Goal: Task Accomplishment & Management: Use online tool/utility

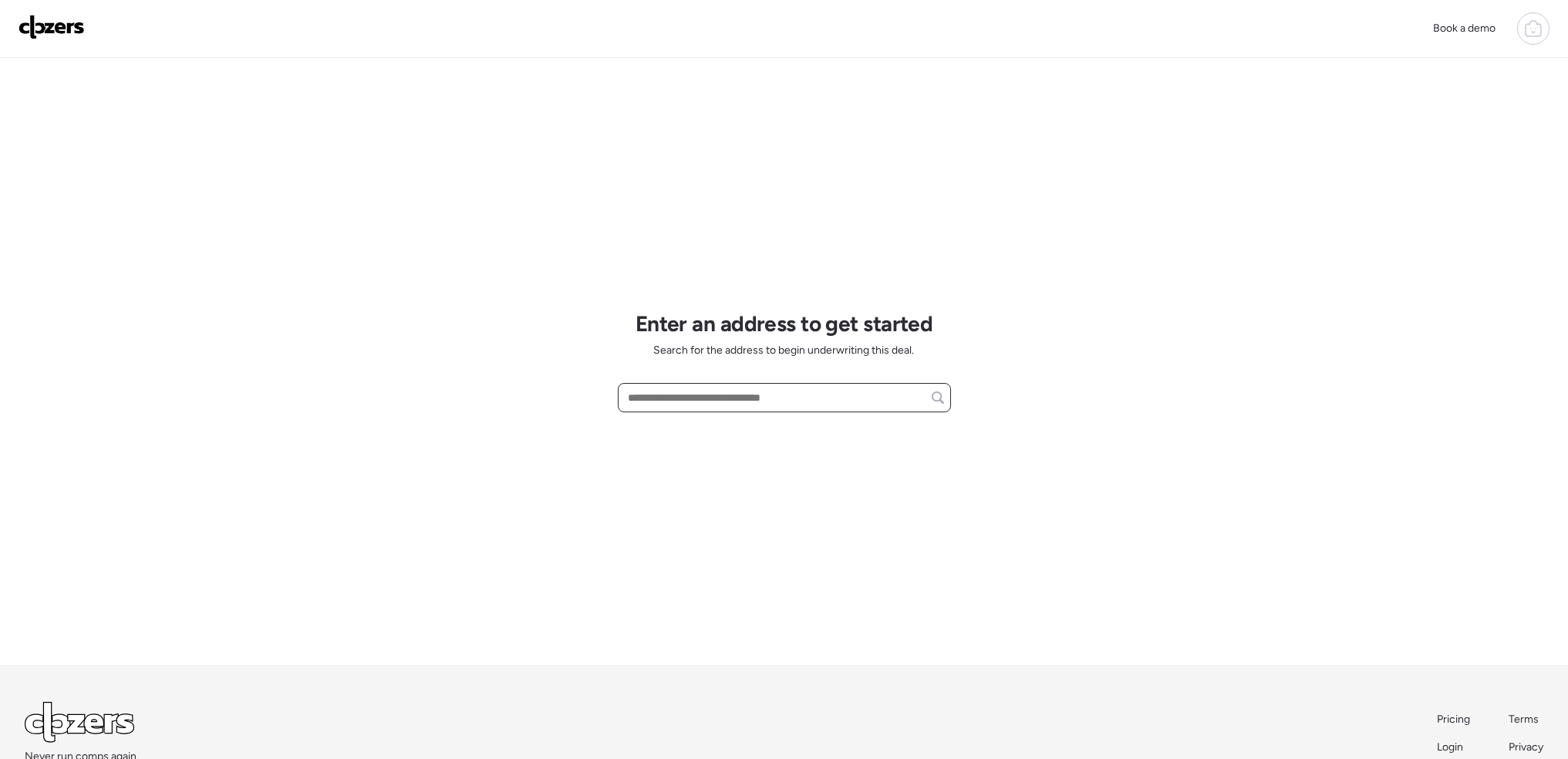
click at [737, 401] on input "text" at bounding box center [784, 397] width 320 height 22
paste input "**********"
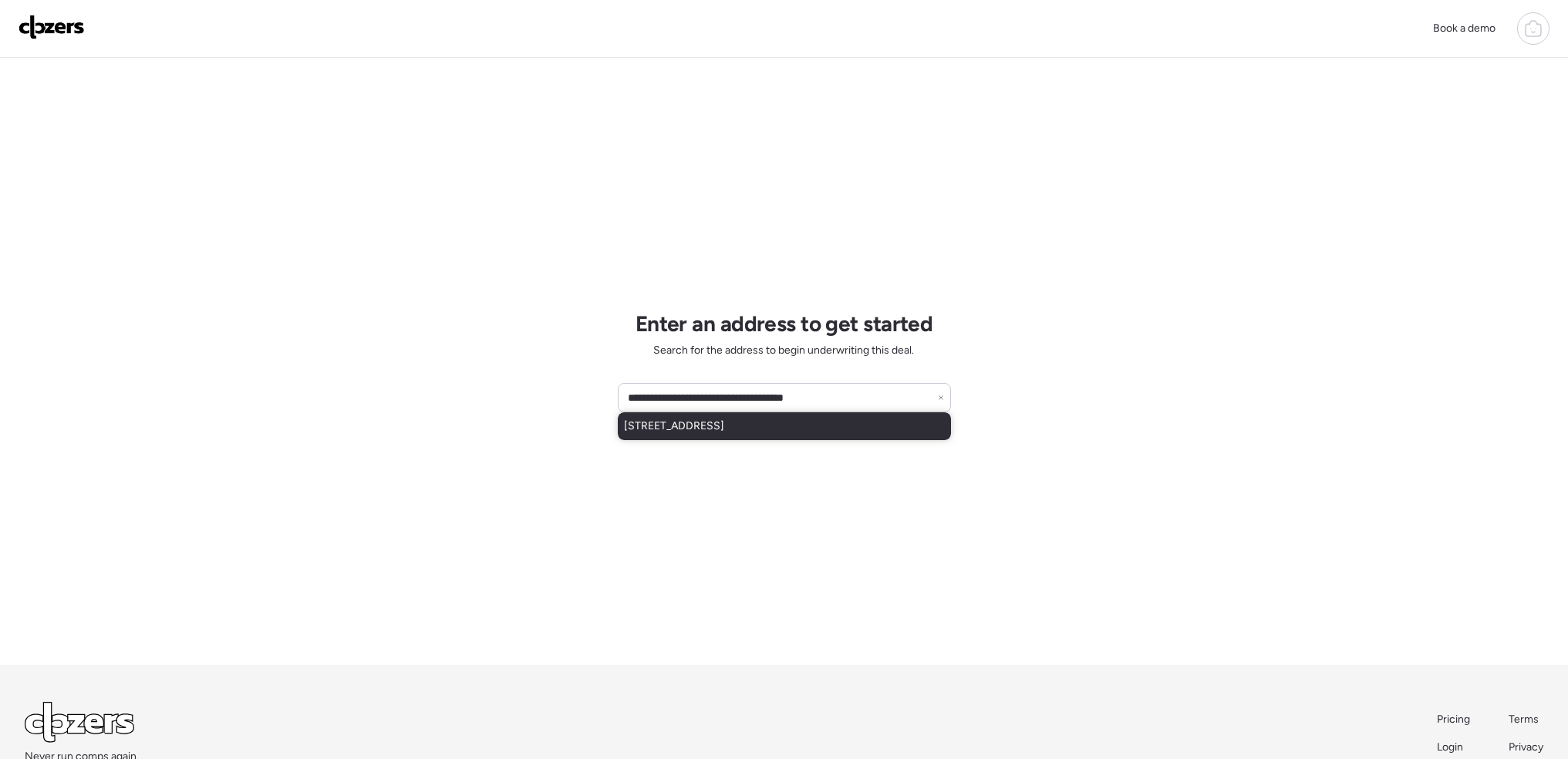
click at [724, 419] on span "[STREET_ADDRESS]" at bounding box center [673, 426] width 100 height 15
type input "**********"
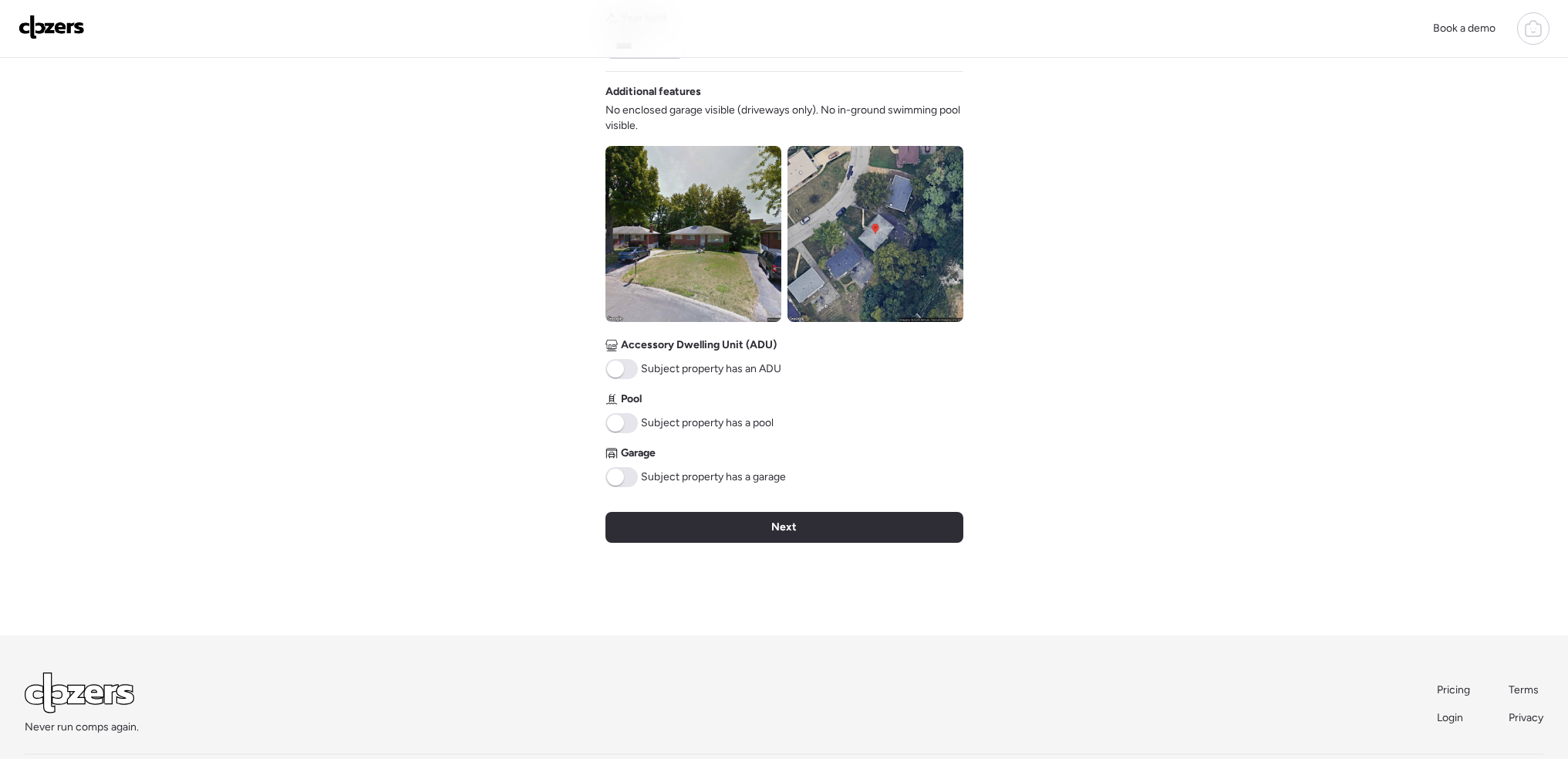
scroll to position [540, 0]
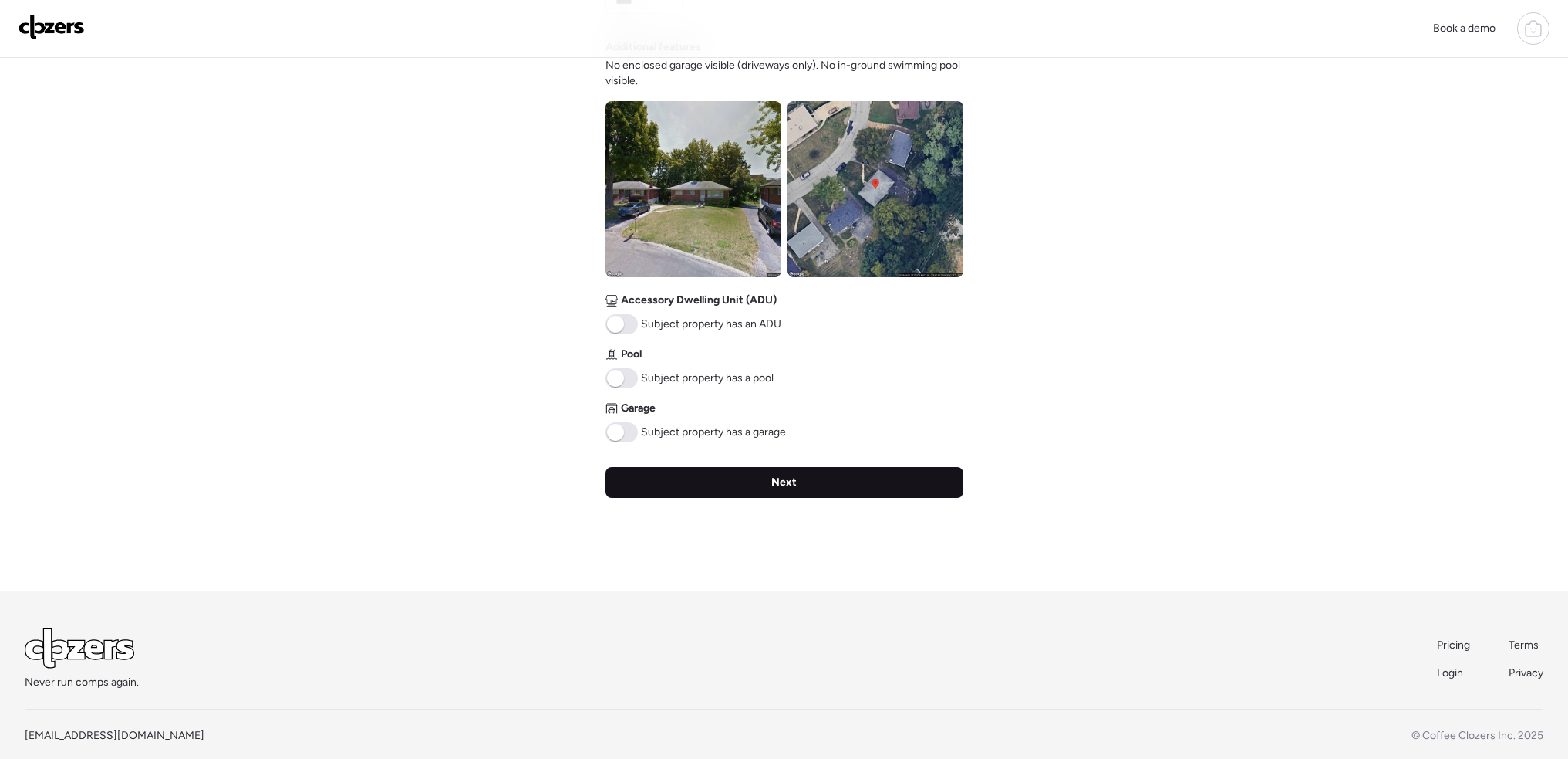
click at [860, 485] on div "Next" at bounding box center [785, 482] width 358 height 31
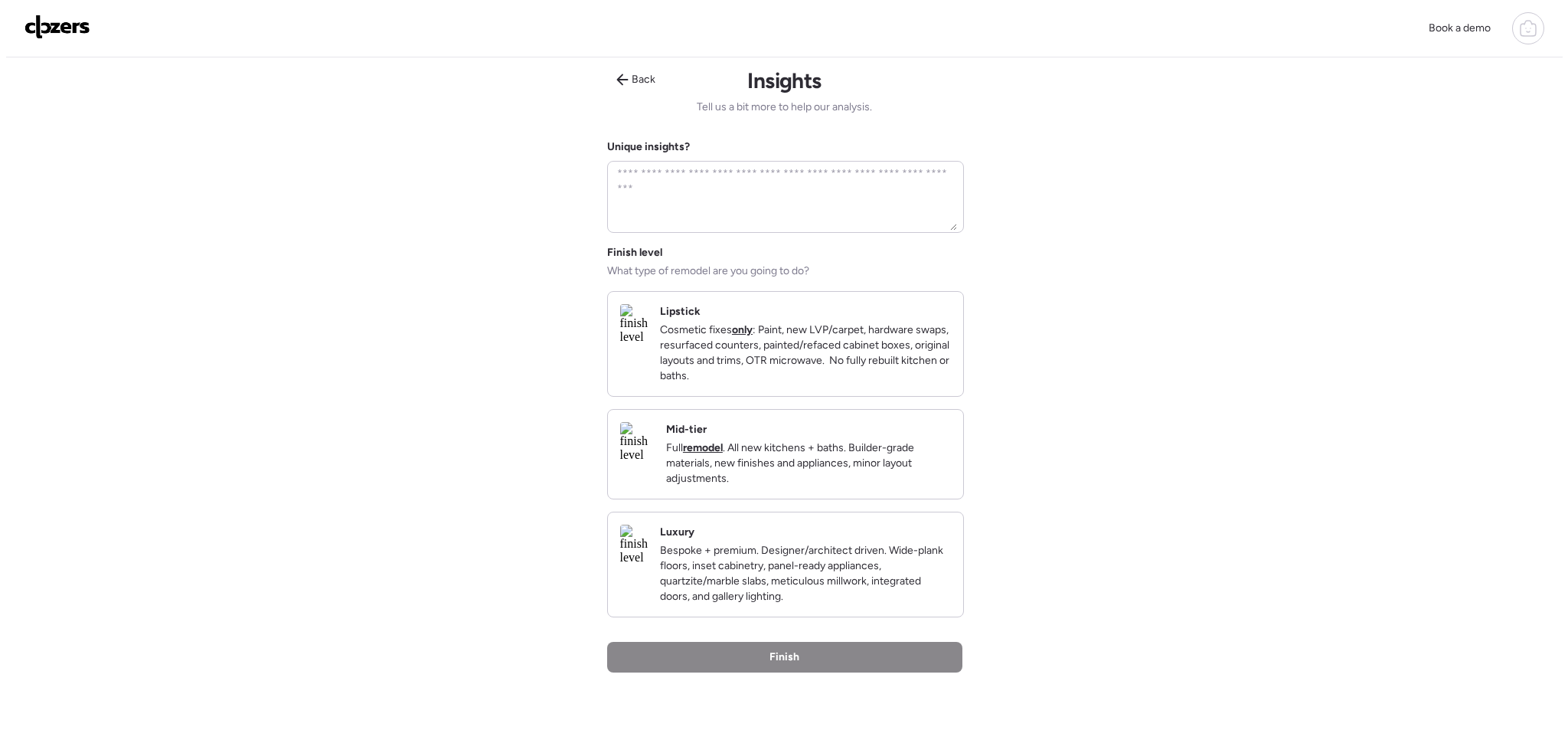
scroll to position [0, 0]
click at [813, 386] on p "Cosmetic fixes only : Paint, new LVP/carpet, hardware swaps, resurfaced counter…" at bounding box center [798, 356] width 291 height 61
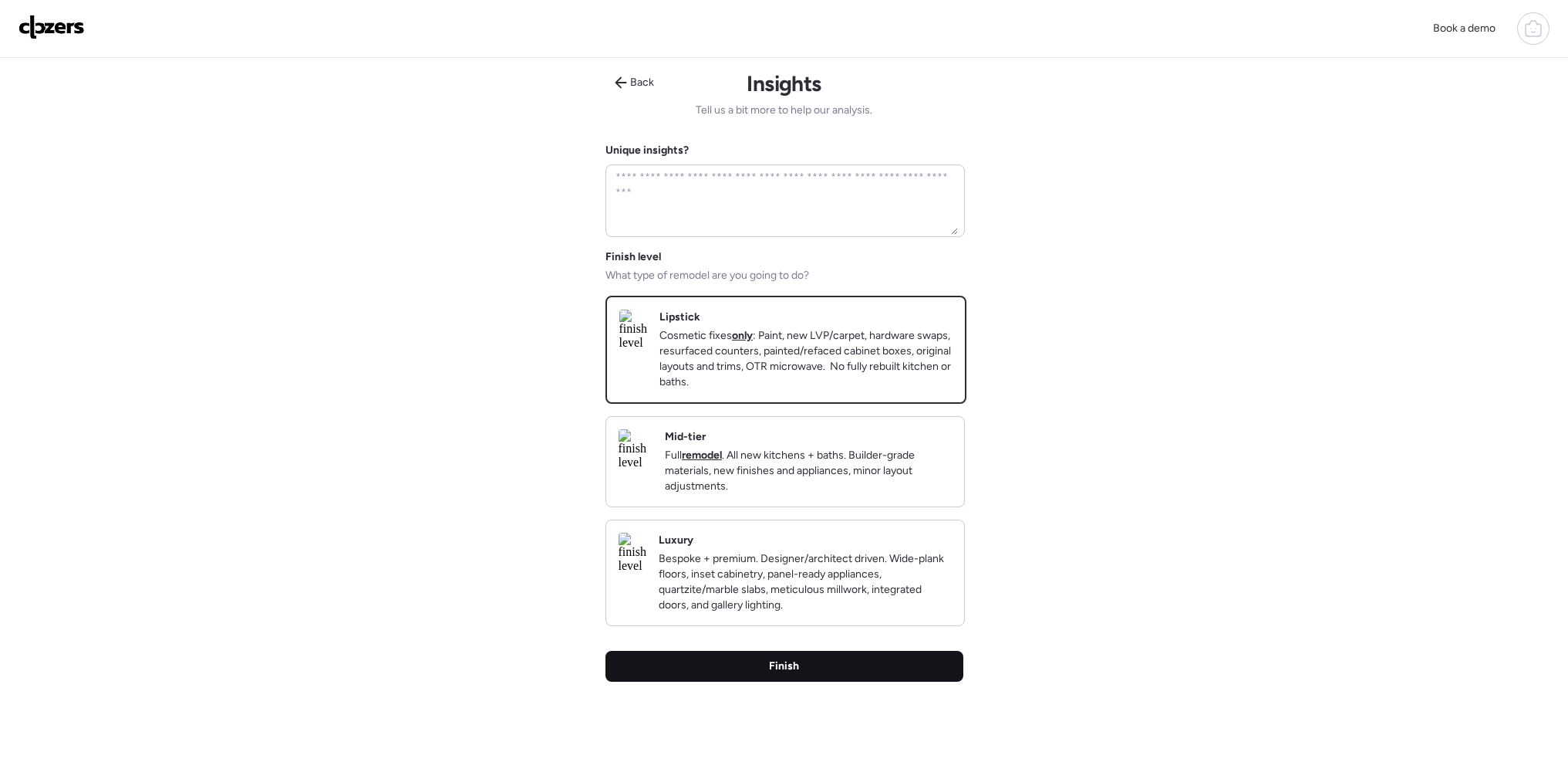
click at [833, 681] on div "Finish" at bounding box center [785, 665] width 358 height 31
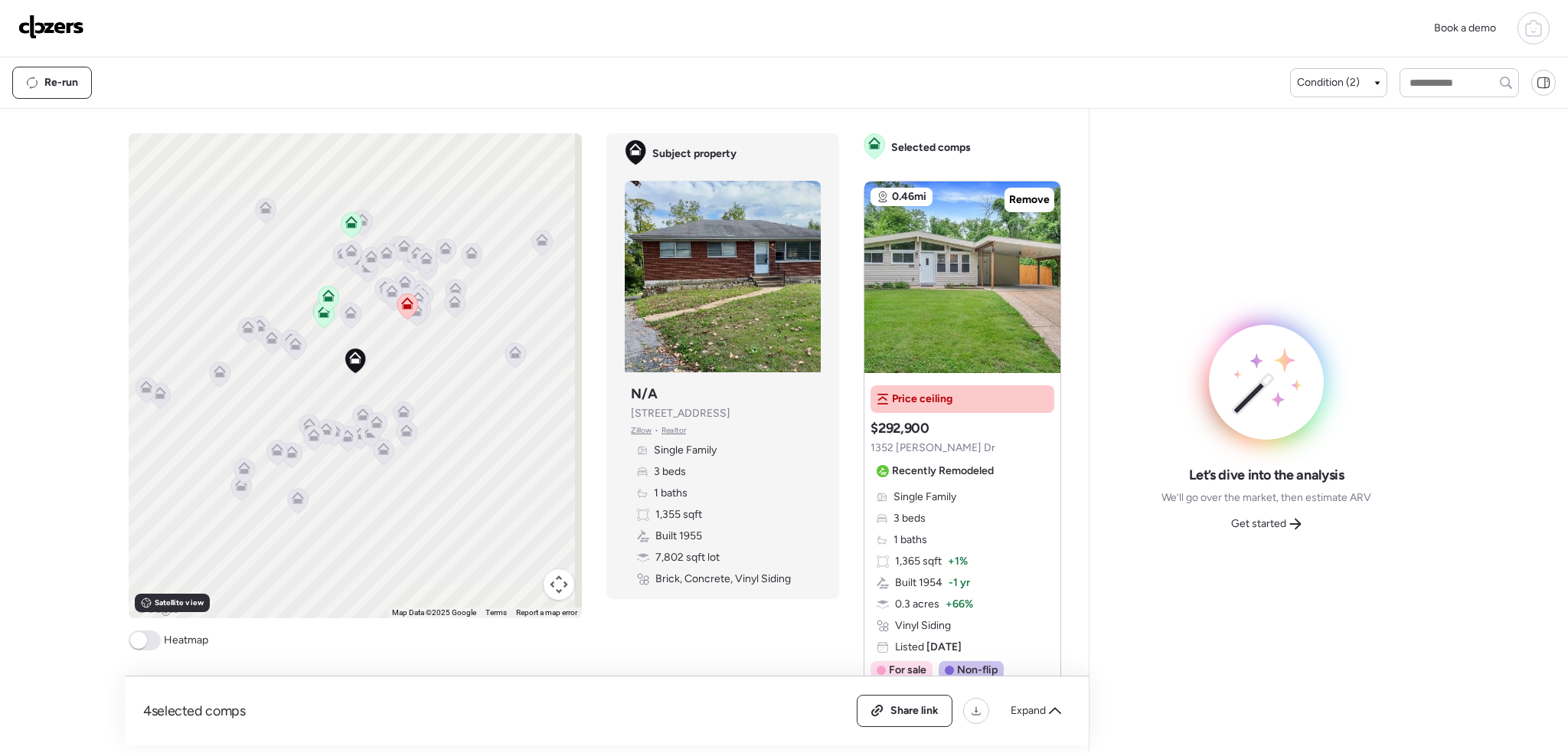
click at [137, 646] on span at bounding box center [139, 640] width 17 height 17
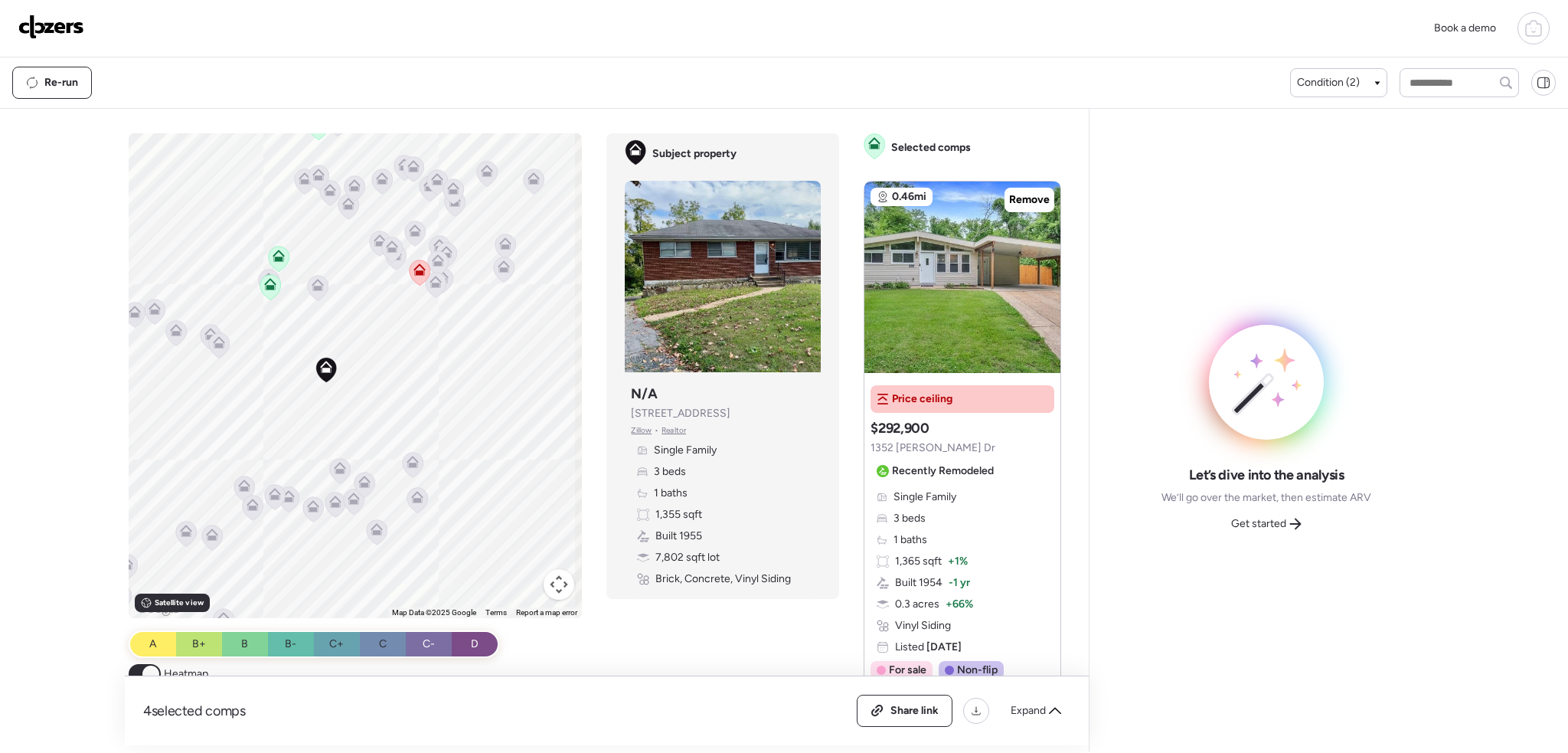
drag, startPoint x: 394, startPoint y: 318, endPoint x: 425, endPoint y: 409, distance: 96.1
click at [423, 409] on div "To activate drag with keyboard, press Alt + Enter. Once in keyboard drag state,…" at bounding box center [355, 375] width 454 height 485
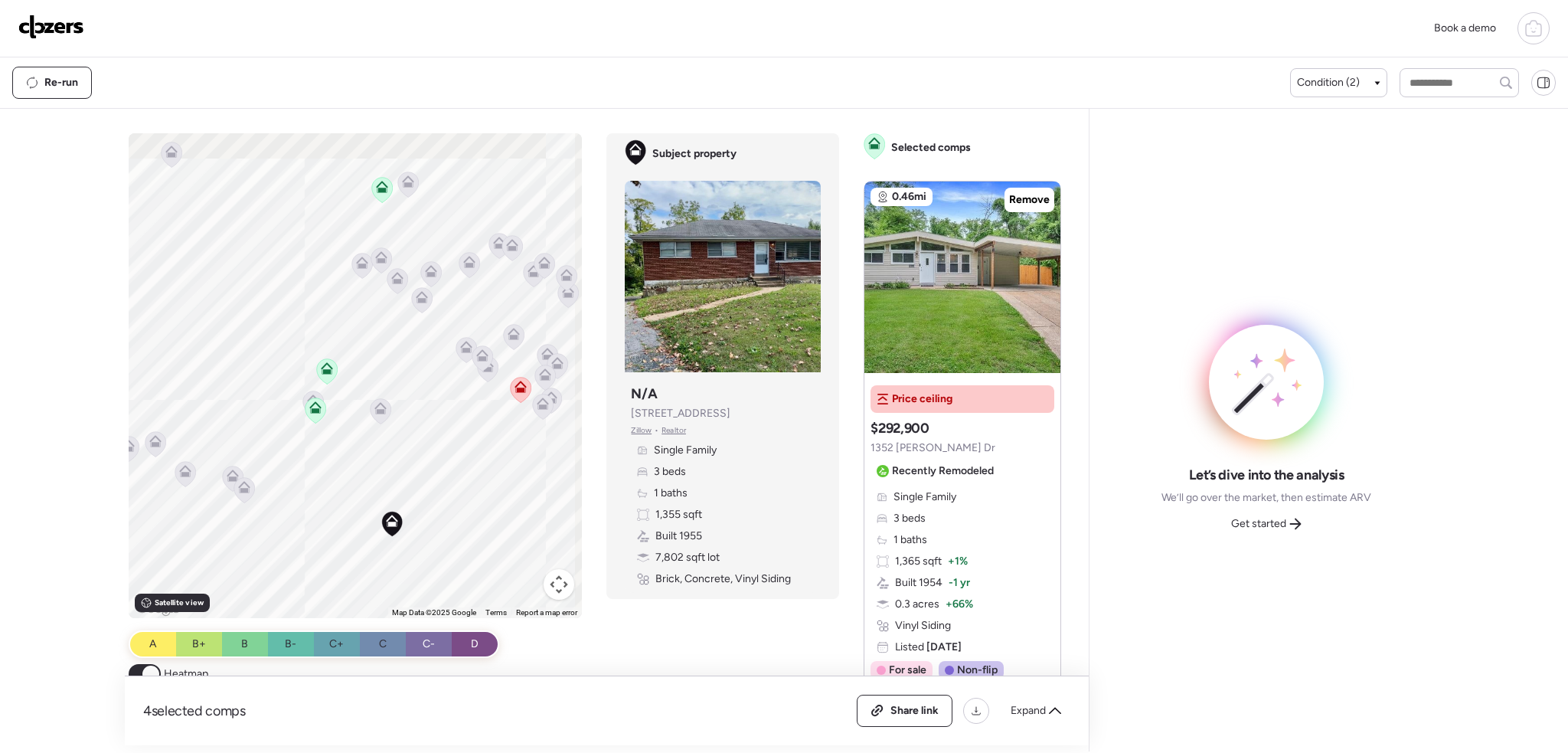
drag, startPoint x: 365, startPoint y: 360, endPoint x: 427, endPoint y: 420, distance: 86.3
click at [427, 420] on div "To activate drag with keyboard, press Alt + Enter. Once in keyboard drag state,…" at bounding box center [355, 375] width 454 height 485
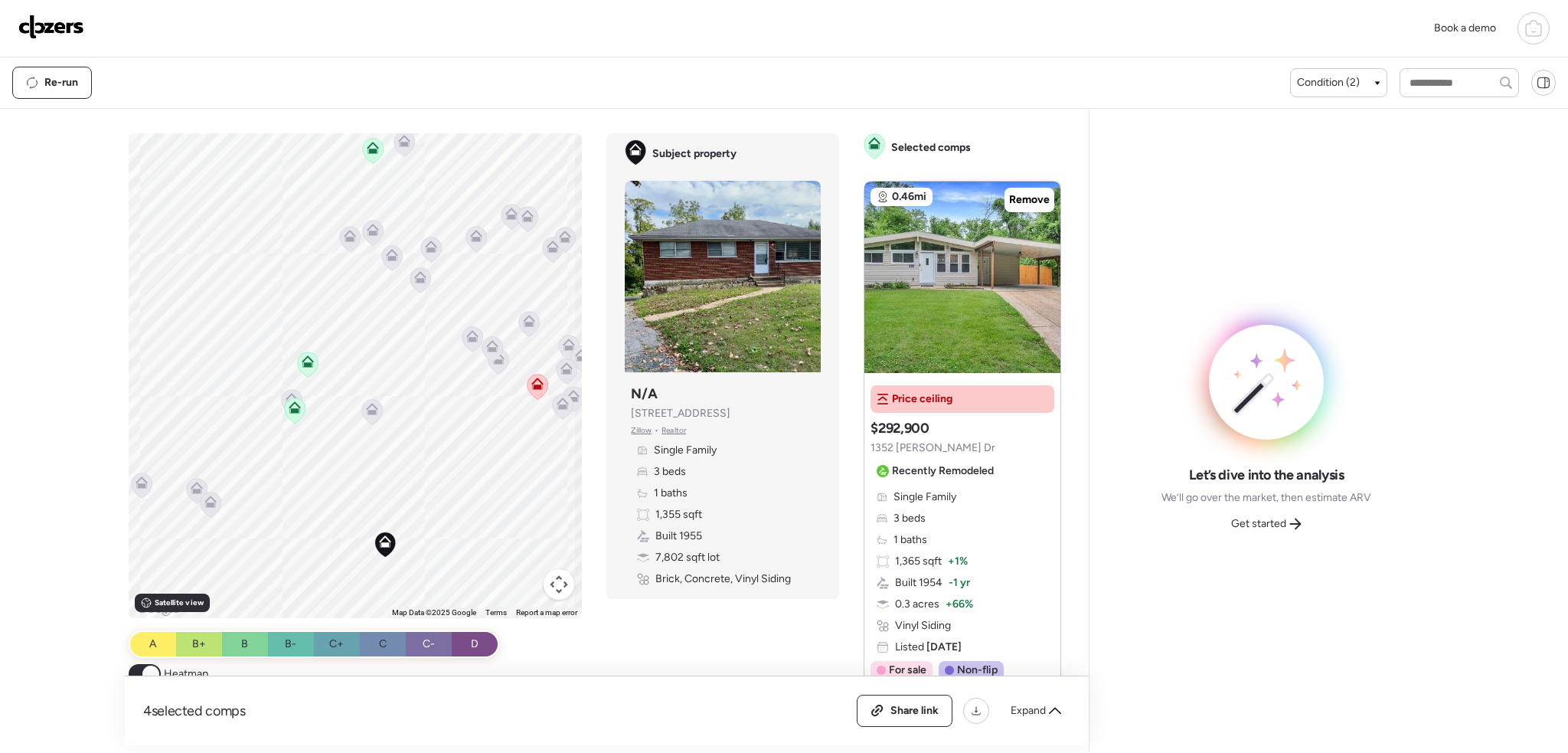
click at [368, 408] on icon at bounding box center [371, 409] width 12 height 12
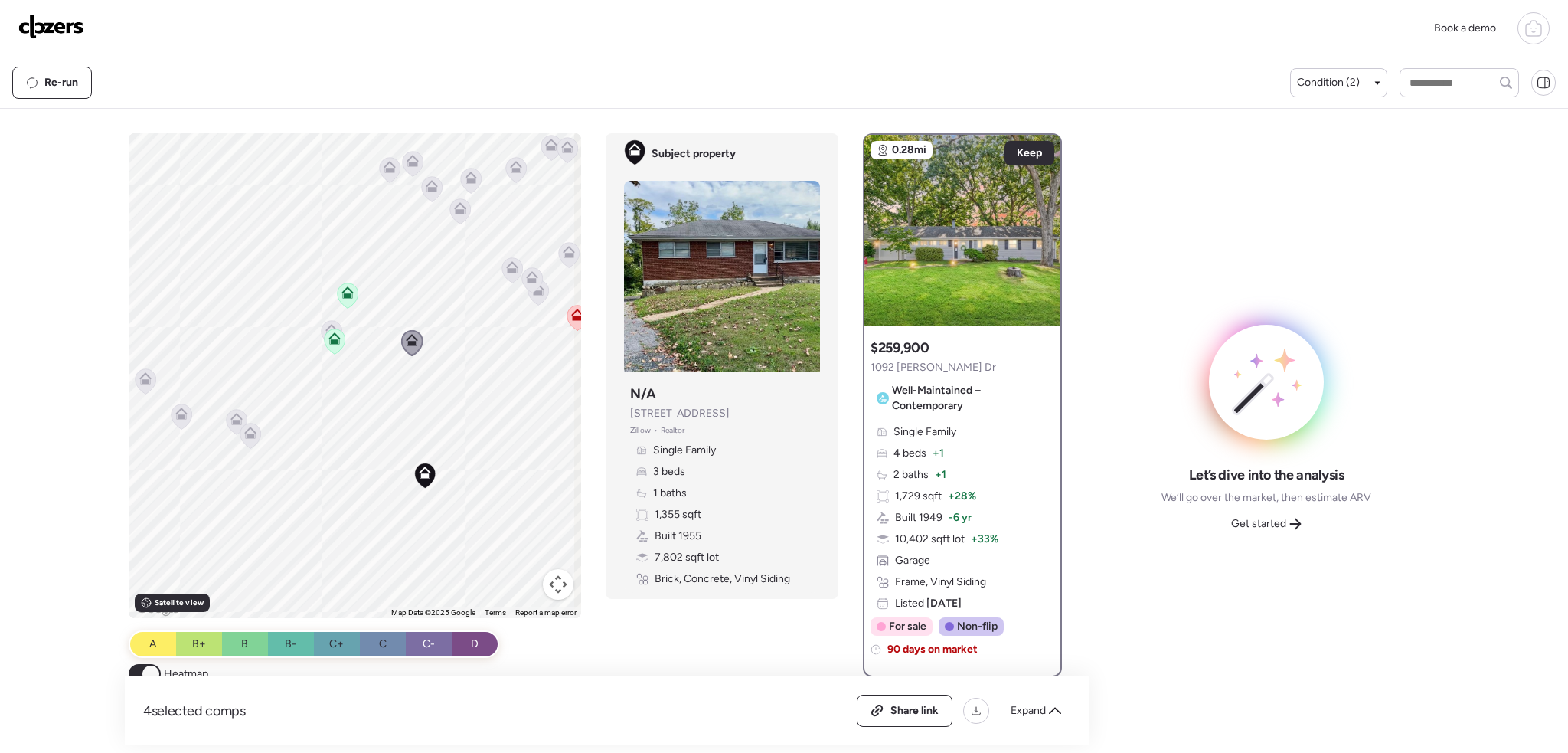
drag, startPoint x: 397, startPoint y: 492, endPoint x: 364, endPoint y: 369, distance: 127.3
click at [414, 396] on div "To activate drag with keyboard, press Alt + Enter. Once in keyboard drag state,…" at bounding box center [355, 375] width 453 height 485
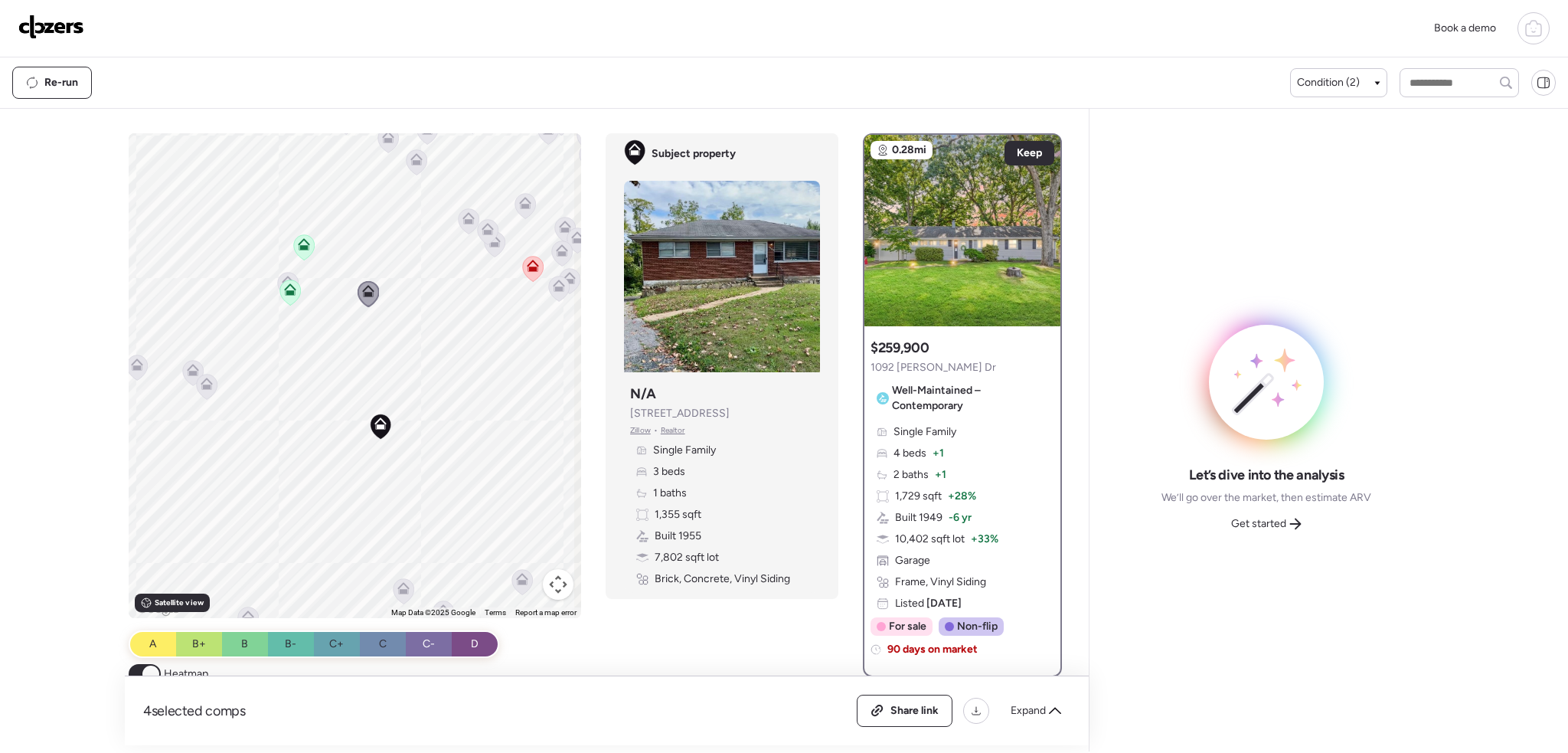
click at [290, 284] on icon at bounding box center [289, 289] width 12 height 12
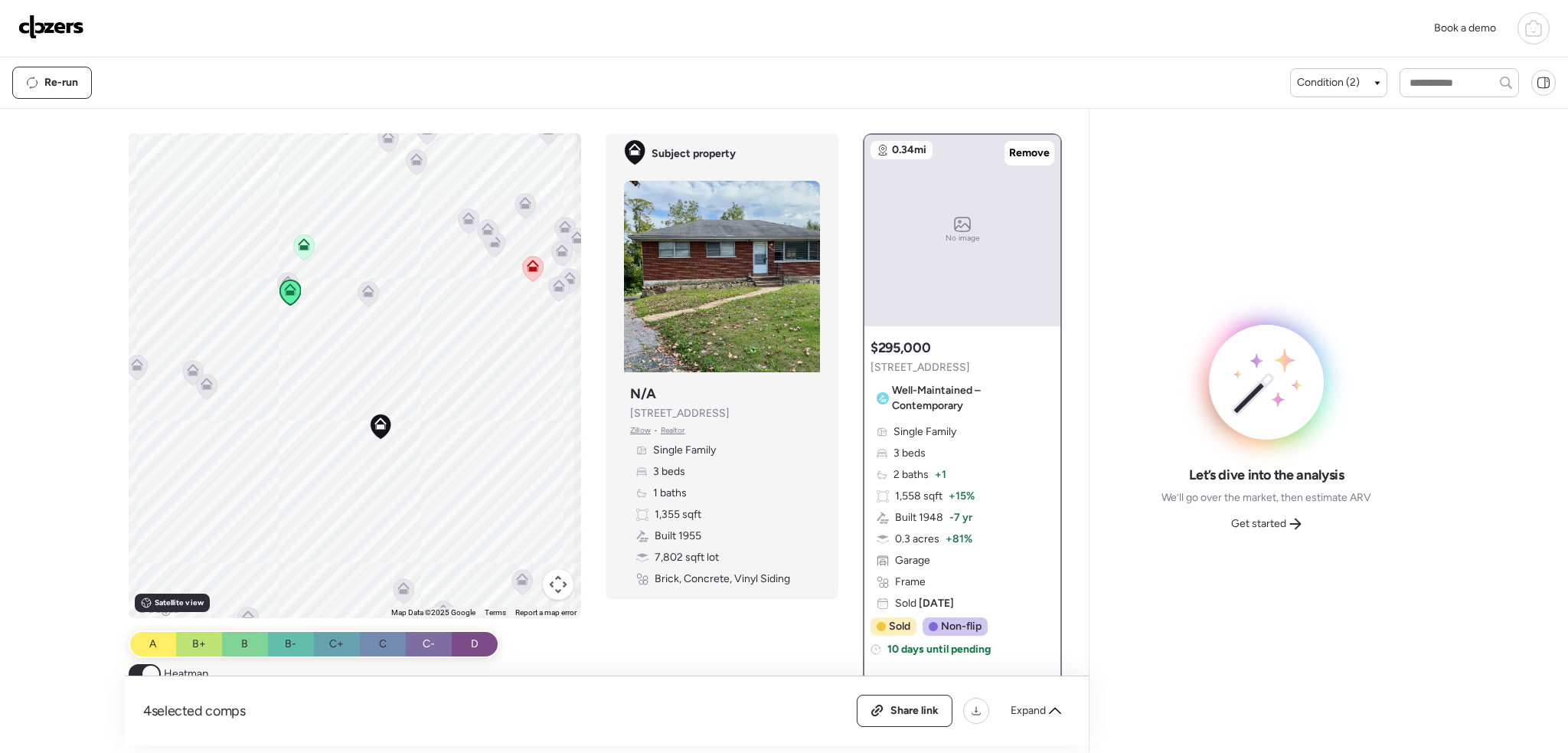
click at [283, 274] on icon at bounding box center [288, 284] width 20 height 25
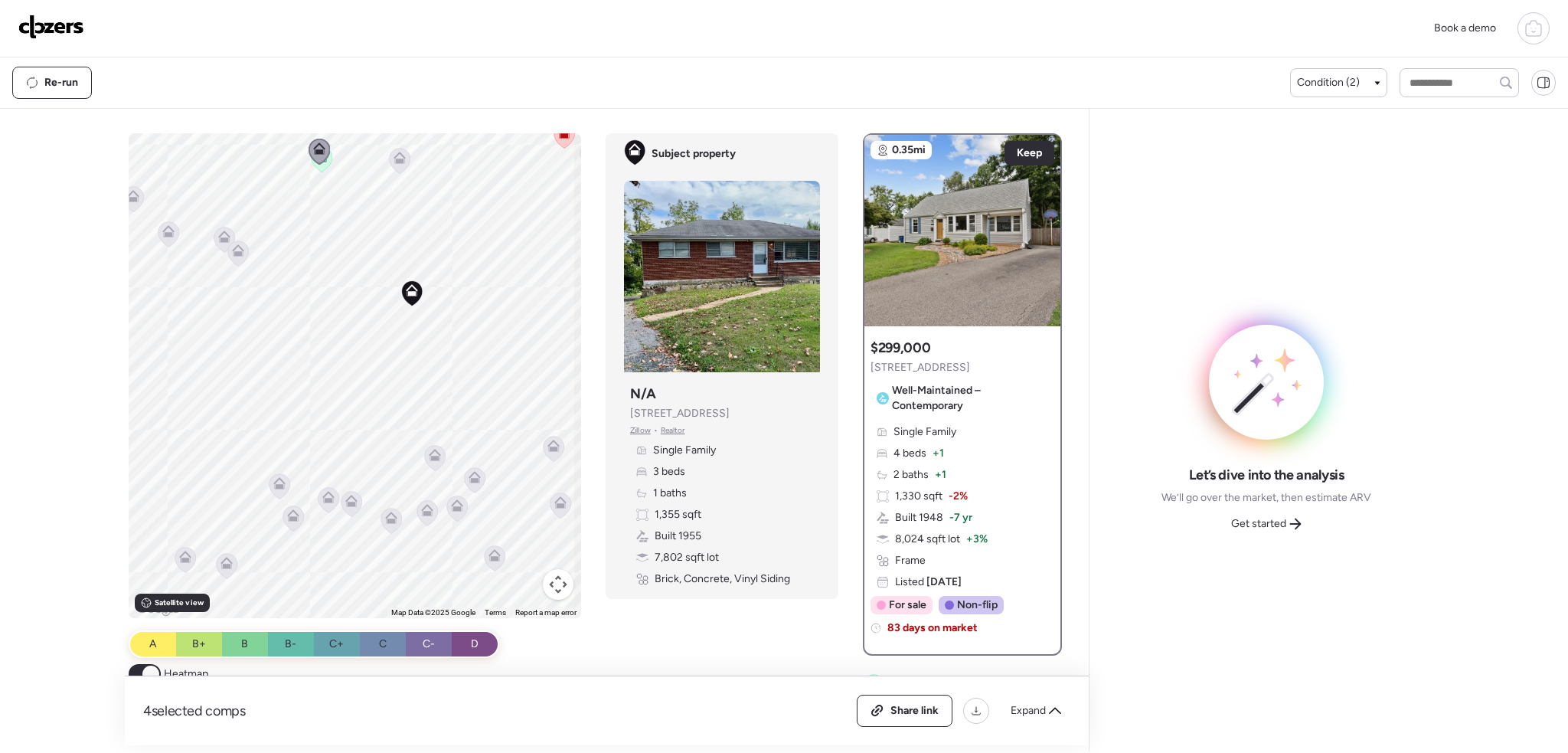
drag, startPoint x: 422, startPoint y: 482, endPoint x: 452, endPoint y: 350, distance: 135.4
click at [452, 350] on div "To activate drag with keyboard, press Alt + Enter. Once in keyboard drag state,…" at bounding box center [355, 375] width 453 height 485
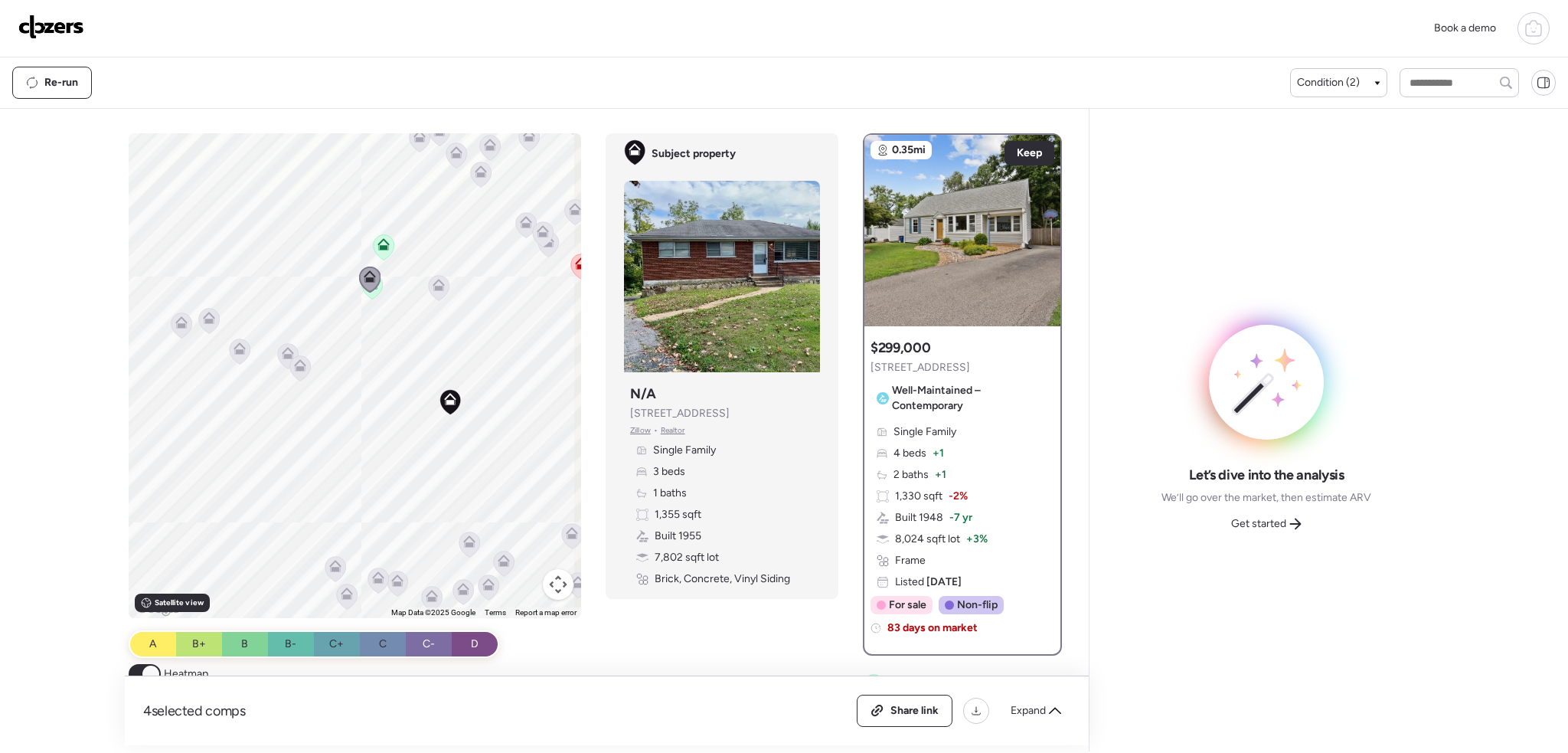
drag, startPoint x: 442, startPoint y: 251, endPoint x: 470, endPoint y: 364, distance: 116.4
click at [472, 366] on div "To activate drag with keyboard, press Alt + Enter. Once in keyboard drag state,…" at bounding box center [355, 375] width 453 height 485
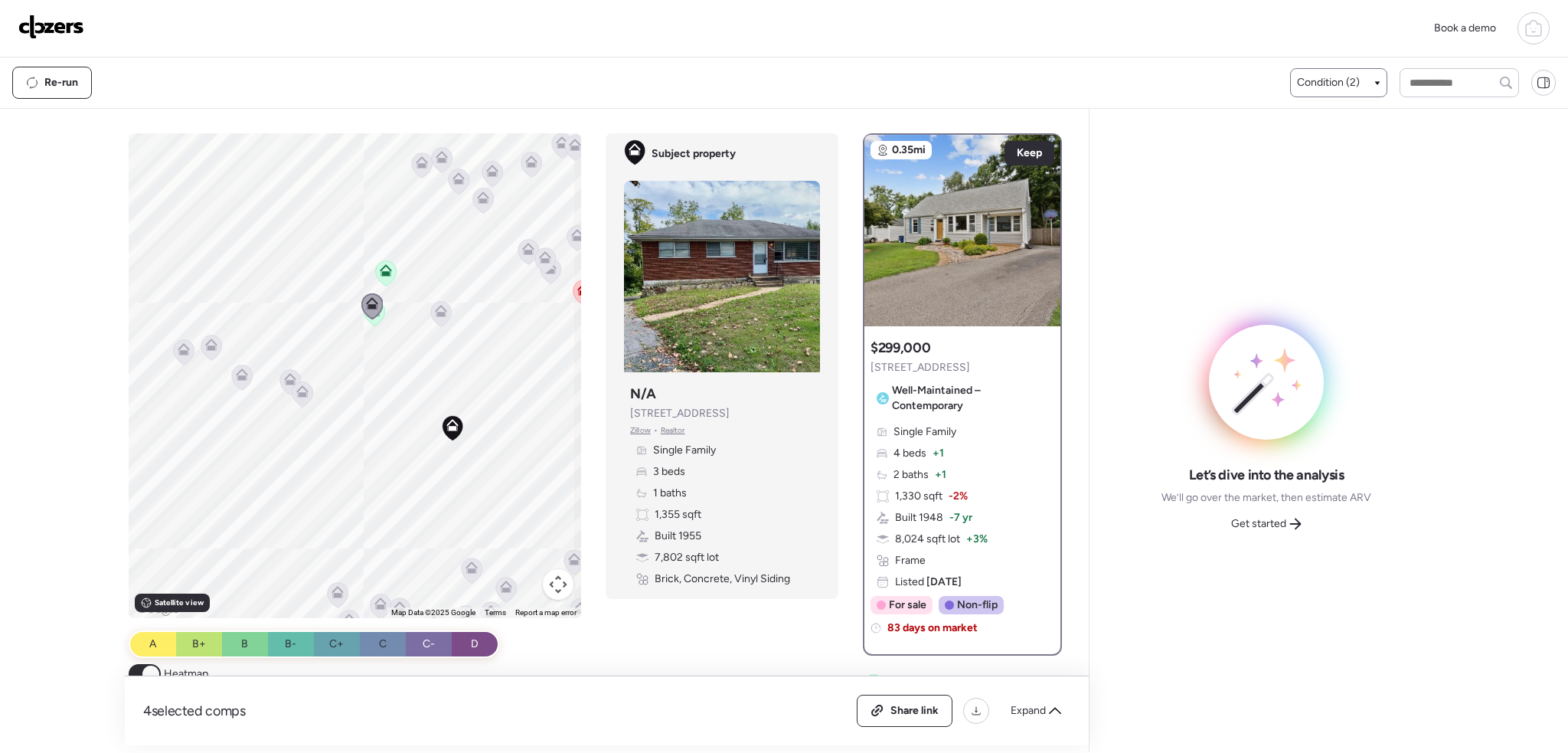
click at [1340, 75] on span "Condition (2)" at bounding box center [1327, 83] width 62 height 15
click at [1301, 175] on div at bounding box center [1305, 176] width 11 height 11
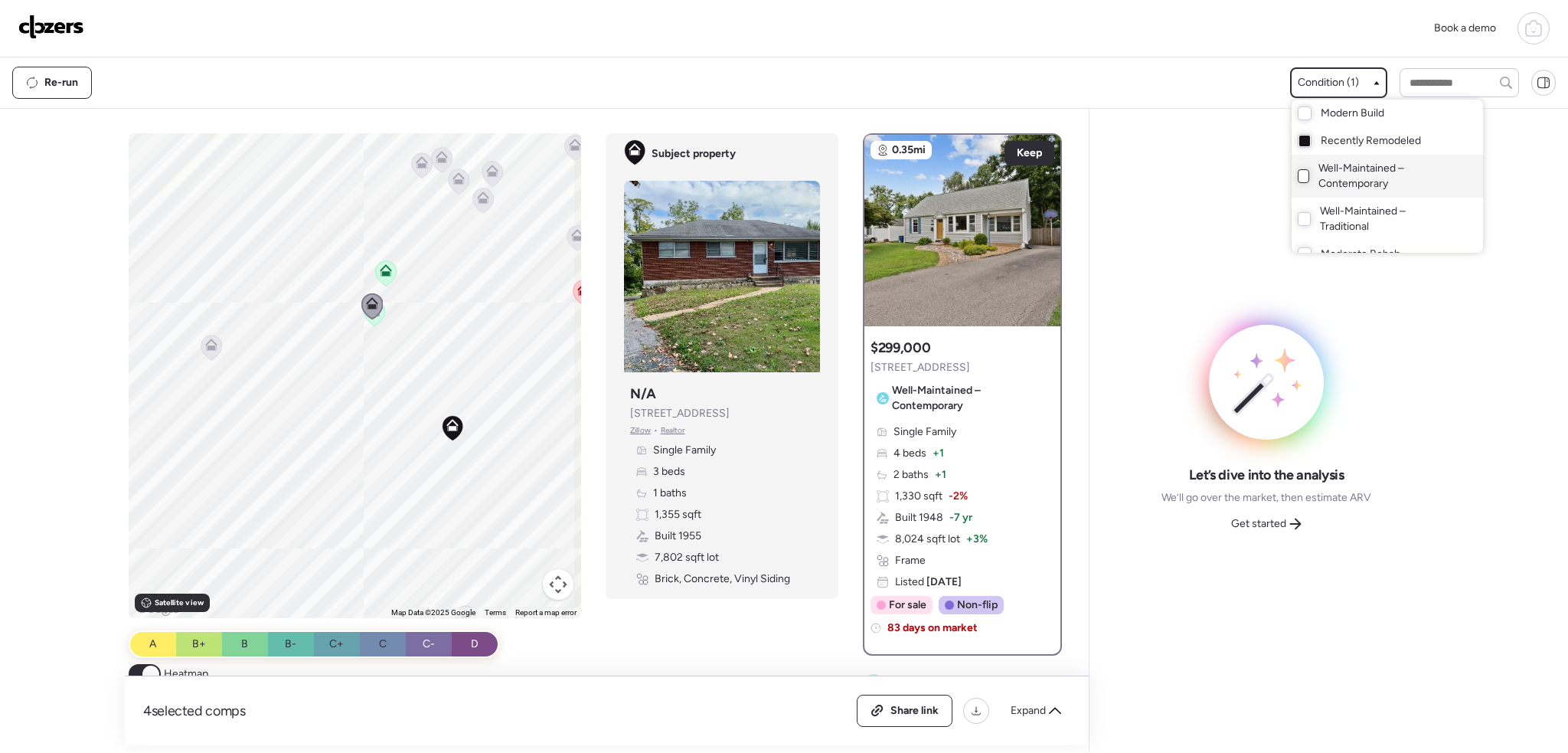
click at [435, 330] on div at bounding box center [784, 333] width 1568 height 753
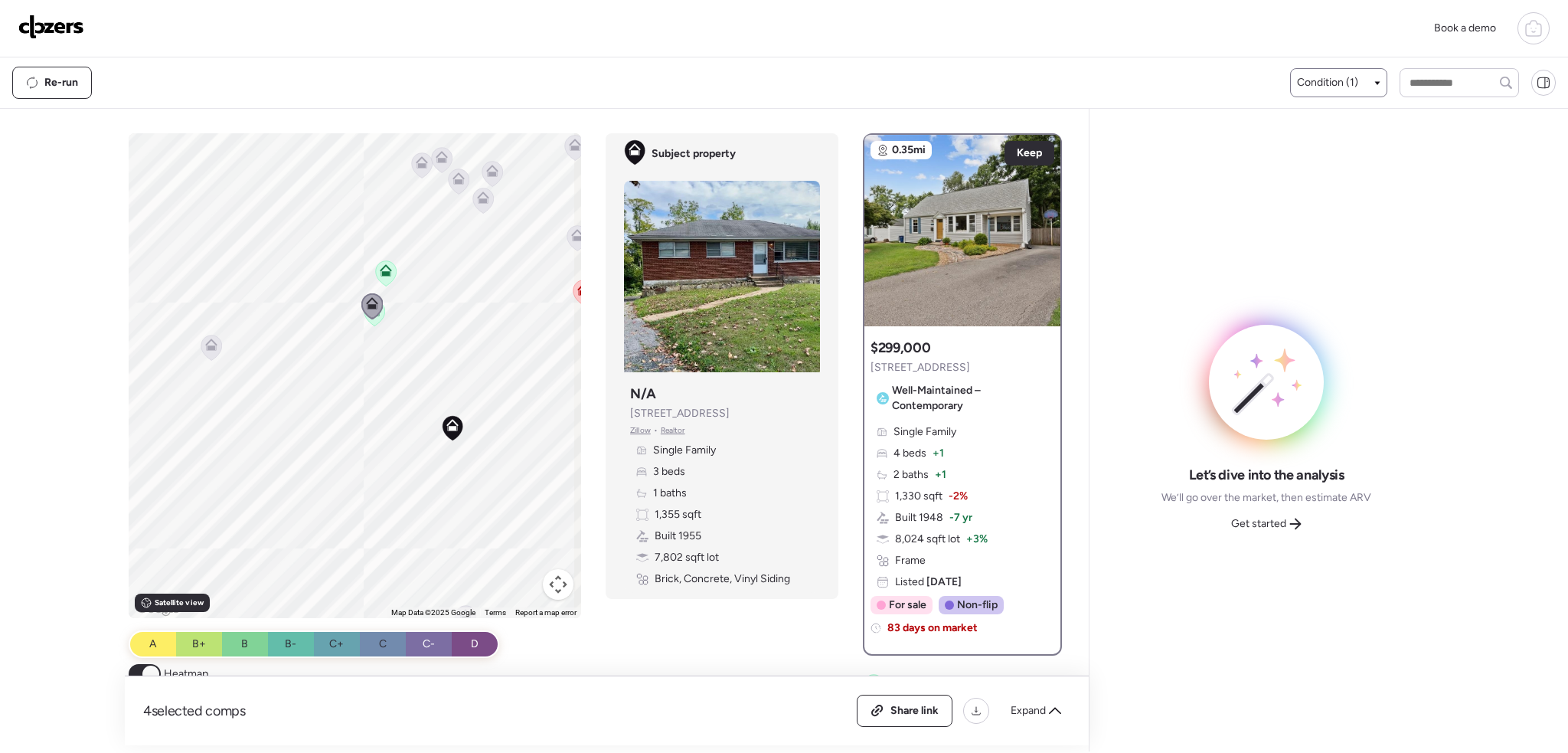
click at [378, 317] on icon at bounding box center [371, 306] width 21 height 26
click at [1023, 714] on span "Expand" at bounding box center [1028, 710] width 35 height 15
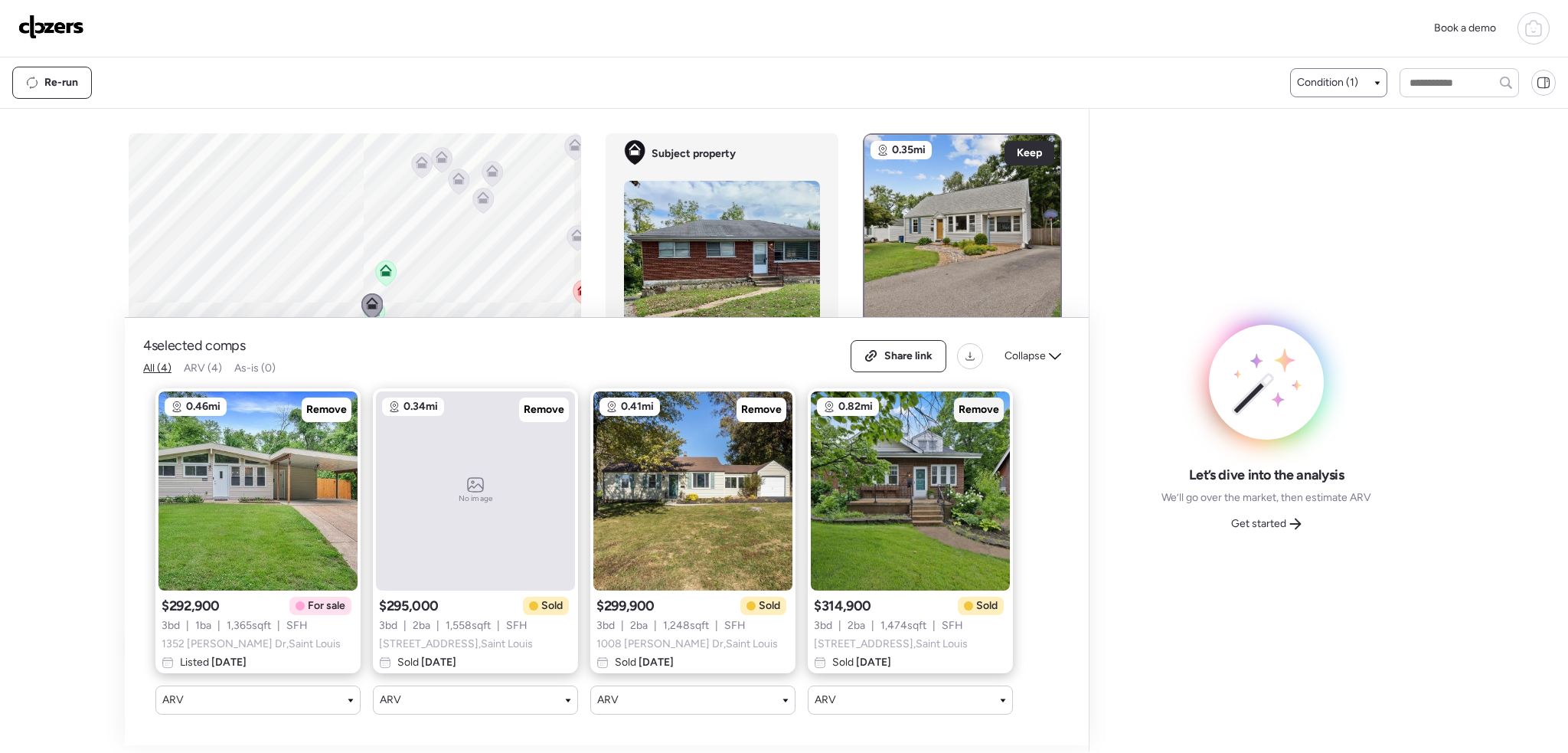
click at [982, 402] on span "Remove" at bounding box center [979, 410] width 41 height 15
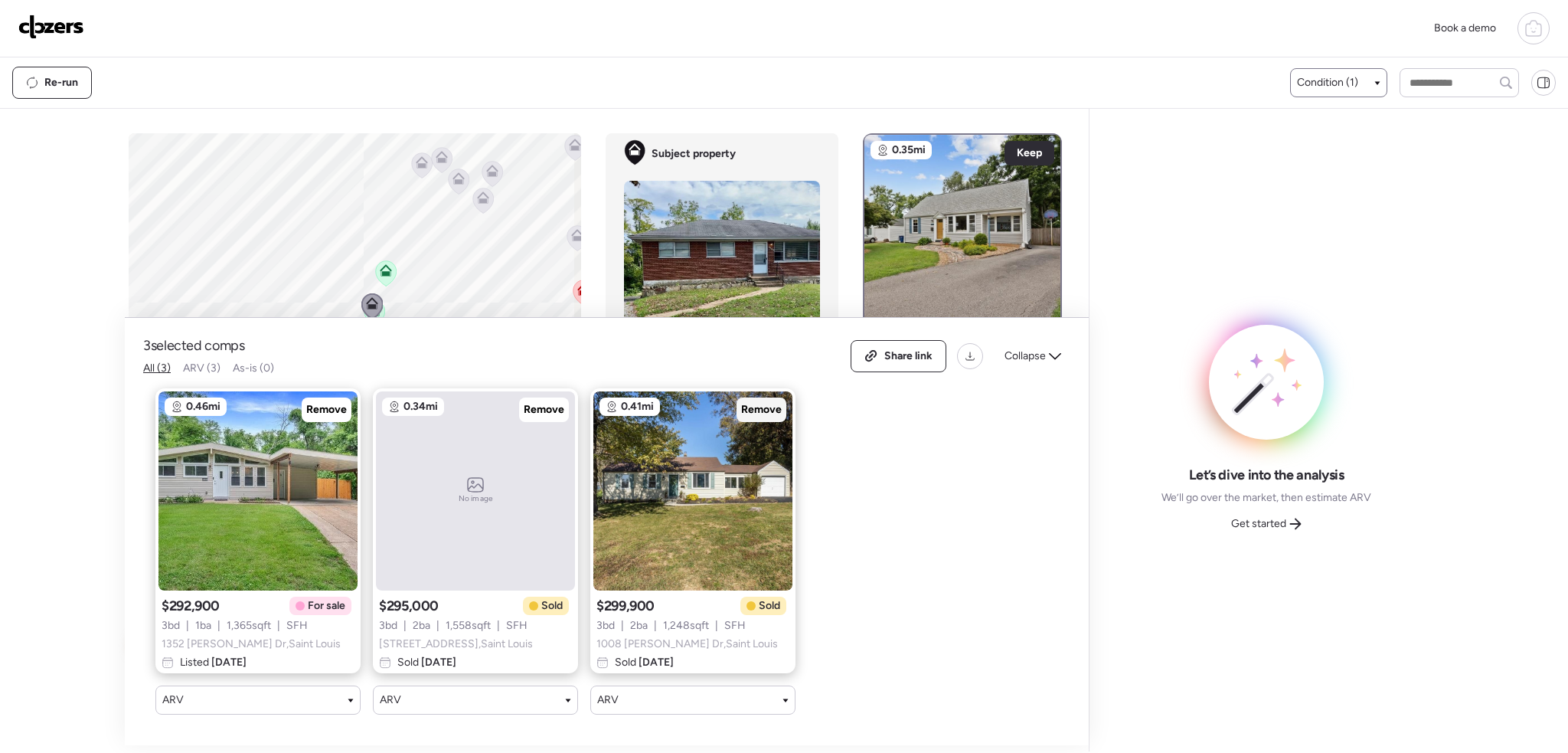
click at [755, 405] on span "Remove" at bounding box center [761, 410] width 41 height 15
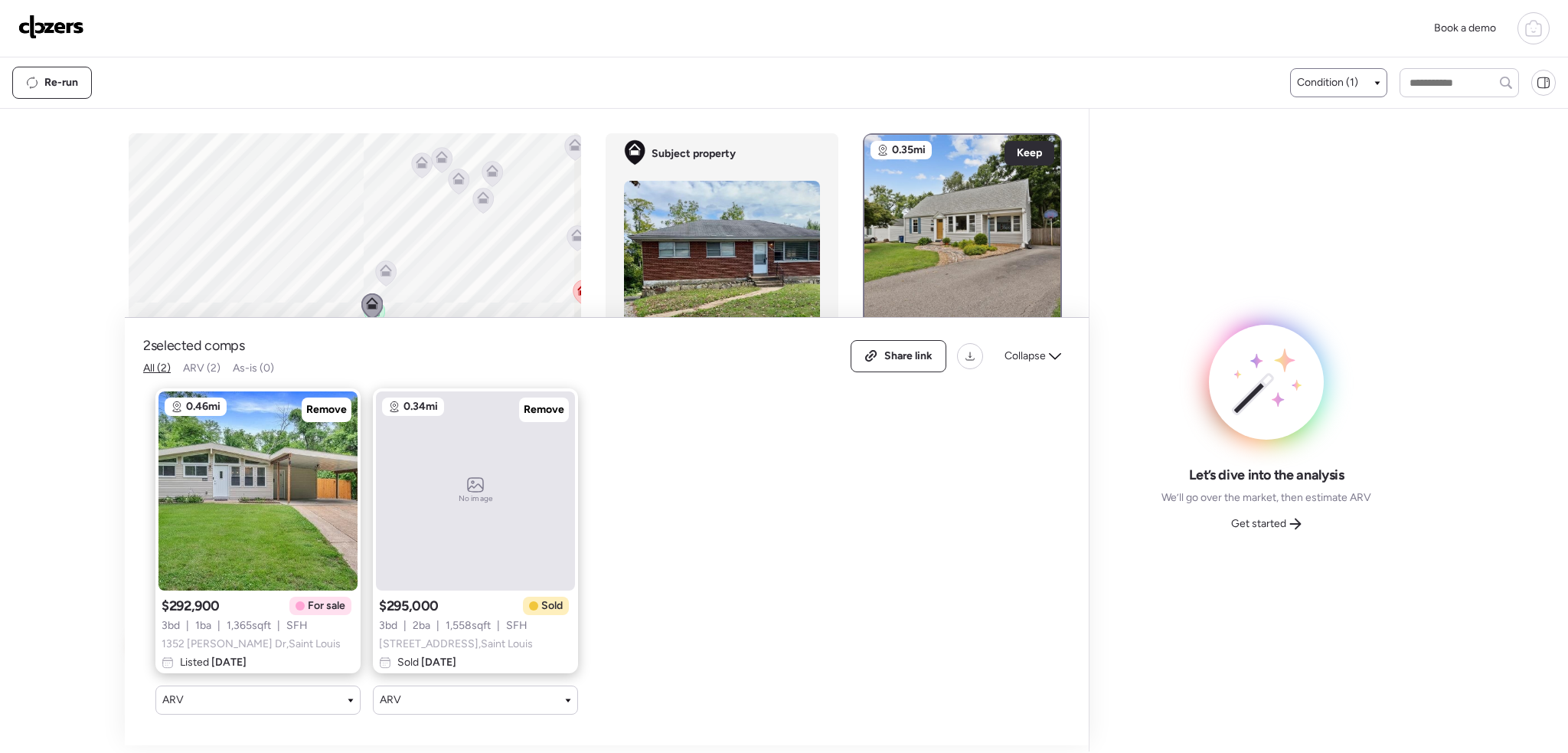
click at [538, 402] on span "Remove" at bounding box center [544, 410] width 41 height 15
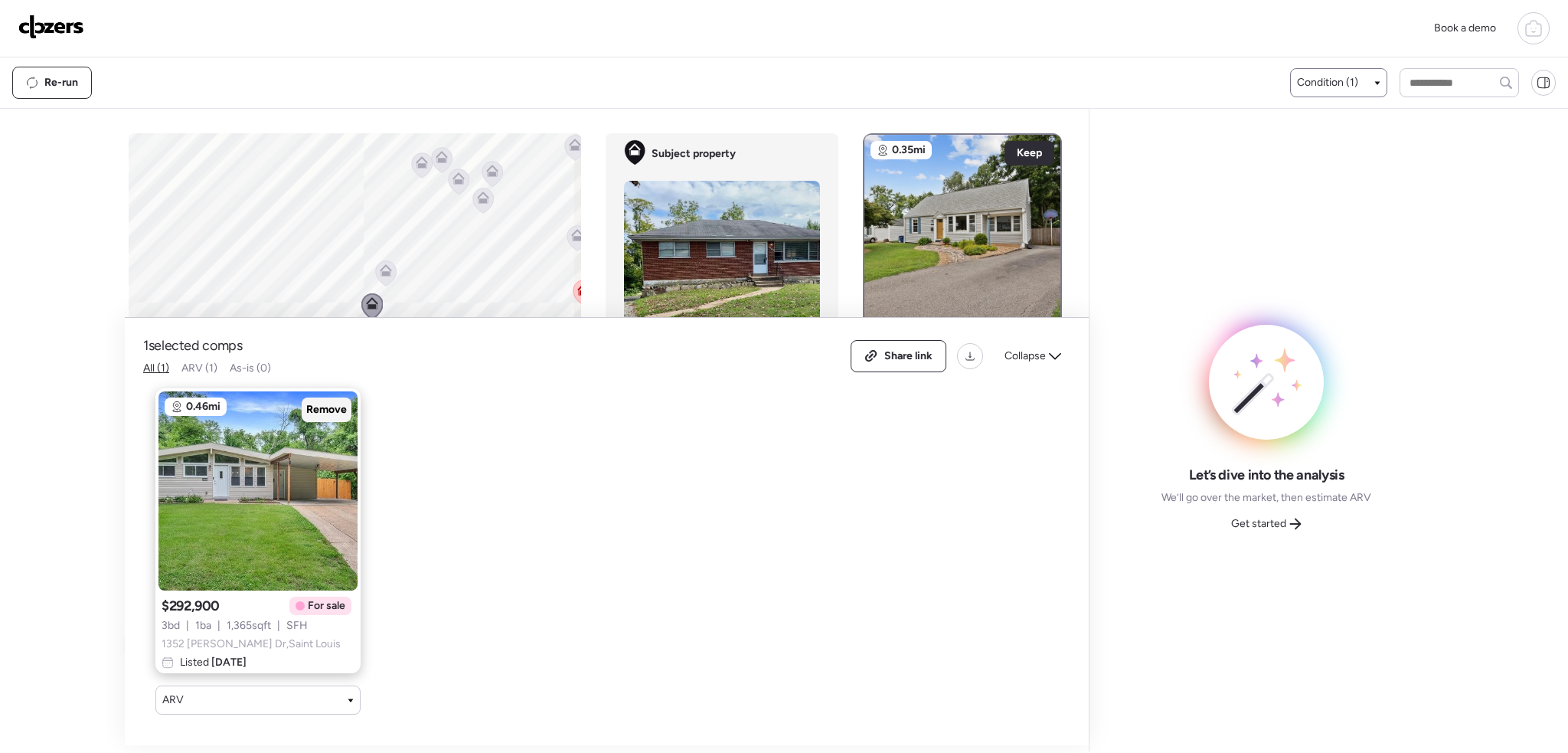
click at [328, 402] on span "Remove" at bounding box center [327, 410] width 41 height 15
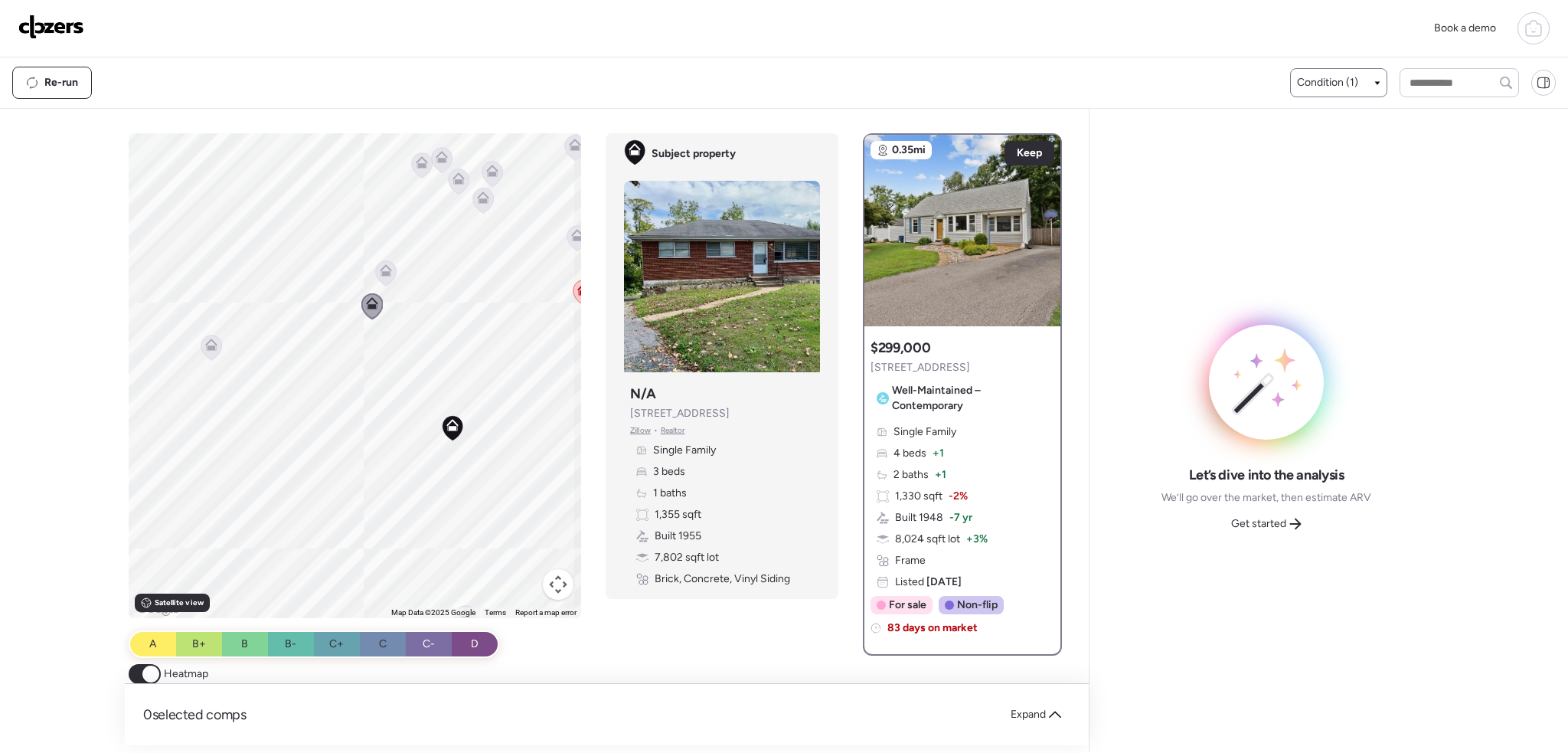
click at [384, 277] on icon at bounding box center [386, 273] width 20 height 25
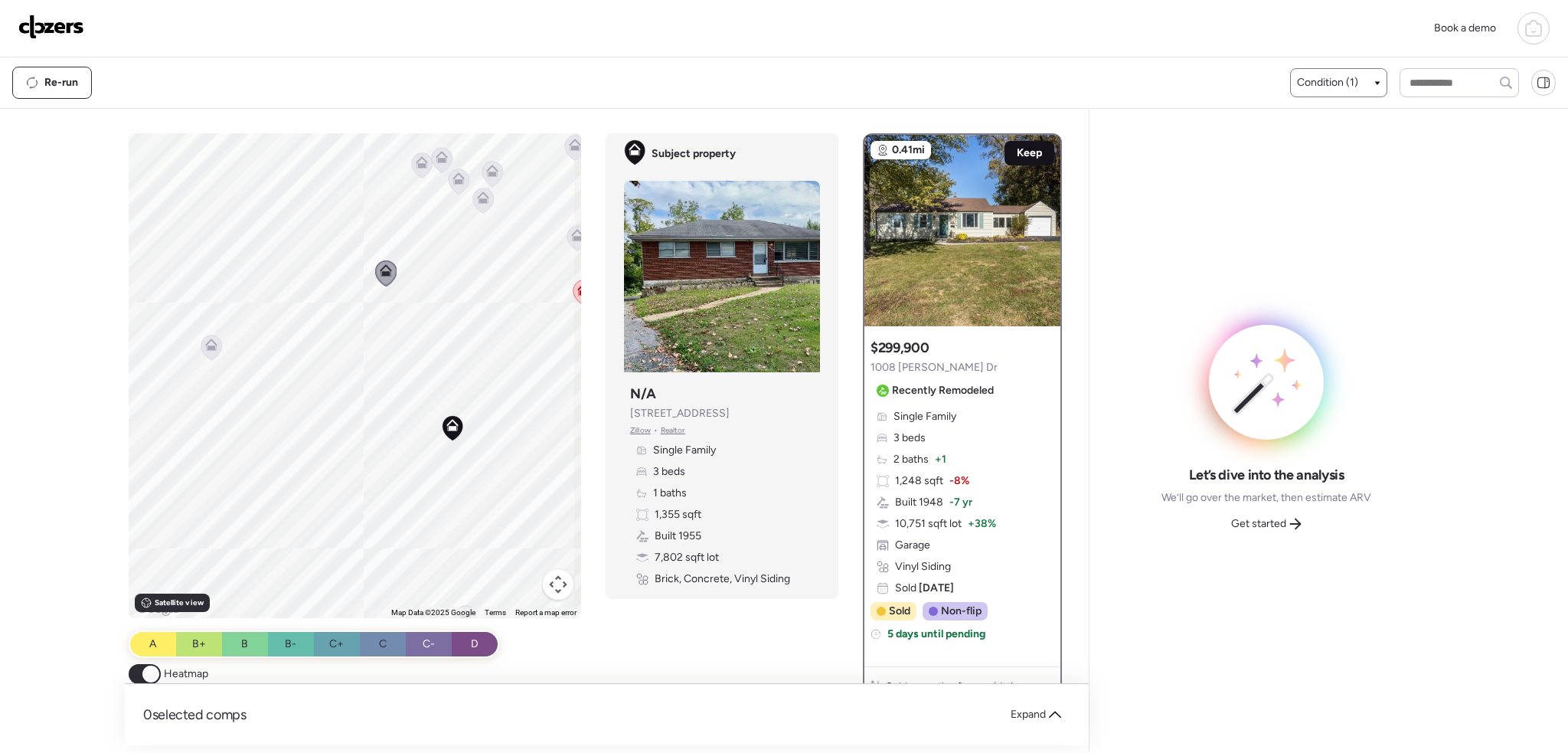
click at [1016, 154] on span "Keep" at bounding box center [1028, 153] width 25 height 15
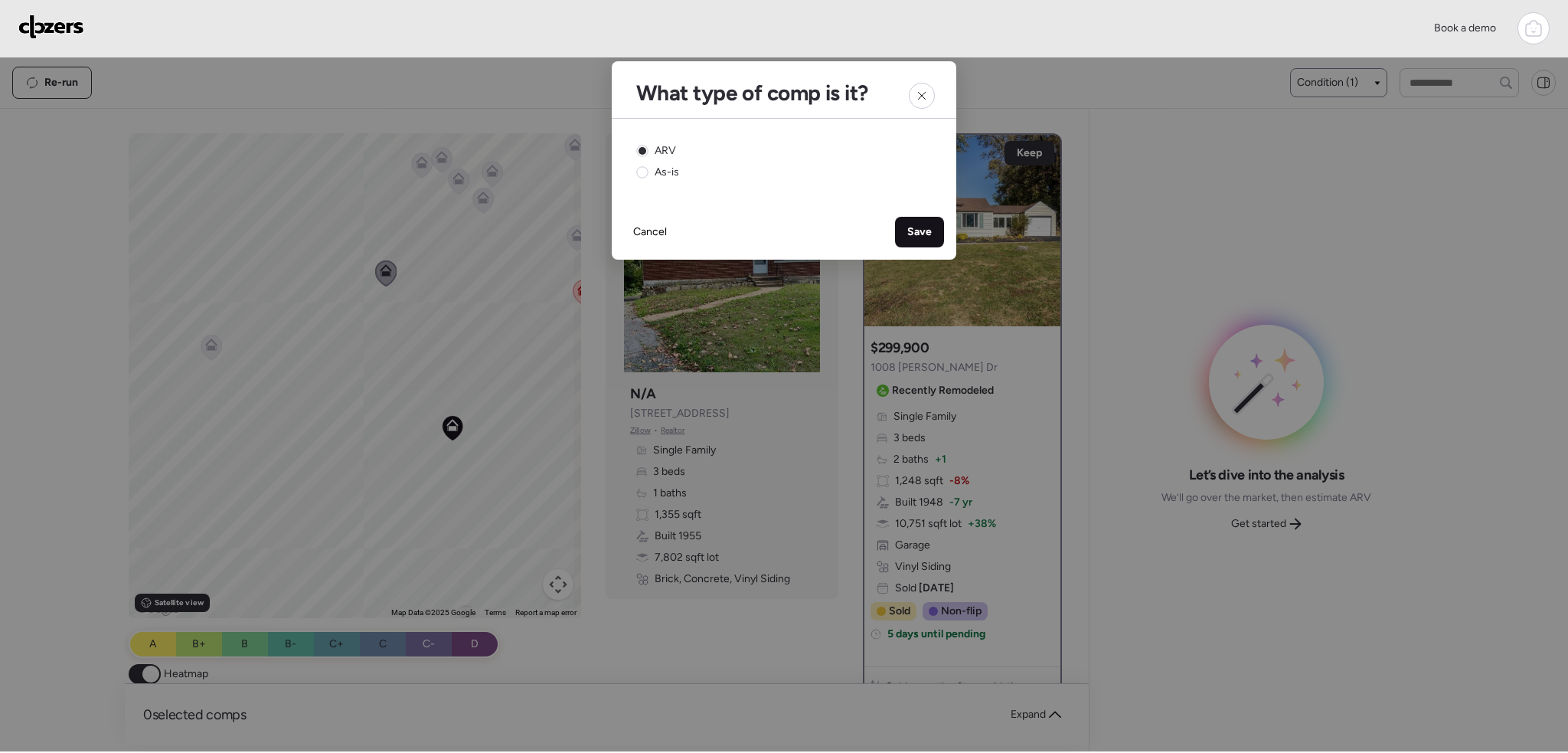
click at [925, 239] on div "Save" at bounding box center [919, 232] width 49 height 31
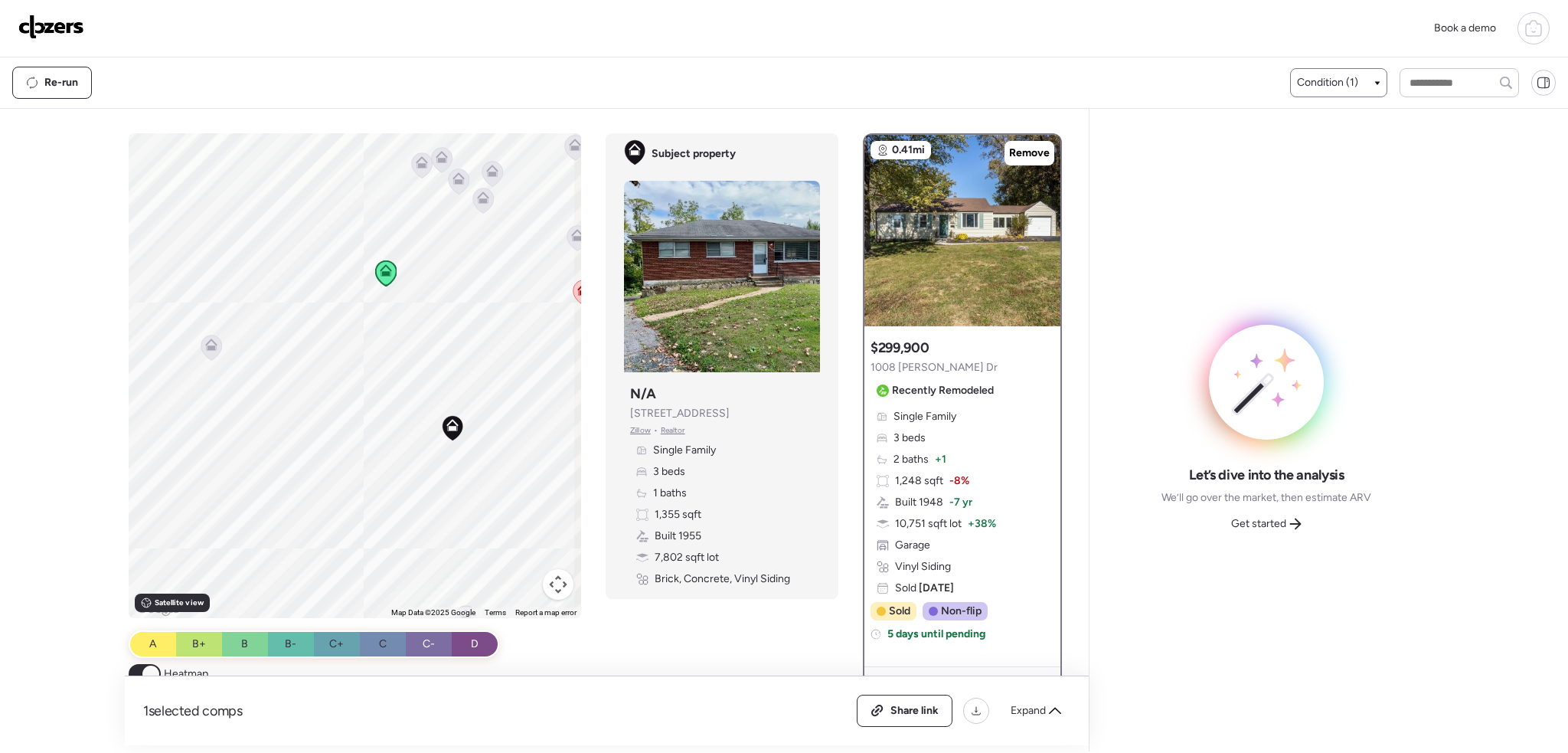
click at [1362, 84] on div "Condition (1)" at bounding box center [1338, 83] width 84 height 15
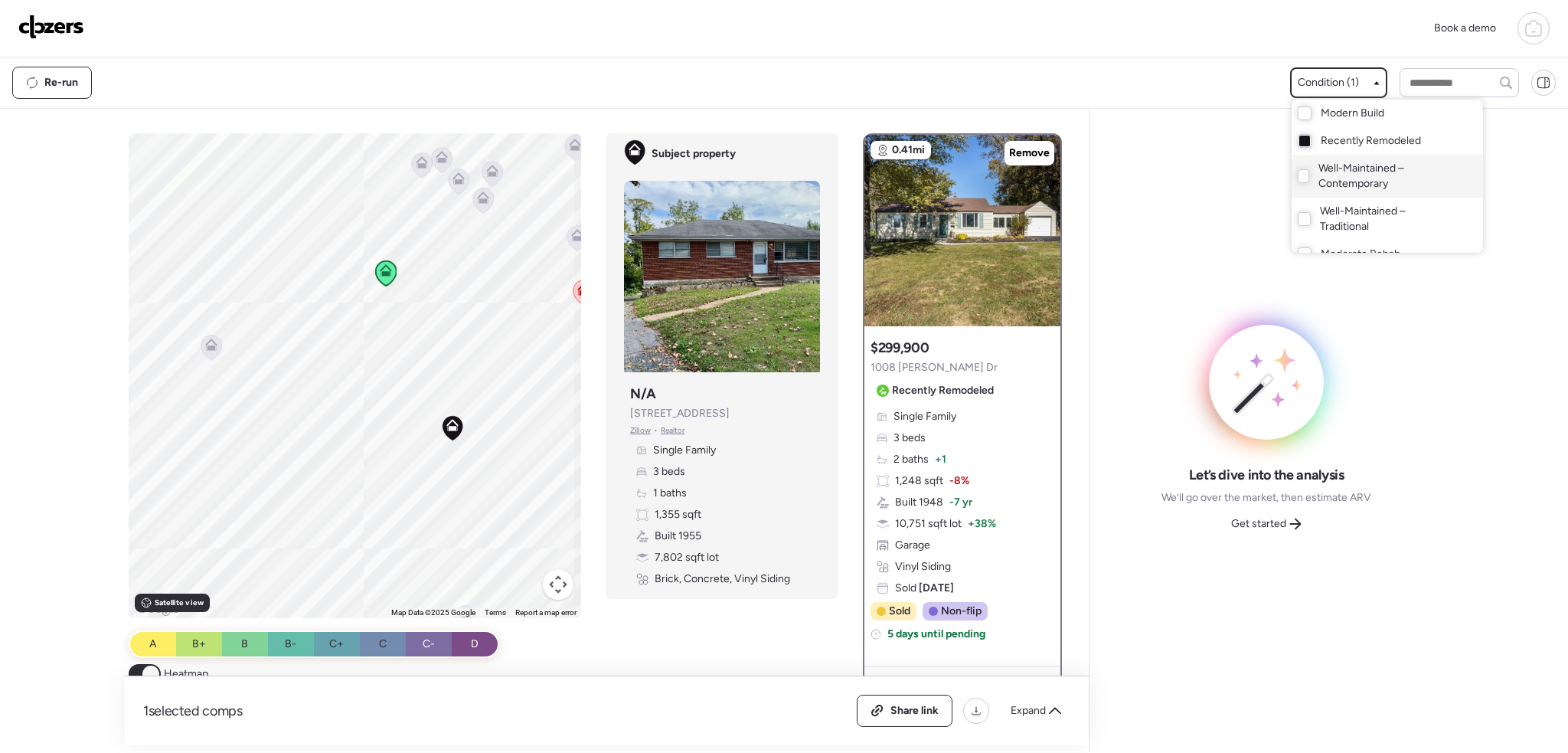
click at [1322, 177] on span "Well-Maintained – Contemporary" at bounding box center [1384, 176] width 133 height 31
click at [438, 315] on div at bounding box center [784, 333] width 1568 height 753
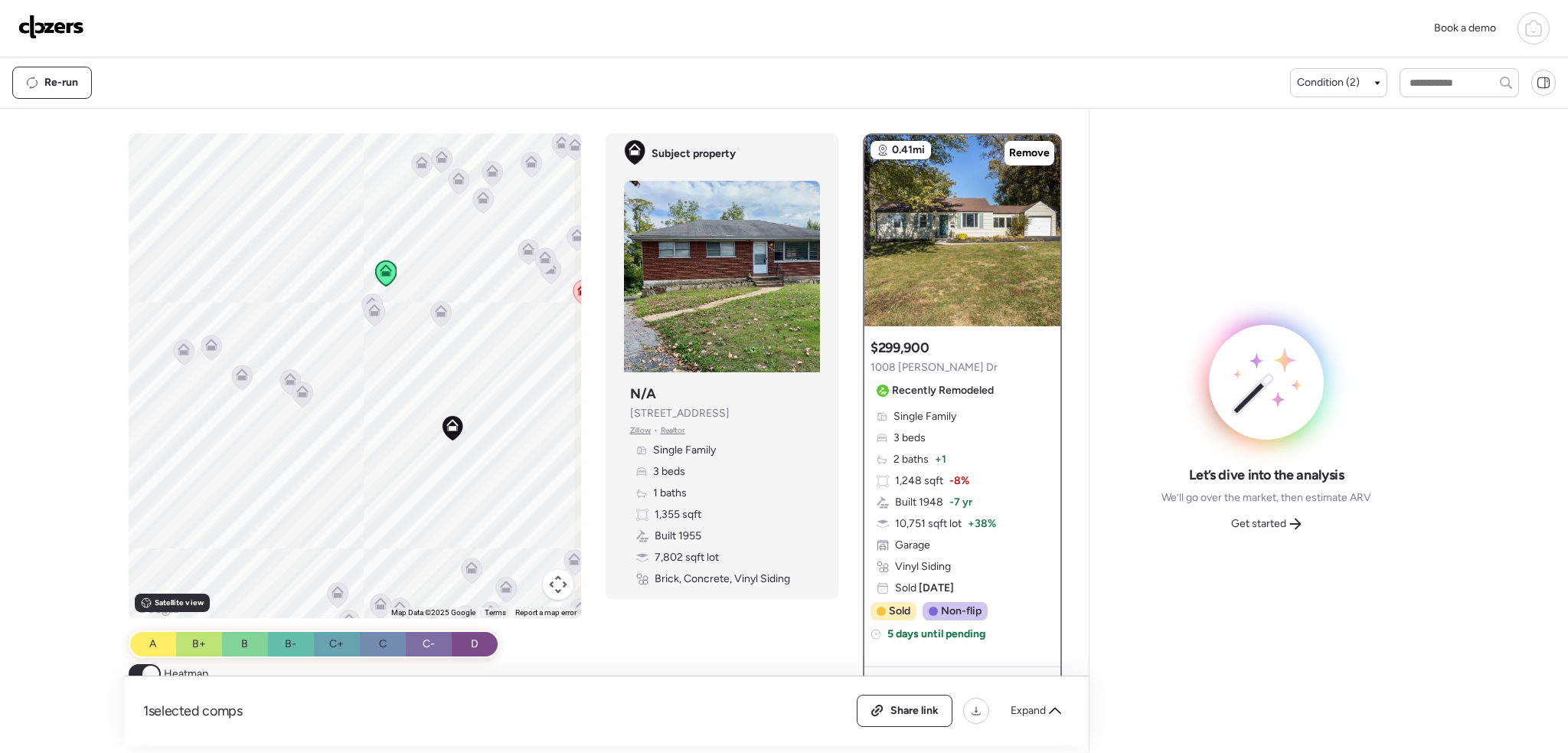
click at [436, 316] on icon at bounding box center [441, 314] width 10 height 5
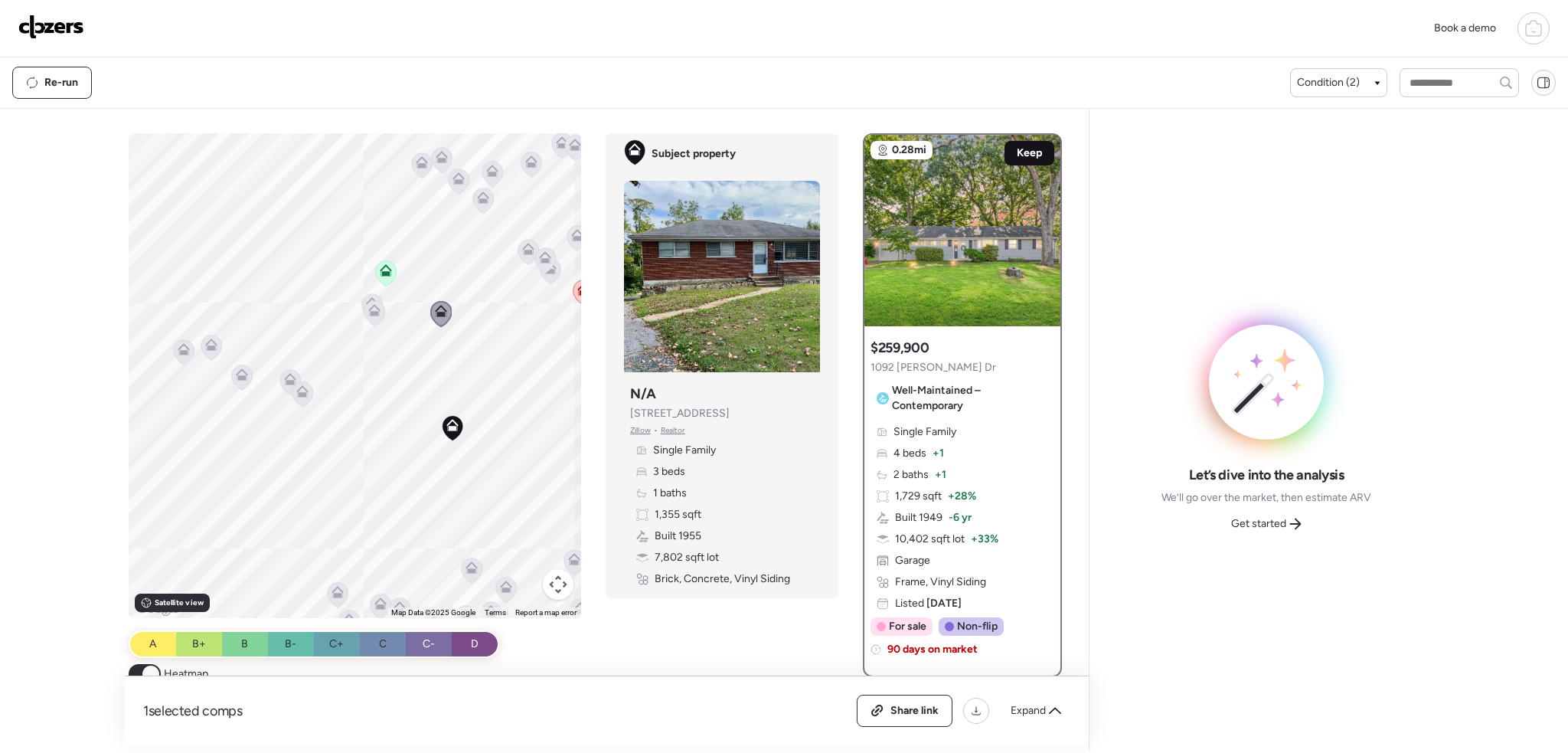
click at [1004, 150] on div "Keep" at bounding box center [1028, 153] width 49 height 24
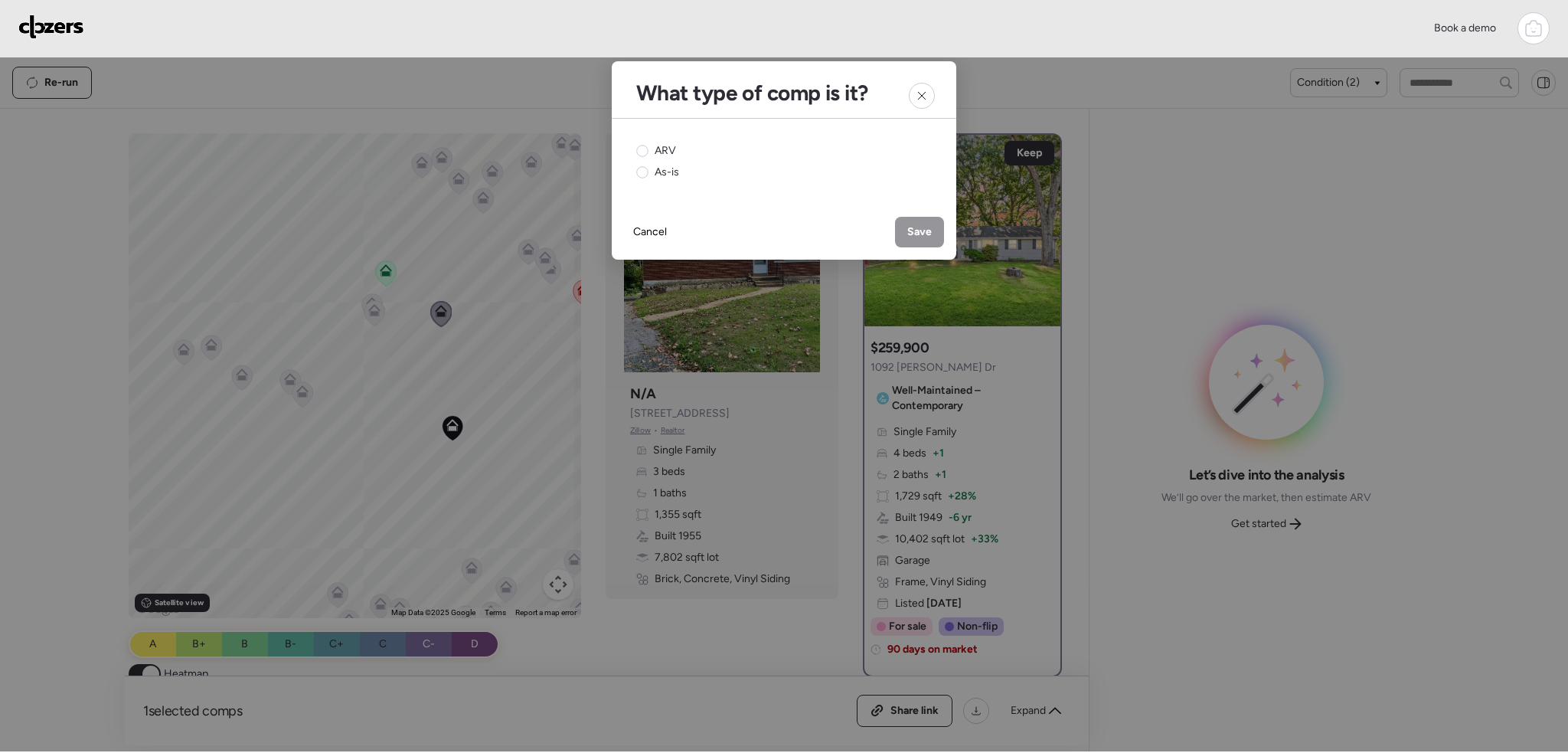
drag, startPoint x: 660, startPoint y: 149, endPoint x: 730, endPoint y: 161, distance: 71.0
click at [667, 149] on span "ARV" at bounding box center [664, 151] width 21 height 15
click at [936, 234] on div "Save" at bounding box center [919, 232] width 49 height 31
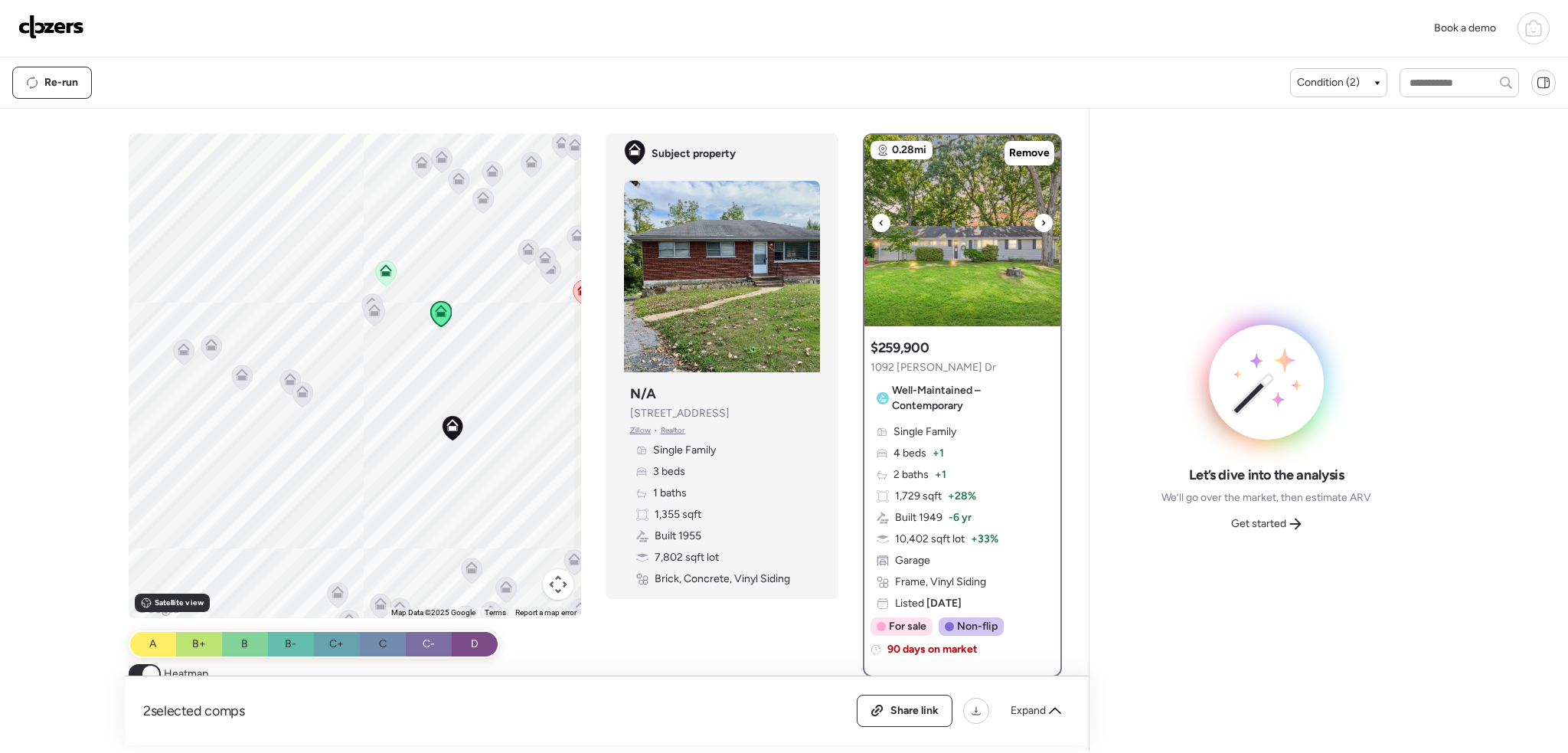
click at [1042, 222] on icon at bounding box center [1043, 222] width 3 height 6
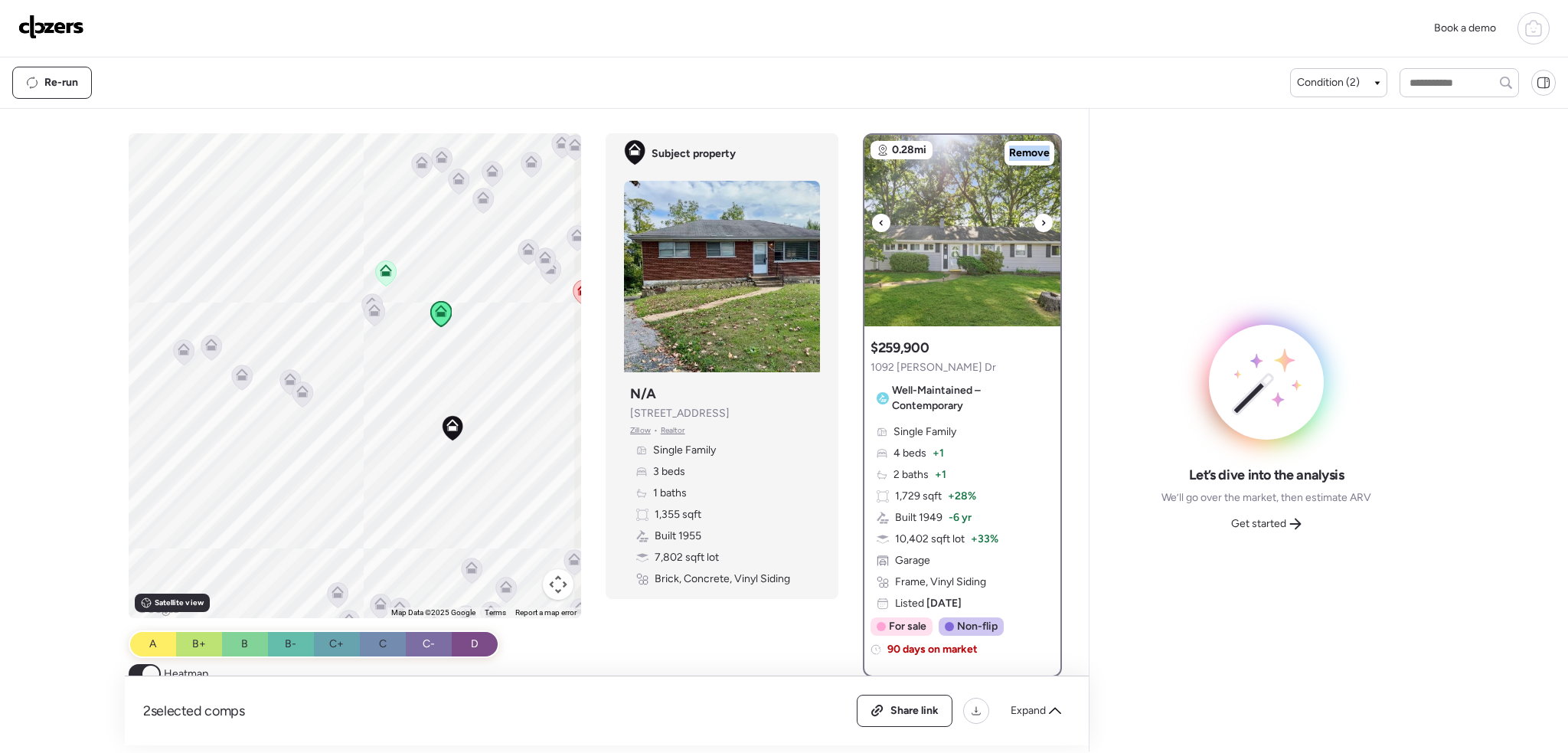
click at [1042, 222] on icon at bounding box center [1043, 222] width 3 height 6
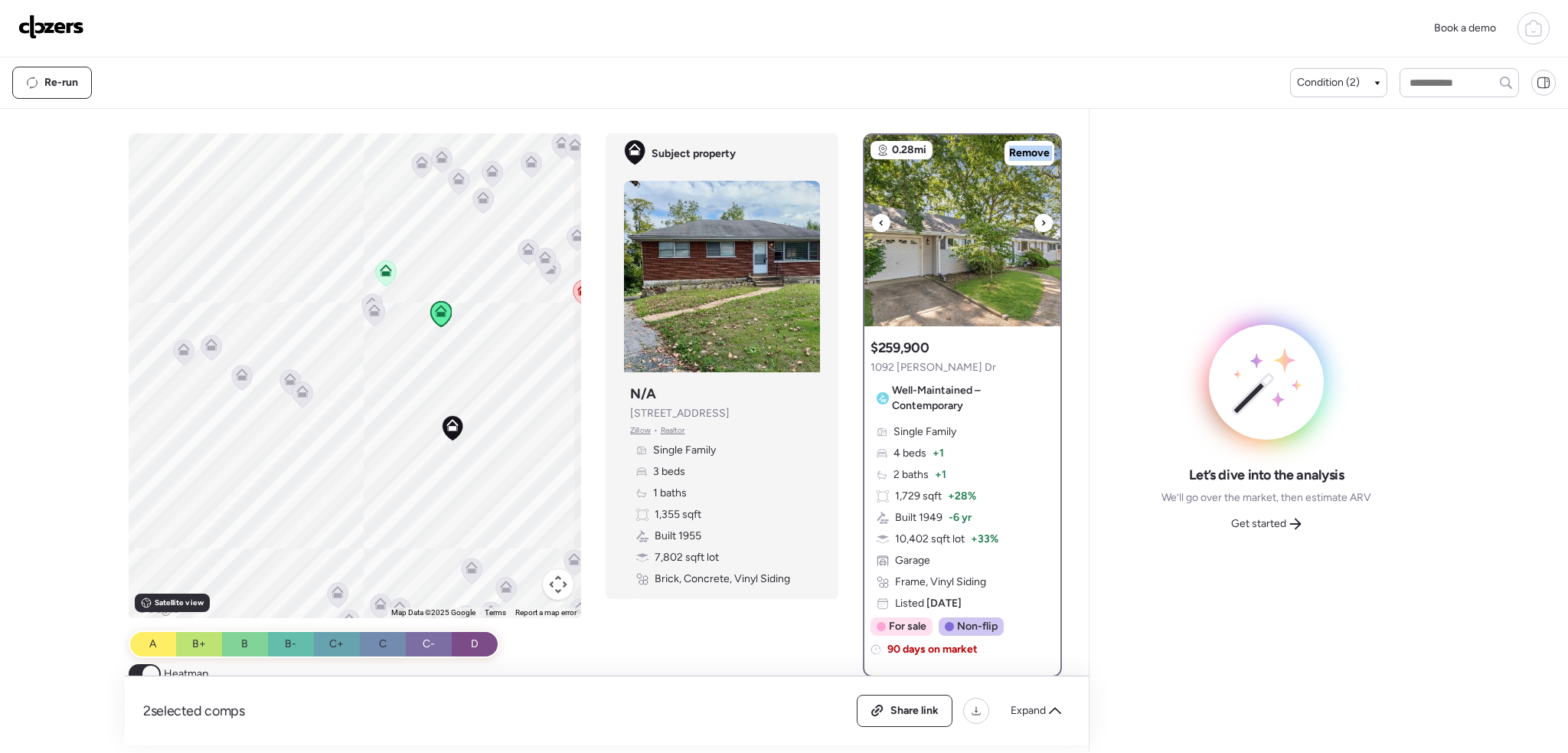
click at [1042, 222] on icon at bounding box center [1043, 222] width 3 height 6
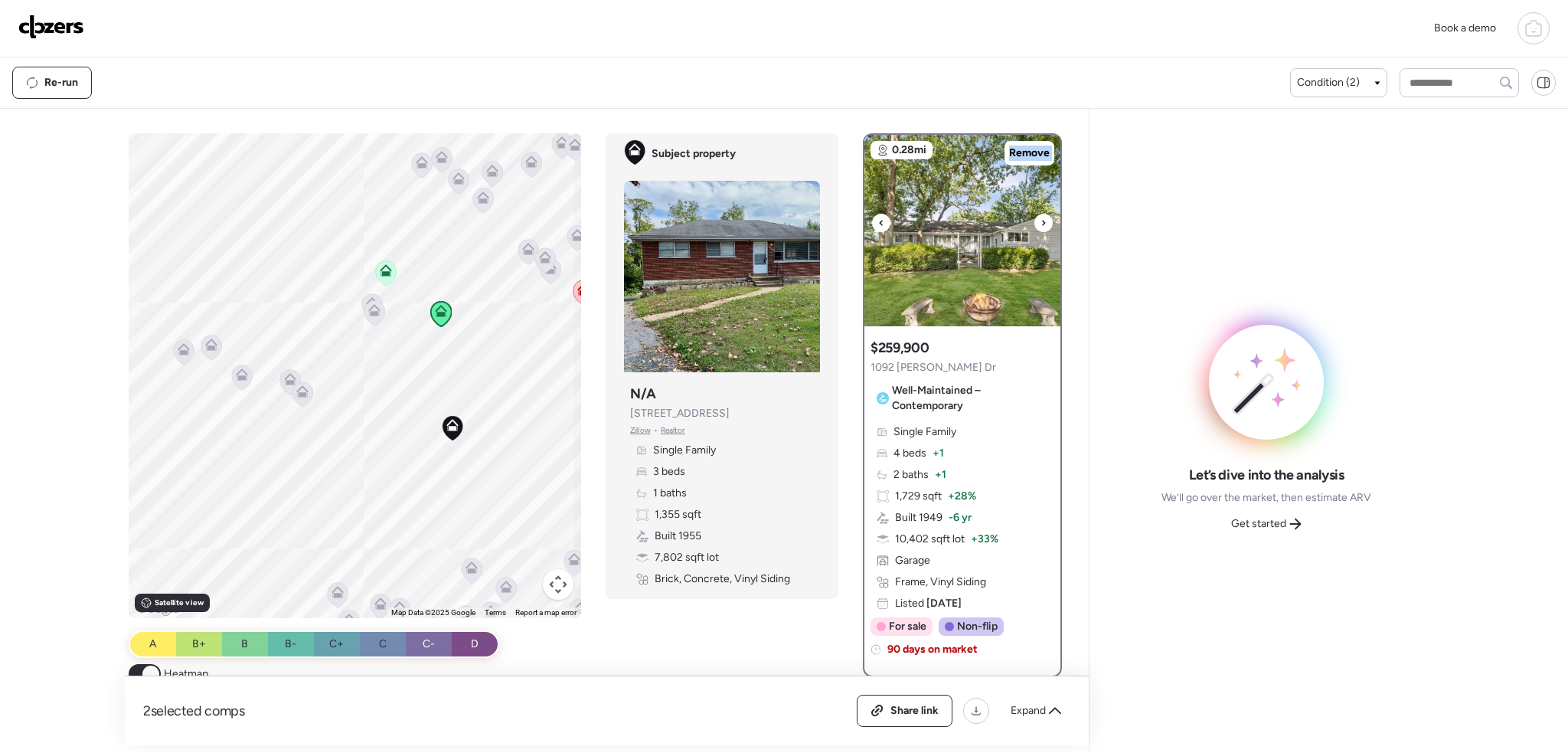
click at [1042, 222] on icon at bounding box center [1043, 222] width 3 height 6
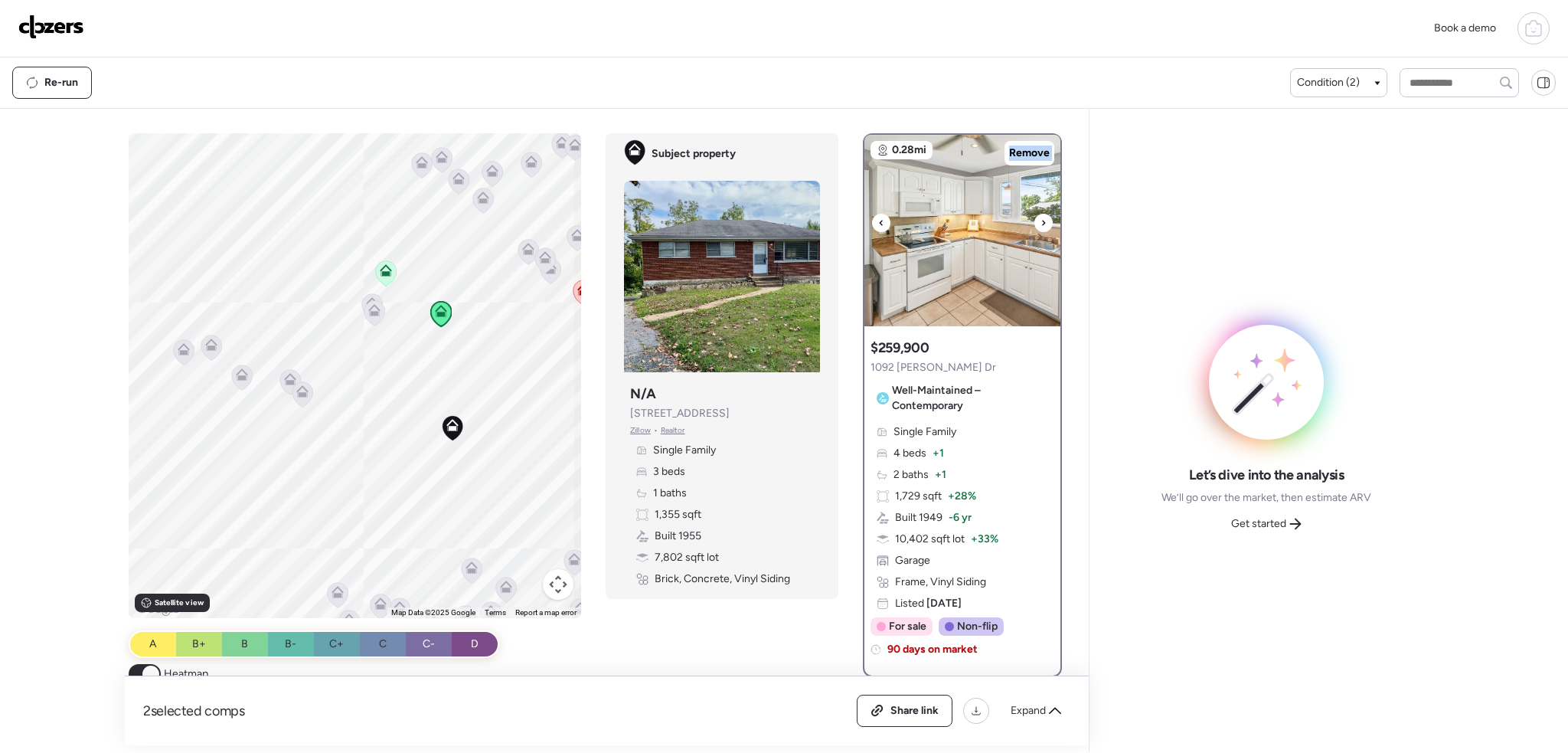
click at [1042, 222] on icon at bounding box center [1043, 222] width 3 height 6
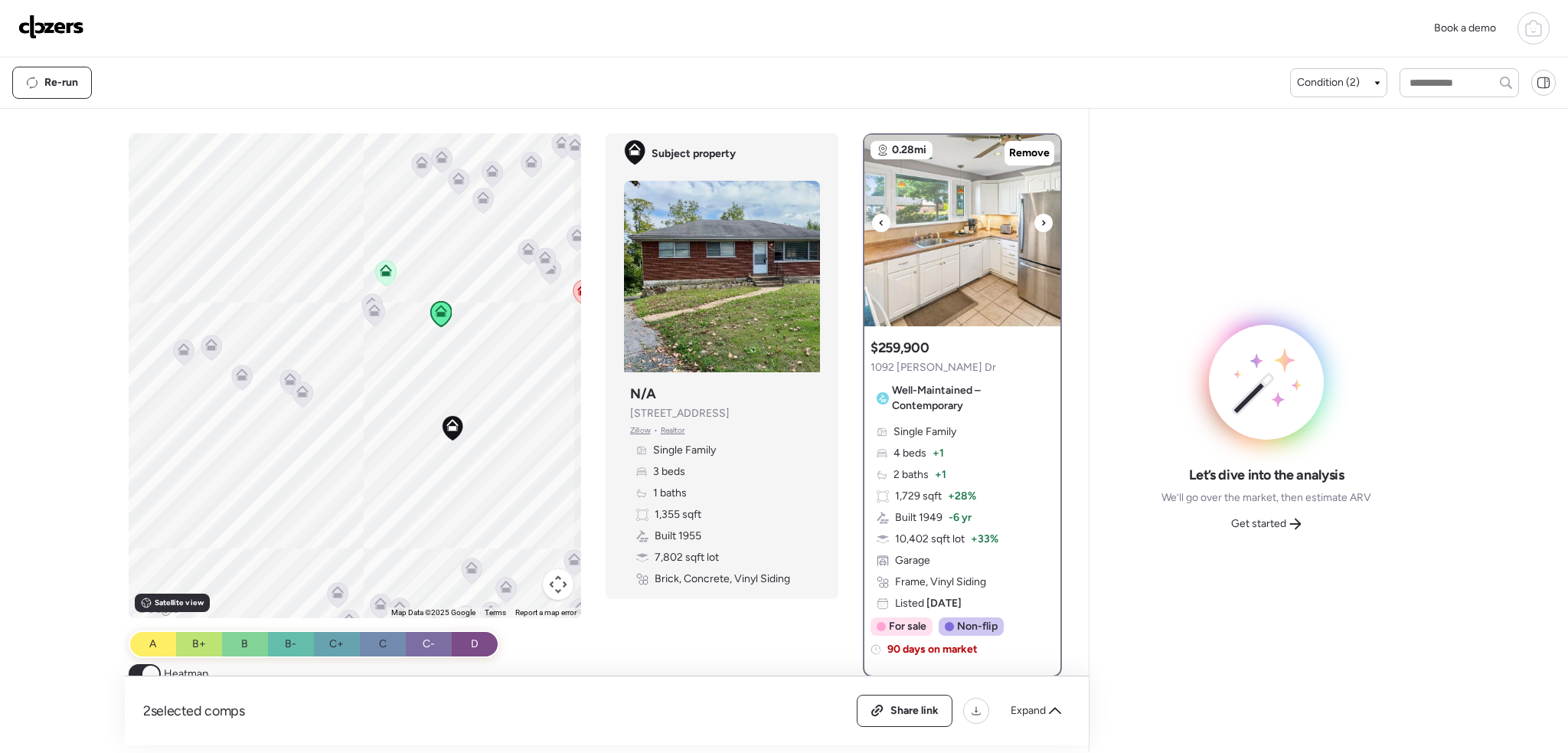
click at [1042, 222] on icon at bounding box center [1043, 222] width 3 height 6
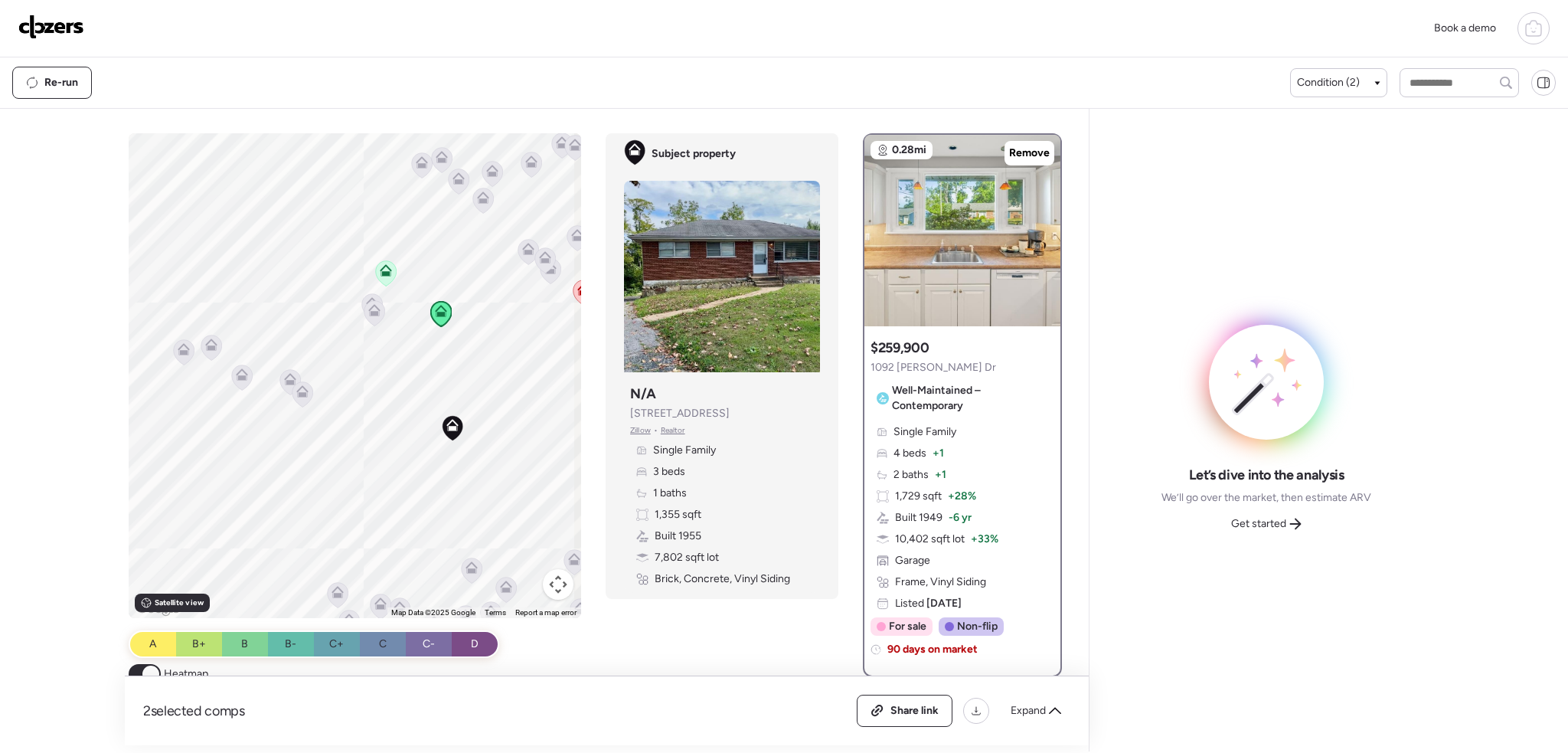
click at [373, 313] on icon at bounding box center [374, 313] width 10 height 5
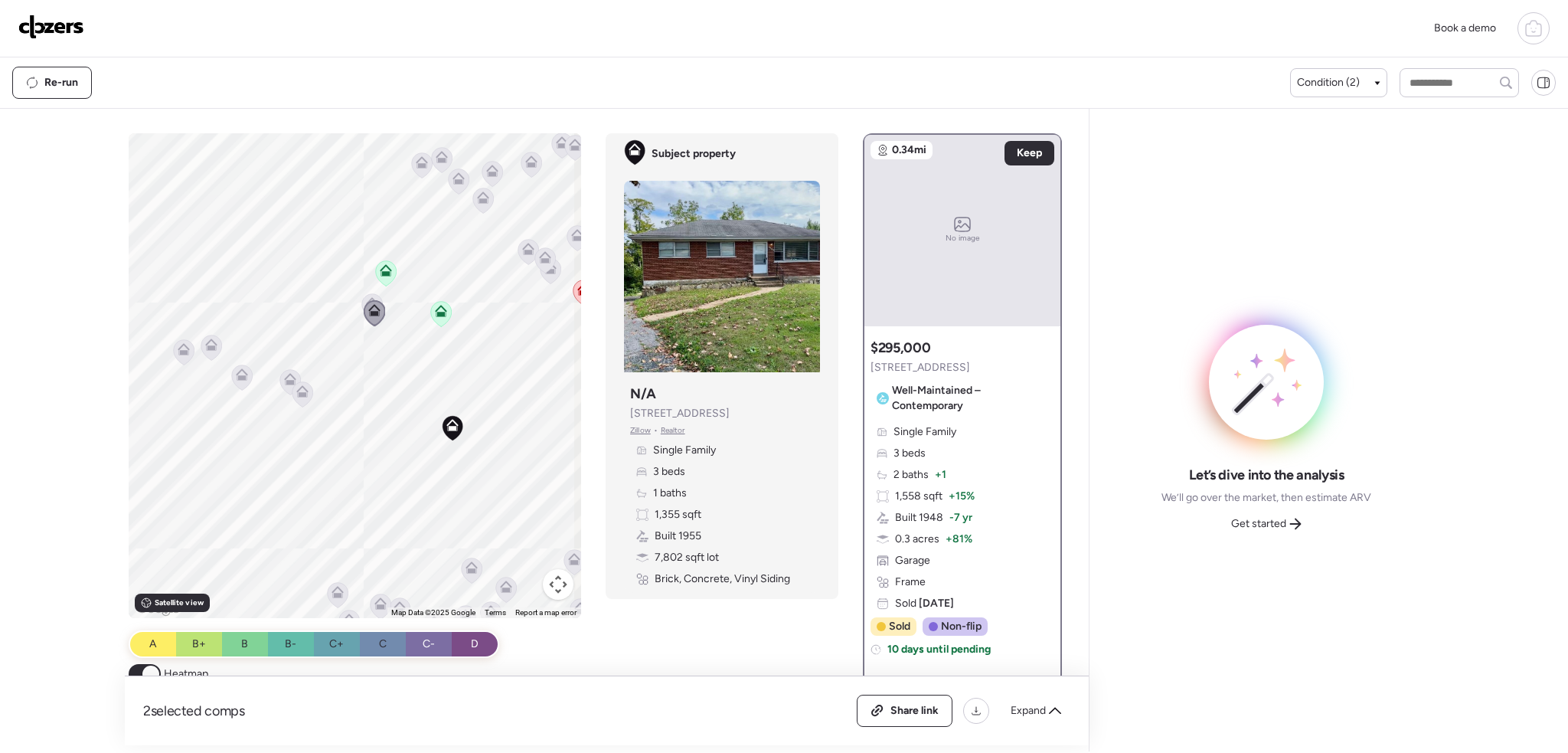
click at [366, 298] on icon at bounding box center [371, 303] width 12 height 12
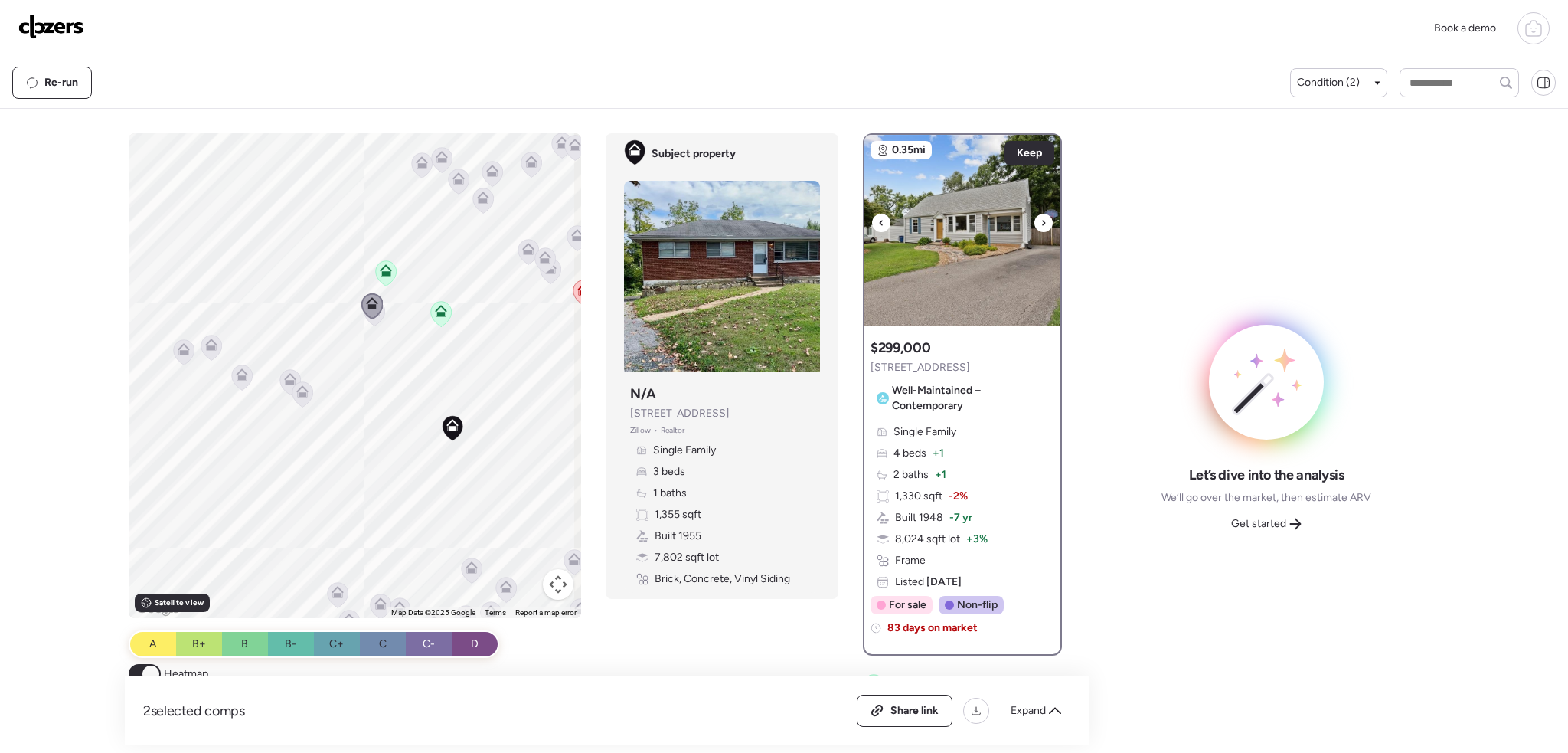
click at [1034, 219] on div at bounding box center [1043, 222] width 19 height 19
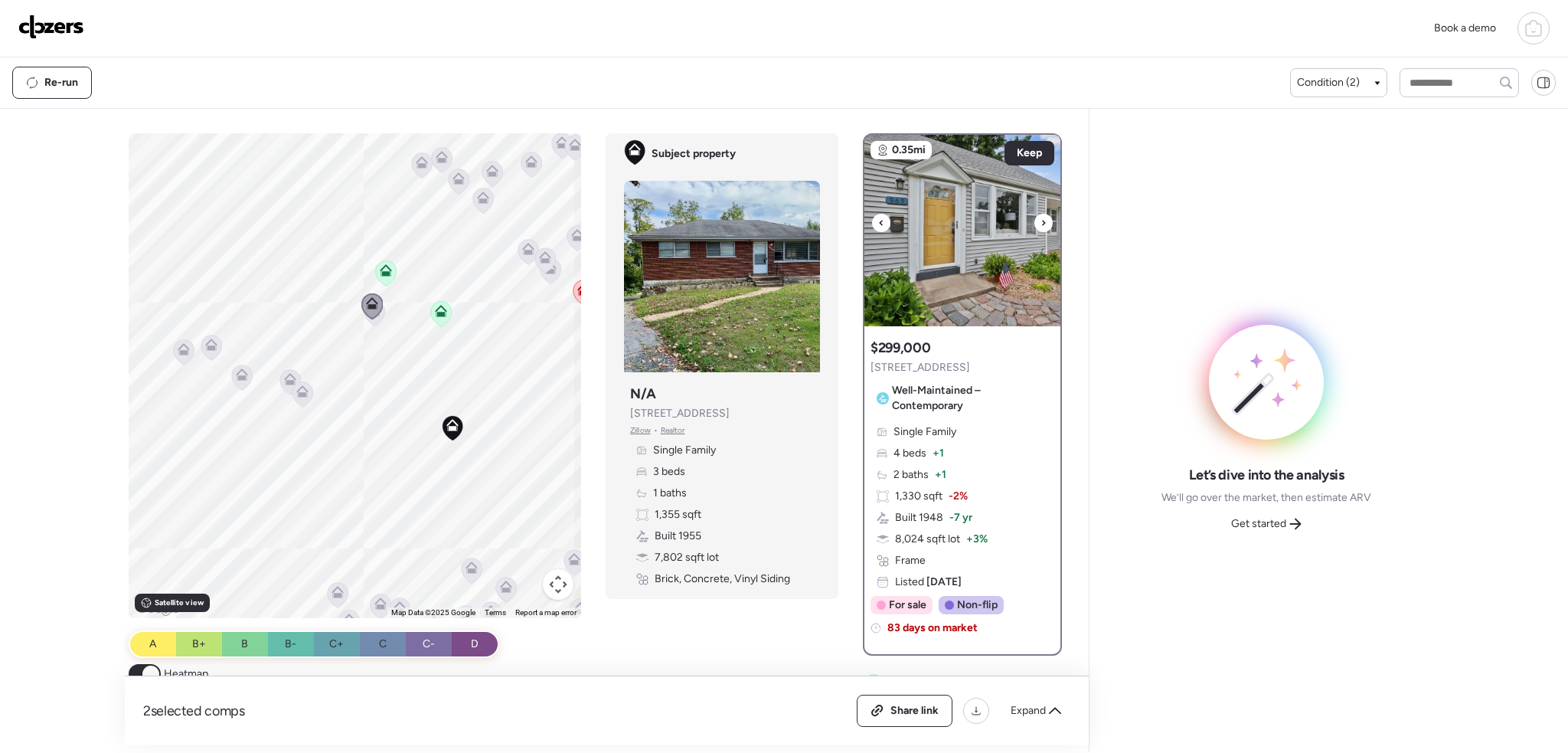
click at [1040, 221] on icon at bounding box center [1043, 222] width 7 height 19
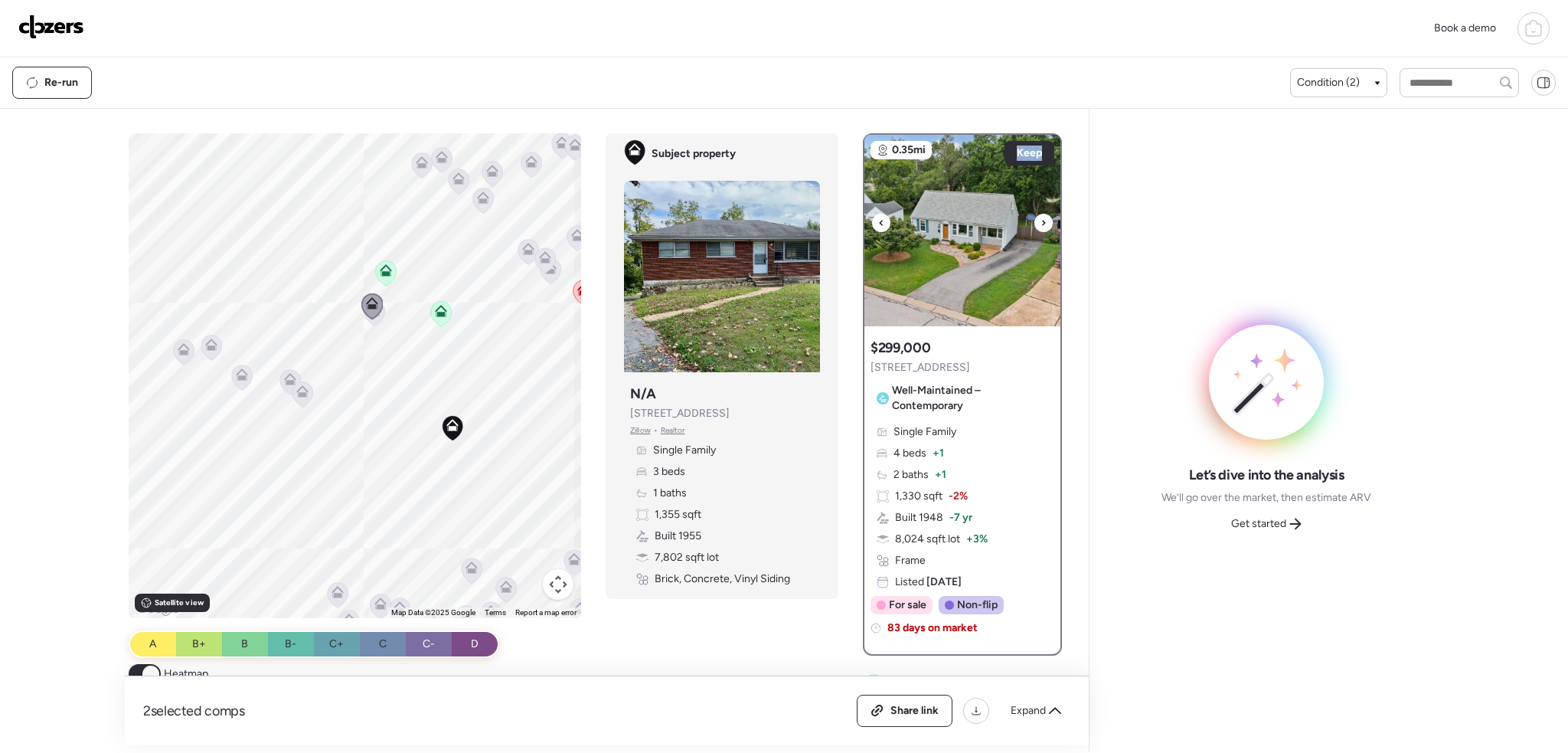
click at [1040, 221] on icon at bounding box center [1043, 222] width 7 height 19
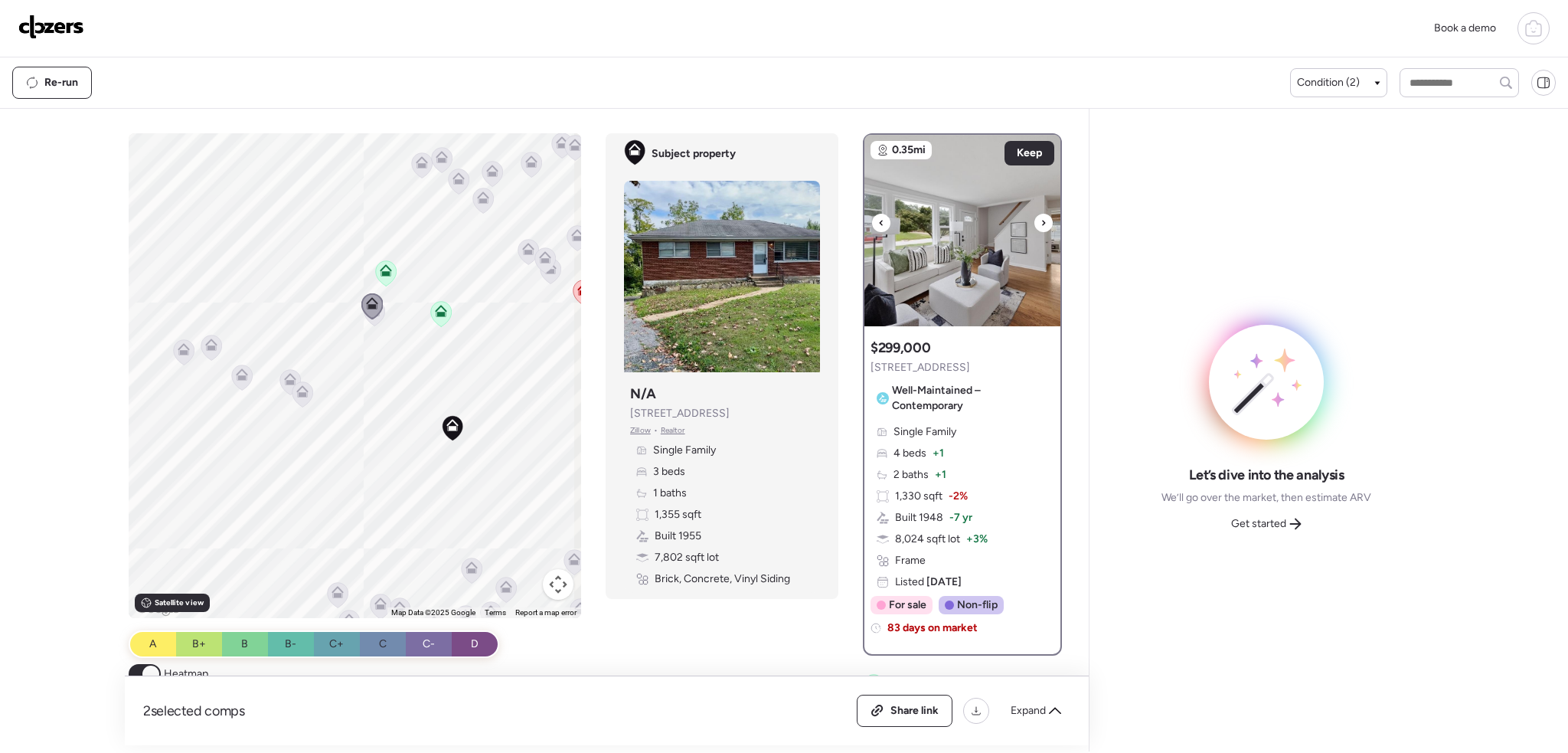
click at [1039, 222] on div at bounding box center [1043, 222] width 19 height 19
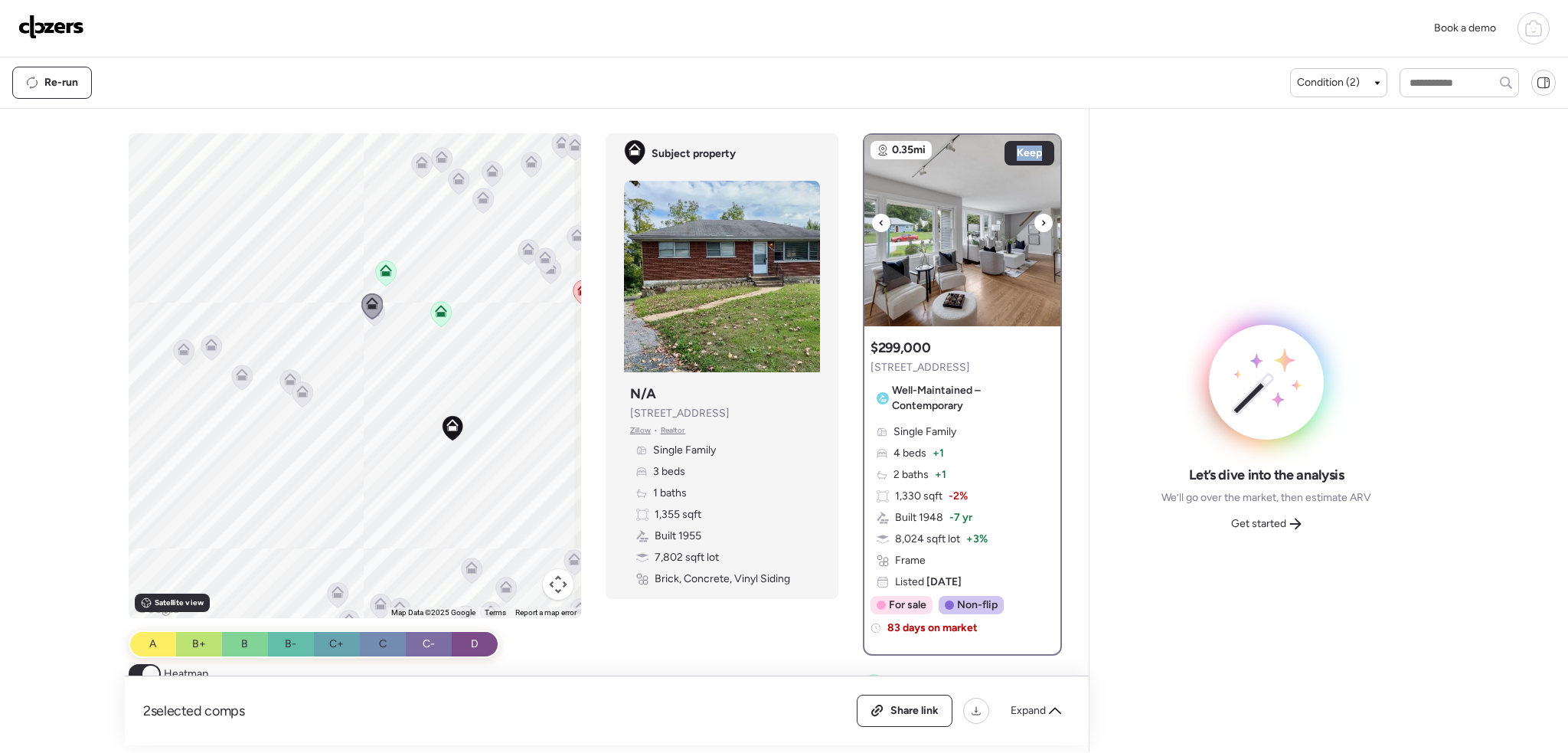
click at [1039, 222] on div at bounding box center [1043, 222] width 19 height 19
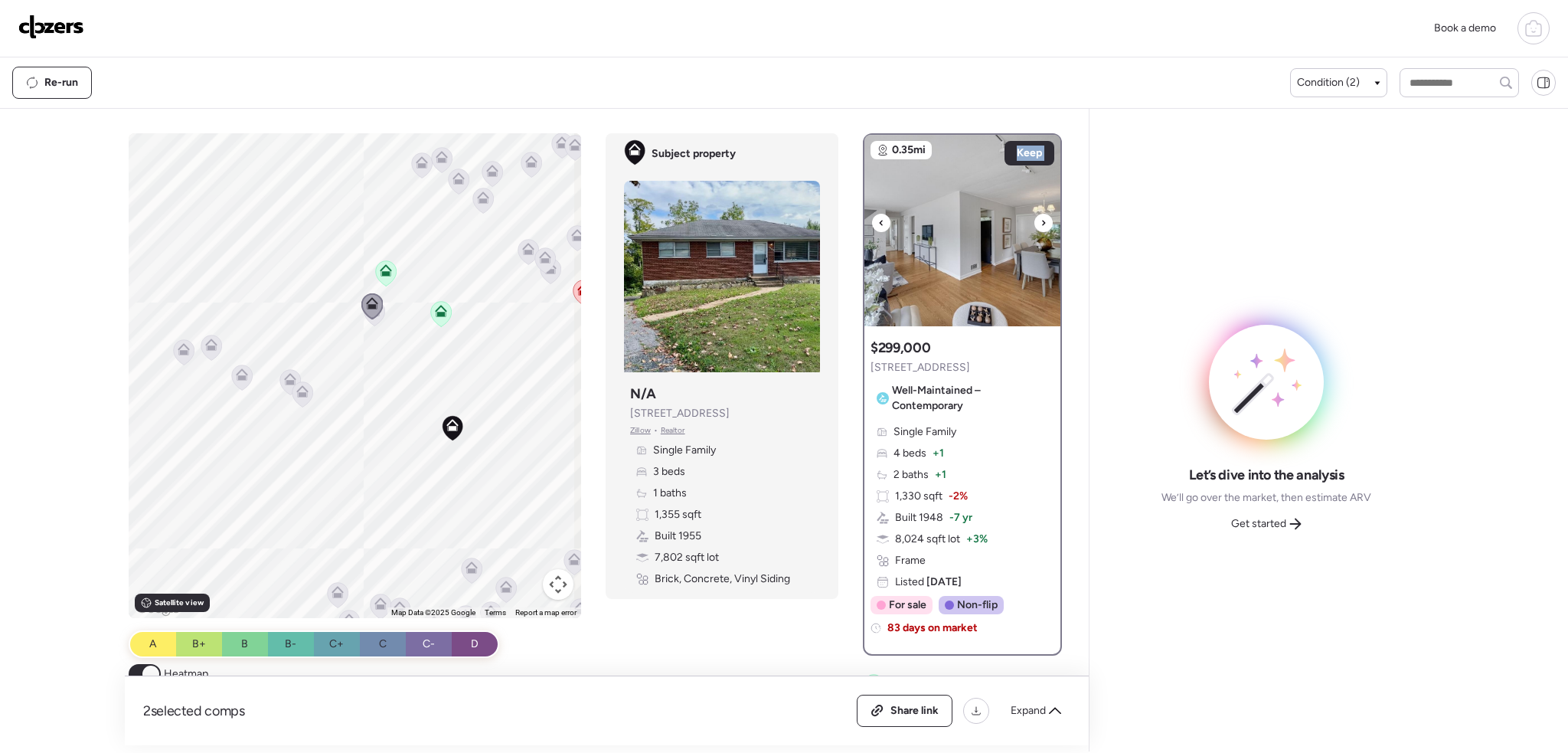
click at [1039, 222] on div at bounding box center [1043, 222] width 19 height 19
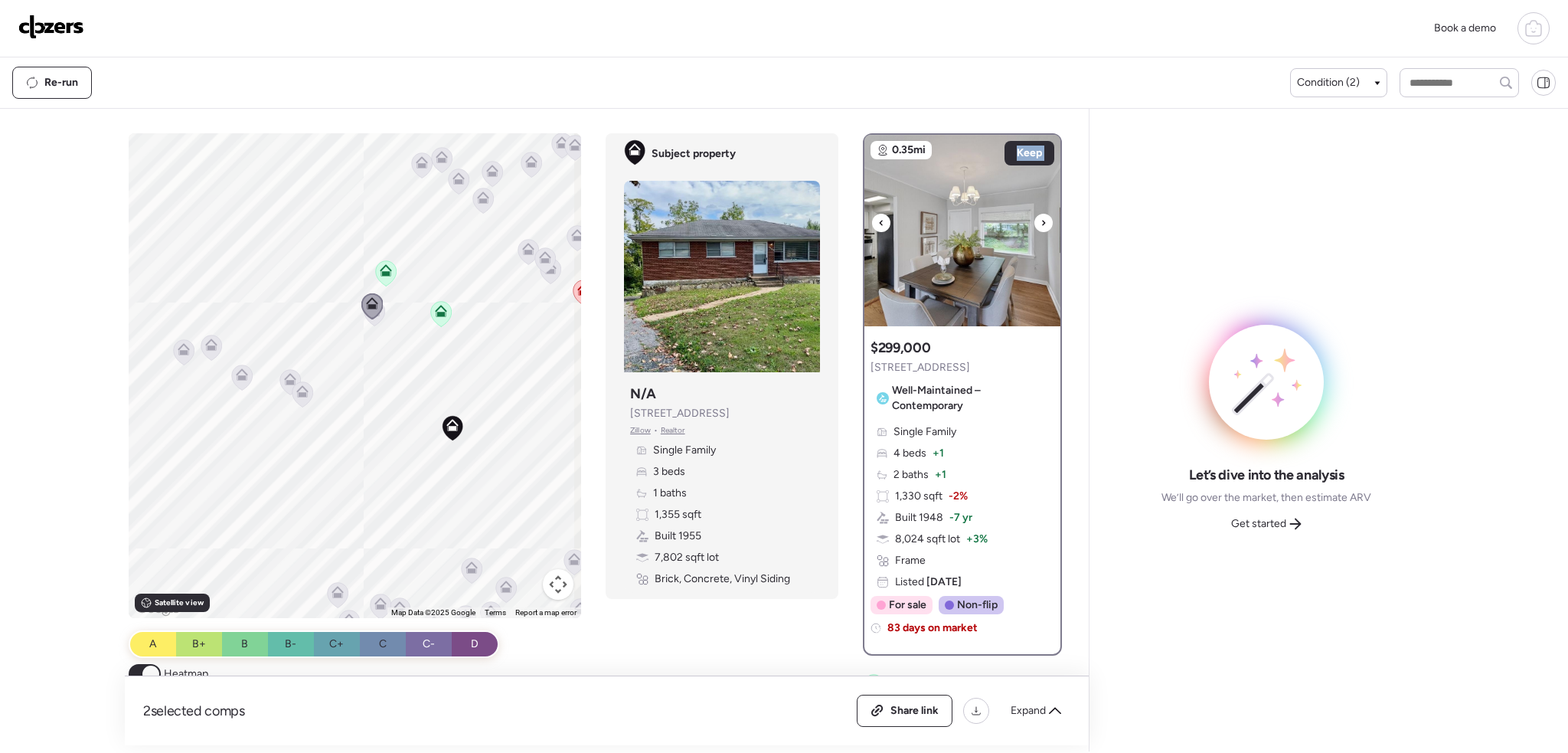
click at [1039, 222] on div at bounding box center [1043, 222] width 19 height 19
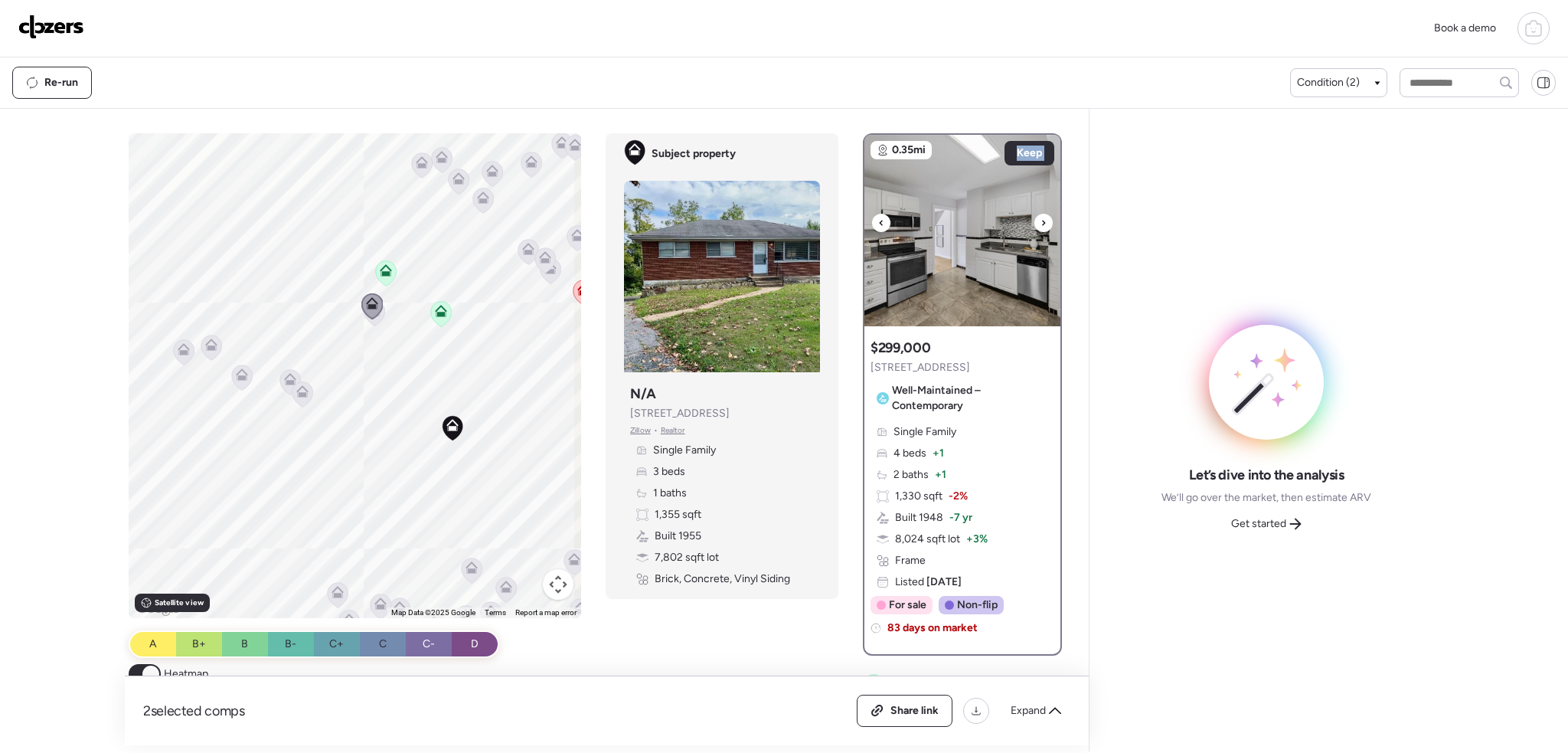
click at [1039, 222] on div at bounding box center [1043, 222] width 19 height 19
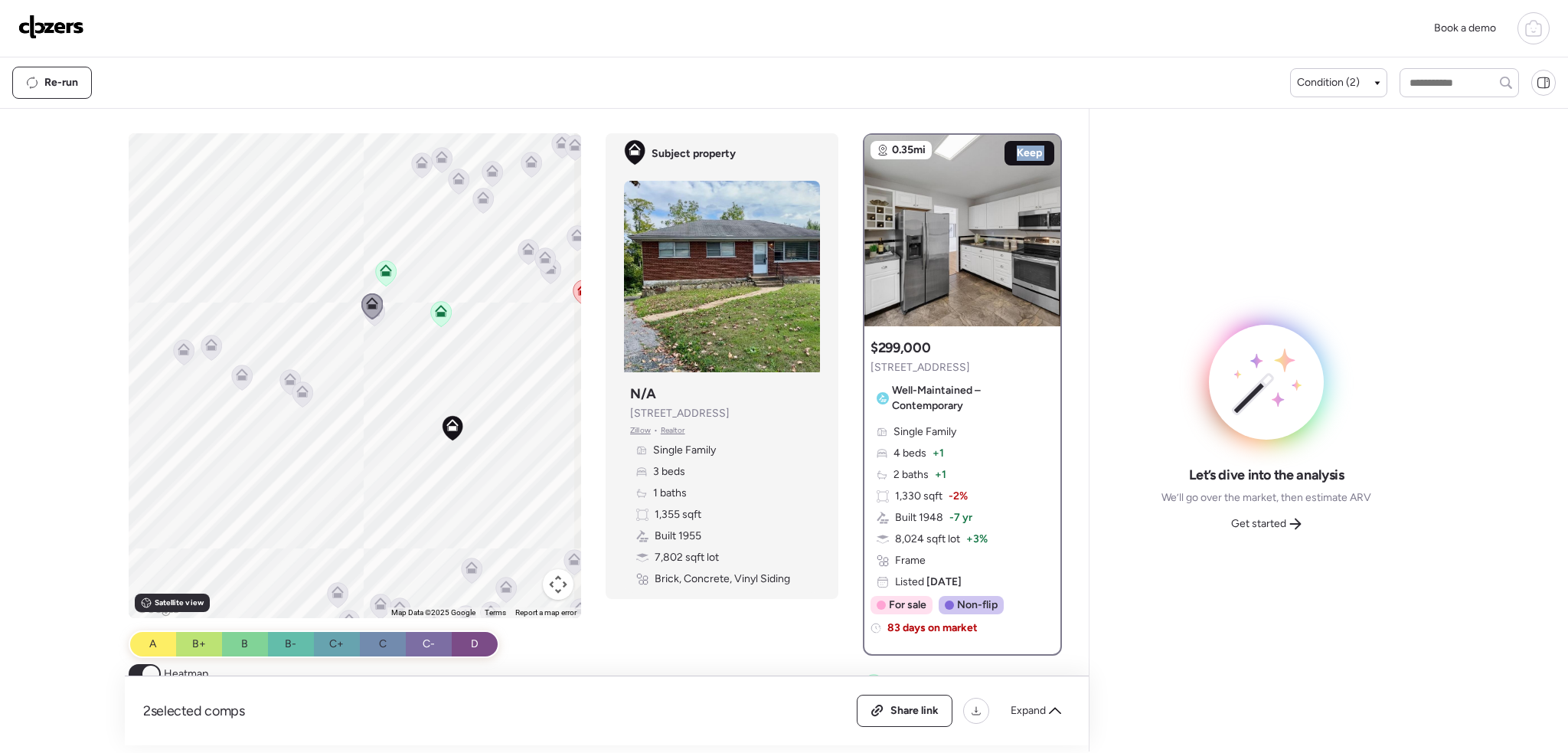
click at [1023, 153] on span "Keep" at bounding box center [1028, 153] width 25 height 15
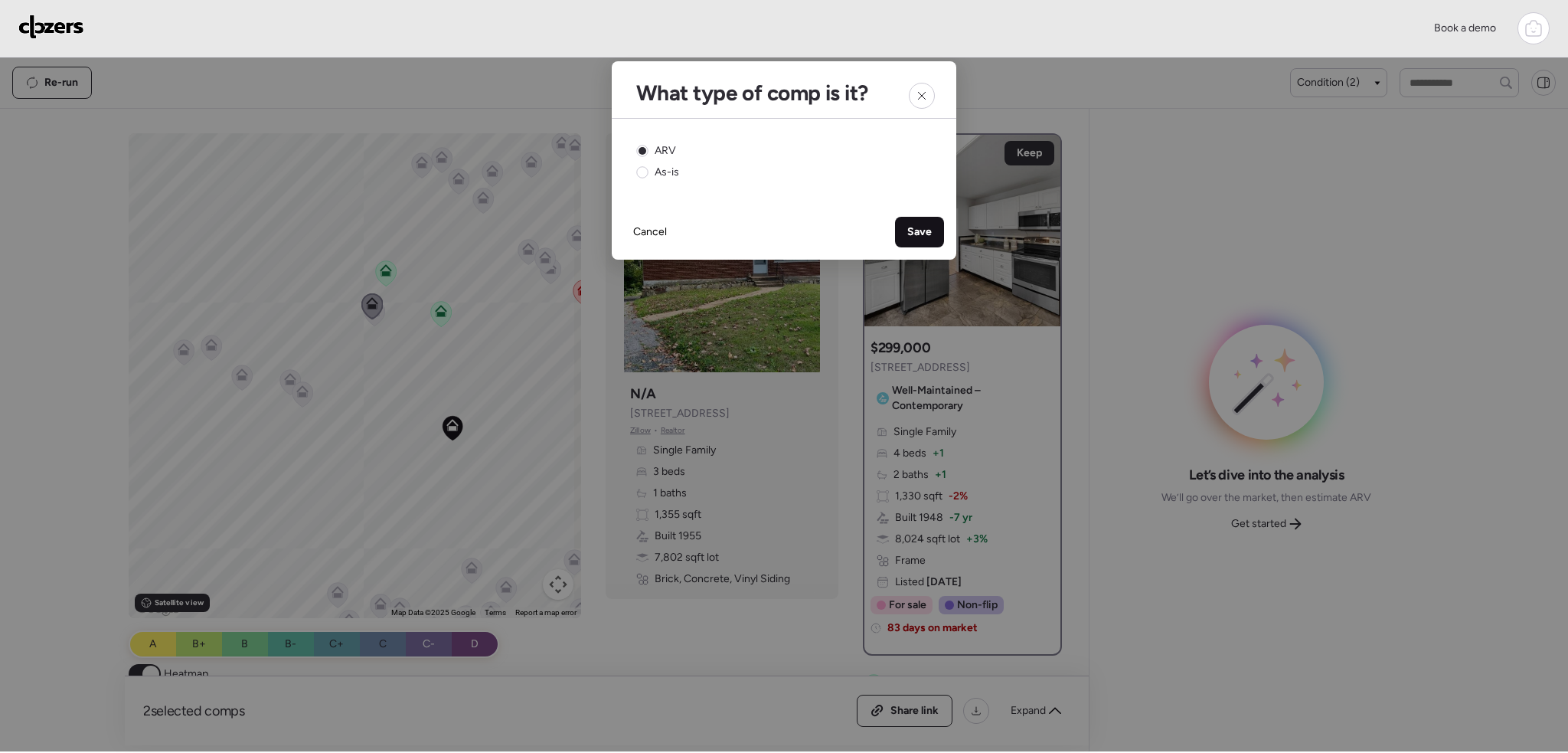
click at [930, 230] on span "Save" at bounding box center [919, 232] width 24 height 15
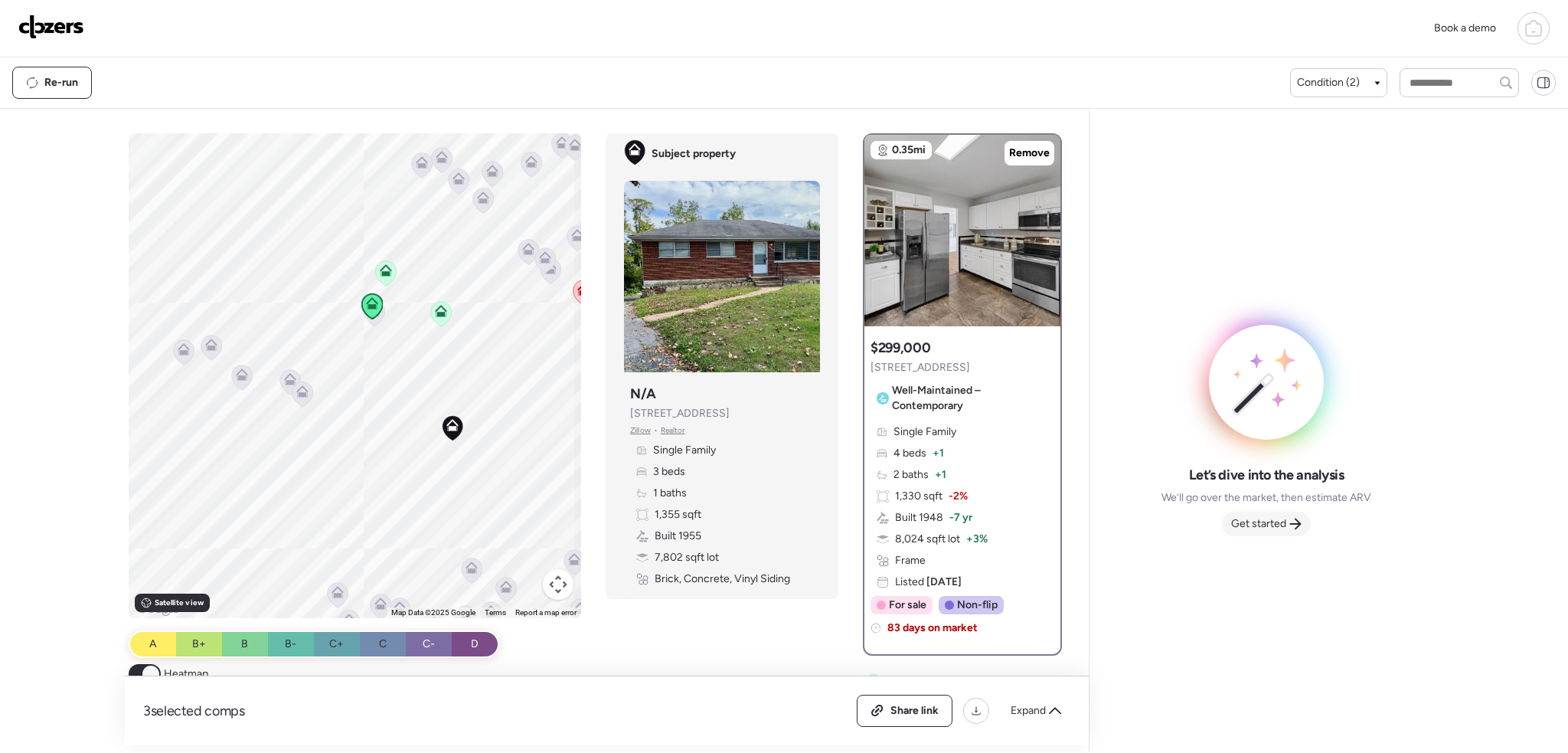
click at [1279, 520] on span "Get started" at bounding box center [1258, 523] width 55 height 15
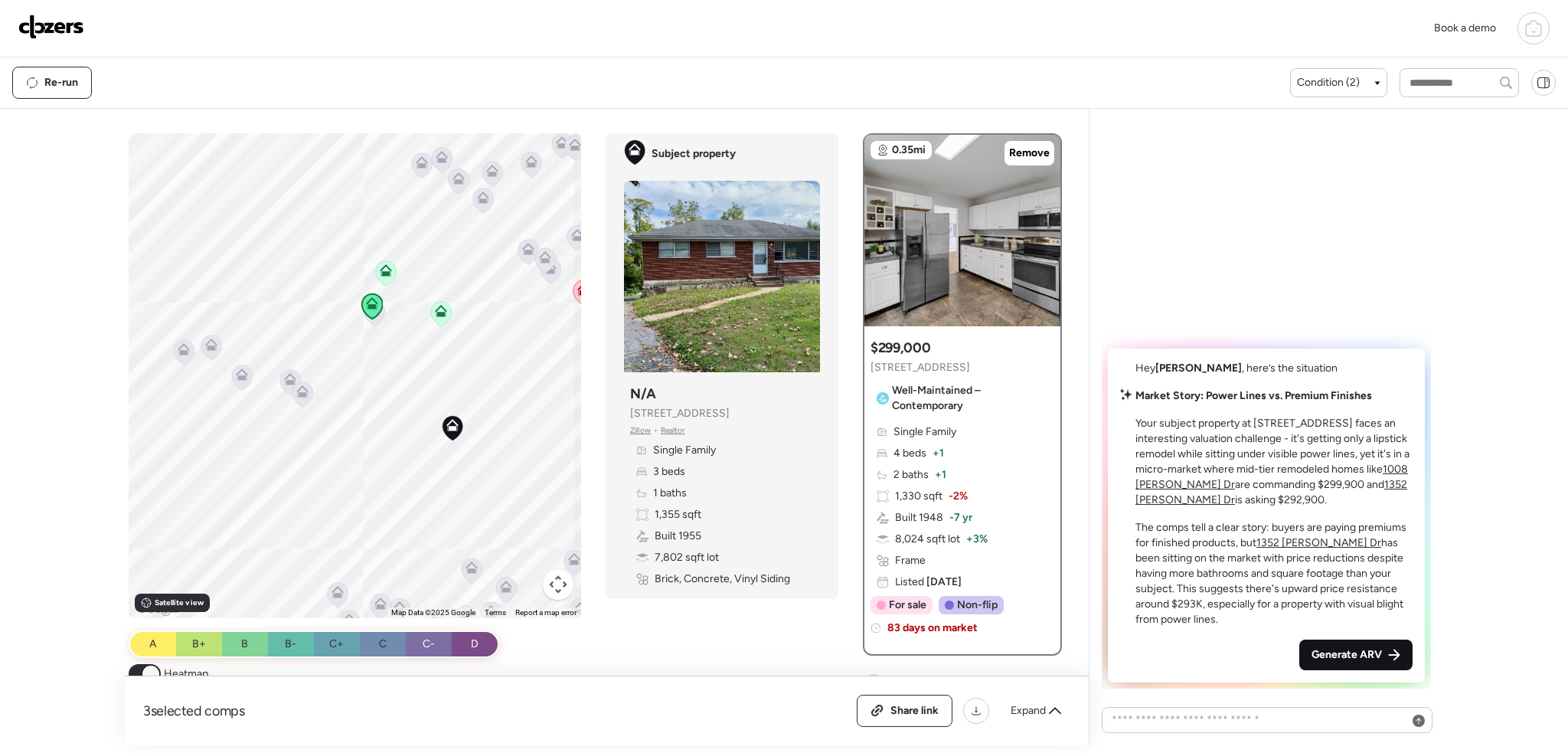
click at [1341, 651] on span "Generate ARV" at bounding box center [1347, 654] width 71 height 15
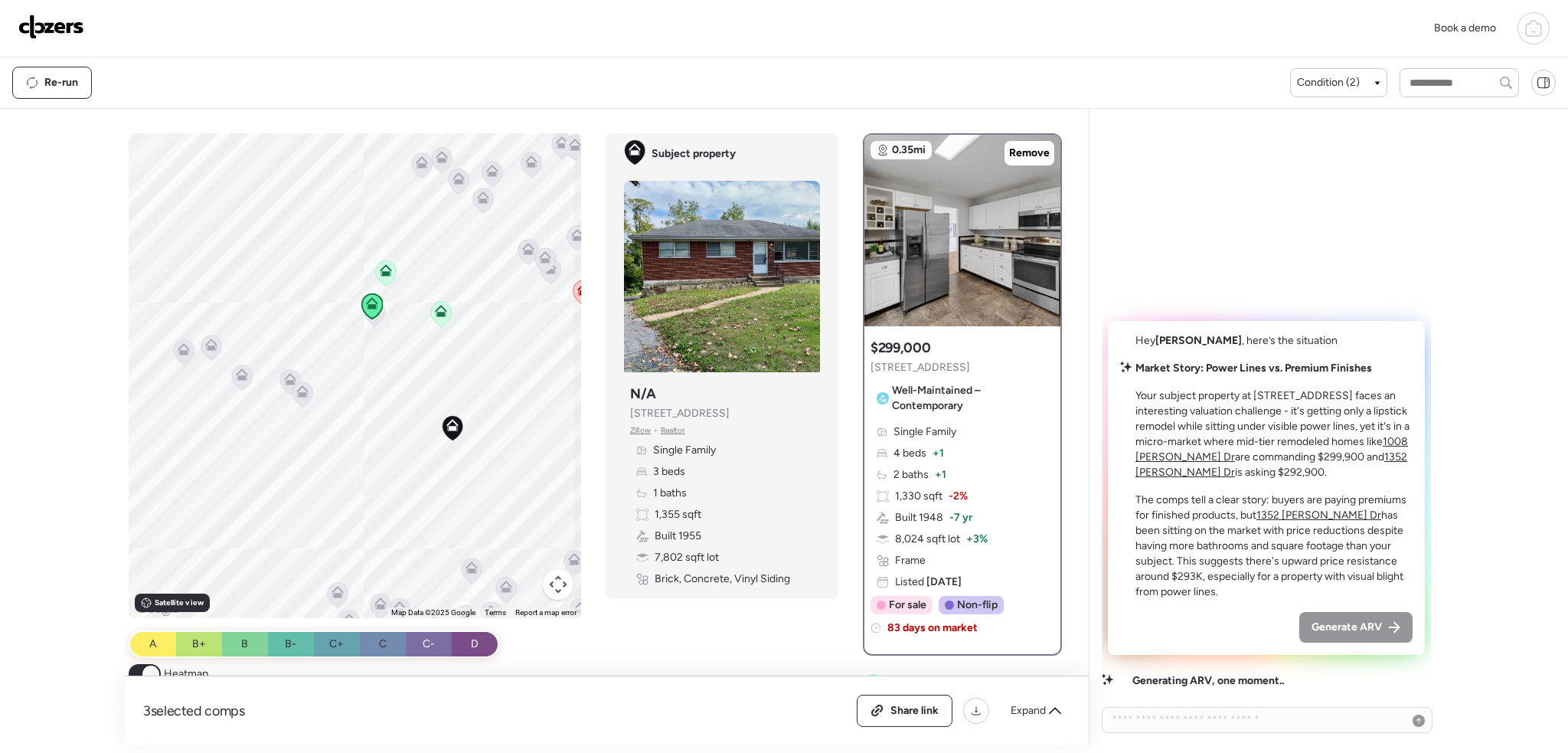
click at [437, 310] on icon at bounding box center [440, 310] width 12 height 12
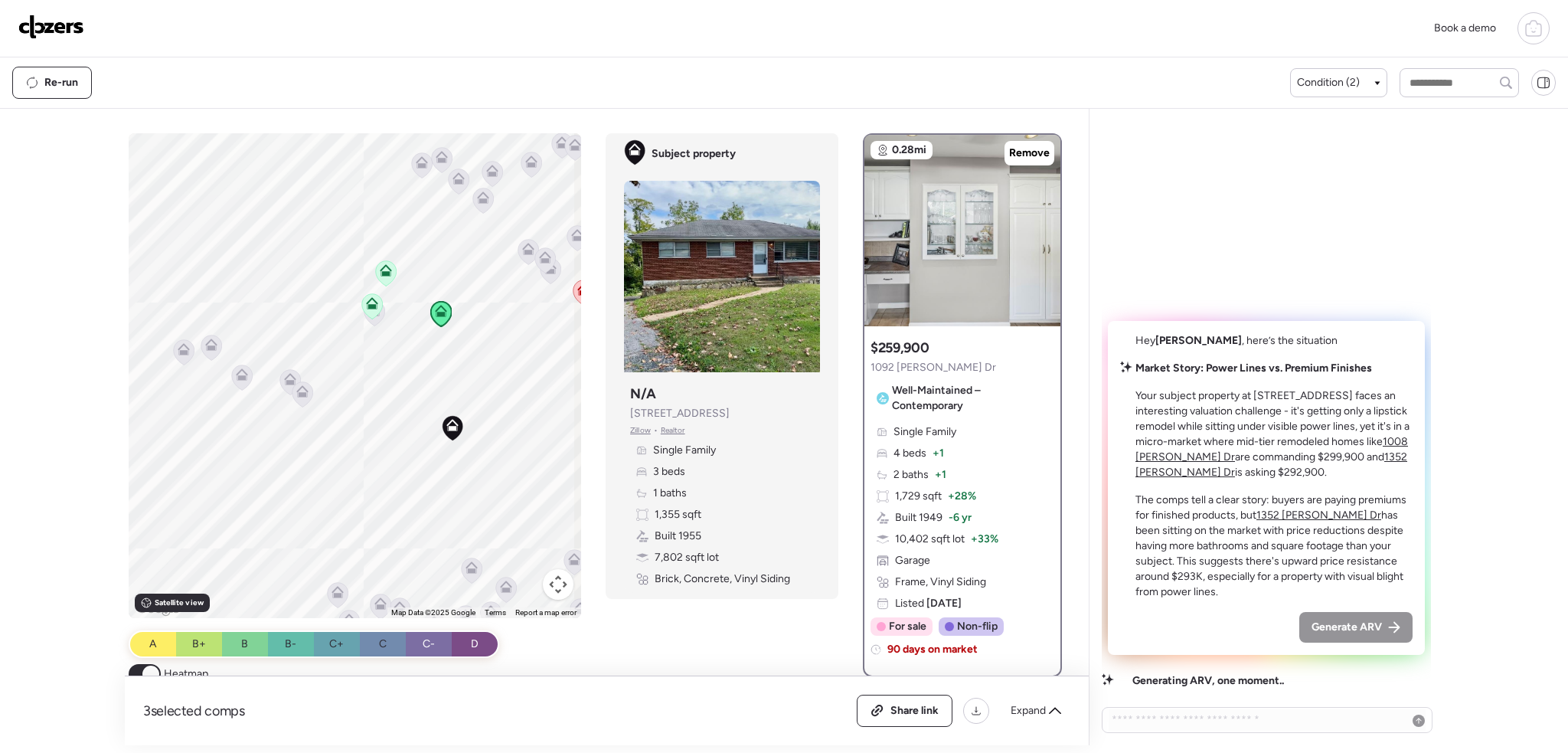
click at [382, 272] on icon at bounding box center [386, 273] width 10 height 5
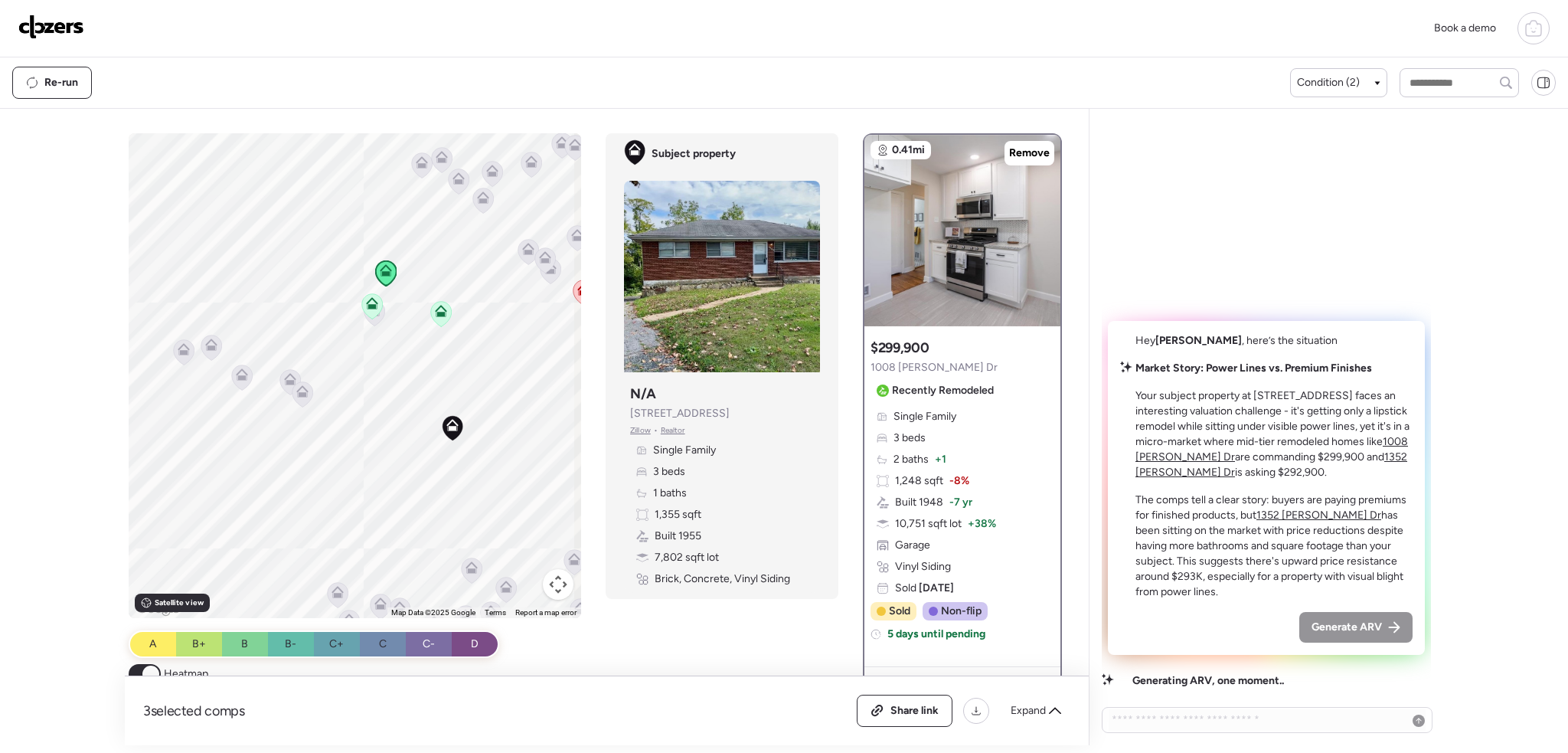
click at [371, 322] on icon at bounding box center [375, 312] width 20 height 25
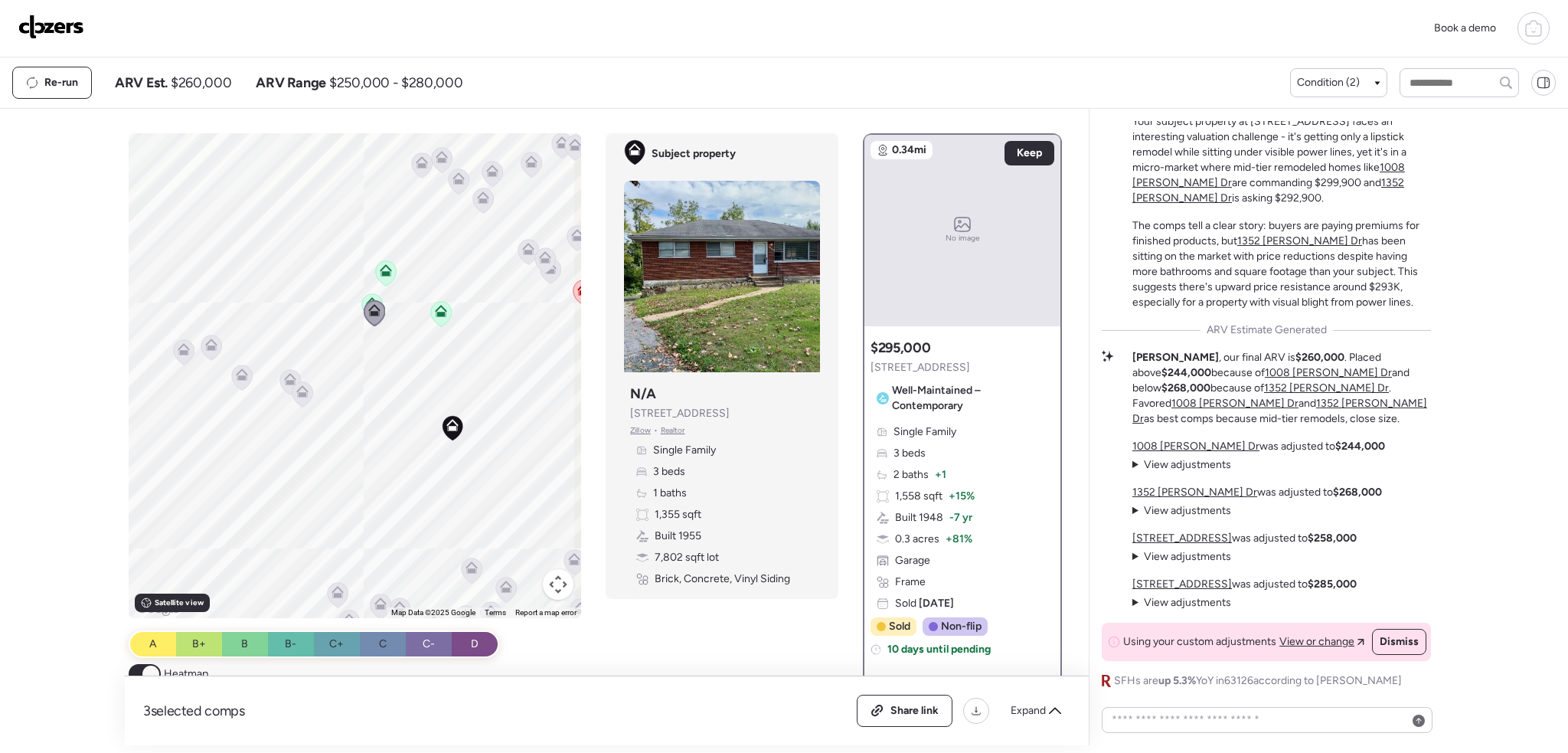
click at [431, 316] on icon at bounding box center [441, 313] width 20 height 25
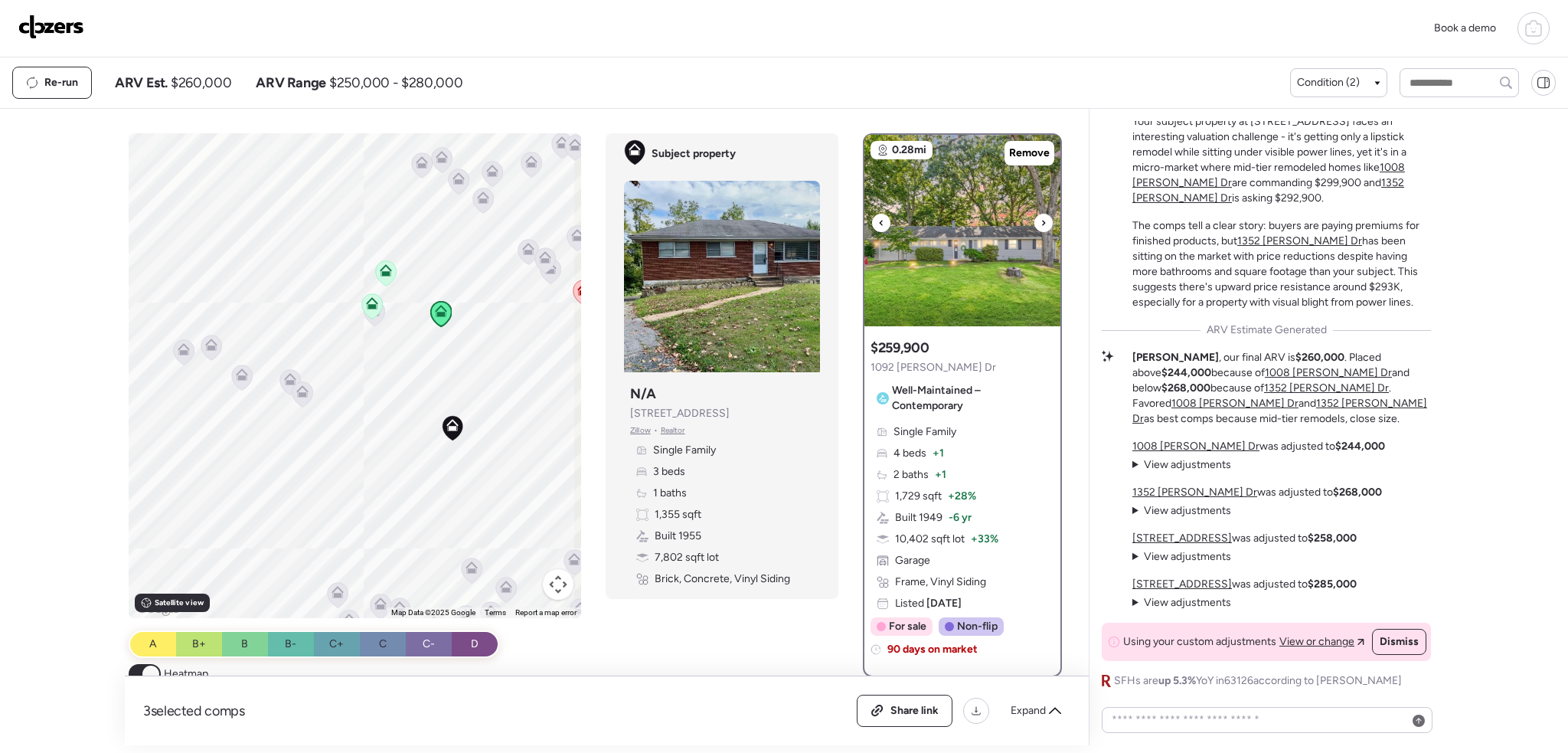
click at [1042, 222] on icon at bounding box center [1043, 222] width 3 height 6
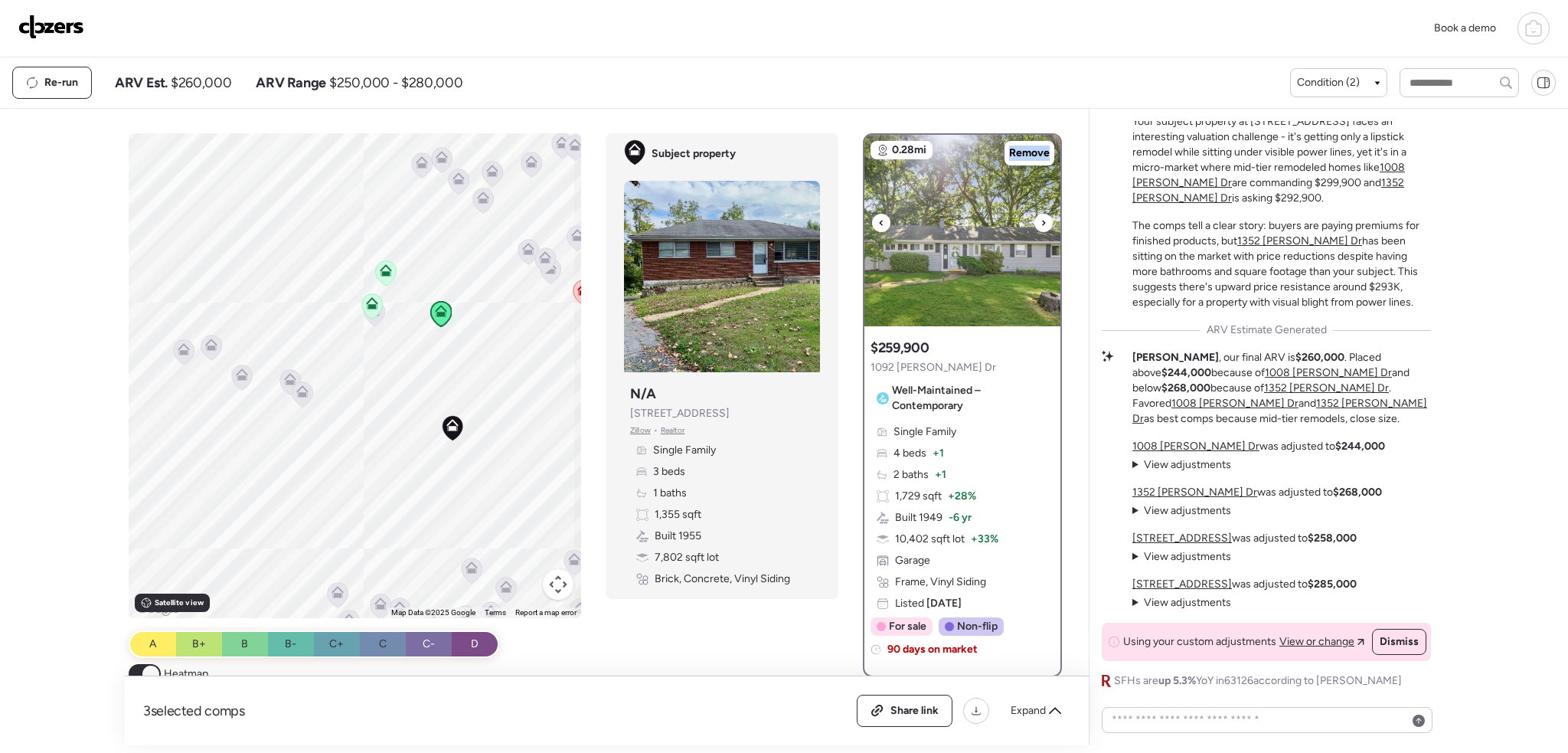
click at [1042, 222] on icon at bounding box center [1043, 222] width 3 height 6
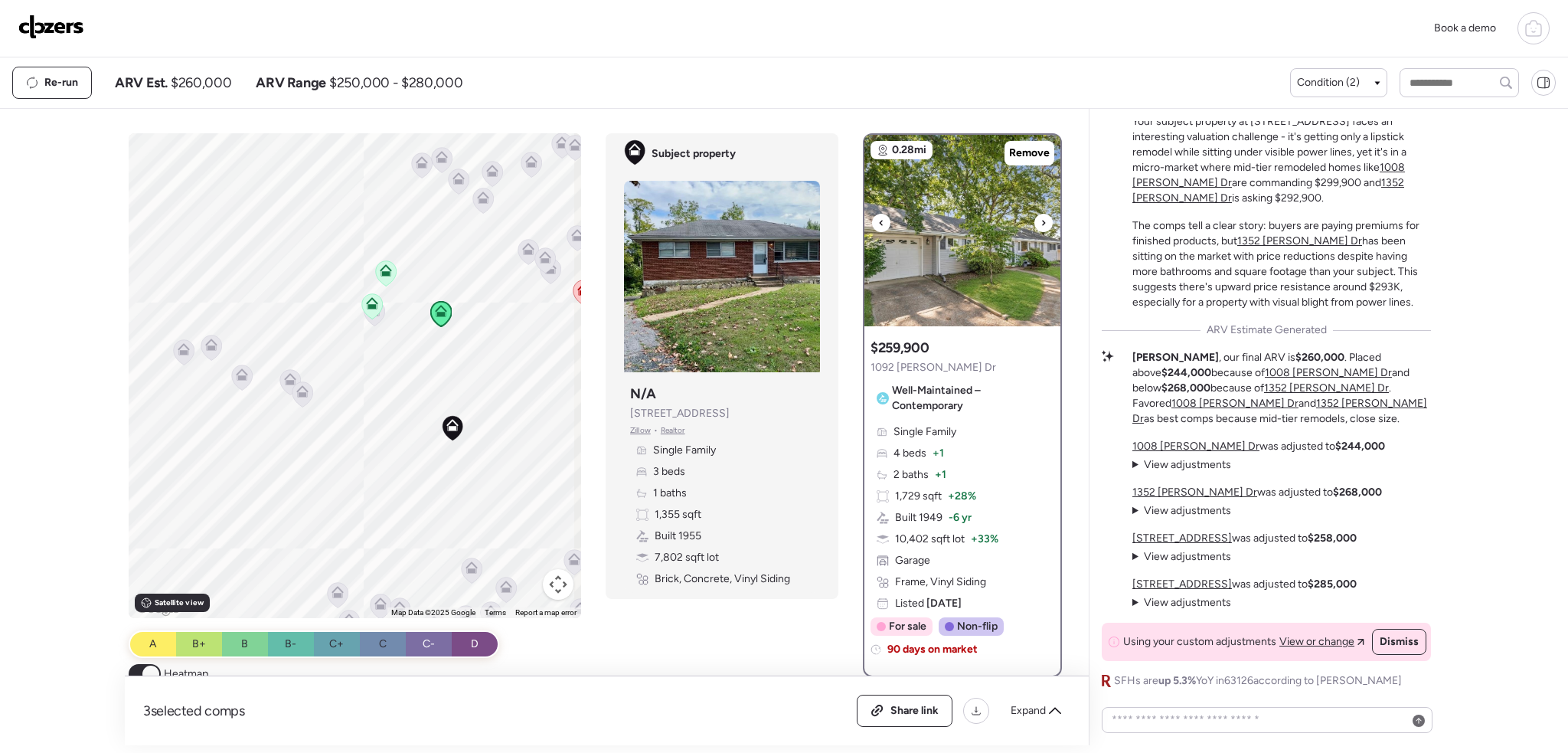
click at [1042, 222] on icon at bounding box center [1043, 222] width 3 height 6
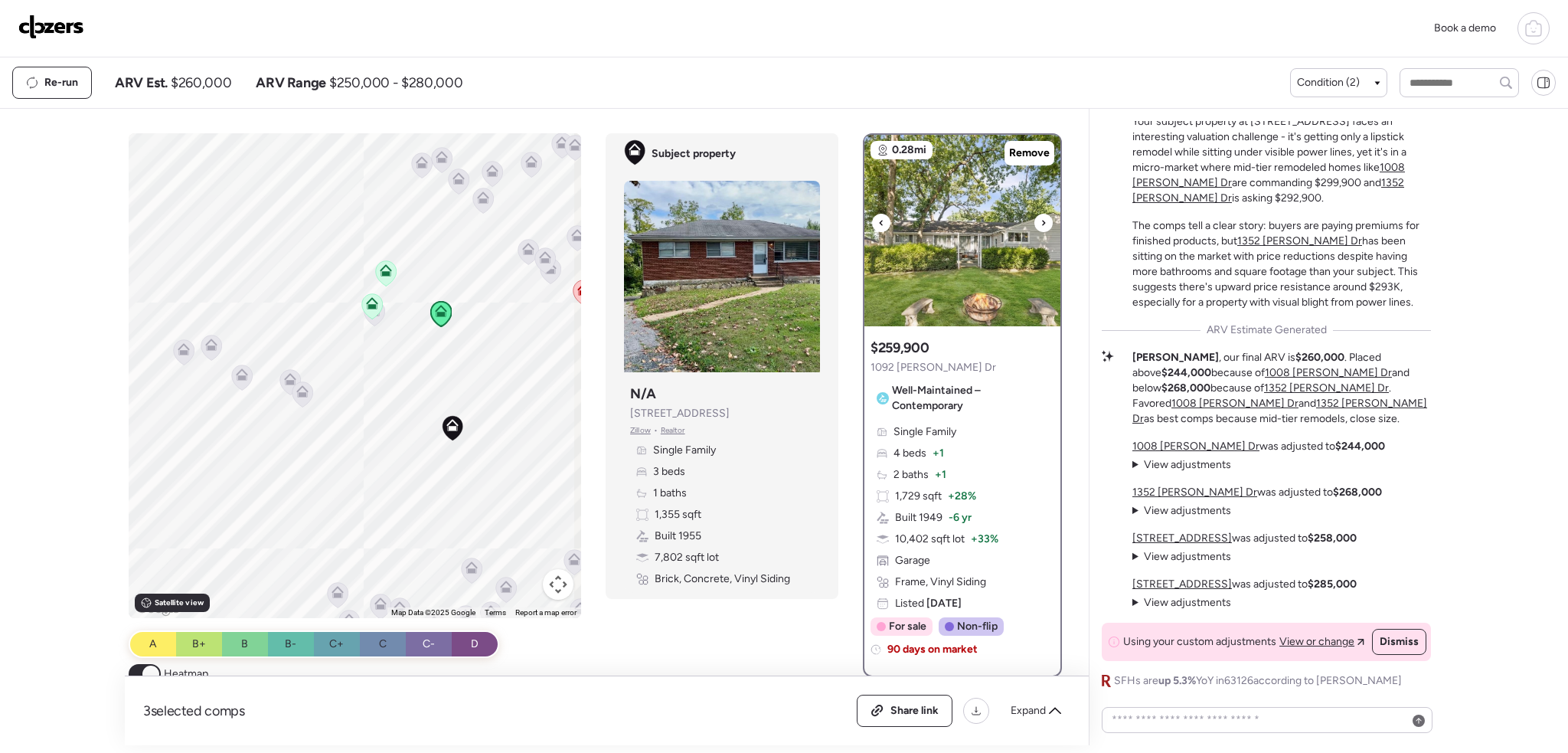
click at [1042, 222] on icon at bounding box center [1043, 222] width 3 height 6
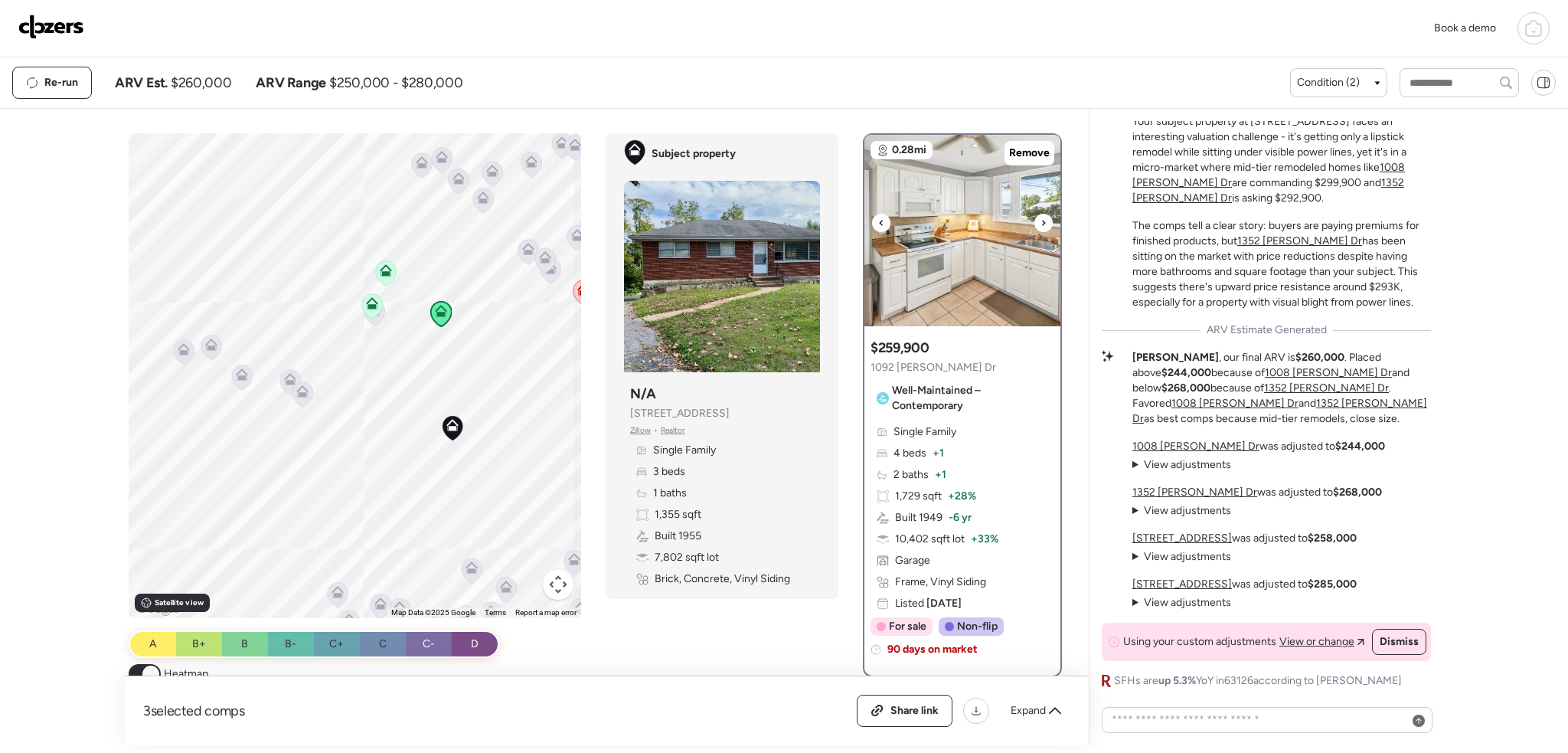
click at [1042, 222] on icon at bounding box center [1043, 222] width 3 height 6
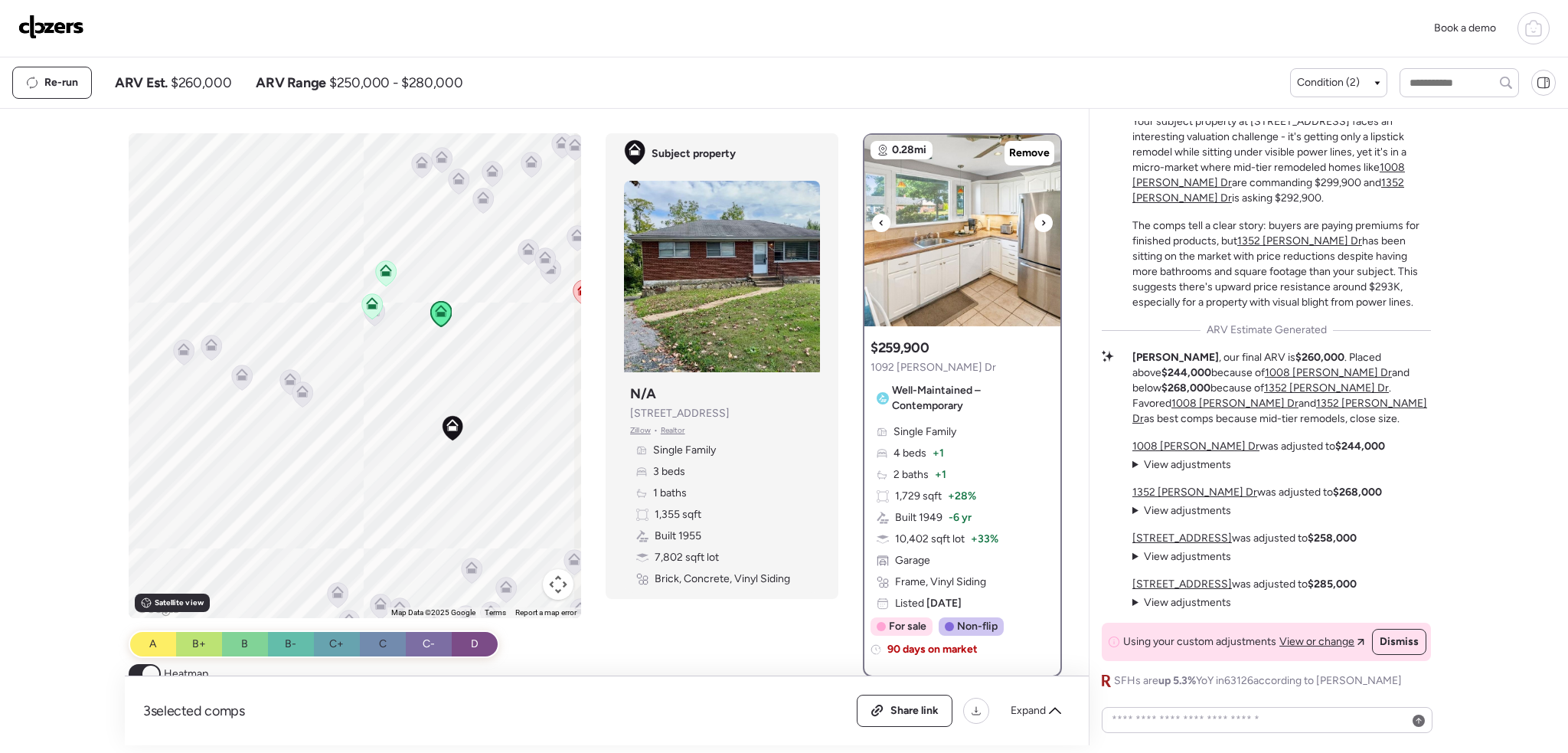
click at [1042, 222] on icon at bounding box center [1043, 222] width 3 height 6
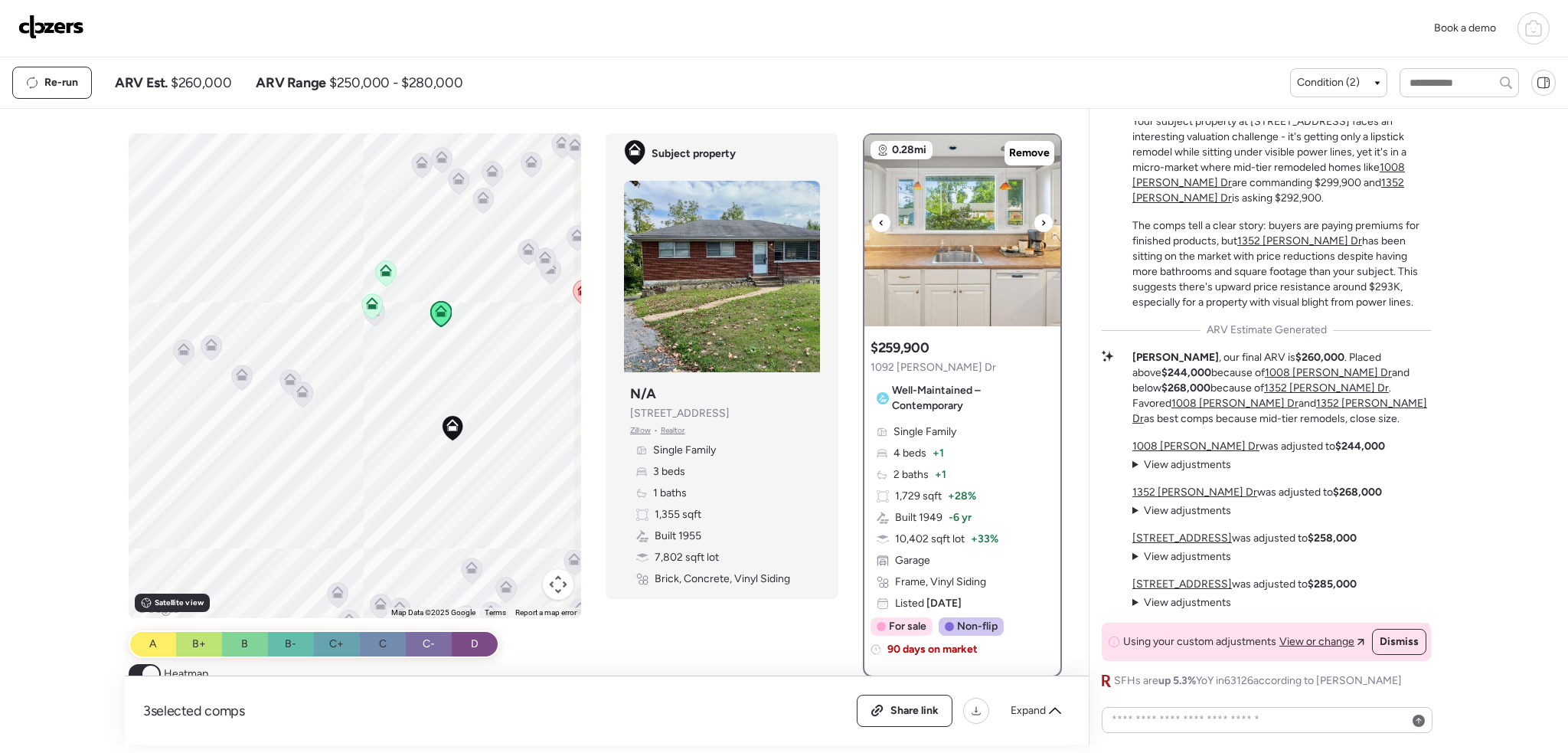
click at [1042, 222] on icon at bounding box center [1043, 222] width 3 height 6
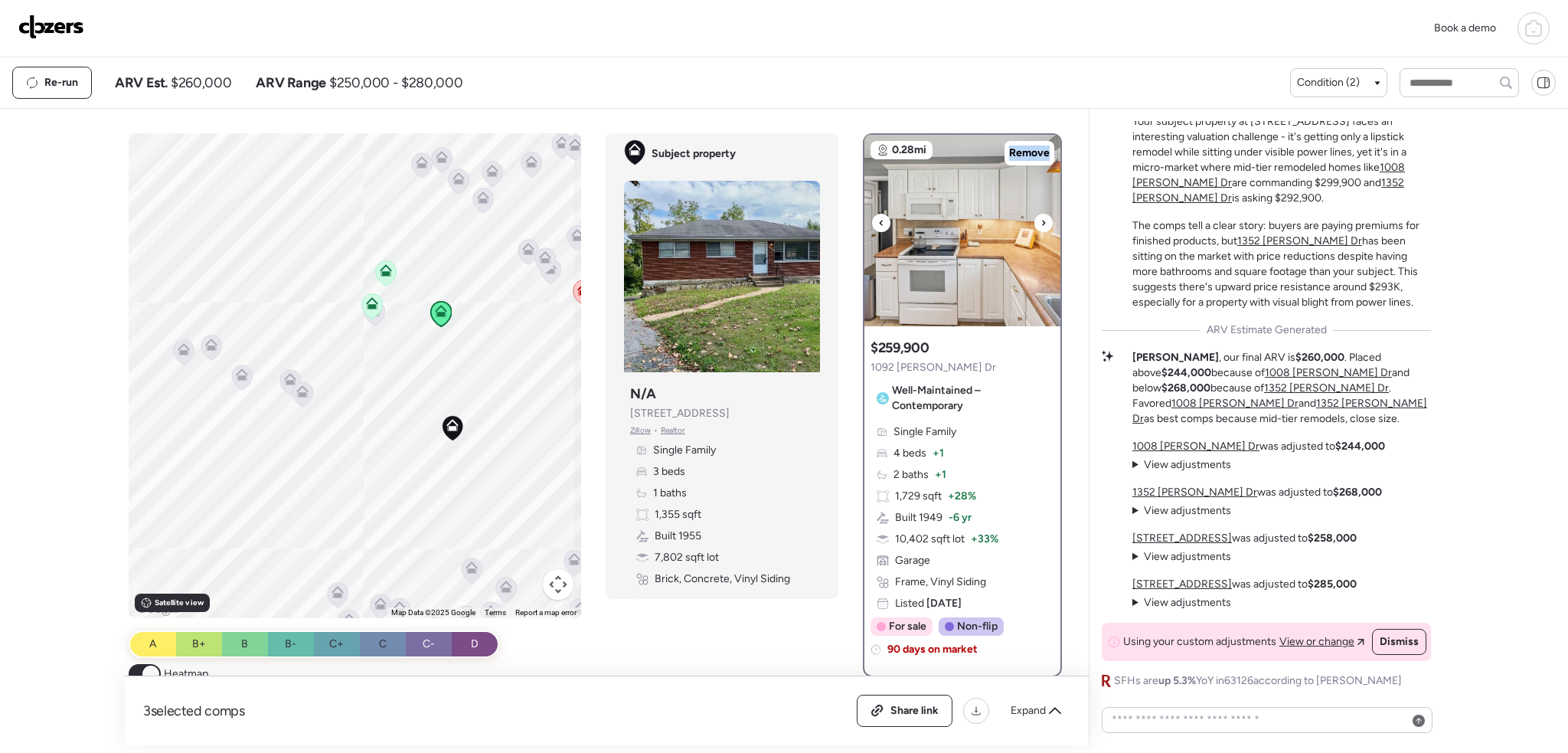
click at [1042, 222] on icon at bounding box center [1043, 222] width 3 height 6
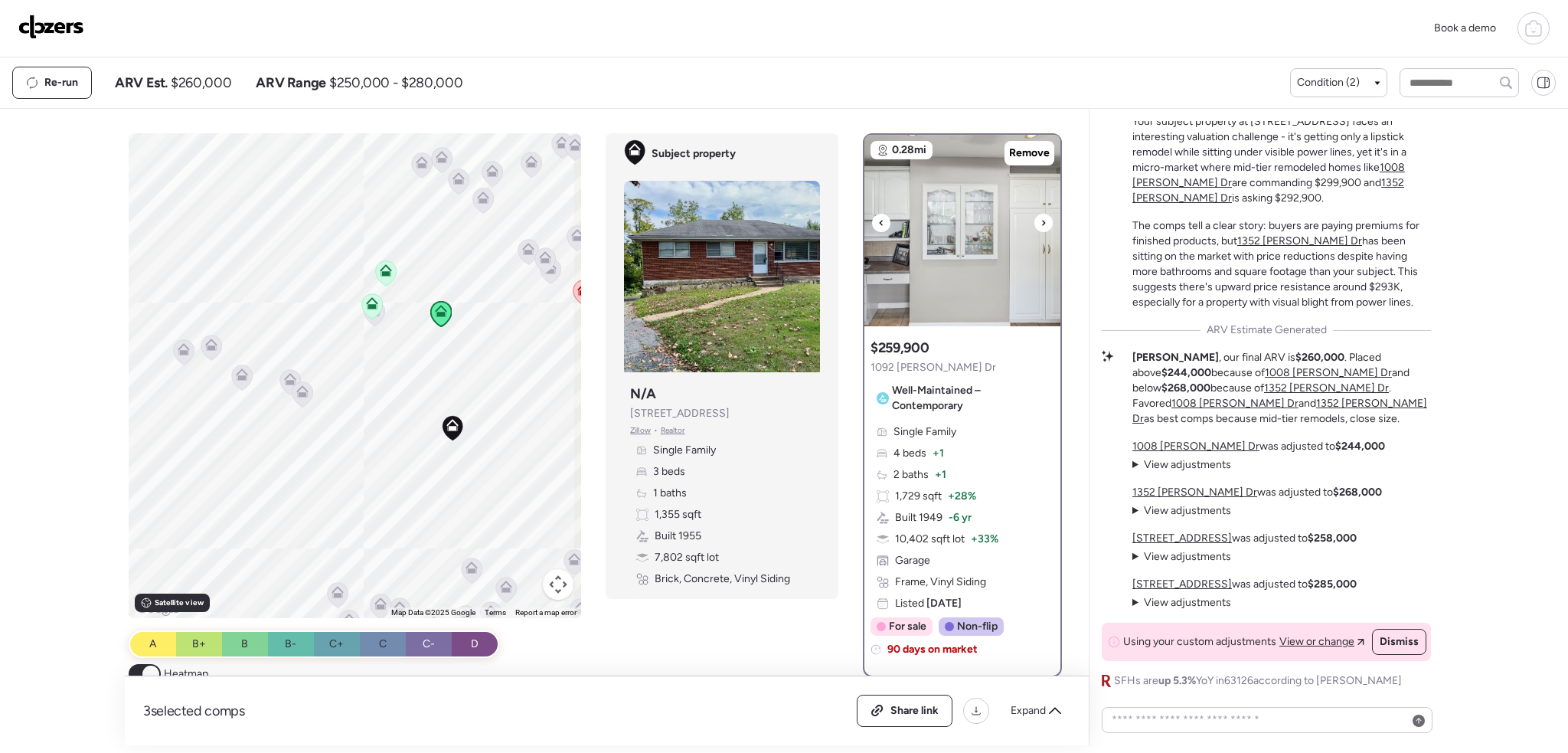
click at [1042, 222] on icon at bounding box center [1043, 222] width 3 height 6
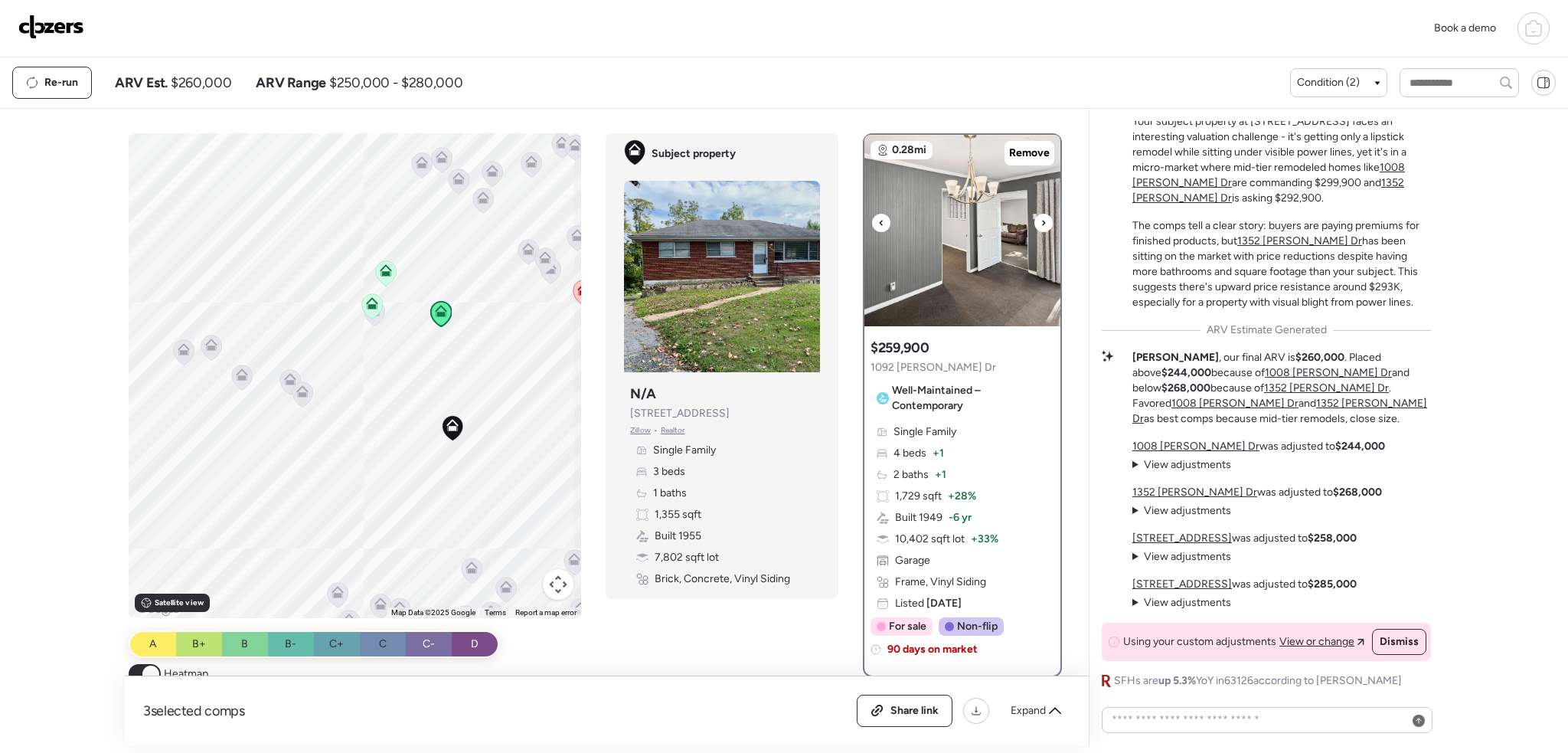
click at [1042, 222] on icon at bounding box center [1043, 222] width 3 height 6
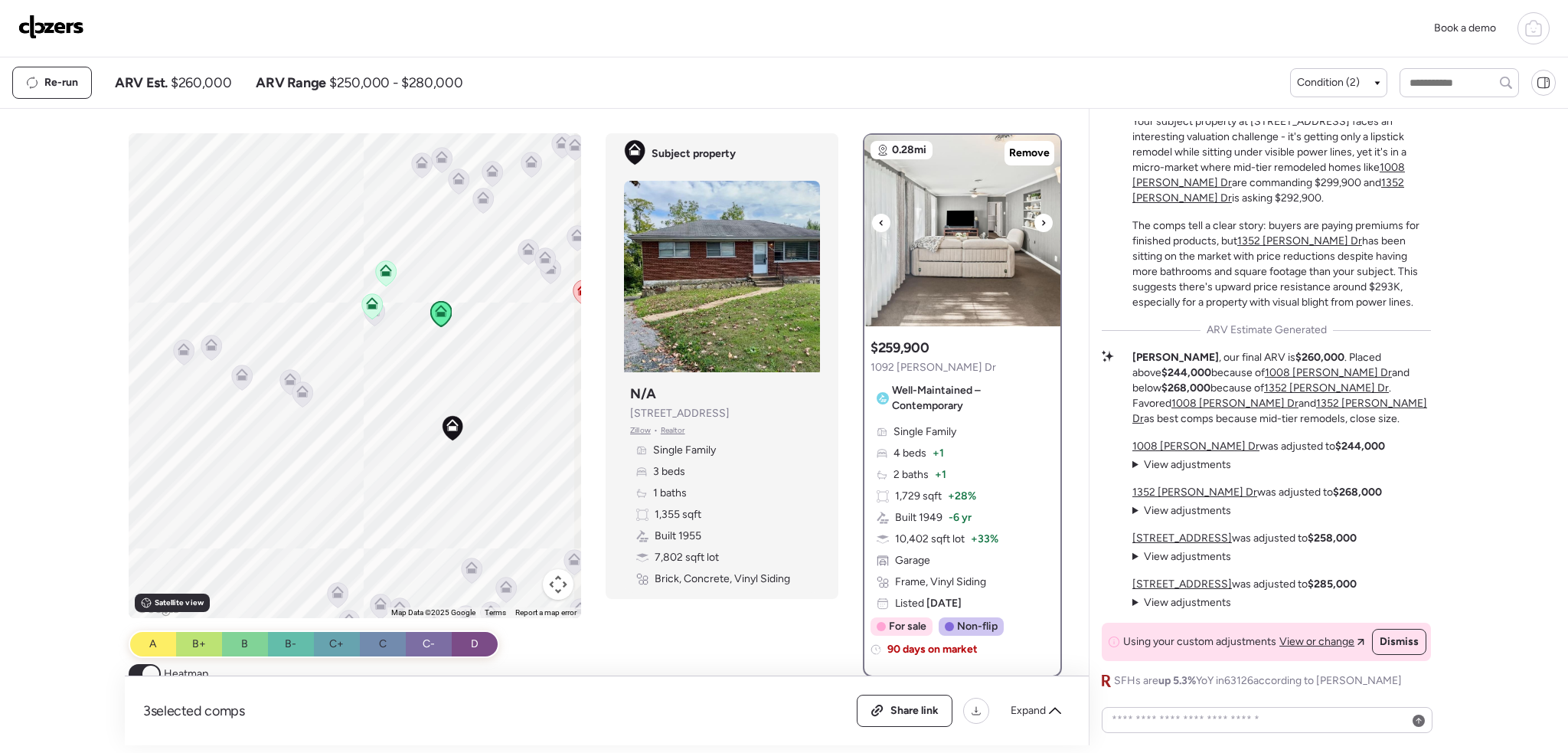
click at [1042, 222] on icon at bounding box center [1043, 222] width 3 height 6
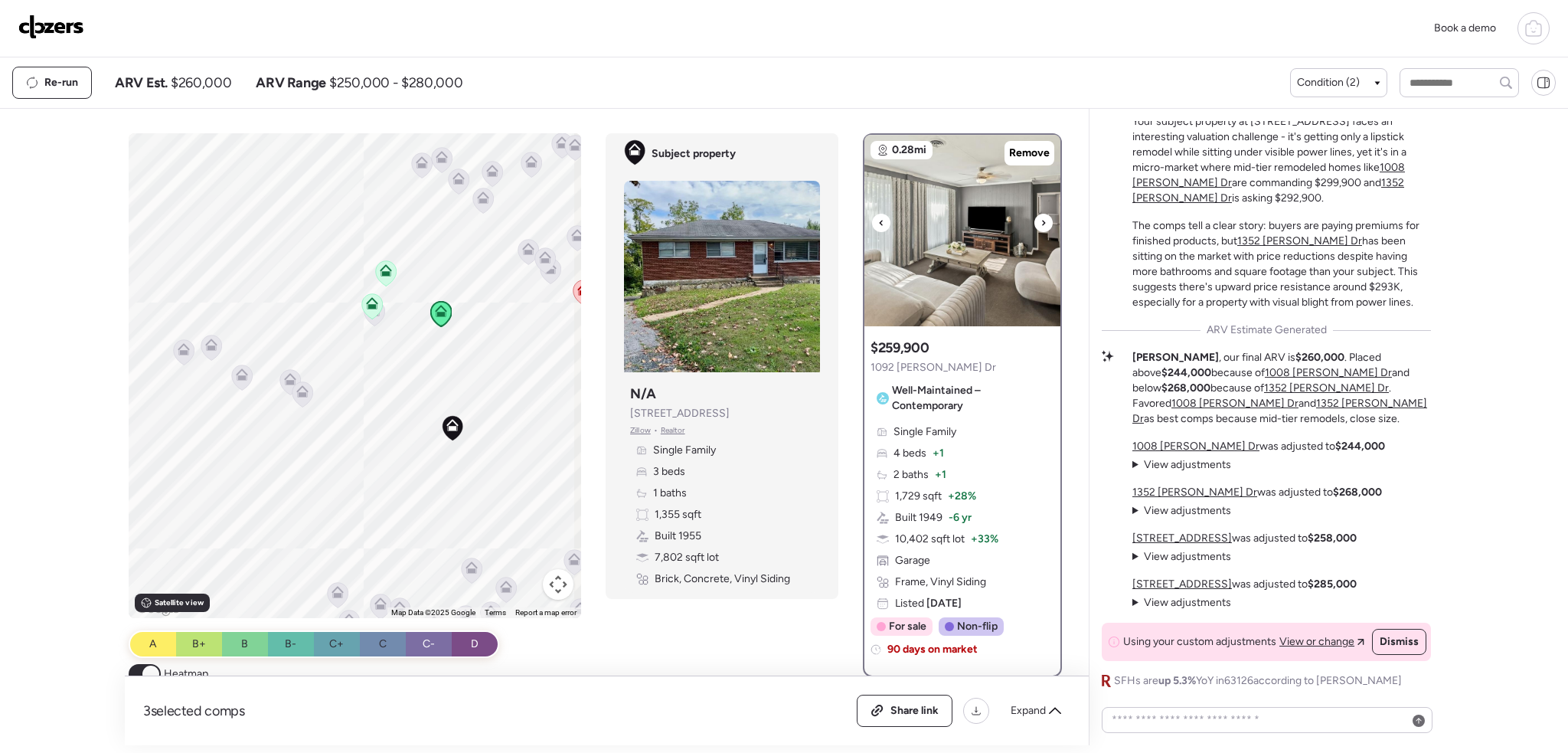
click at [1042, 222] on icon at bounding box center [1043, 222] width 3 height 6
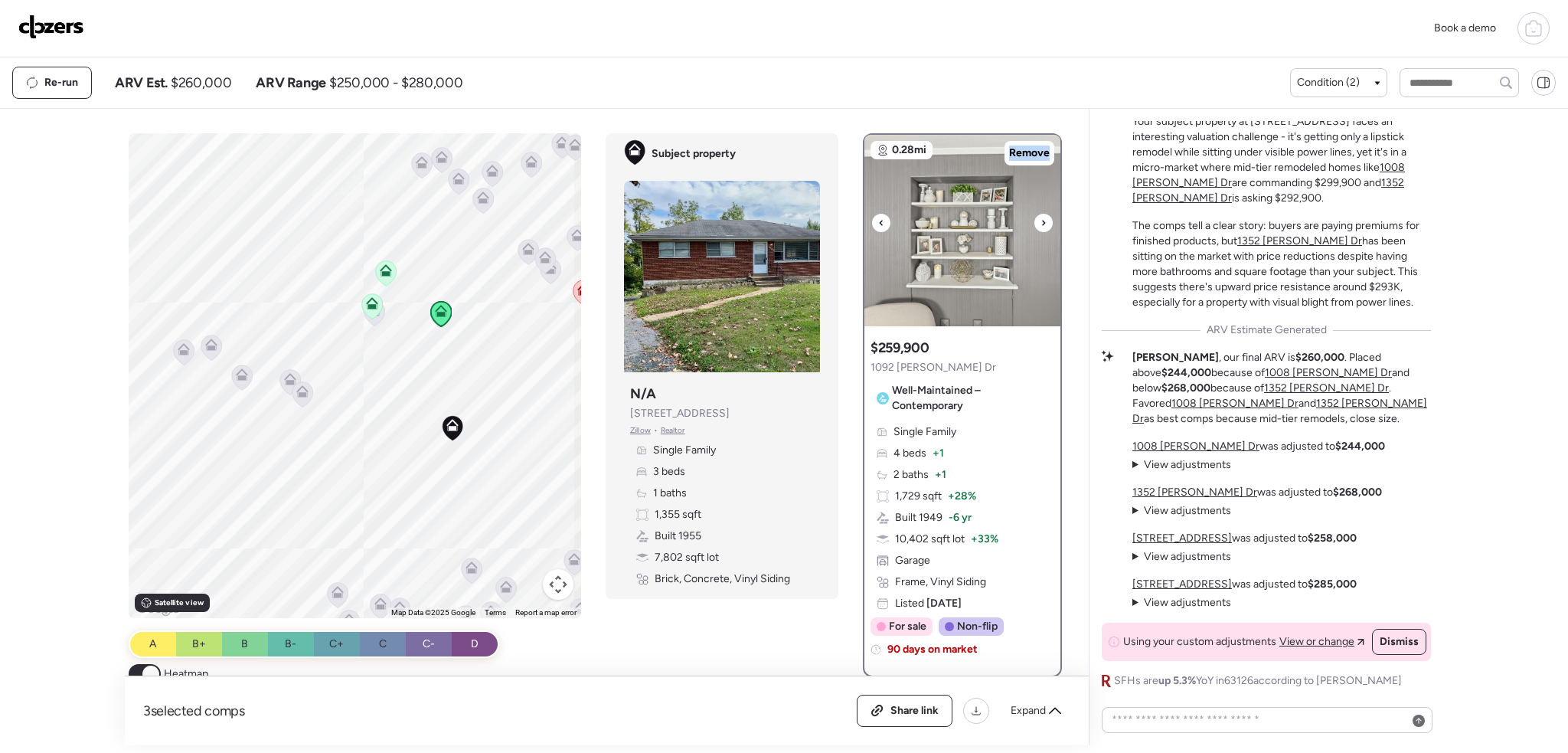
click at [1042, 222] on icon at bounding box center [1043, 222] width 3 height 6
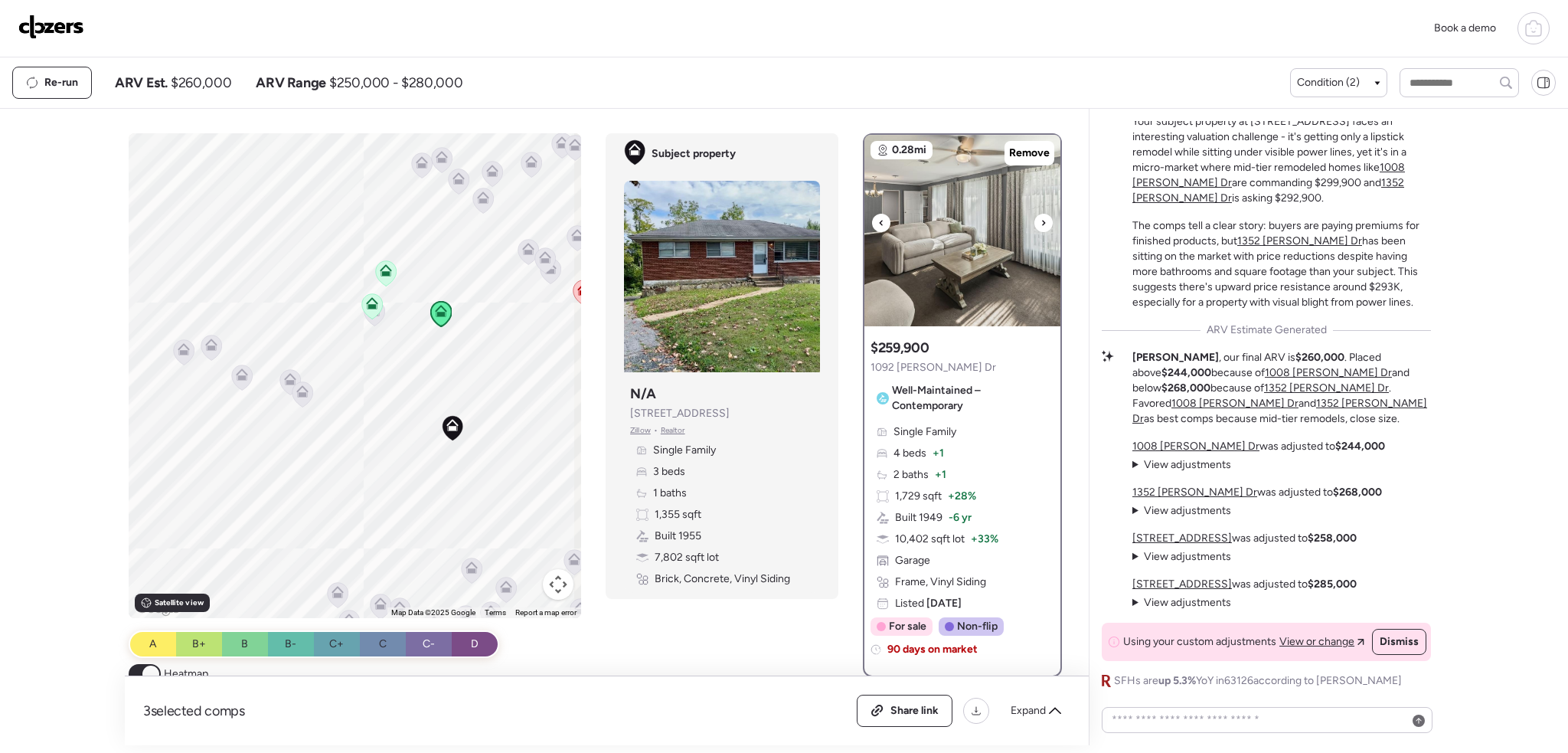
click at [1042, 222] on icon at bounding box center [1043, 222] width 3 height 6
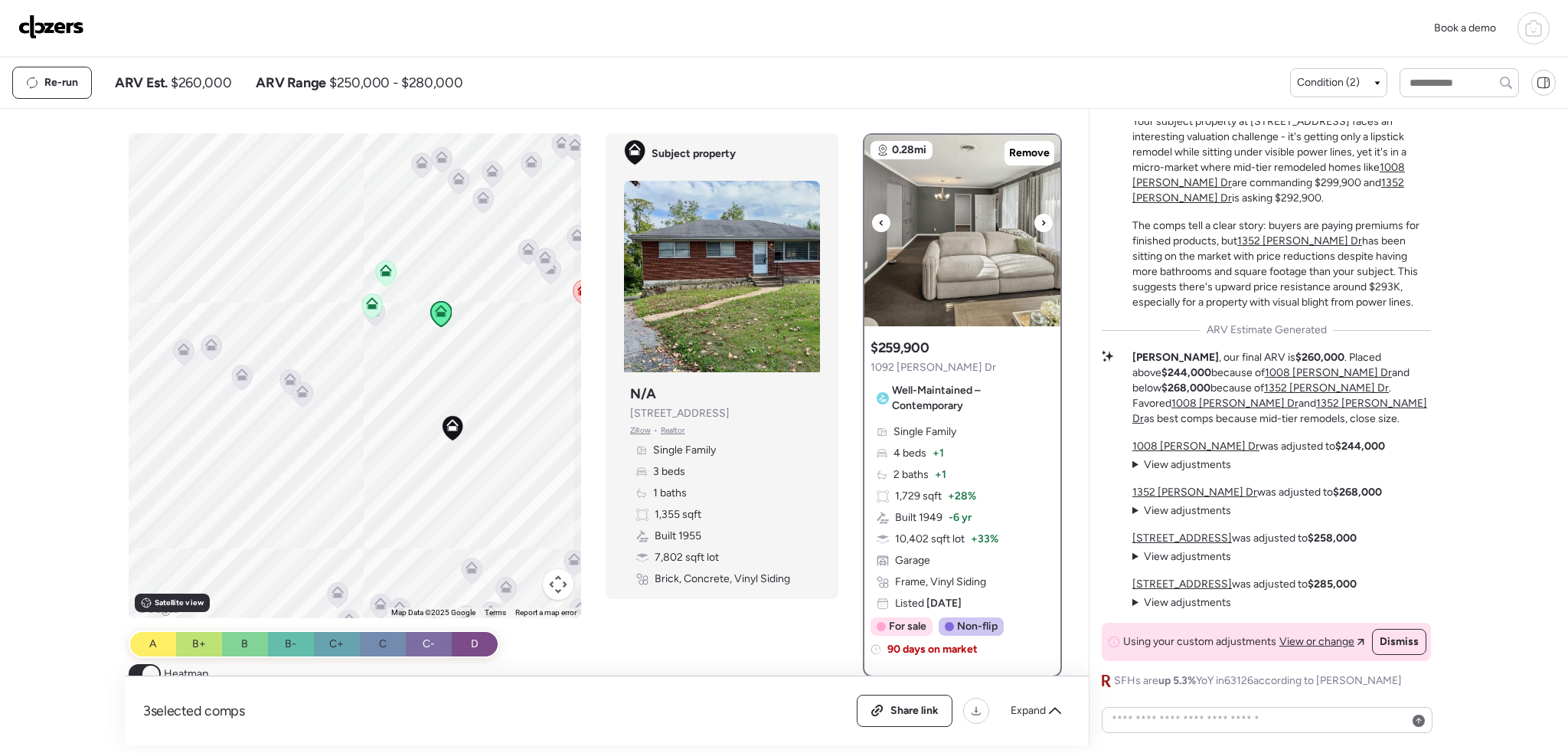
click at [1042, 222] on icon at bounding box center [1043, 222] width 3 height 6
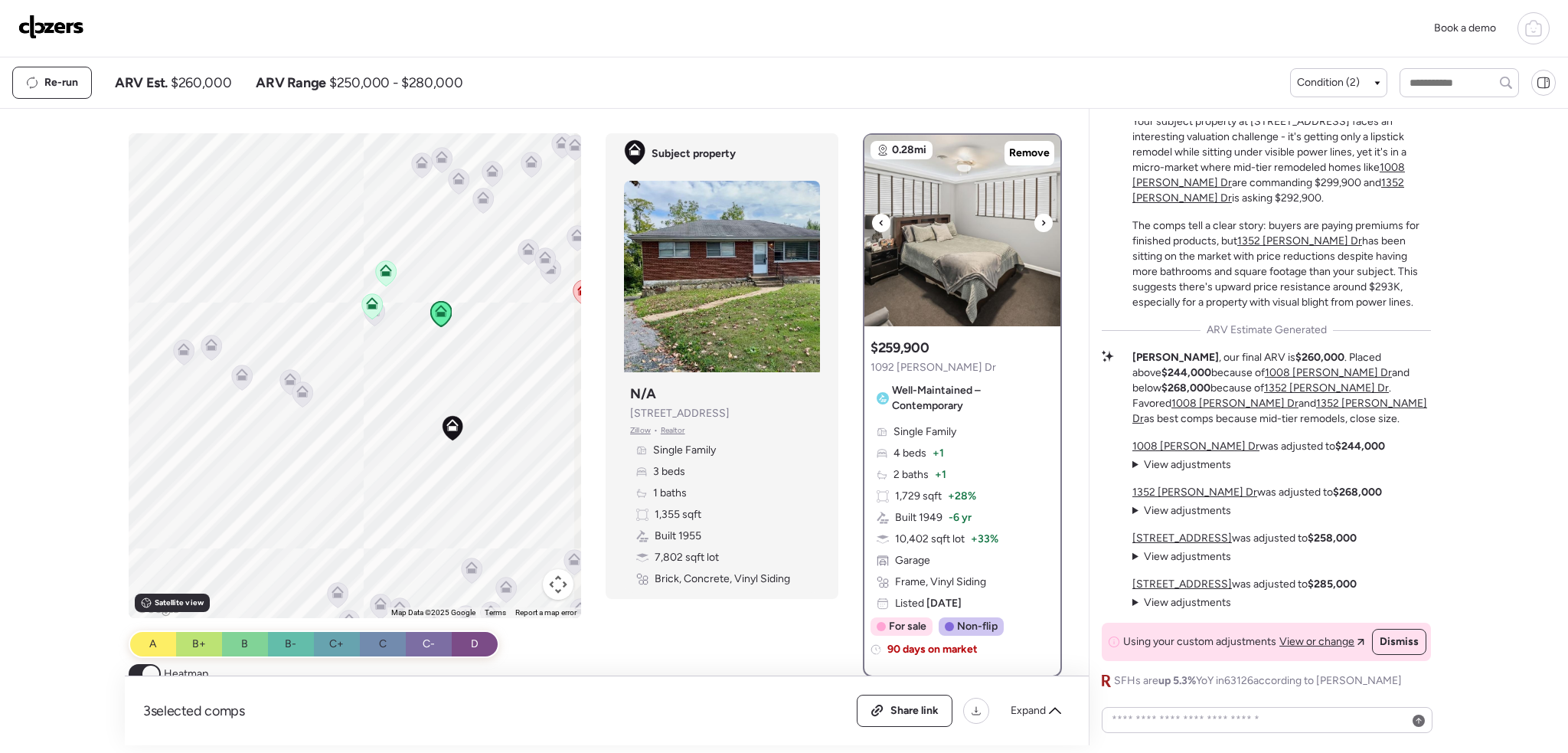
click at [1042, 222] on icon at bounding box center [1043, 222] width 3 height 6
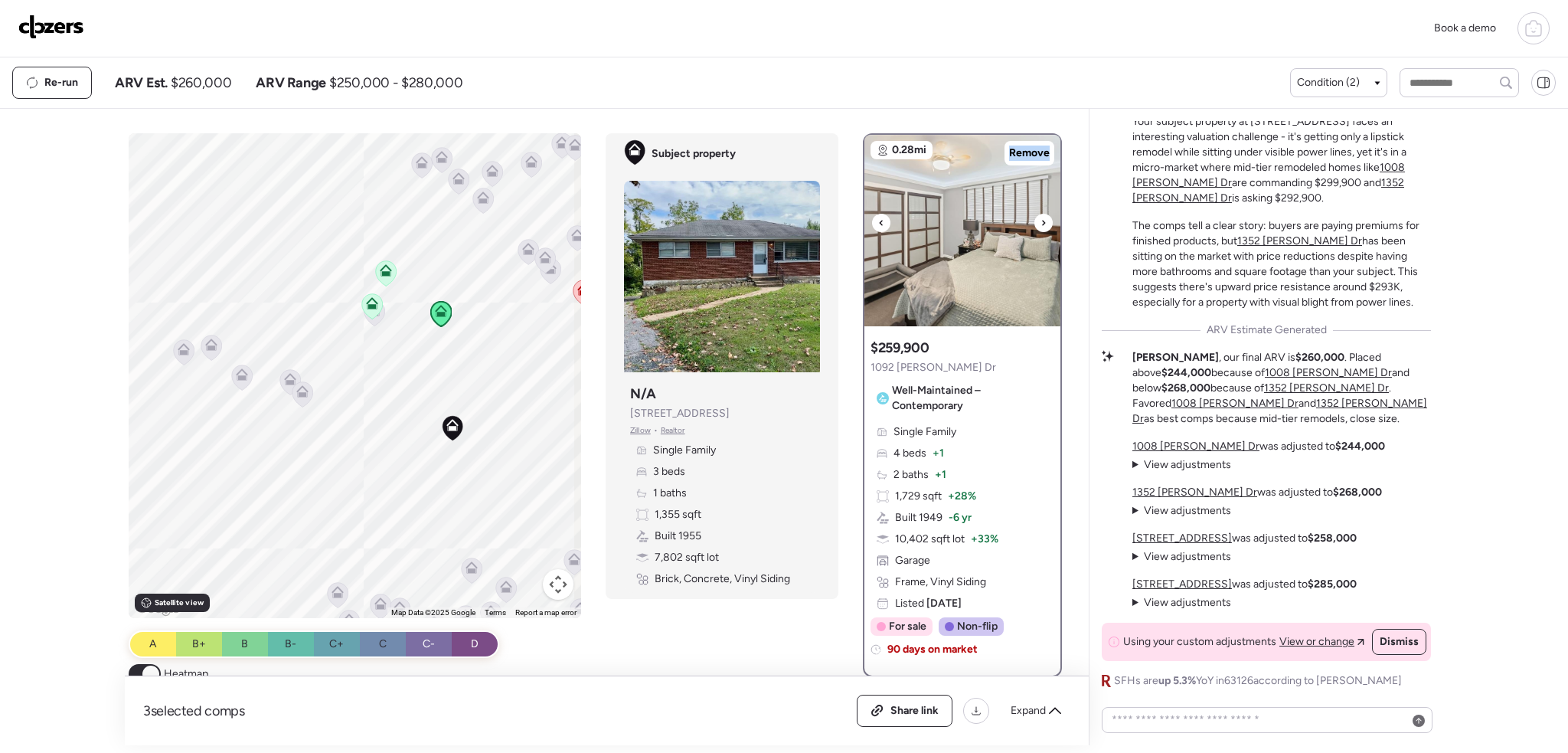
click at [1042, 222] on icon at bounding box center [1043, 222] width 3 height 6
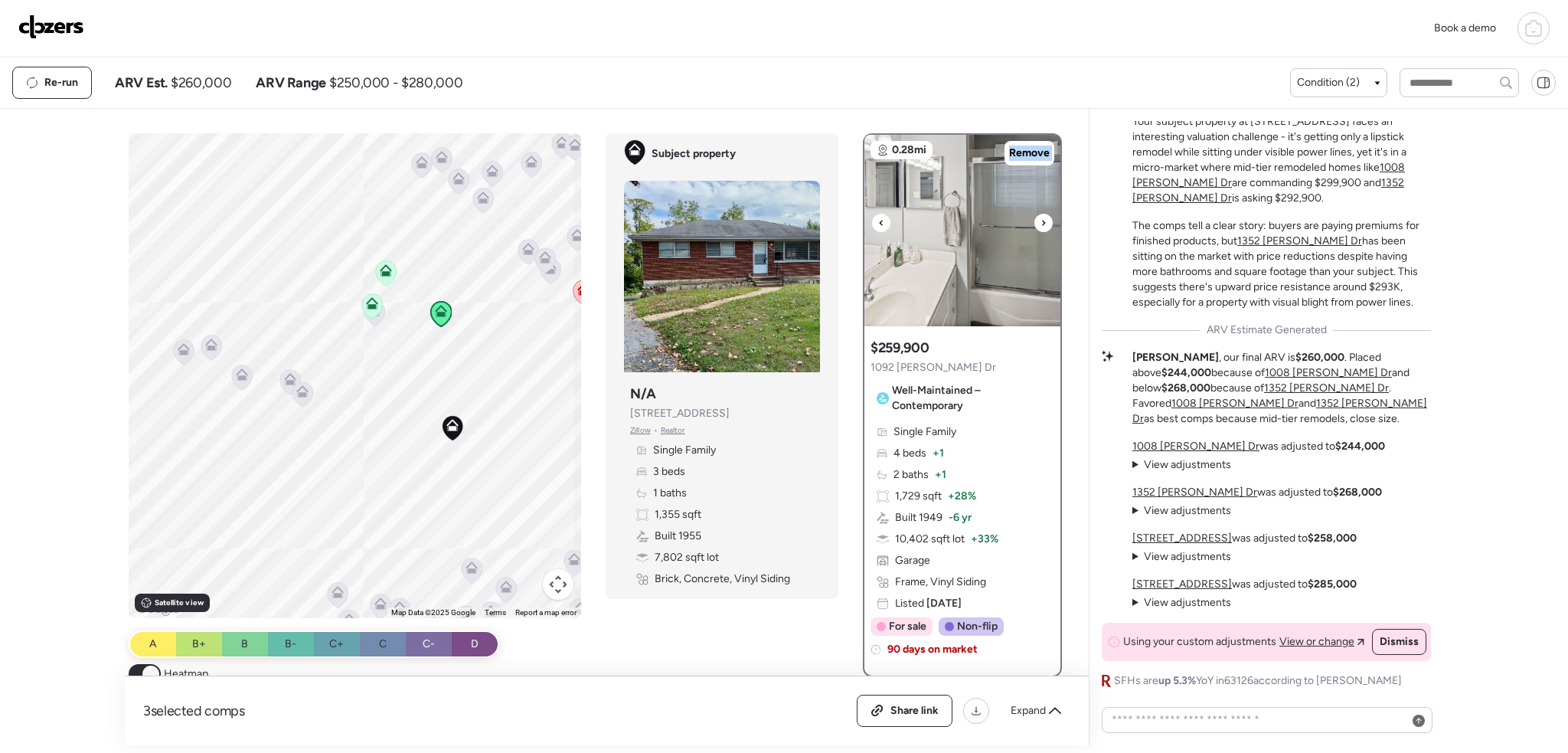
click at [1042, 222] on icon at bounding box center [1043, 222] width 3 height 6
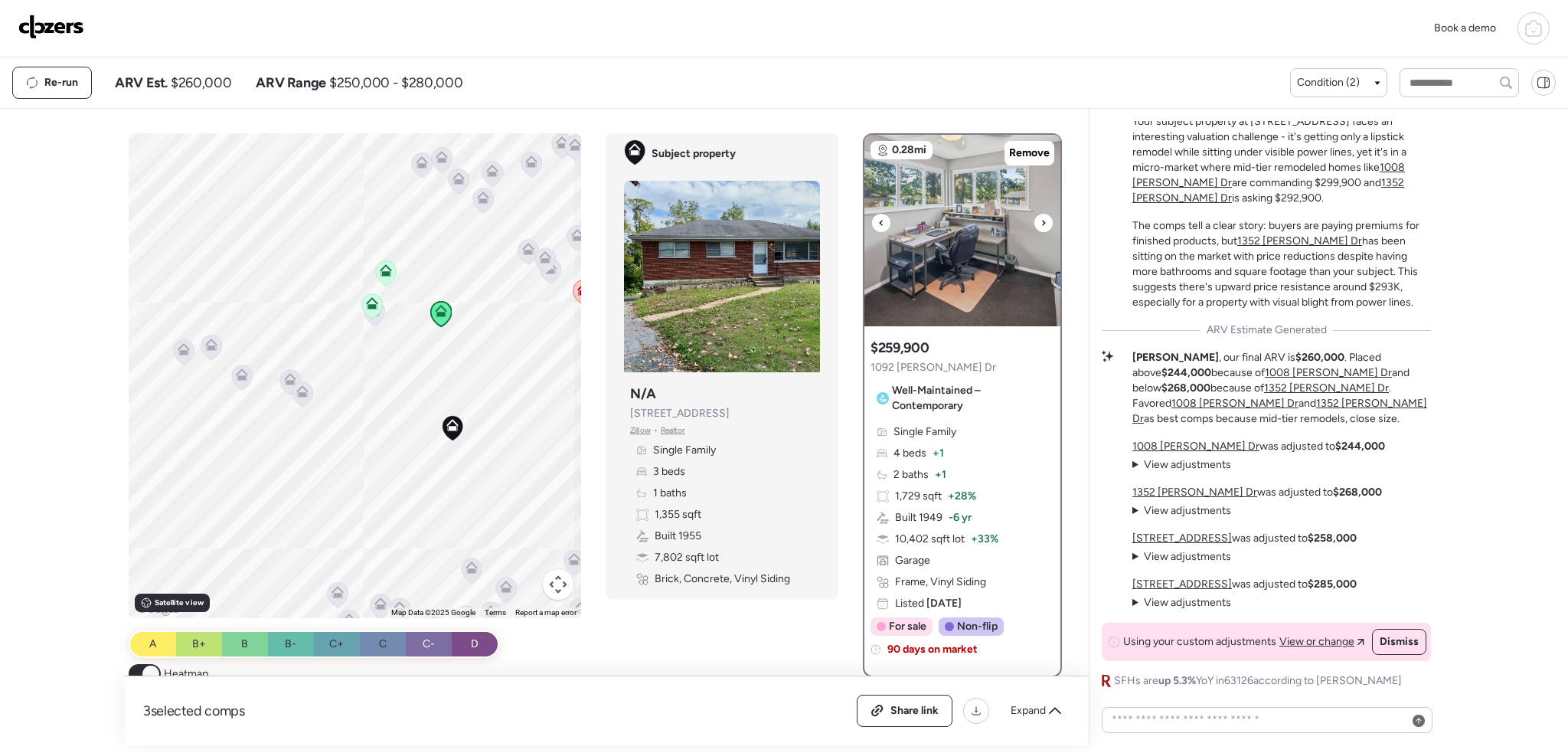
click at [1042, 222] on icon at bounding box center [1043, 222] width 3 height 6
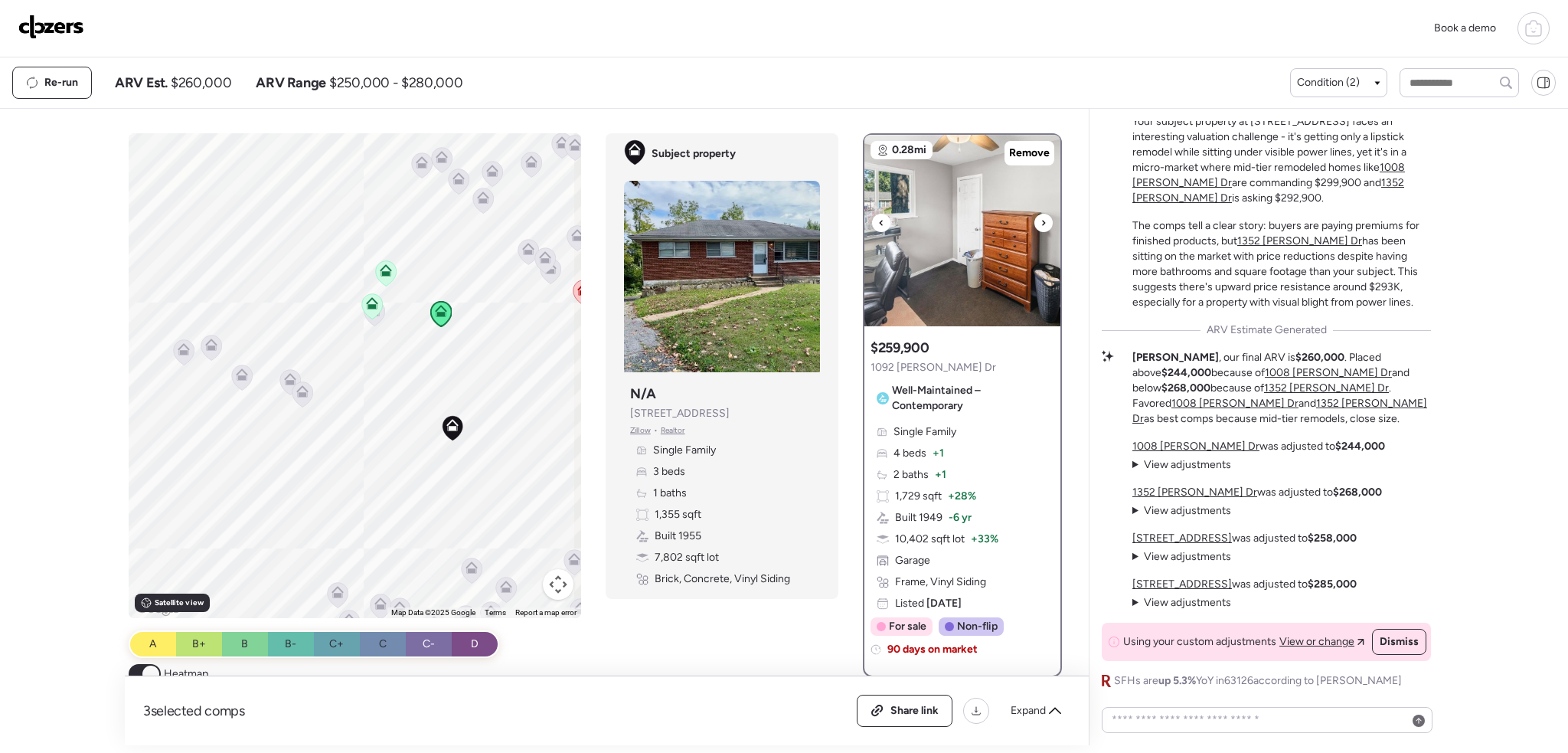
click at [1042, 222] on icon at bounding box center [1043, 222] width 3 height 6
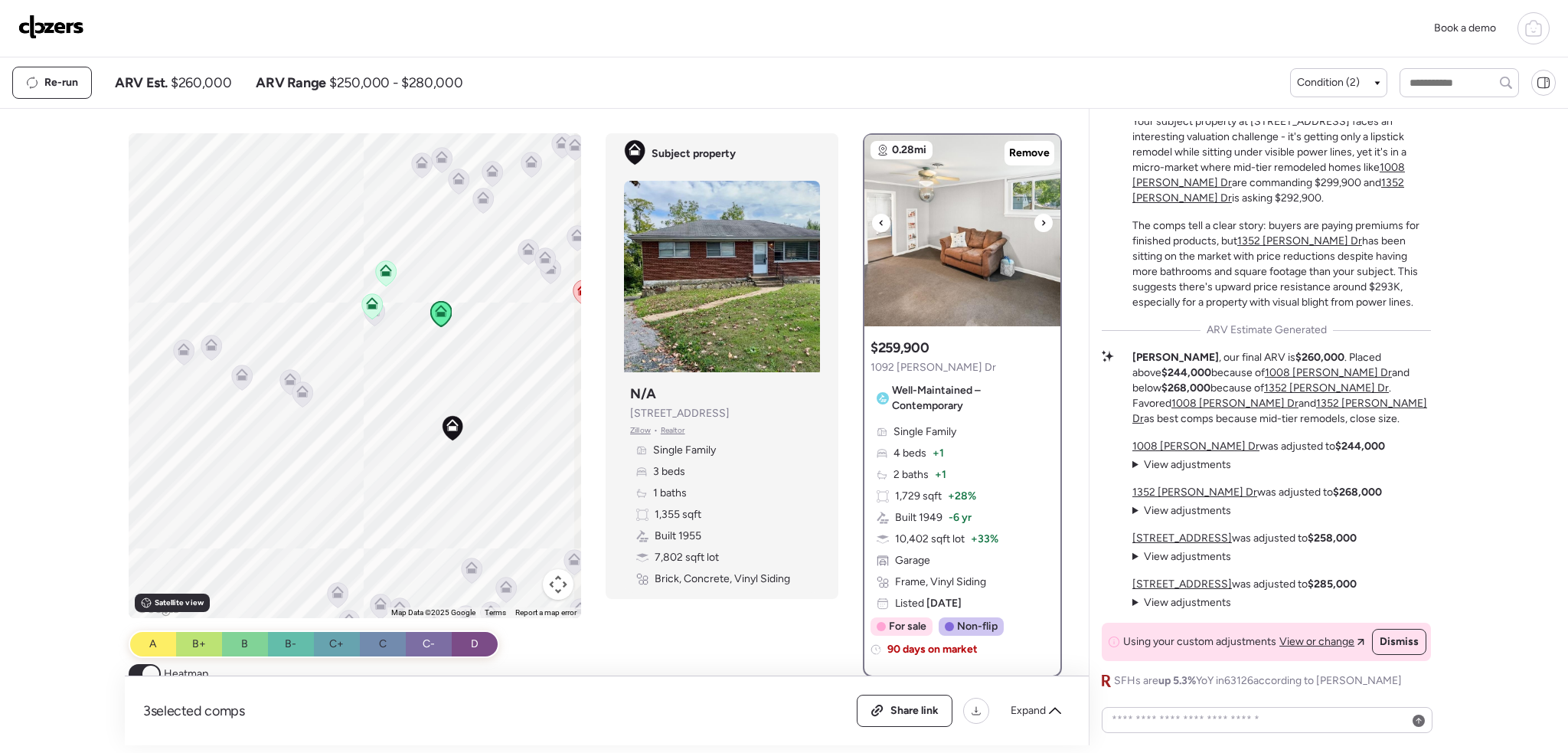
click at [1042, 222] on icon at bounding box center [1043, 222] width 3 height 6
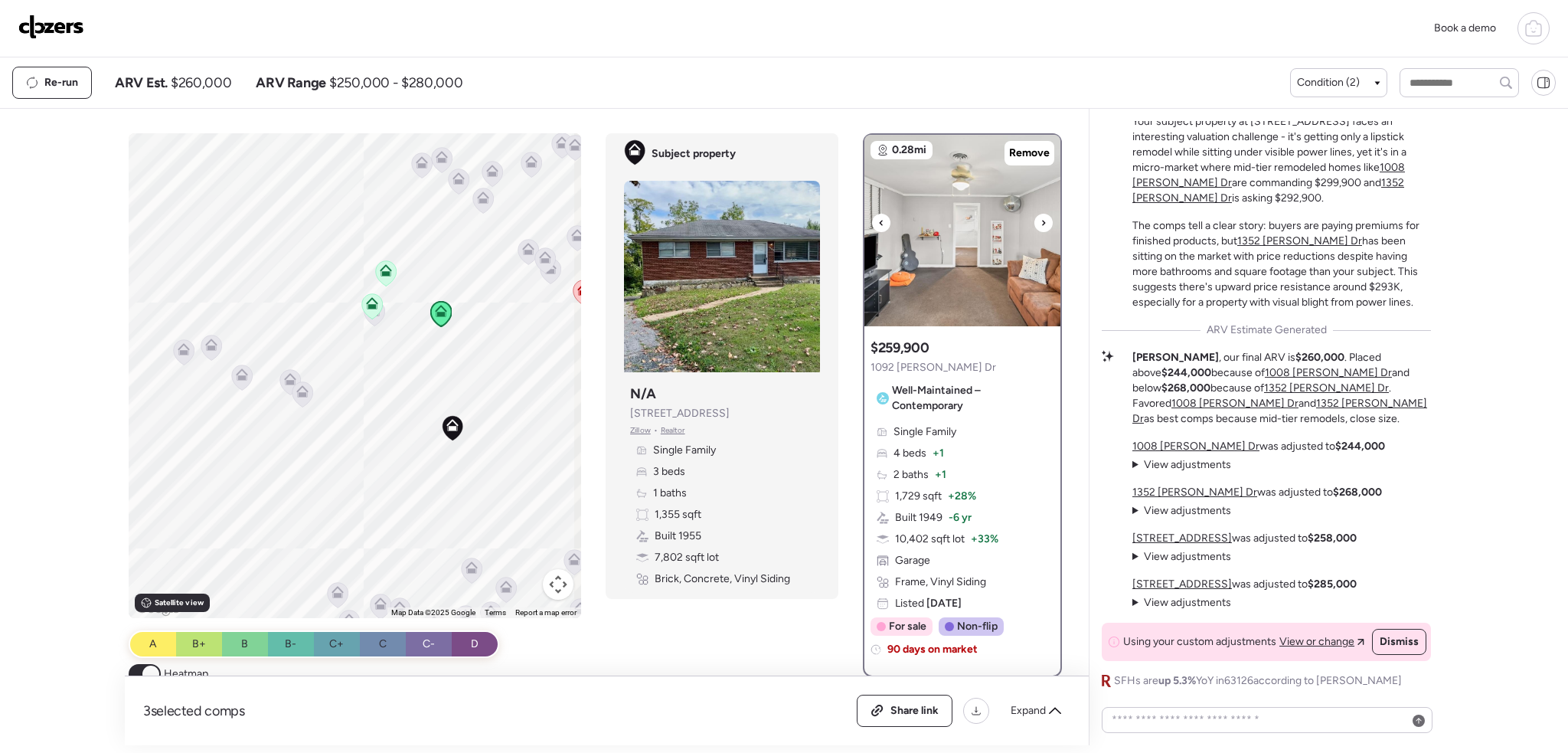
click at [1042, 222] on icon at bounding box center [1043, 222] width 3 height 6
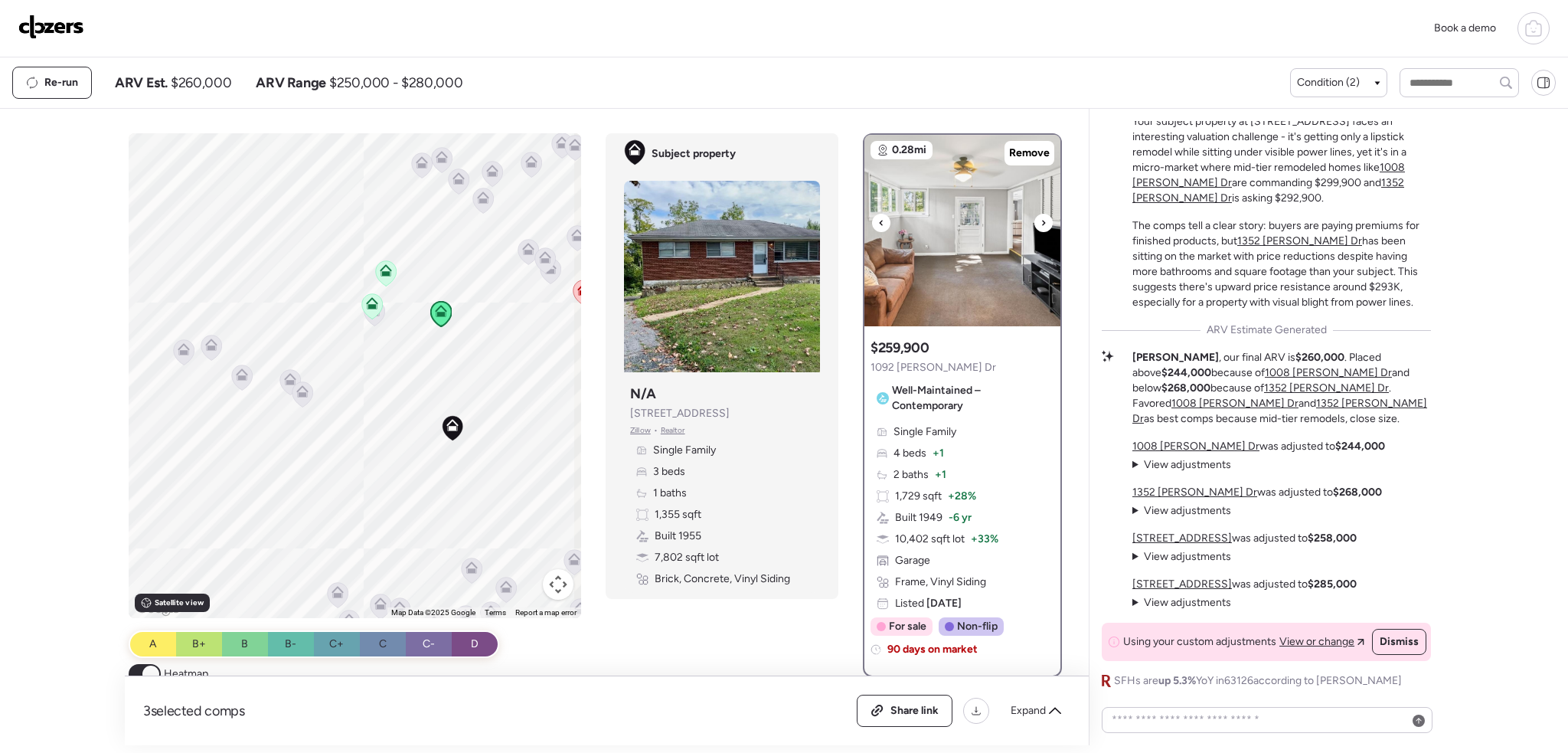
click at [1040, 222] on icon at bounding box center [1043, 222] width 7 height 19
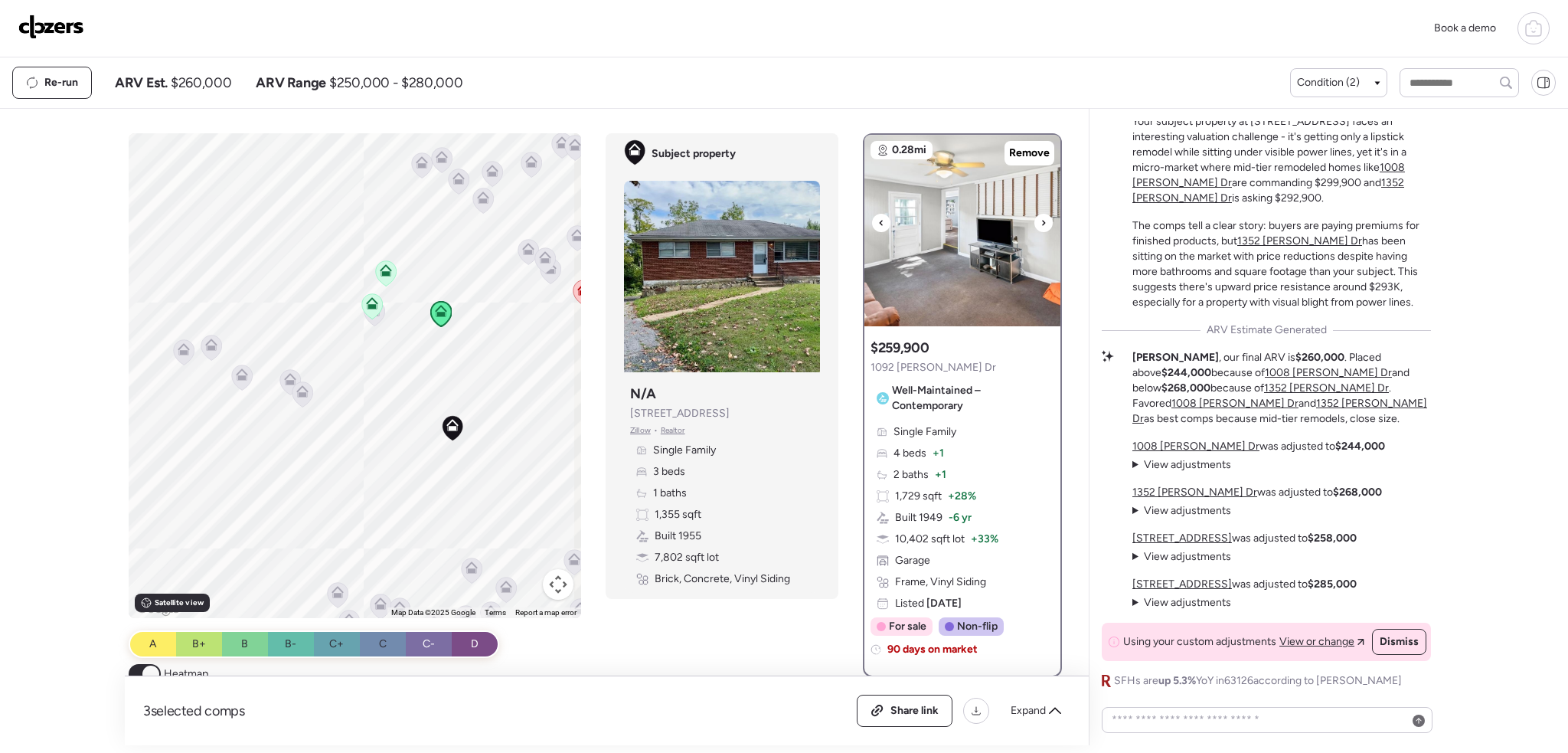
click at [1040, 222] on icon at bounding box center [1043, 222] width 7 height 19
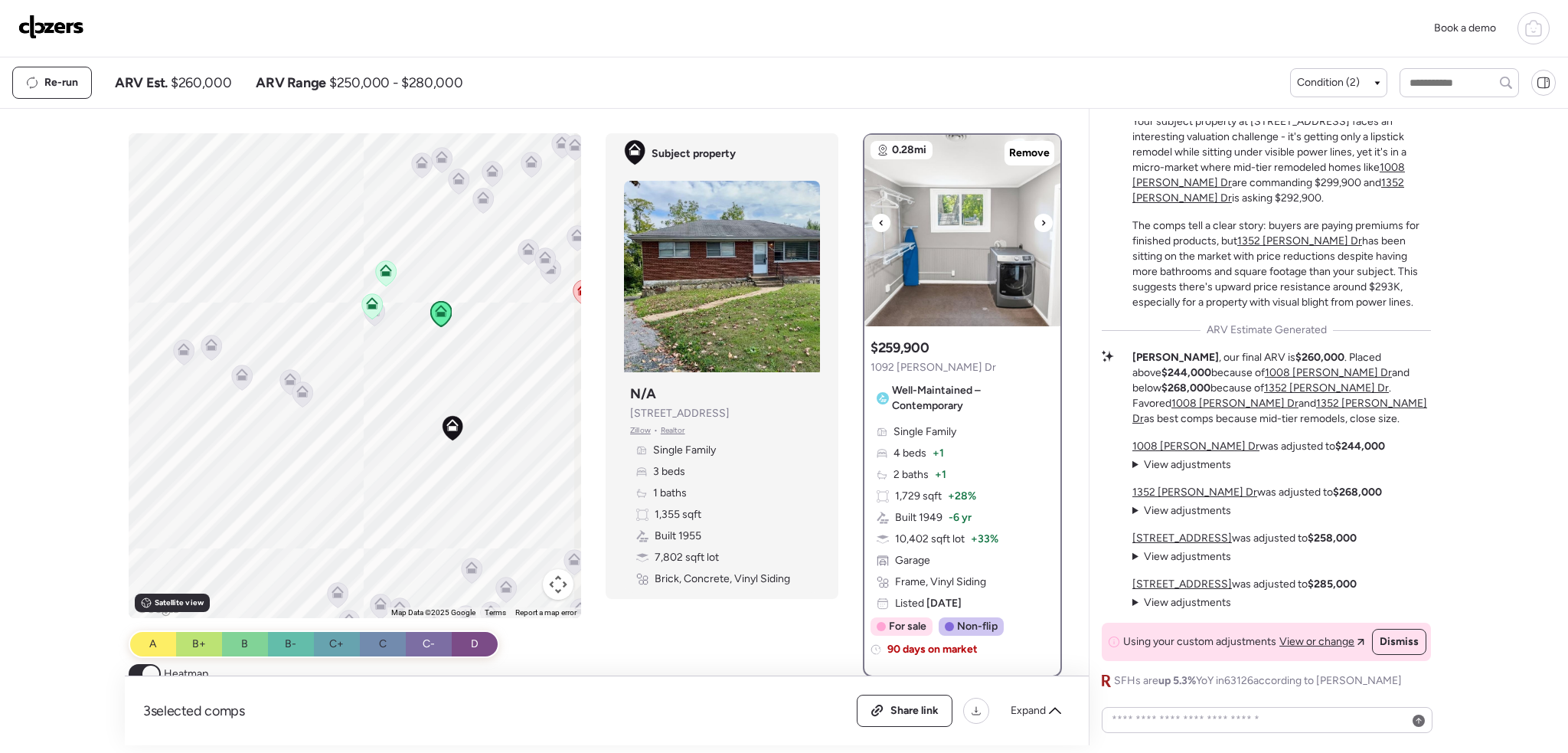
click at [1040, 222] on icon at bounding box center [1043, 222] width 7 height 19
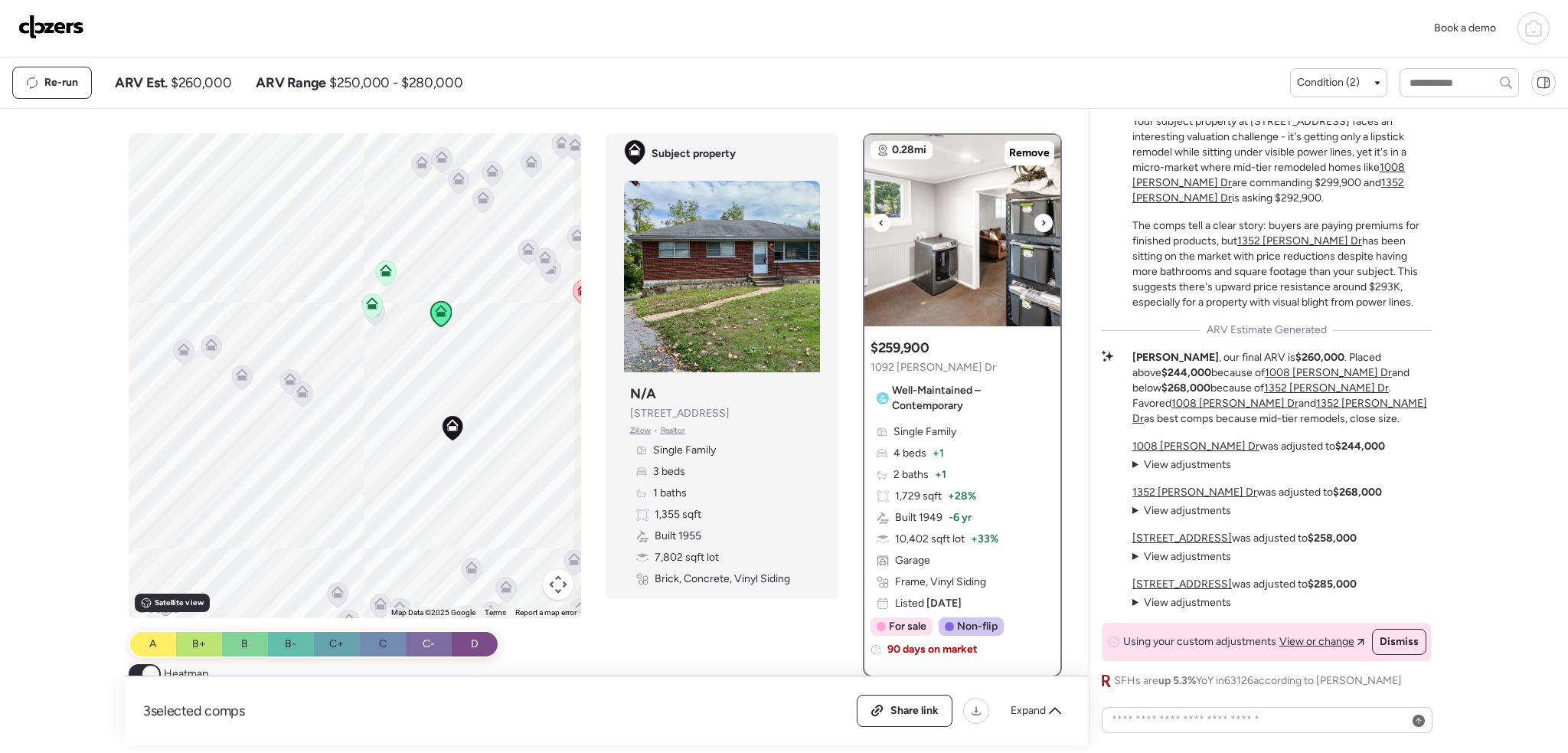
click at [1040, 222] on icon at bounding box center [1043, 222] width 7 height 19
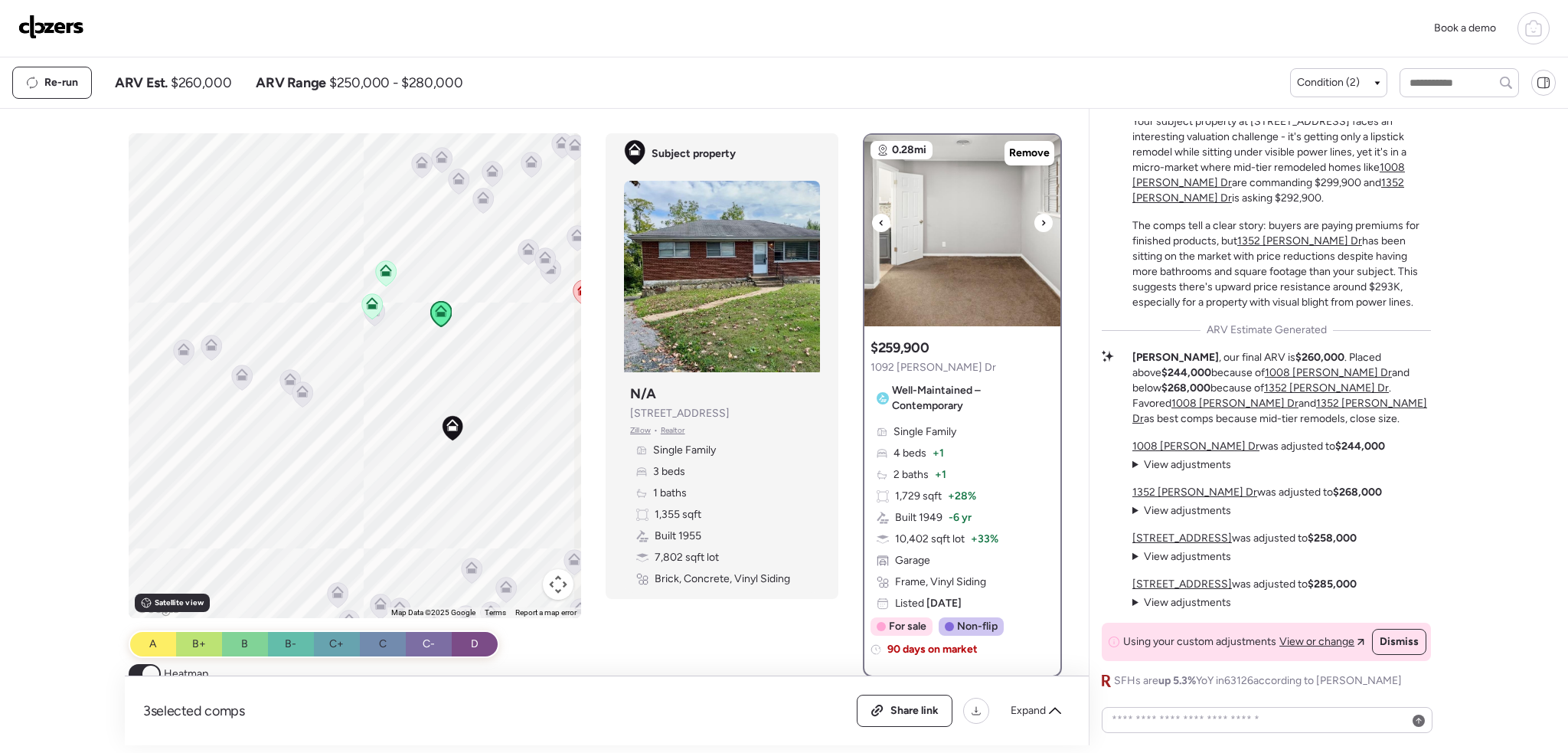
click at [1040, 222] on icon at bounding box center [1043, 222] width 7 height 19
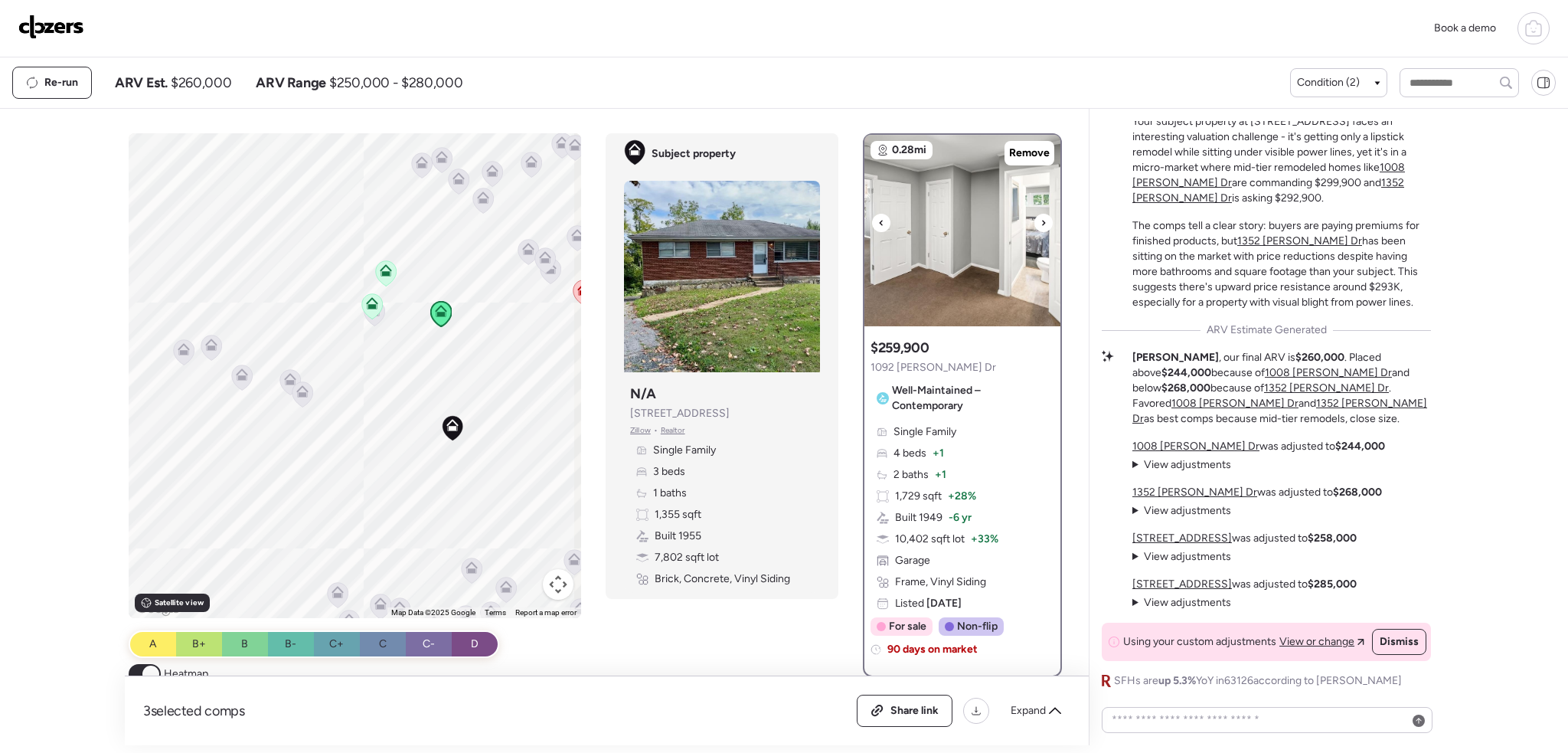
click at [1040, 222] on icon at bounding box center [1043, 222] width 7 height 19
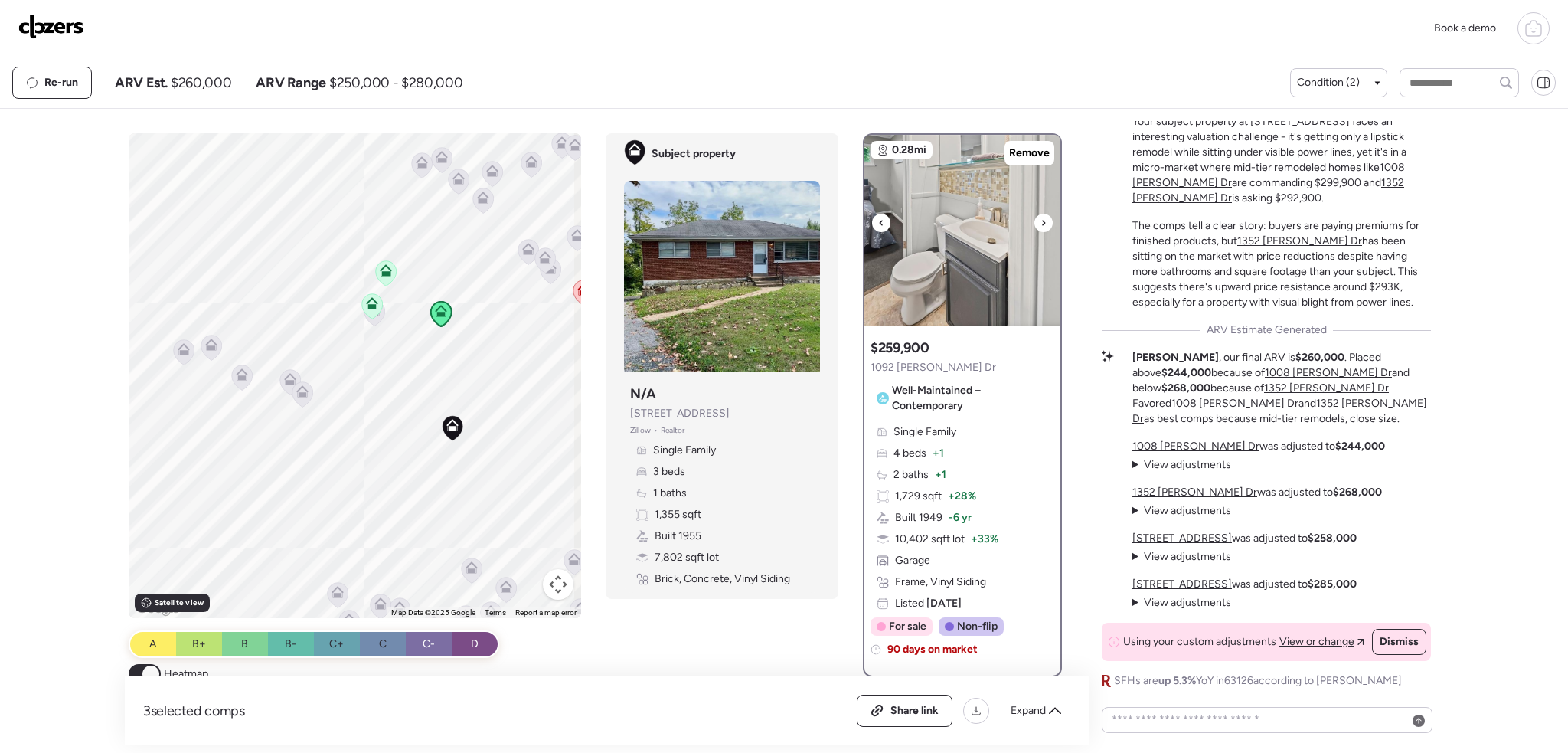
click at [1040, 222] on icon at bounding box center [1043, 222] width 7 height 19
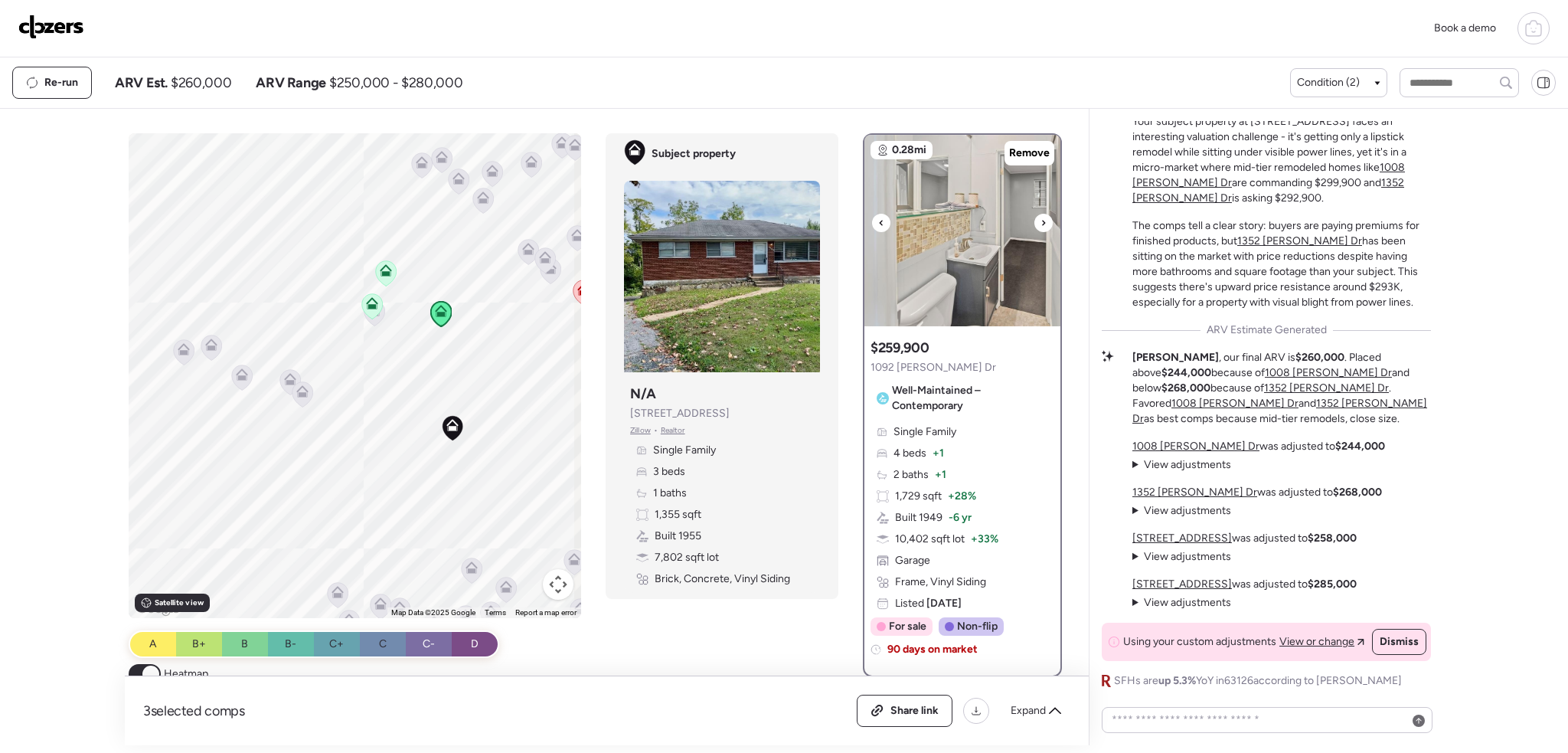
click at [1040, 222] on icon at bounding box center [1043, 222] width 7 height 19
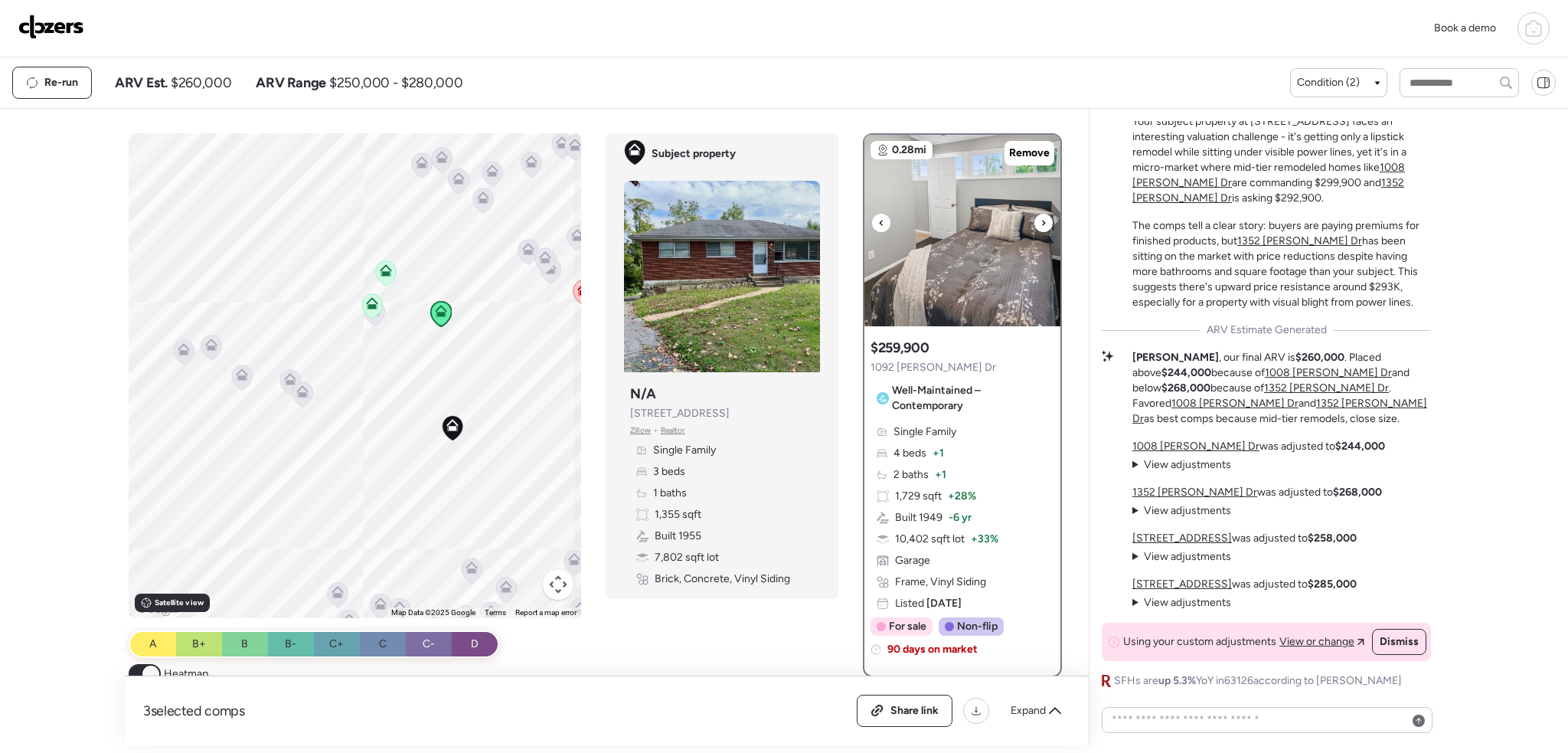
click at [1040, 222] on icon at bounding box center [1043, 222] width 7 height 19
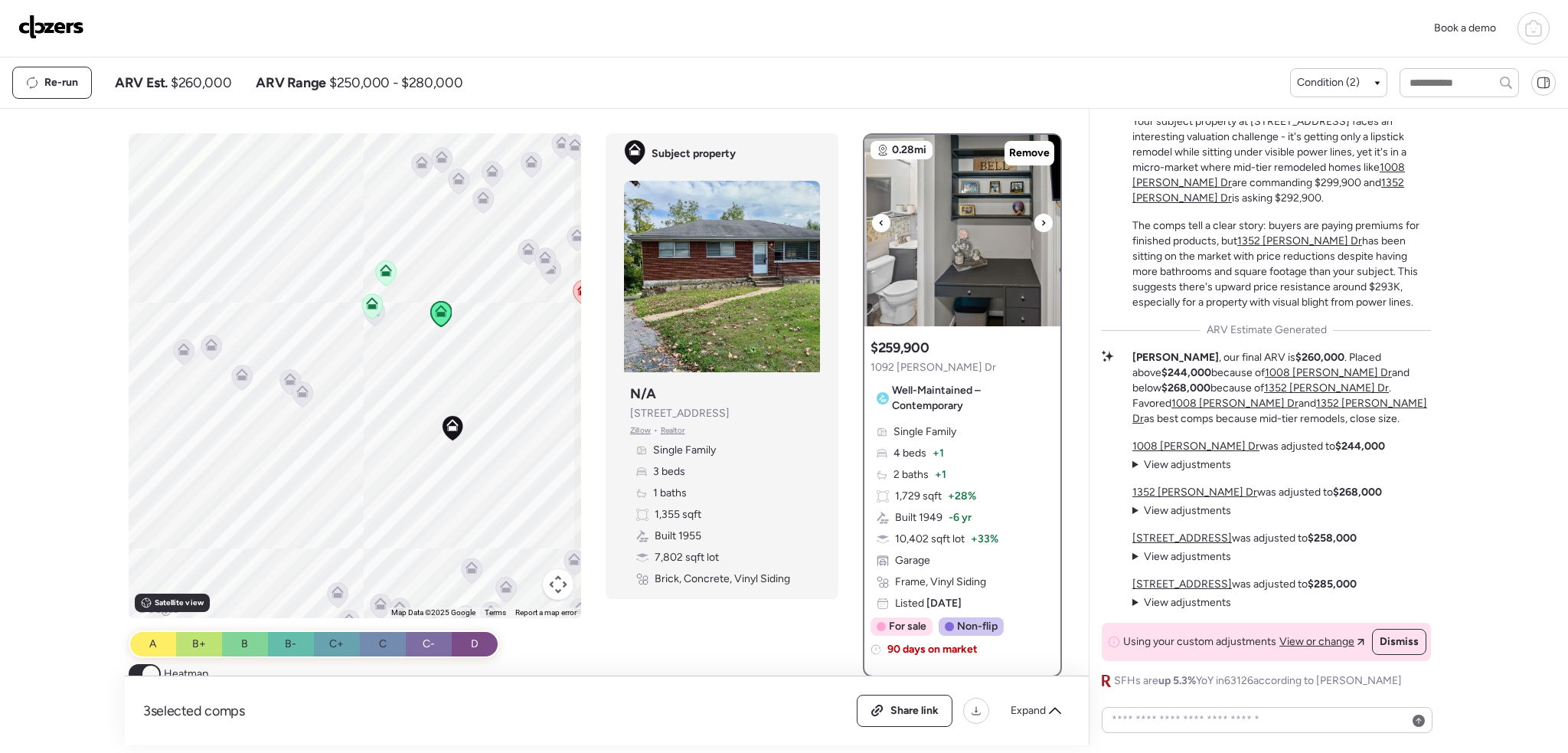
click at [1040, 222] on icon at bounding box center [1043, 222] width 7 height 19
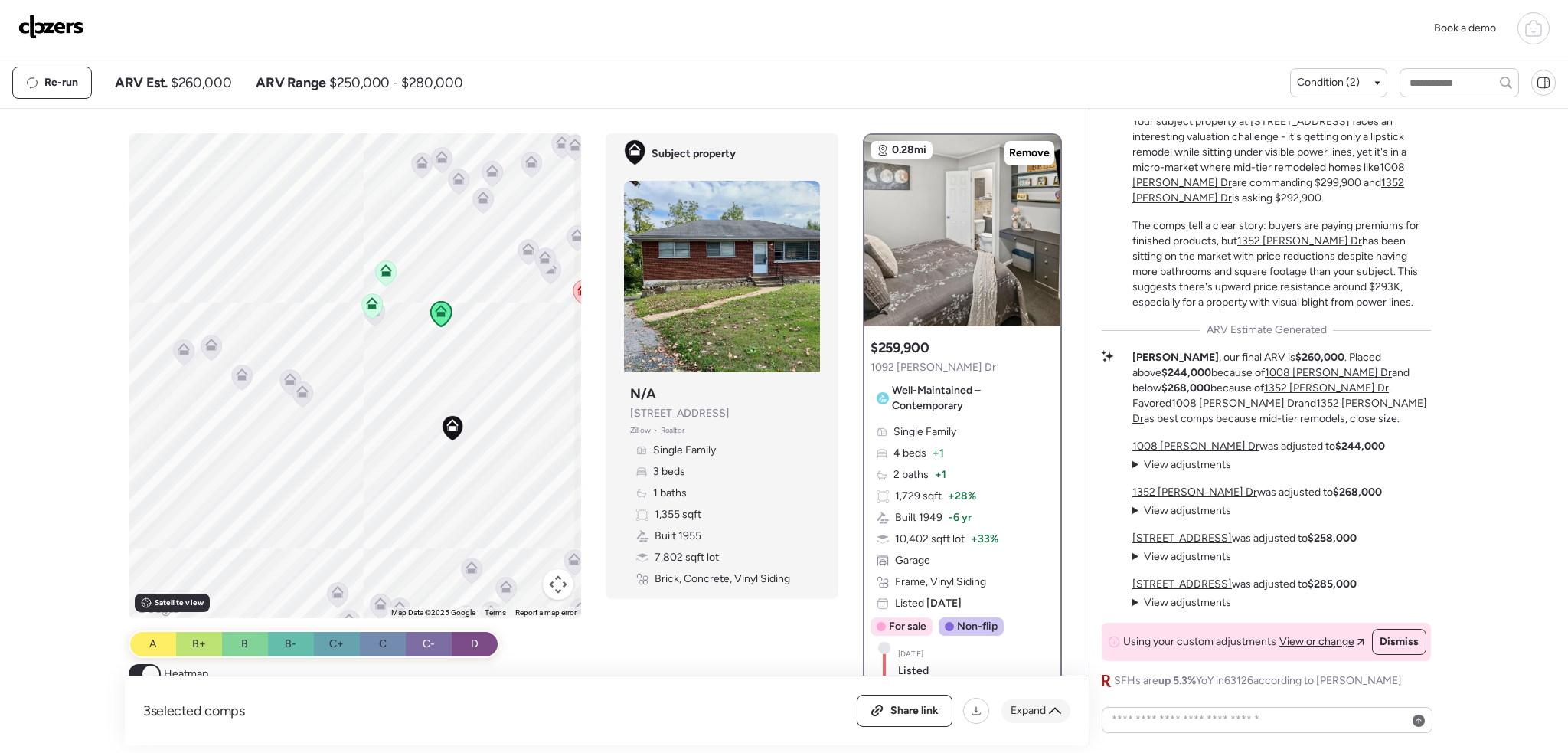
click at [1008, 710] on div "Expand" at bounding box center [1036, 710] width 69 height 24
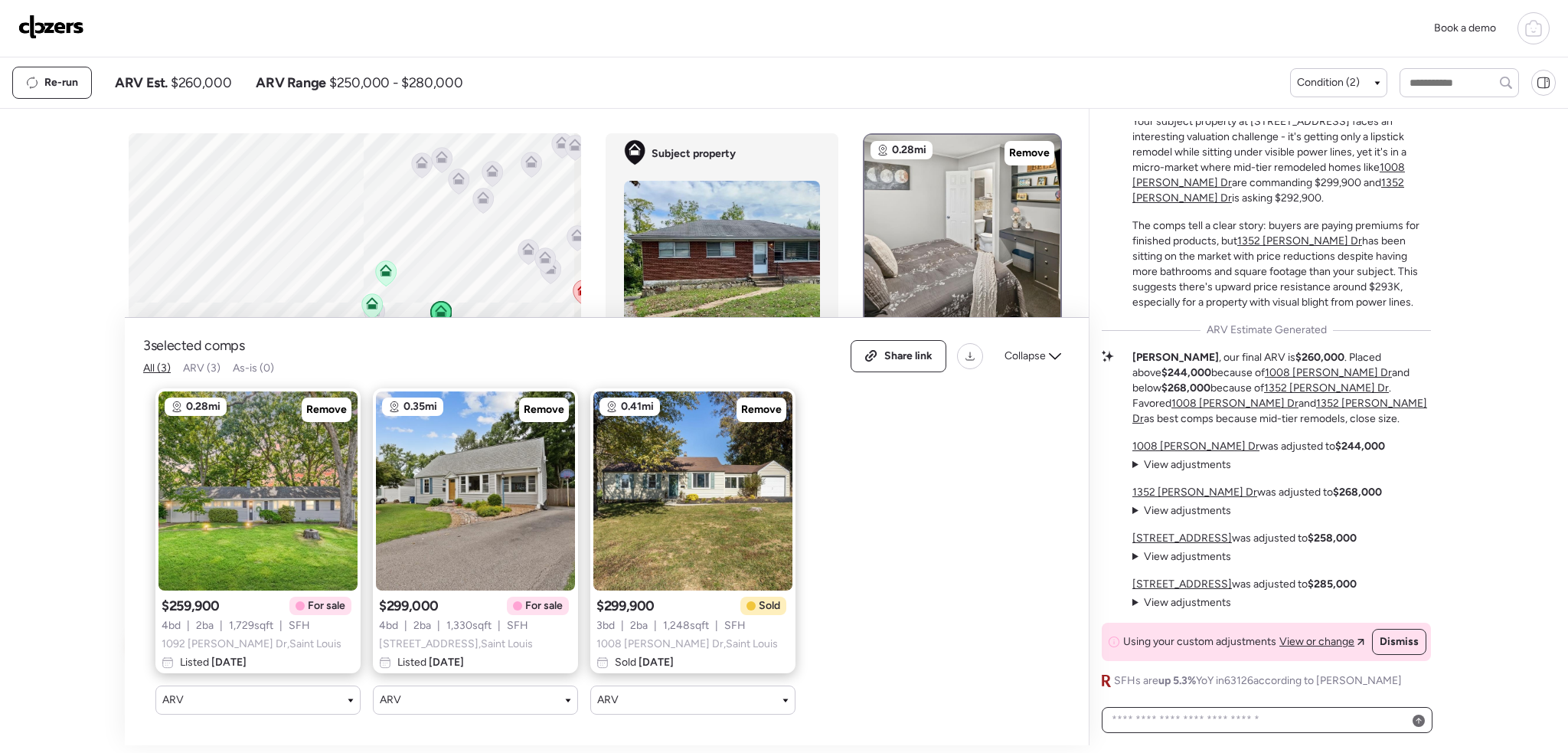
click at [1188, 719] on textarea at bounding box center [1266, 719] width 317 height 21
type textarea "**********"
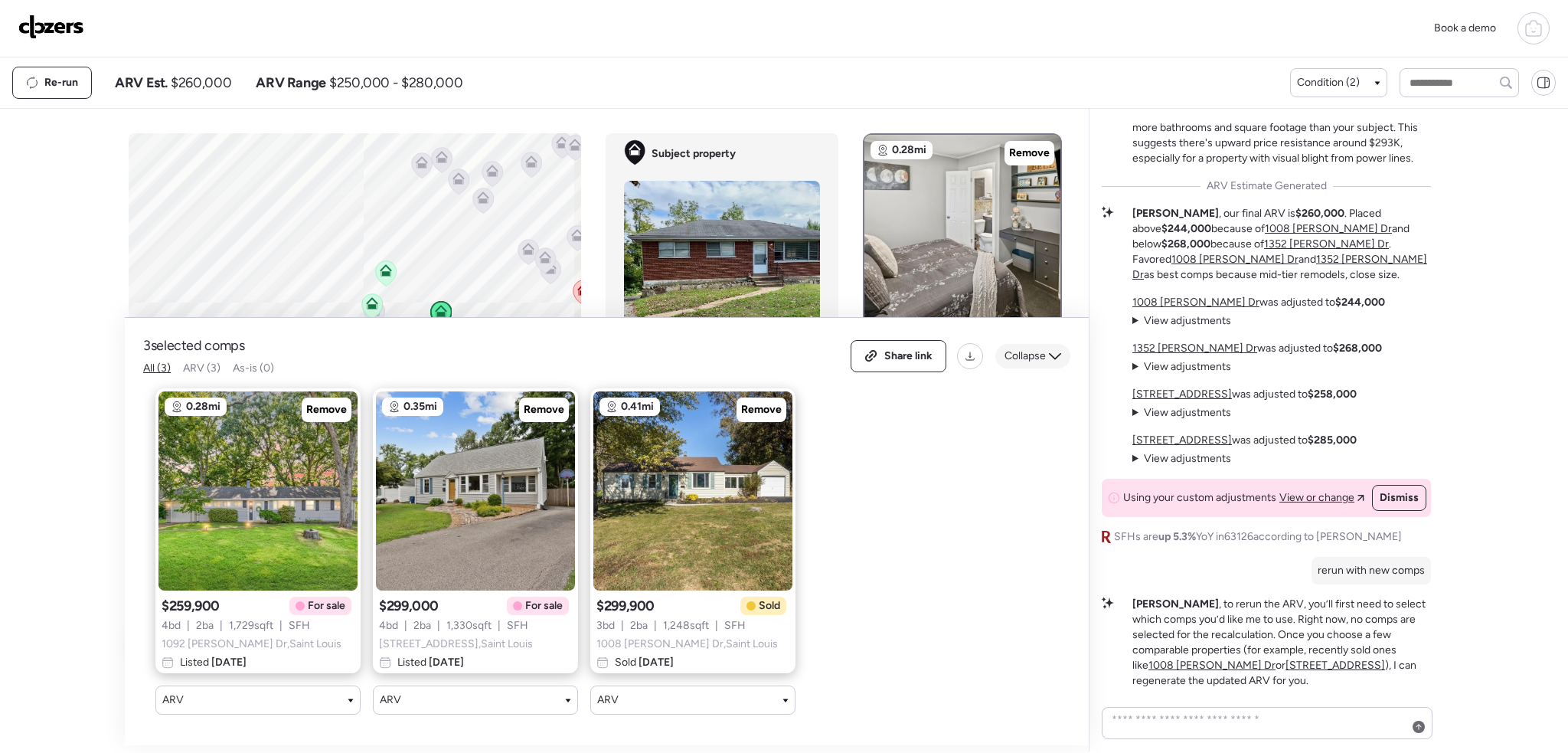
click at [1052, 350] on icon at bounding box center [1054, 356] width 12 height 12
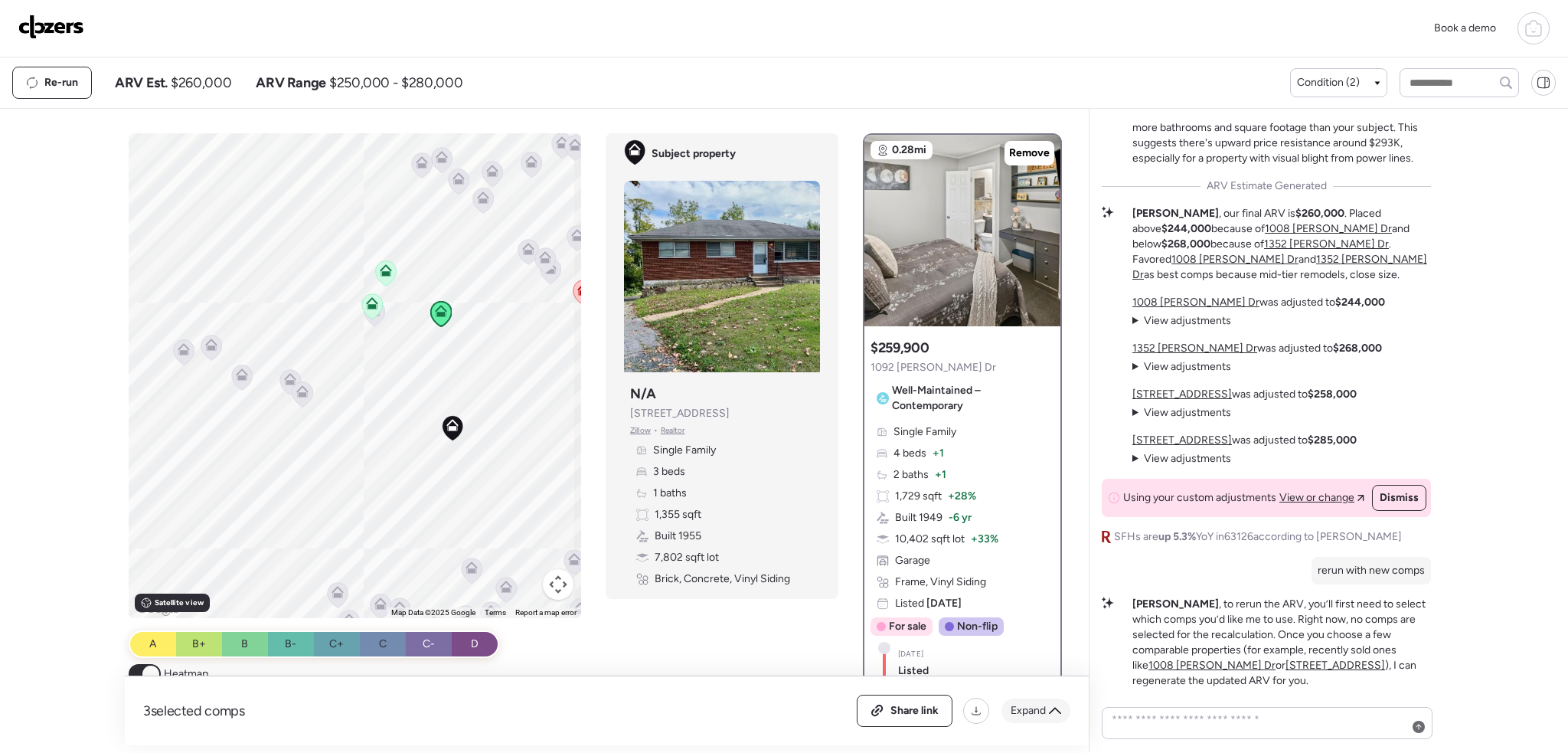
click at [1029, 713] on span "Expand" at bounding box center [1028, 710] width 35 height 15
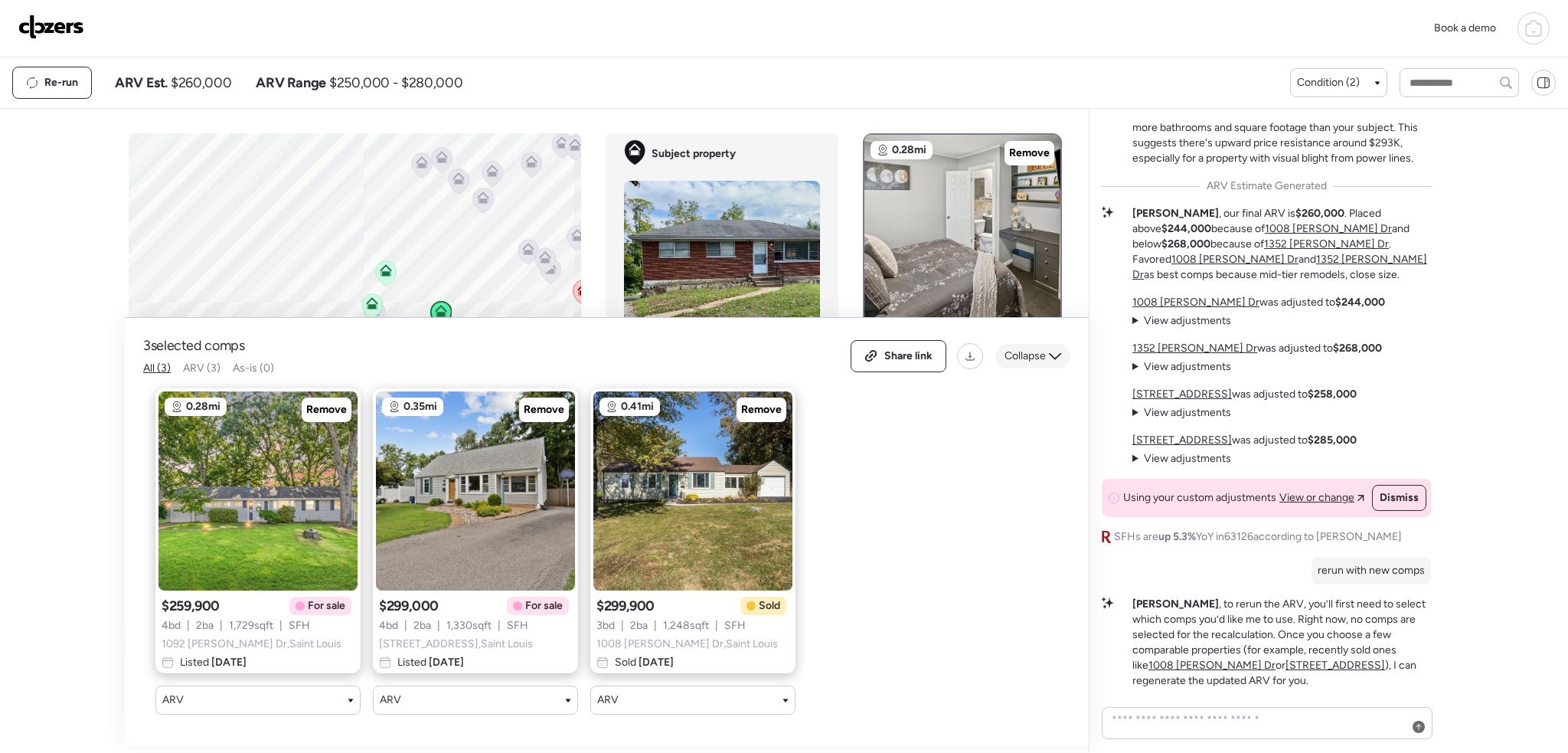
click at [1054, 350] on icon at bounding box center [1054, 356] width 12 height 12
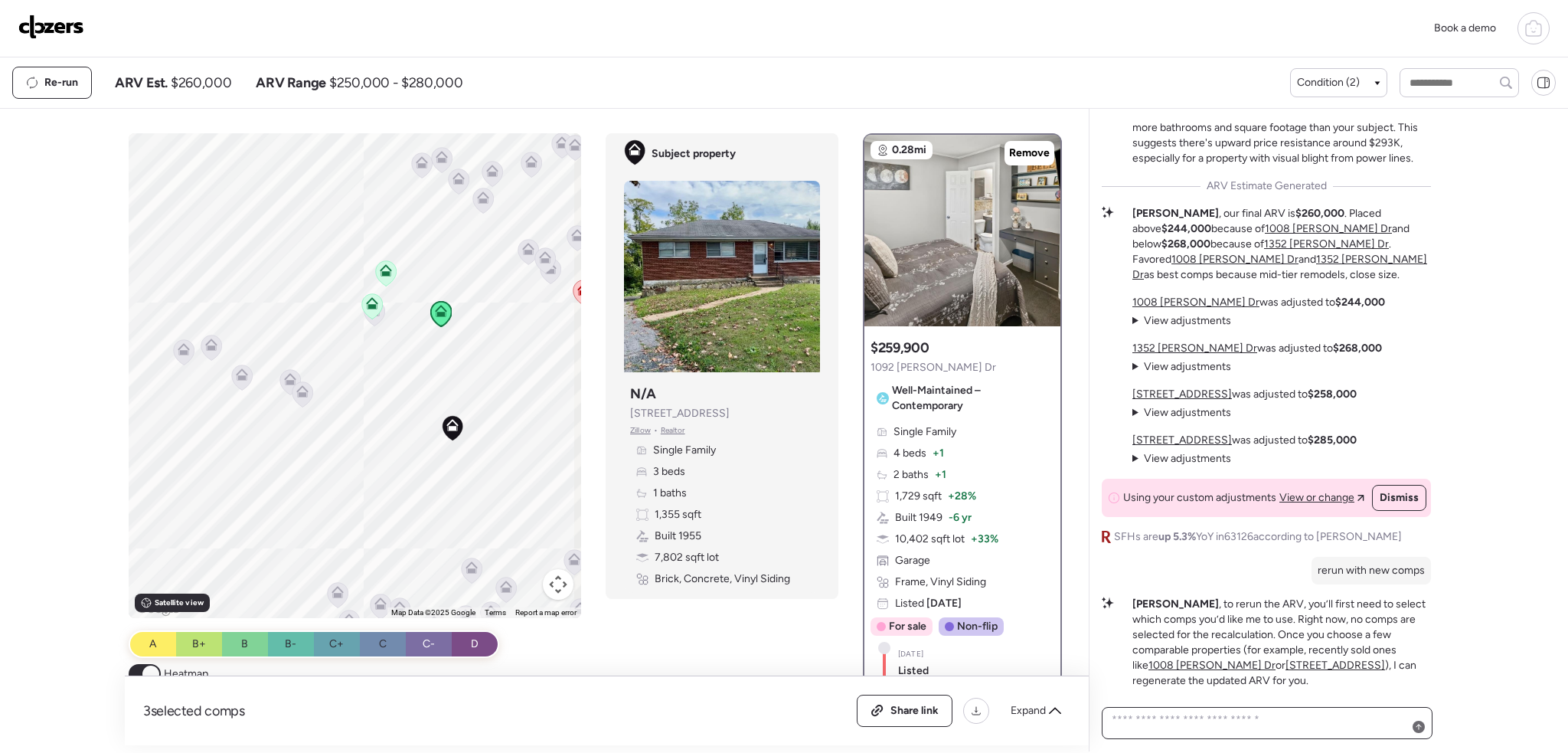
click at [1179, 721] on textarea at bounding box center [1266, 723] width 317 height 28
click at [1024, 710] on span "Expand" at bounding box center [1028, 710] width 35 height 15
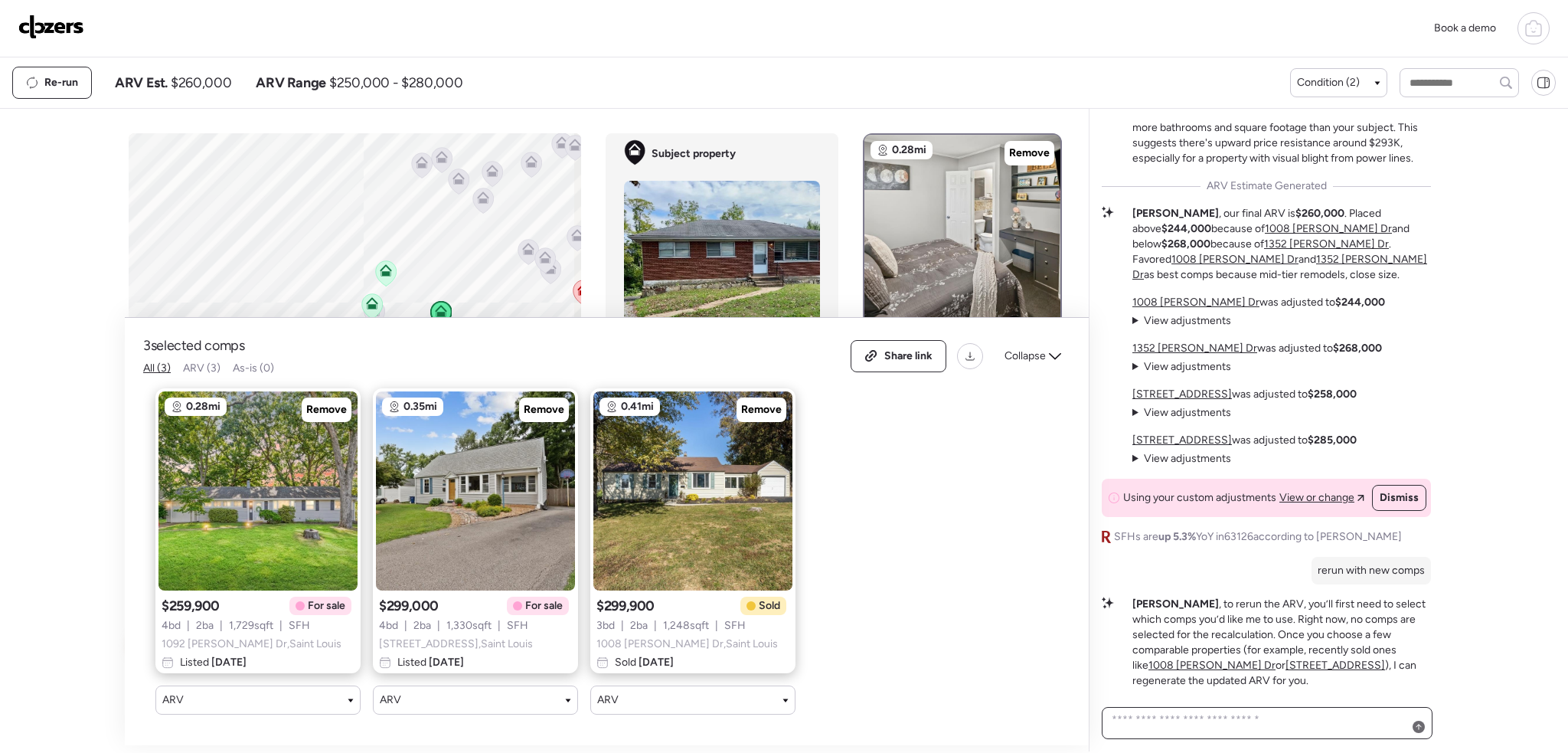
click at [1190, 720] on textarea at bounding box center [1266, 723] width 317 height 28
type textarea "*****"
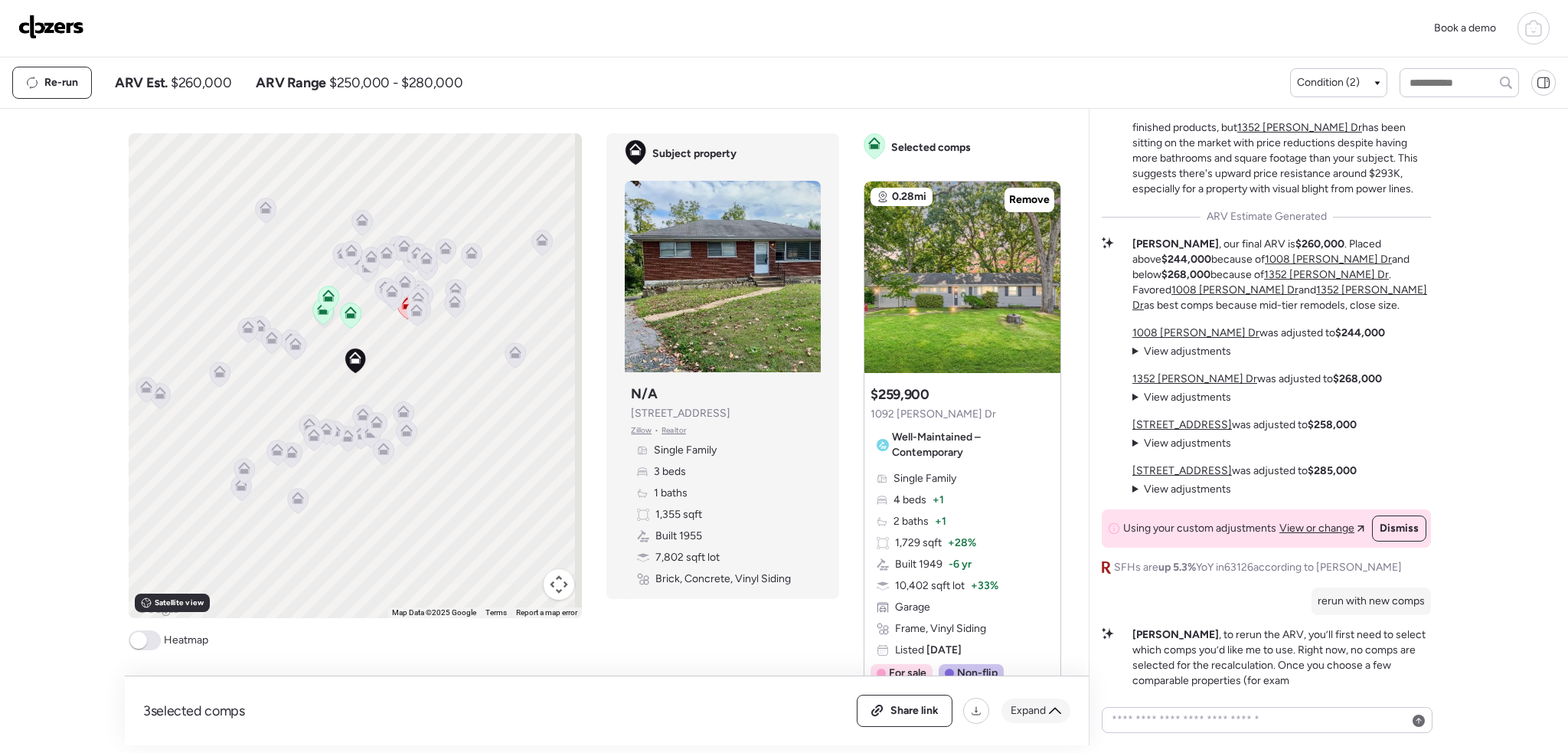
click at [1030, 715] on span "Expand" at bounding box center [1028, 710] width 35 height 15
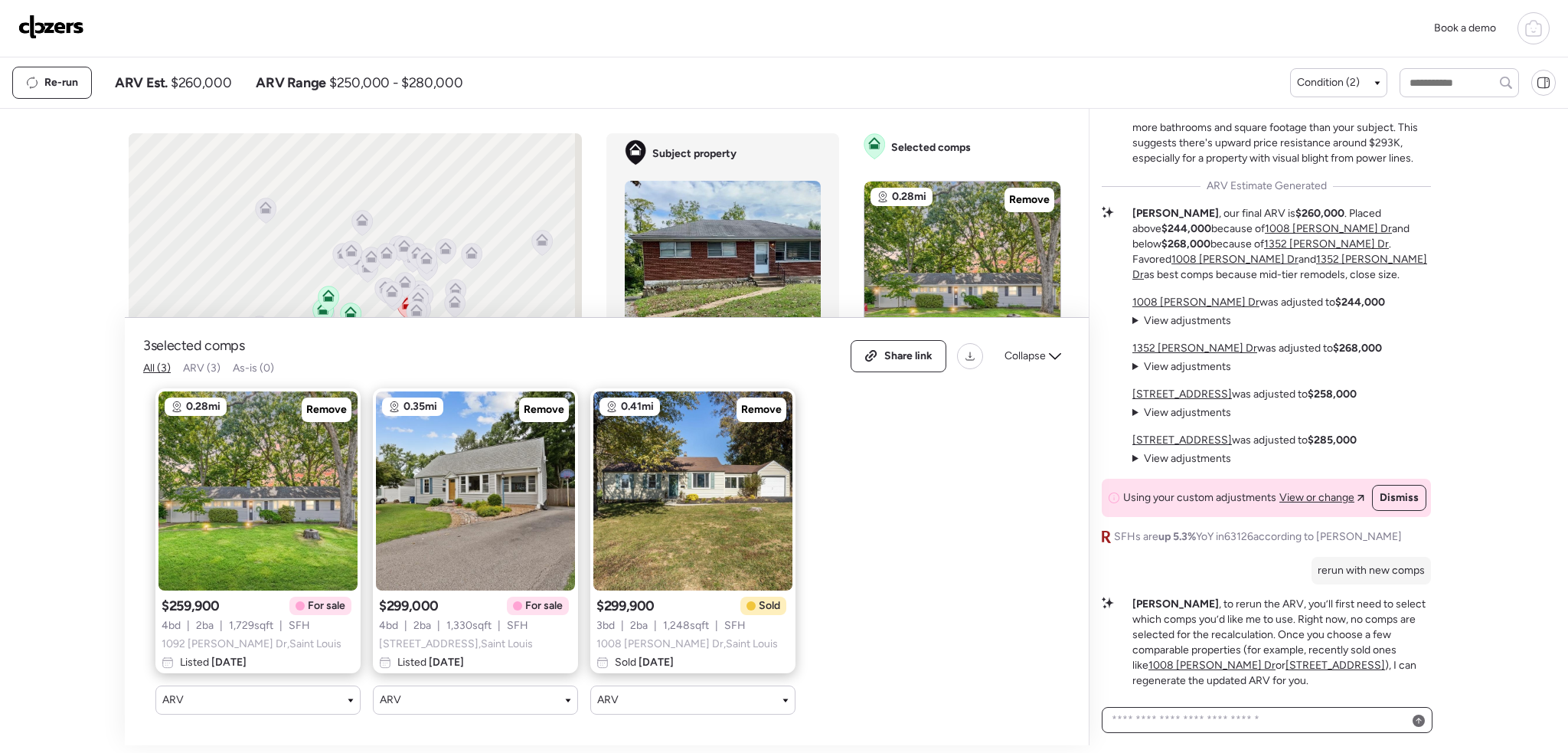
click at [1163, 719] on textarea at bounding box center [1266, 719] width 317 height 21
type textarea "*****"
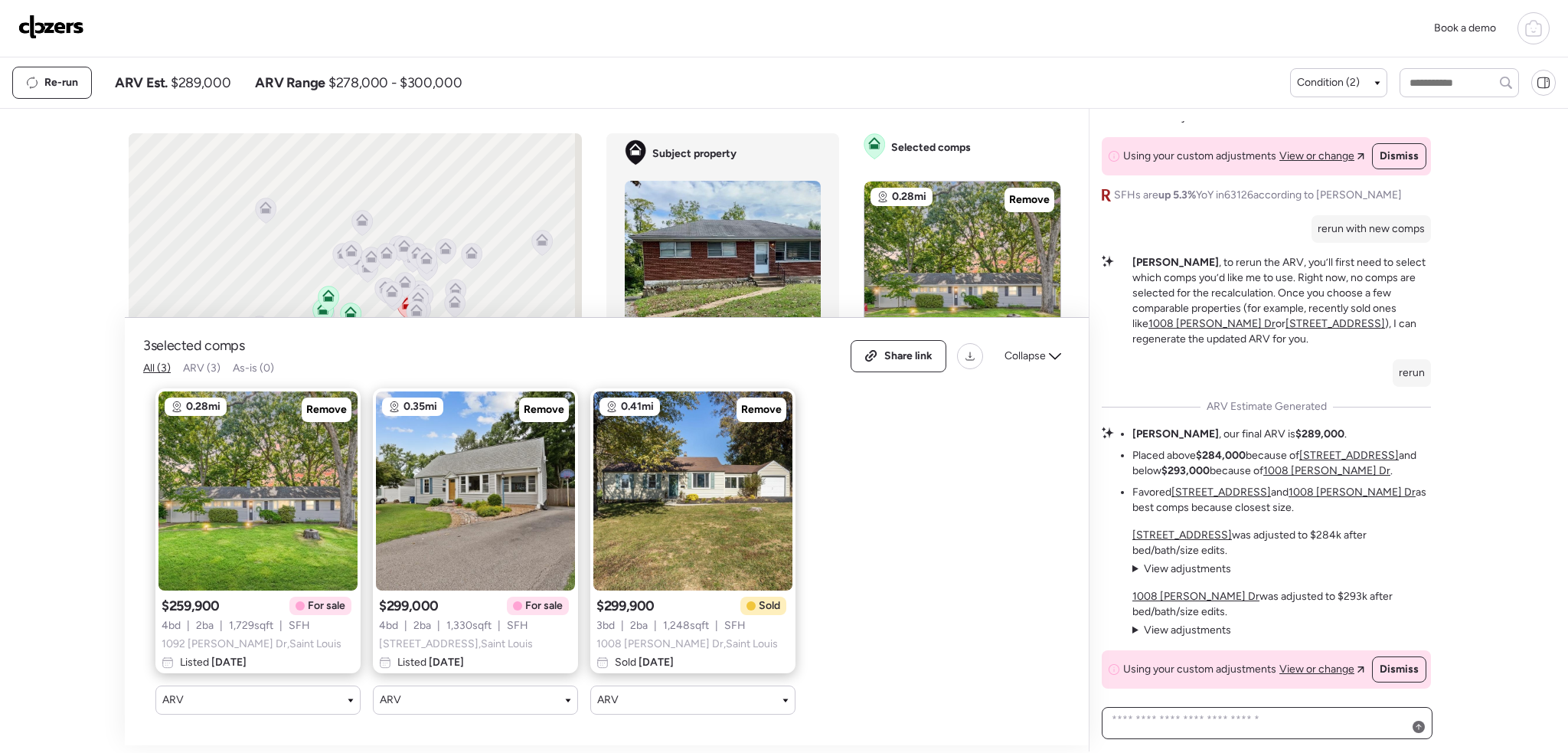
click at [1209, 712] on textarea at bounding box center [1266, 723] width 317 height 28
type textarea "**********"
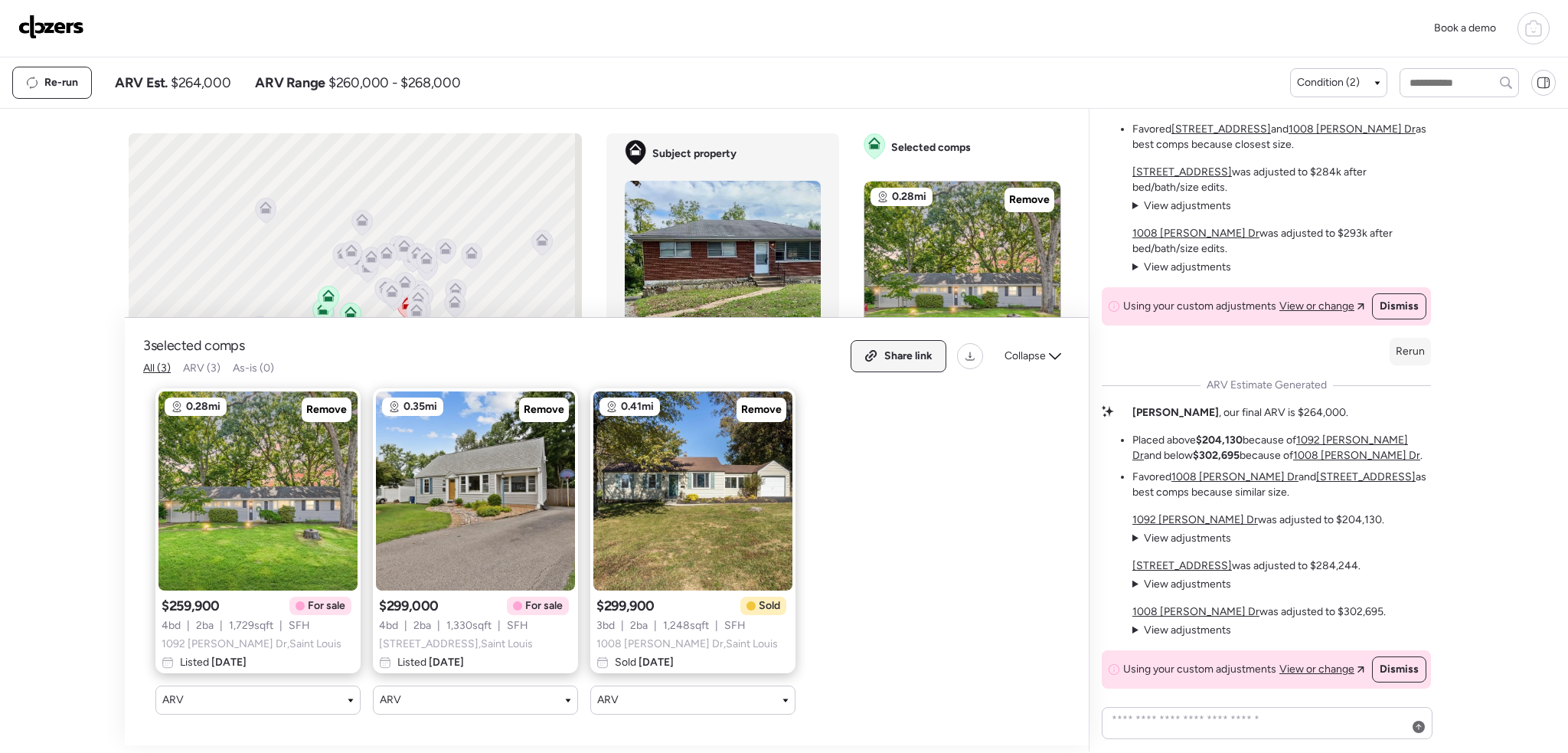
click at [897, 348] on span "Share link" at bounding box center [908, 356] width 48 height 15
click at [976, 350] on icon at bounding box center [970, 356] width 12 height 12
click at [46, 25] on img at bounding box center [51, 27] width 66 height 24
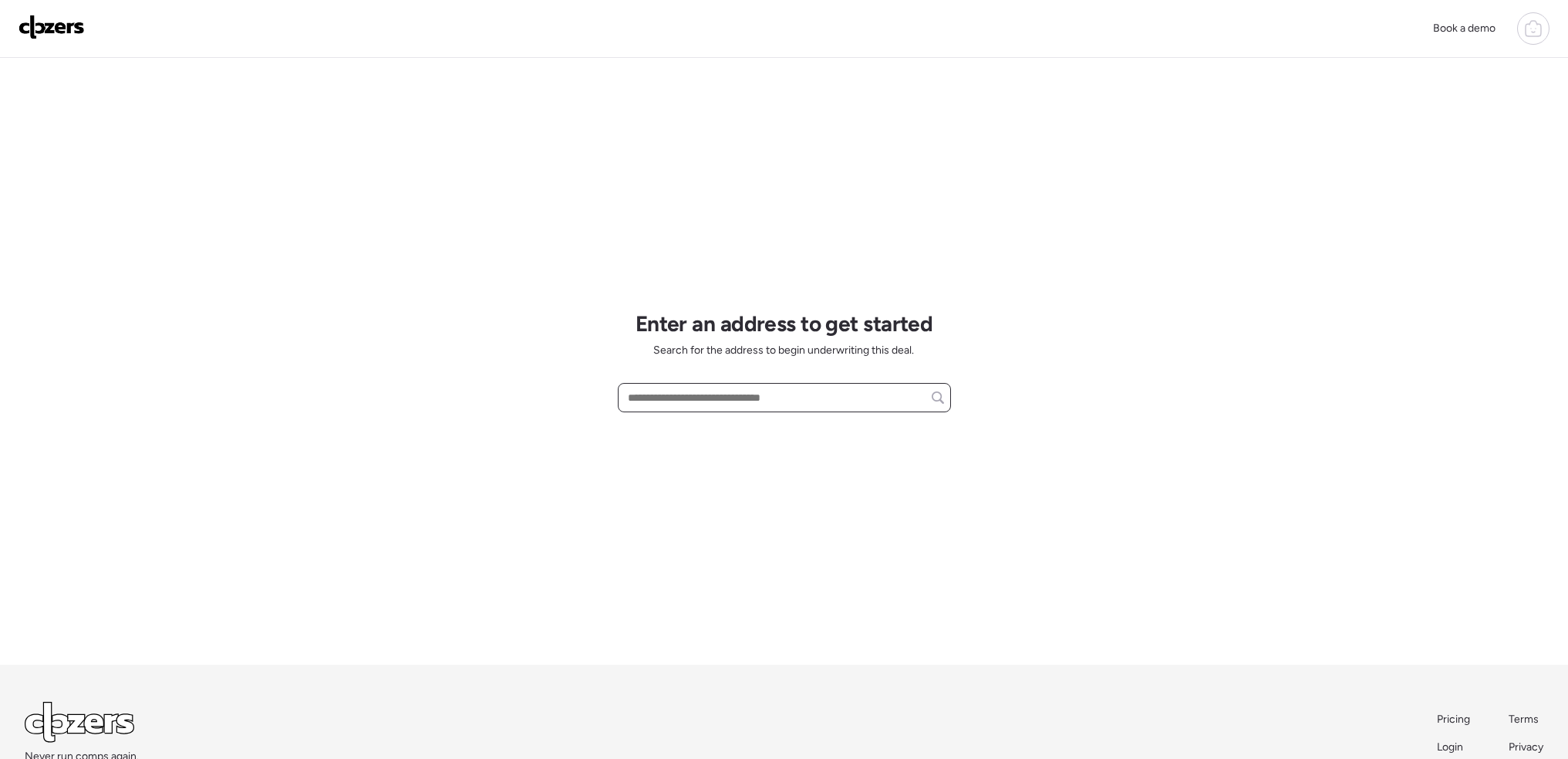
click at [691, 398] on input "text" at bounding box center [784, 397] width 320 height 22
paste input "**********"
click at [723, 432] on span "1119 Astoria Dr, Saint Louis, MO, 63137" at bounding box center [673, 426] width 100 height 15
type input "**********"
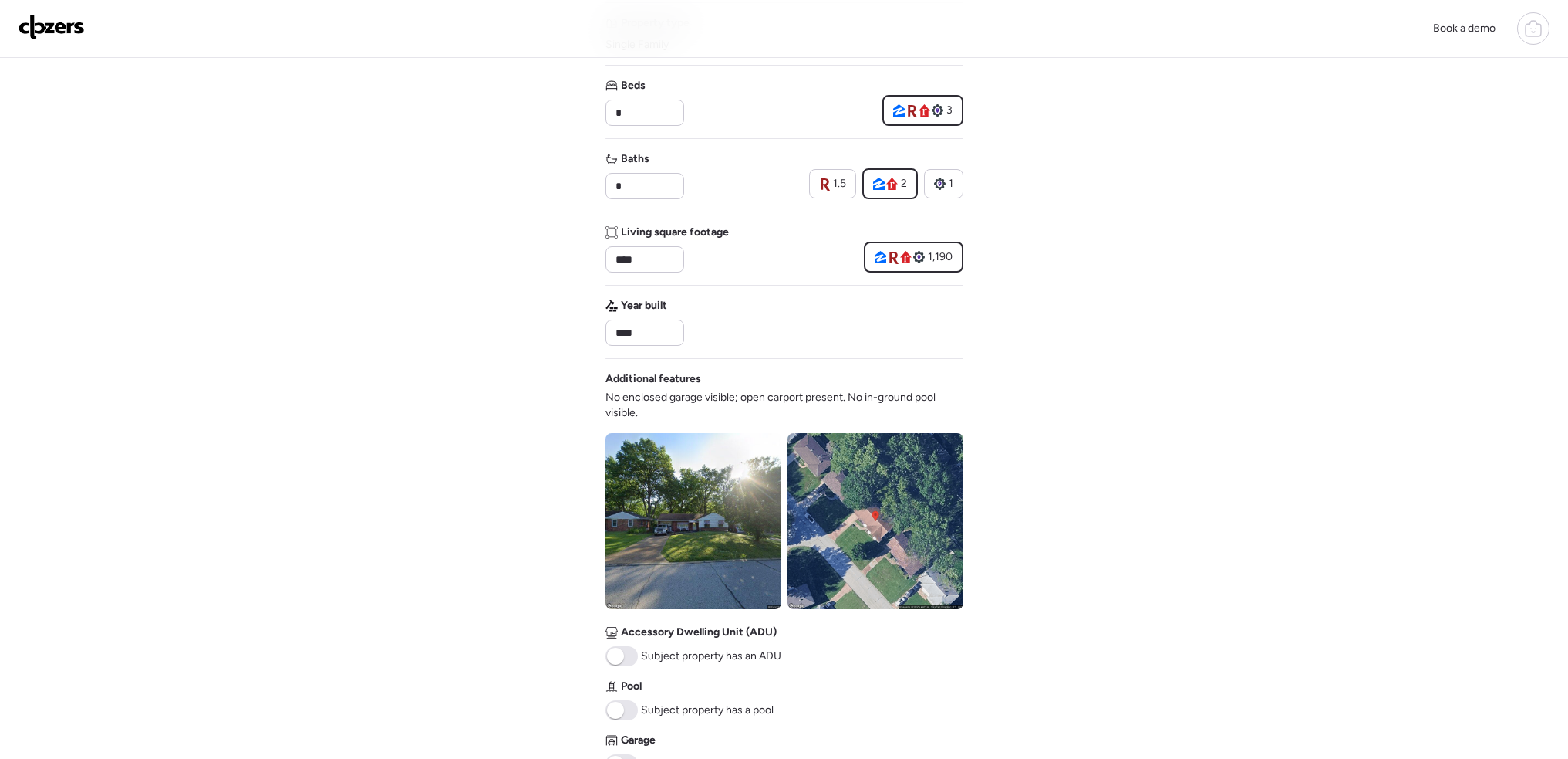
scroll to position [386, 0]
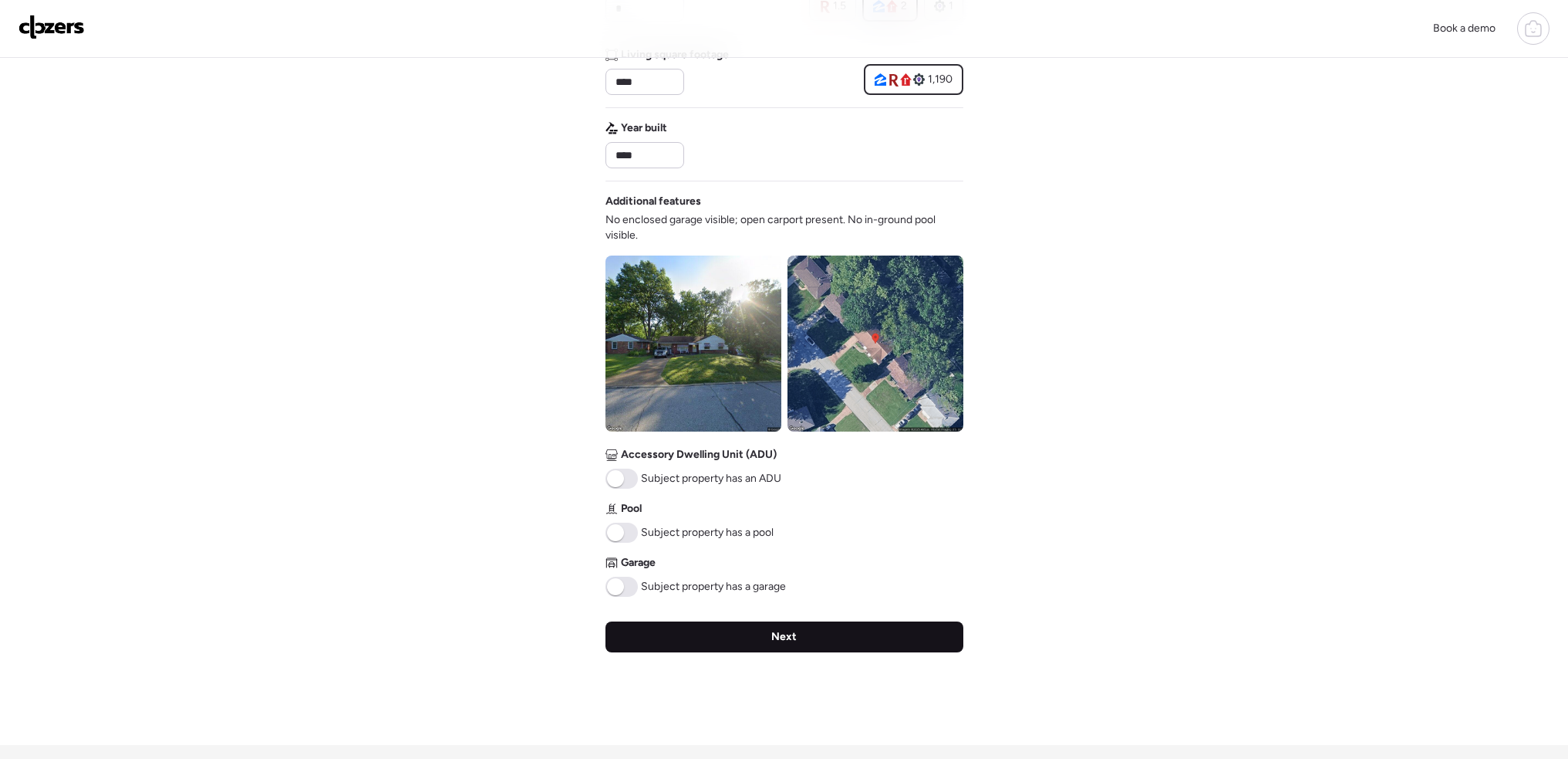
click at [776, 630] on span "Next" at bounding box center [784, 636] width 25 height 15
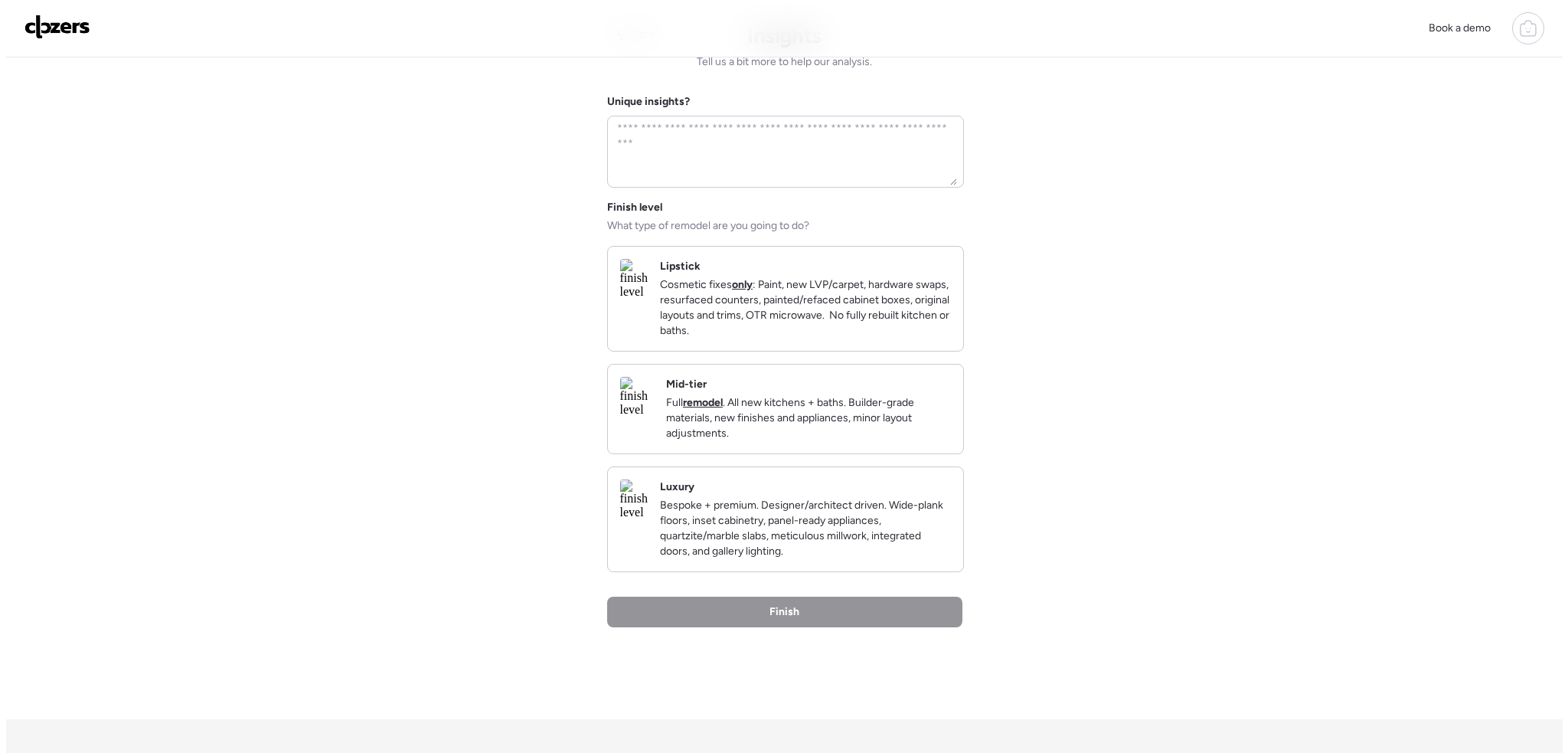
scroll to position [0, 0]
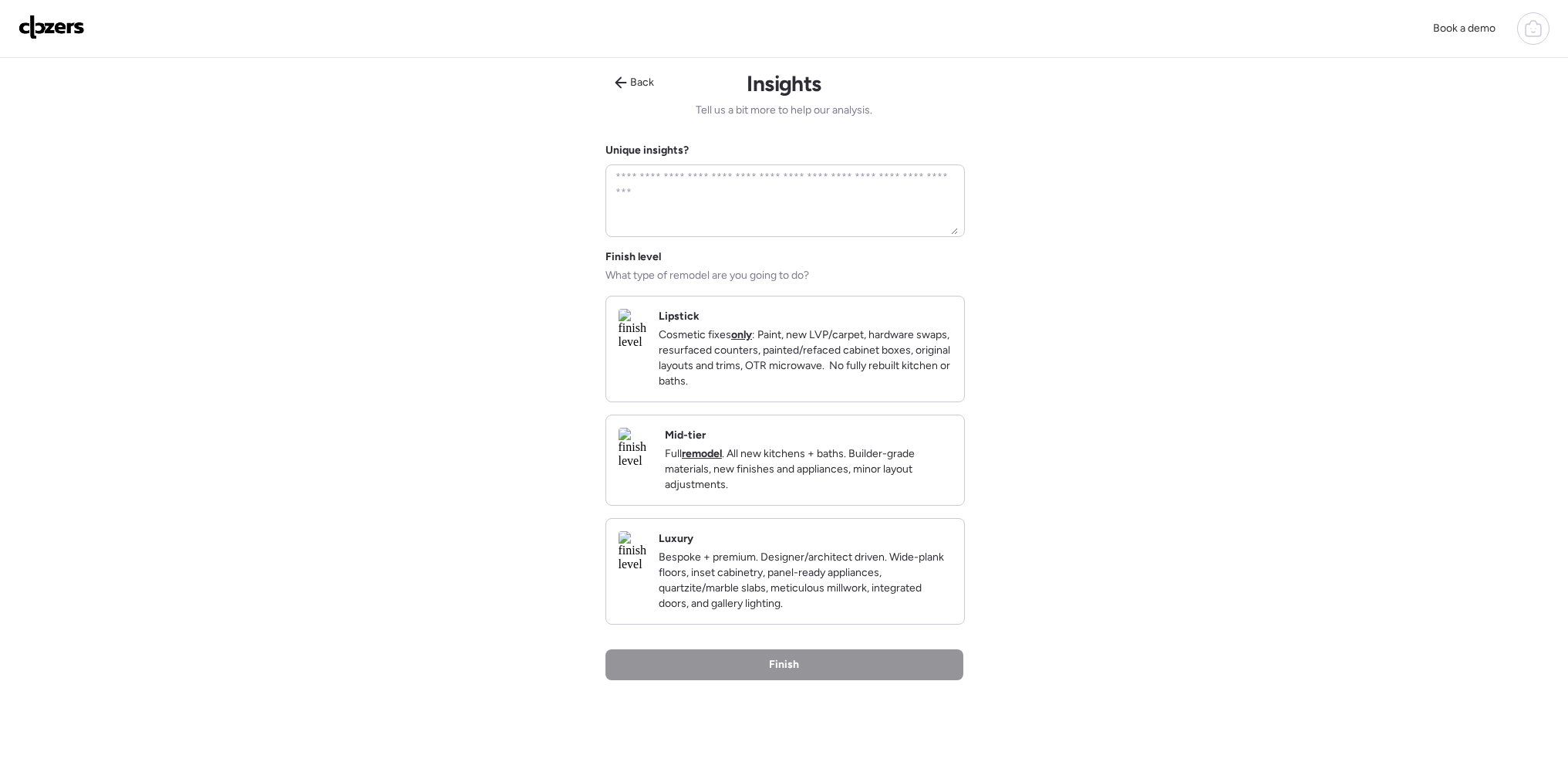
click at [820, 359] on p "Cosmetic fixes only : Paint, new LVP/carpet, hardware swaps, resurfaced counter…" at bounding box center [805, 358] width 294 height 62
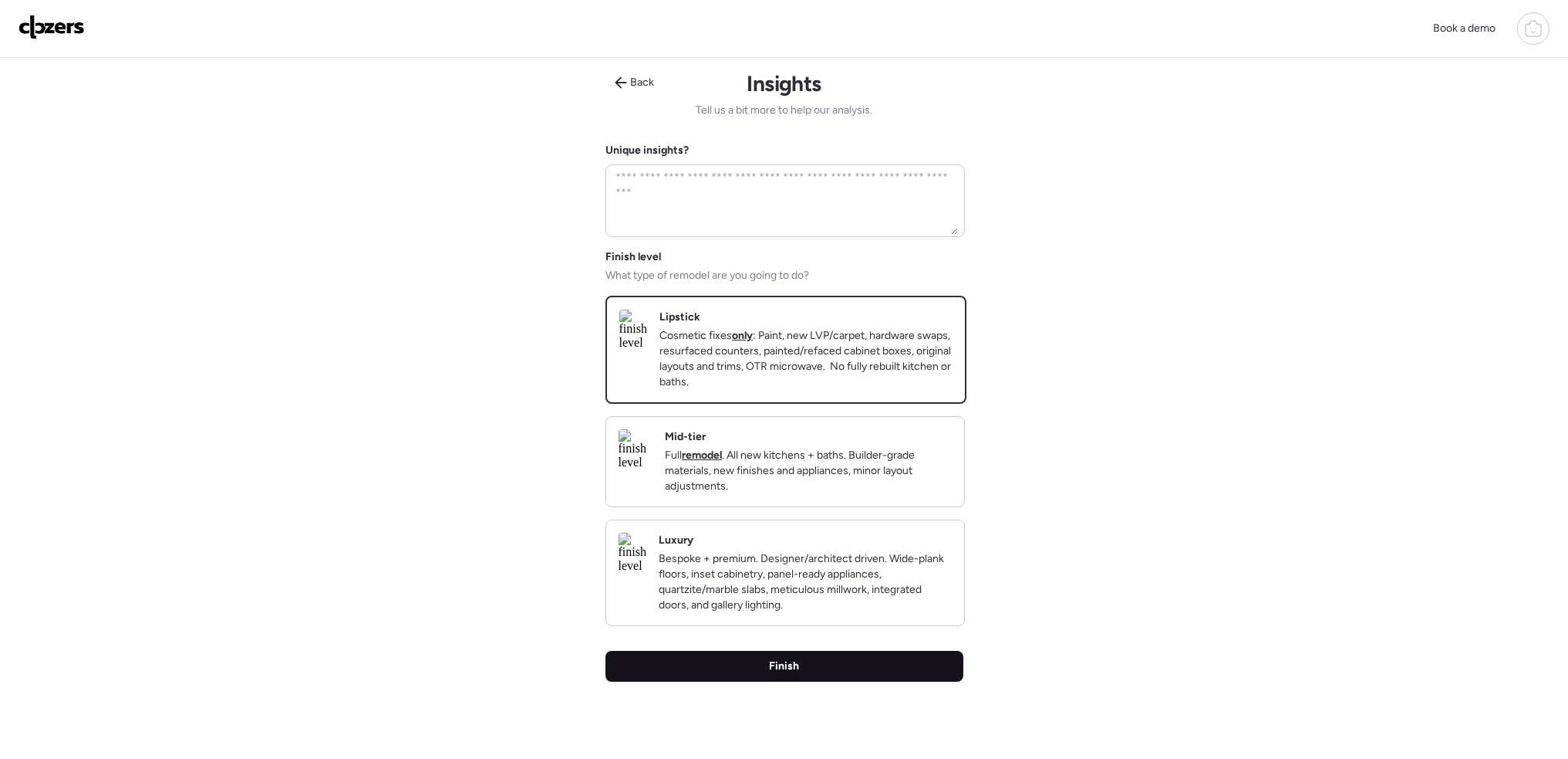
click at [856, 681] on div "Finish" at bounding box center [785, 665] width 358 height 31
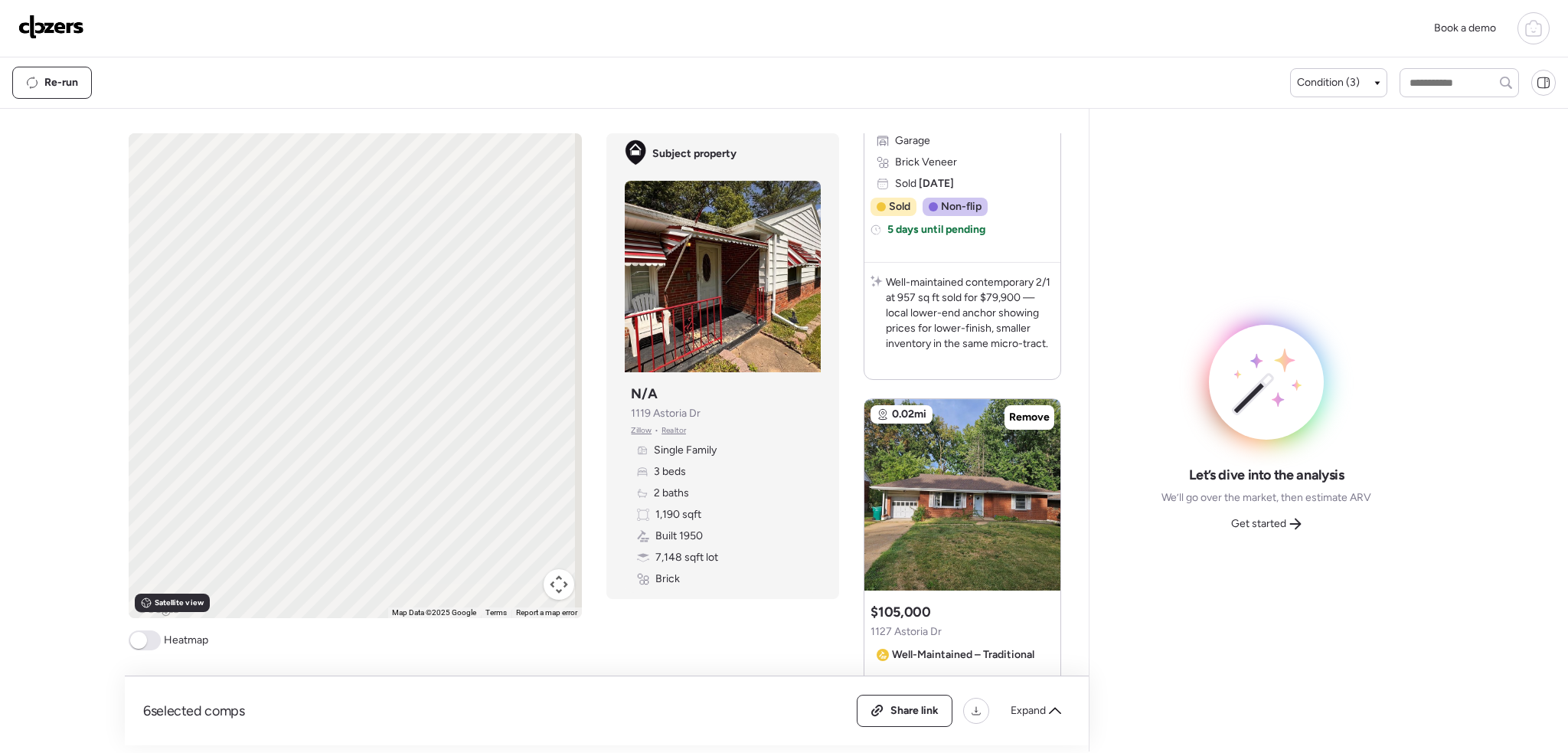
scroll to position [449, 0]
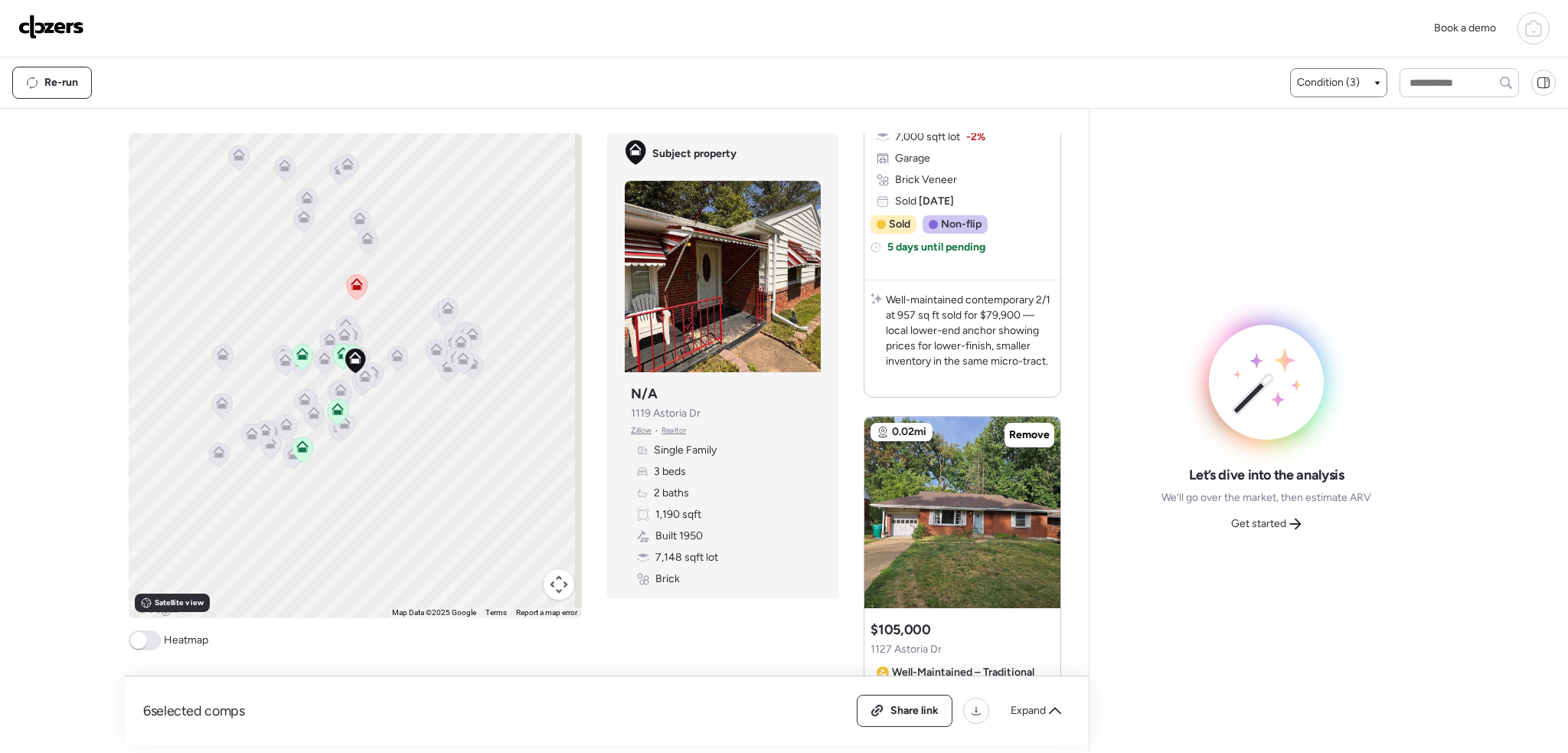
click at [1352, 77] on span "Condition (3)" at bounding box center [1327, 83] width 62 height 15
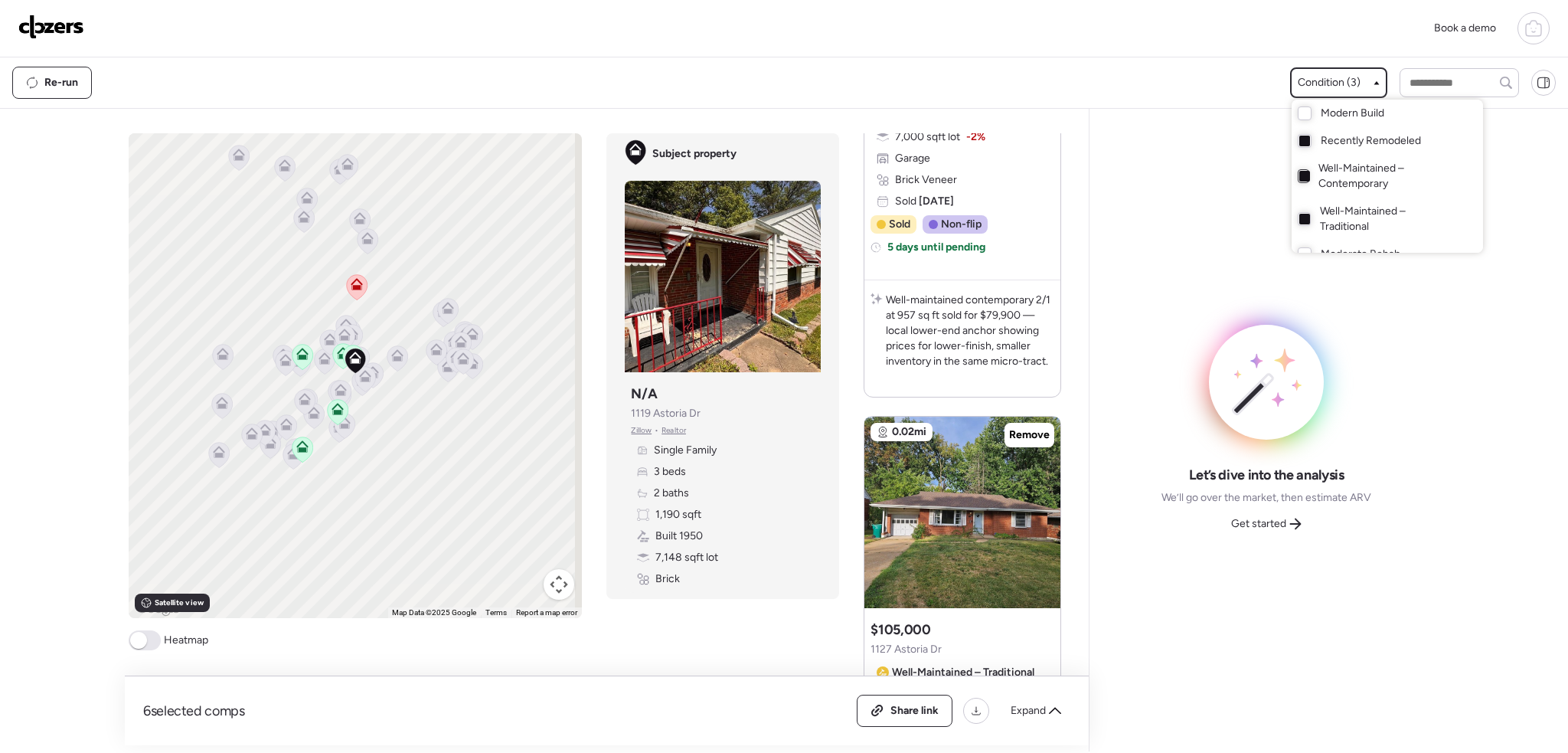
click at [1301, 171] on div at bounding box center [1305, 176] width 11 height 11
click at [1301, 213] on div at bounding box center [1304, 219] width 13 height 14
click at [1046, 715] on div "Expand" at bounding box center [1036, 710] width 69 height 24
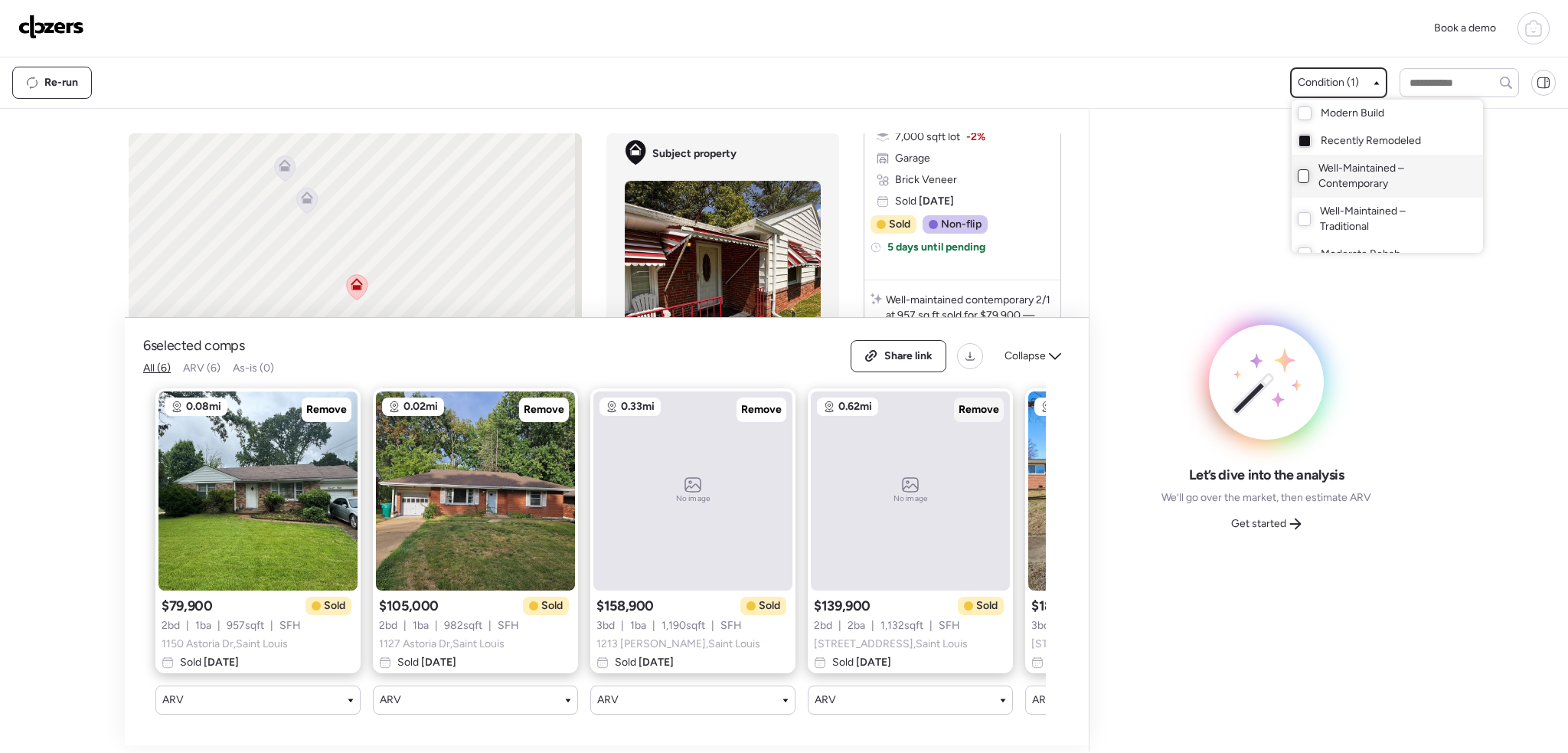
click at [985, 402] on span "Remove" at bounding box center [979, 410] width 41 height 15
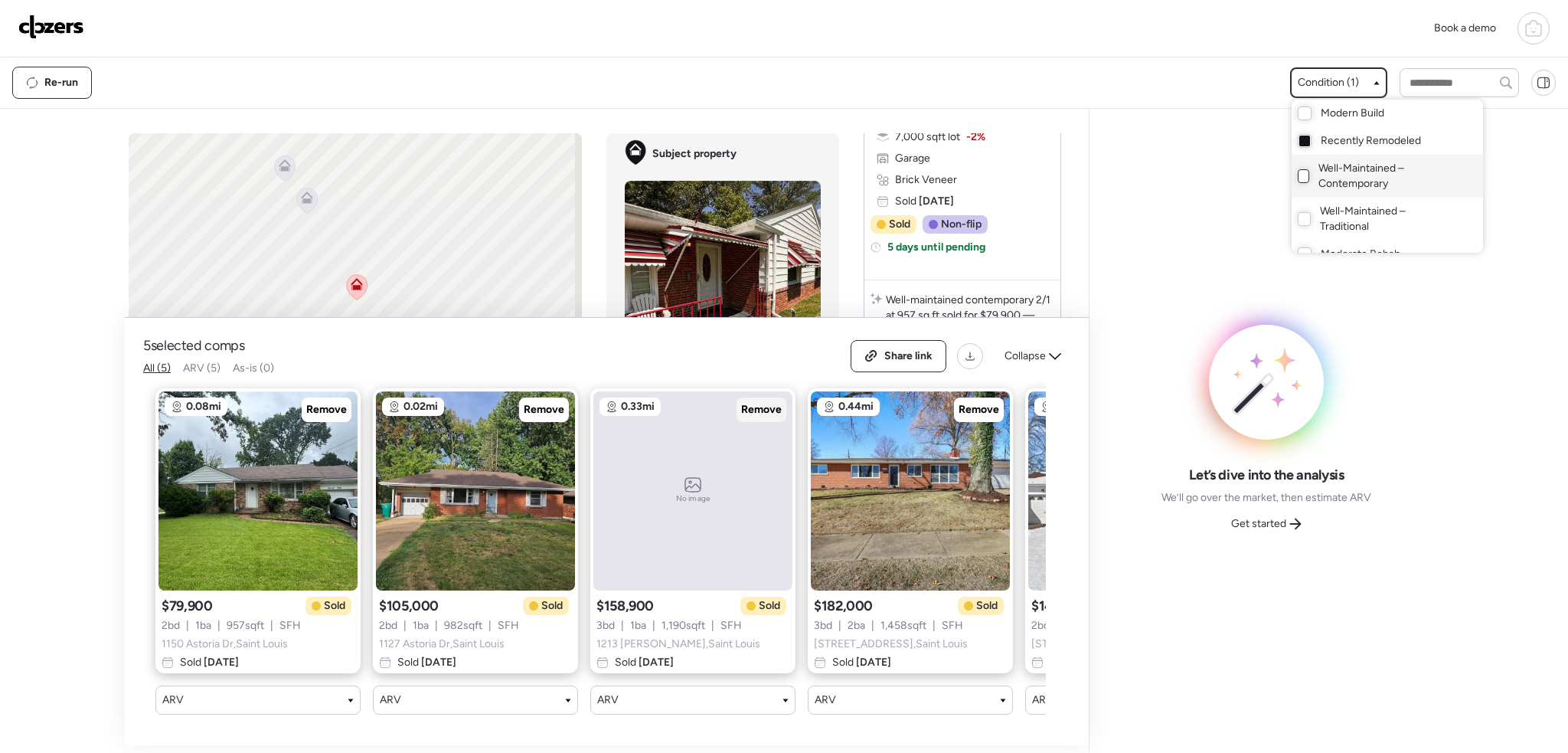
drag, startPoint x: 778, startPoint y: 394, endPoint x: 626, endPoint y: 395, distance: 152.0
click at [774, 402] on span "Remove" at bounding box center [761, 410] width 41 height 15
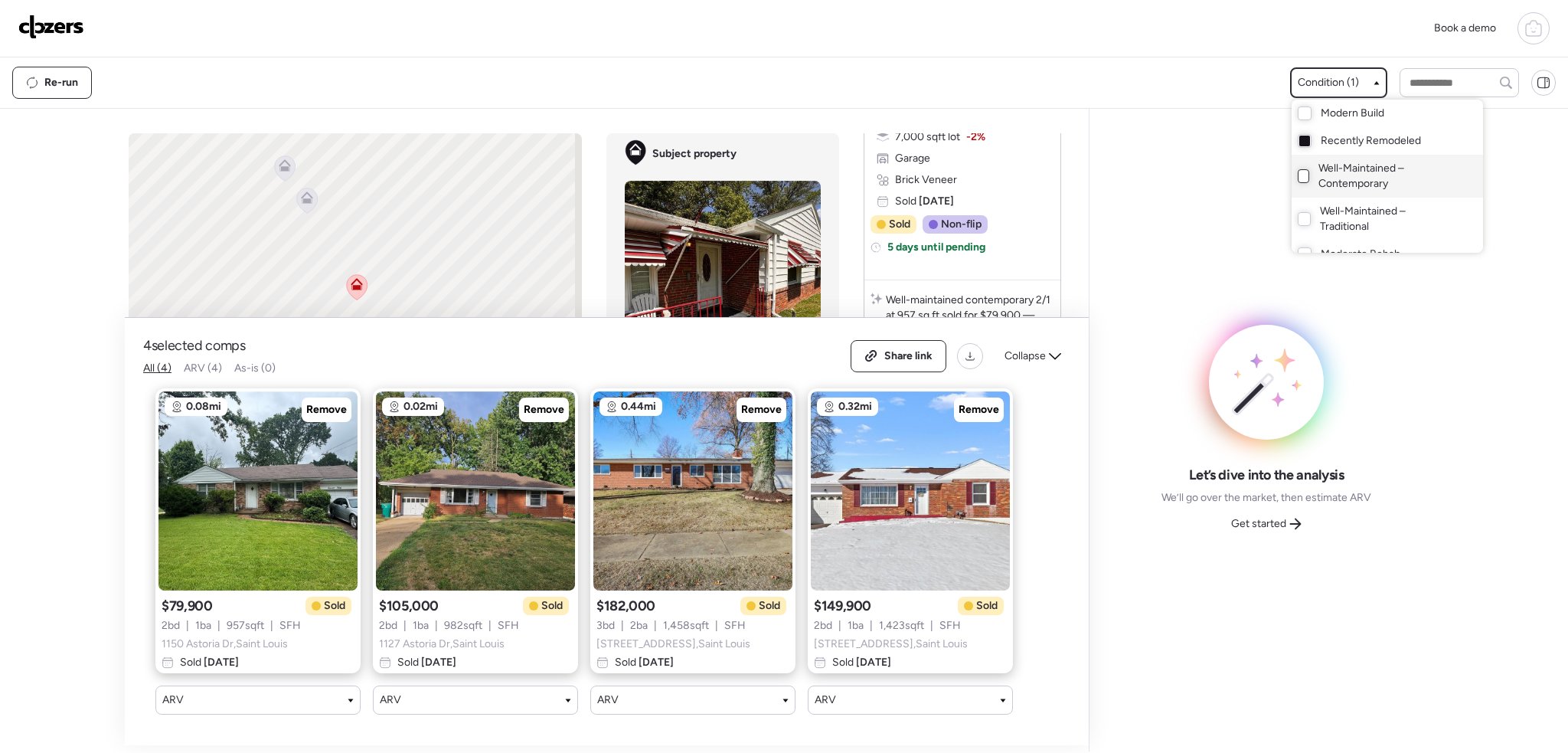
drag, startPoint x: 552, startPoint y: 400, endPoint x: 388, endPoint y: 407, distance: 164.1
click at [548, 402] on span "Remove" at bounding box center [544, 410] width 41 height 15
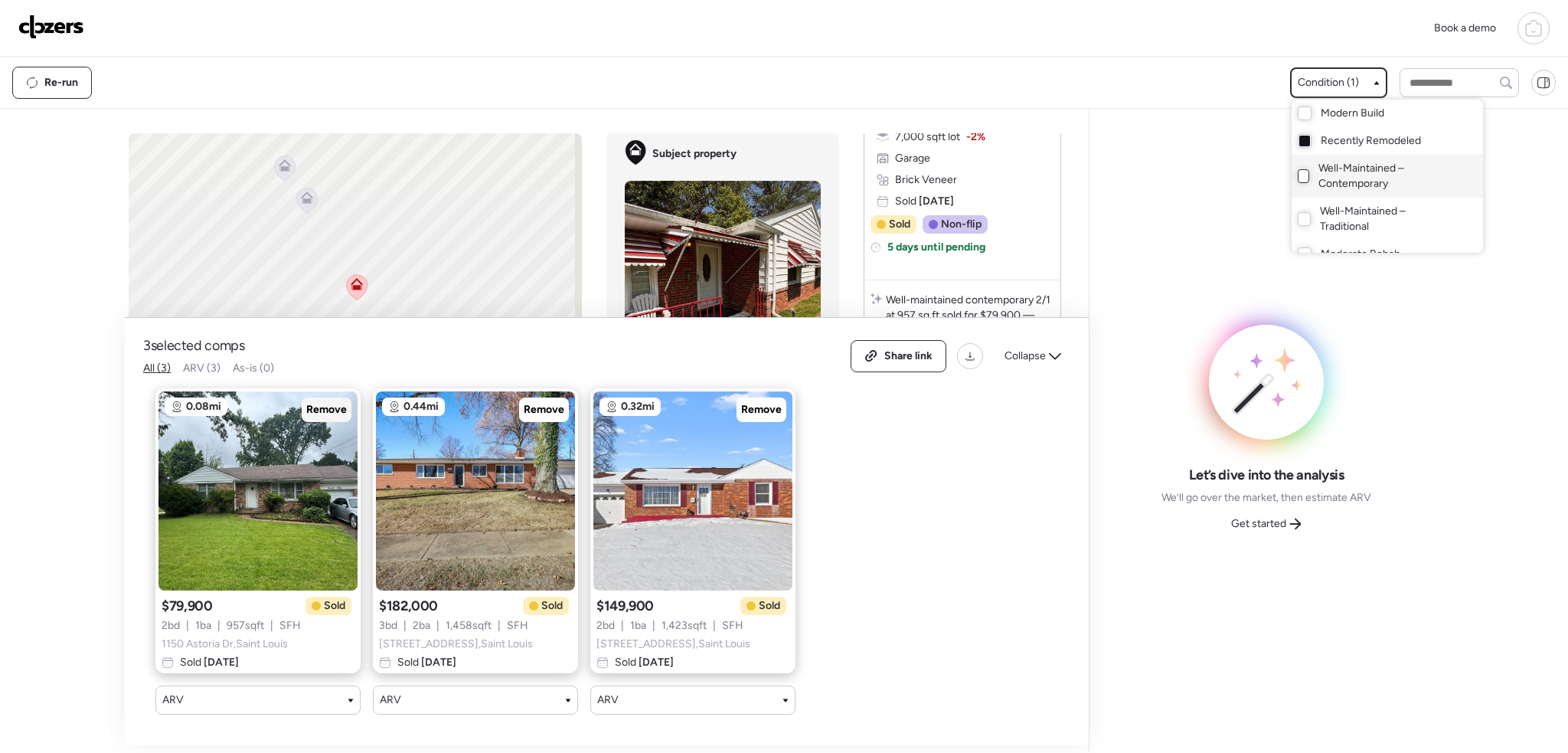
click at [313, 402] on span "Remove" at bounding box center [327, 410] width 41 height 15
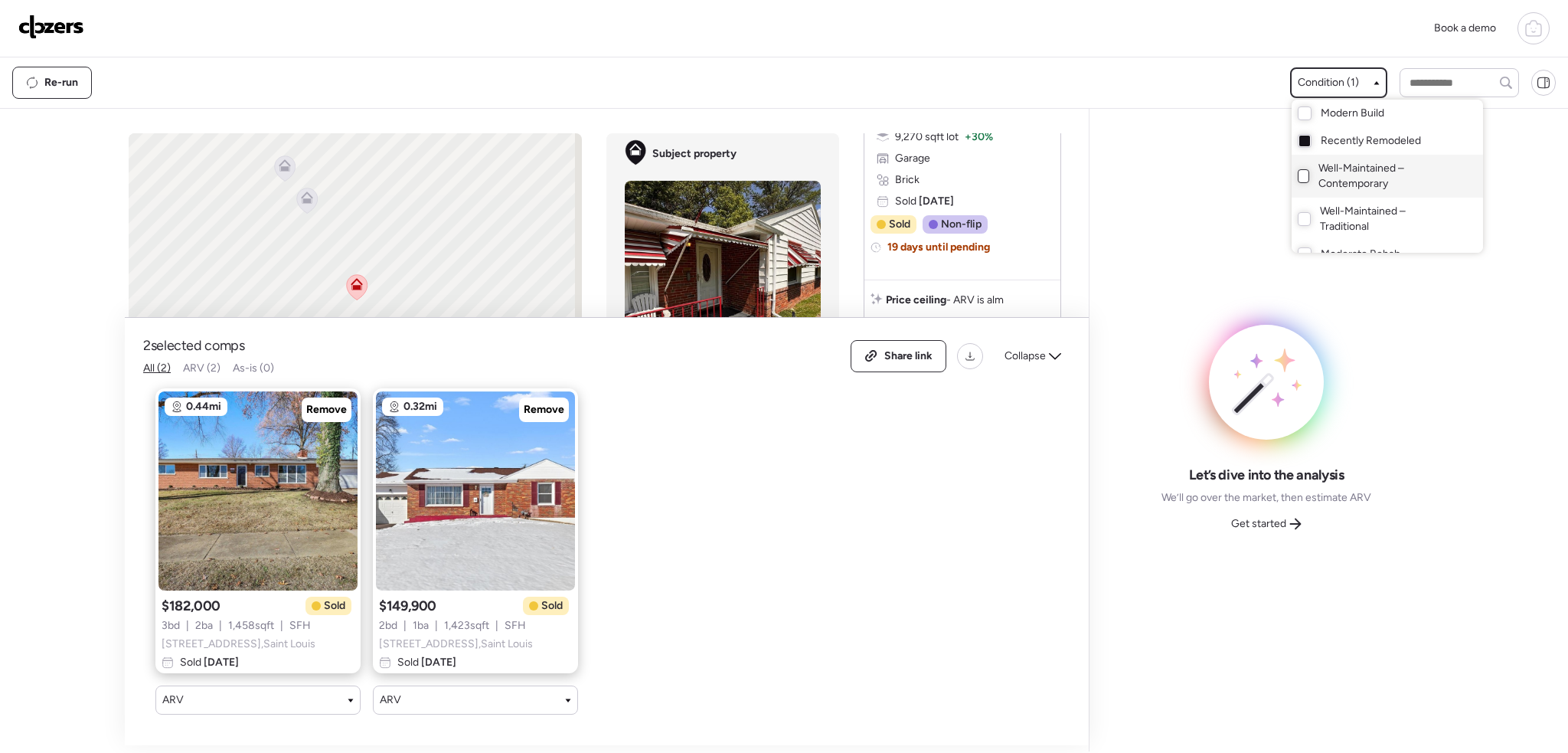
drag, startPoint x: 329, startPoint y: 399, endPoint x: 386, endPoint y: 407, distance: 57.6
click at [331, 402] on span "Remove" at bounding box center [327, 410] width 41 height 15
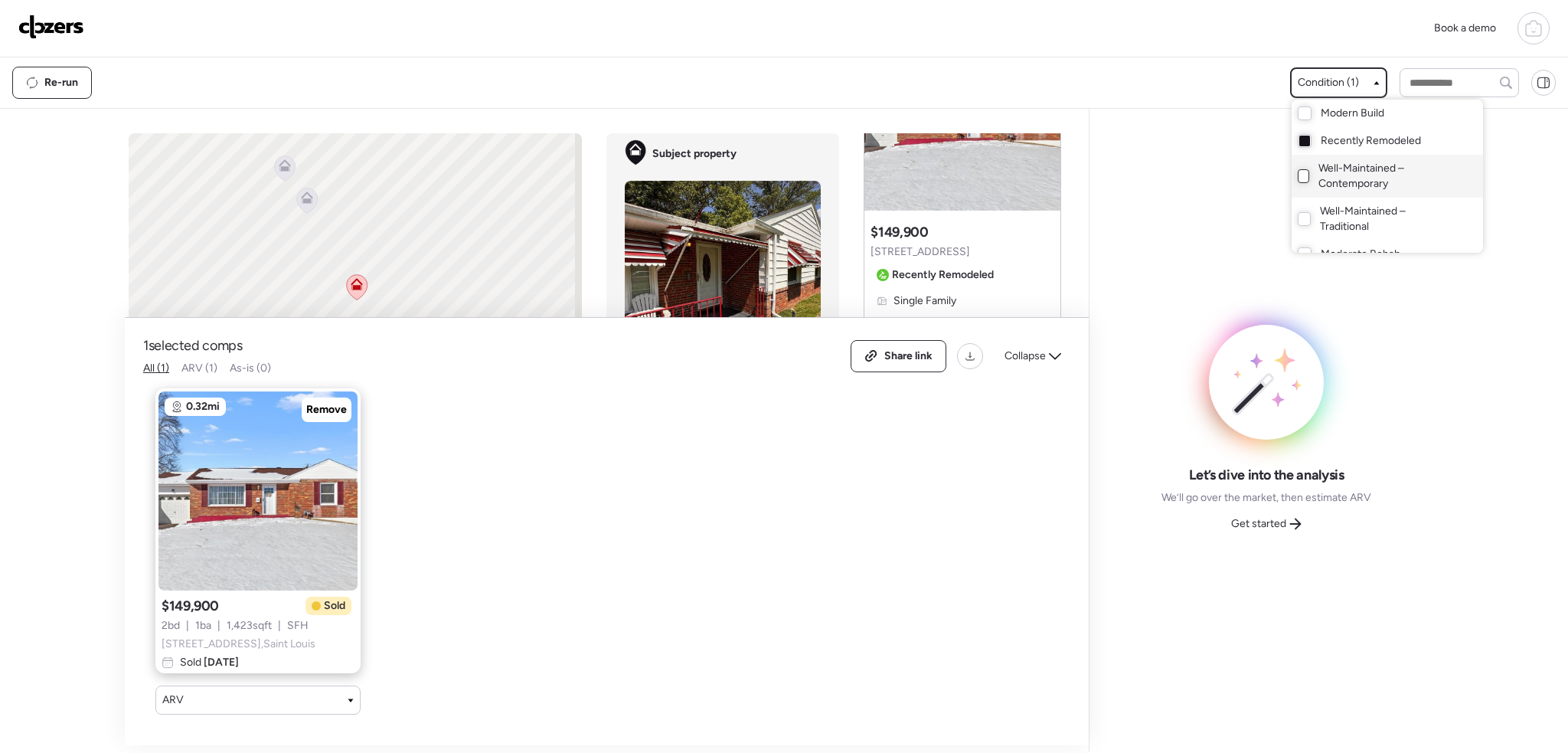
drag, startPoint x: 328, startPoint y: 395, endPoint x: 355, endPoint y: 399, distance: 27.3
click at [330, 402] on span "Remove" at bounding box center [327, 410] width 41 height 15
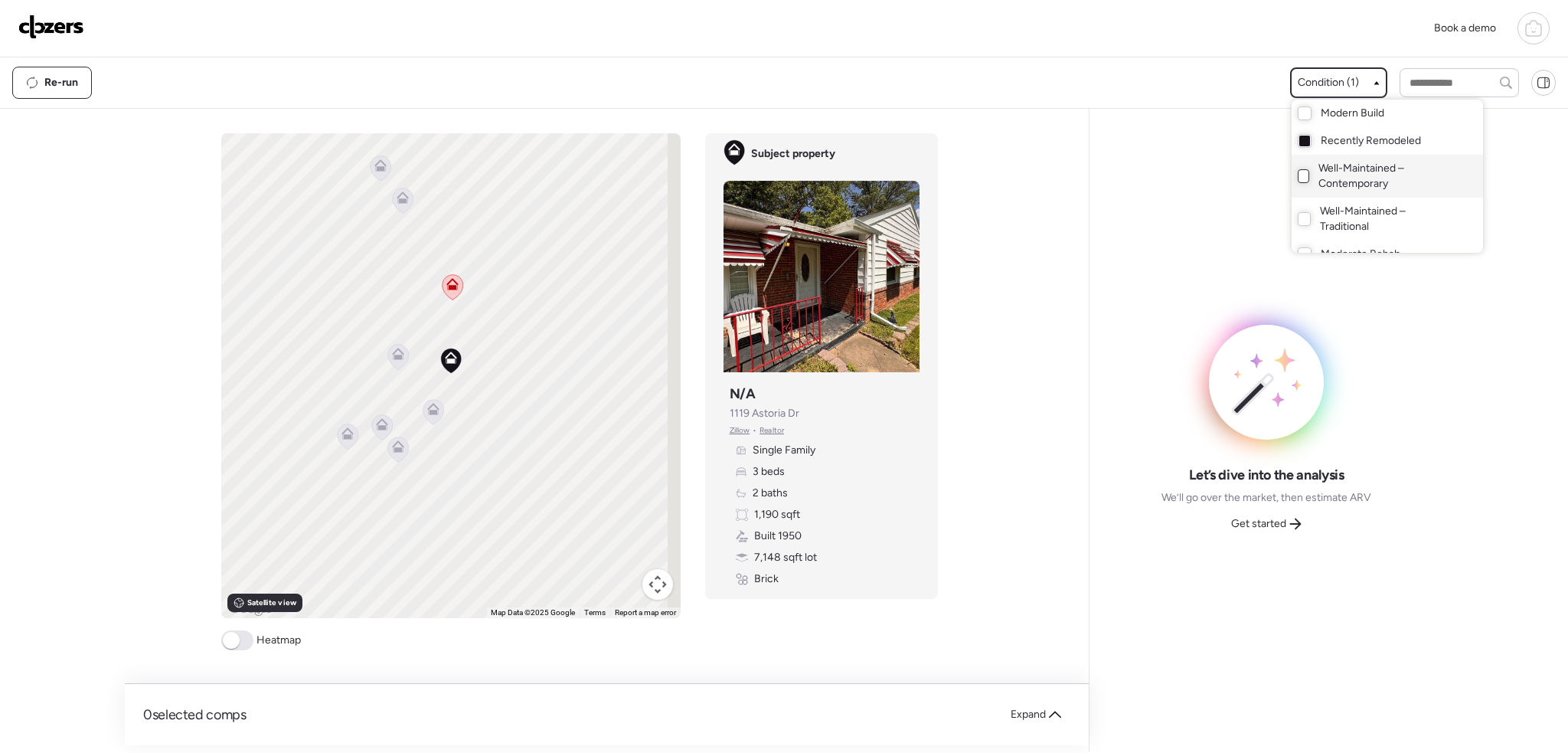
scroll to position [0, 0]
click at [425, 408] on div at bounding box center [784, 333] width 1568 height 753
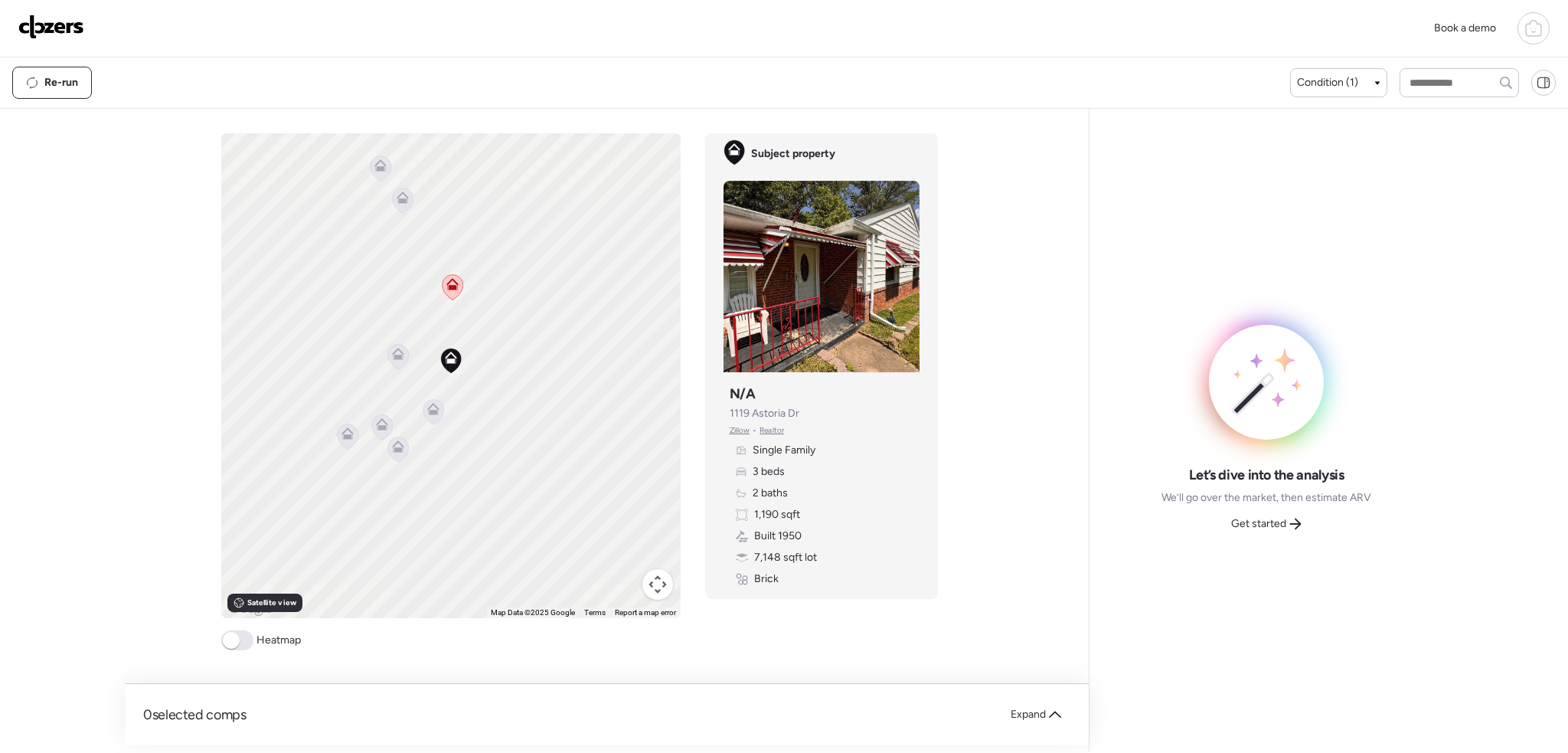
click at [428, 414] on icon at bounding box center [433, 411] width 10 height 5
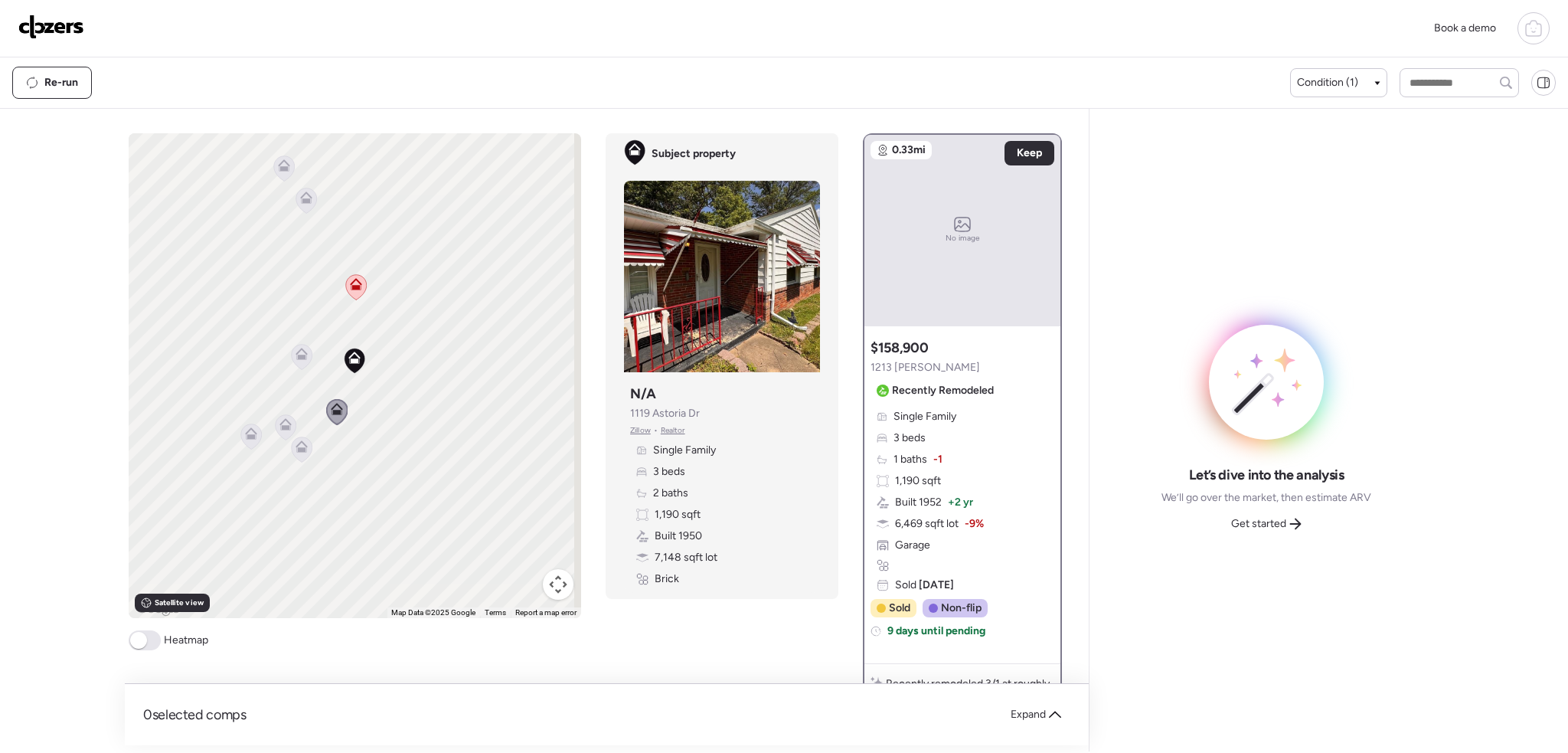
click at [306, 356] on icon at bounding box center [302, 356] width 20 height 25
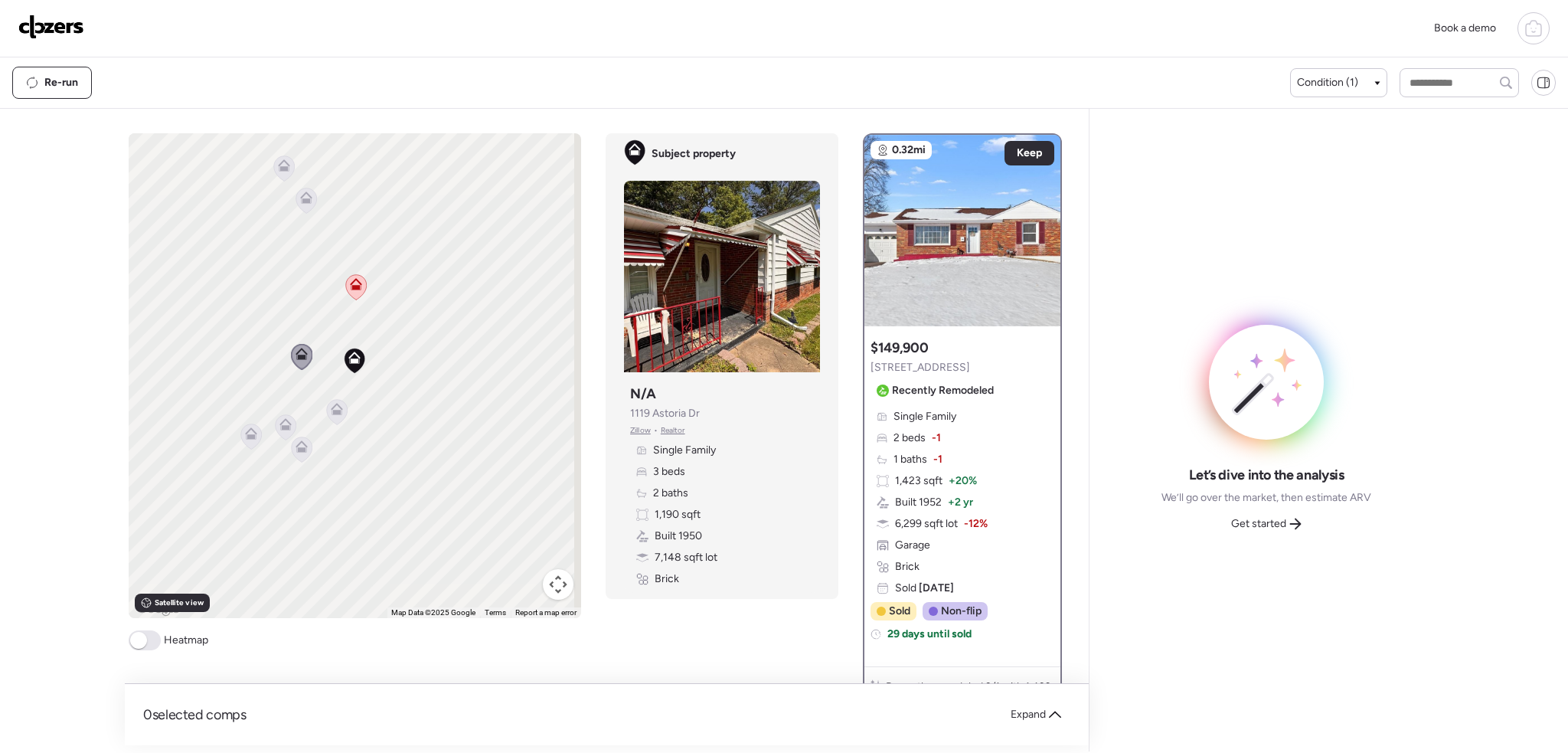
click at [291, 421] on icon at bounding box center [286, 426] width 20 height 25
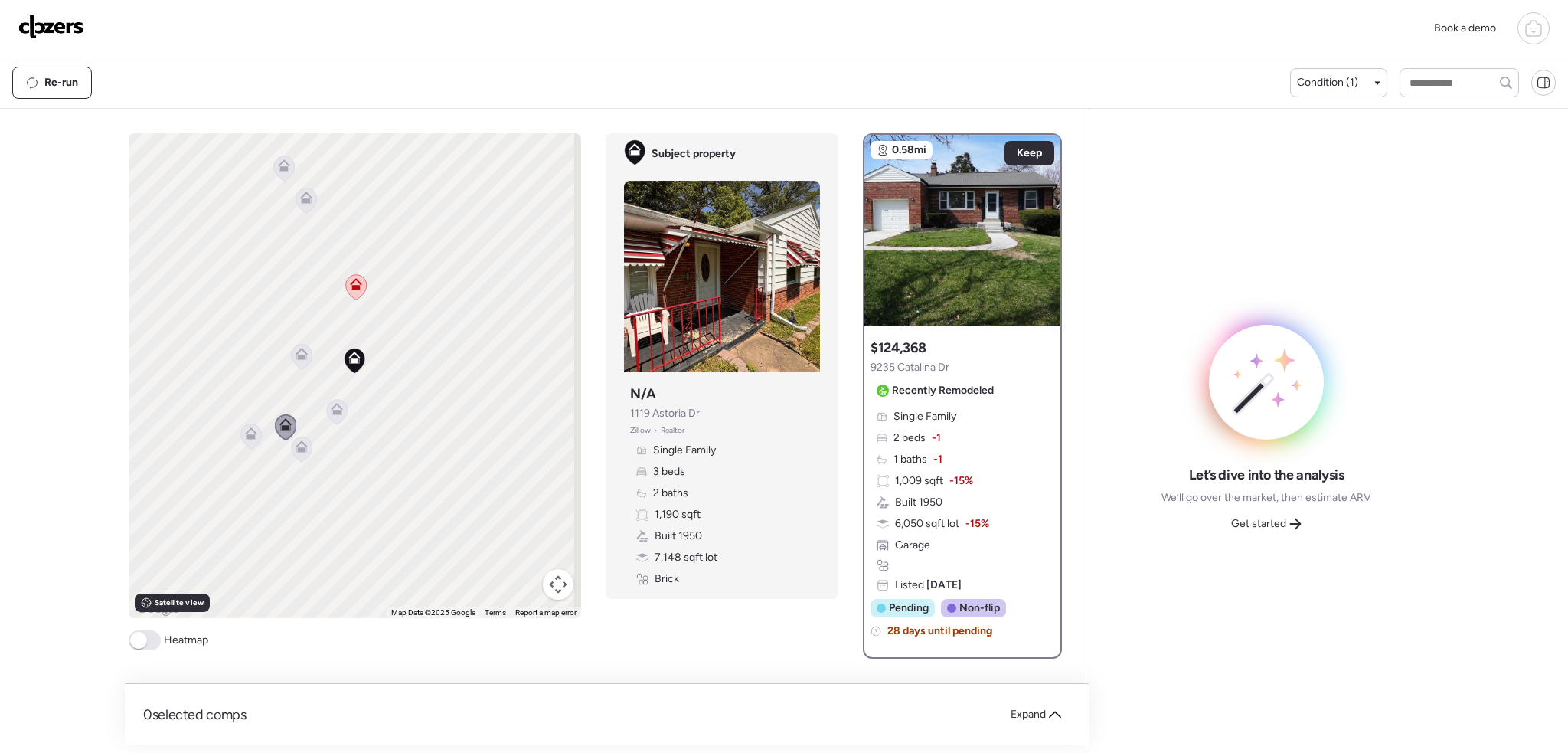
click at [142, 636] on span at bounding box center [139, 640] width 17 height 17
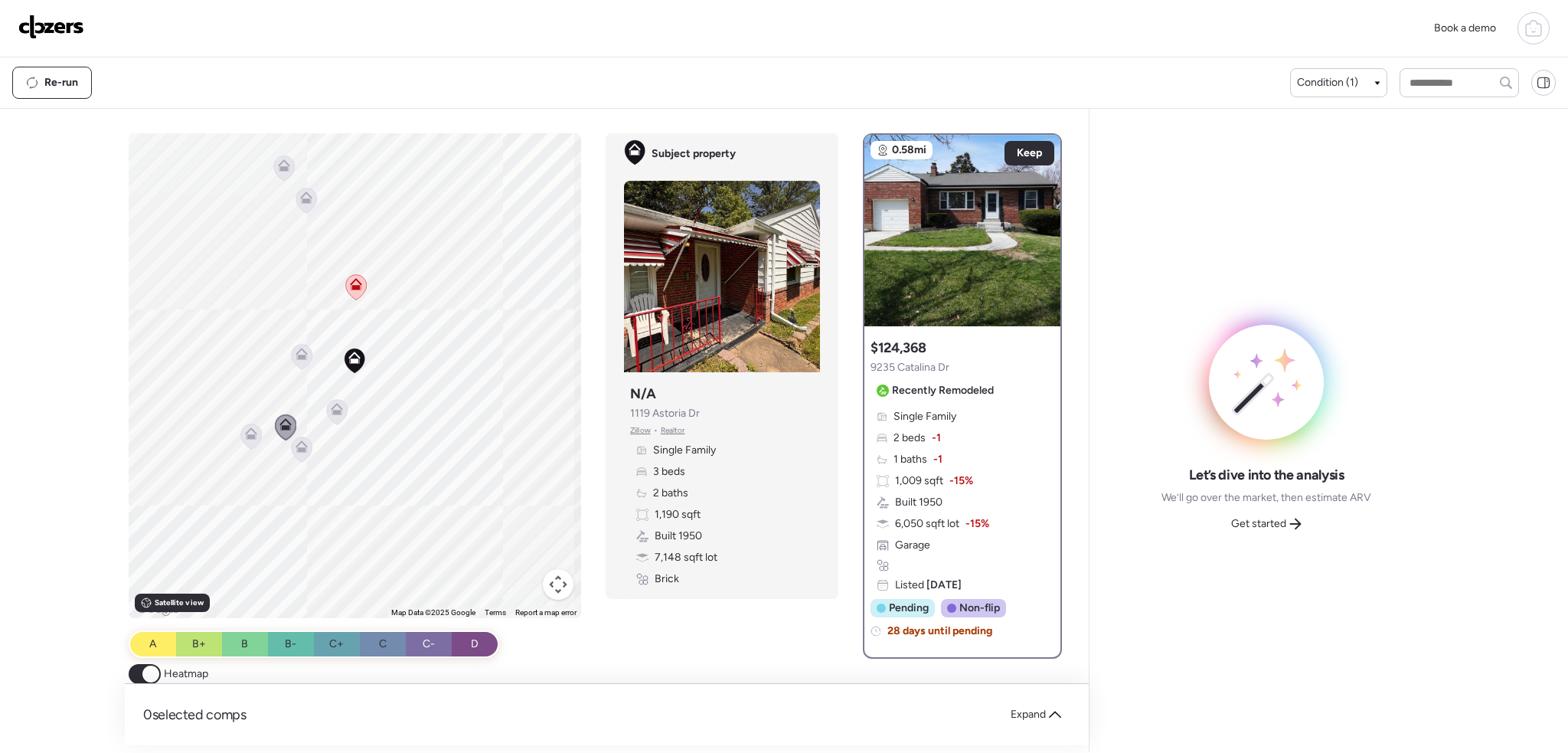
click at [296, 354] on icon at bounding box center [302, 353] width 12 height 12
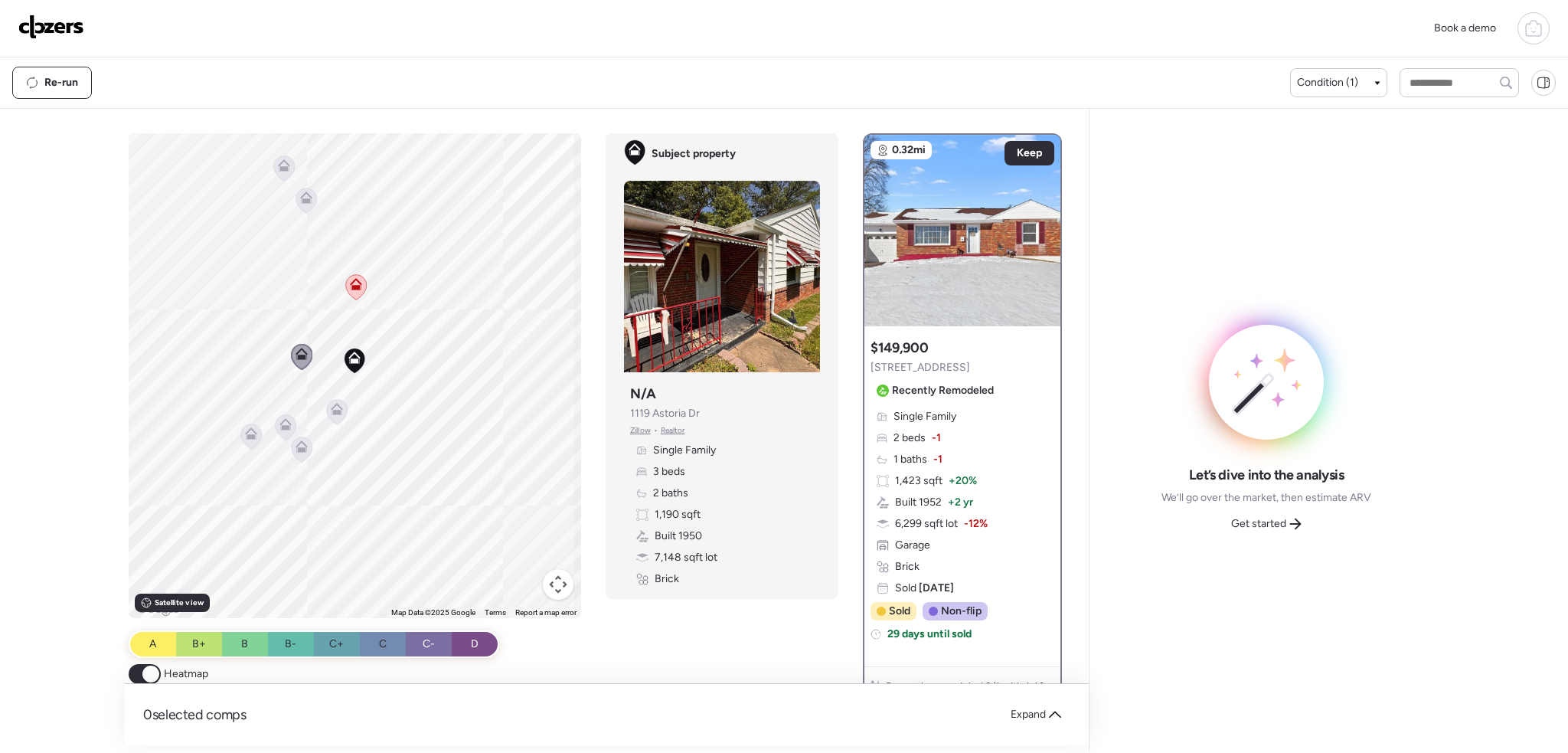
click at [335, 412] on icon at bounding box center [337, 411] width 10 height 5
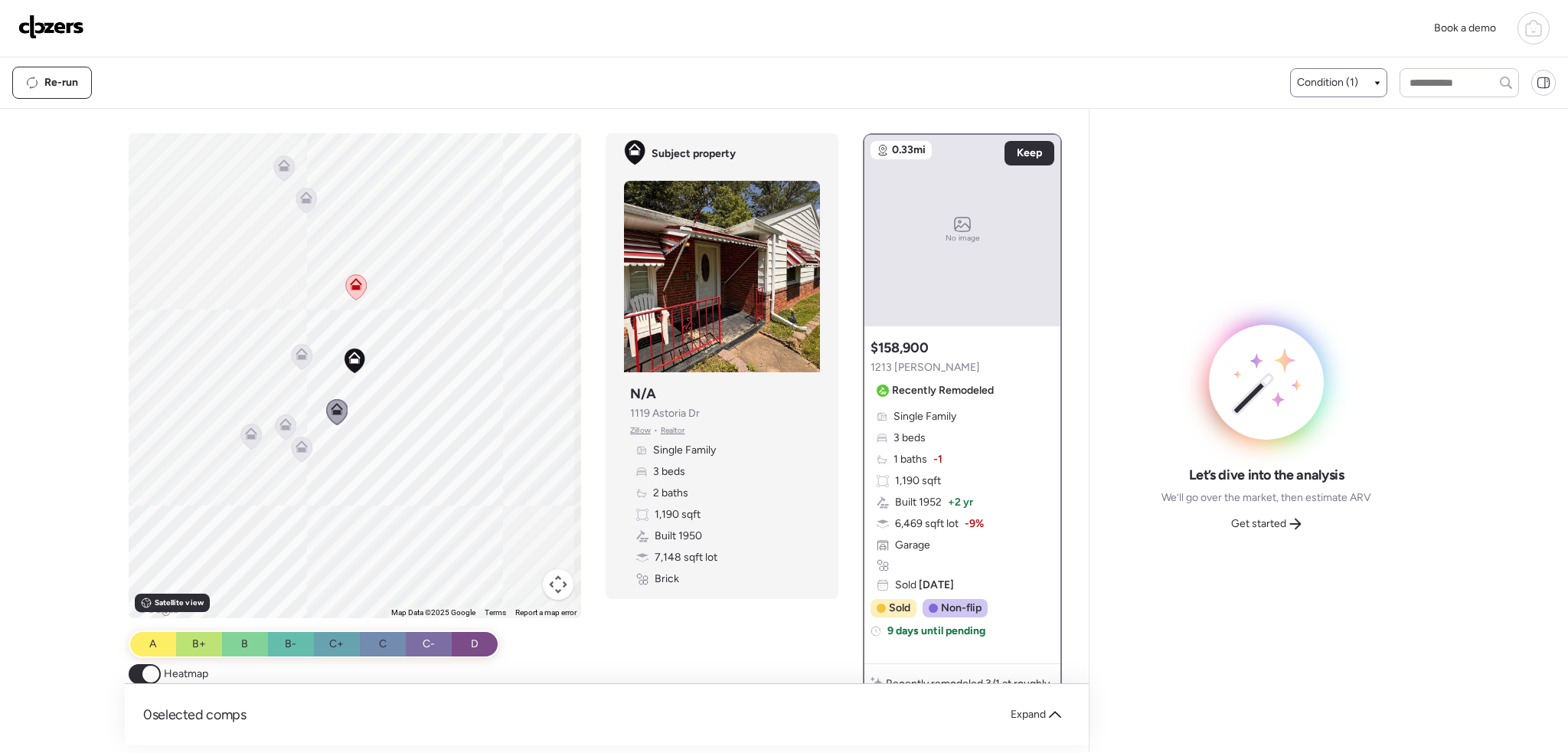
click at [1350, 88] on span "Condition (1)" at bounding box center [1327, 83] width 61 height 15
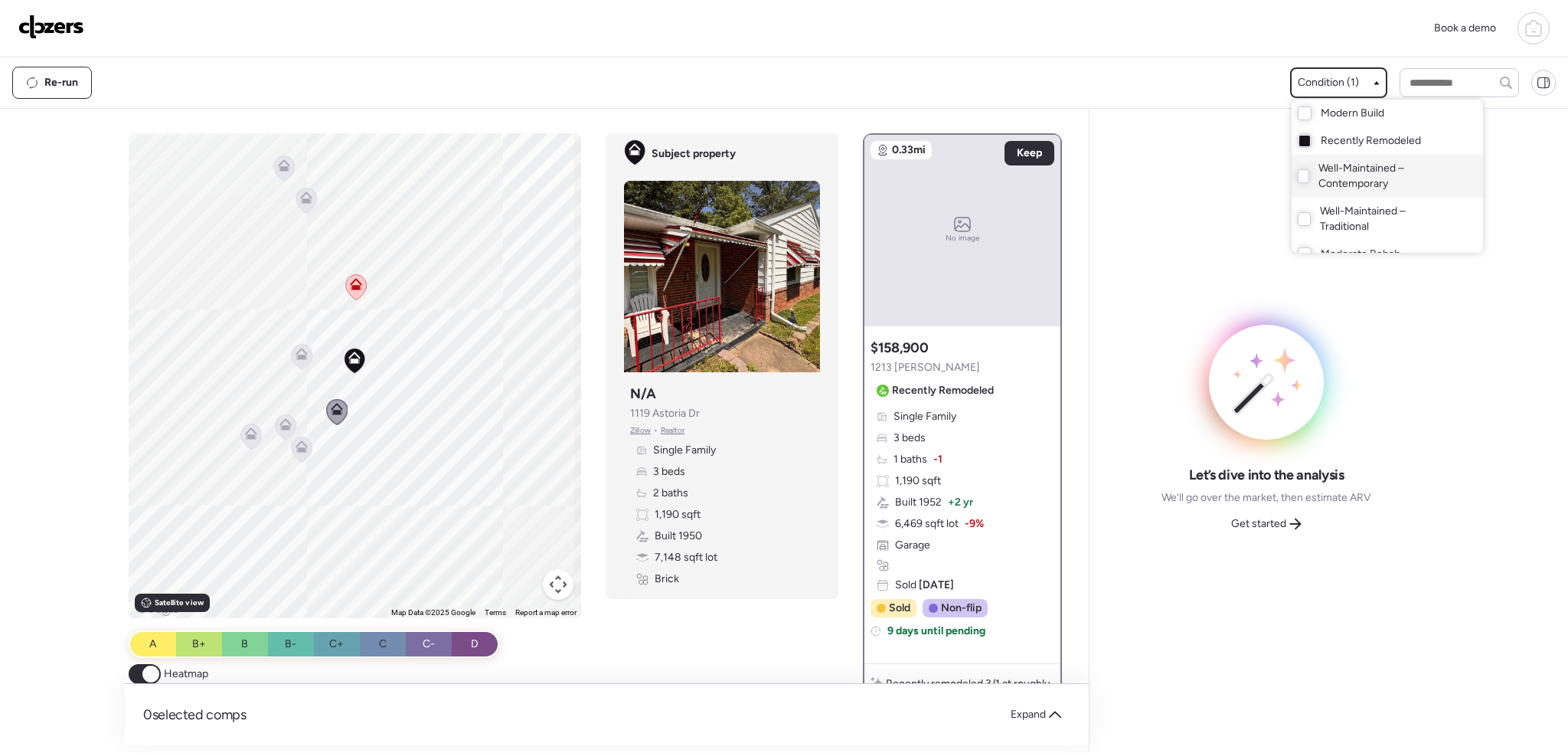
click at [1307, 168] on div "Well-Maintained – Contemporary" at bounding box center [1387, 176] width 192 height 43
click at [339, 357] on div at bounding box center [784, 333] width 1568 height 753
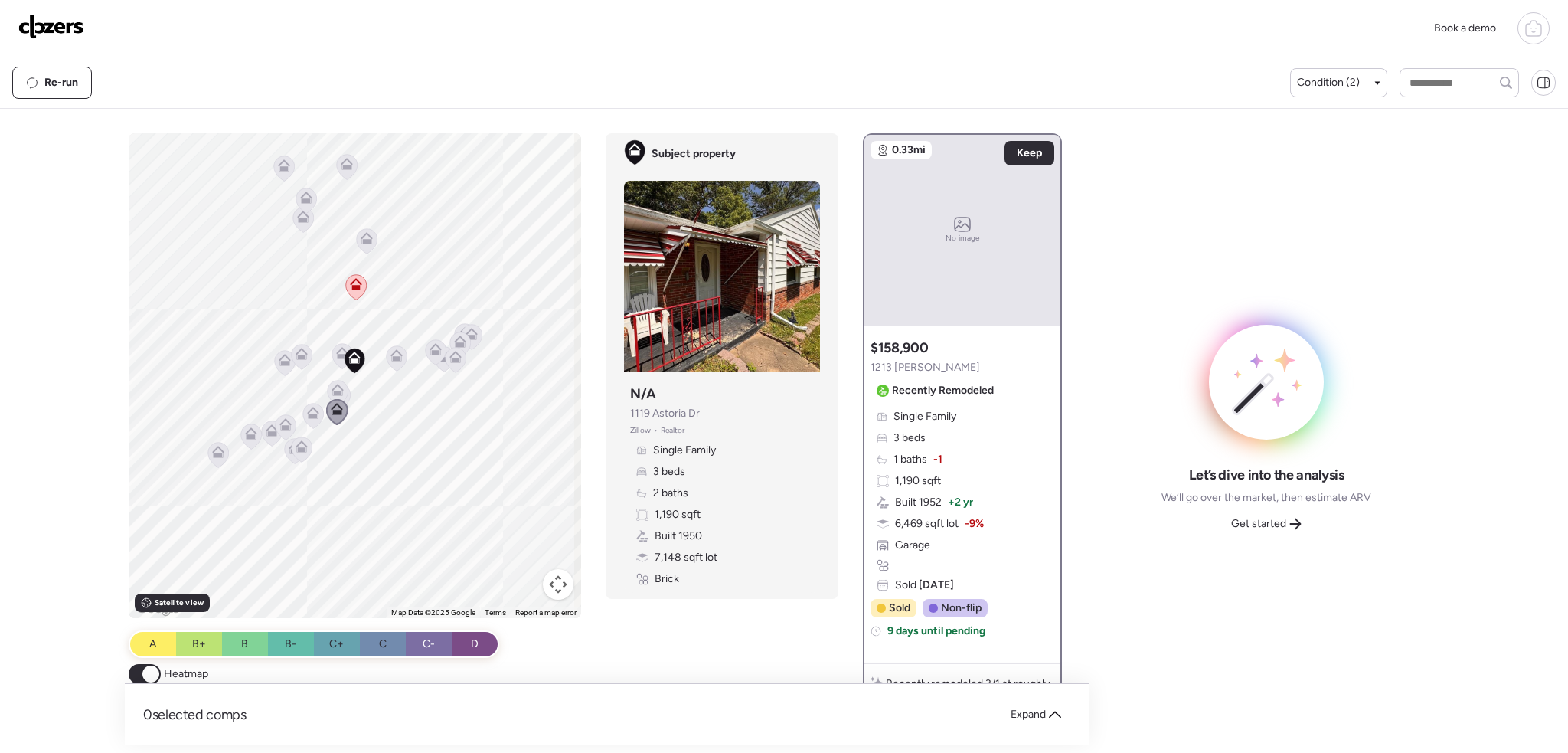
click at [332, 359] on icon at bounding box center [342, 356] width 20 height 25
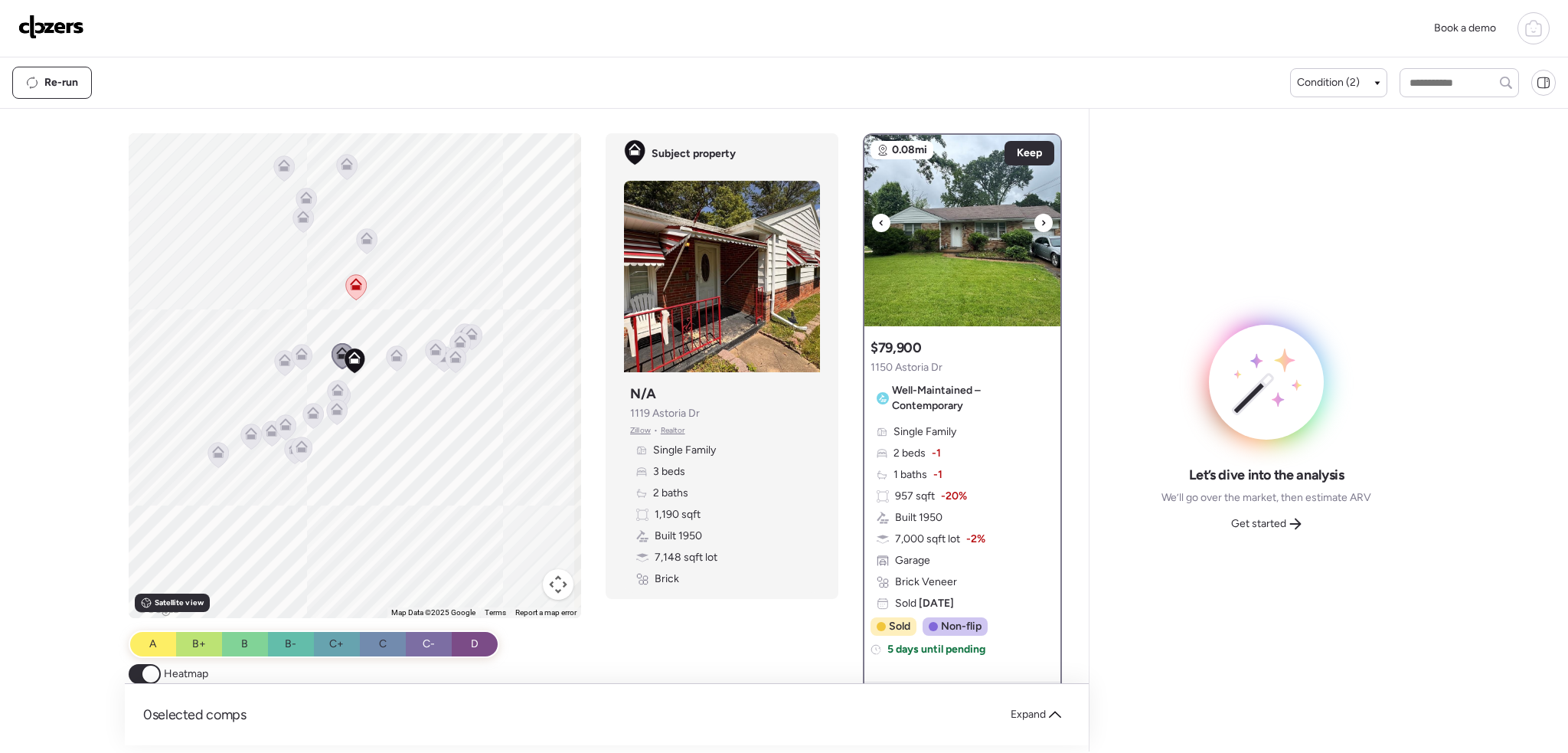
click at [1034, 221] on div at bounding box center [1043, 222] width 19 height 19
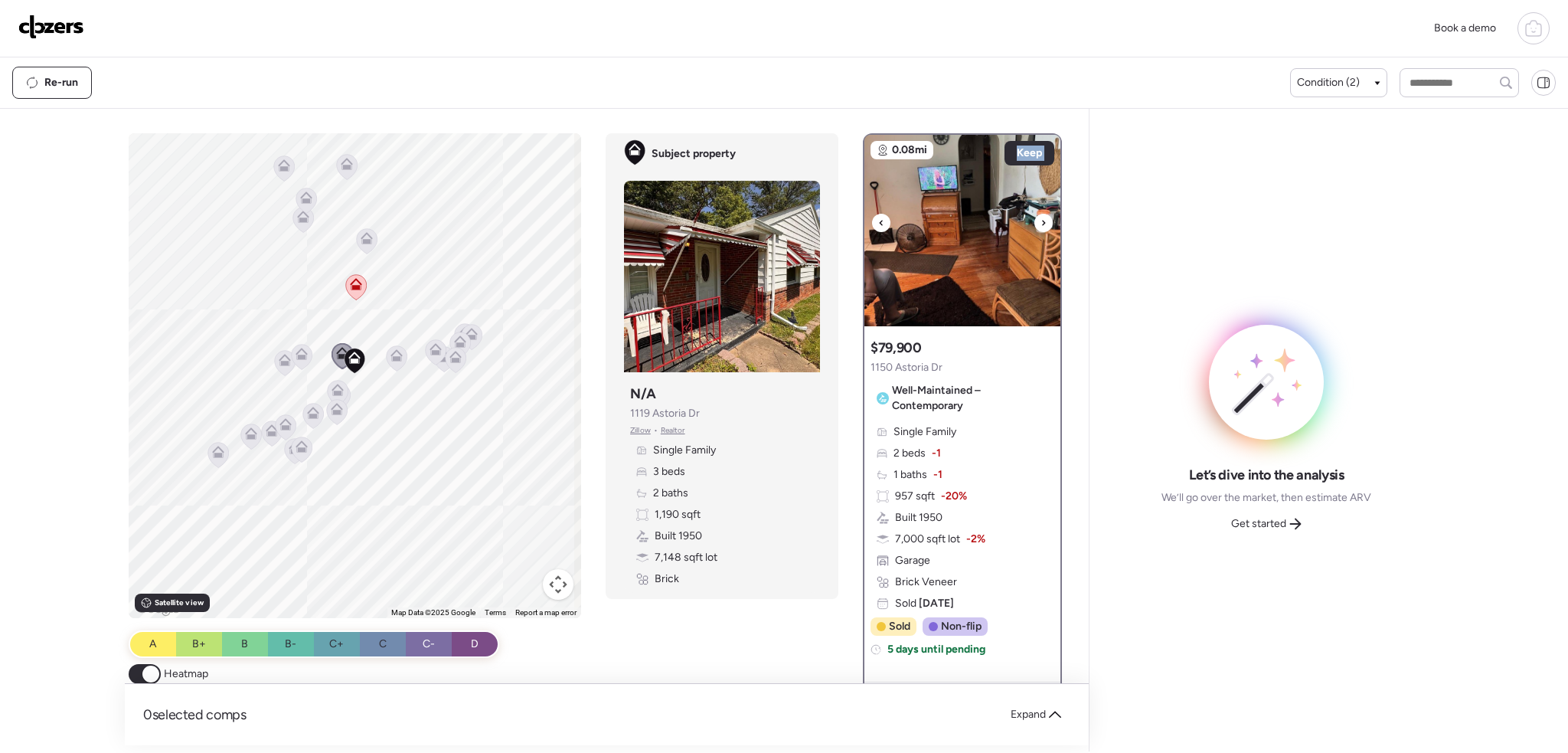
click at [1034, 221] on div at bounding box center [1043, 222] width 19 height 19
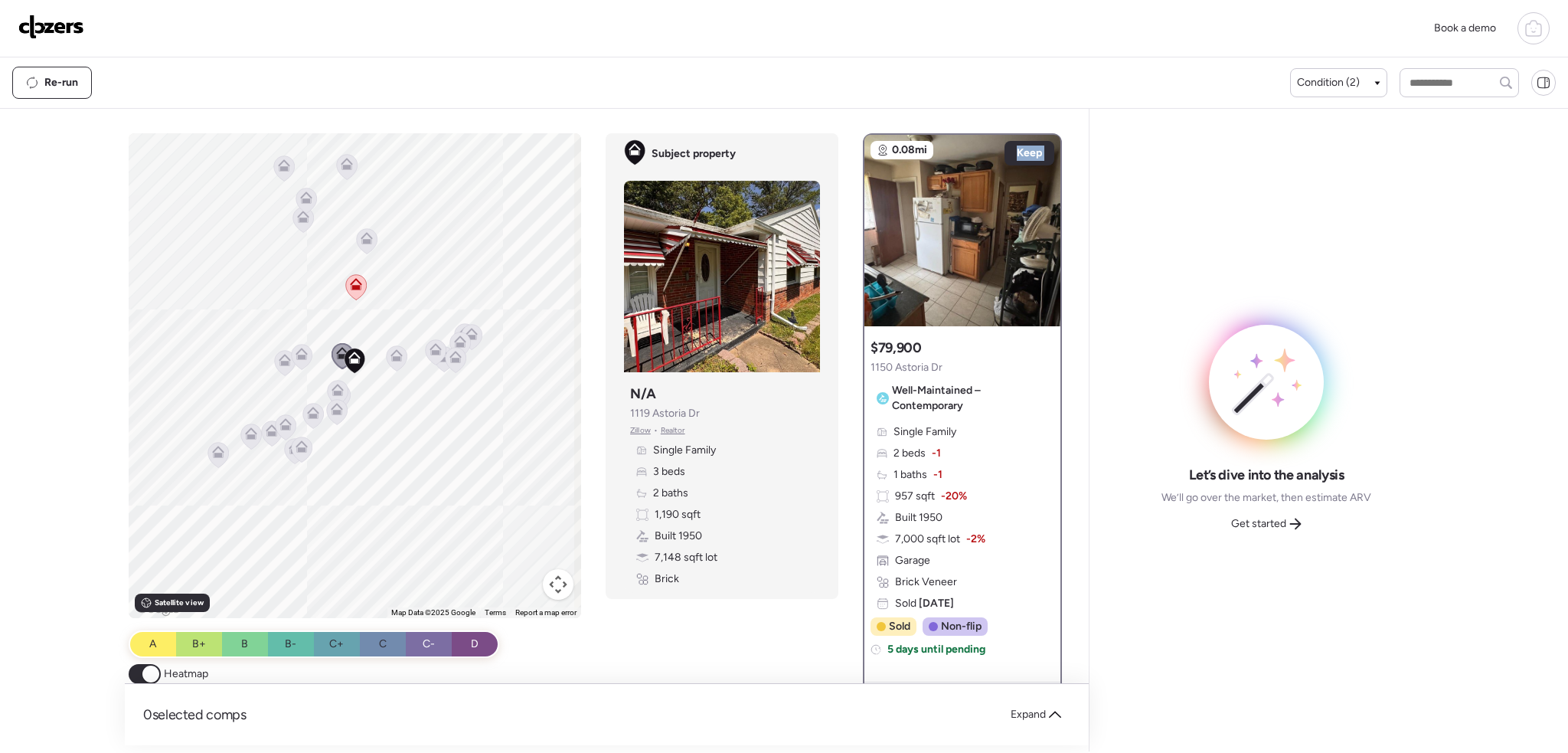
click at [338, 383] on icon at bounding box center [338, 392] width 20 height 25
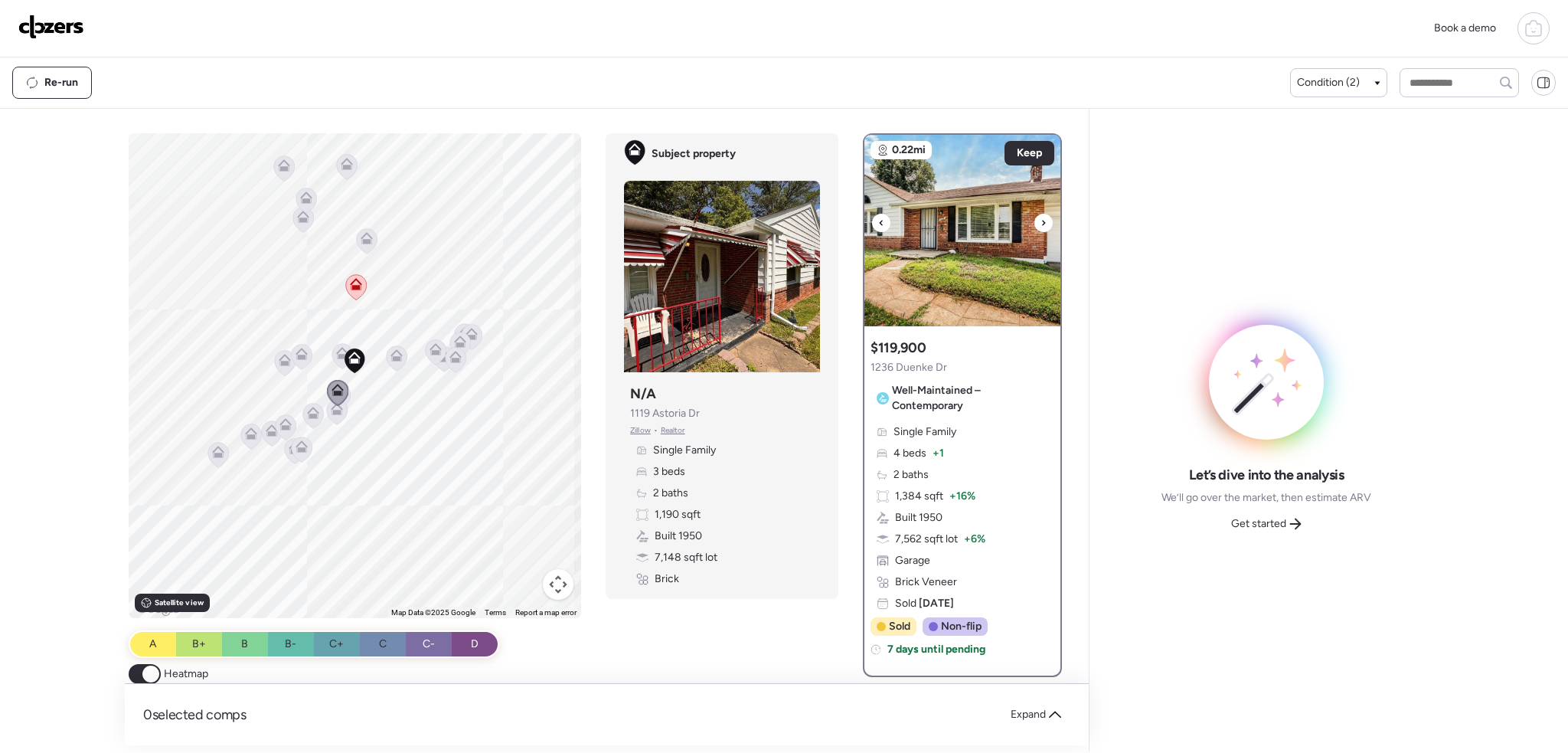
click at [1040, 225] on icon at bounding box center [1043, 222] width 7 height 19
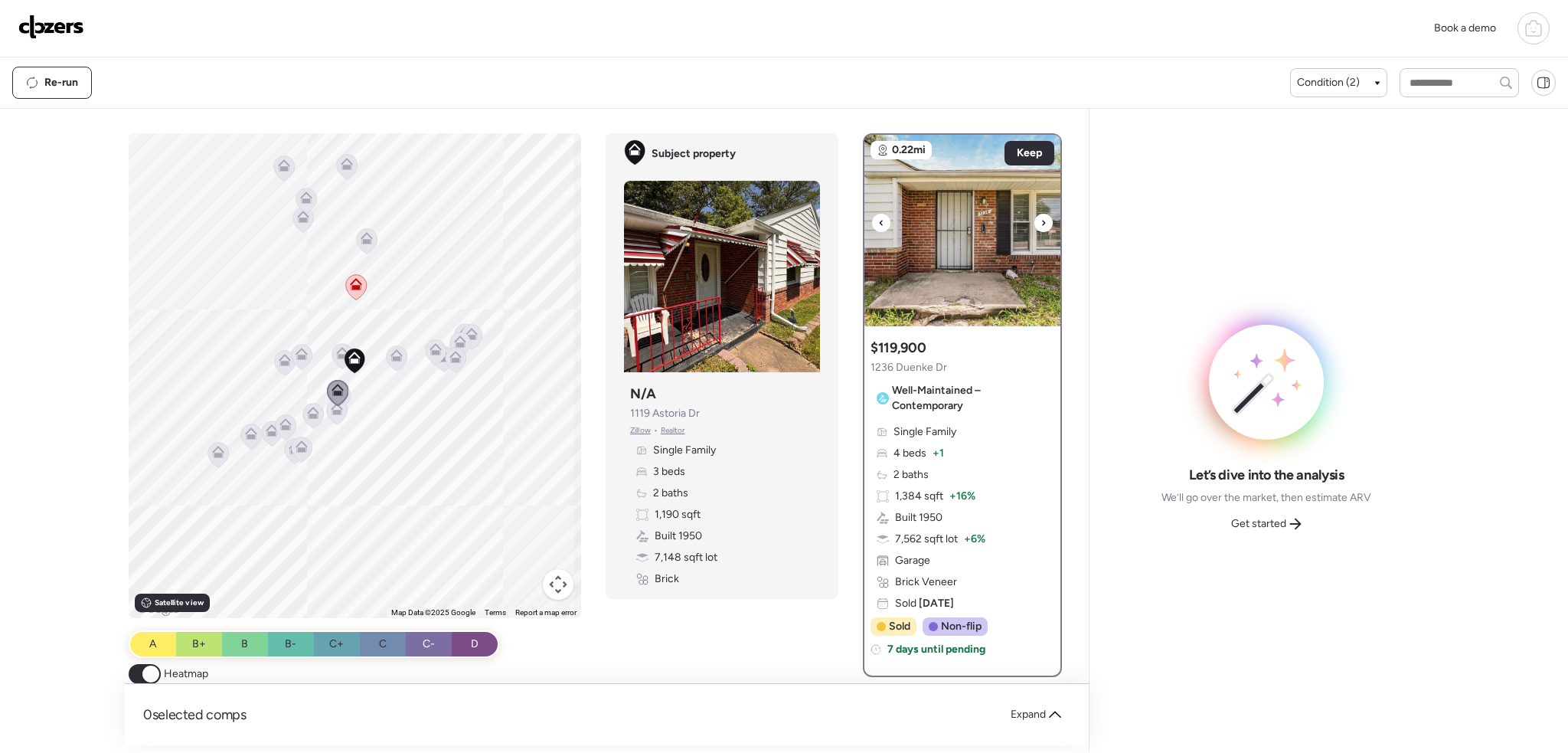
click at [1040, 225] on icon at bounding box center [1043, 222] width 7 height 19
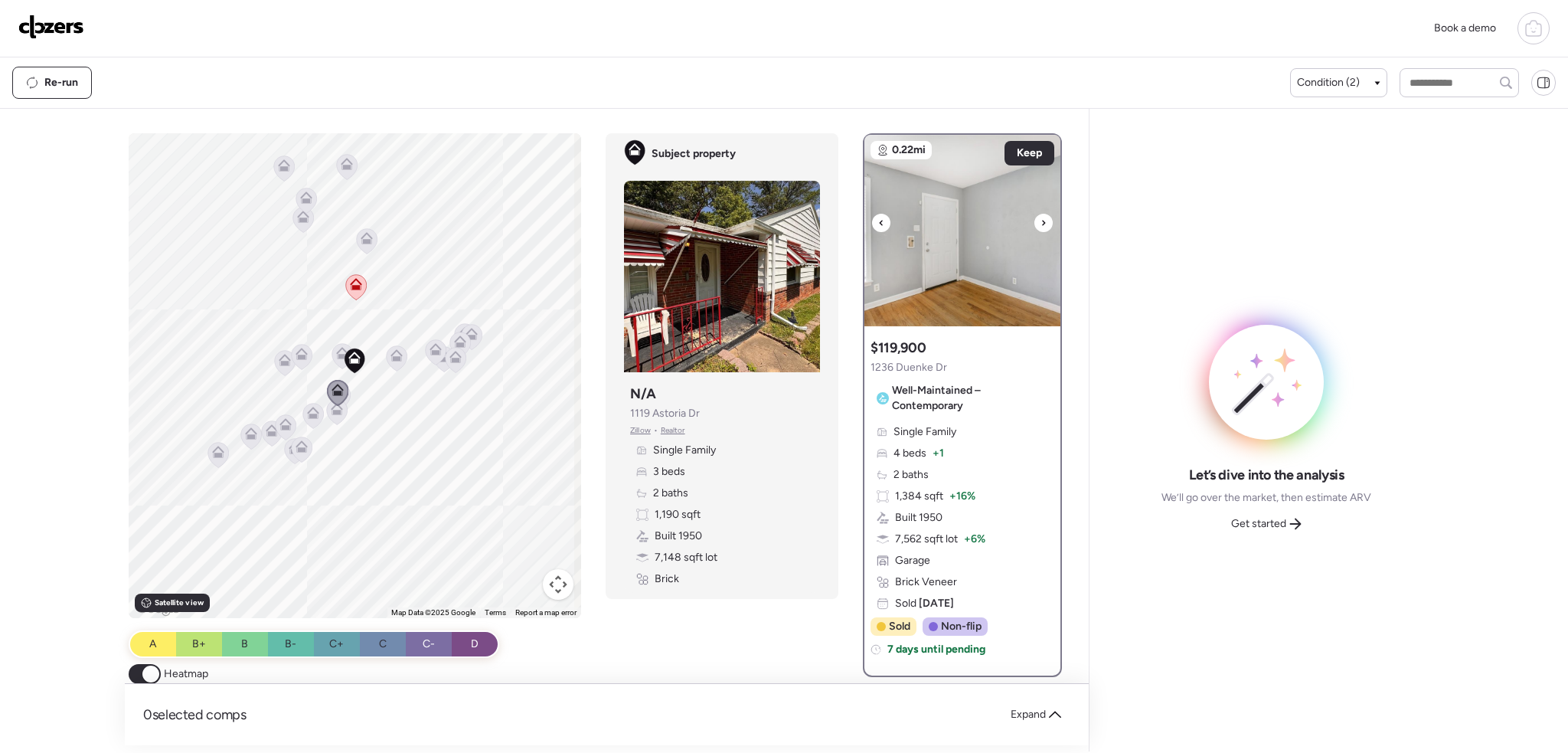
click at [1040, 225] on icon at bounding box center [1043, 222] width 7 height 19
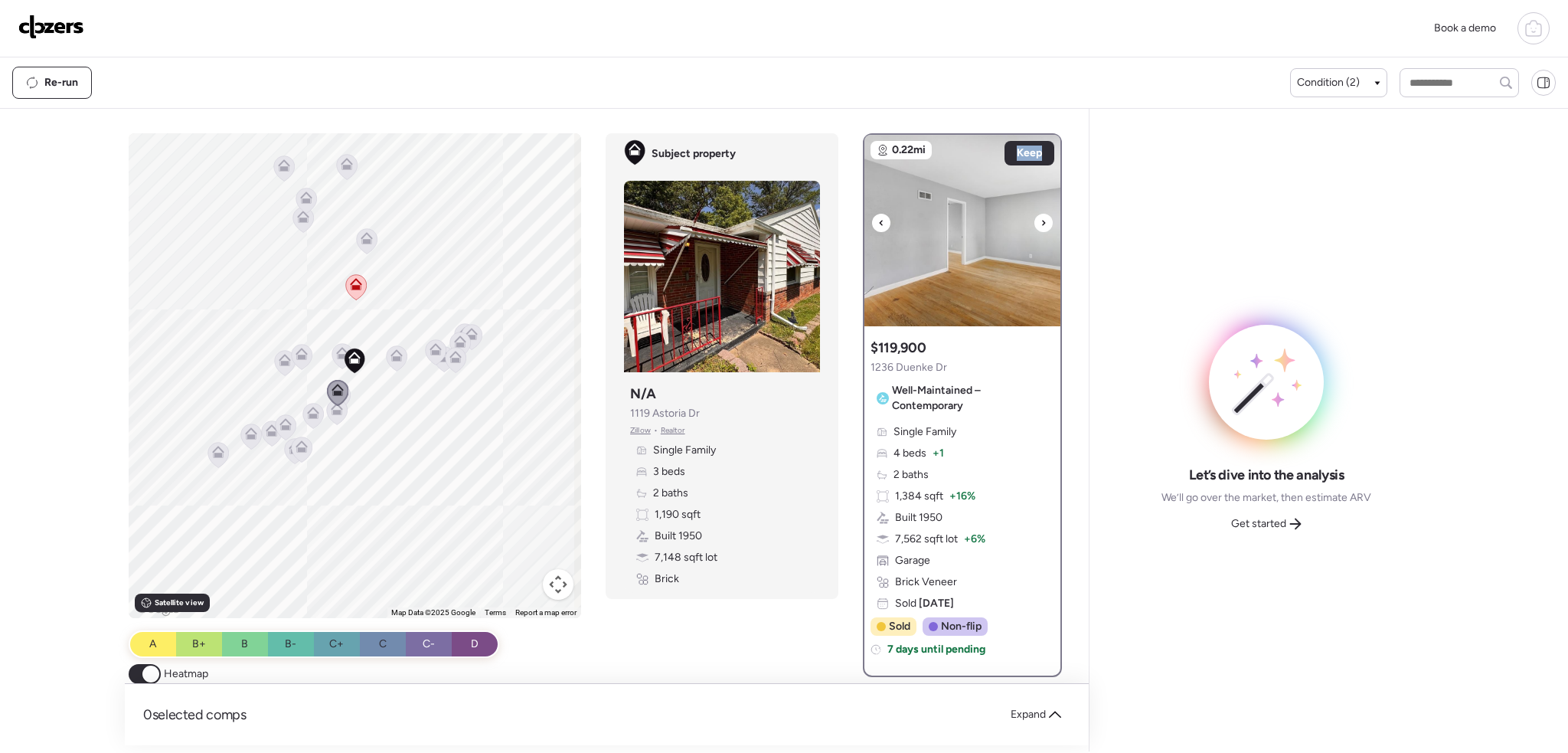
click at [1040, 225] on icon at bounding box center [1043, 222] width 7 height 19
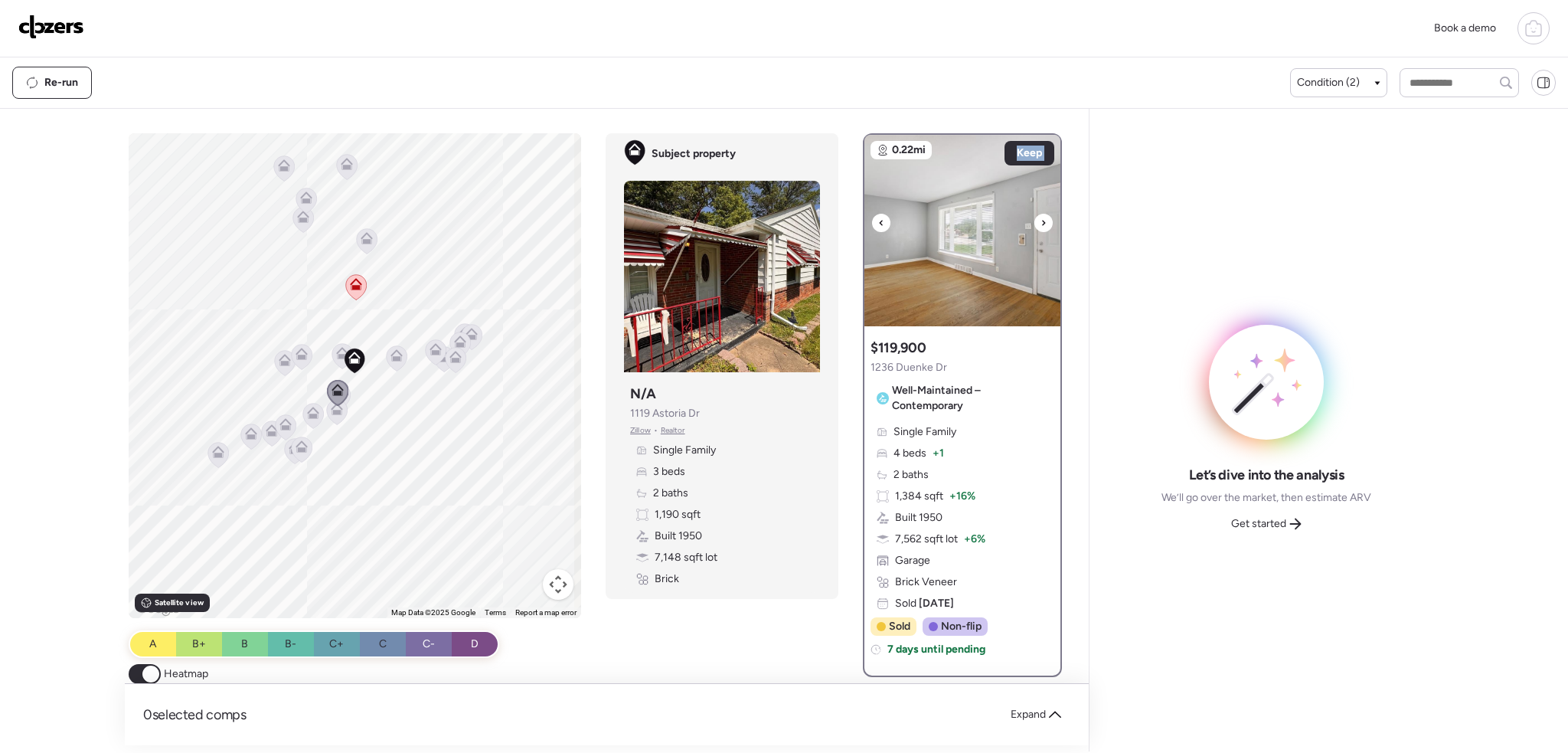
click at [1040, 225] on icon at bounding box center [1043, 222] width 7 height 19
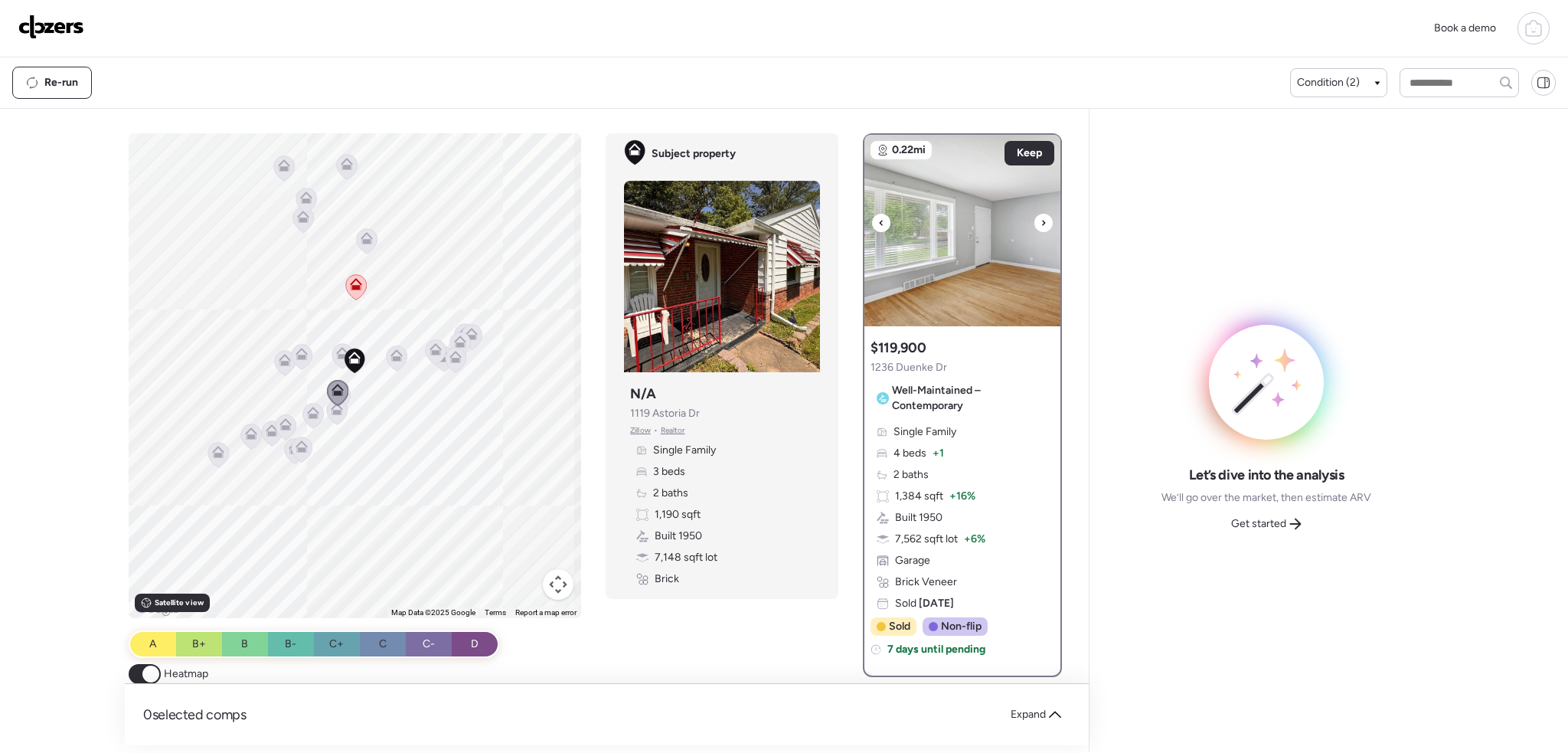
click at [1040, 225] on icon at bounding box center [1043, 222] width 7 height 19
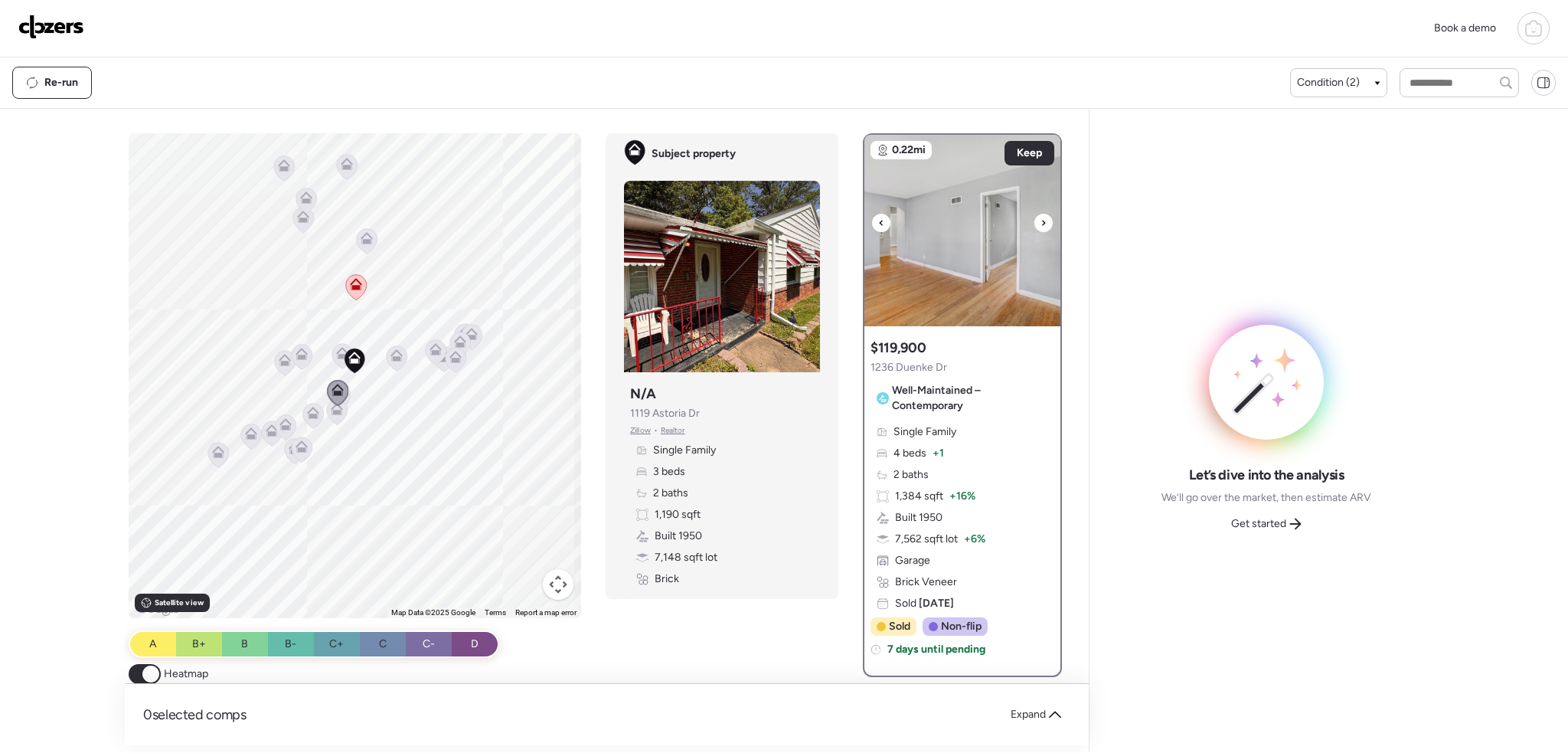
click at [1040, 225] on icon at bounding box center [1043, 222] width 7 height 19
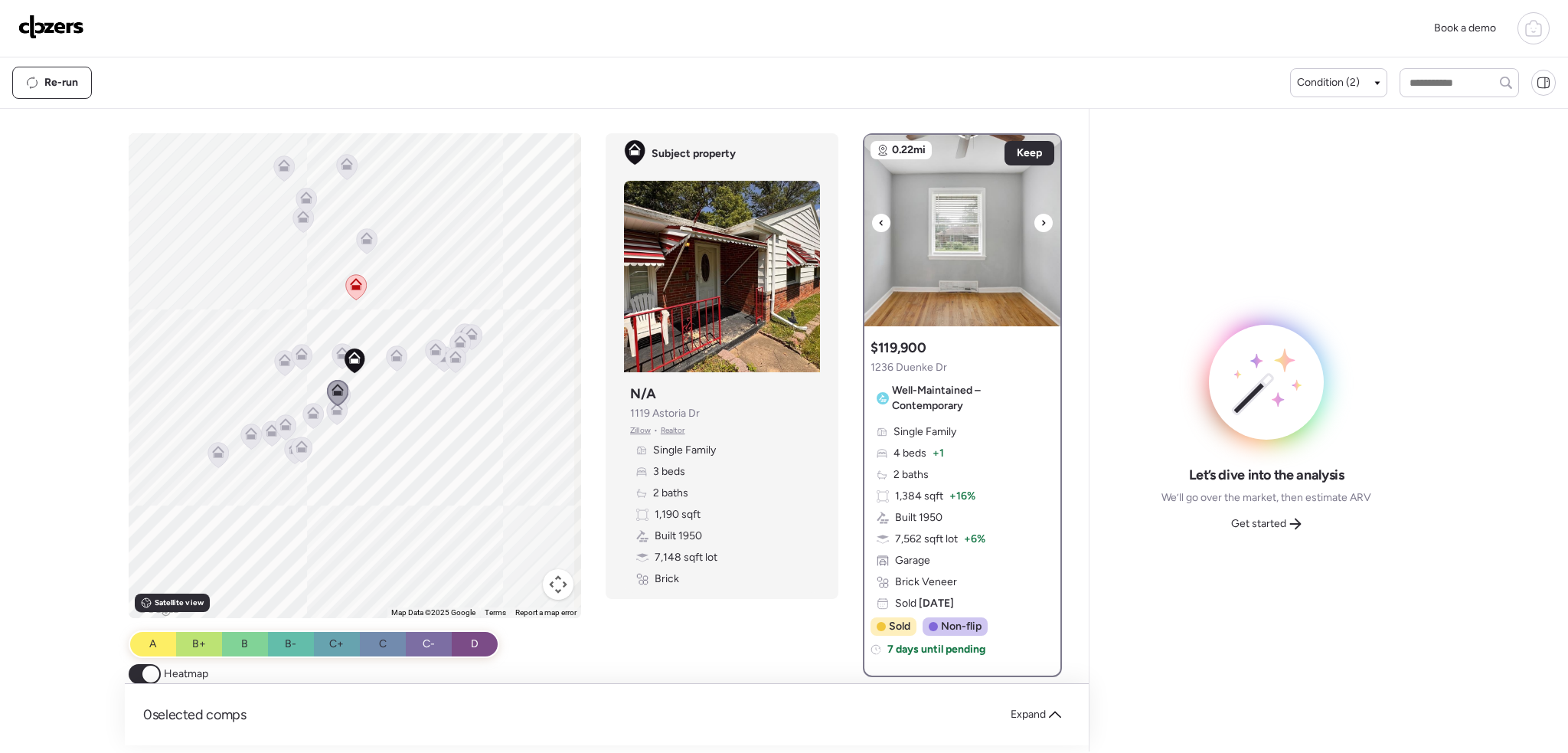
click at [1040, 225] on icon at bounding box center [1043, 222] width 7 height 19
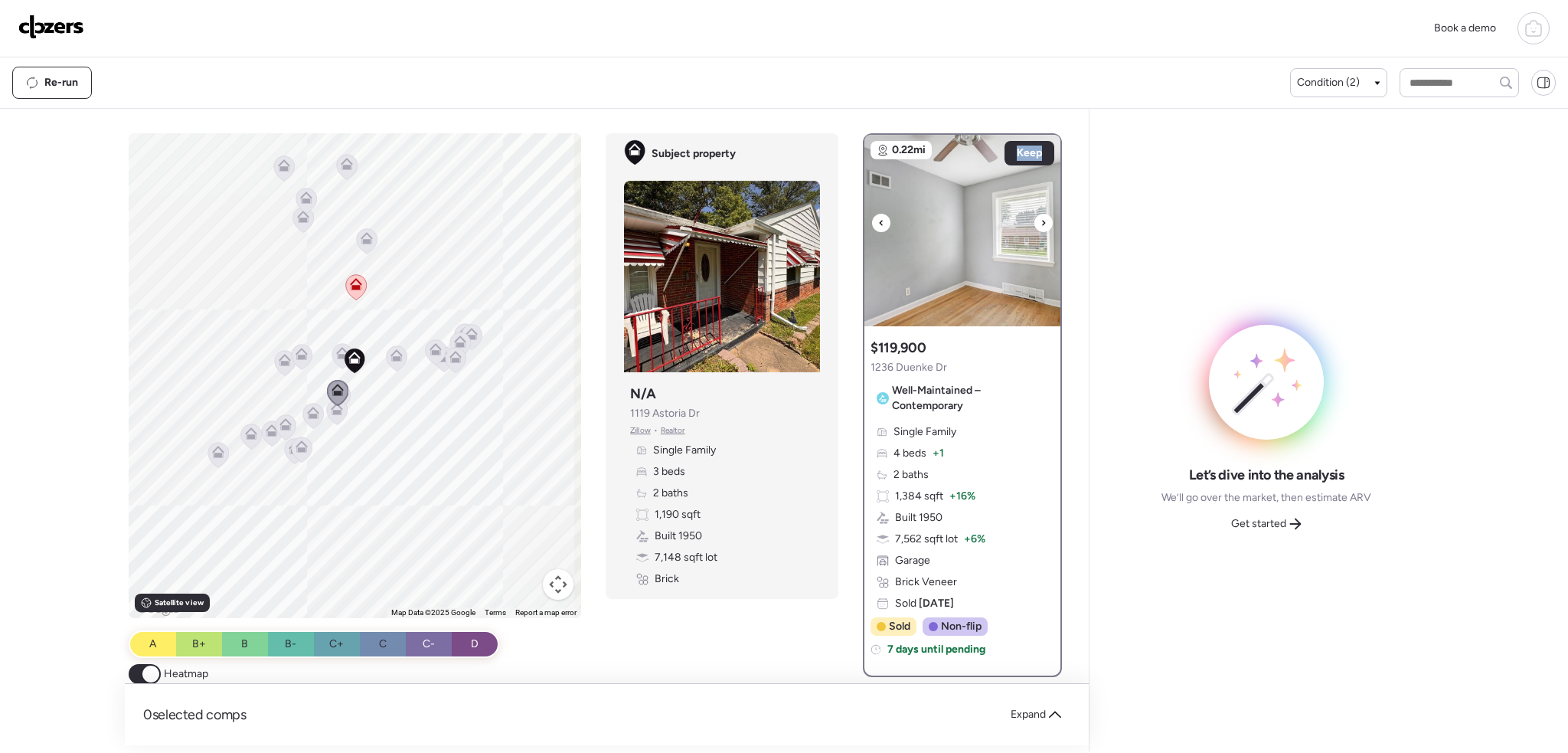
click at [1040, 225] on icon at bounding box center [1043, 222] width 7 height 19
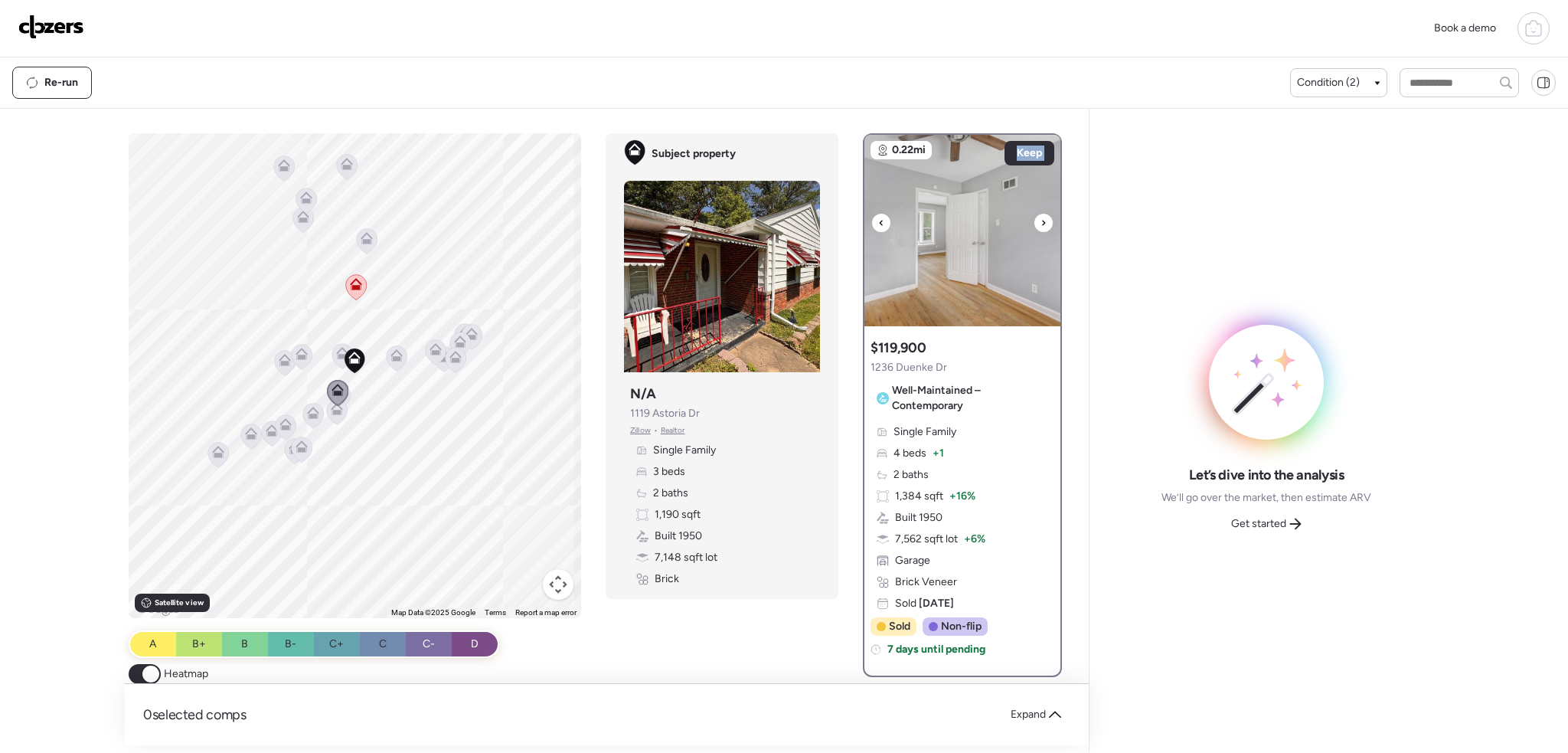
click at [1040, 225] on icon at bounding box center [1043, 222] width 7 height 19
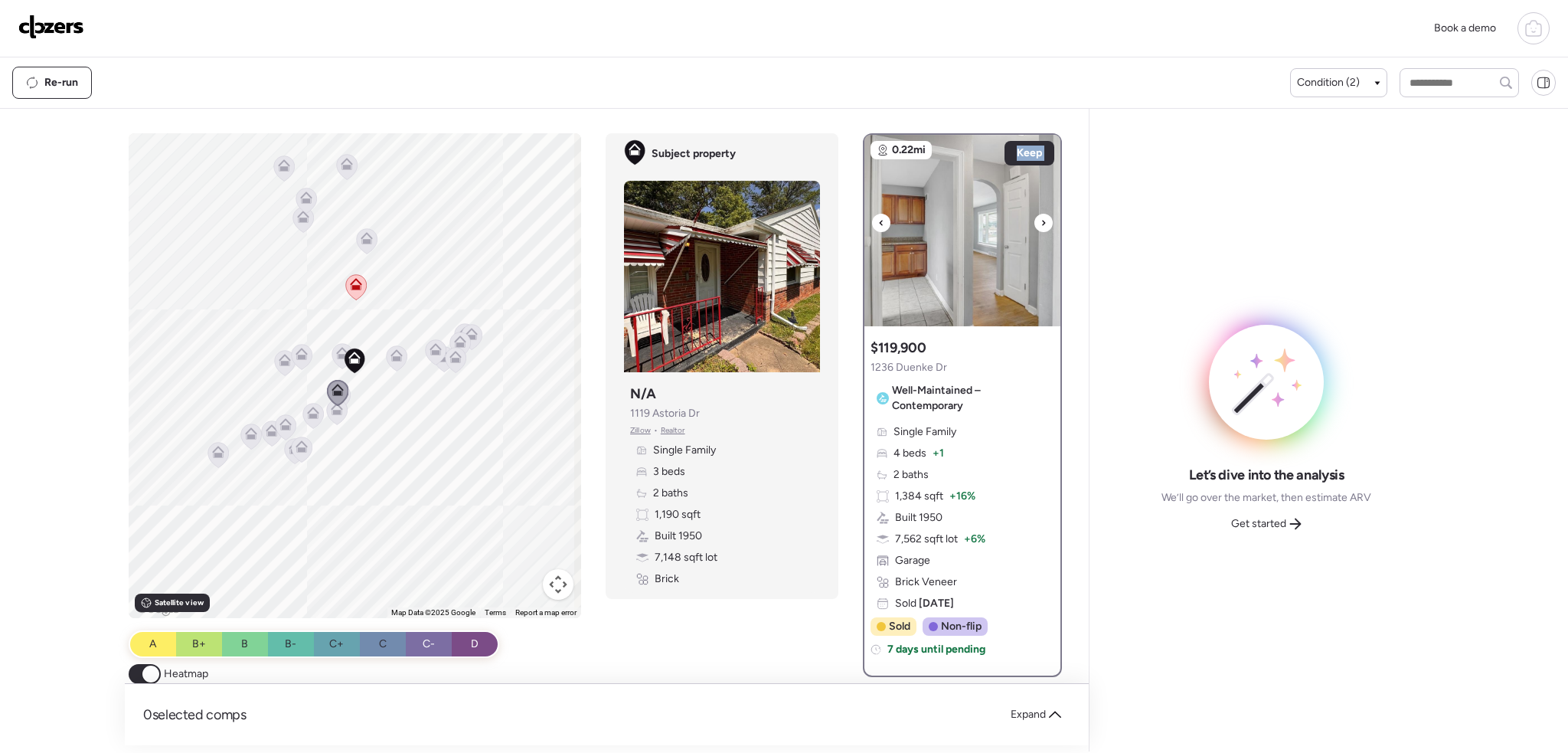
click at [1040, 225] on icon at bounding box center [1043, 222] width 7 height 19
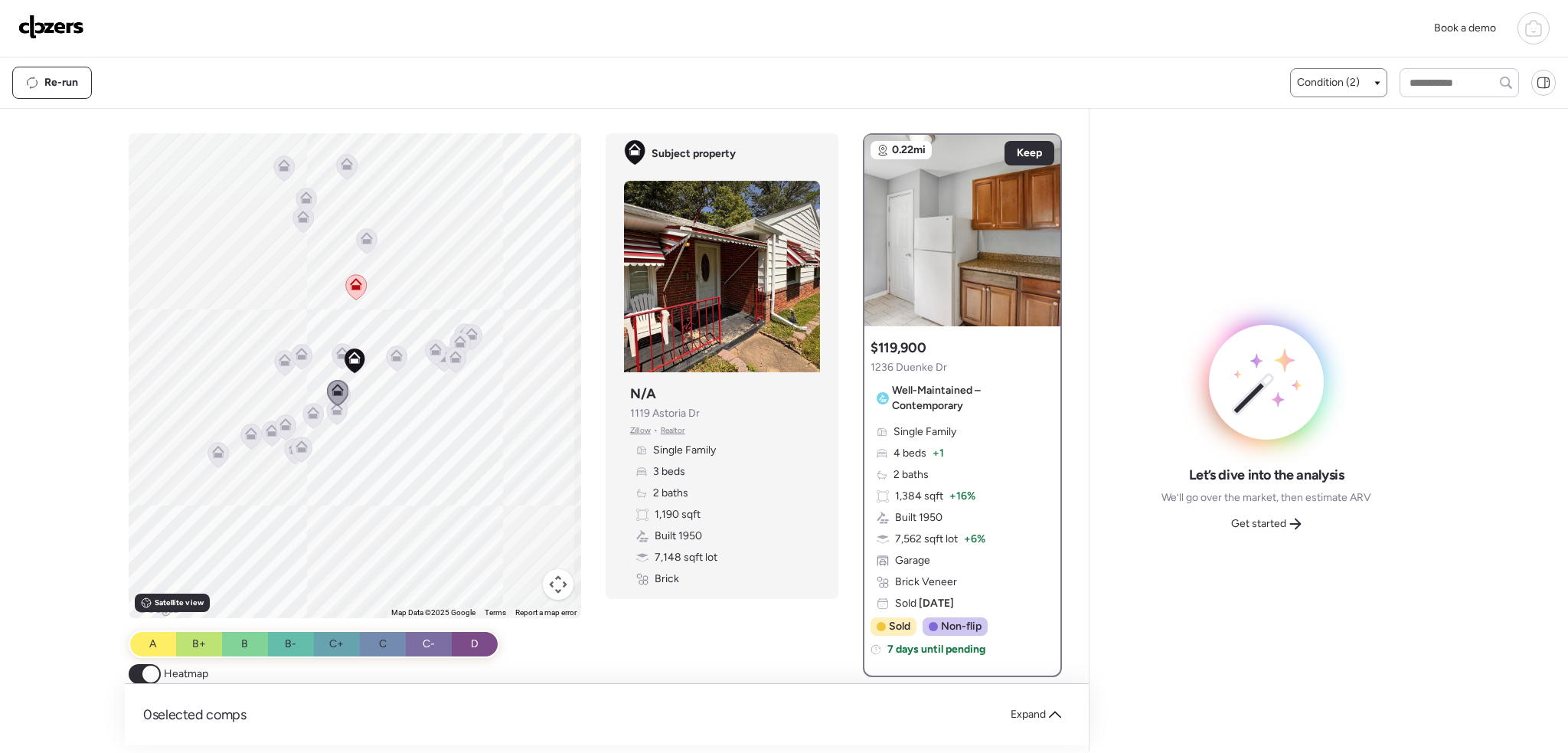
click at [1333, 83] on span "Condition (2)" at bounding box center [1327, 83] width 62 height 15
click at [1299, 171] on div at bounding box center [1305, 176] width 11 height 11
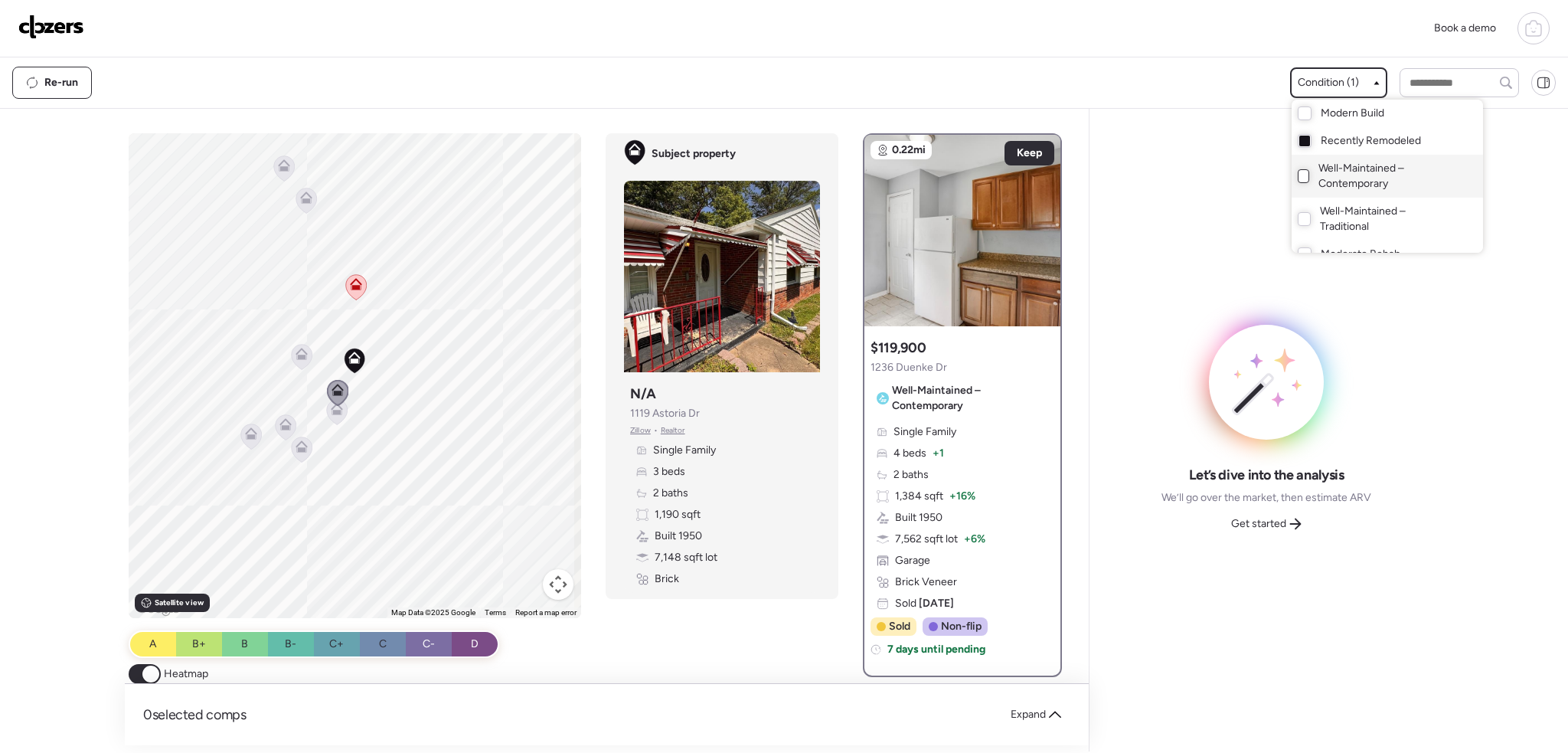
click at [356, 403] on div at bounding box center [784, 333] width 1568 height 753
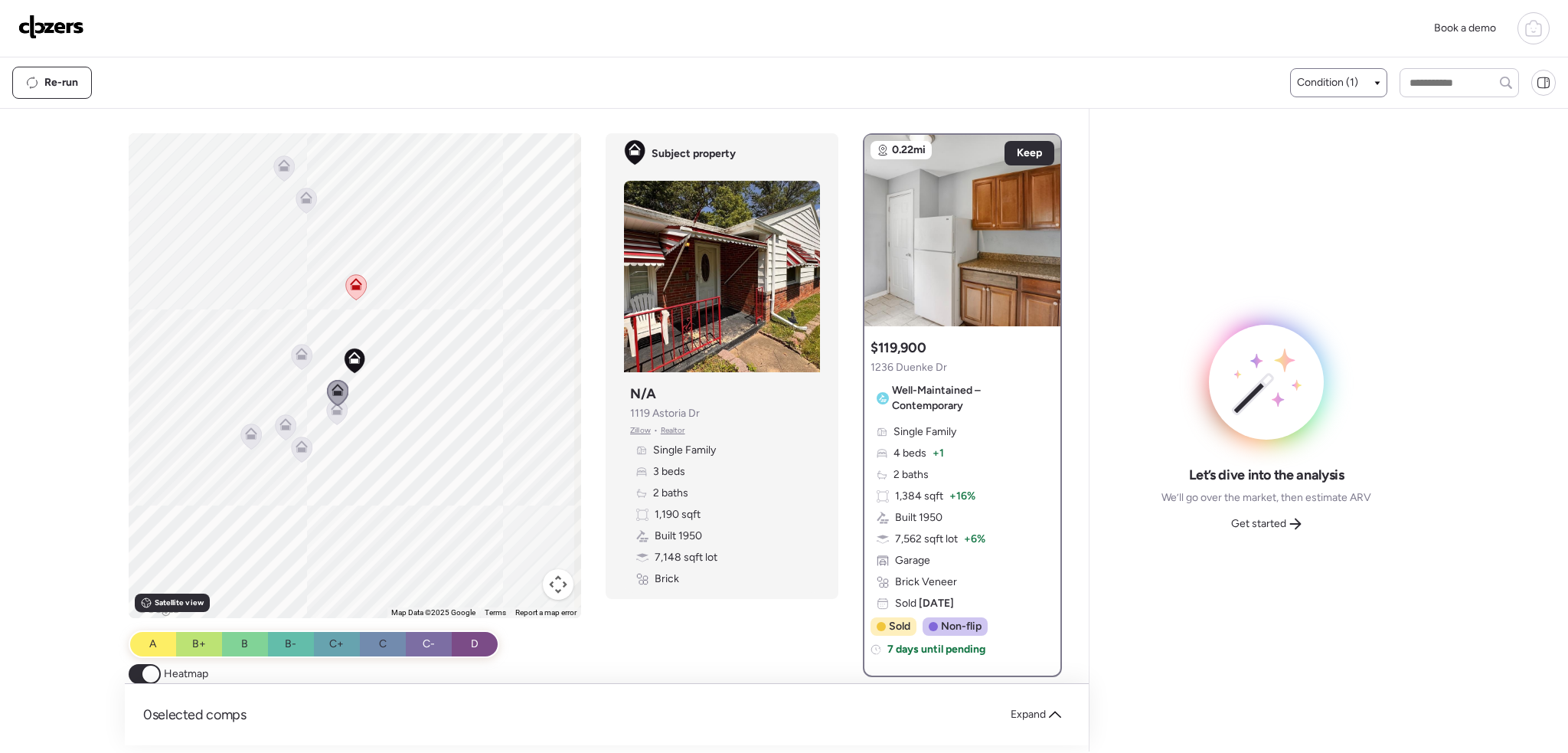
click at [370, 414] on div "To activate drag with keyboard, press Alt + Enter. Once in keyboard drag state,…" at bounding box center [355, 375] width 453 height 485
click at [327, 408] on icon at bounding box center [337, 411] width 20 height 25
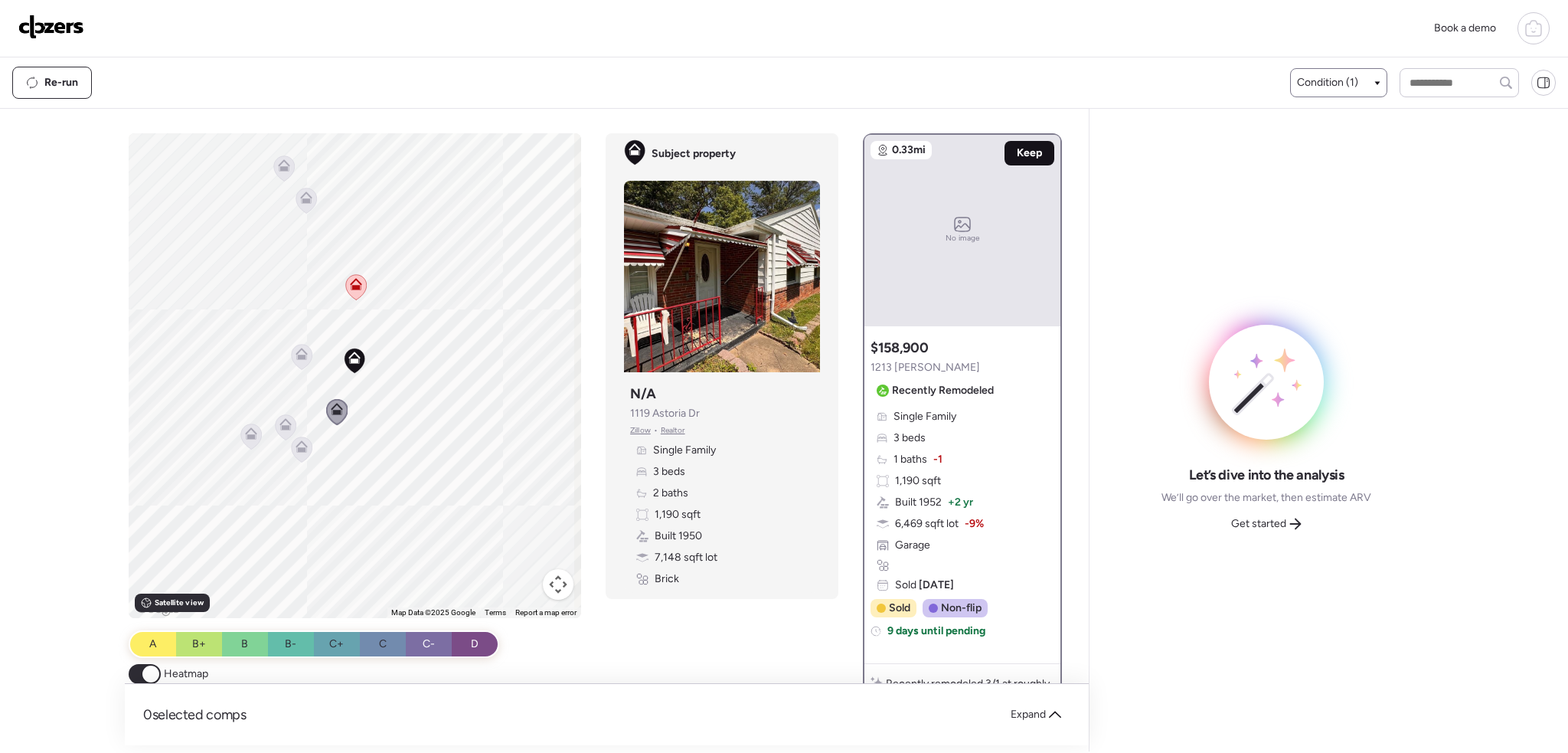
click at [1029, 153] on span "Keep" at bounding box center [1028, 153] width 25 height 15
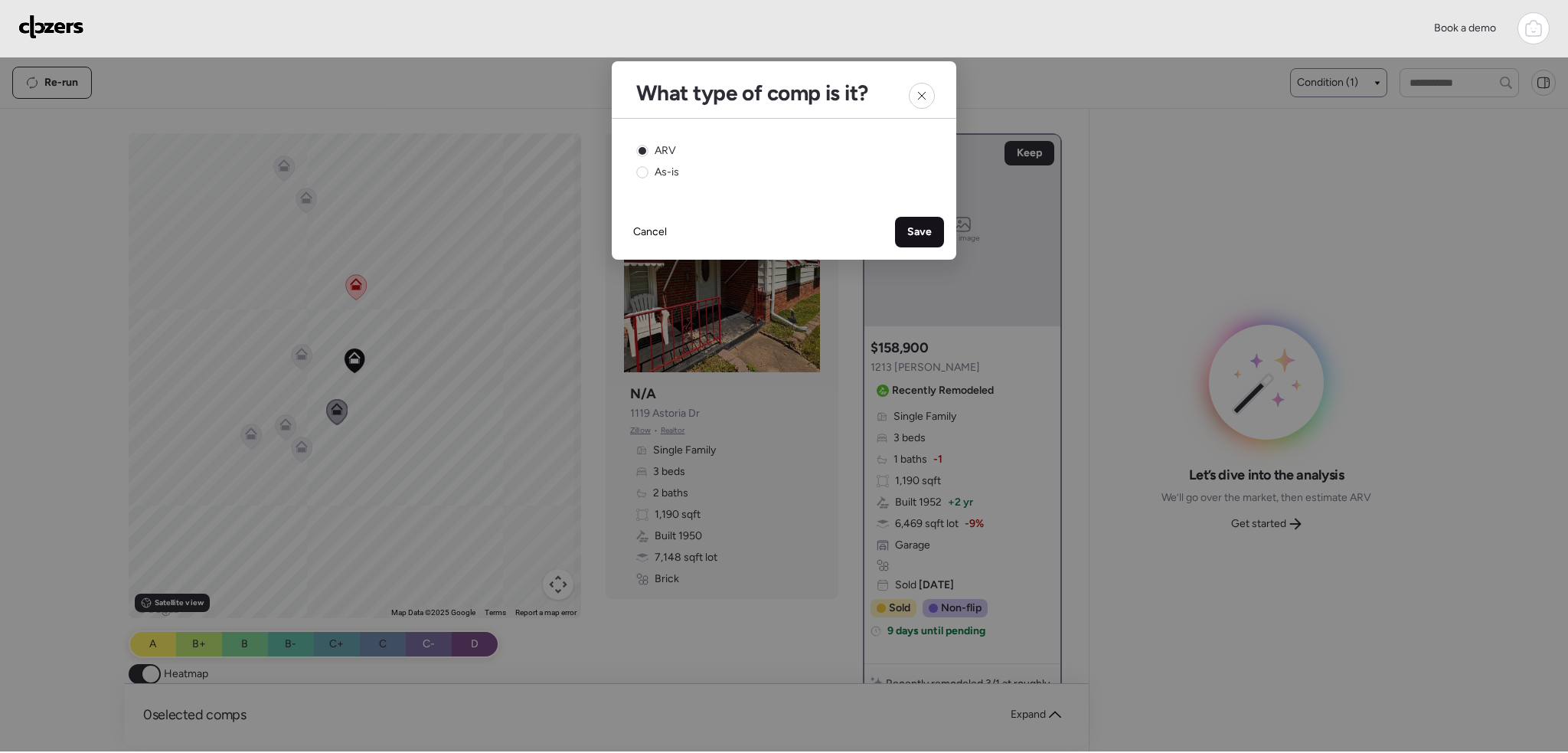
click at [931, 223] on div "Save" at bounding box center [919, 232] width 49 height 31
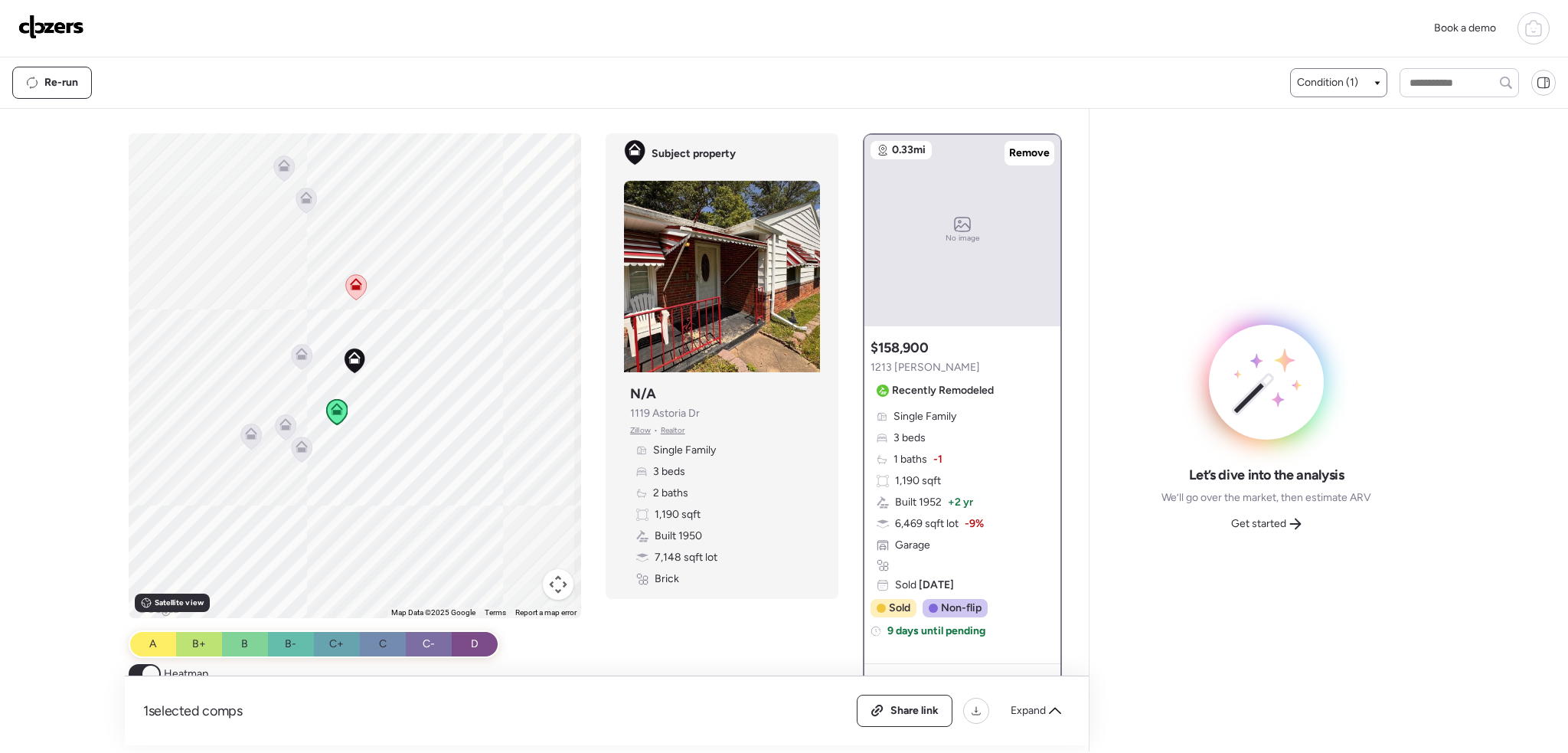
click at [297, 356] on icon at bounding box center [302, 356] width 10 height 5
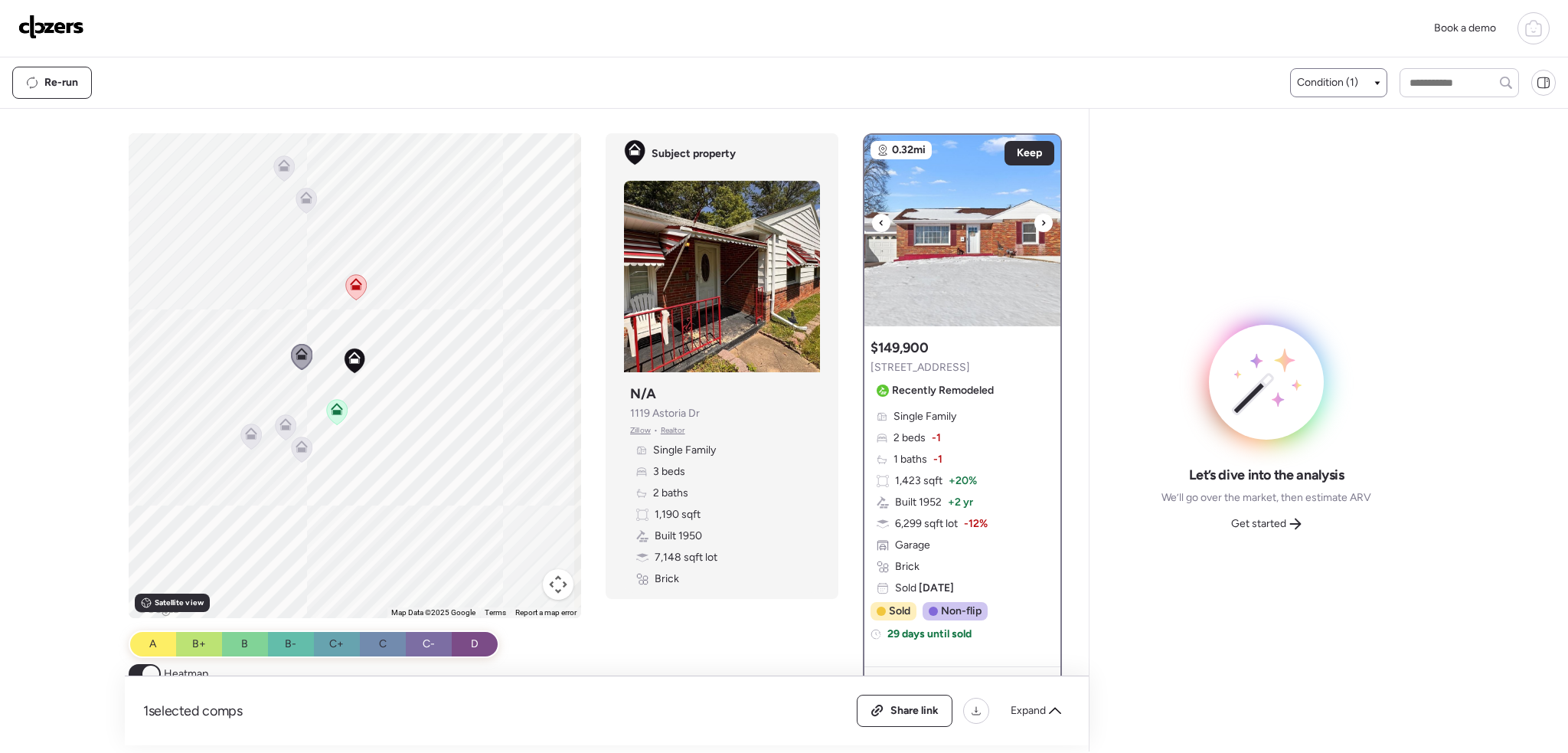
click at [1040, 231] on icon at bounding box center [1043, 222] width 7 height 19
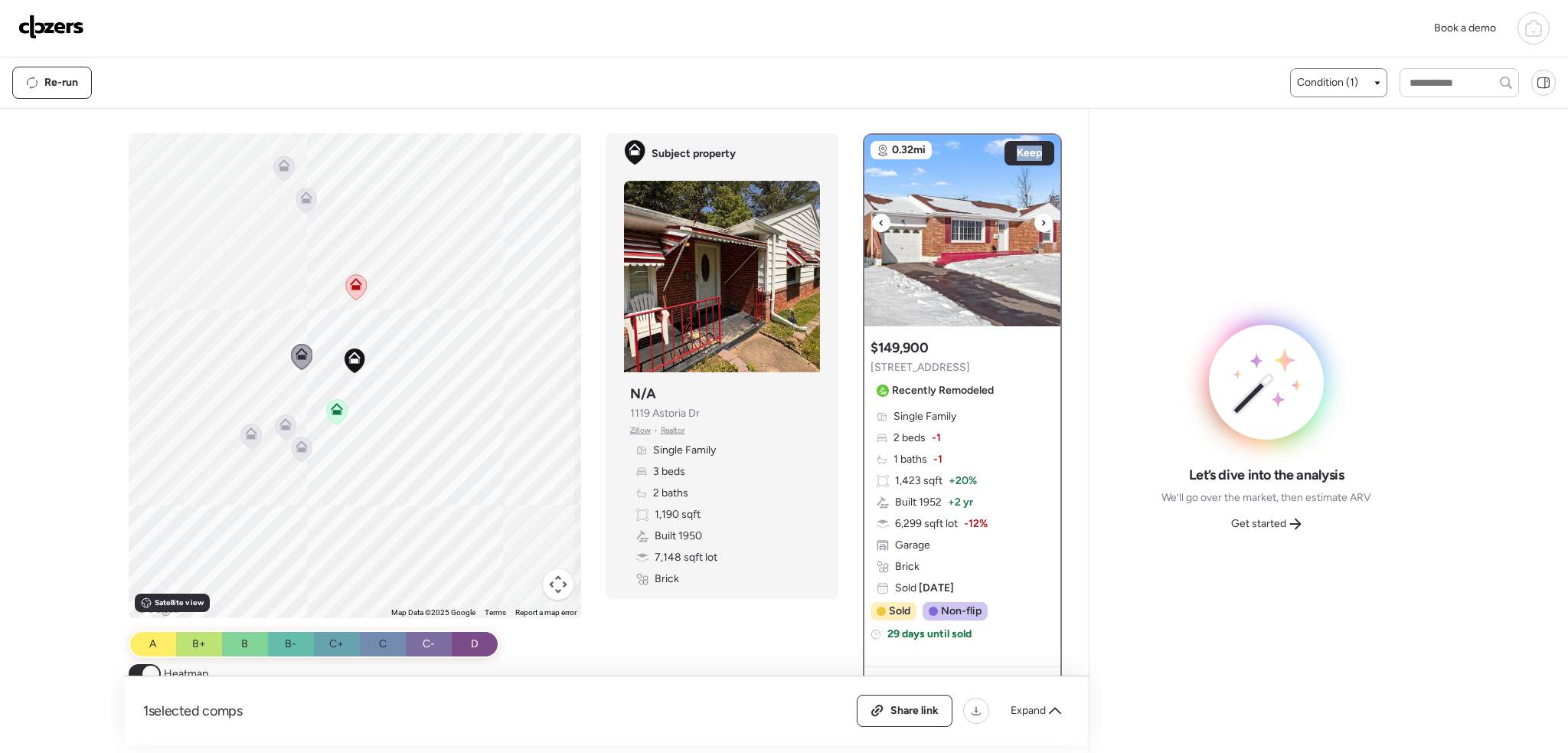
click at [1040, 230] on icon at bounding box center [1043, 222] width 7 height 19
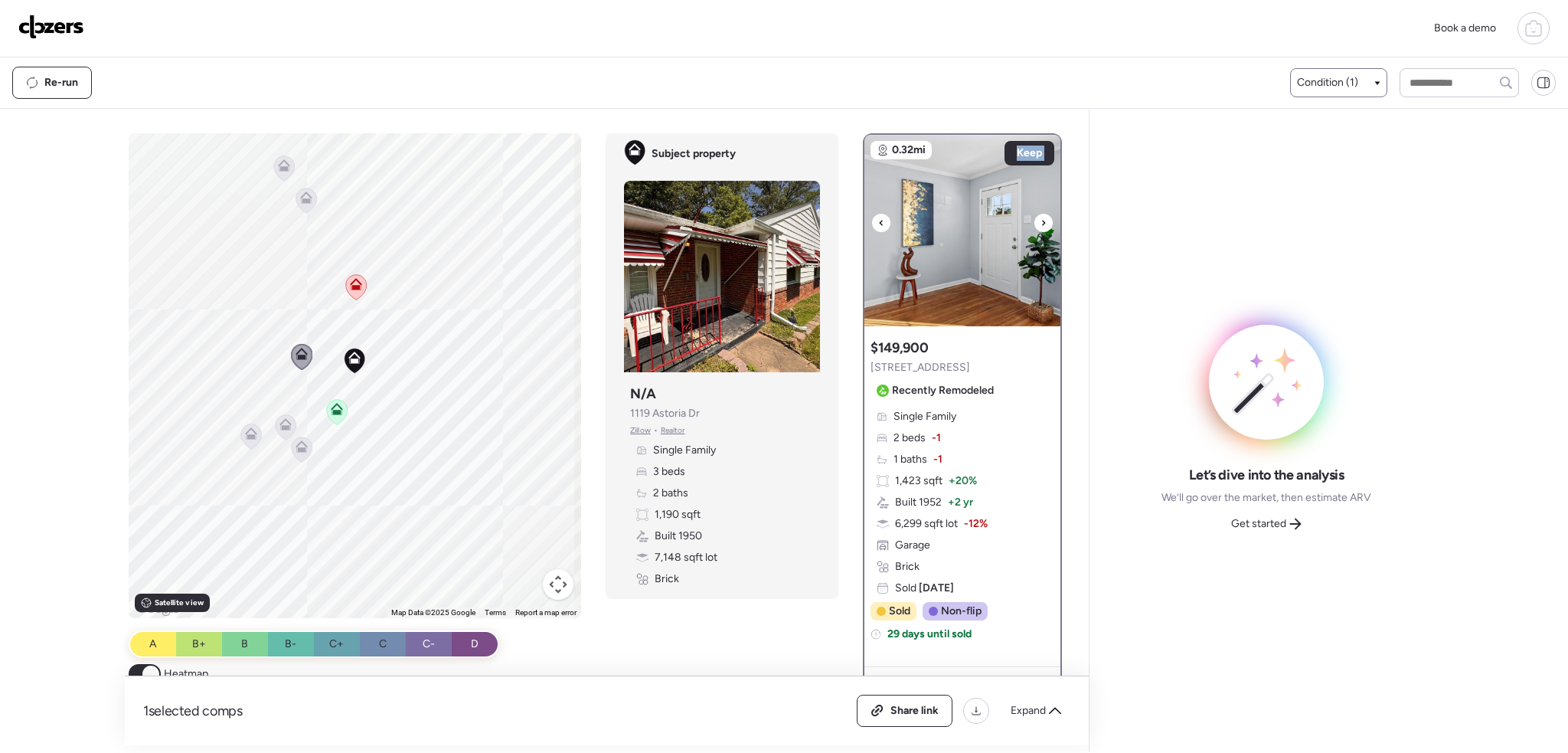
click at [1040, 230] on icon at bounding box center [1043, 222] width 7 height 19
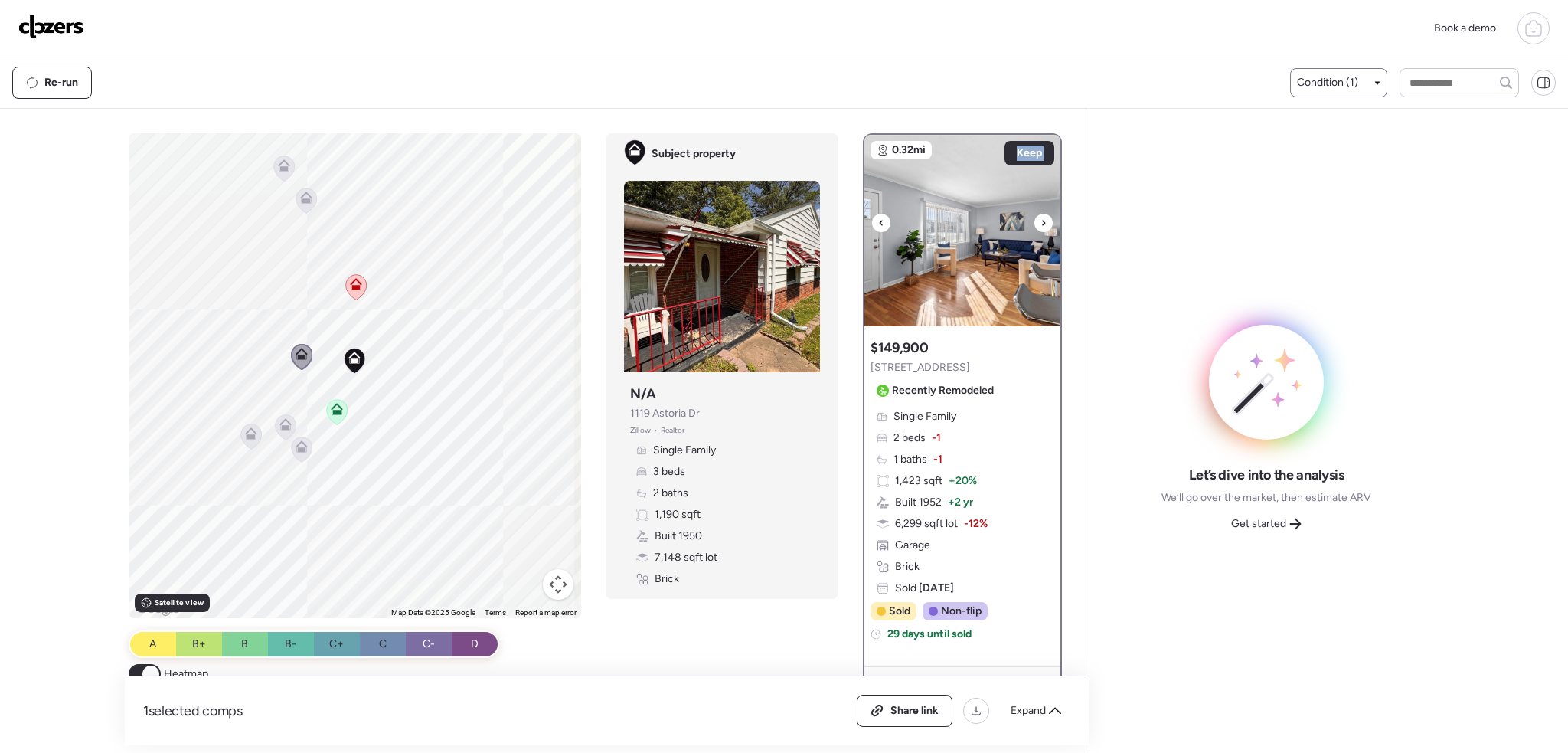
click at [1040, 230] on icon at bounding box center [1043, 222] width 7 height 19
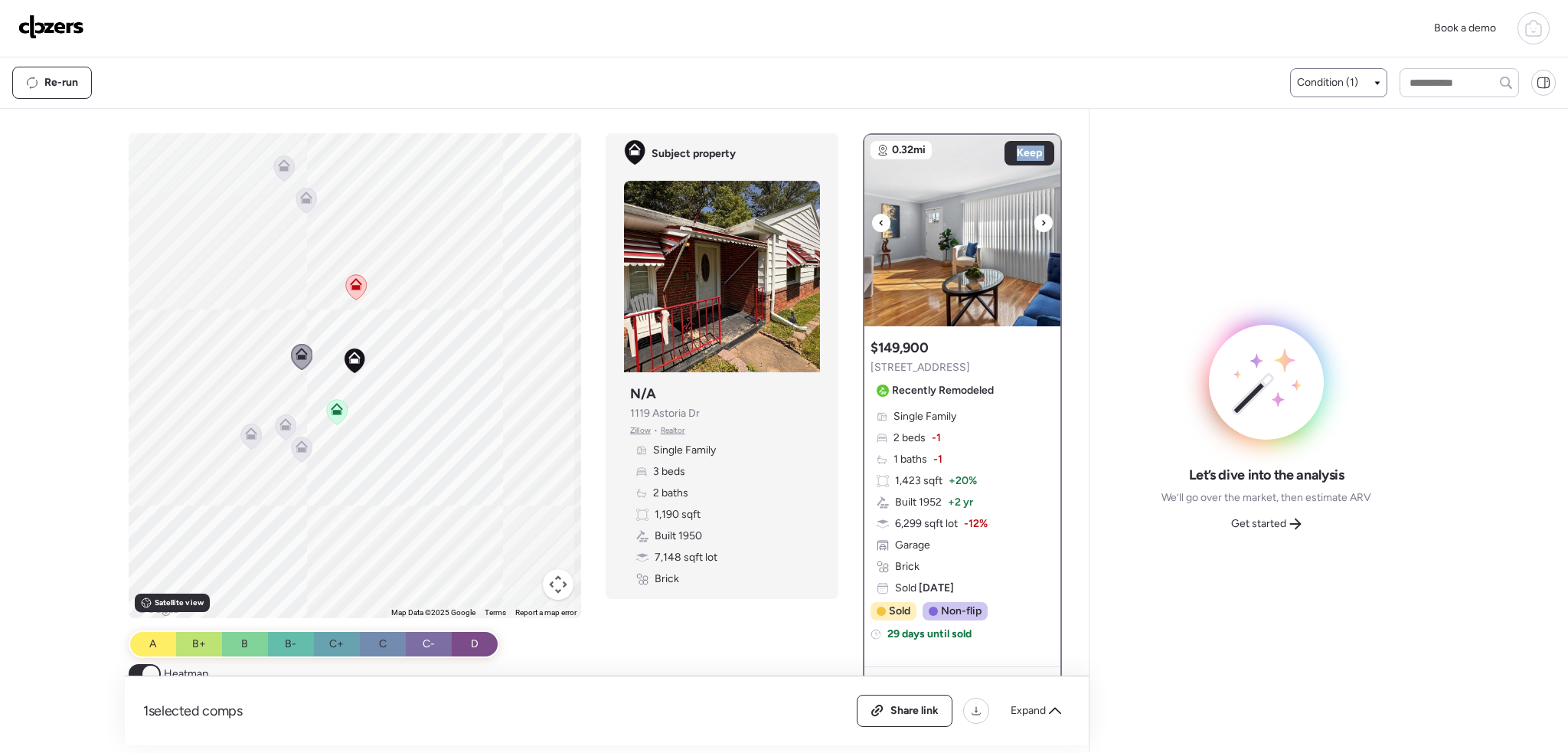
click at [1040, 230] on icon at bounding box center [1043, 222] width 7 height 19
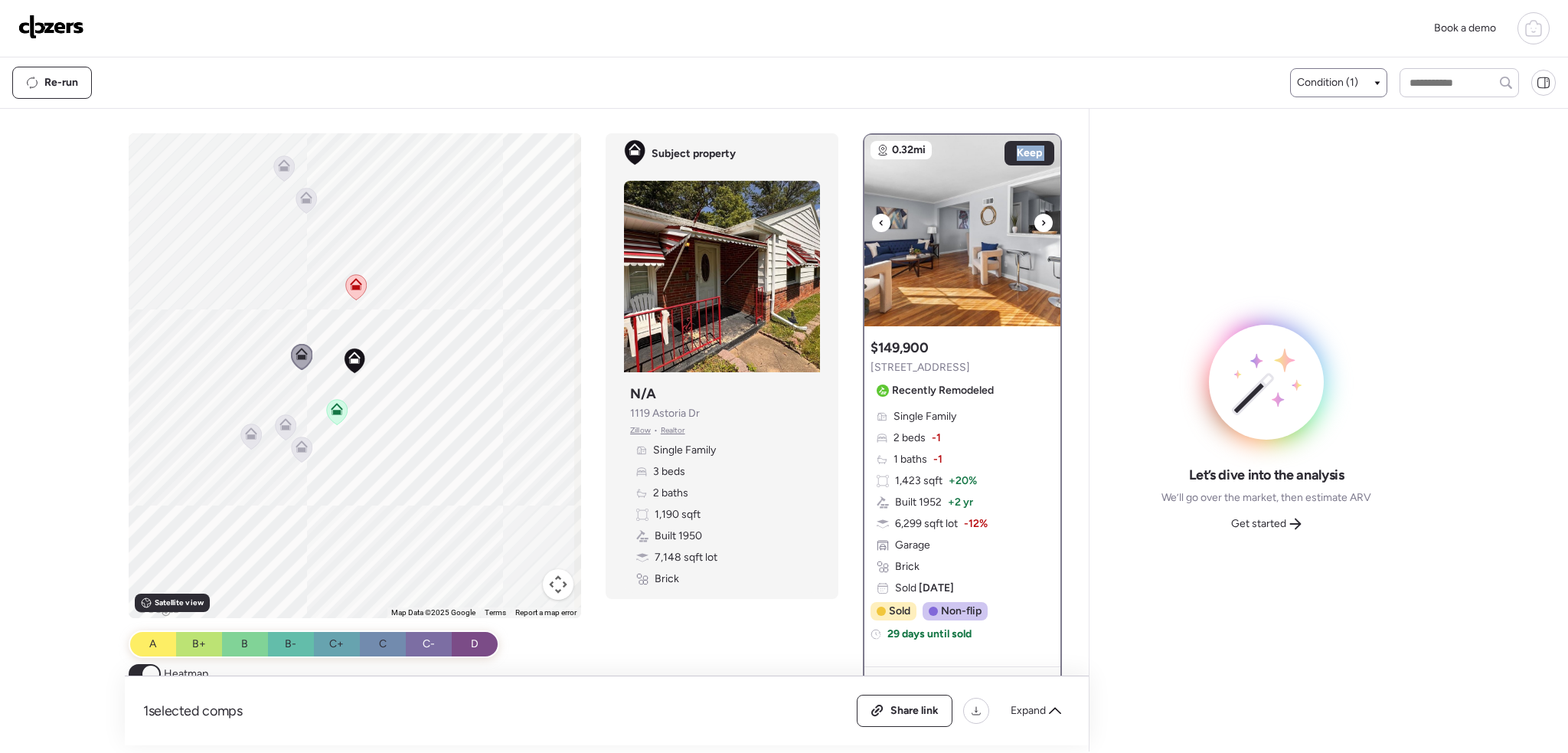
click at [1040, 230] on icon at bounding box center [1043, 222] width 7 height 19
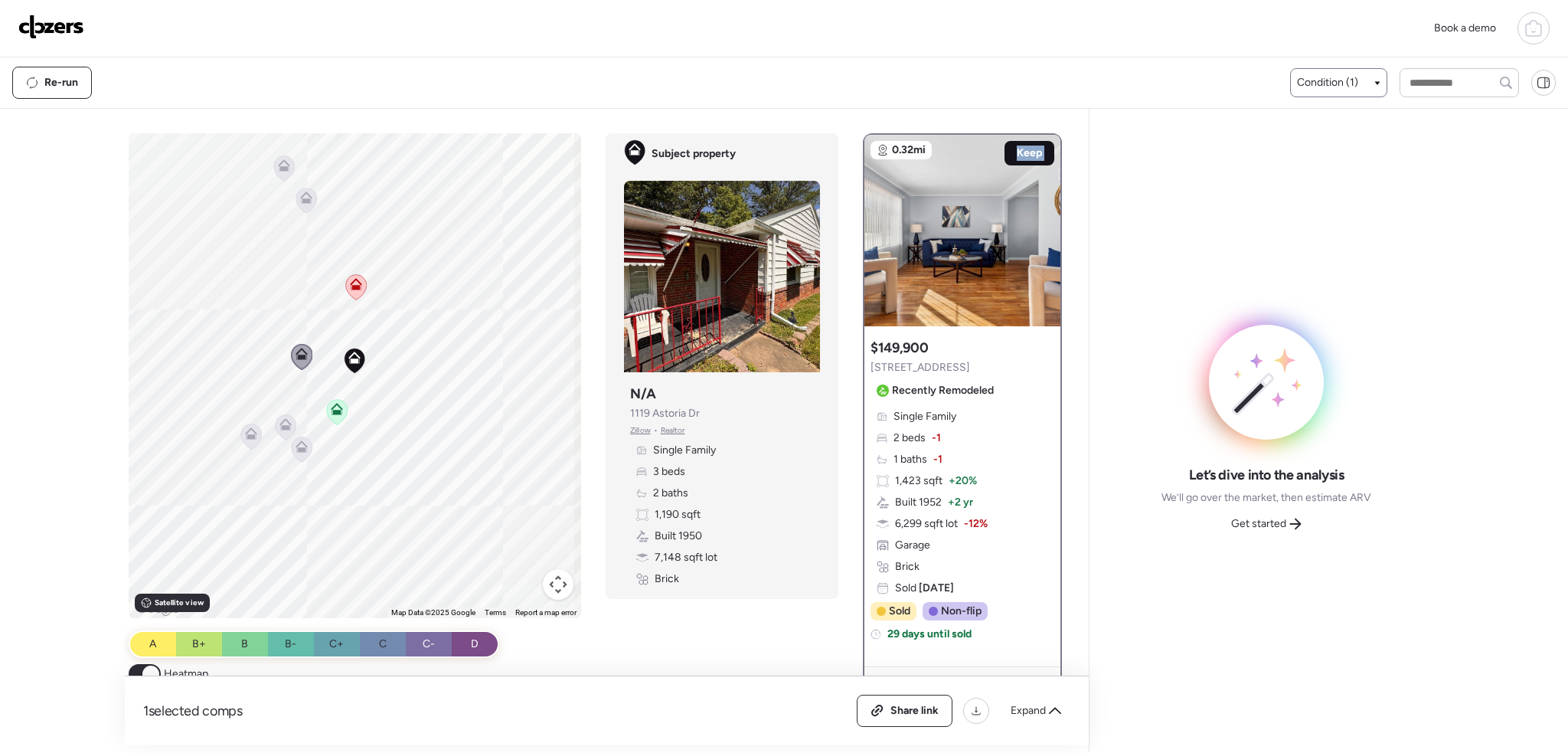
click at [1020, 145] on span "Keep" at bounding box center [1028, 153] width 25 height 15
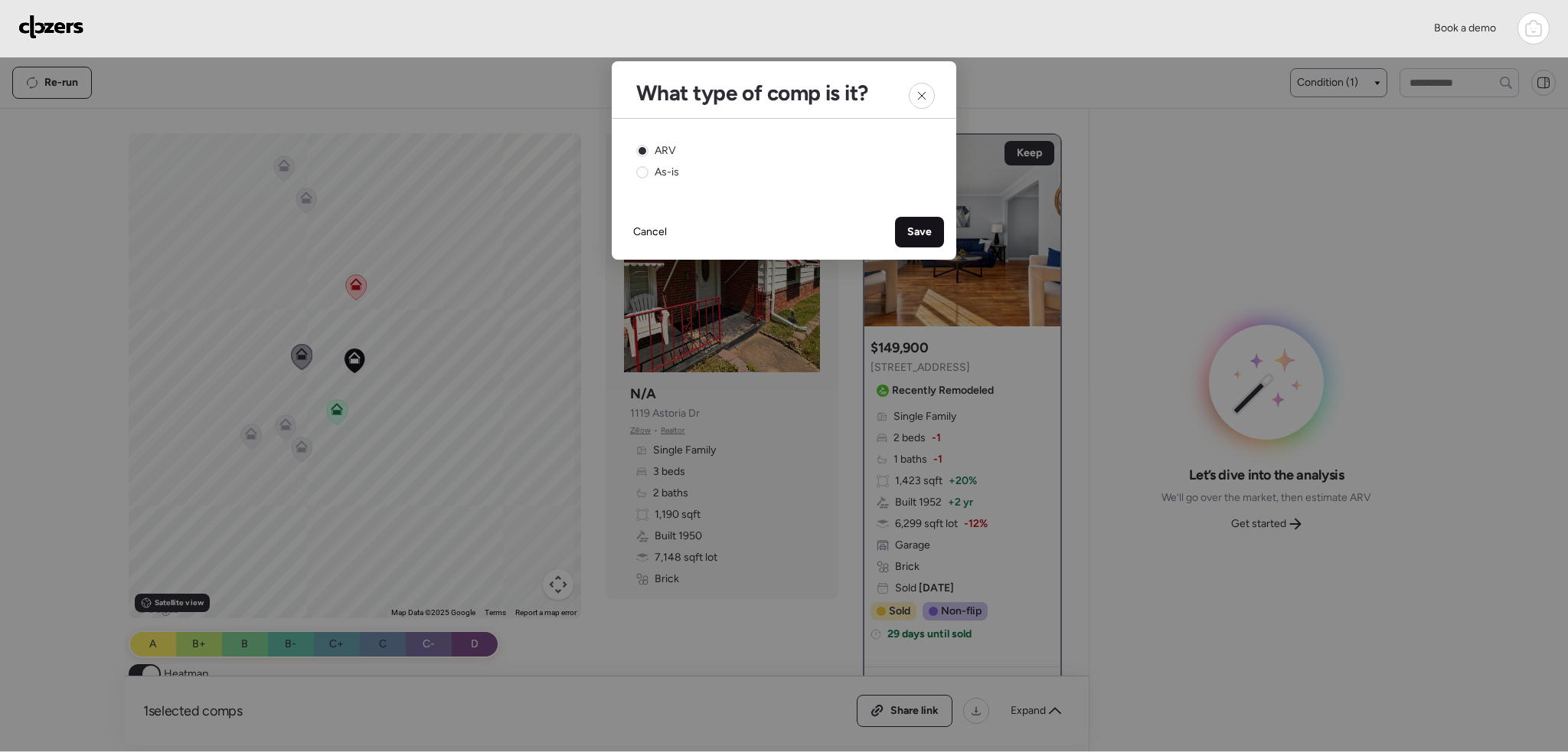
click at [919, 229] on span "Save" at bounding box center [919, 232] width 24 height 15
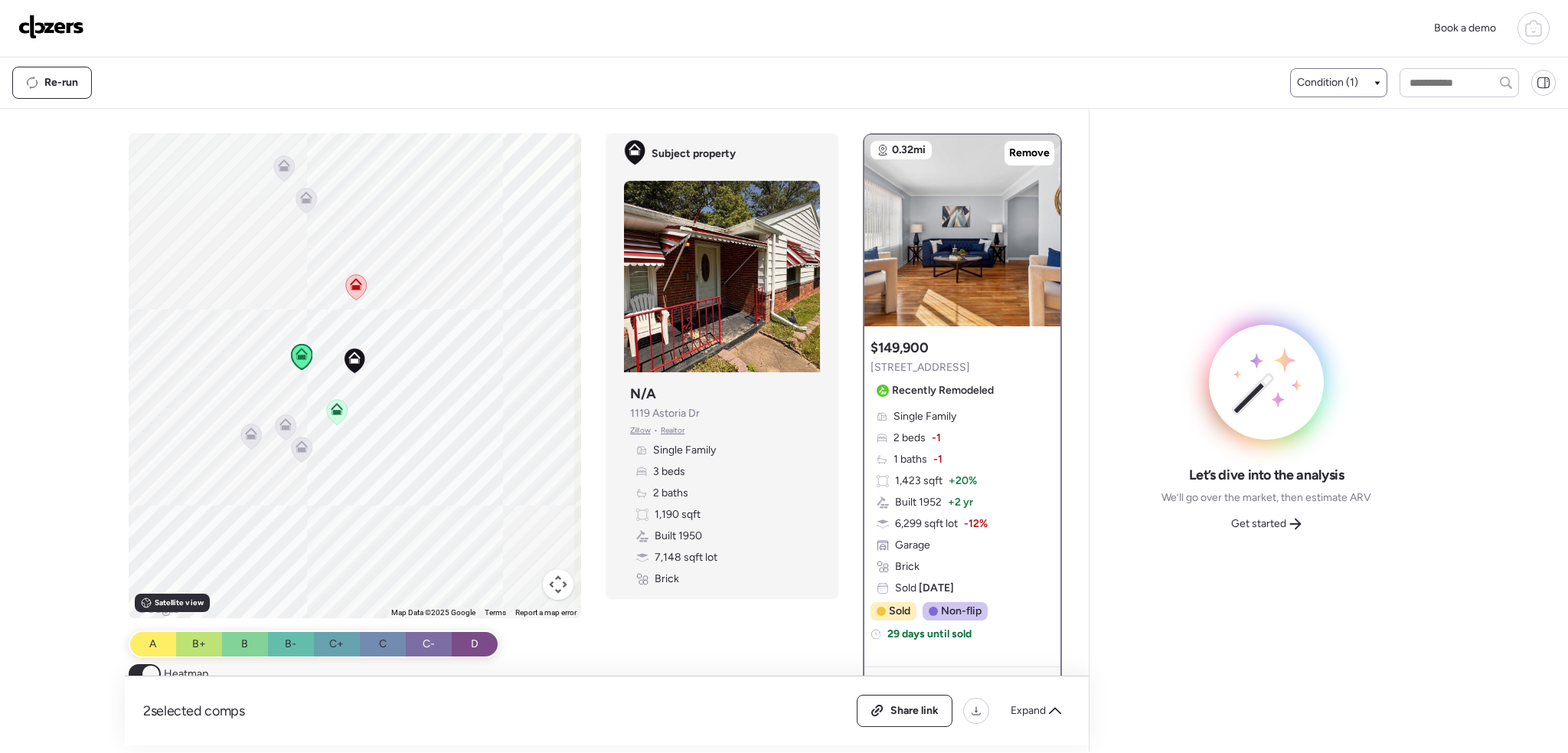
click at [1348, 84] on span "Condition (1)" at bounding box center [1327, 83] width 61 height 15
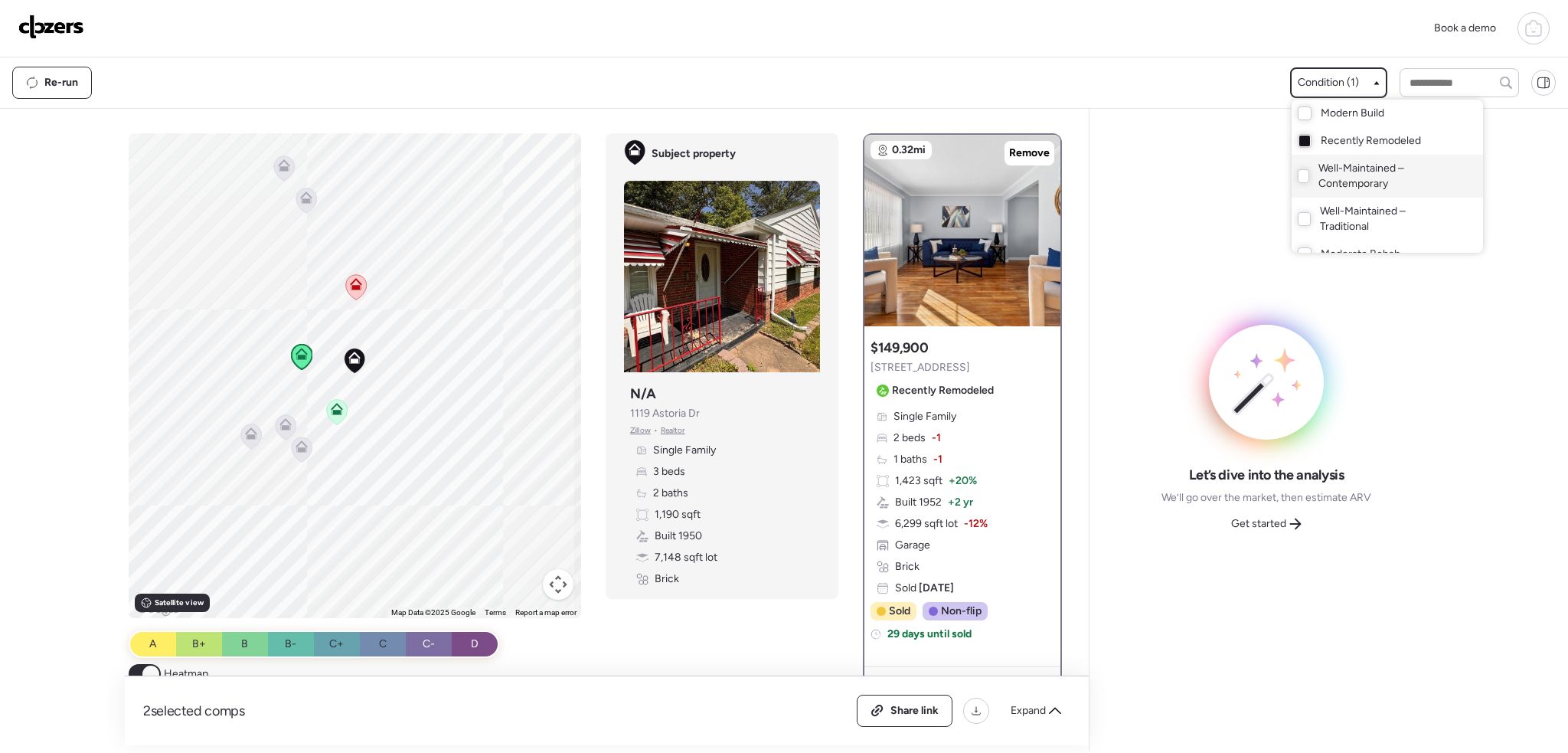
click at [1318, 176] on span "Well-Maintained – Contemporary" at bounding box center [1384, 176] width 133 height 31
click at [336, 354] on div at bounding box center [784, 333] width 1568 height 753
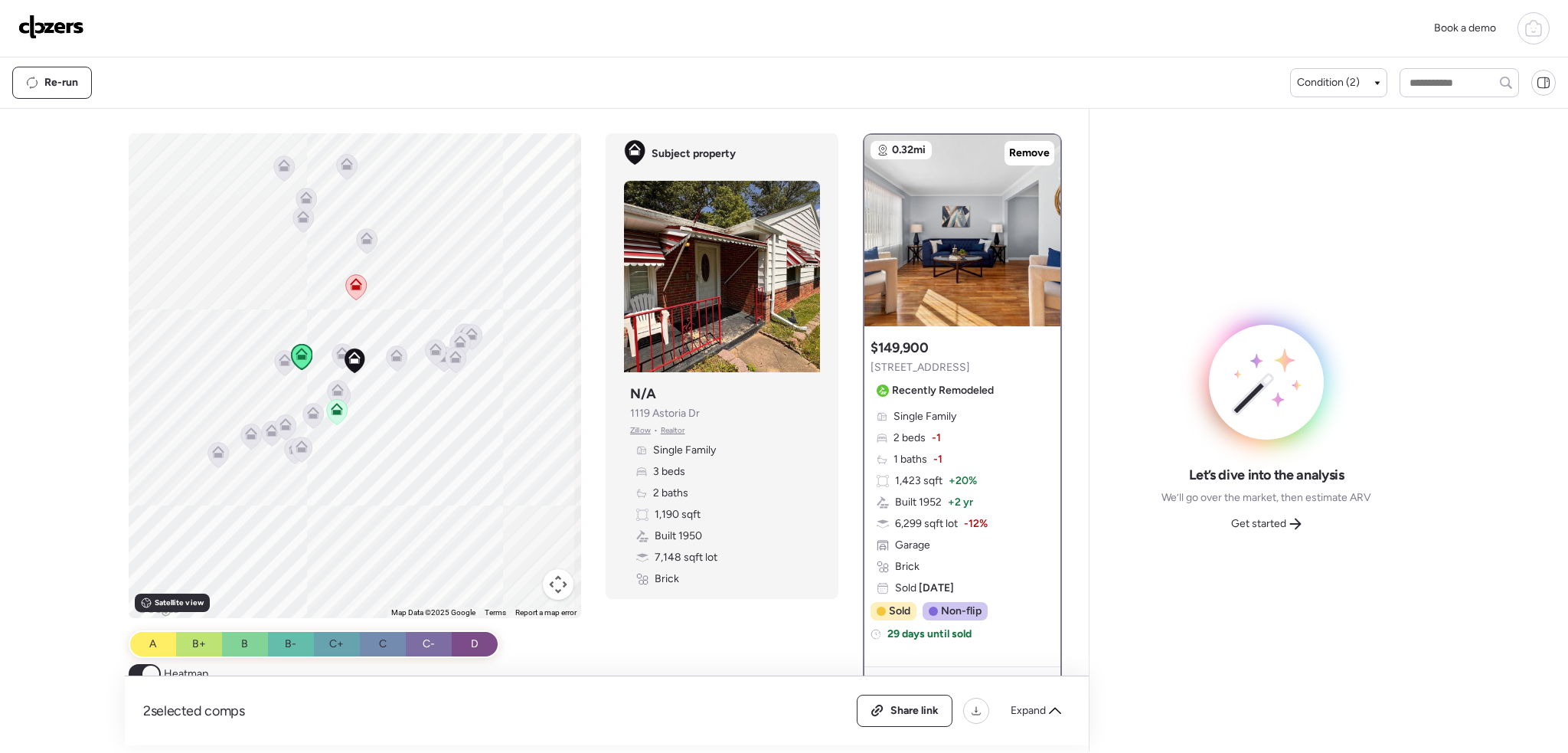
click at [332, 360] on icon at bounding box center [342, 356] width 20 height 25
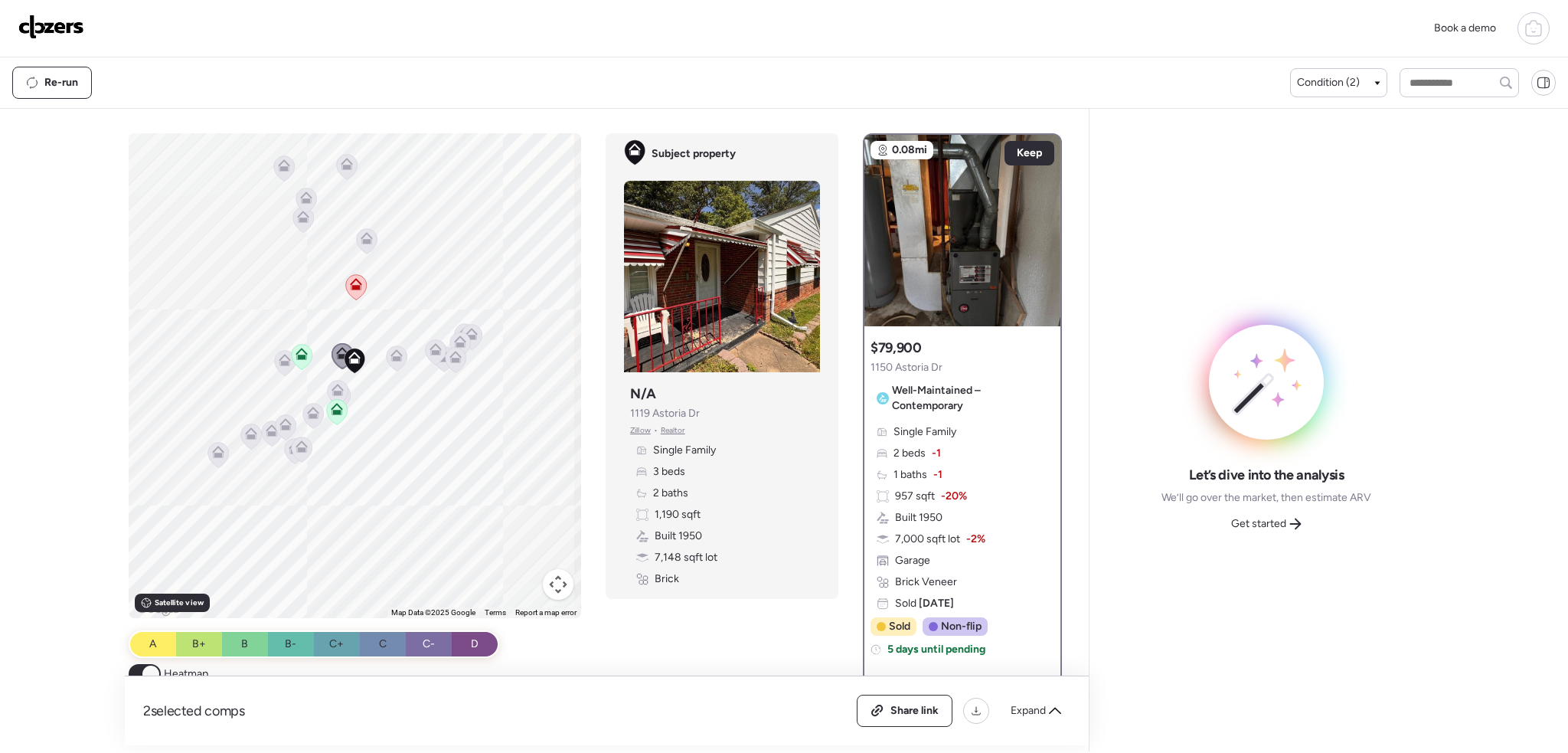
click at [403, 358] on icon at bounding box center [396, 357] width 20 height 25
click at [398, 358] on icon at bounding box center [396, 355] width 12 height 12
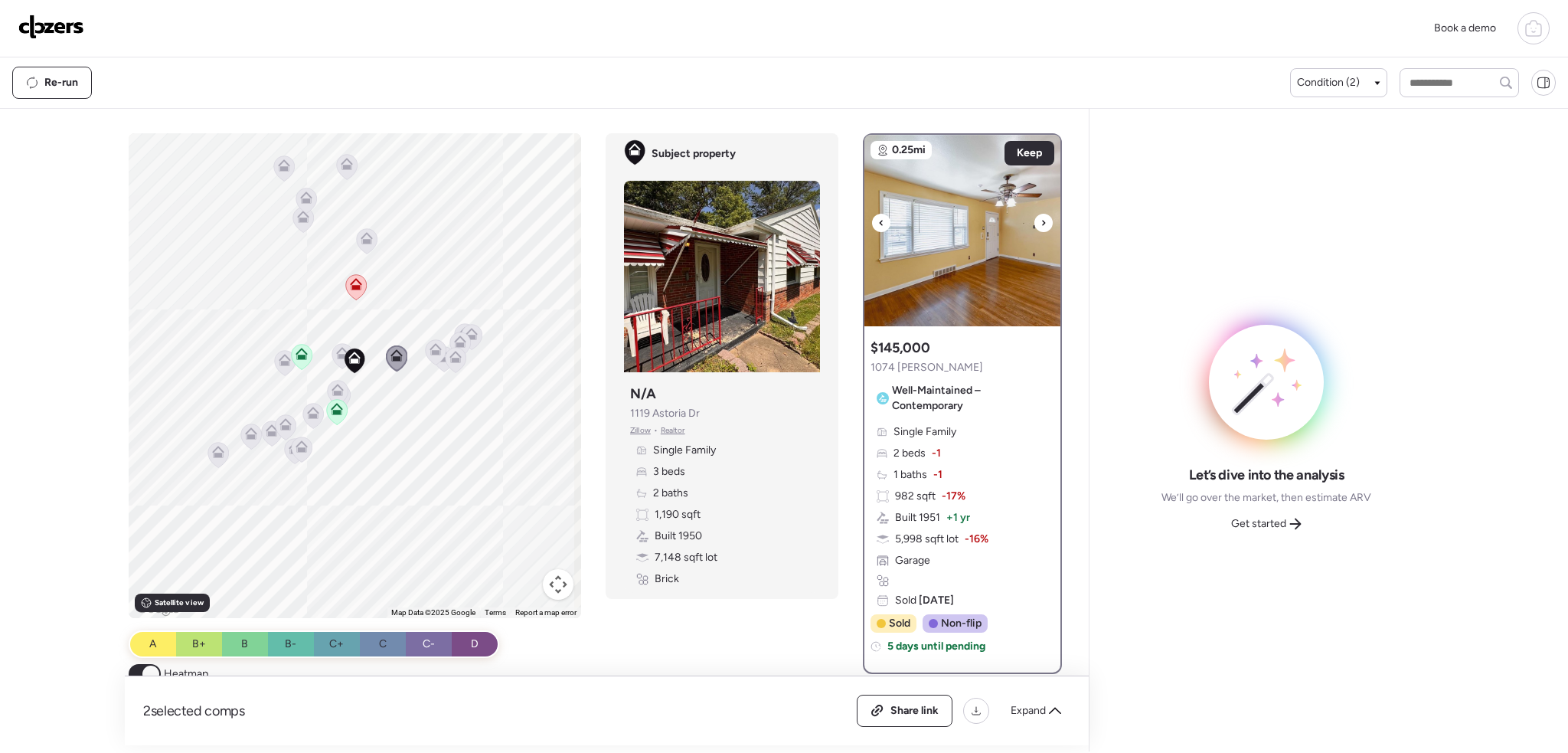
click at [1042, 216] on img at bounding box center [962, 231] width 196 height 192
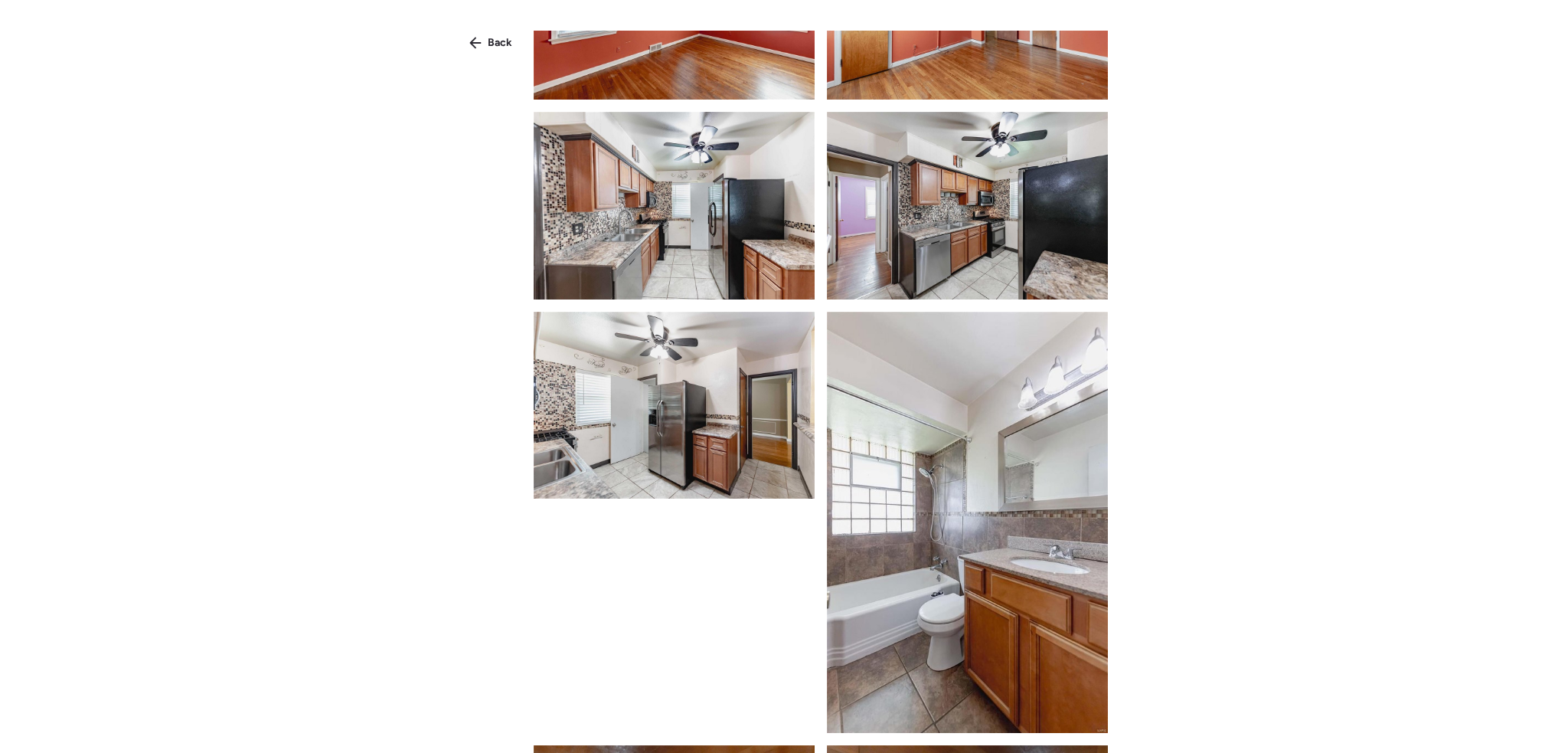
scroll to position [2067, 0]
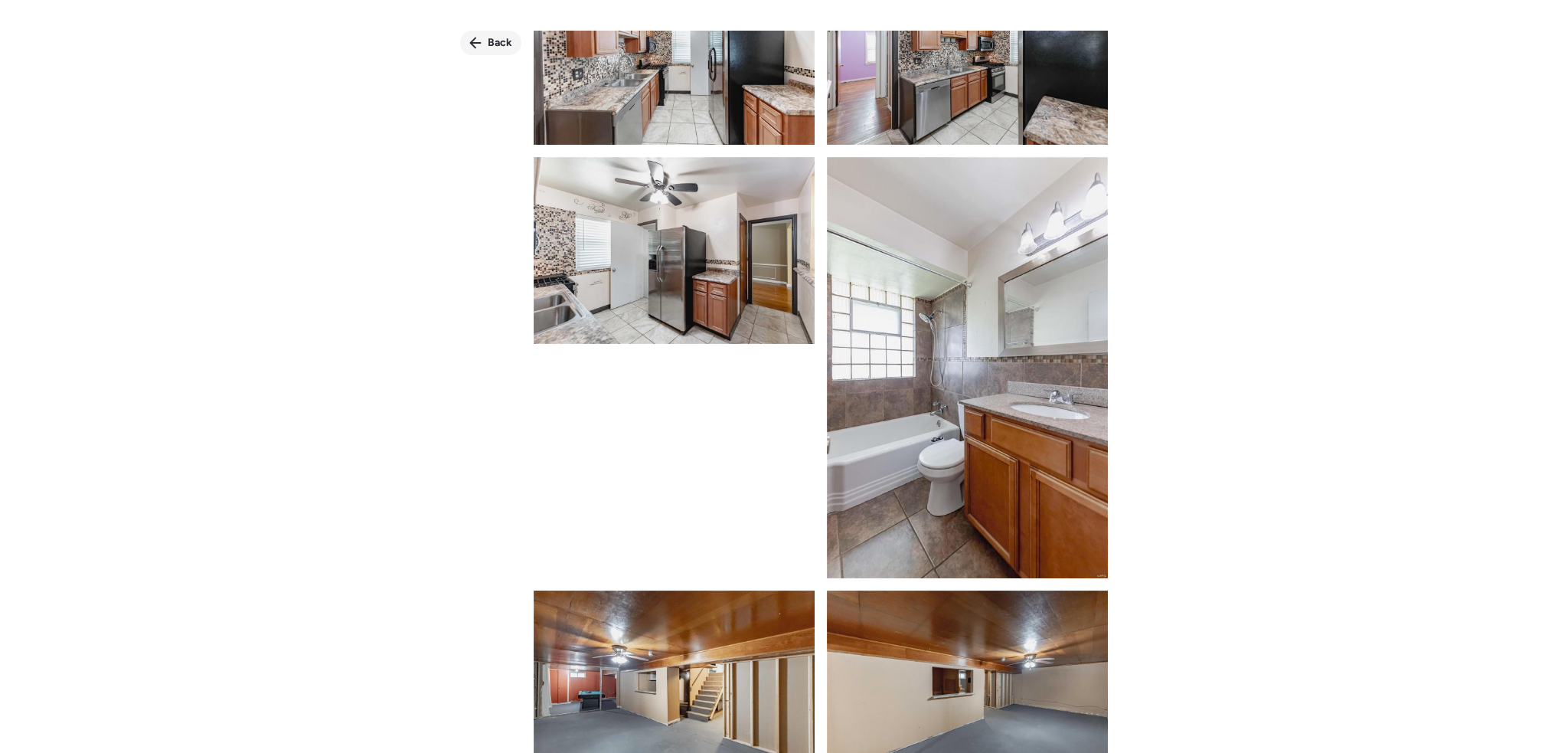
click at [489, 34] on div "Back" at bounding box center [490, 43] width 61 height 24
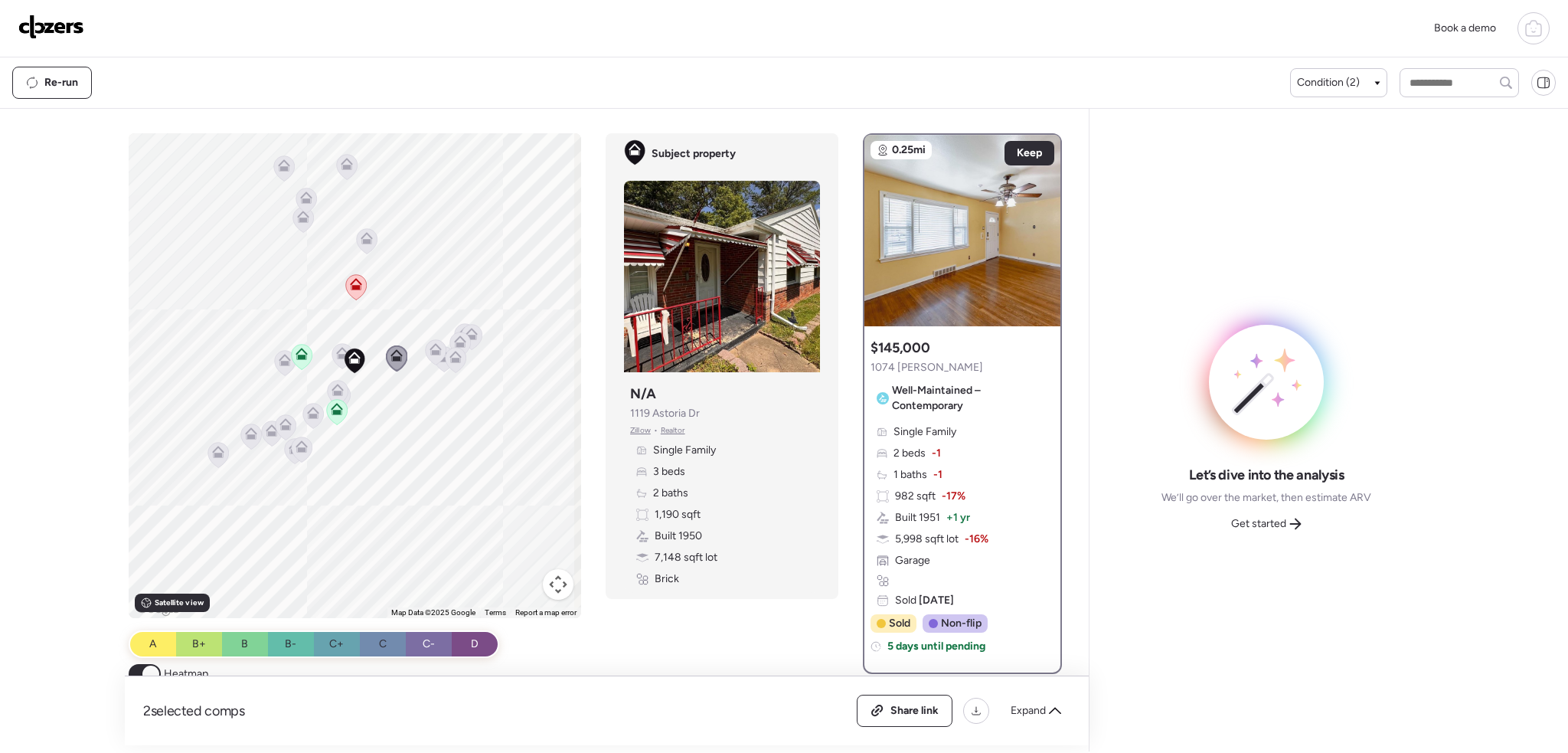
click at [332, 354] on icon at bounding box center [342, 356] width 20 height 25
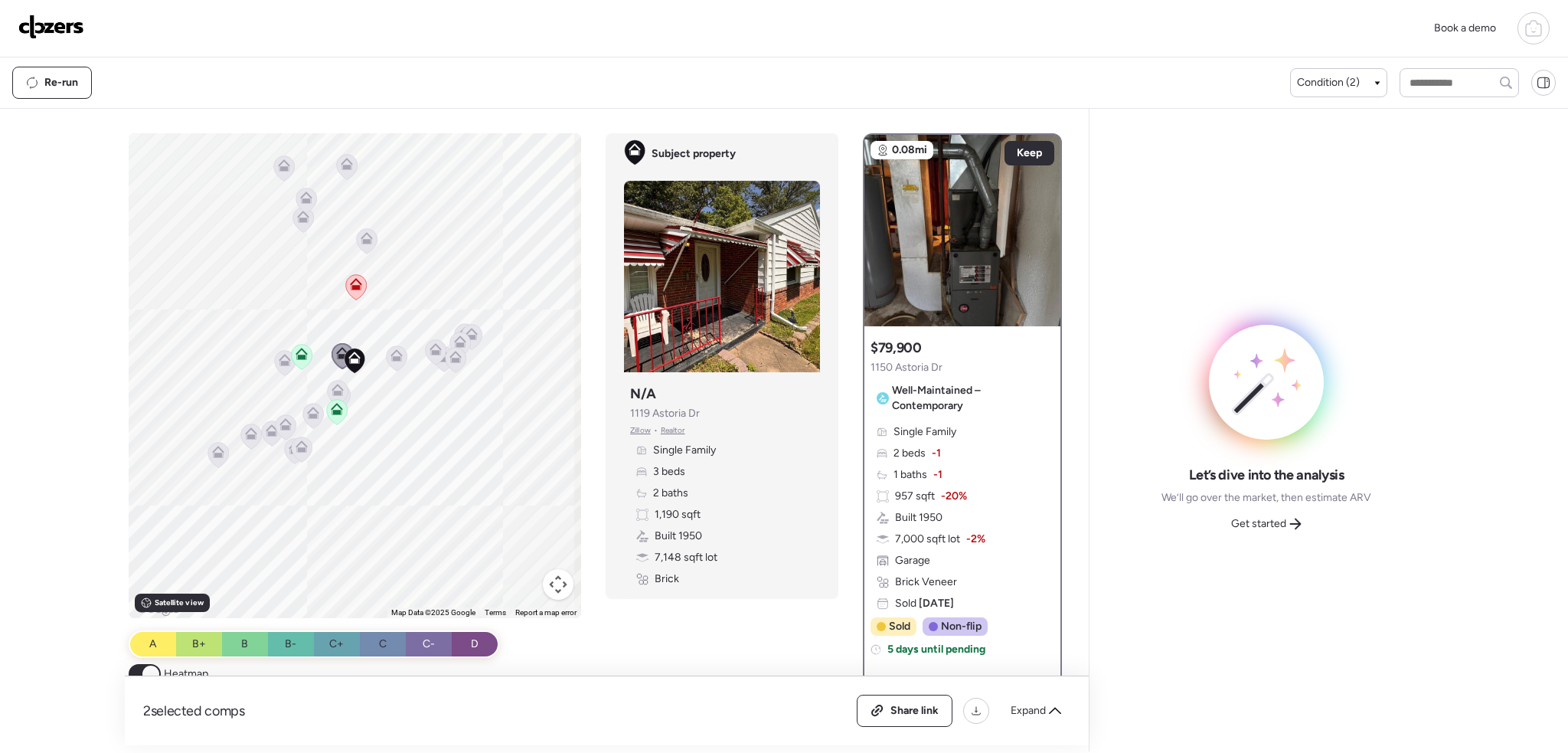
click at [335, 392] on icon at bounding box center [338, 393] width 10 height 5
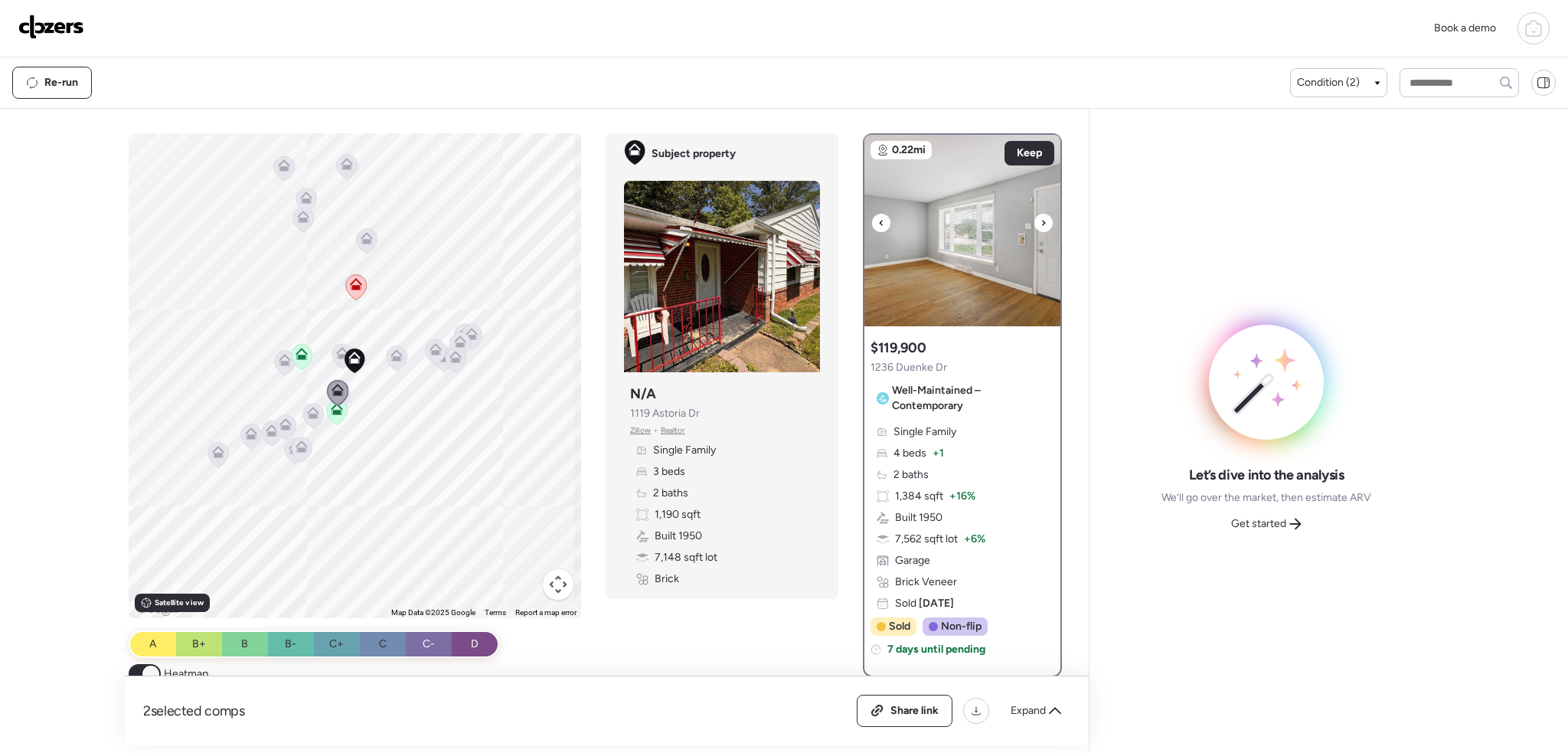
click at [1040, 224] on icon at bounding box center [1043, 222] width 7 height 19
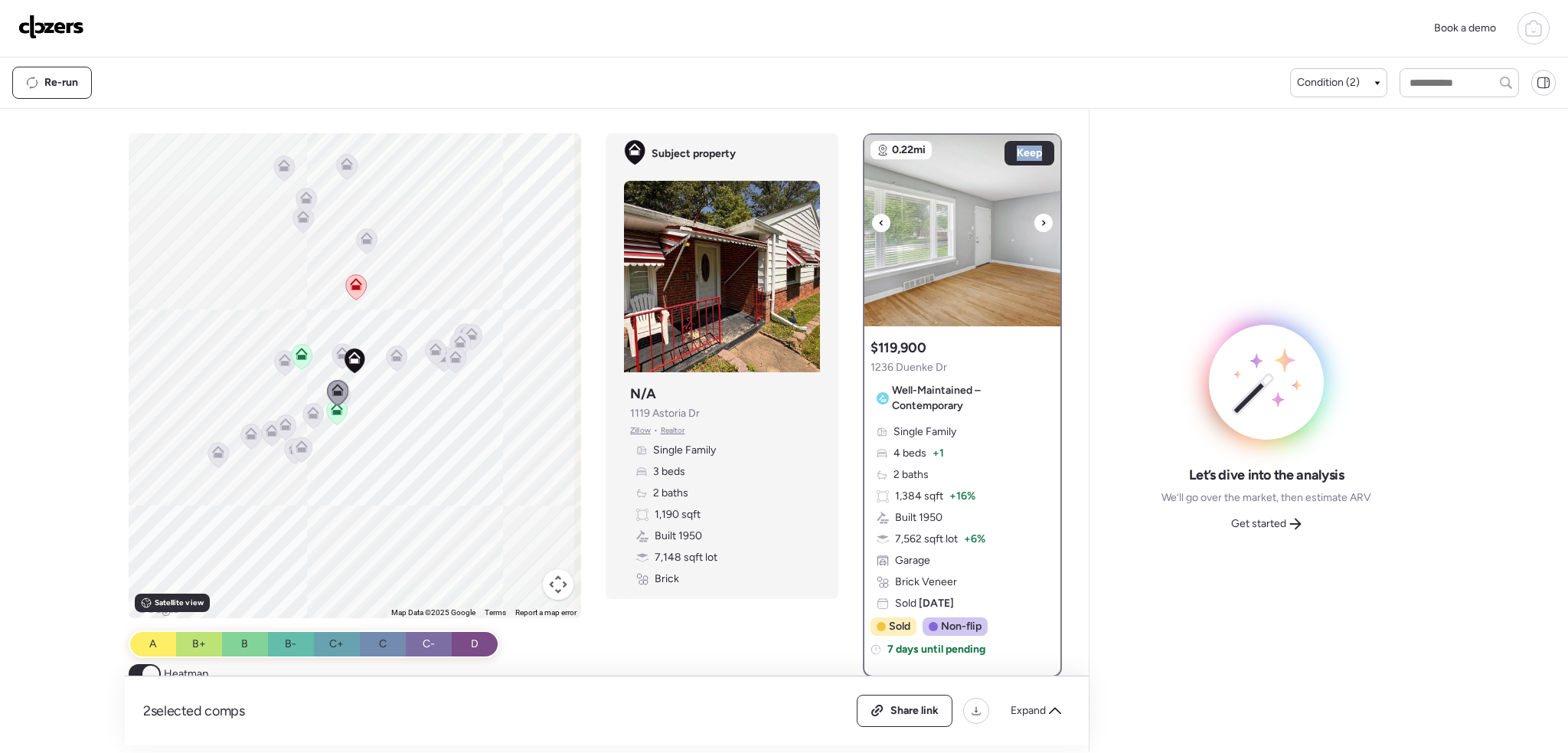
click at [1040, 224] on icon at bounding box center [1043, 222] width 7 height 19
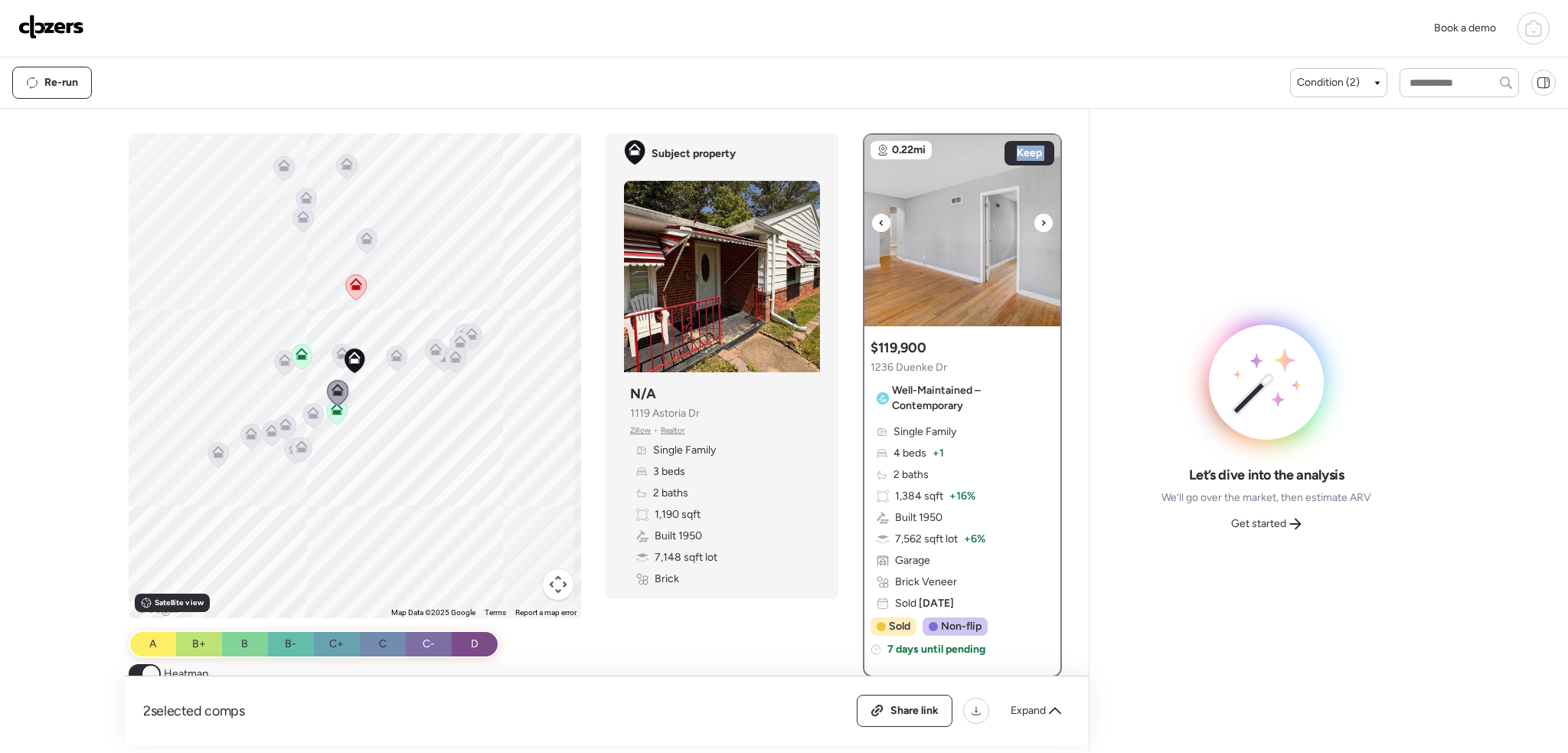
click at [1040, 224] on icon at bounding box center [1043, 222] width 7 height 19
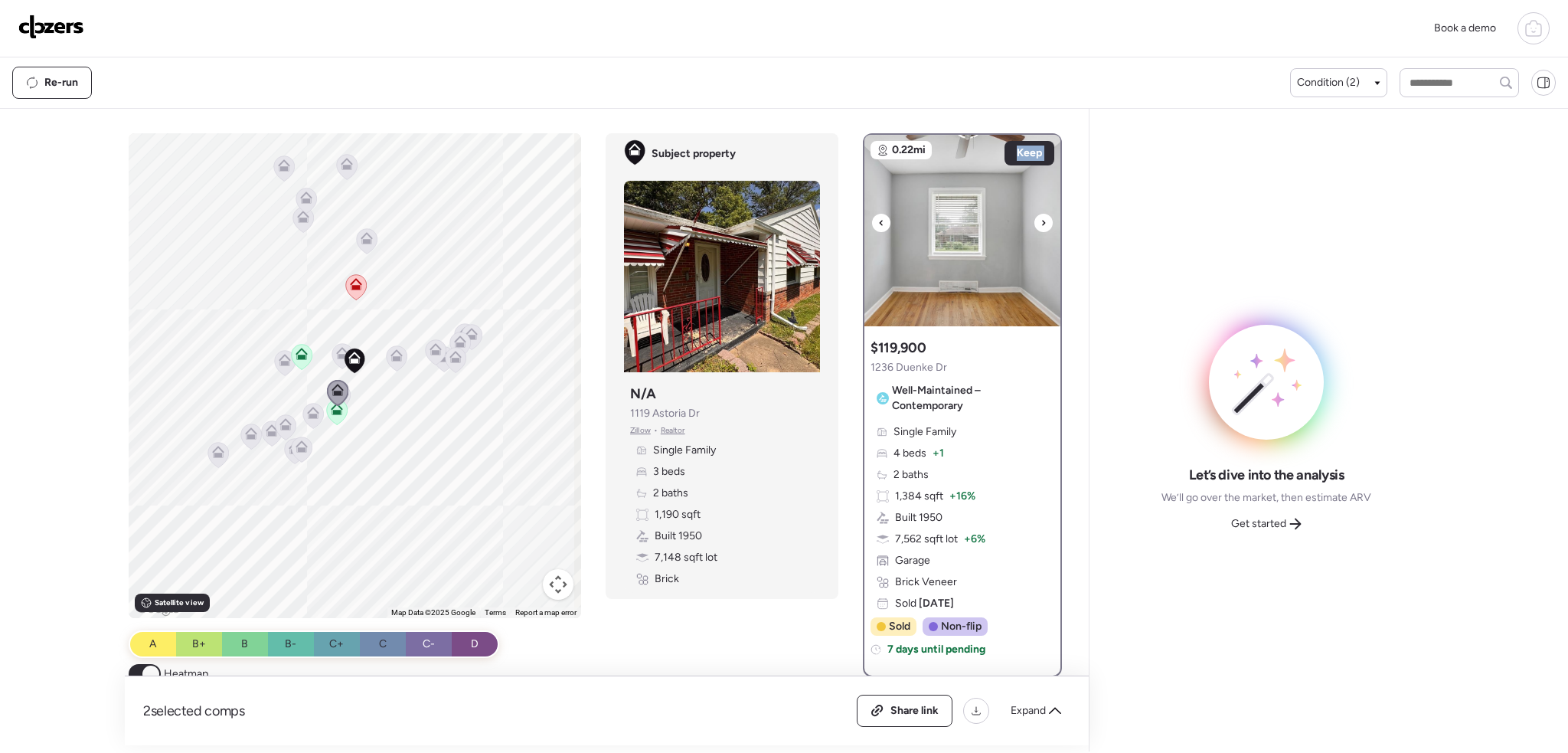
click at [1040, 224] on icon at bounding box center [1043, 222] width 7 height 19
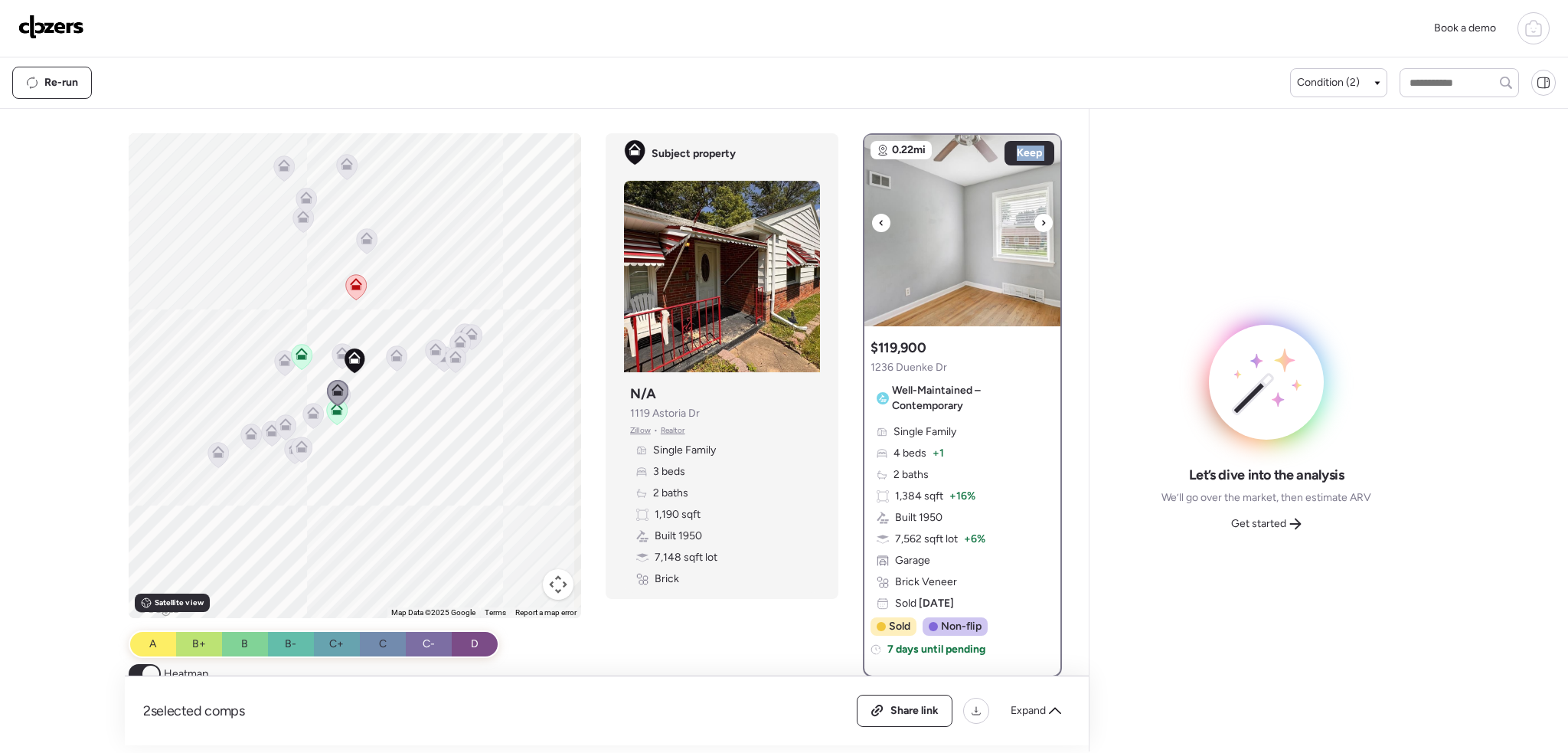
click at [1040, 224] on icon at bounding box center [1043, 222] width 7 height 19
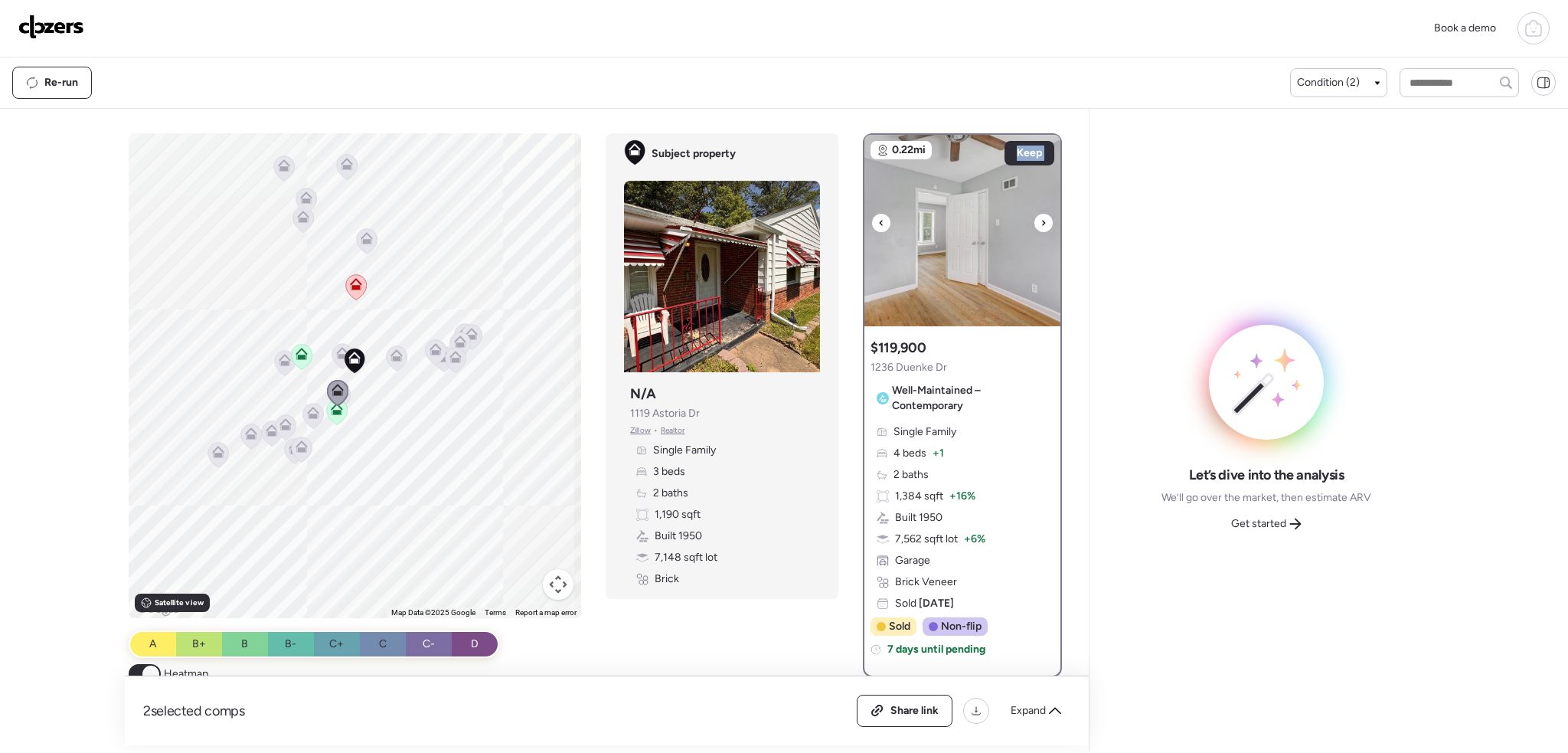
click at [1040, 224] on icon at bounding box center [1043, 222] width 7 height 19
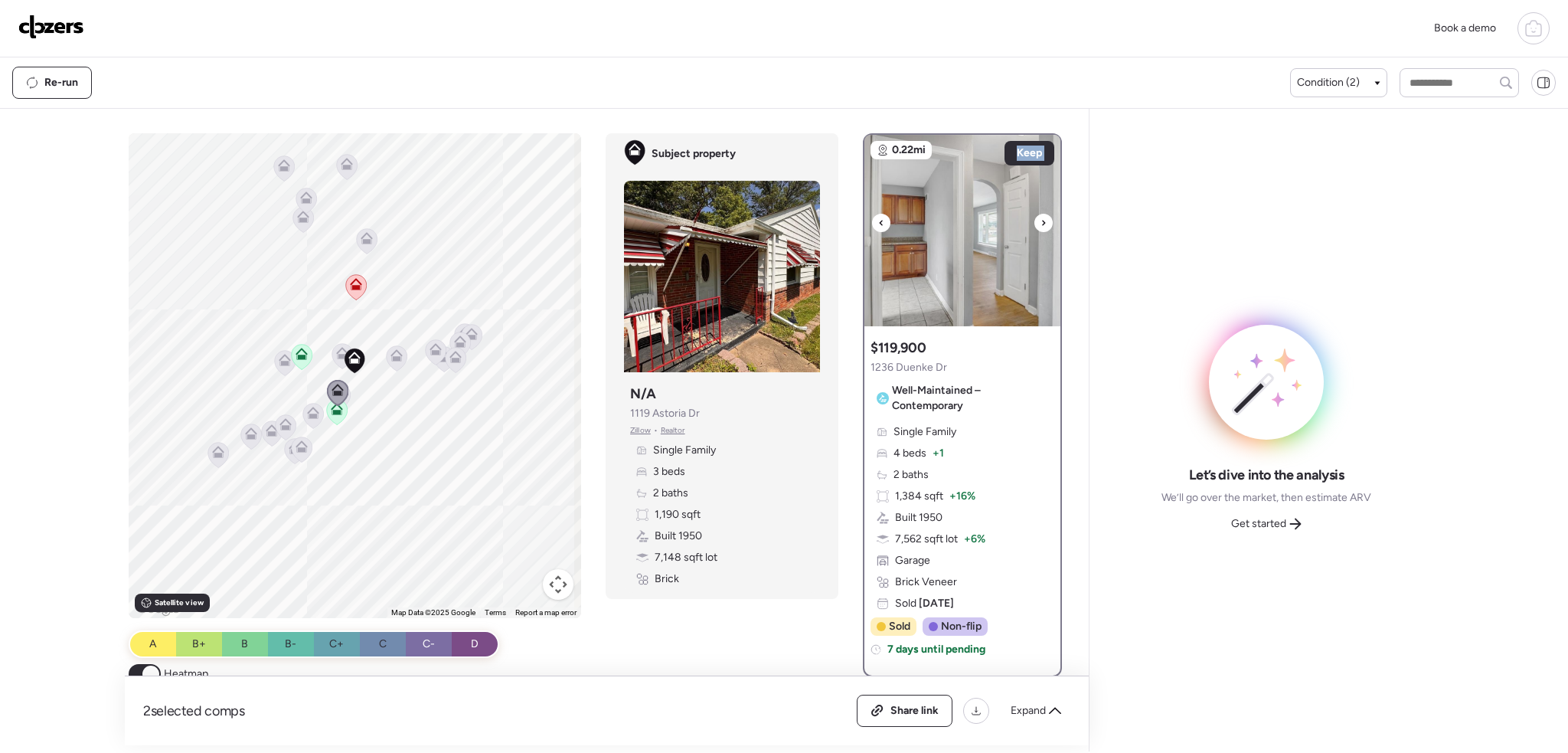
click at [1040, 224] on icon at bounding box center [1043, 222] width 7 height 19
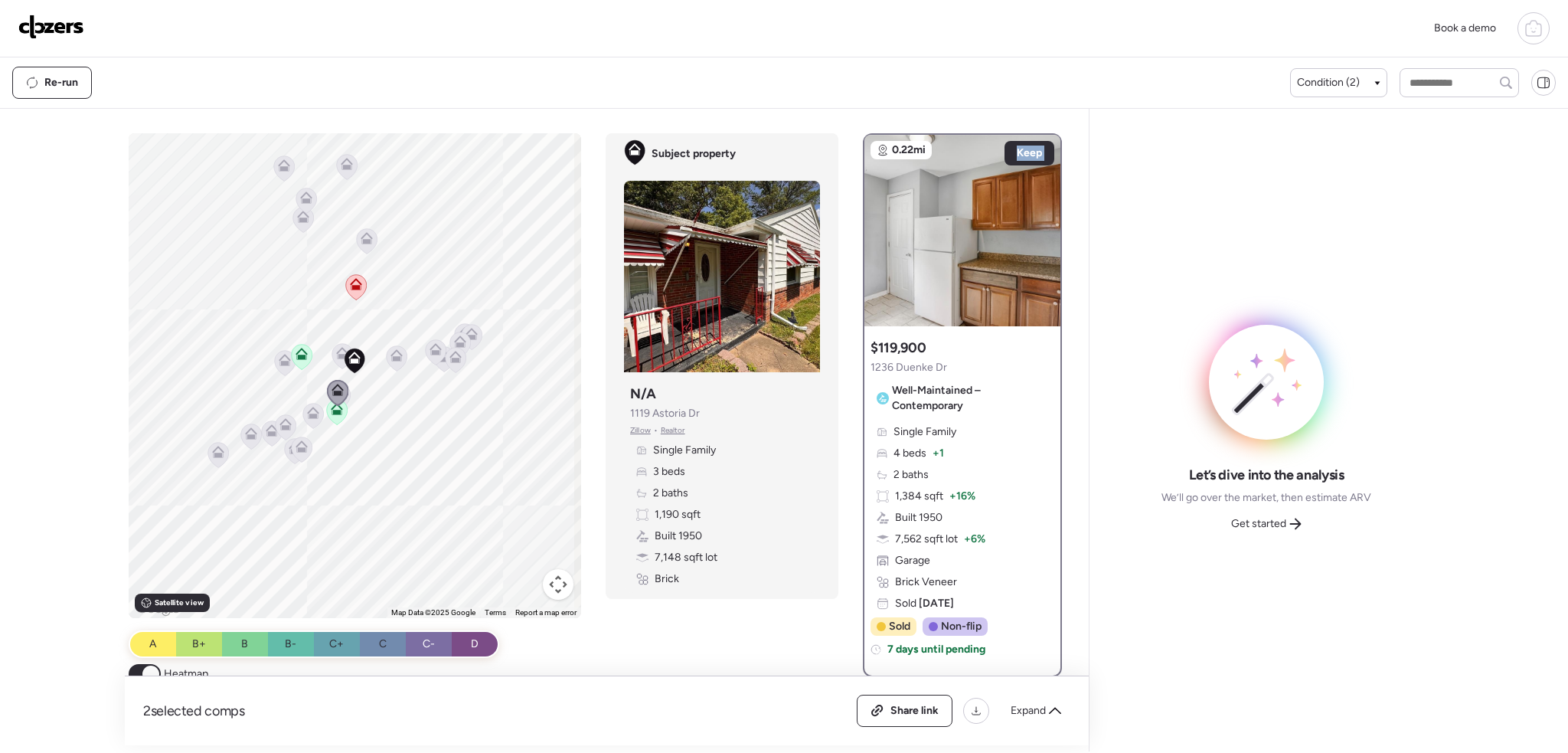
click at [345, 402] on icon at bounding box center [340, 397] width 21 height 26
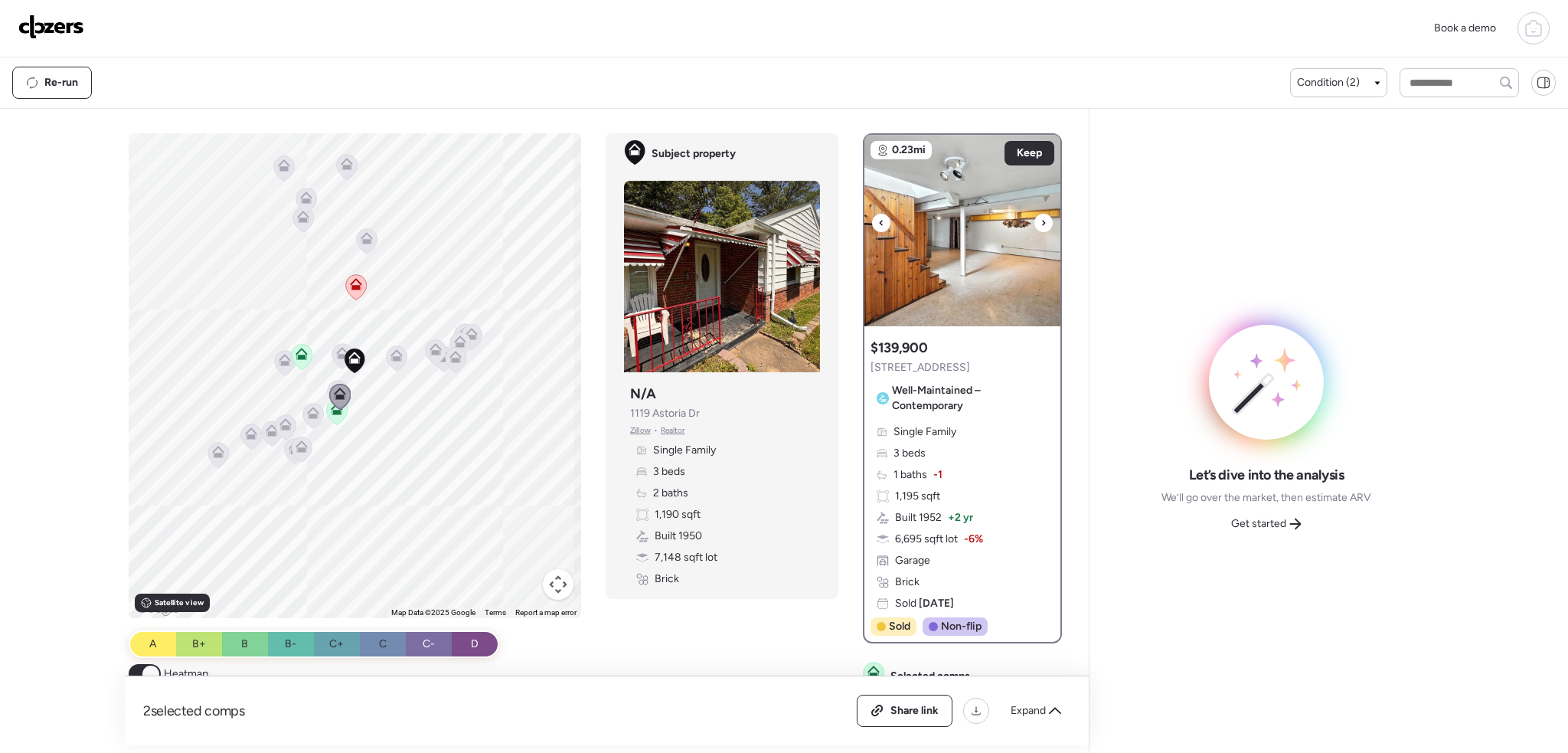
click at [1042, 221] on div at bounding box center [1043, 222] width 19 height 19
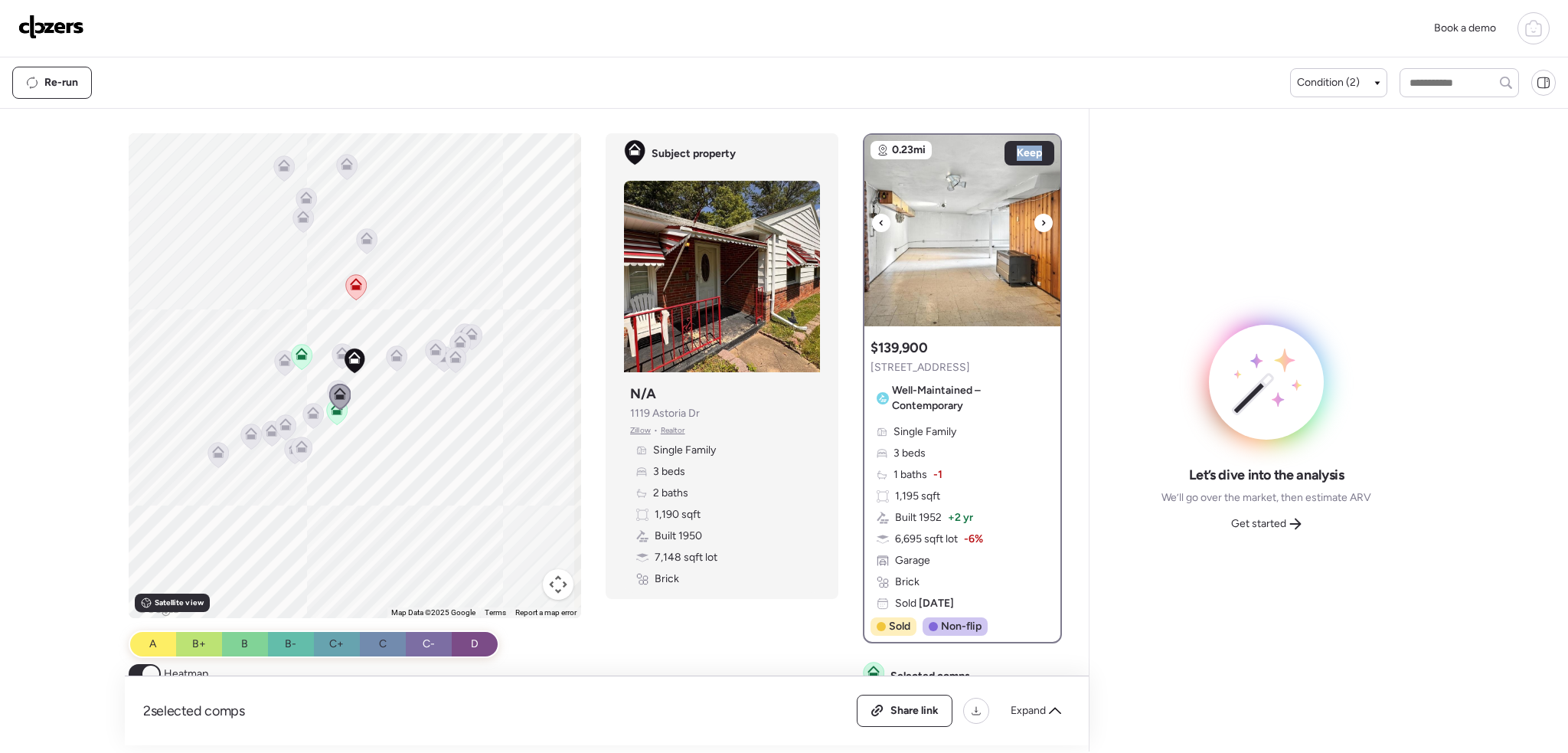
click at [1042, 221] on div at bounding box center [1043, 222] width 19 height 19
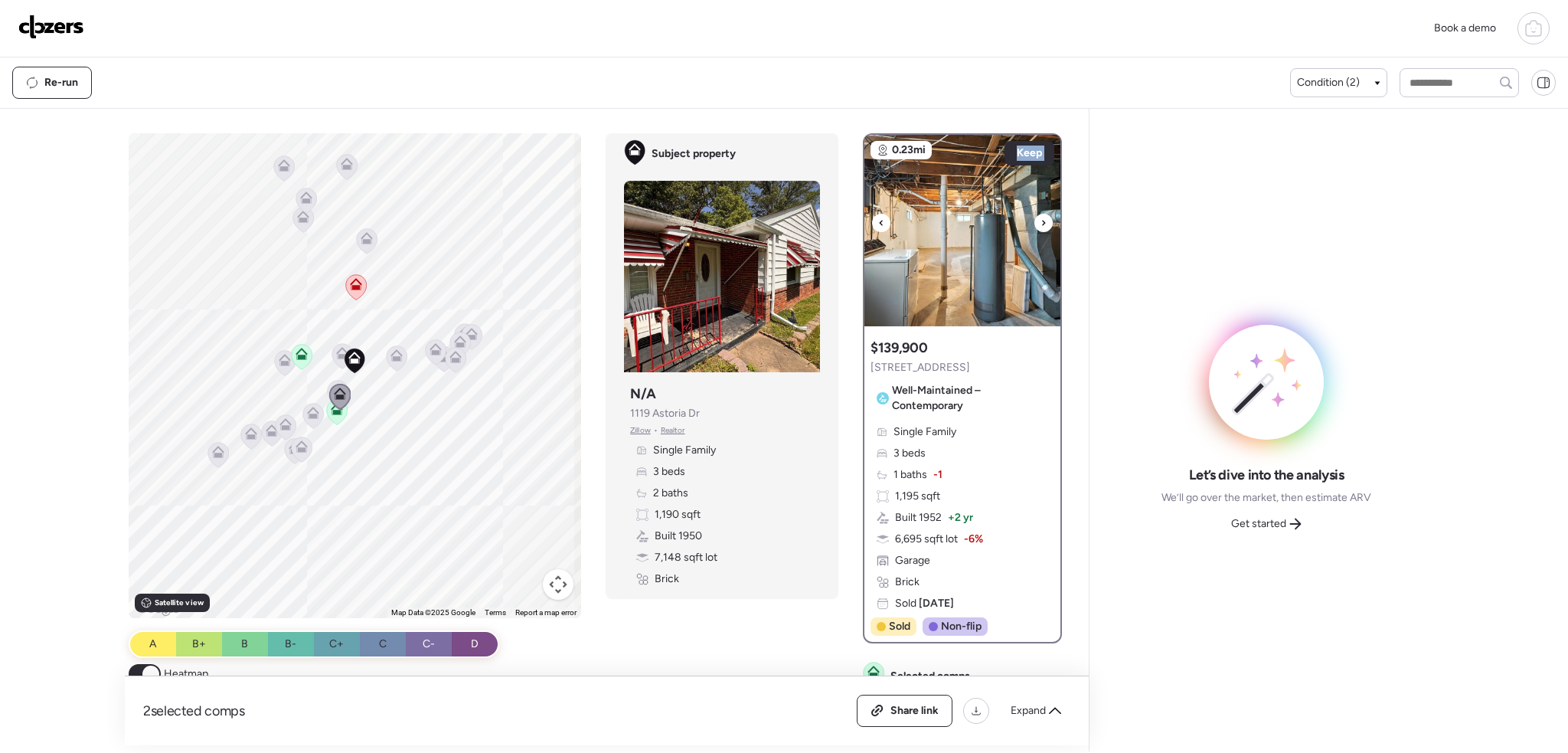
click at [1042, 221] on div at bounding box center [1043, 222] width 19 height 19
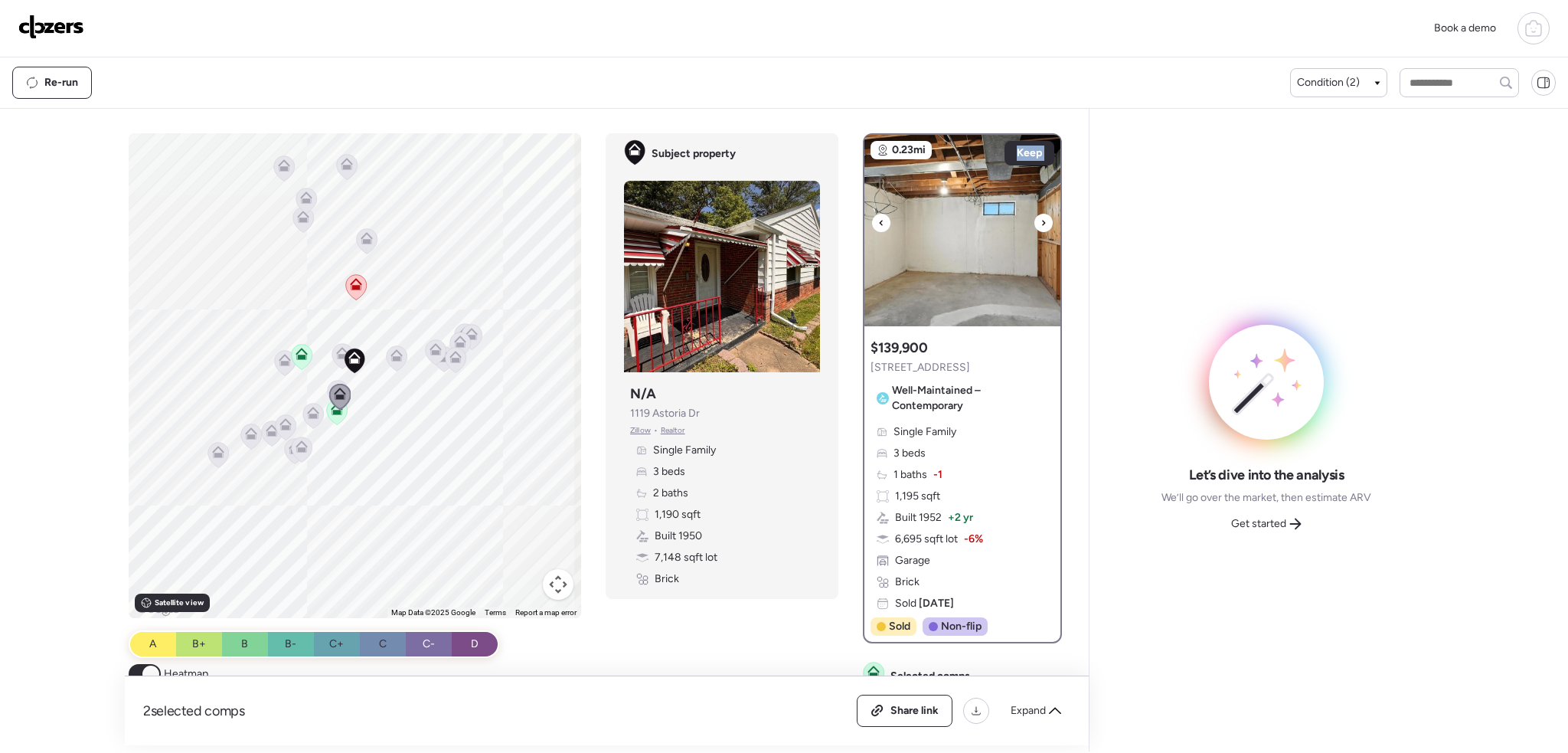
click at [1042, 221] on div at bounding box center [1043, 222] width 19 height 19
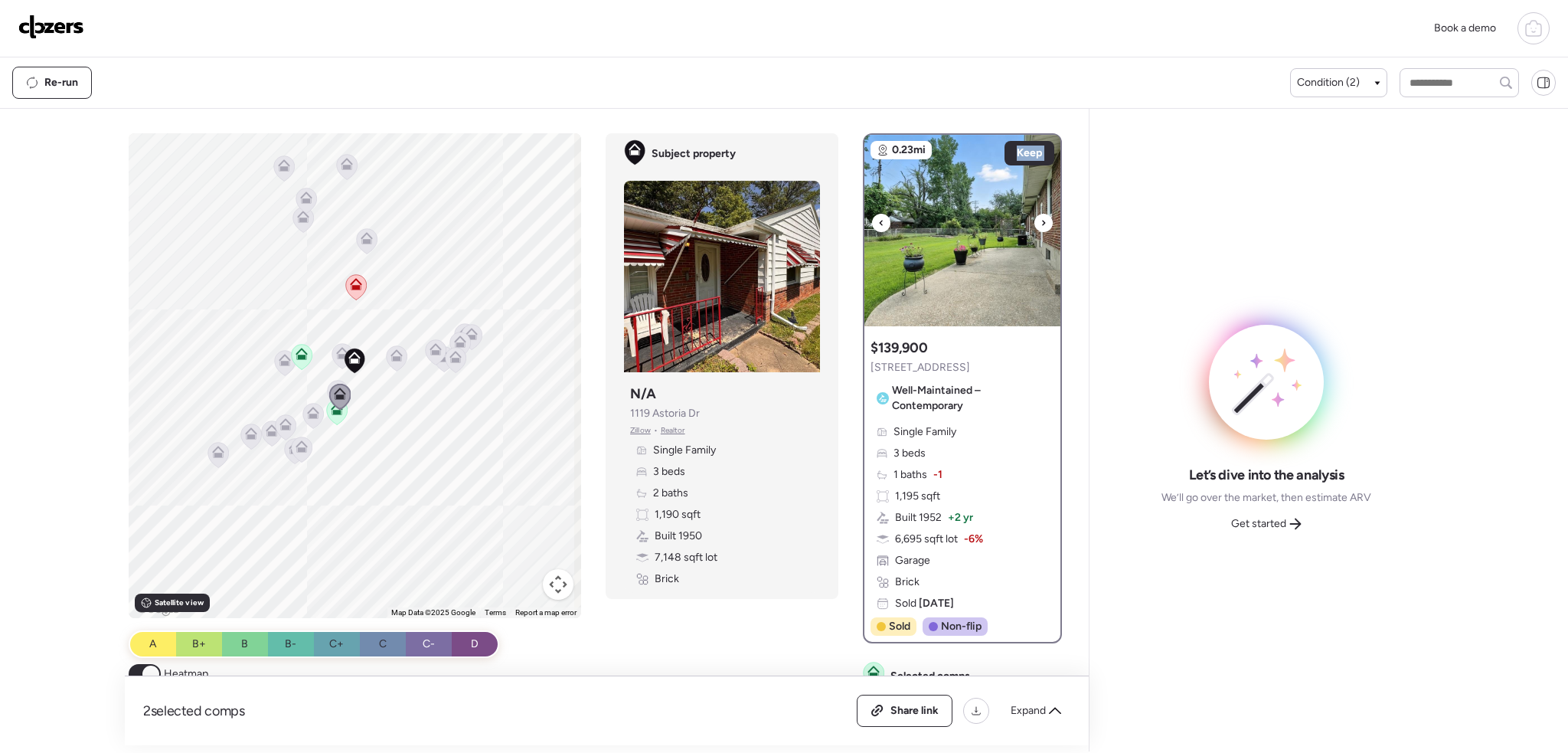
click at [1042, 221] on div at bounding box center [1043, 222] width 19 height 19
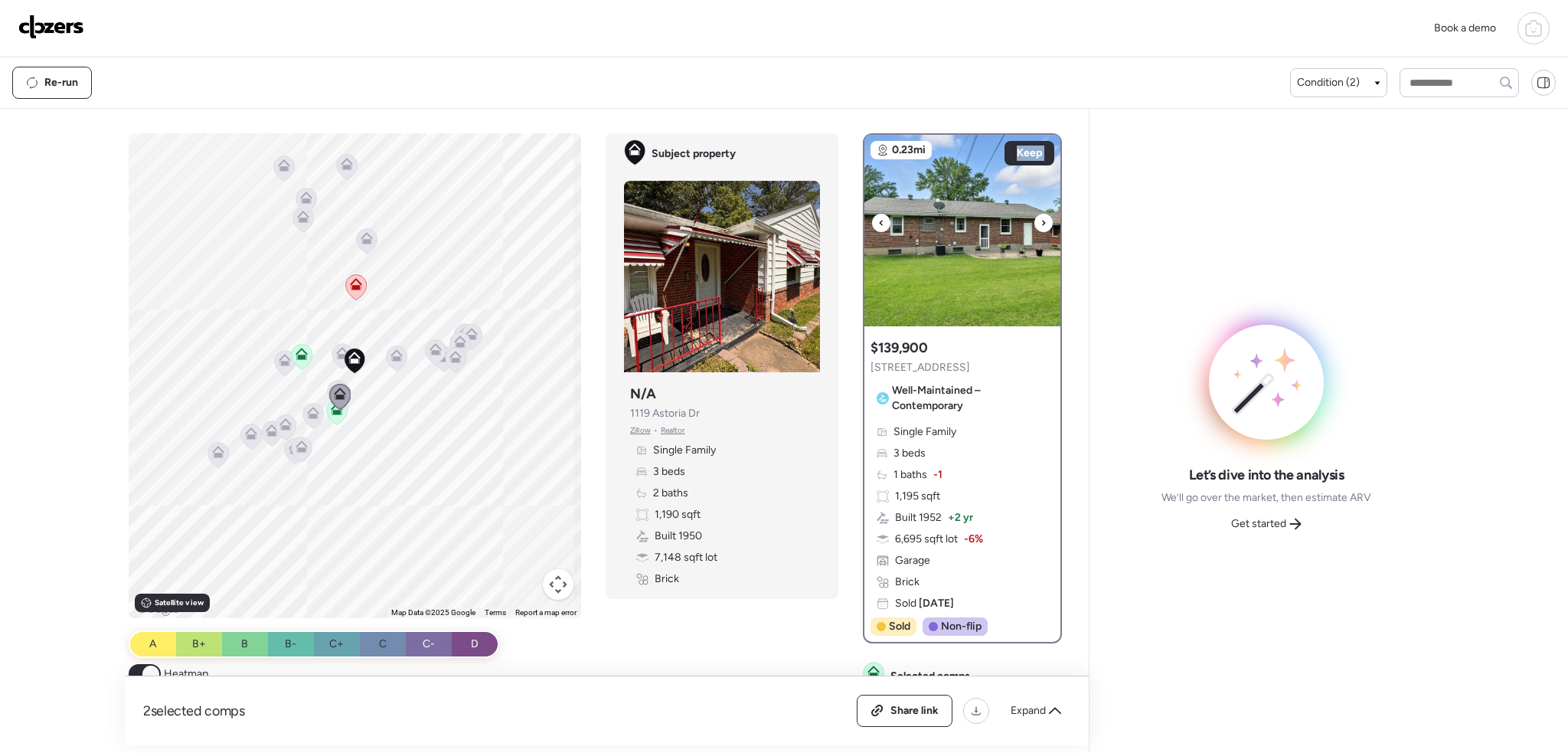
click at [1042, 221] on div at bounding box center [1043, 222] width 19 height 19
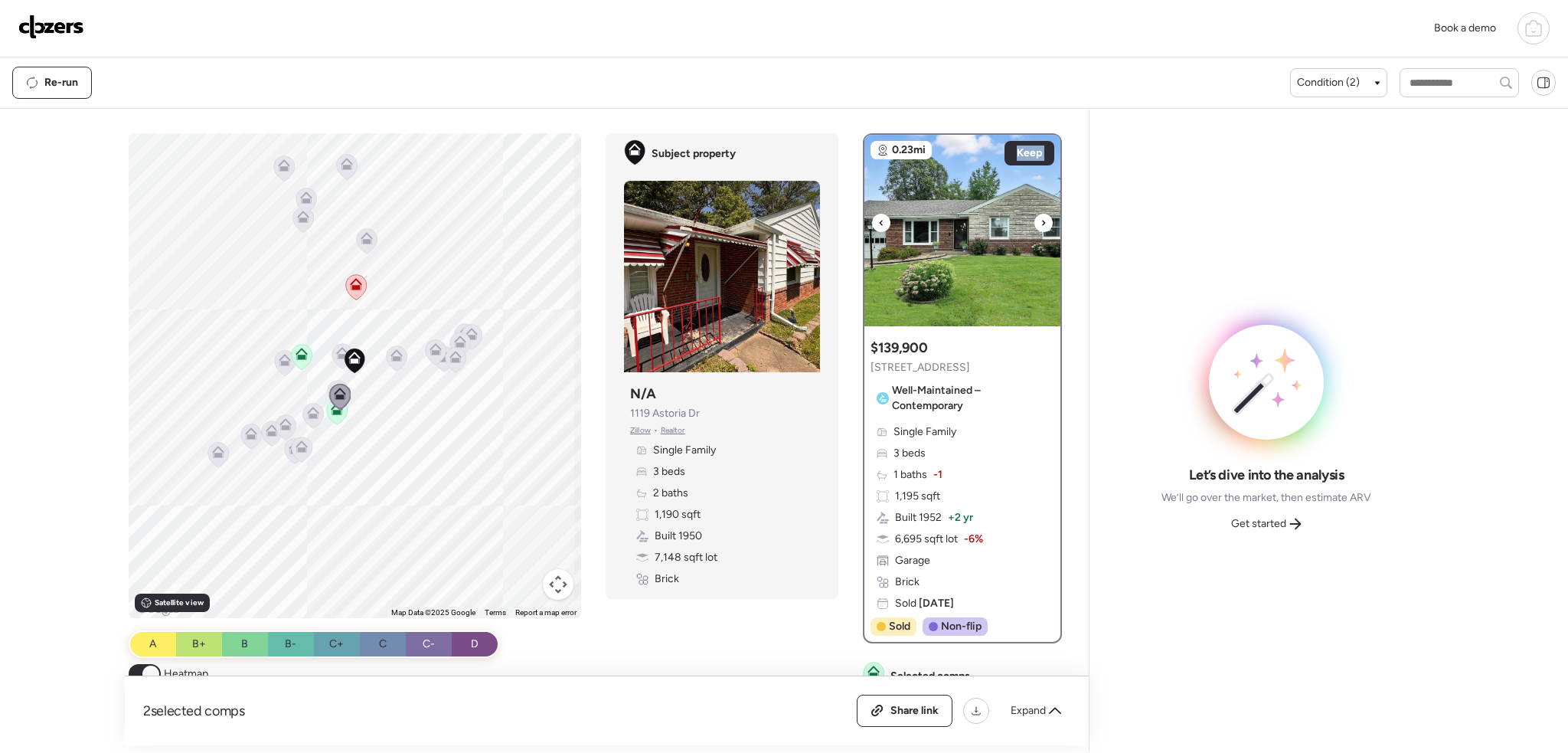
click at [1042, 221] on div at bounding box center [1043, 222] width 19 height 19
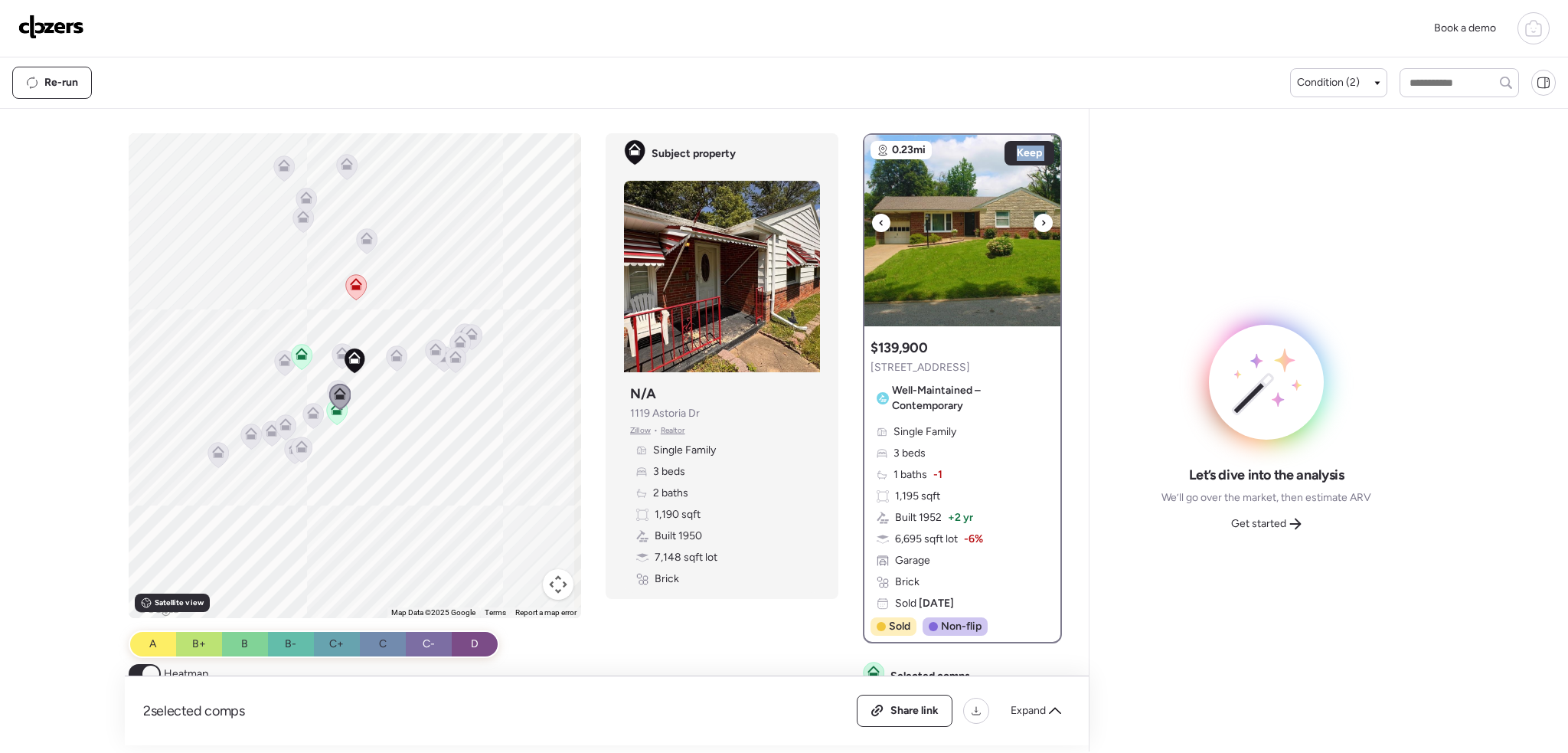
click at [1042, 221] on div at bounding box center [1043, 222] width 19 height 19
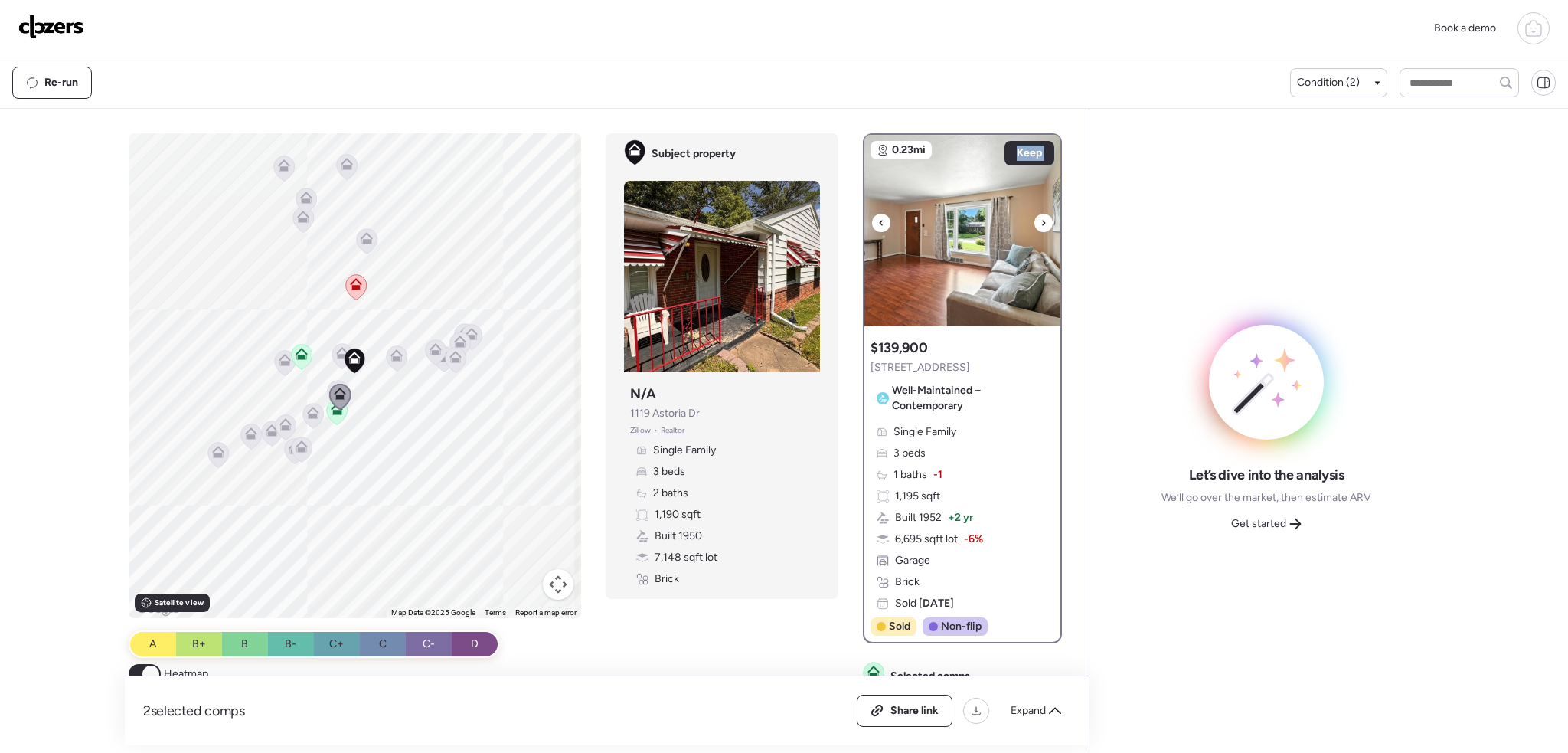
click at [1042, 221] on div at bounding box center [1043, 222] width 19 height 19
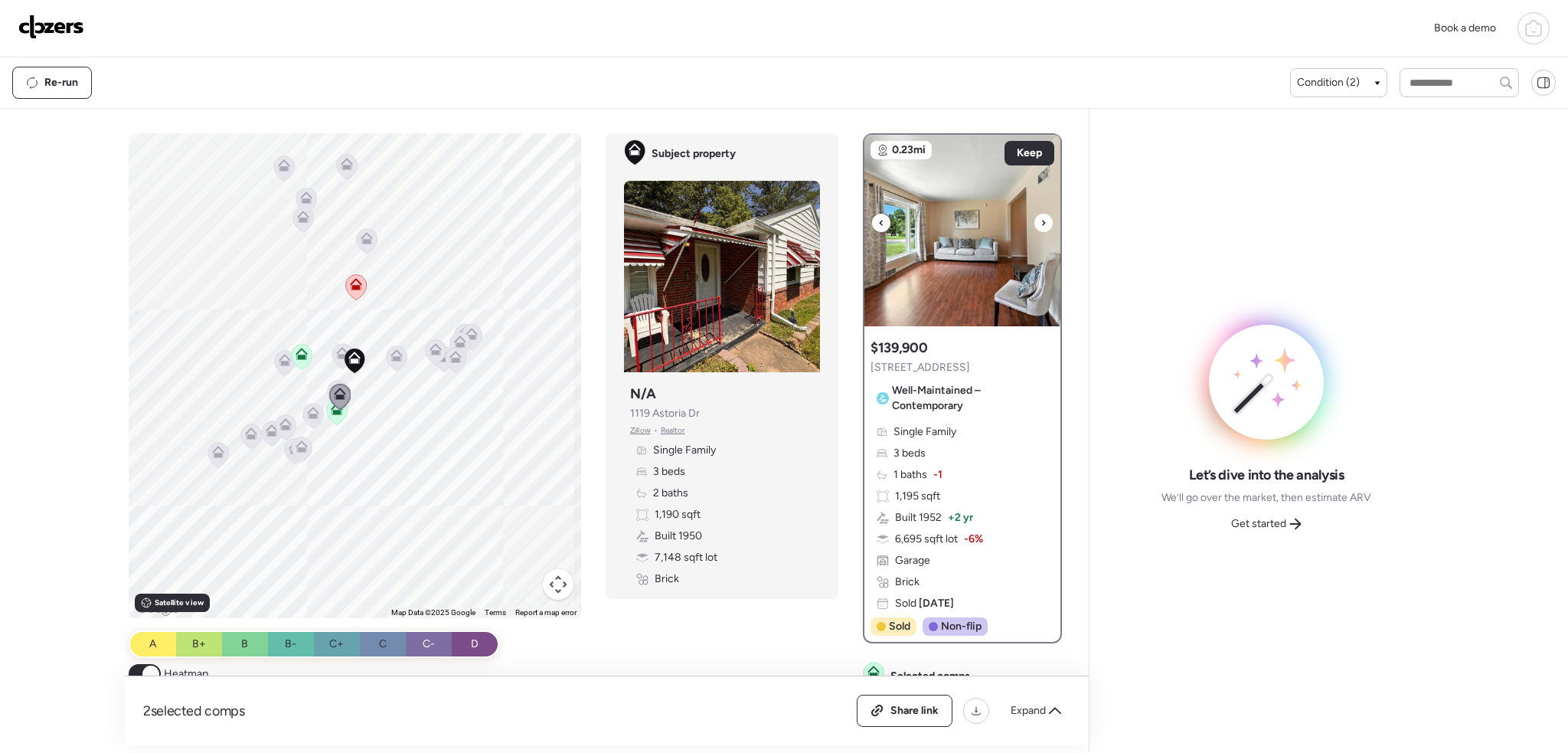
click at [1042, 221] on div at bounding box center [1043, 222] width 19 height 19
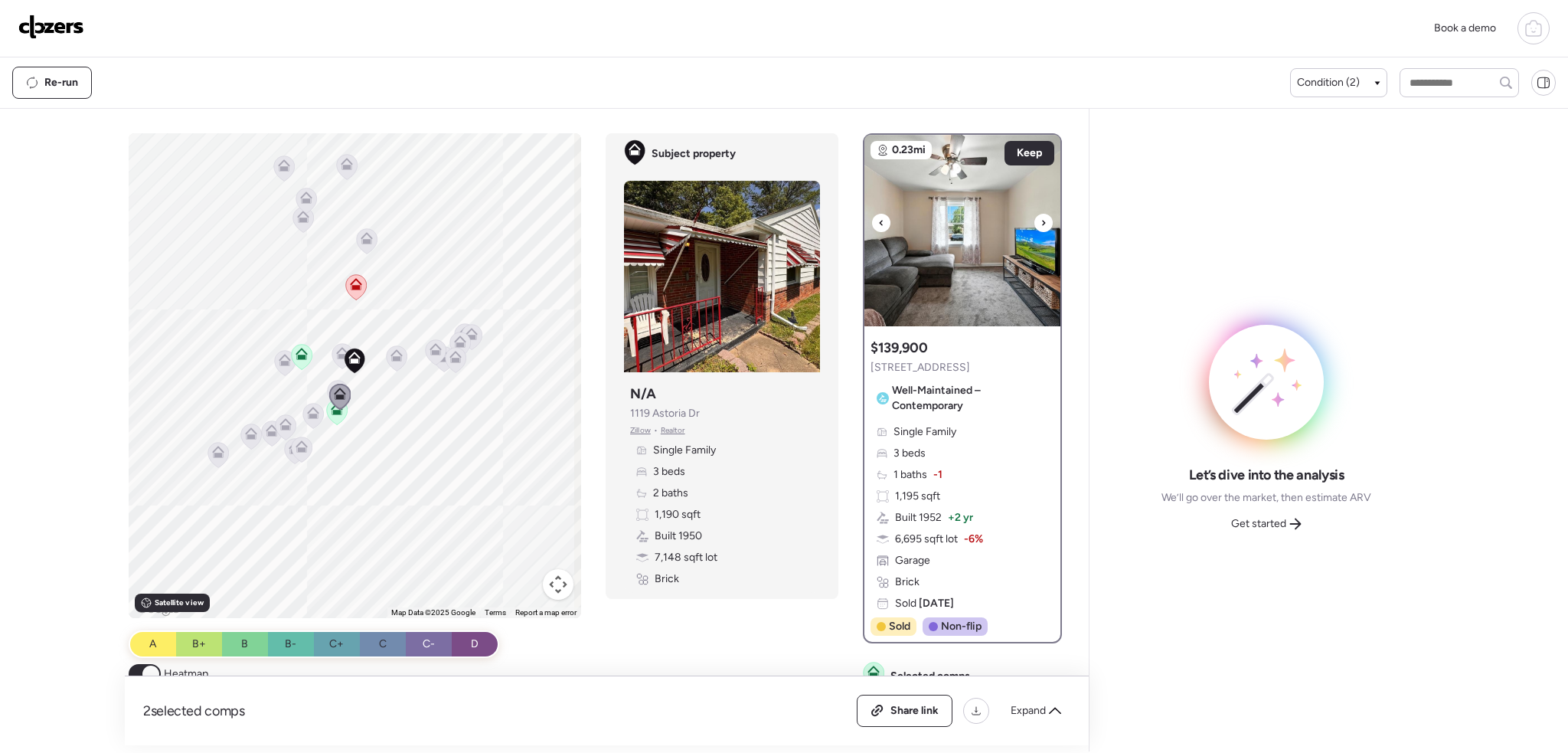
click at [1042, 221] on div at bounding box center [1043, 222] width 19 height 19
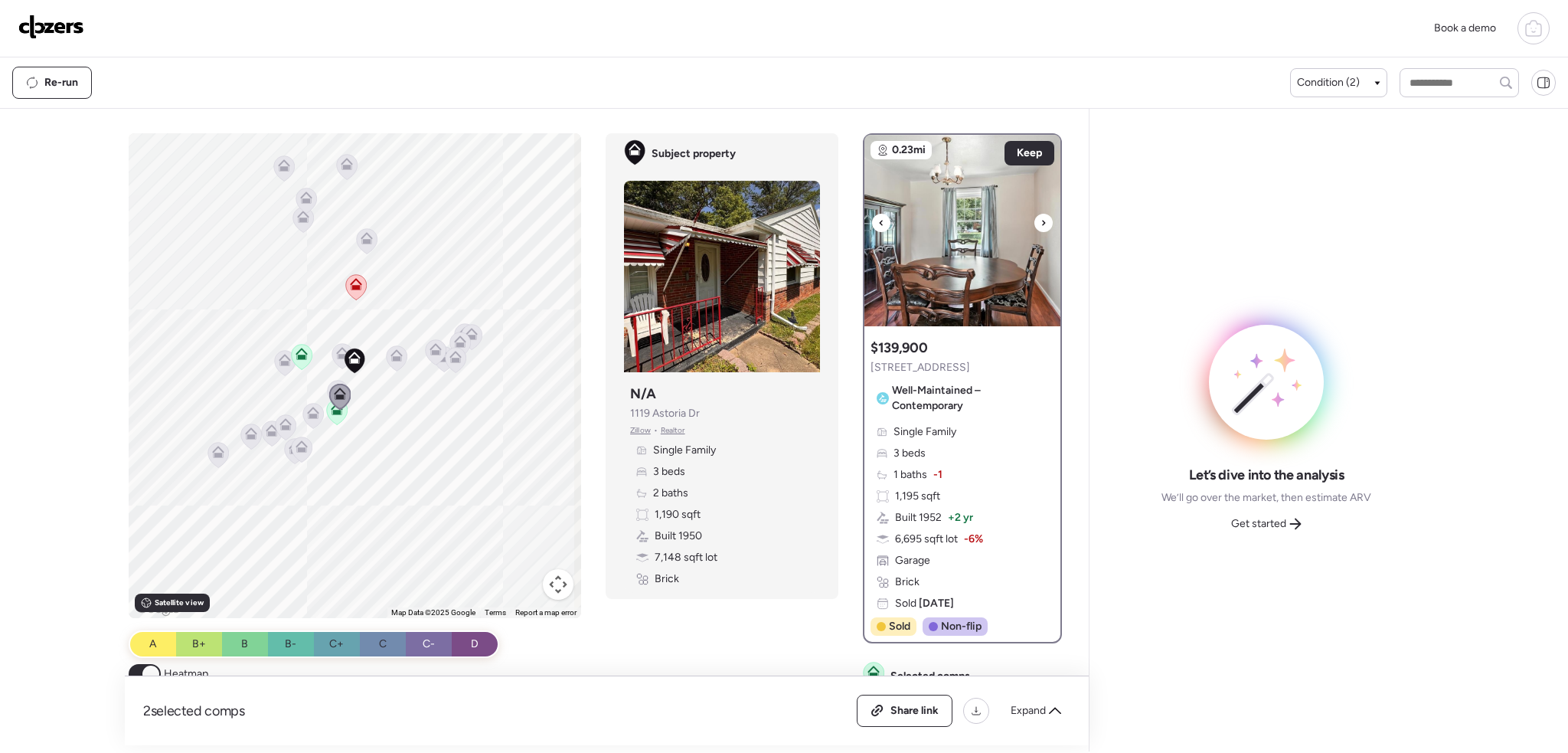
click at [1042, 221] on div at bounding box center [1043, 222] width 19 height 19
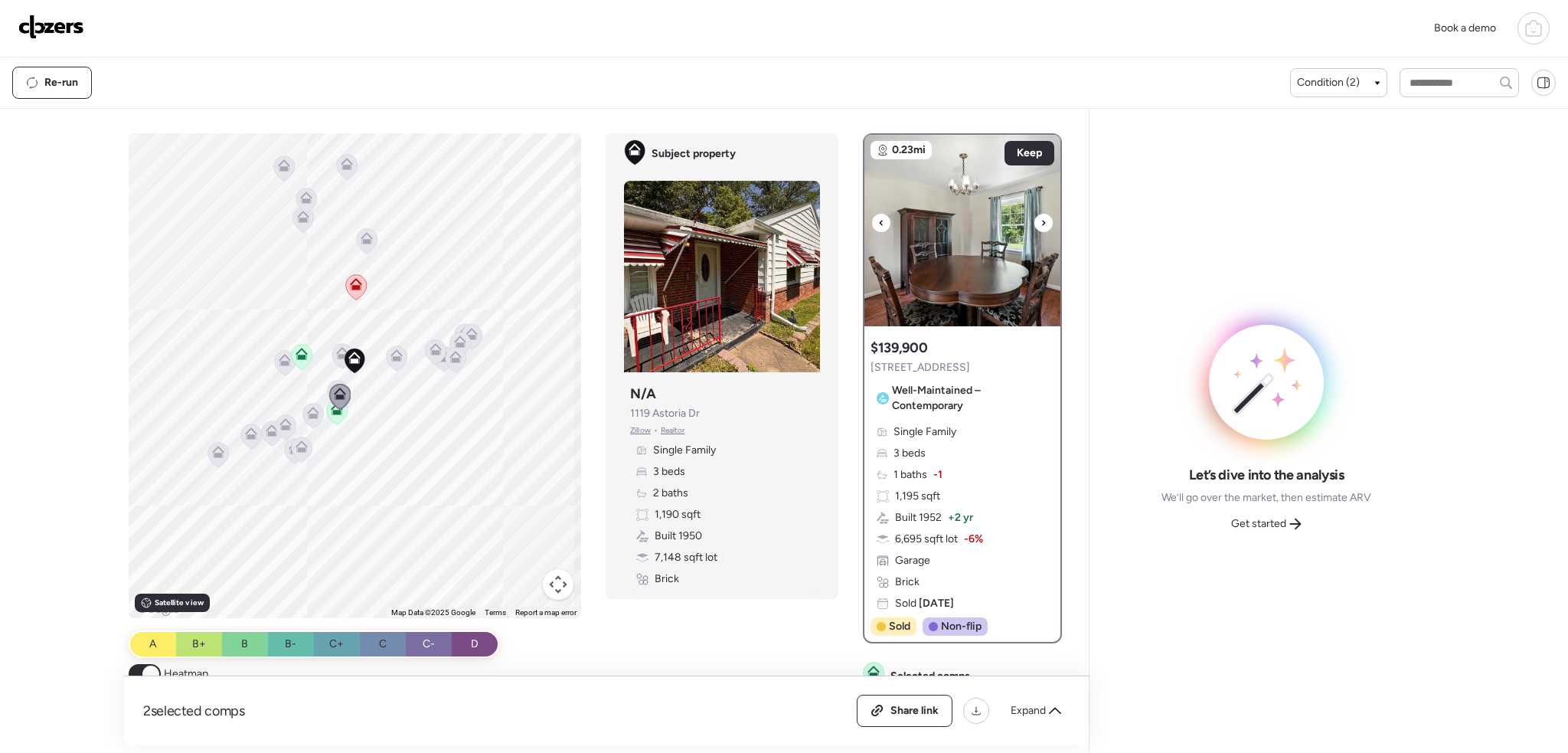
click at [1042, 221] on div at bounding box center [1043, 222] width 19 height 19
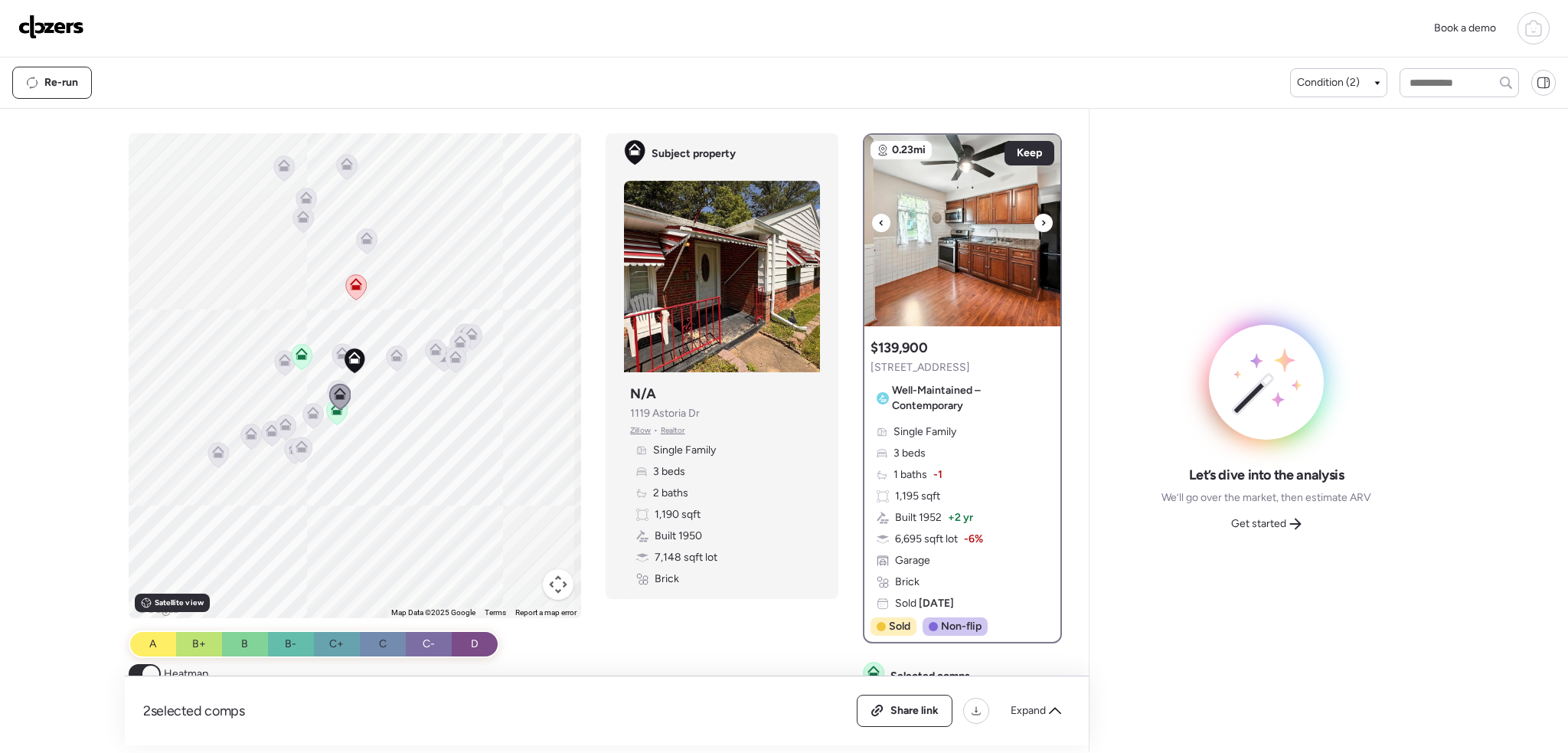
click at [1042, 221] on div at bounding box center [1043, 222] width 19 height 19
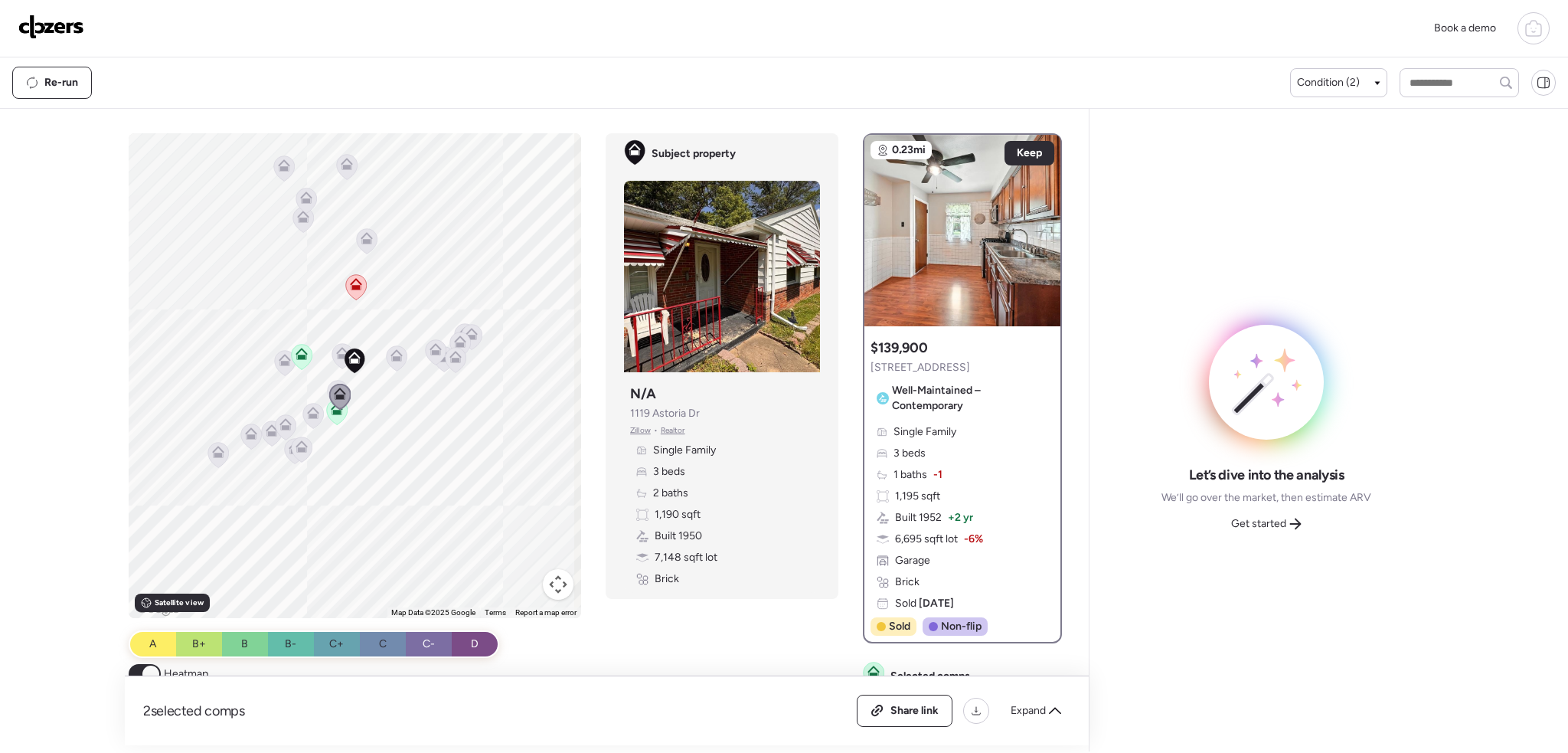
click at [284, 363] on icon at bounding box center [285, 362] width 10 height 5
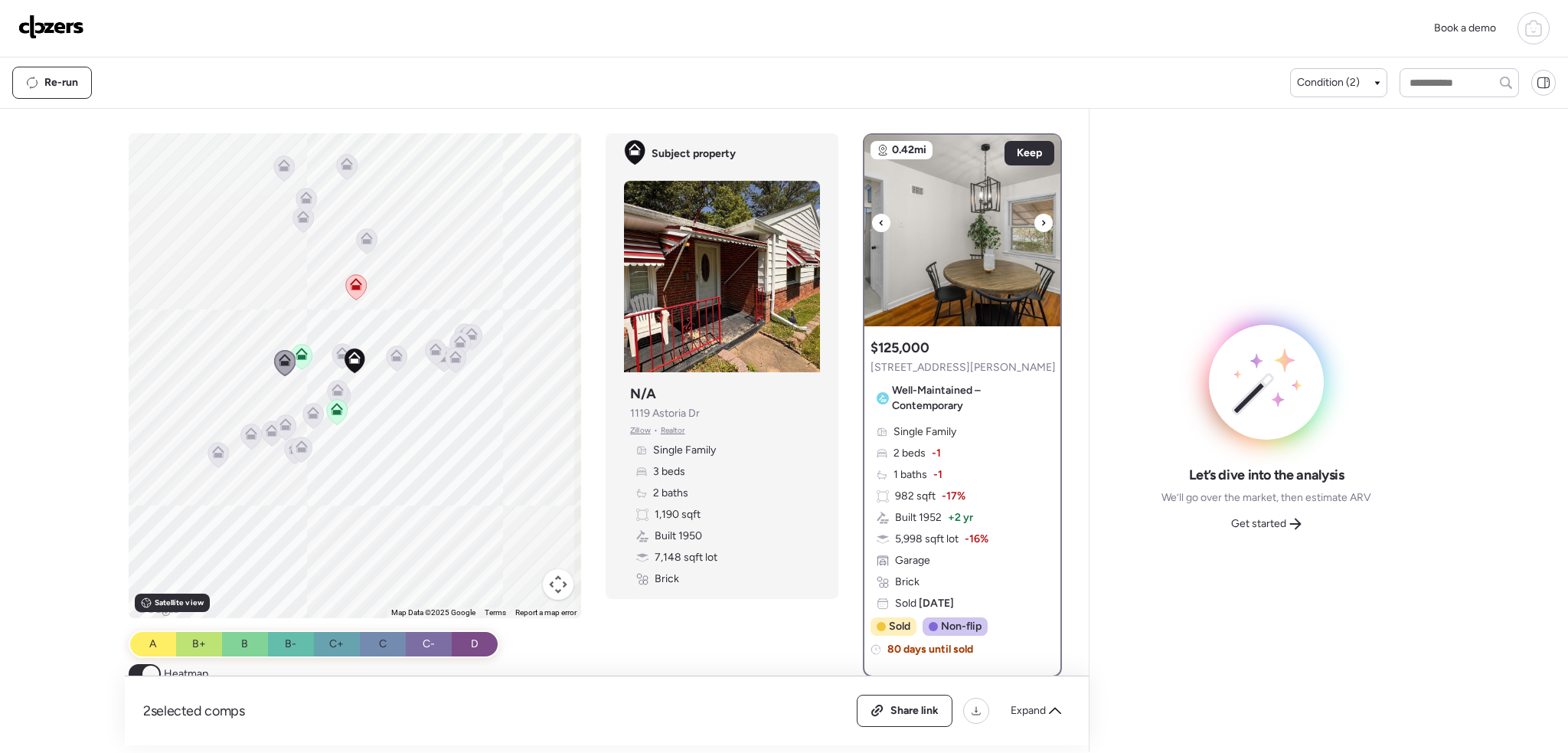
click at [1040, 222] on icon at bounding box center [1043, 222] width 7 height 19
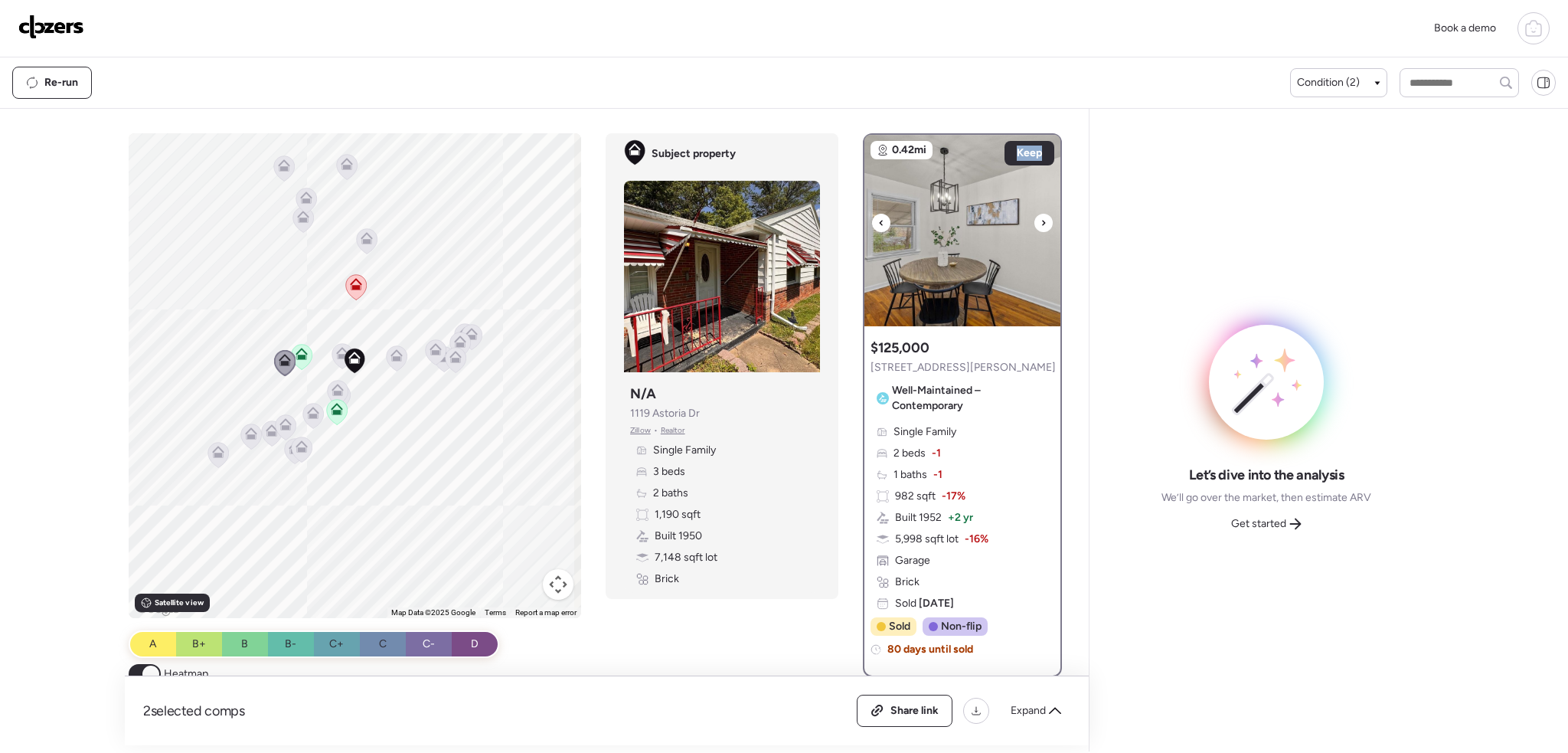
click at [1040, 222] on icon at bounding box center [1043, 222] width 7 height 19
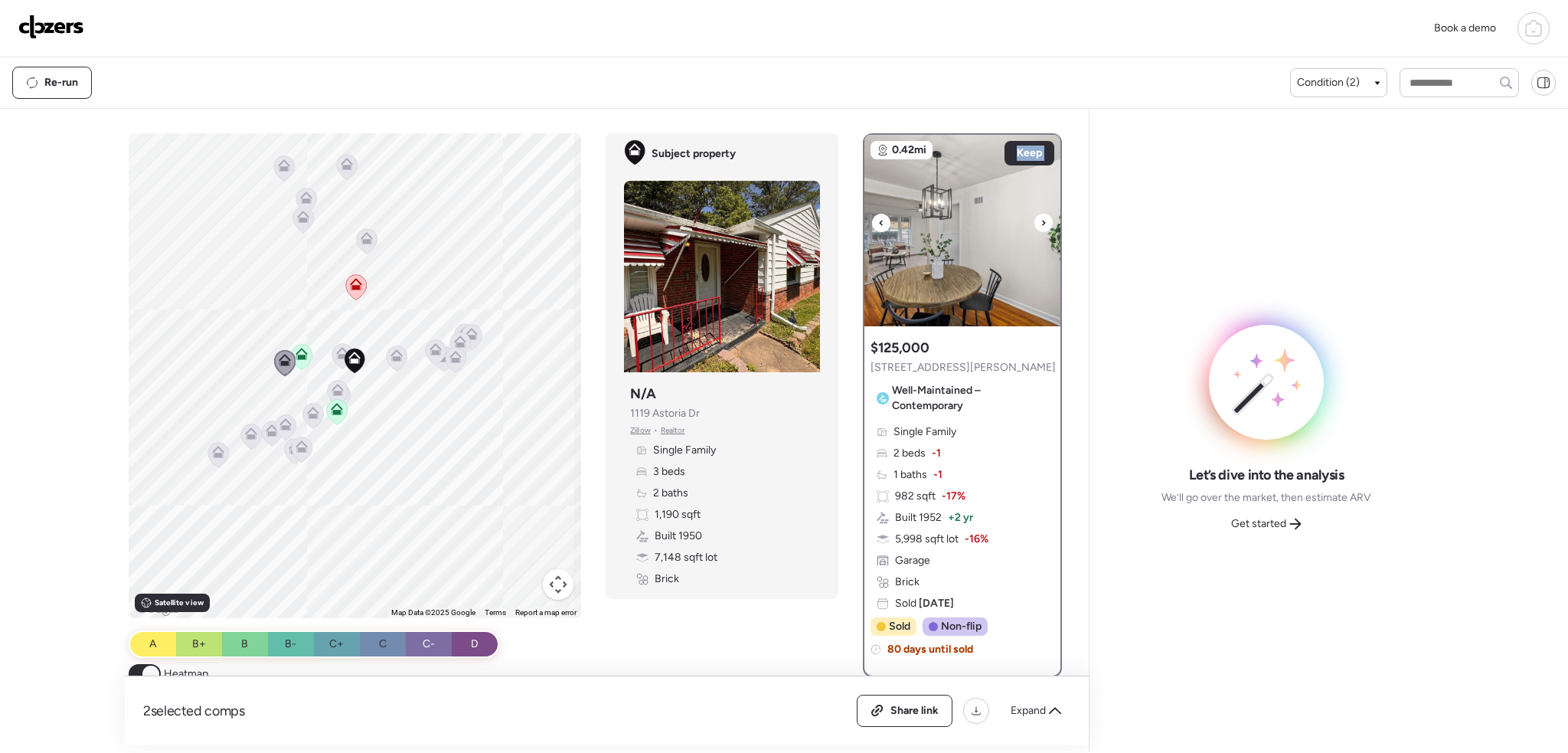
click at [1040, 222] on icon at bounding box center [1043, 222] width 7 height 19
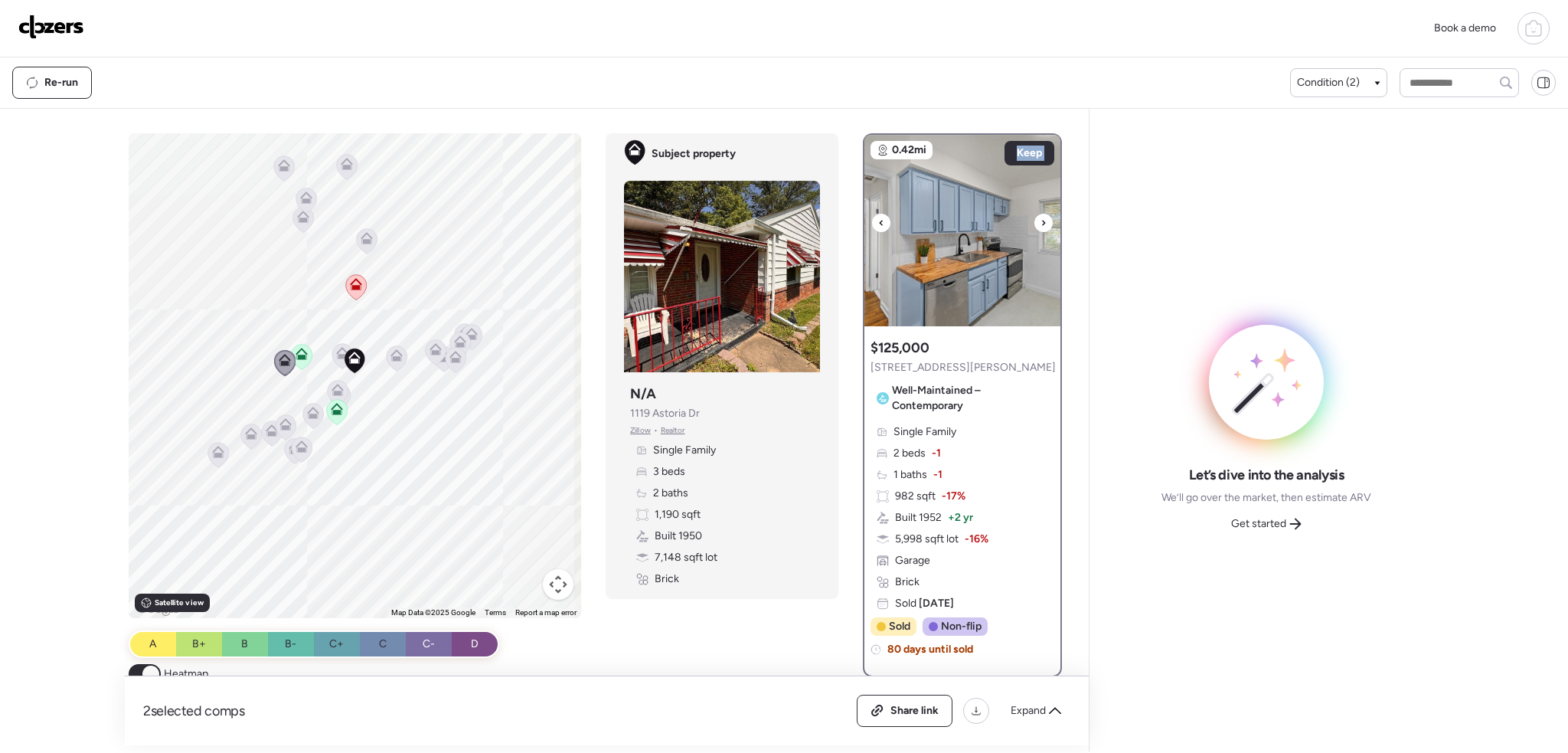
click at [1040, 222] on icon at bounding box center [1043, 222] width 7 height 19
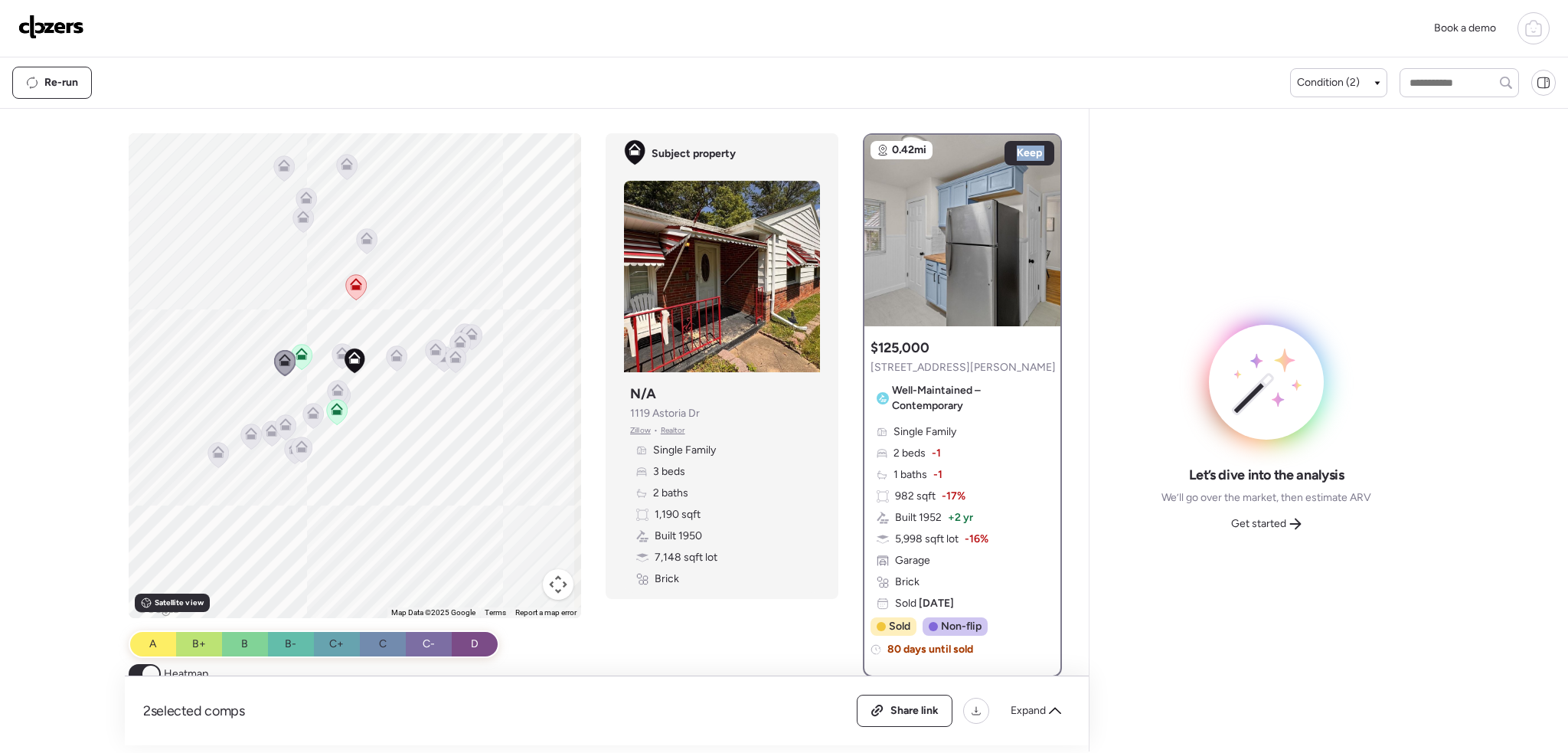
click at [308, 412] on icon at bounding box center [314, 410] width 11 height 7
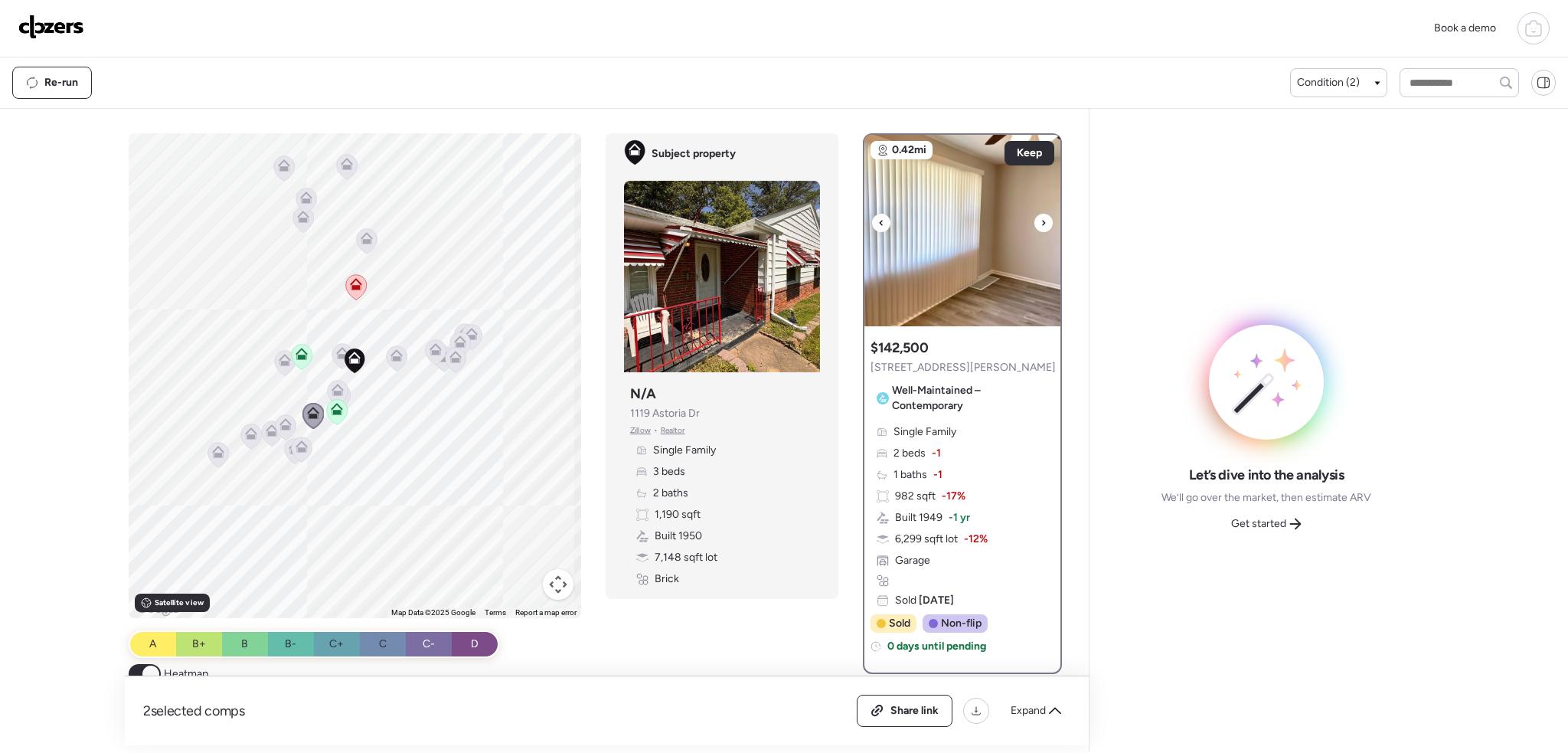
click at [1040, 223] on div at bounding box center [1043, 222] width 19 height 19
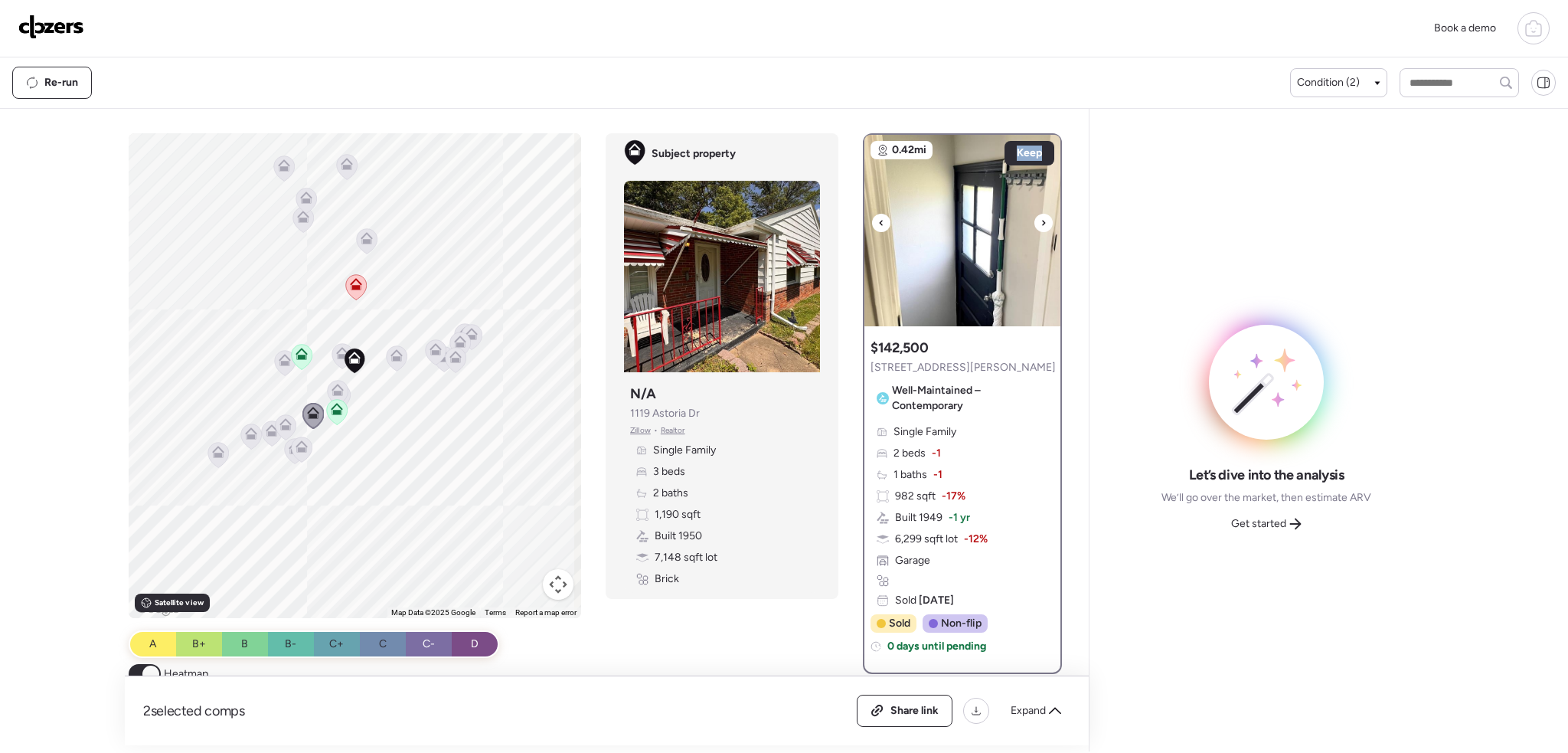
click at [1040, 223] on div at bounding box center [1043, 222] width 19 height 19
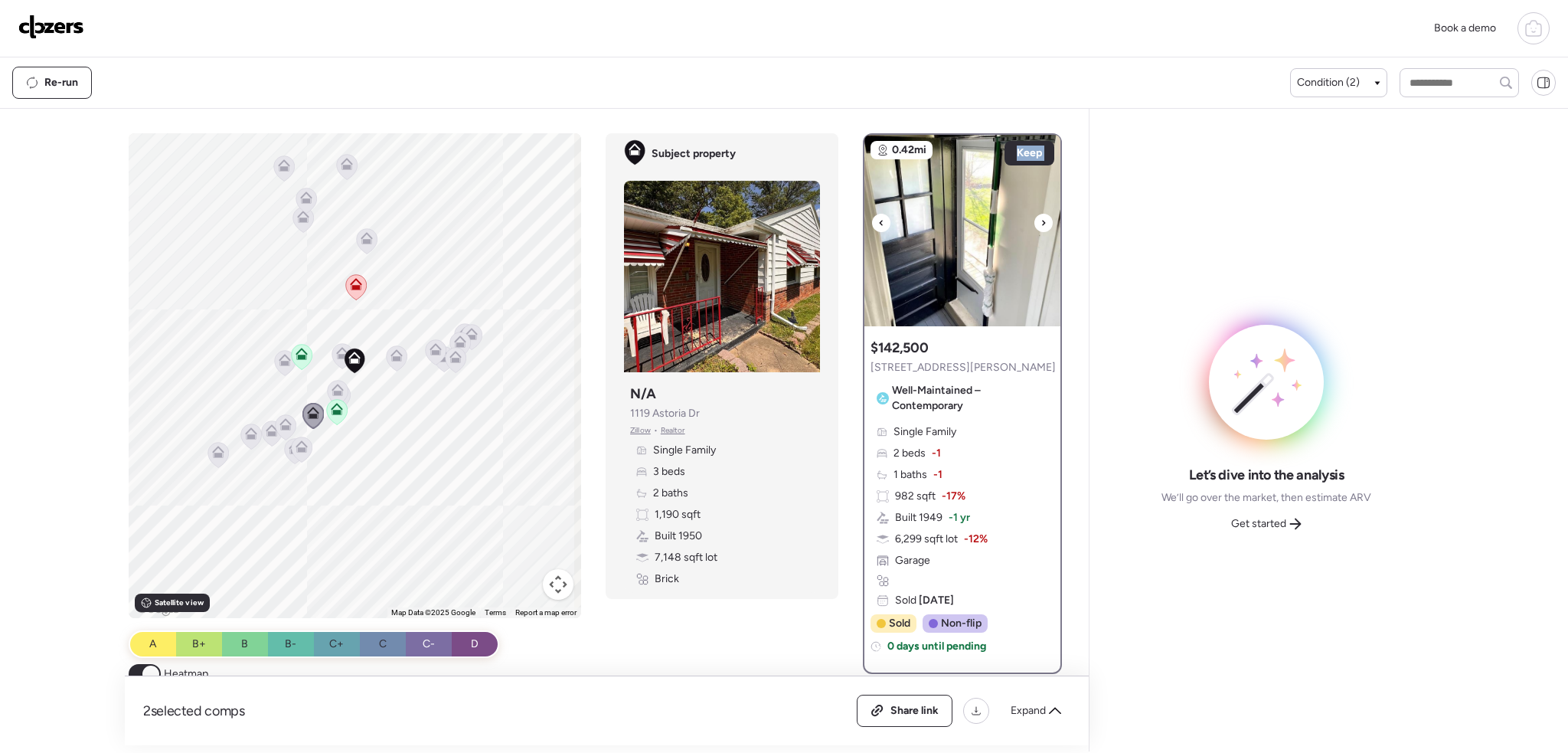
click at [1040, 223] on div at bounding box center [1043, 222] width 19 height 19
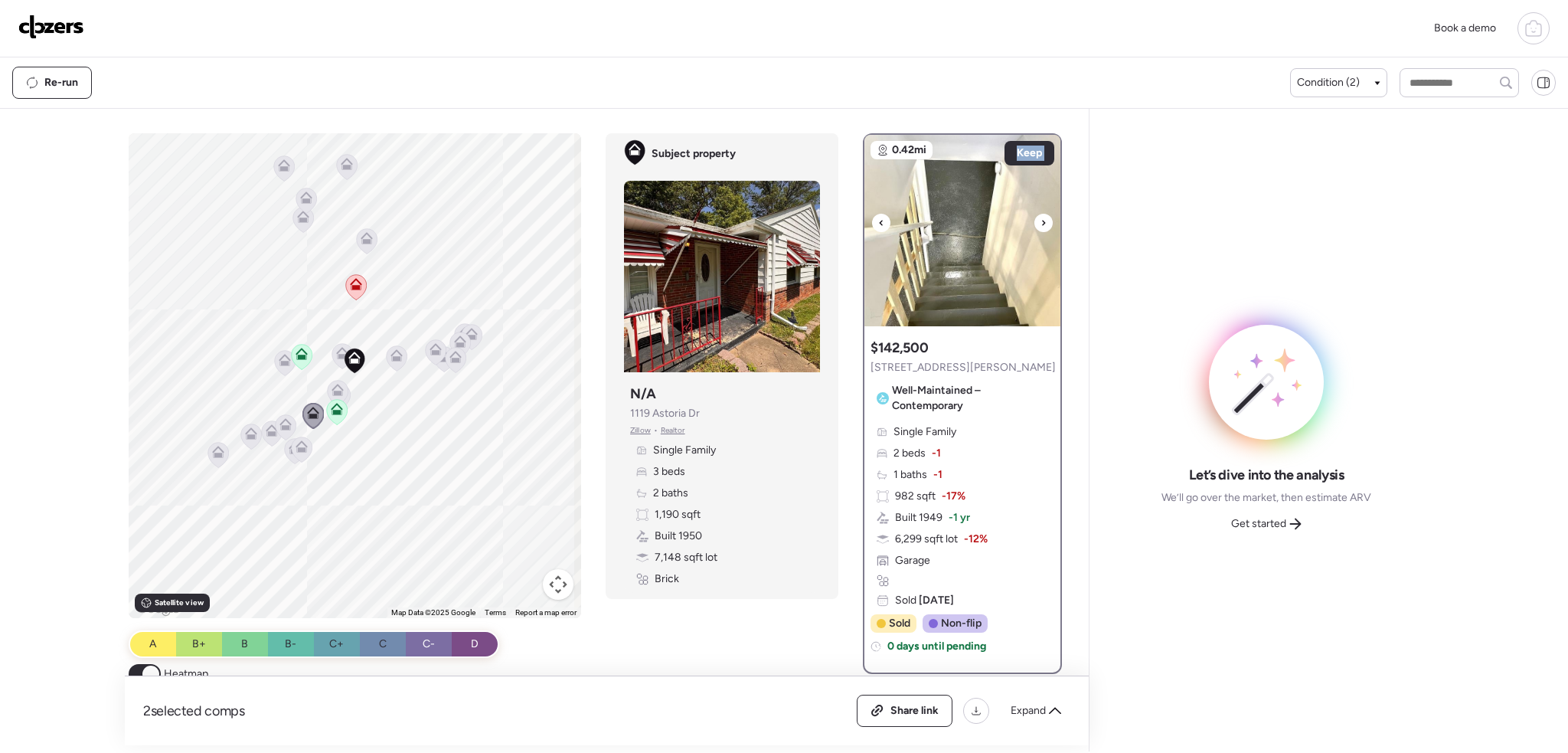
click at [1040, 223] on div at bounding box center [1043, 222] width 19 height 19
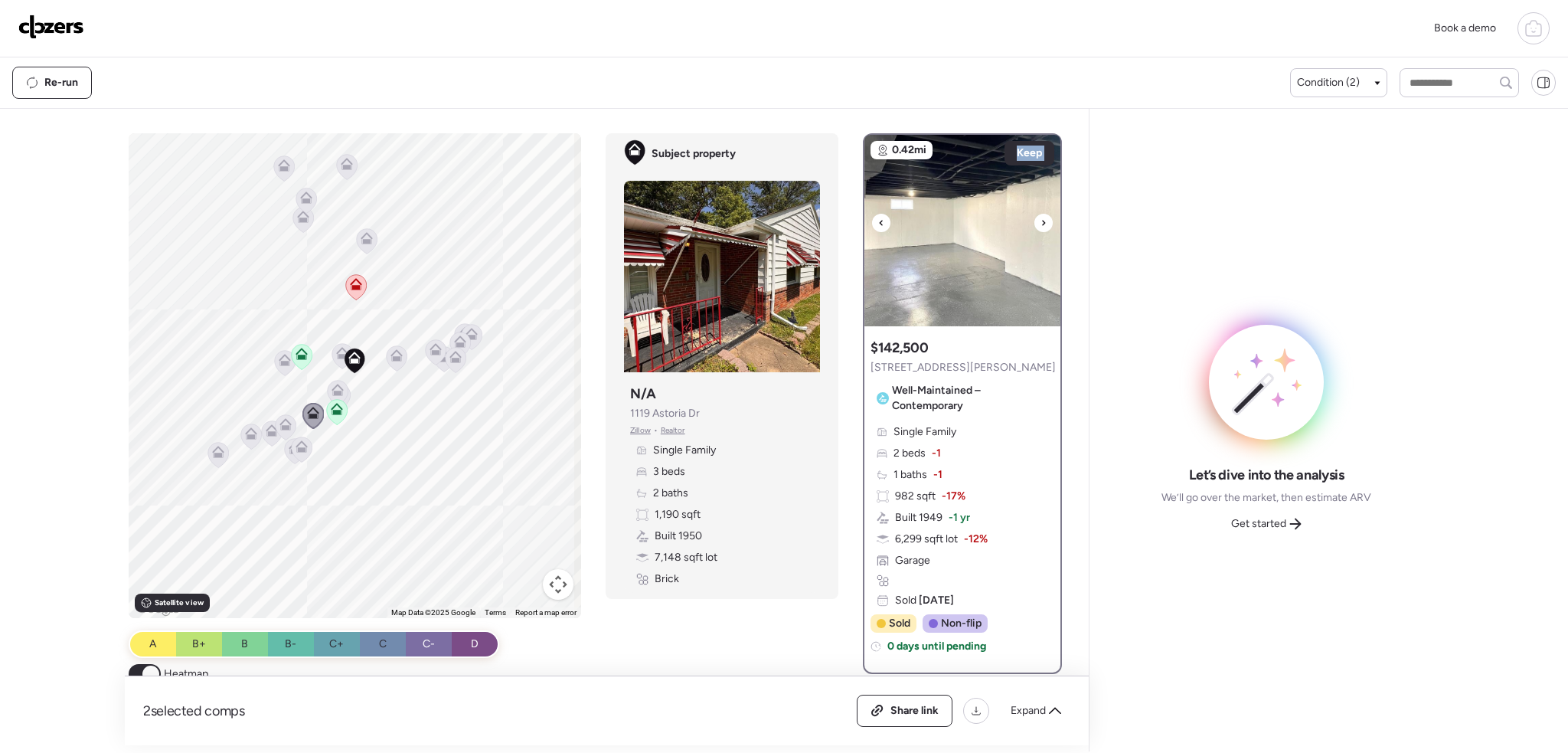
click at [1040, 223] on div at bounding box center [1043, 222] width 19 height 19
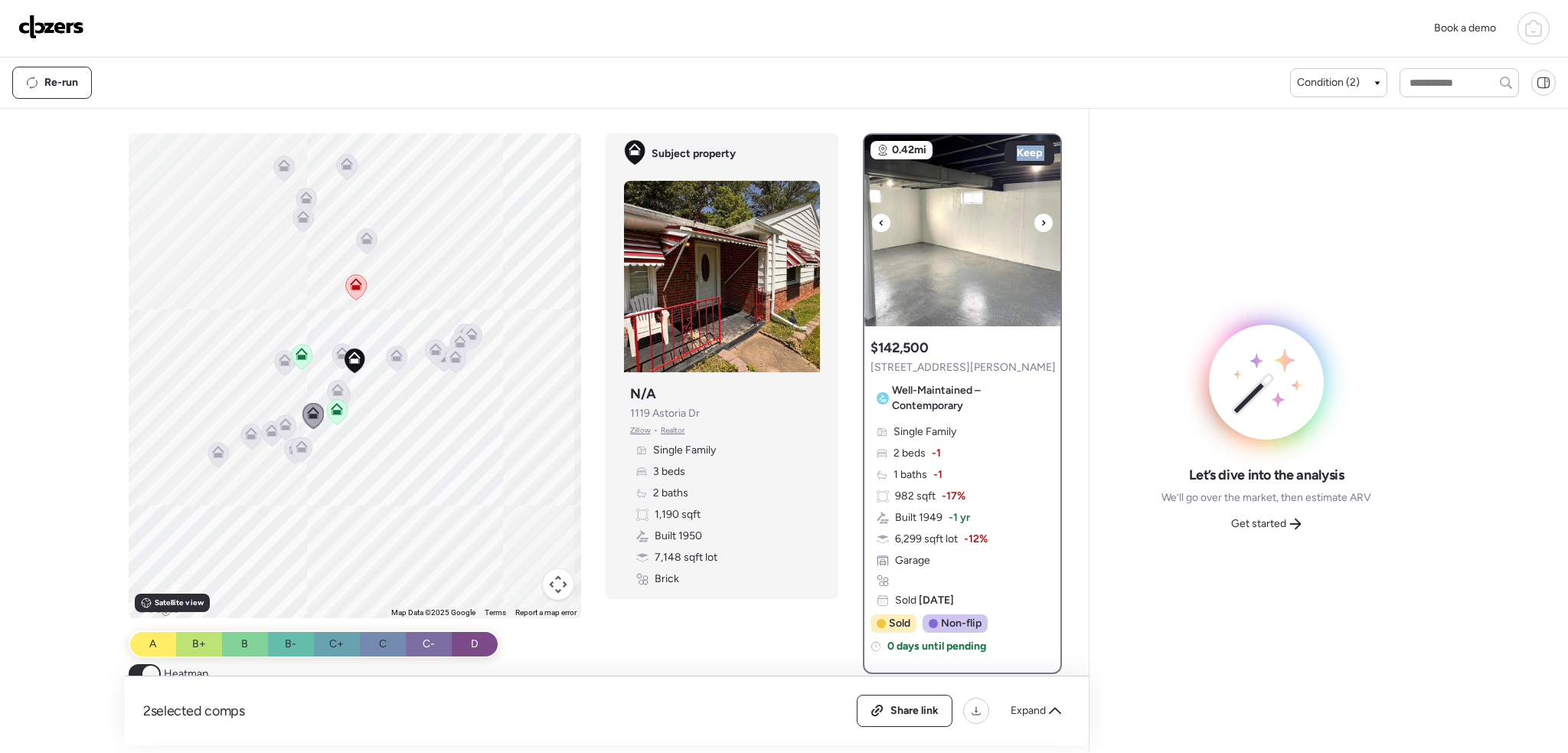
click at [1040, 223] on div at bounding box center [1043, 222] width 19 height 19
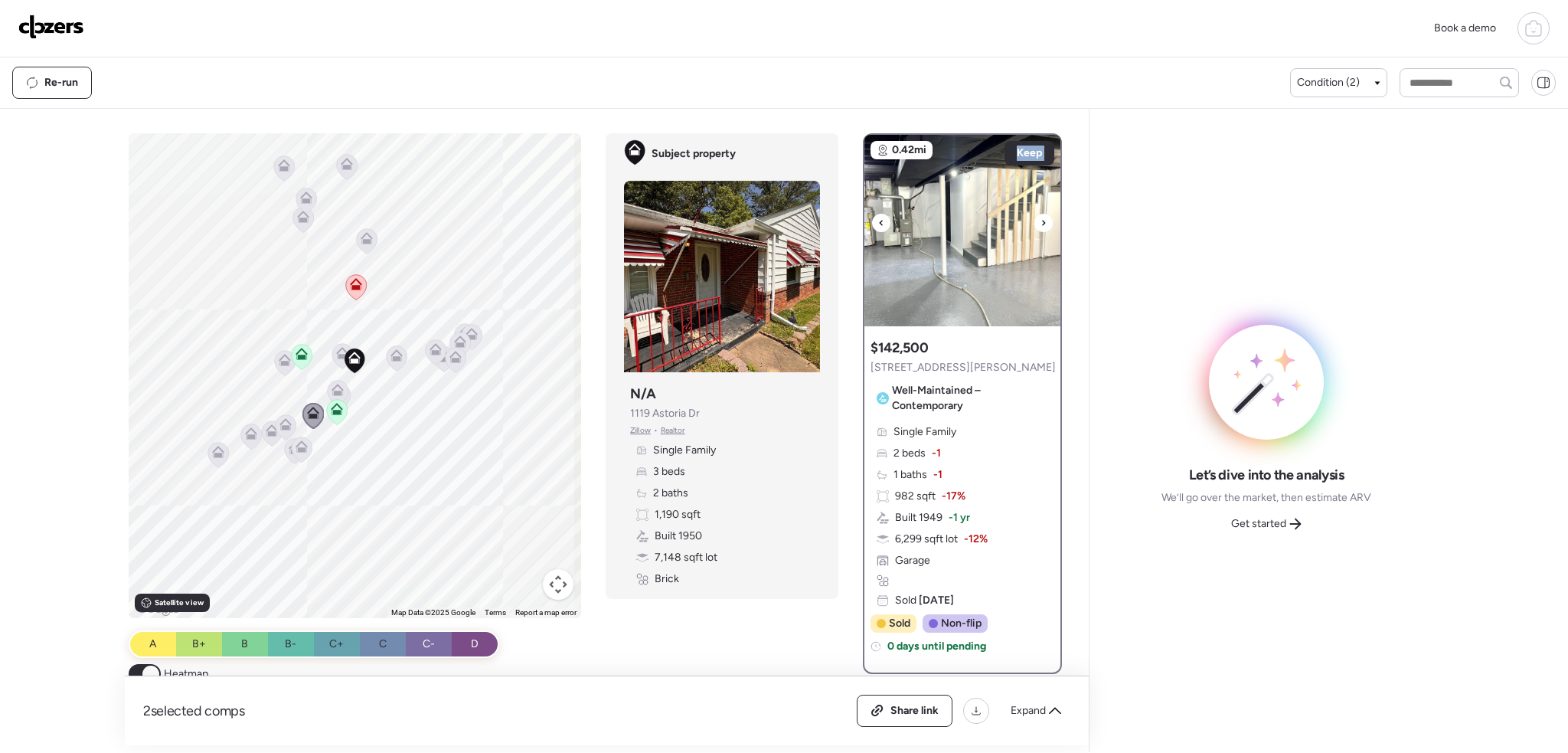
click at [1040, 222] on div at bounding box center [1043, 222] width 19 height 19
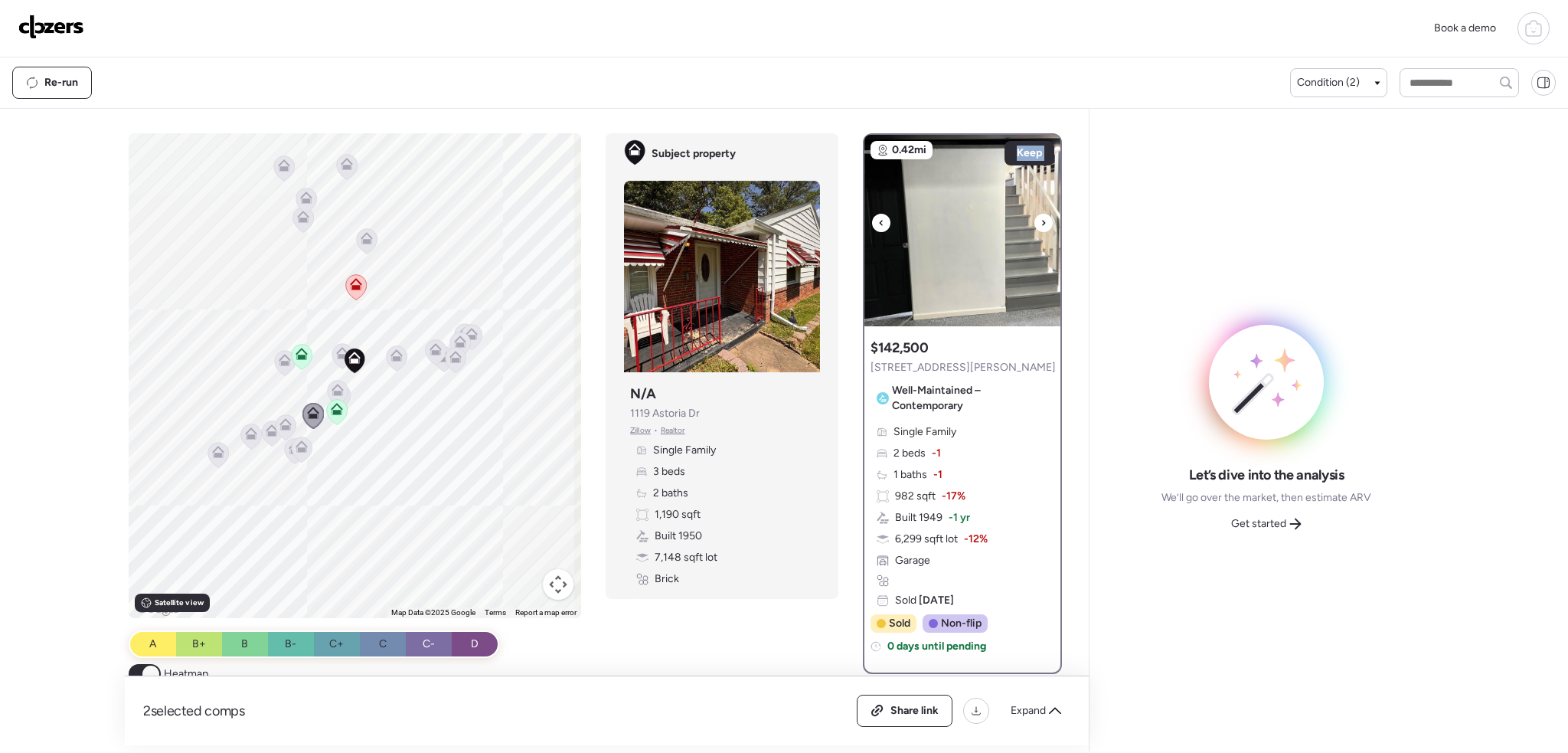
click at [1040, 222] on div at bounding box center [1043, 222] width 19 height 19
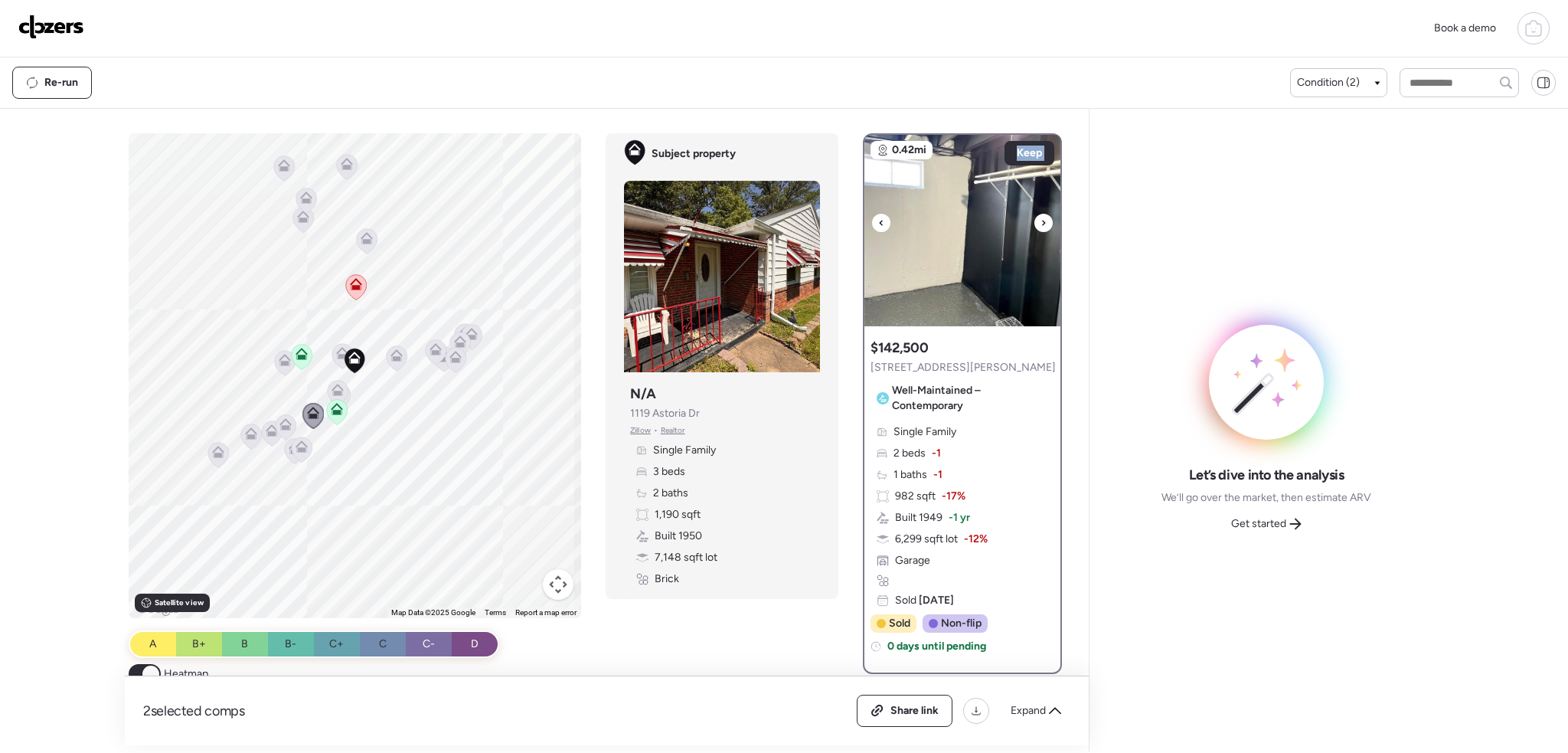
click at [1040, 222] on div at bounding box center [1043, 222] width 19 height 19
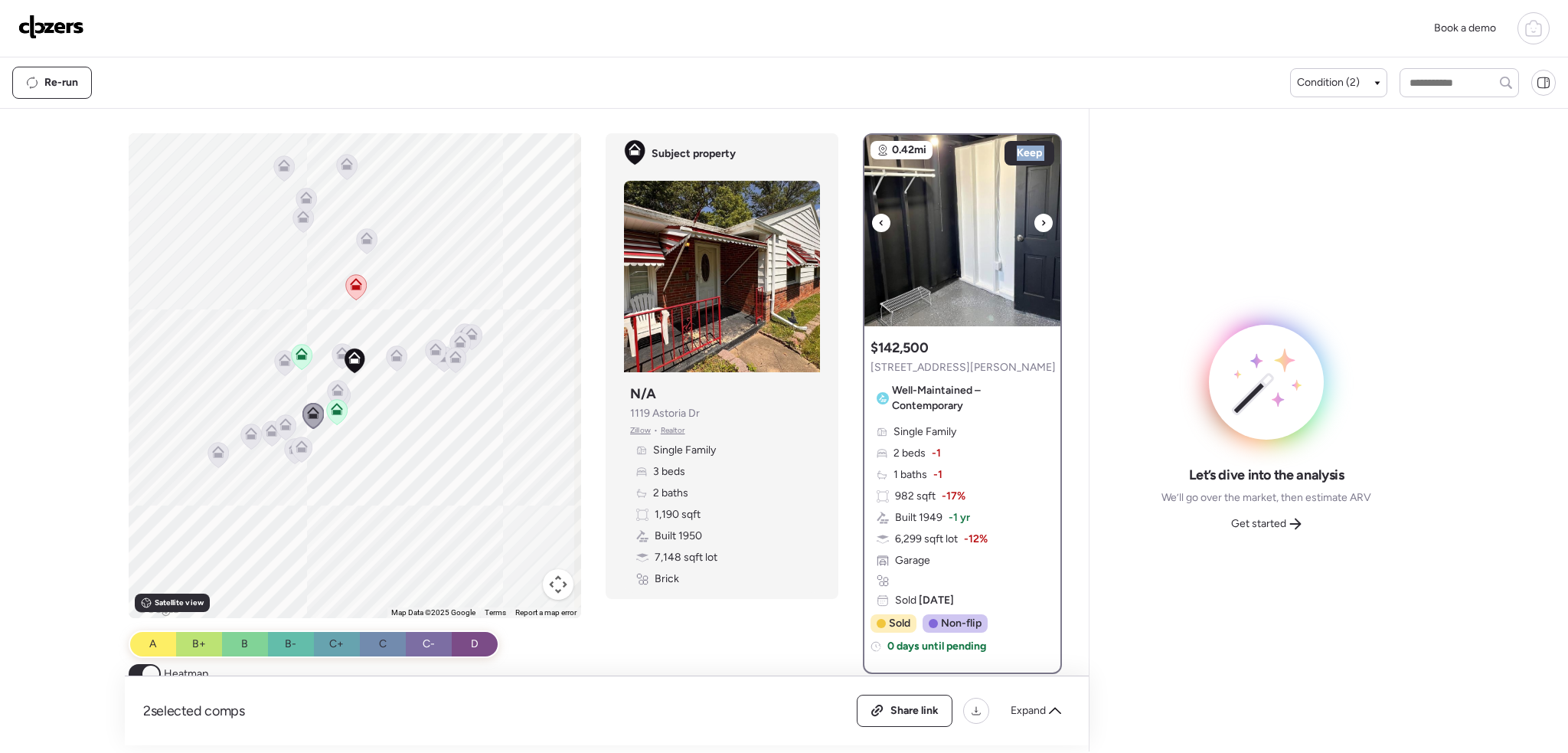
click at [1040, 222] on div at bounding box center [1043, 222] width 19 height 19
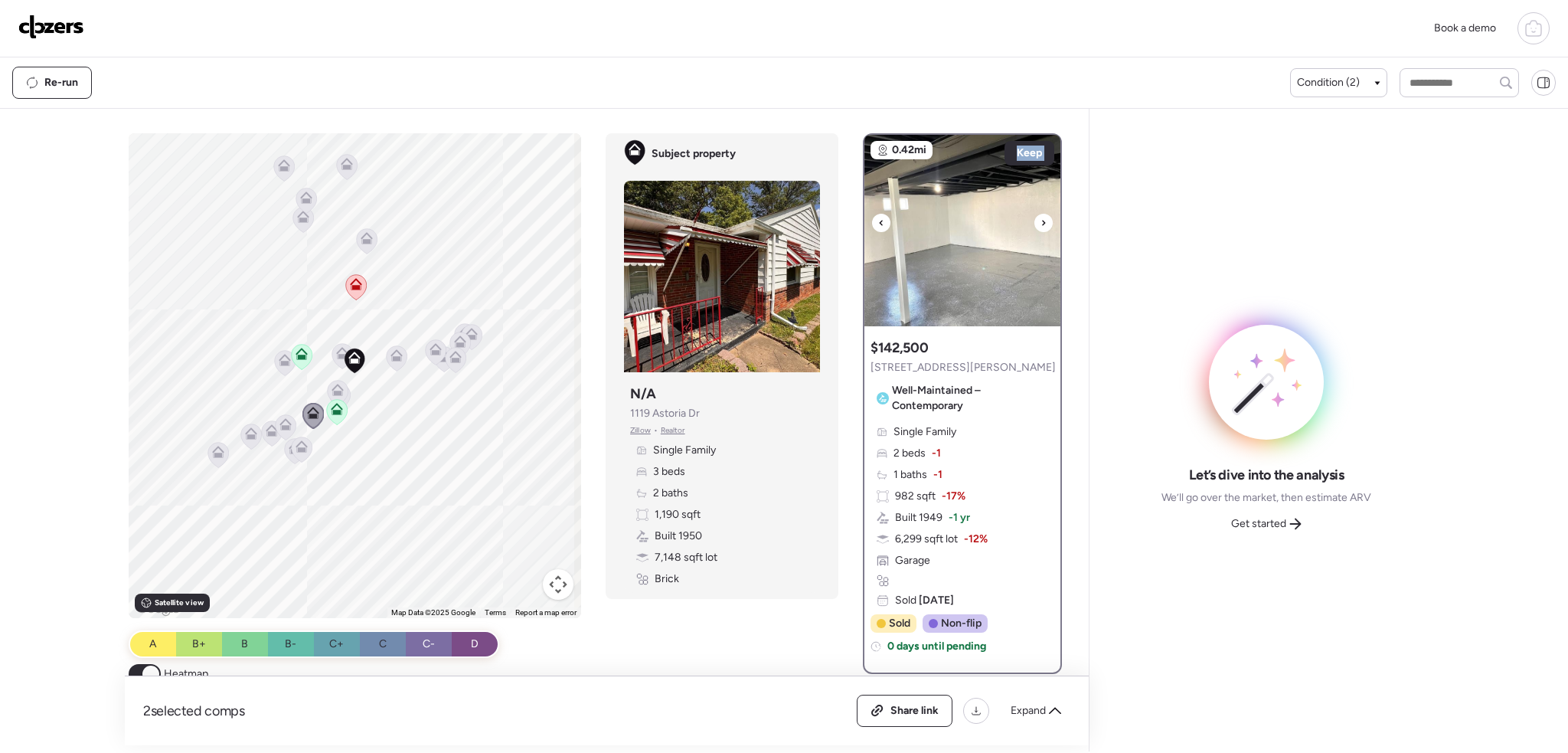
click at [1040, 222] on div at bounding box center [1043, 222] width 19 height 19
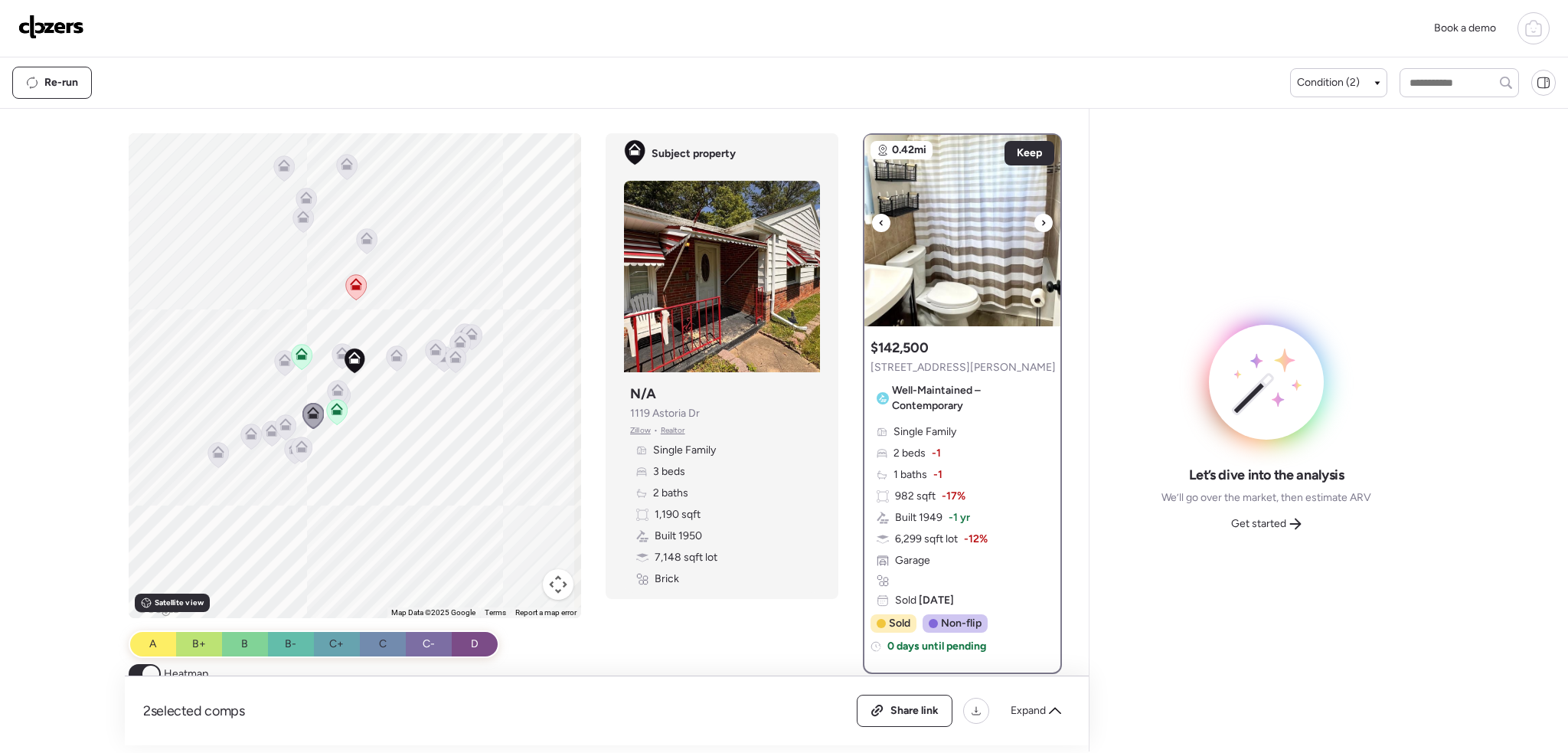
click at [1040, 222] on div at bounding box center [1043, 222] width 19 height 19
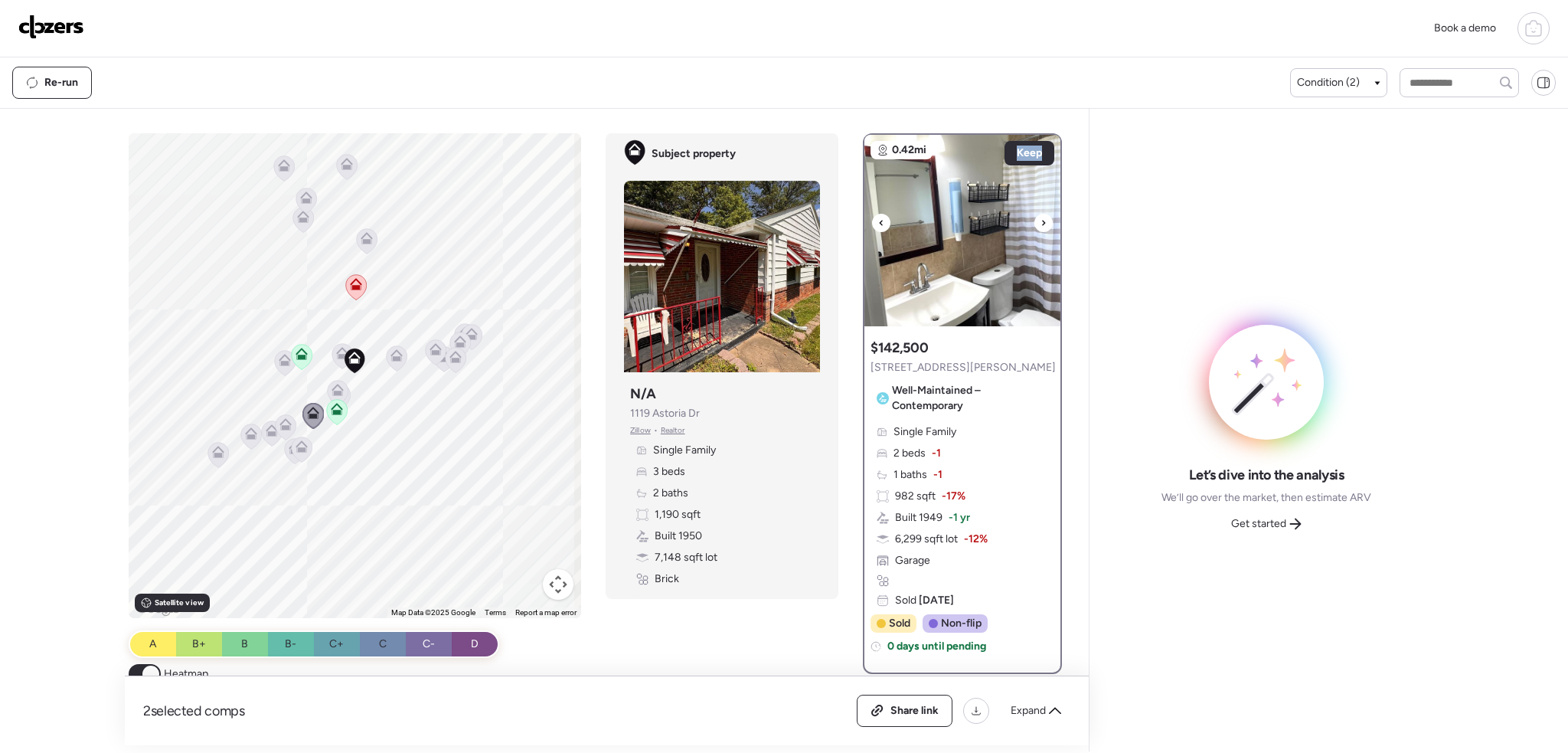
click at [1040, 222] on div at bounding box center [1043, 222] width 19 height 19
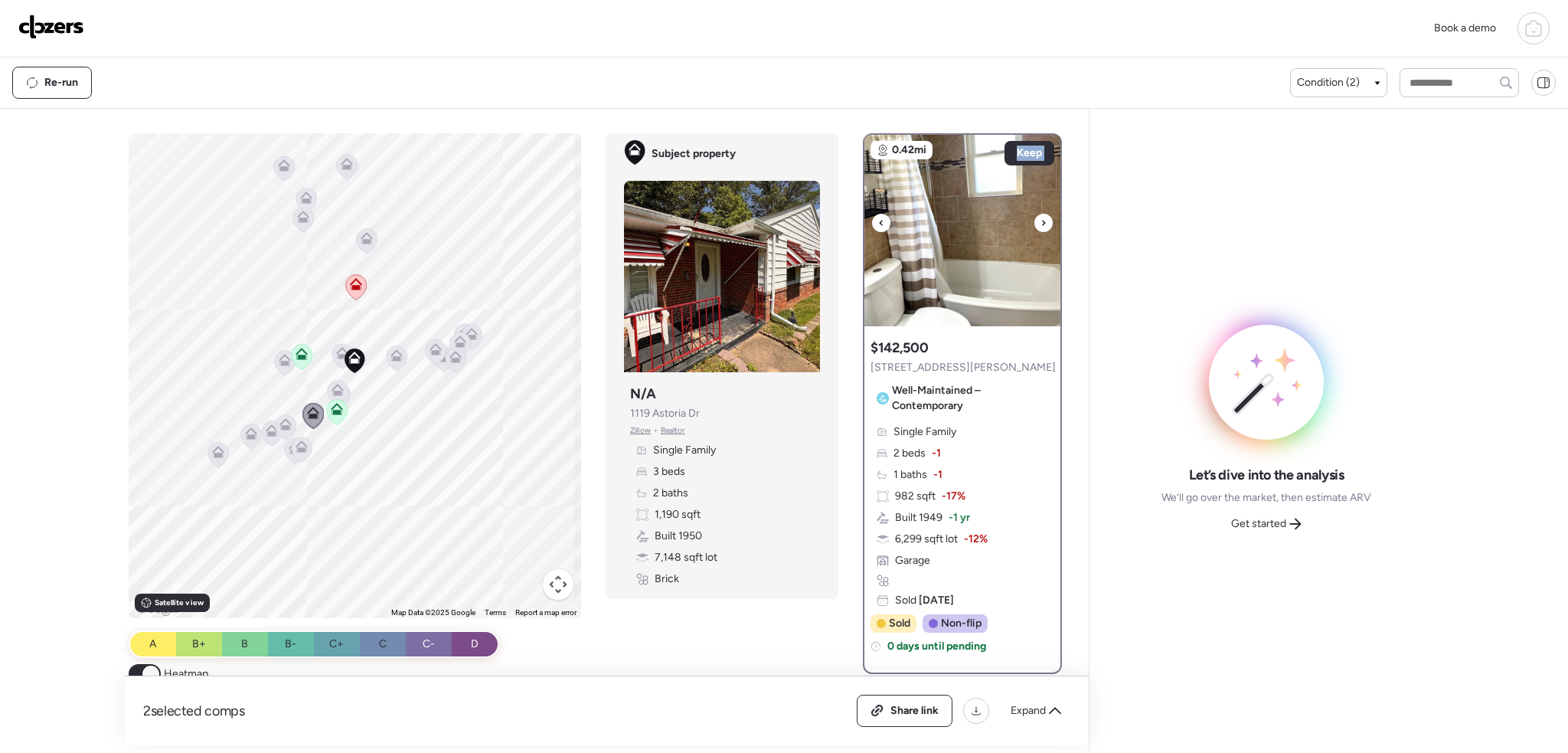
click at [1040, 222] on div at bounding box center [1043, 222] width 19 height 19
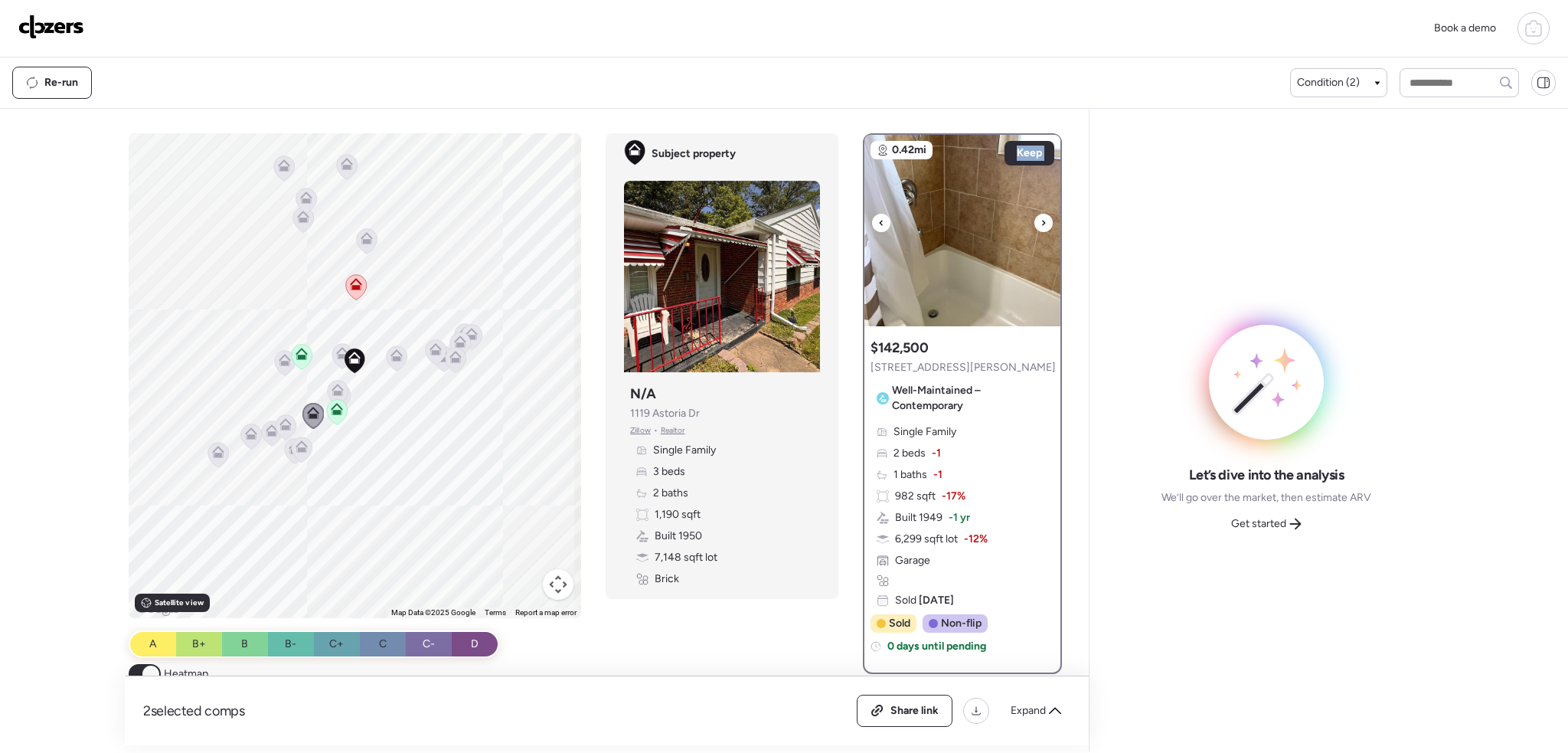
click at [1039, 222] on div at bounding box center [1043, 222] width 19 height 19
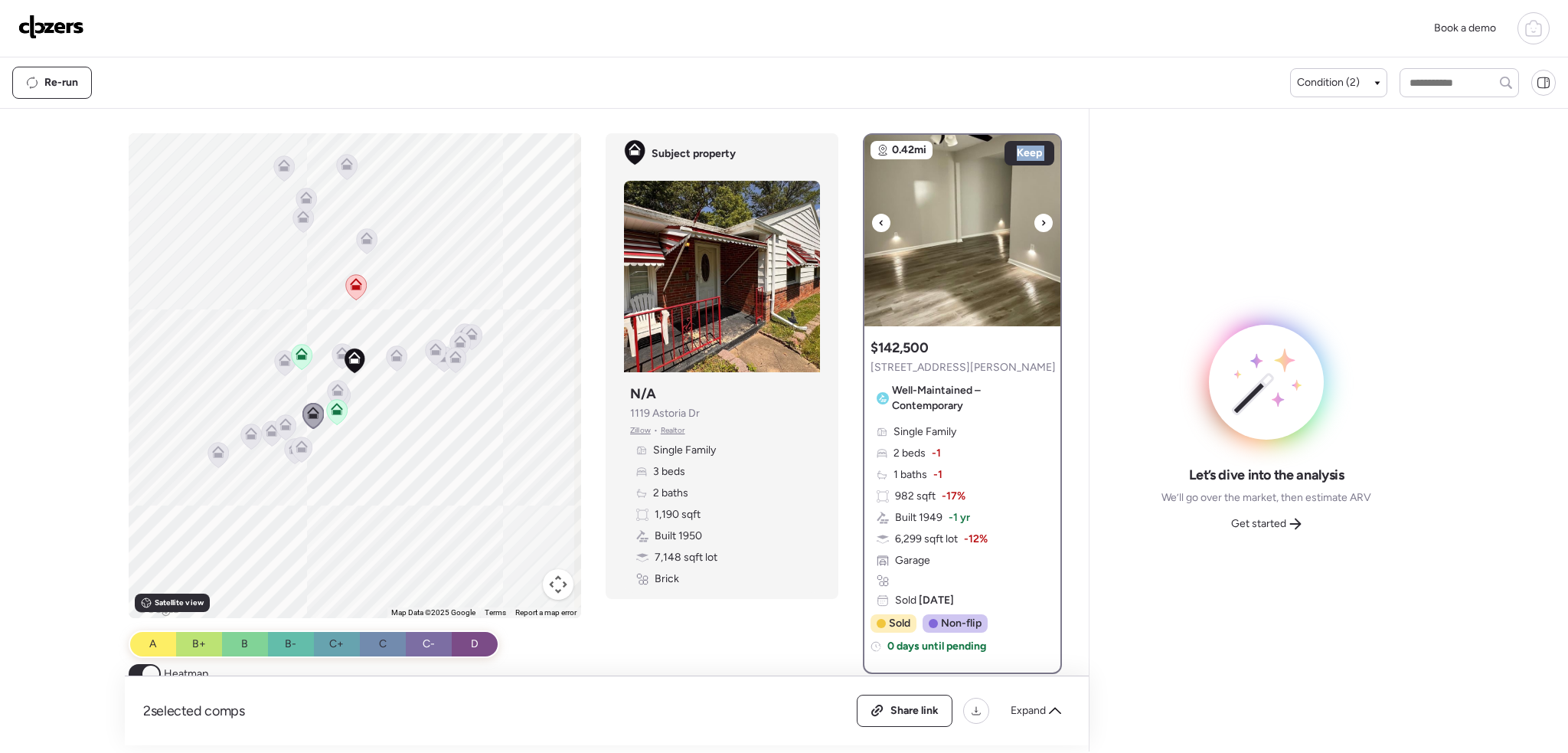
click at [1039, 222] on div at bounding box center [1043, 222] width 19 height 19
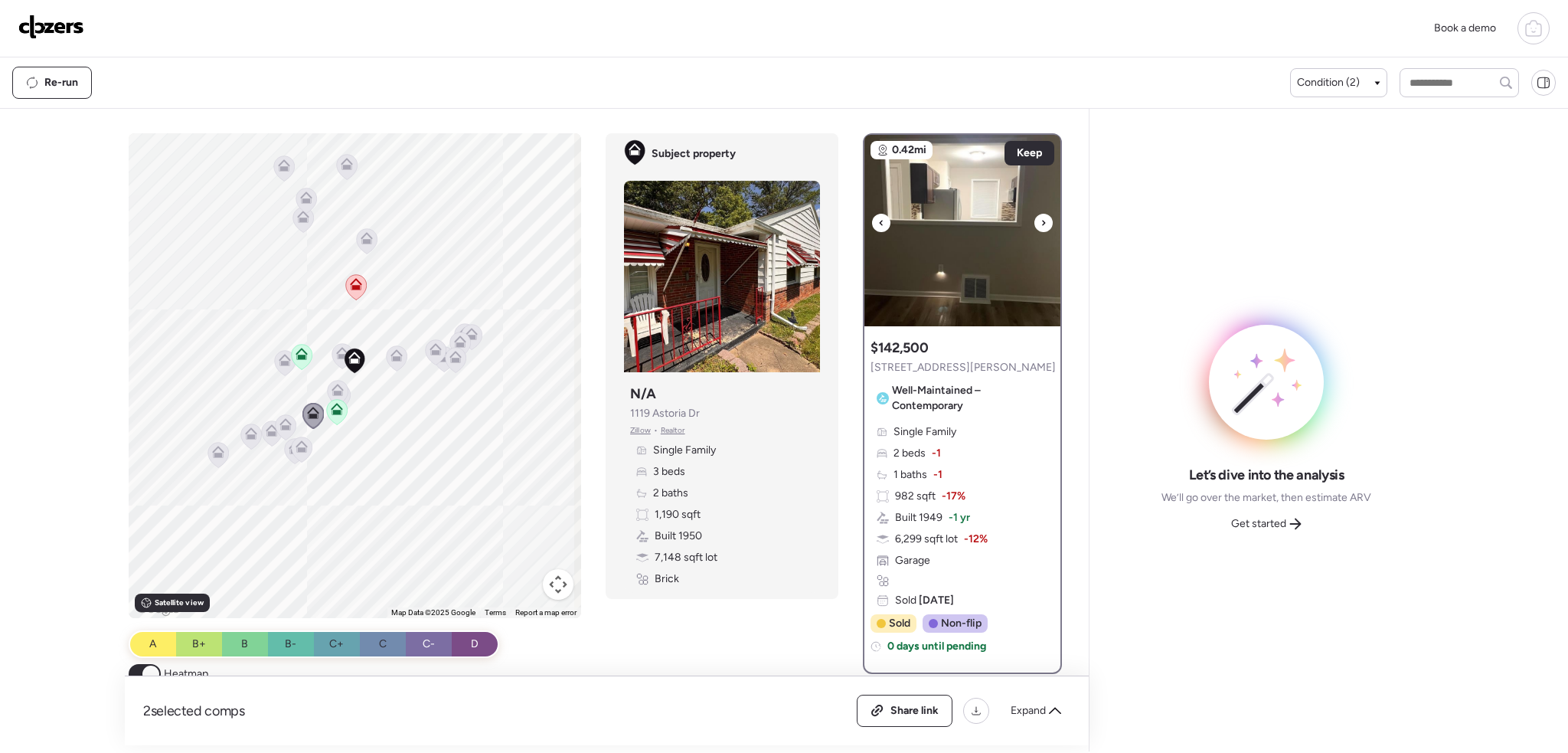
click at [1039, 222] on div at bounding box center [1043, 222] width 19 height 19
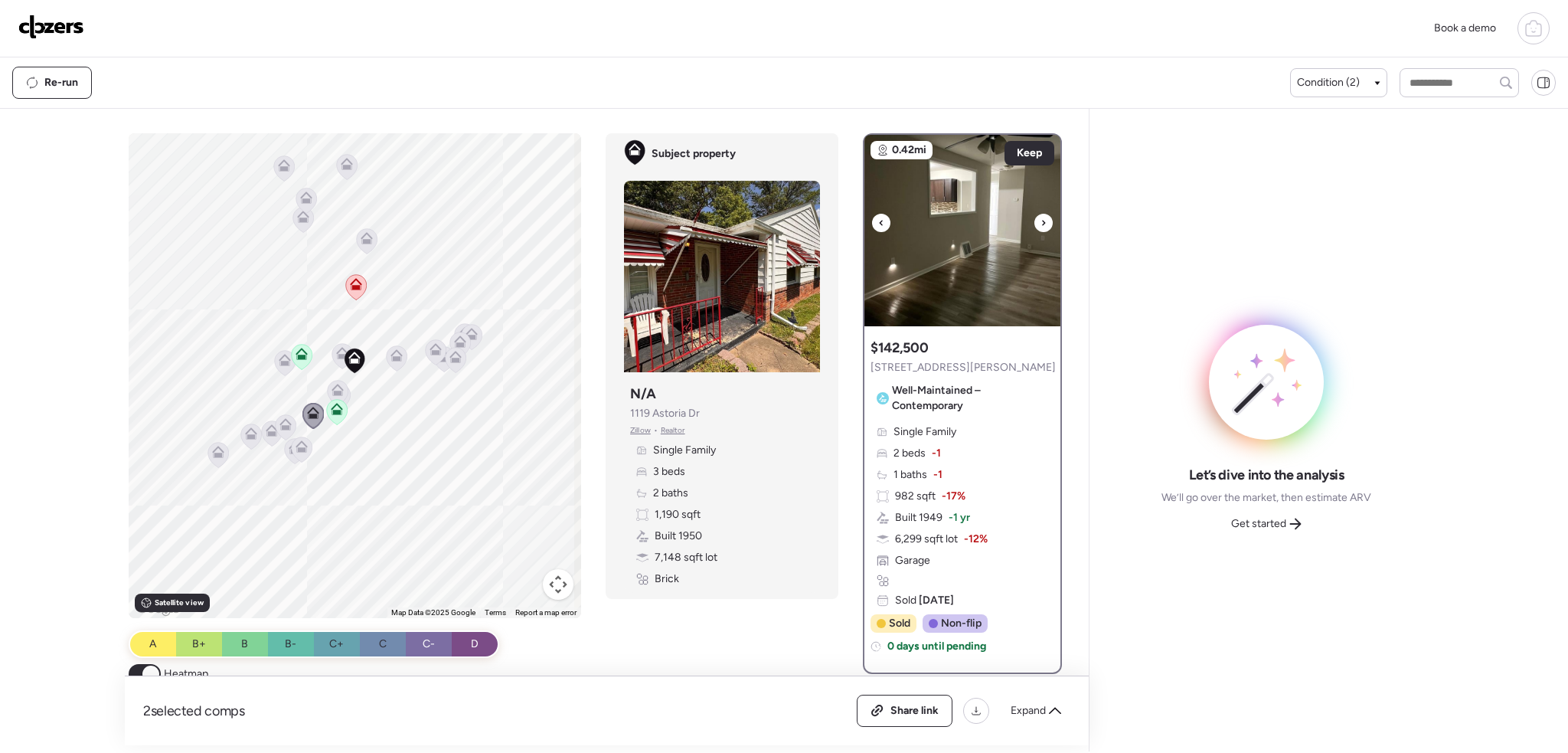
click at [1040, 222] on icon at bounding box center [1043, 222] width 7 height 19
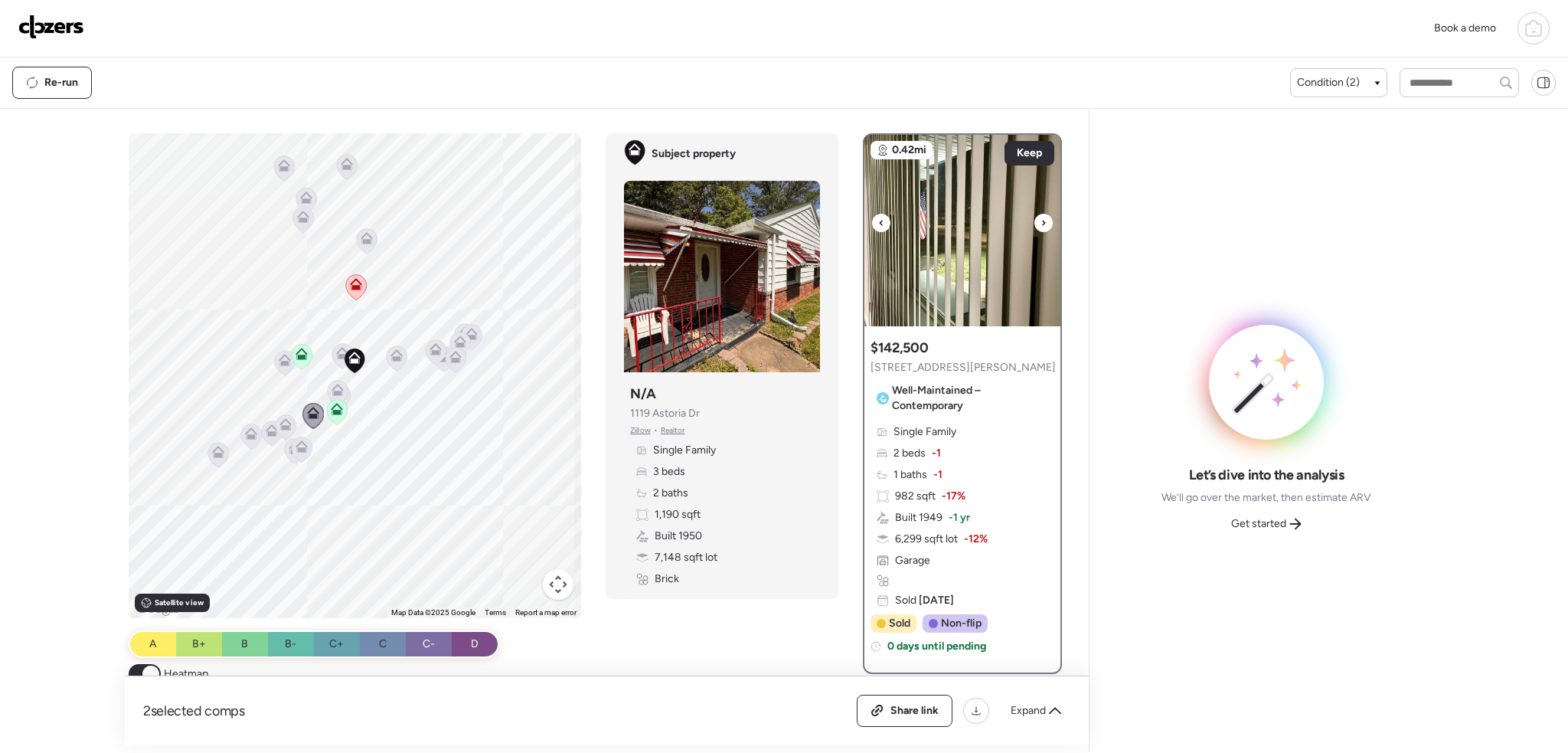
click at [1040, 222] on icon at bounding box center [1043, 222] width 7 height 19
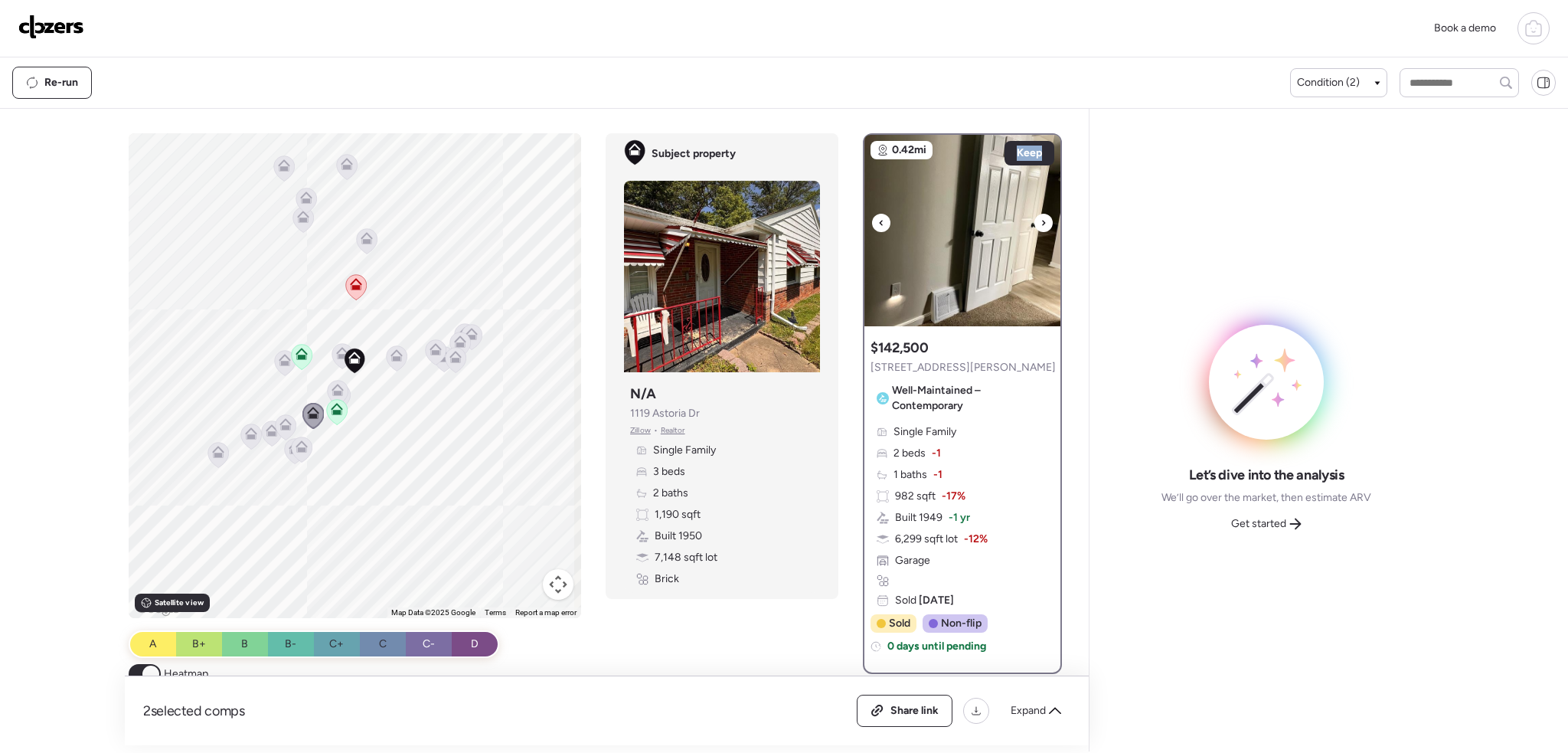
click at [1040, 222] on icon at bounding box center [1043, 222] width 7 height 19
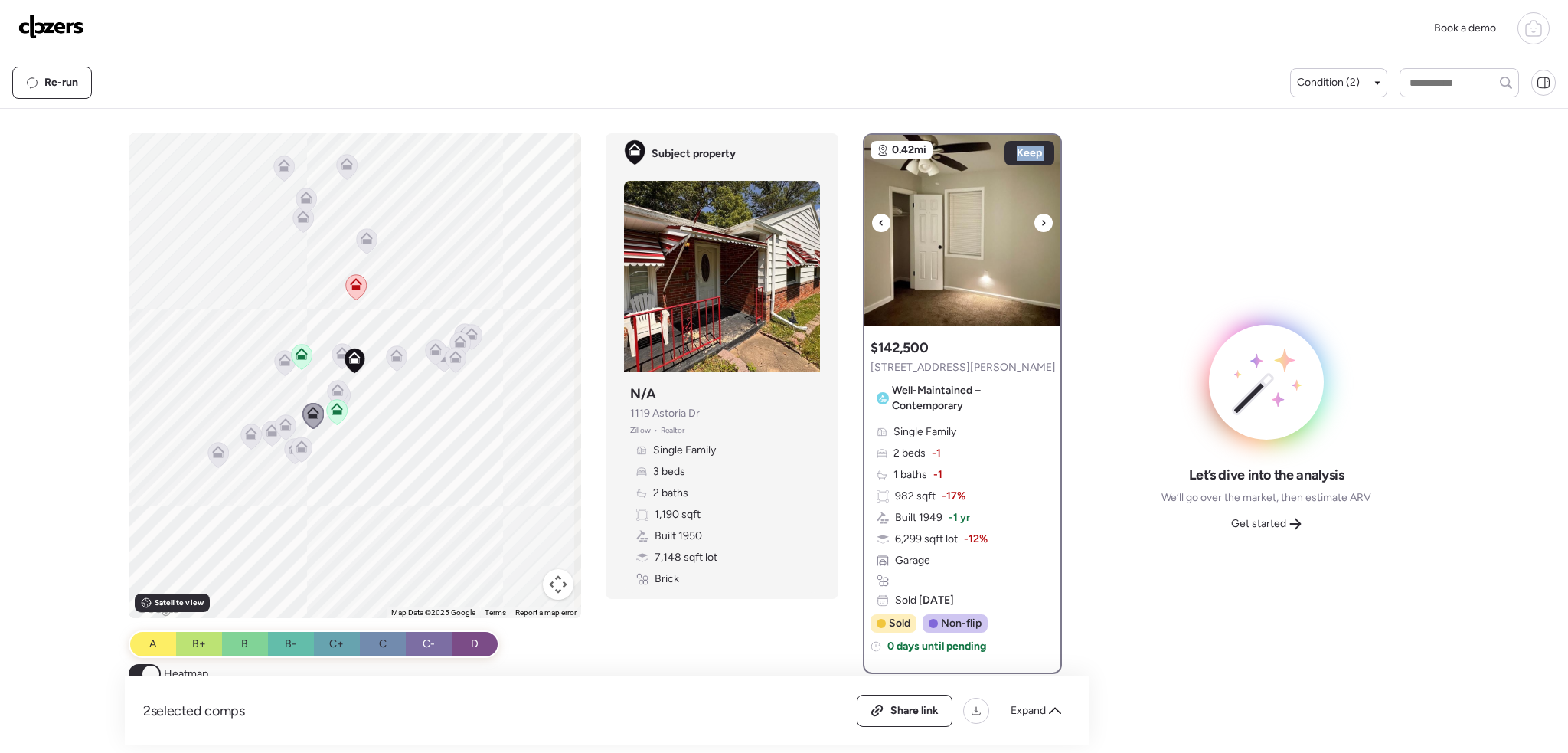
click at [1040, 222] on icon at bounding box center [1043, 222] width 7 height 19
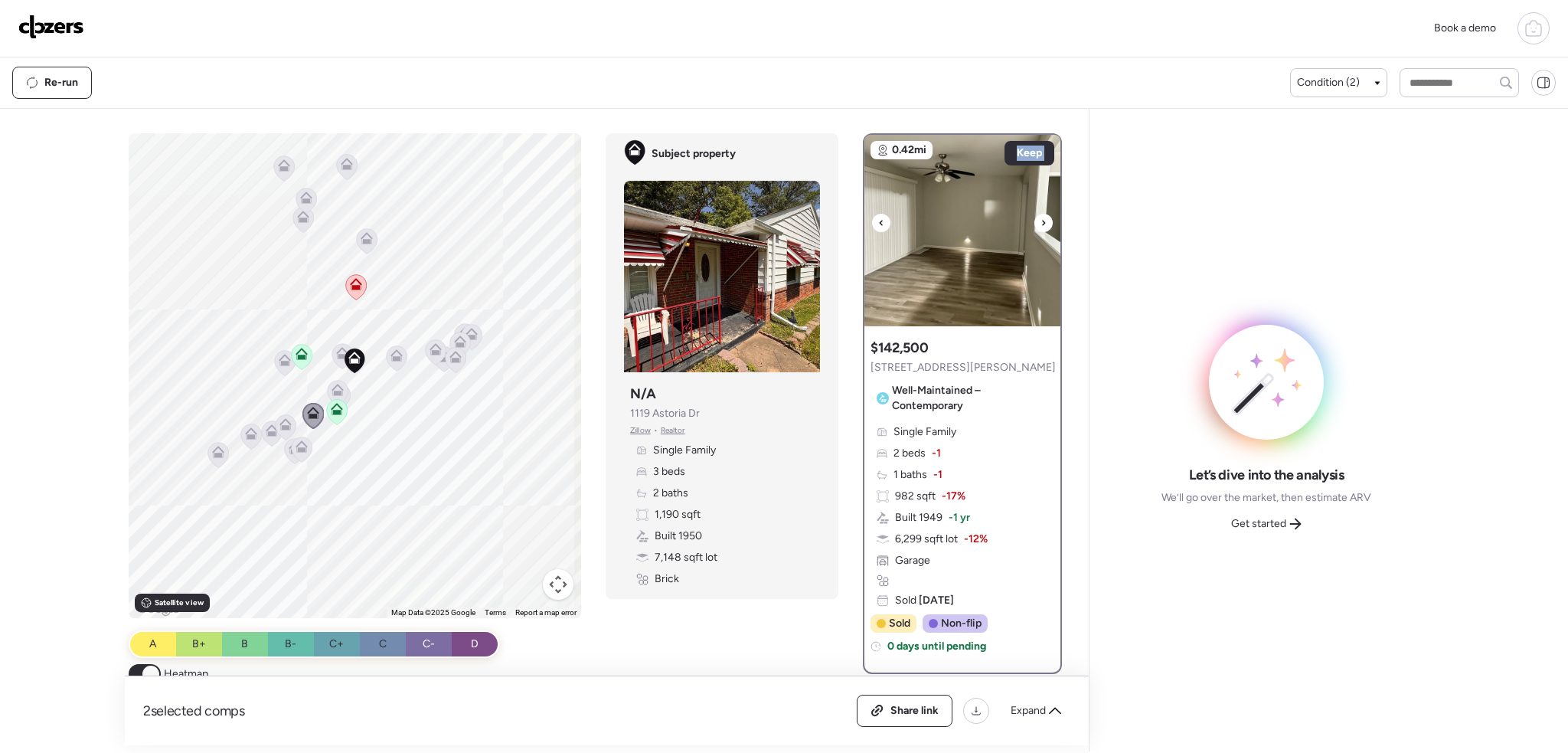
click at [1040, 222] on icon at bounding box center [1043, 222] width 7 height 19
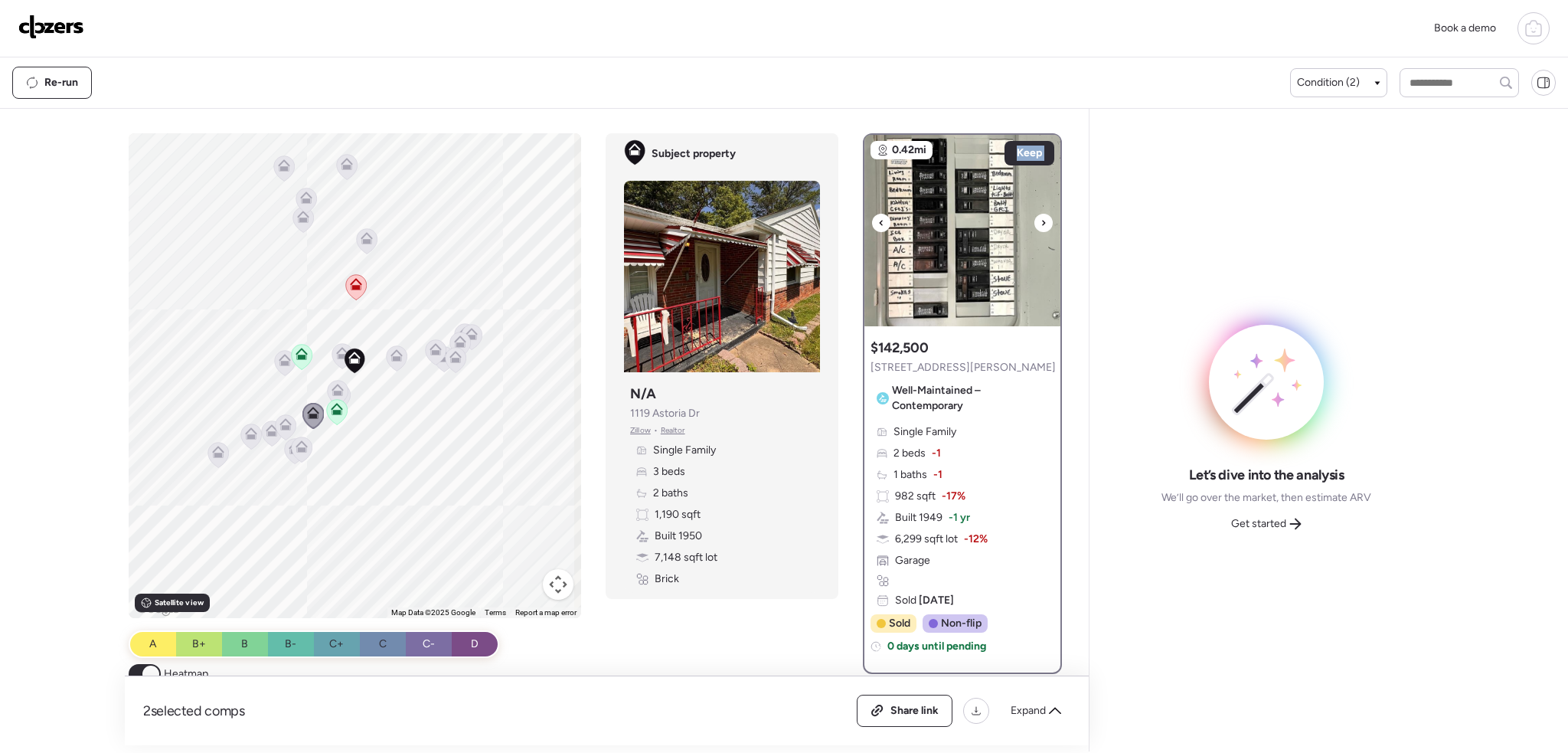
click at [1040, 222] on icon at bounding box center [1043, 222] width 7 height 19
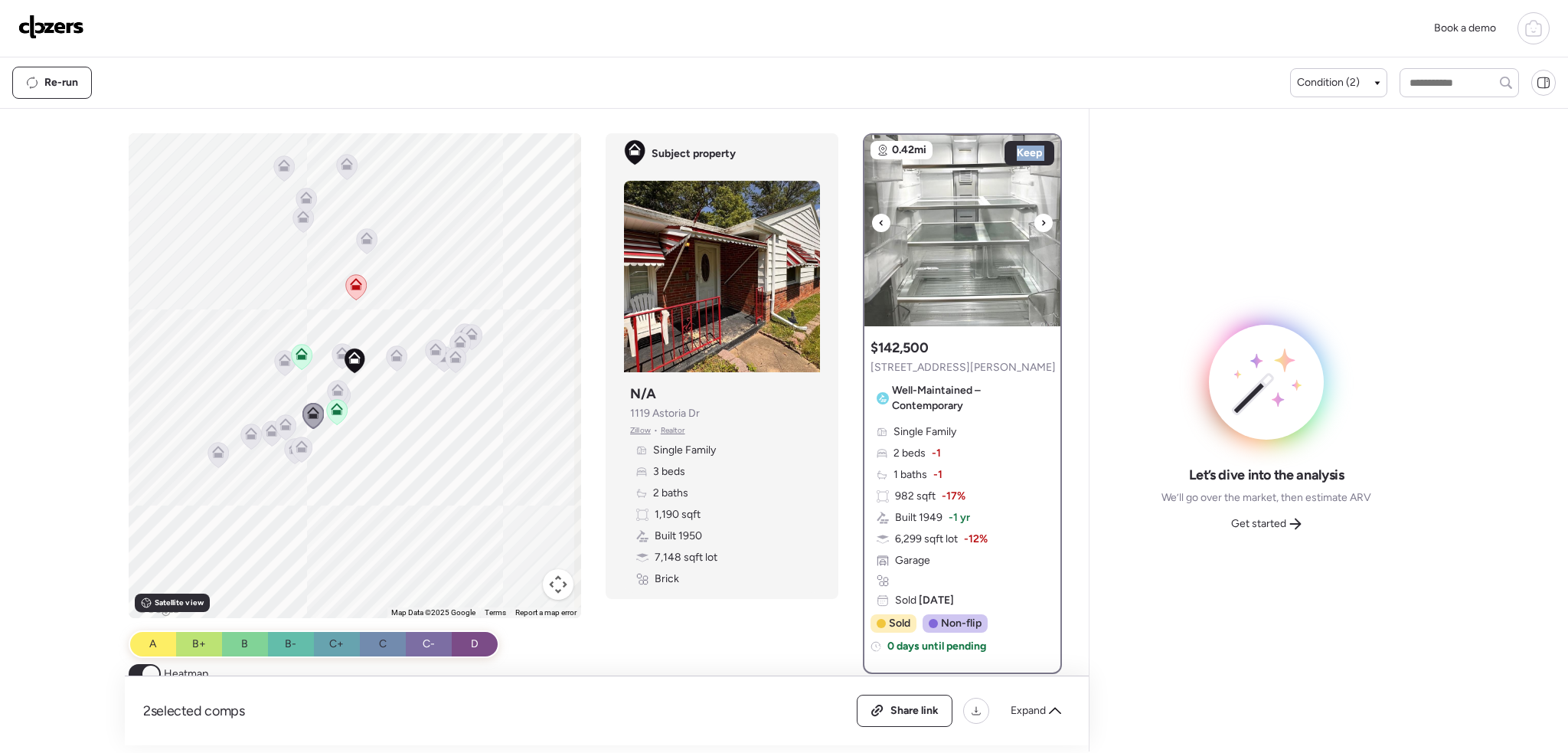
click at [1040, 222] on icon at bounding box center [1043, 222] width 7 height 19
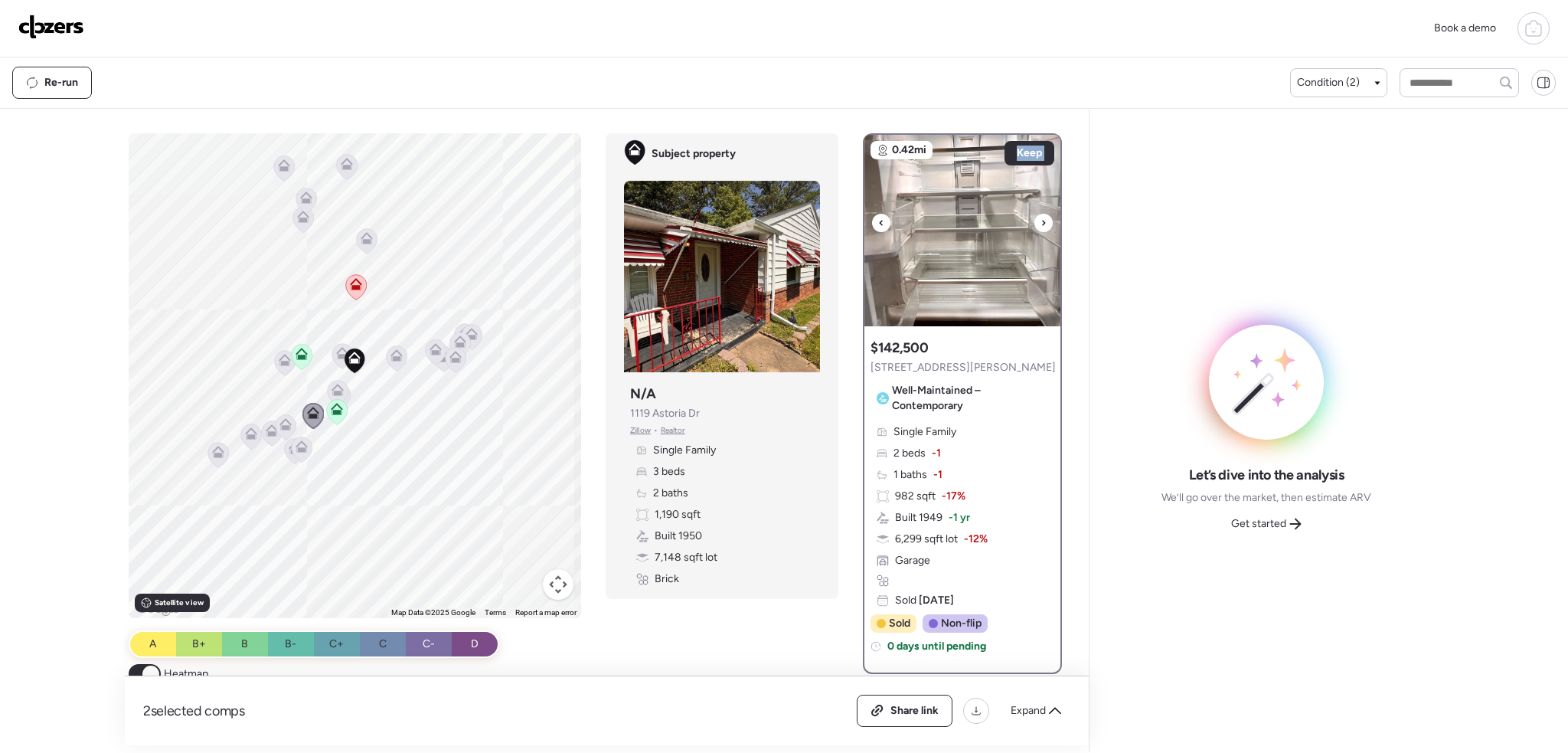
click at [1040, 222] on icon at bounding box center [1043, 222] width 7 height 19
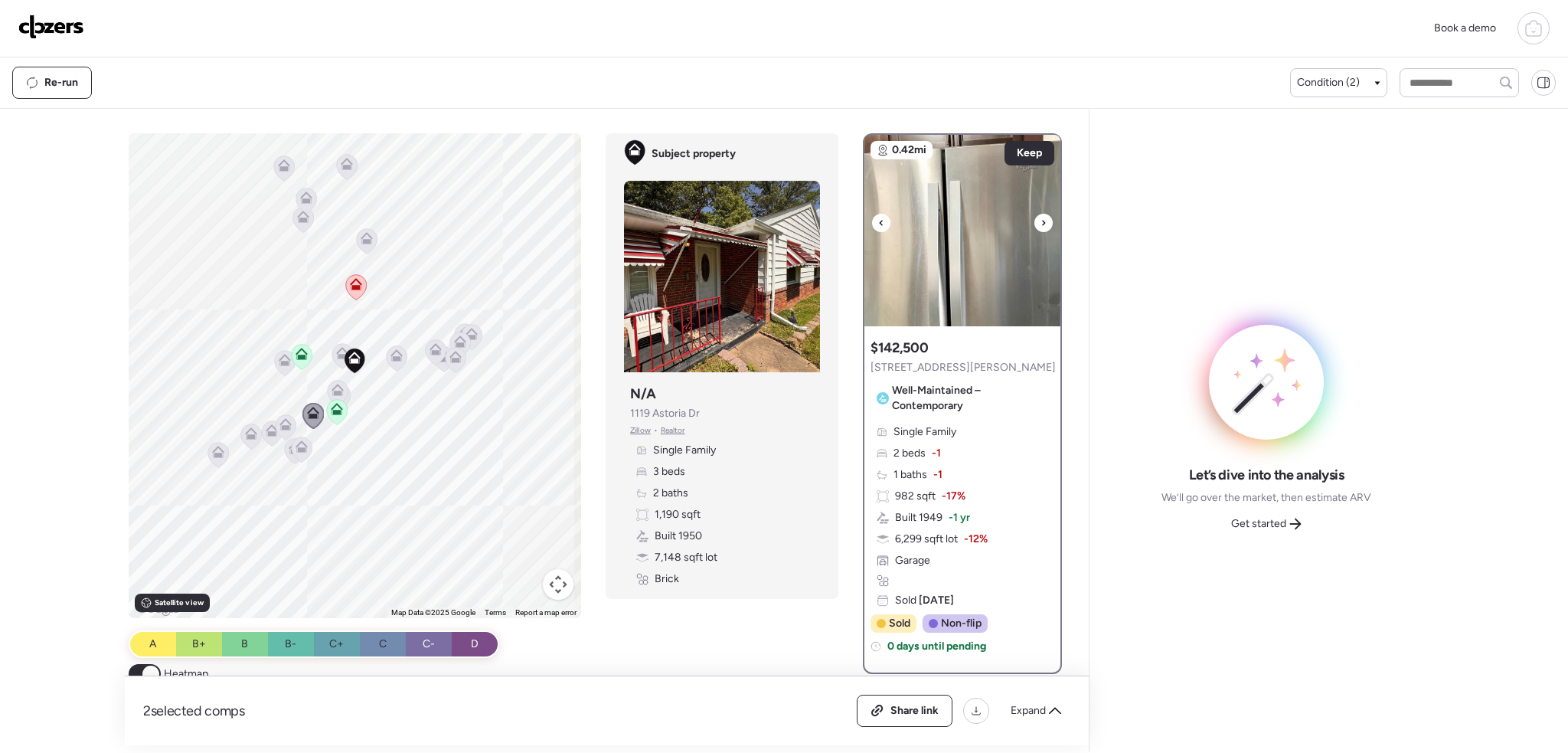
click at [1040, 222] on icon at bounding box center [1043, 222] width 7 height 19
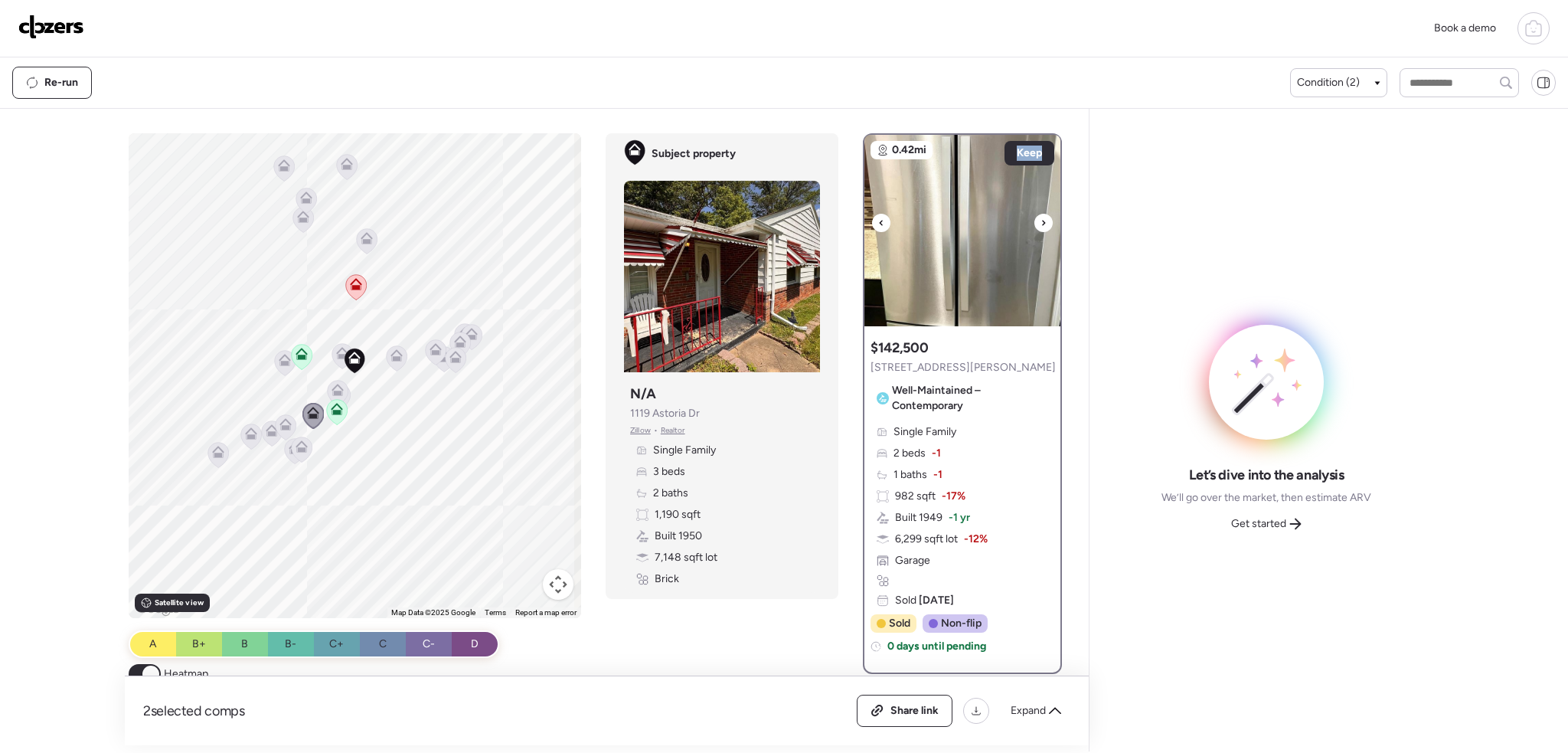
click at [1040, 222] on icon at bounding box center [1043, 222] width 7 height 19
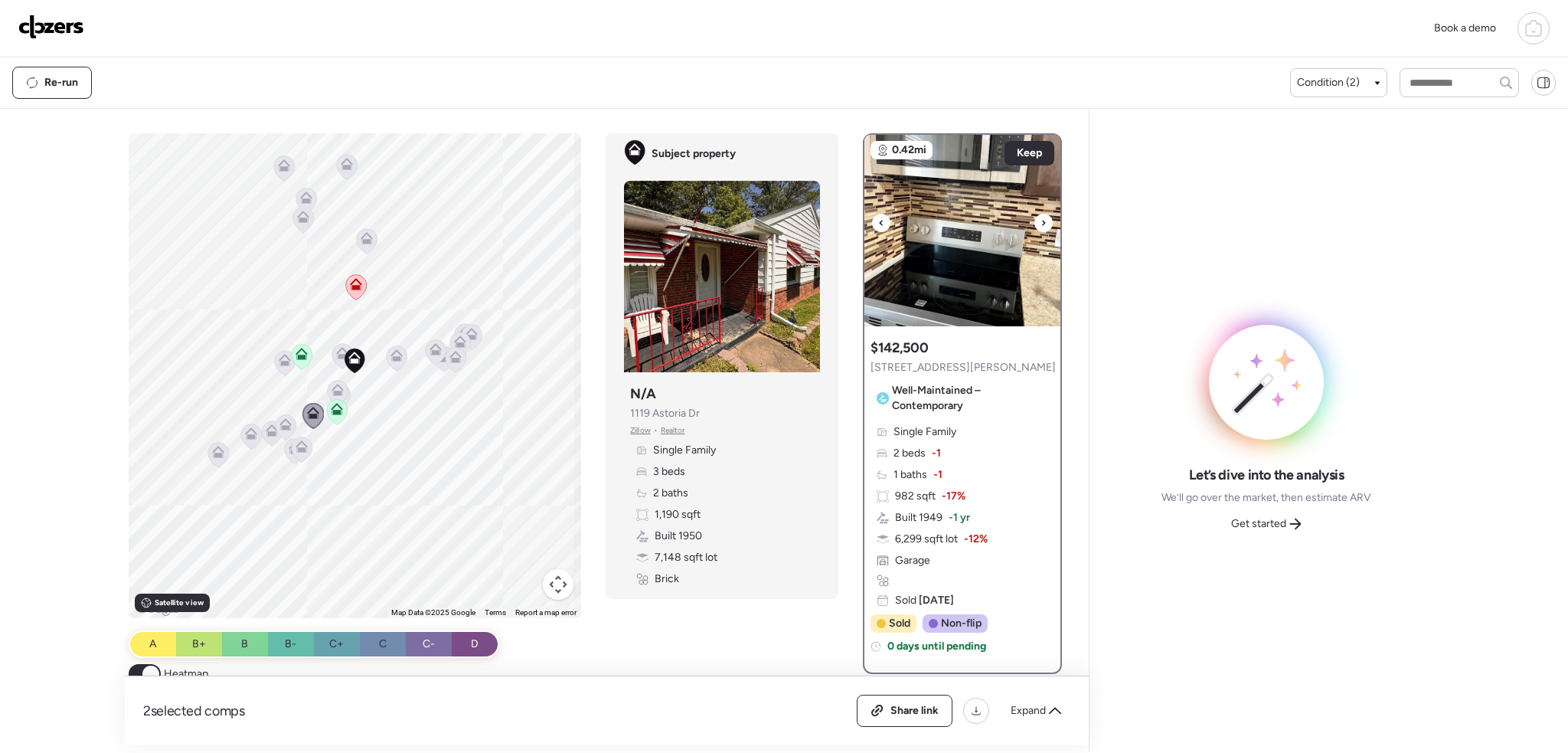
click at [1040, 222] on icon at bounding box center [1043, 222] width 7 height 19
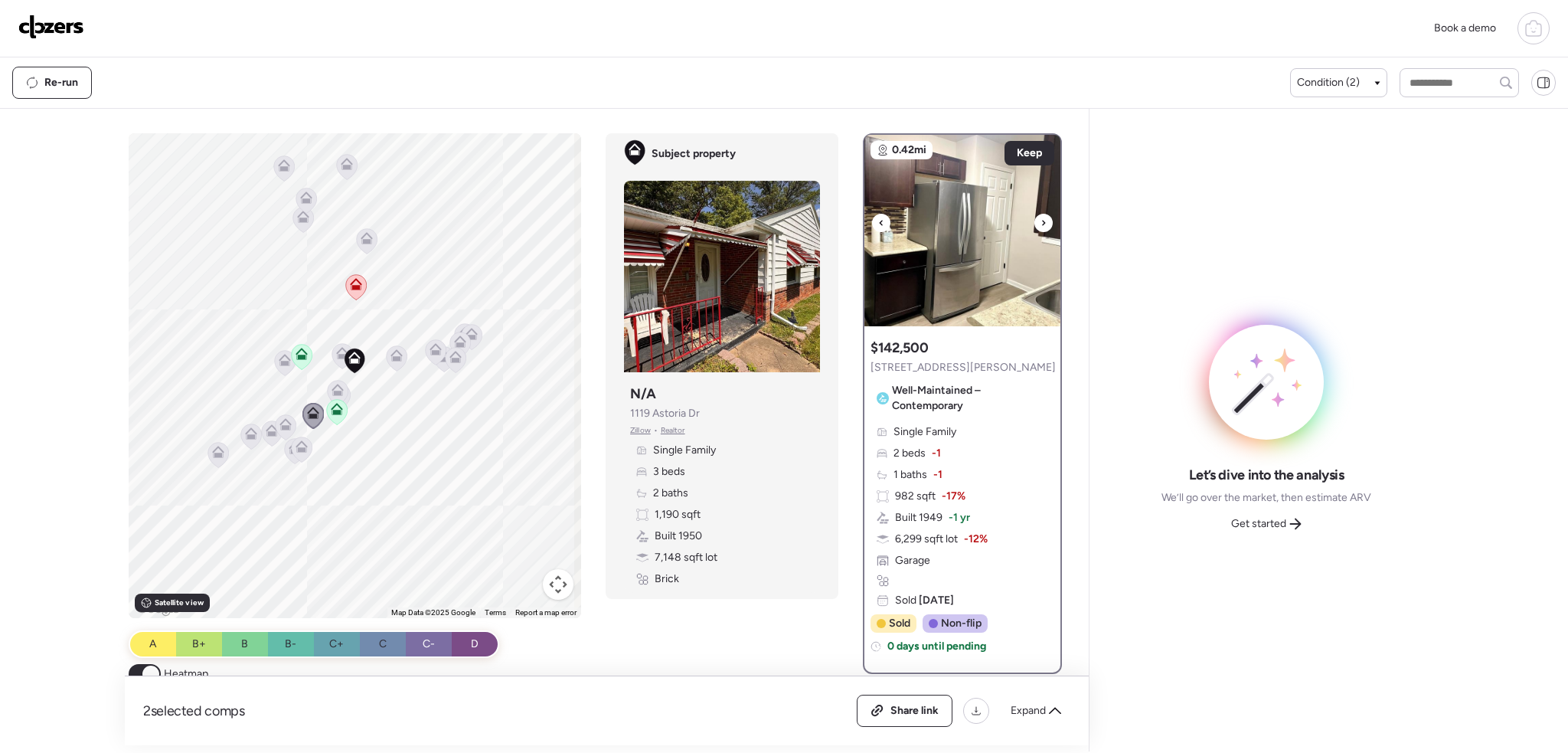
click at [1040, 222] on icon at bounding box center [1043, 222] width 7 height 19
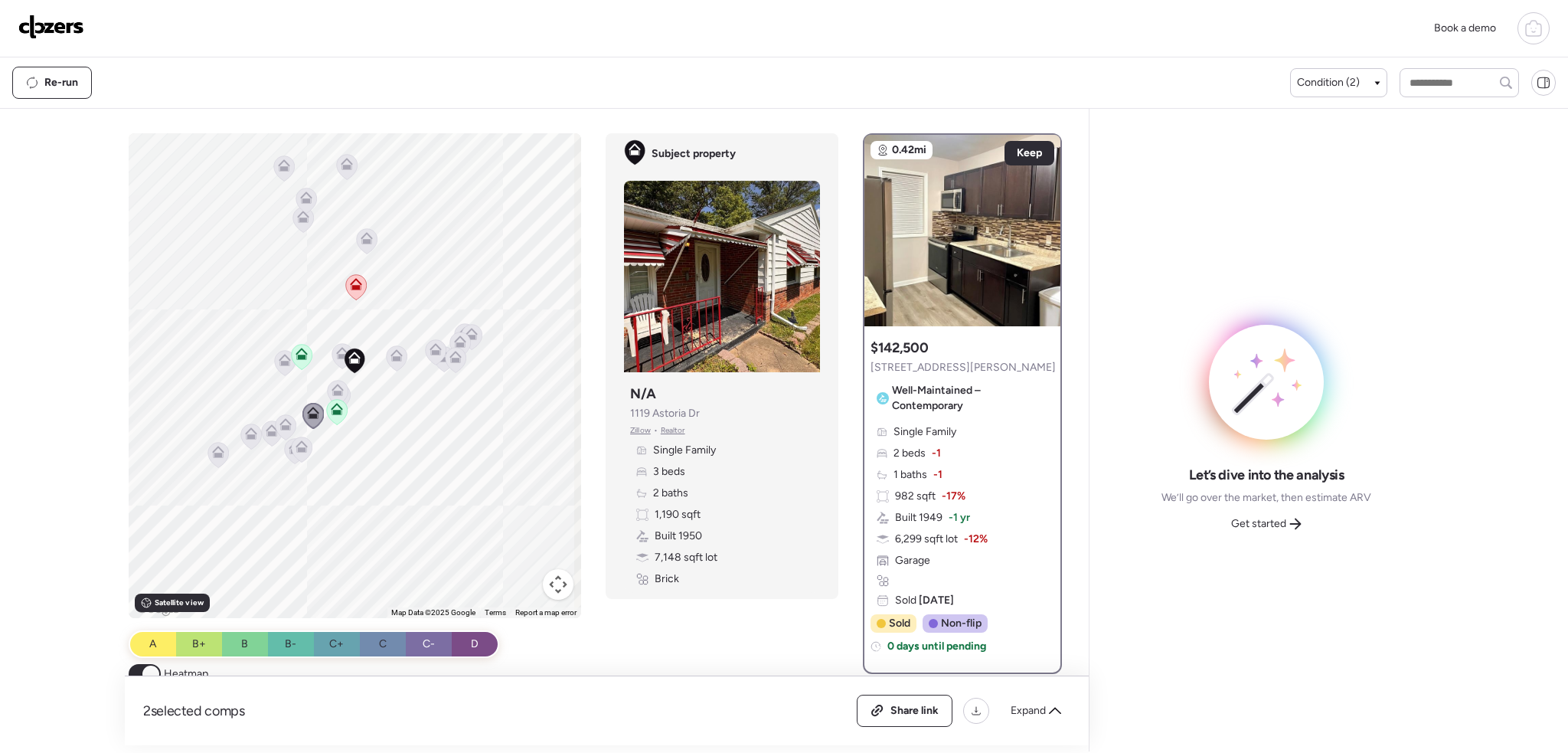
click at [332, 390] on icon at bounding box center [338, 386] width 11 height 7
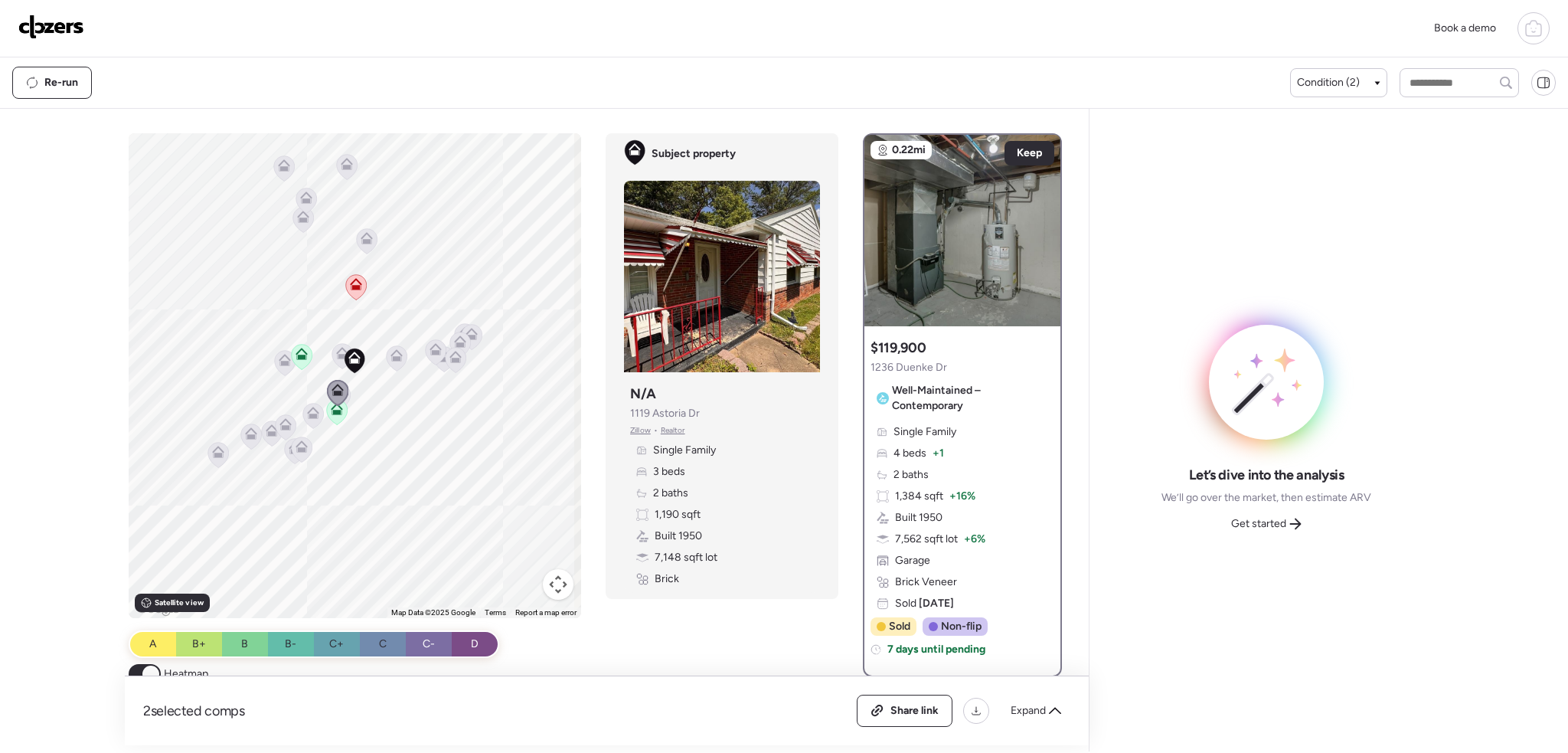
click at [345, 395] on icon at bounding box center [341, 396] width 20 height 25
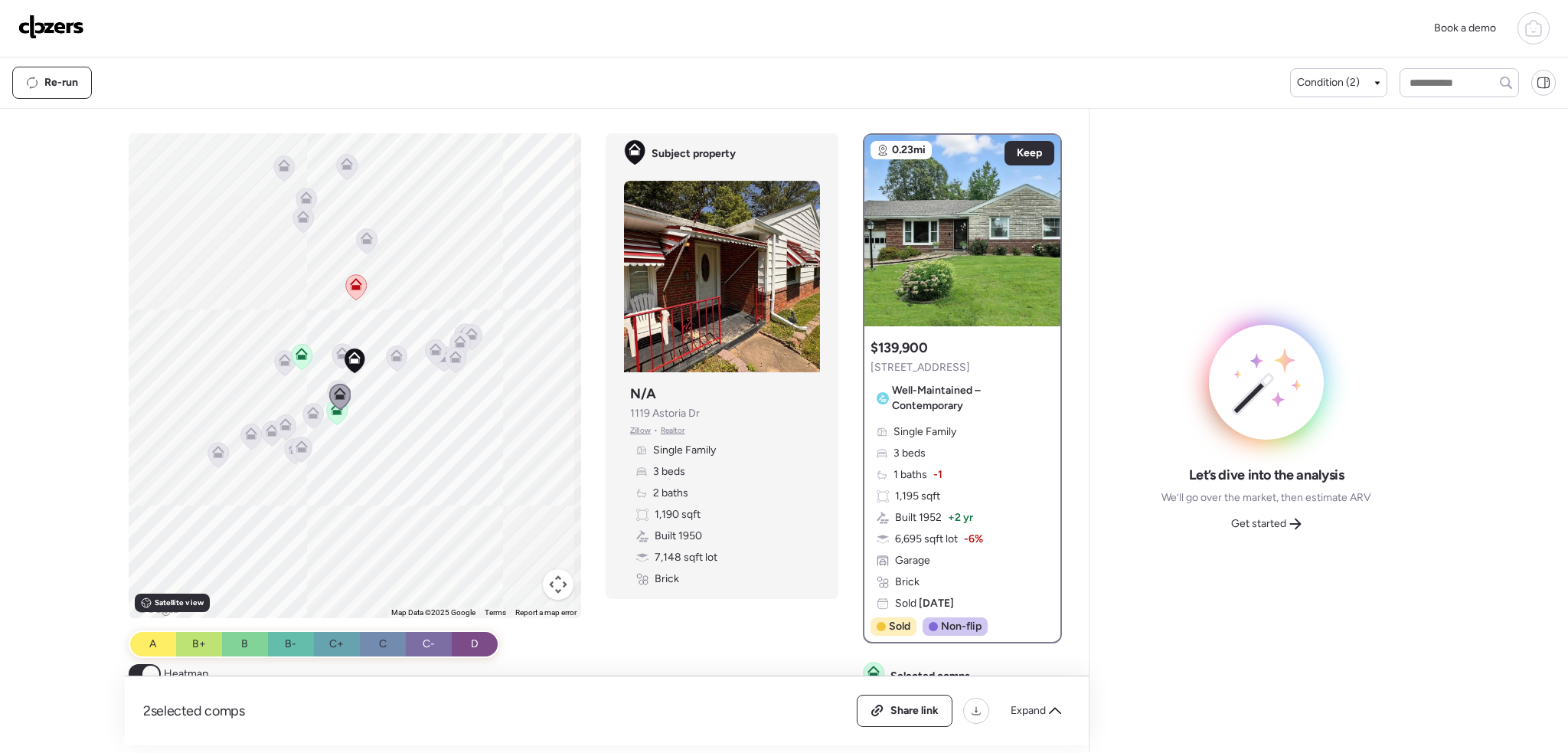
click at [329, 385] on icon at bounding box center [340, 397] width 21 height 26
click at [355, 376] on div at bounding box center [581, 376] width 453 height 0
click at [327, 382] on icon at bounding box center [337, 393] width 21 height 26
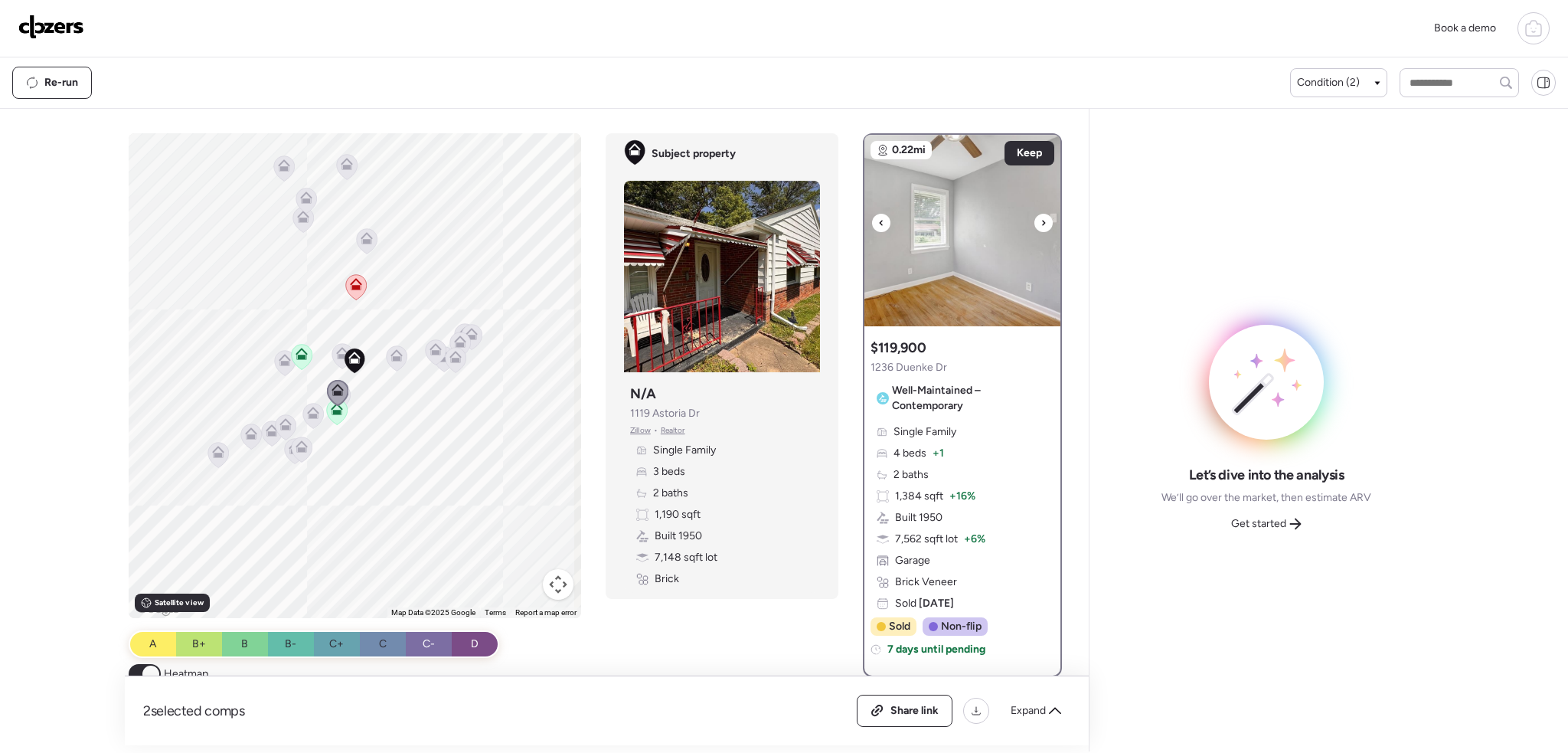
click at [1034, 226] on div at bounding box center [1043, 222] width 19 height 19
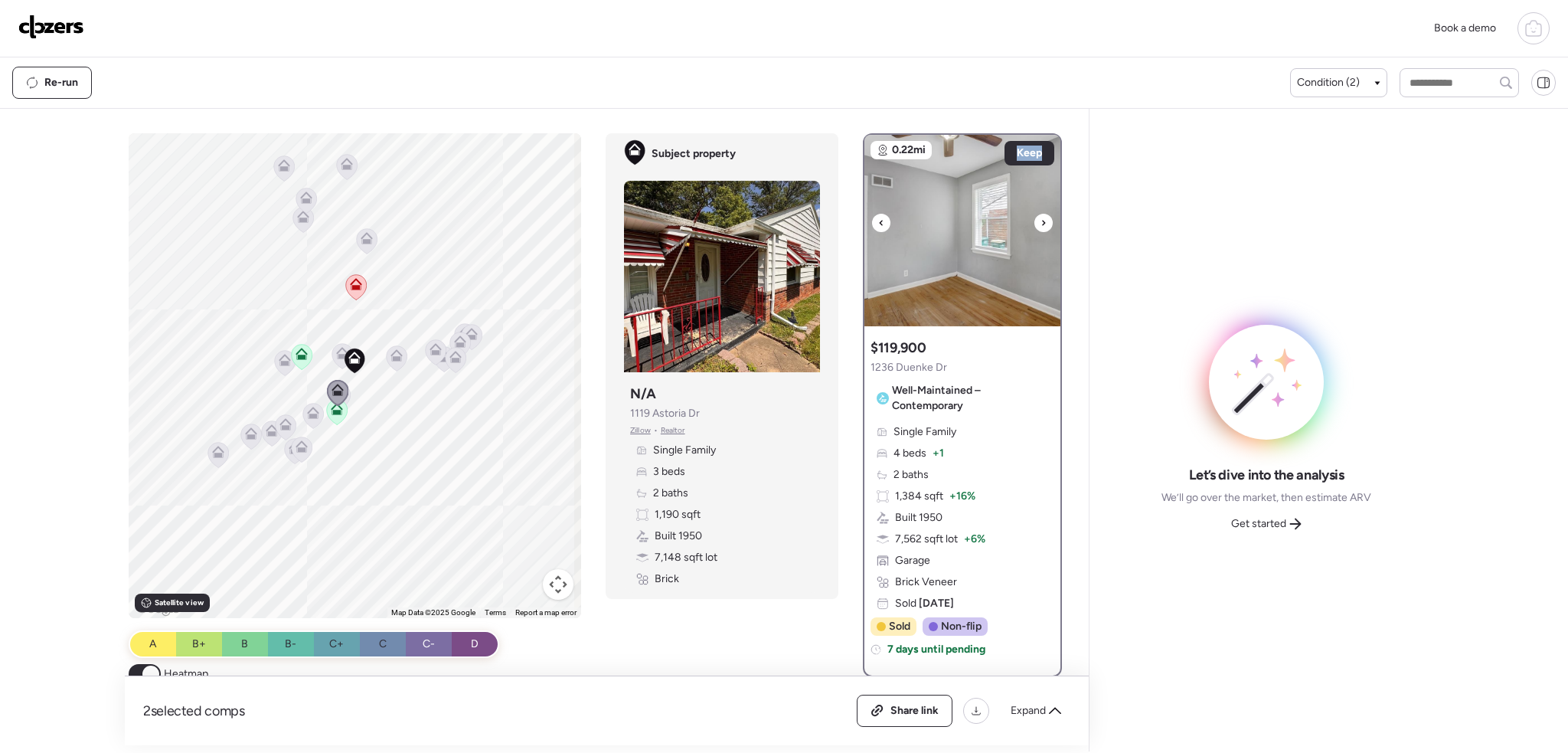
click at [1034, 226] on div at bounding box center [1043, 222] width 19 height 19
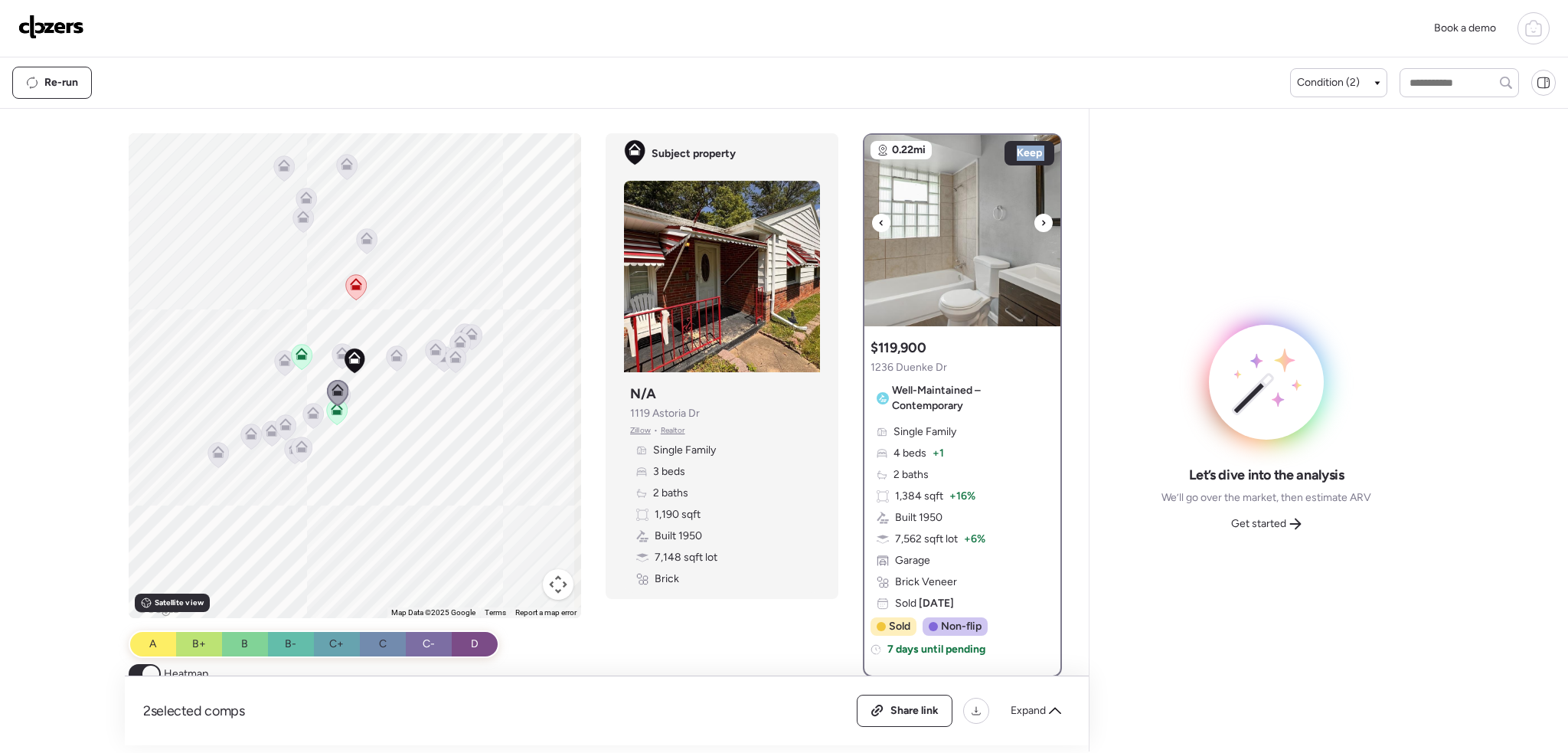
click at [1034, 226] on div at bounding box center [1043, 222] width 19 height 19
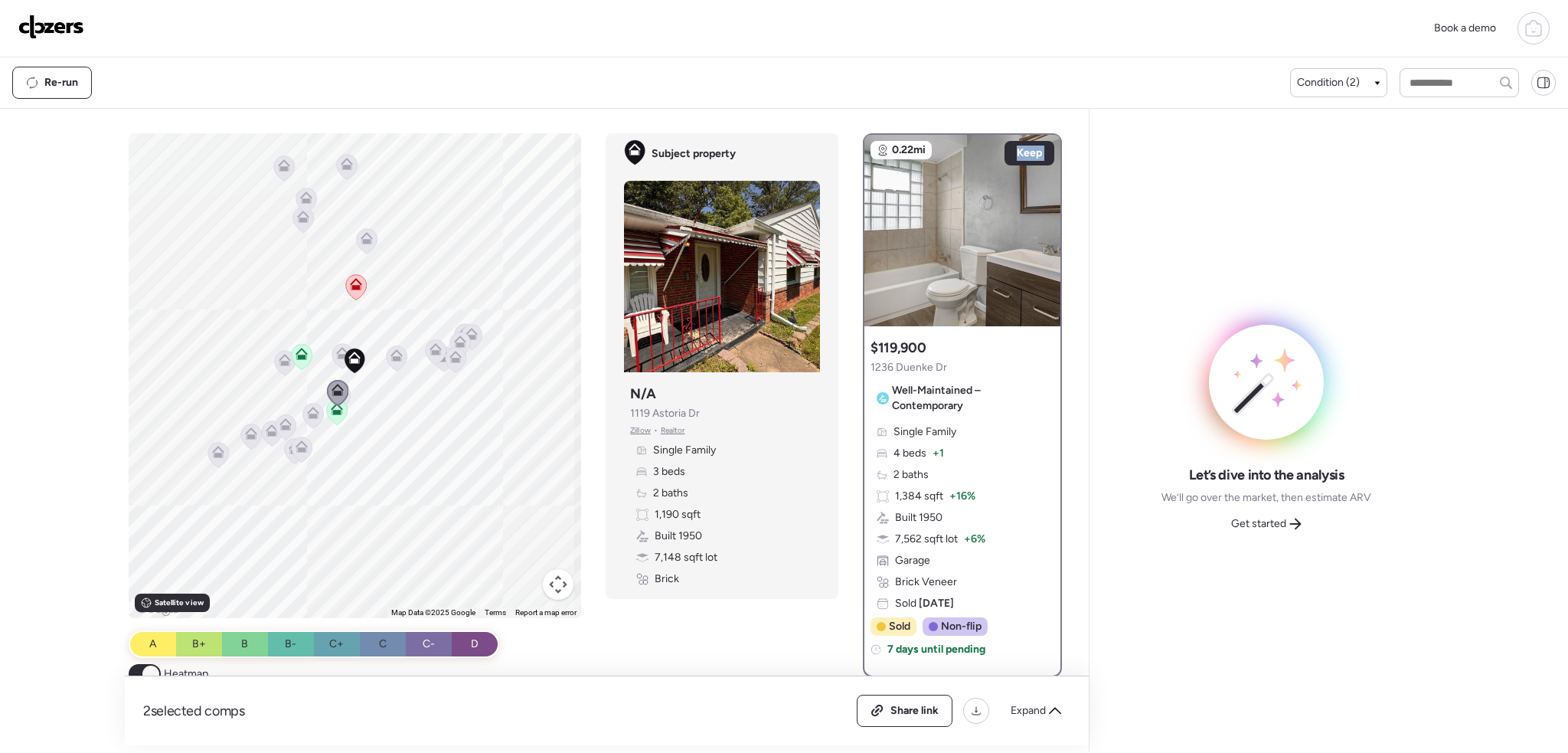
click at [343, 401] on icon at bounding box center [337, 393] width 21 height 26
click at [341, 396] on icon at bounding box center [338, 392] width 20 height 25
click at [344, 396] on icon at bounding box center [341, 396] width 20 height 25
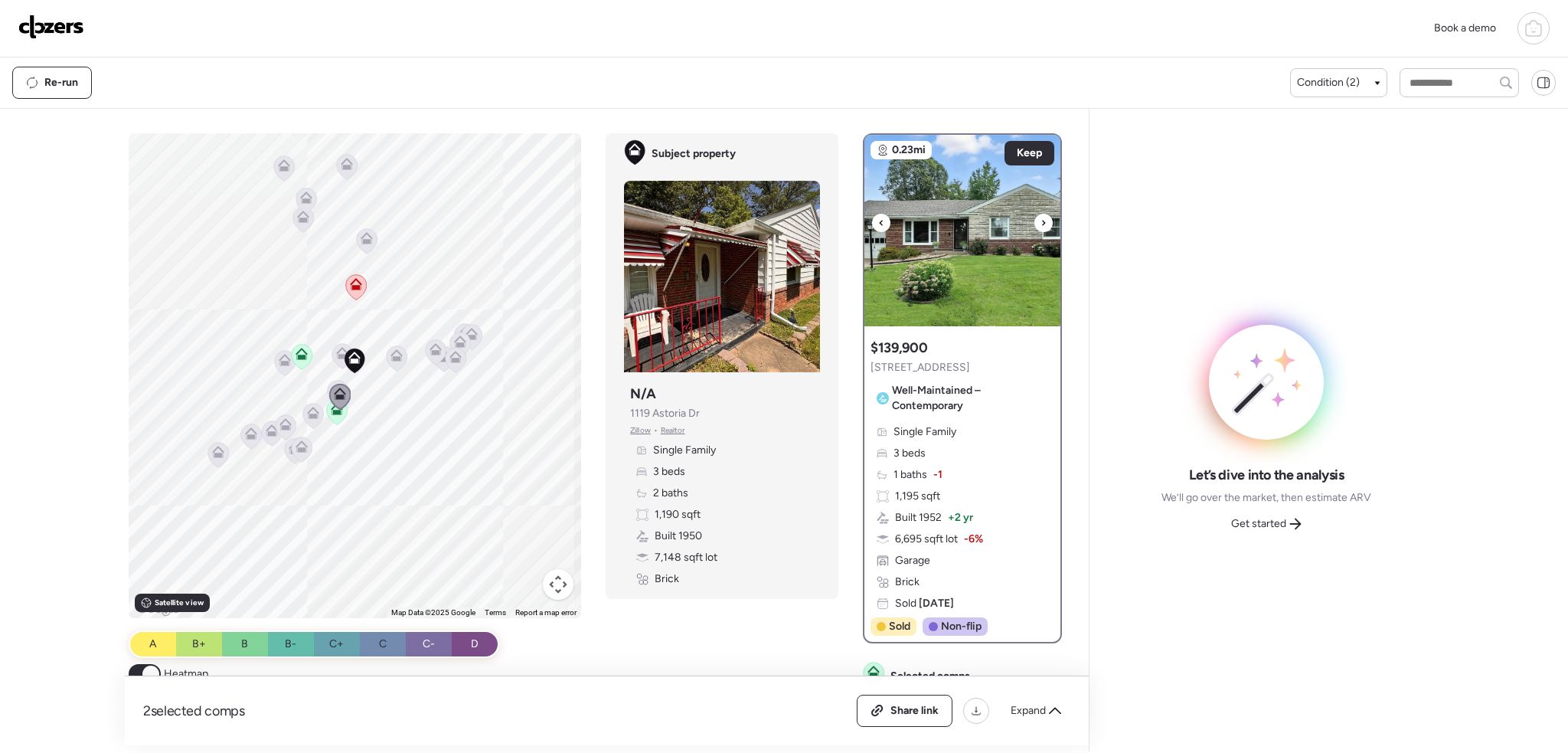
click at [1039, 218] on div at bounding box center [1043, 222] width 19 height 19
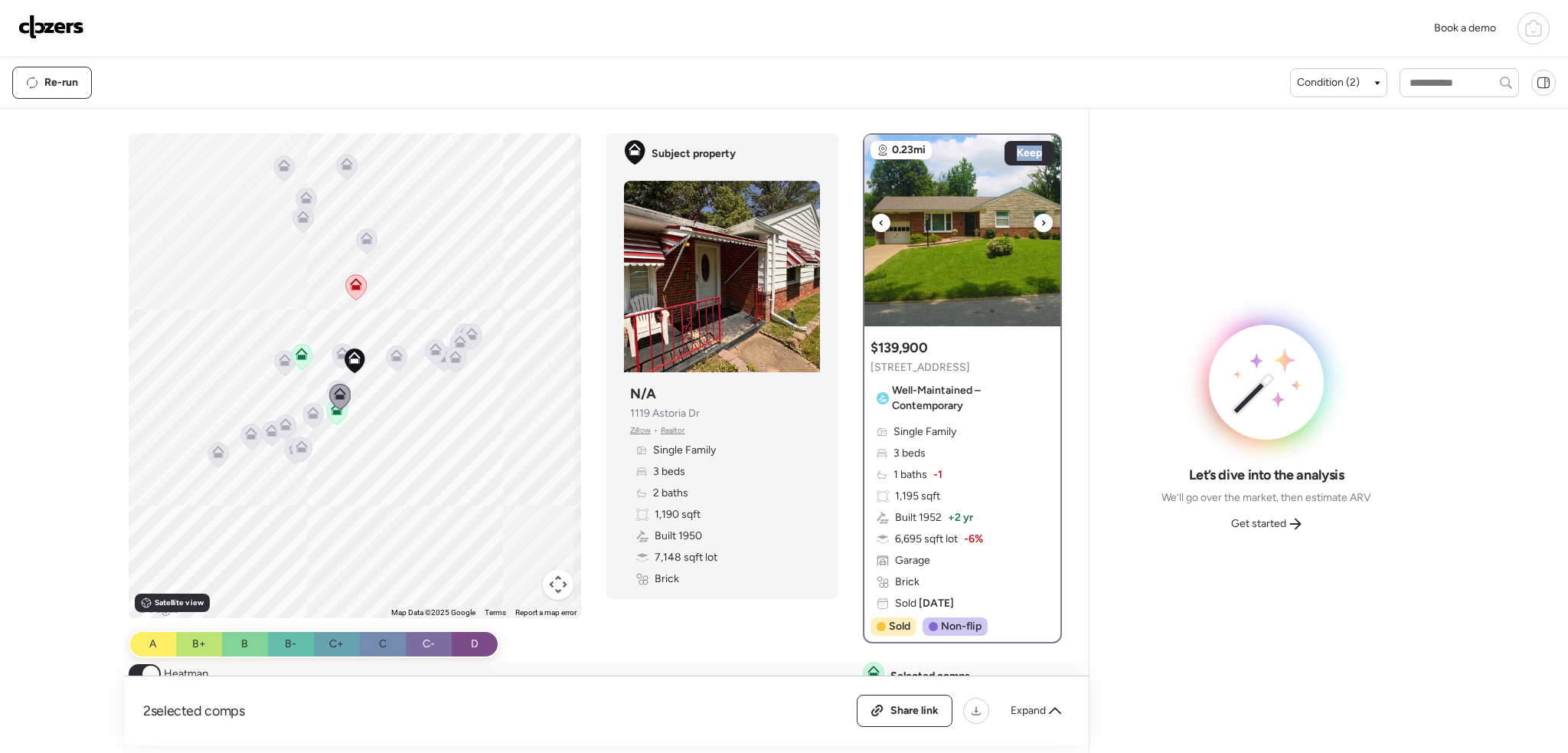
click at [1039, 218] on div at bounding box center [1043, 222] width 19 height 19
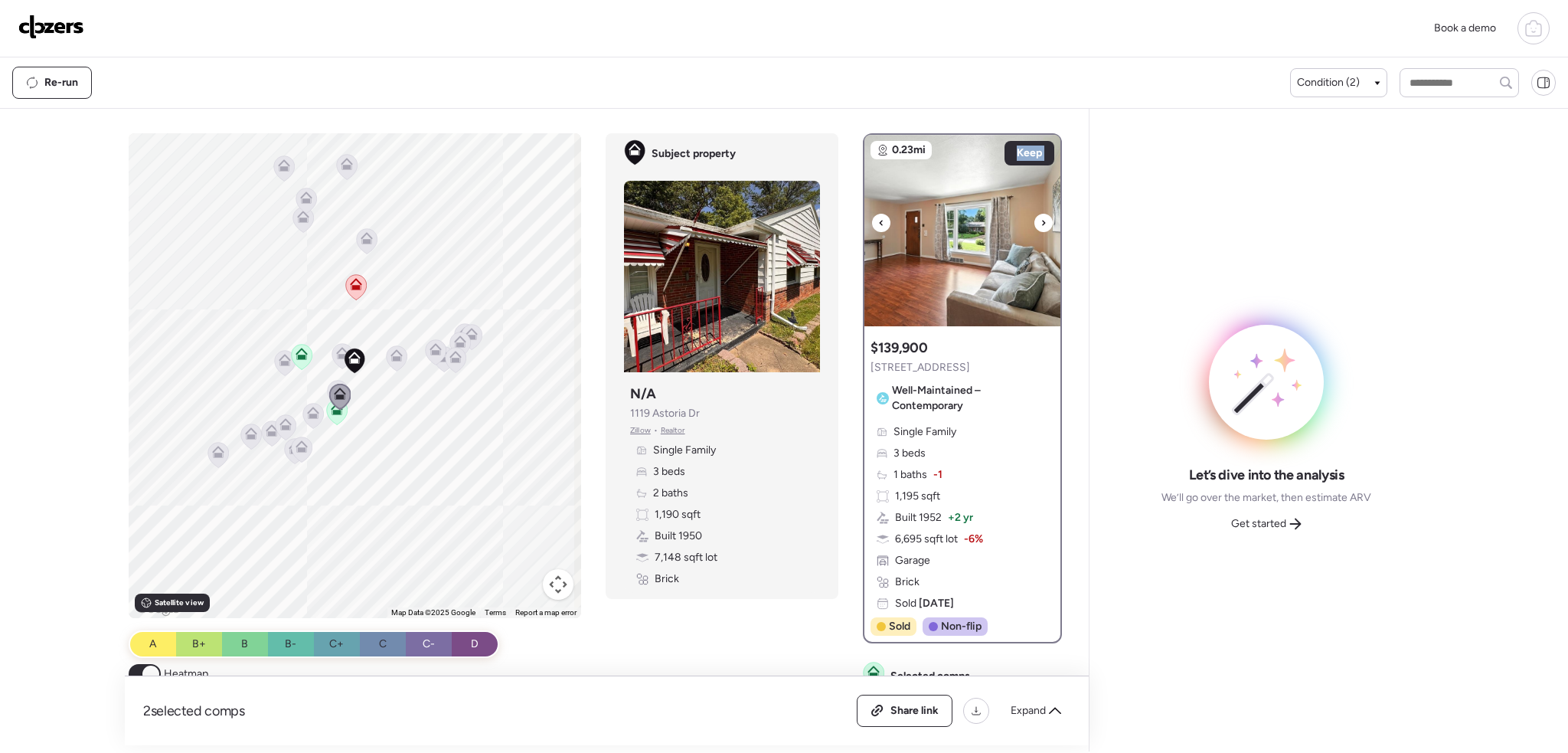
click at [1039, 218] on div at bounding box center [1043, 222] width 19 height 19
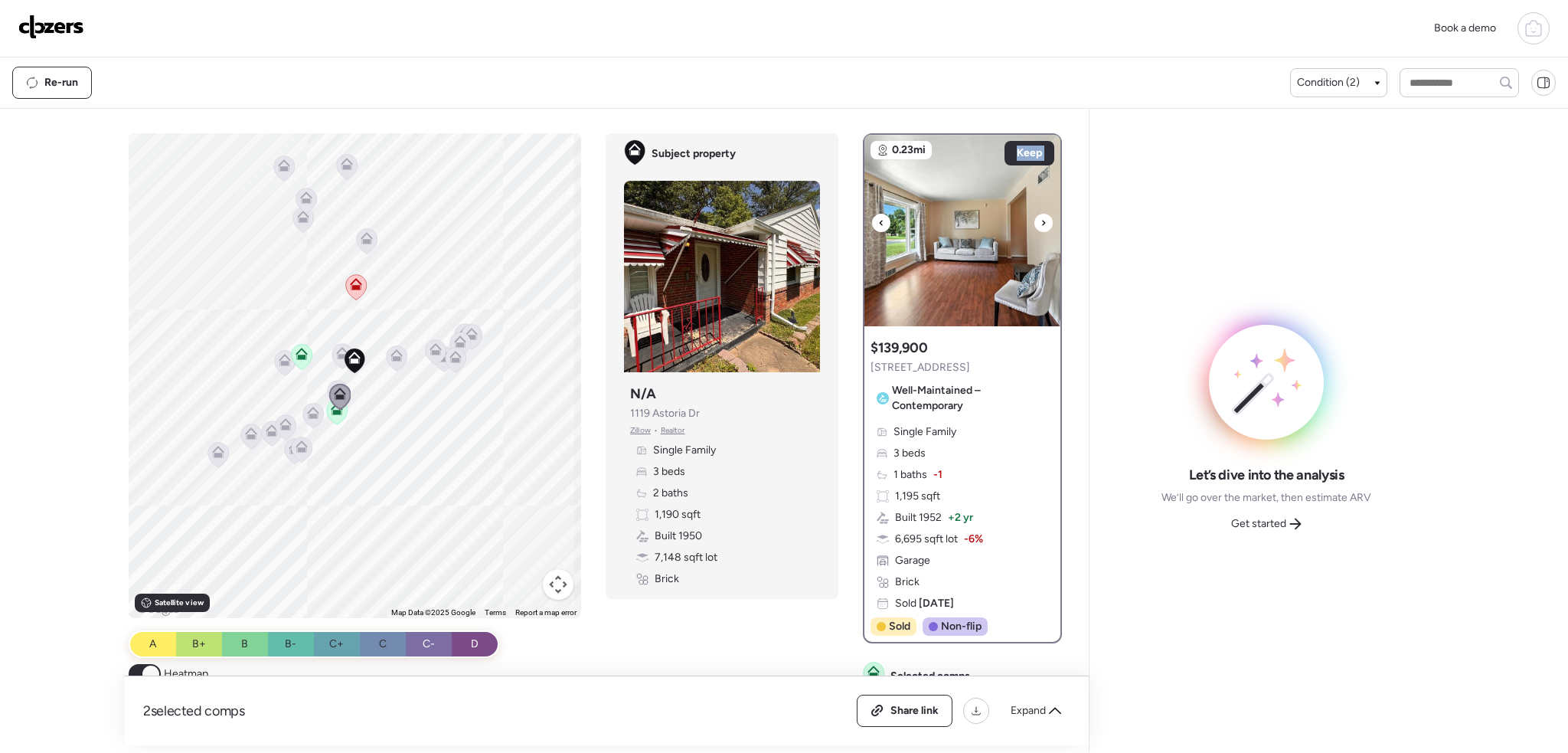
click at [1039, 218] on div at bounding box center [1043, 222] width 19 height 19
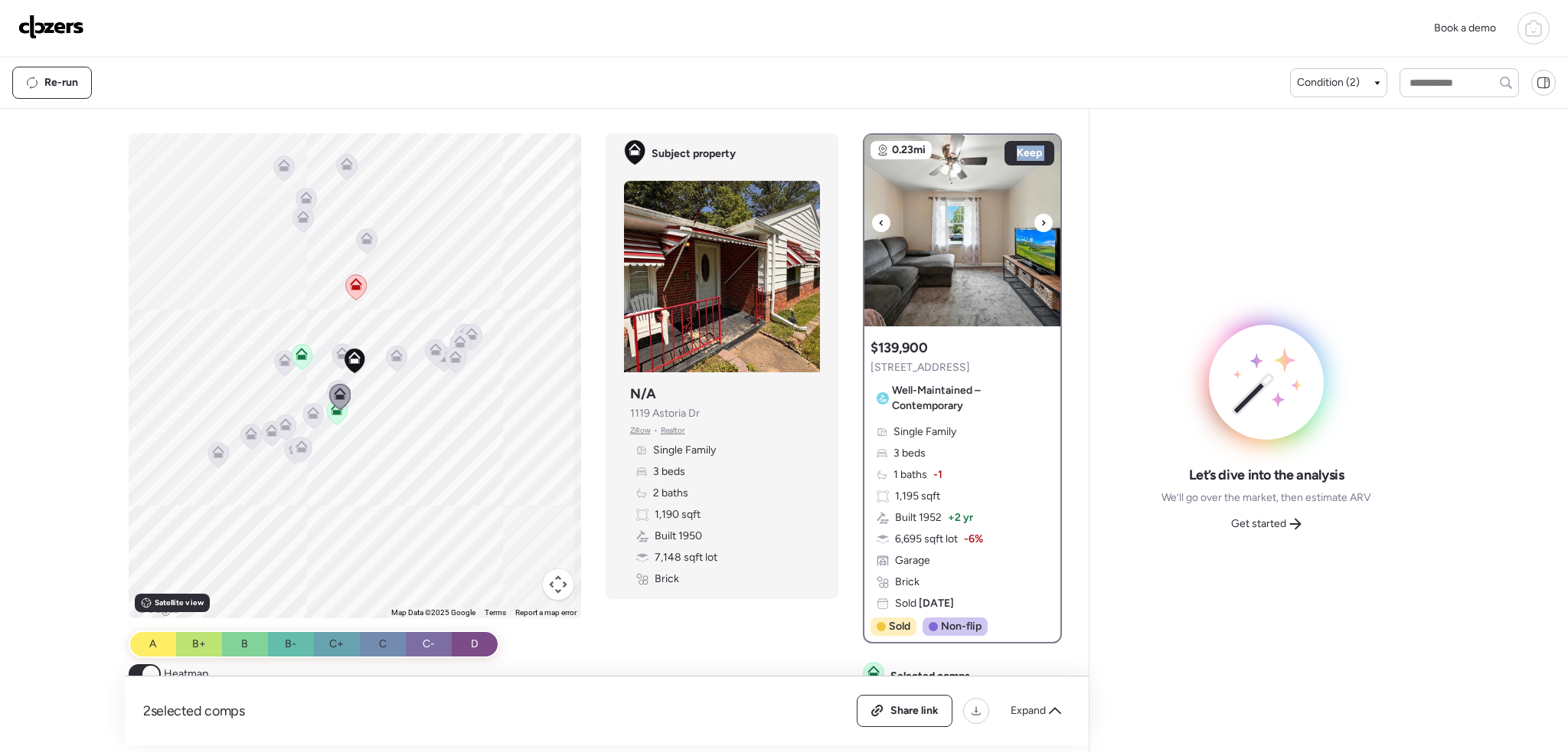
click at [1039, 218] on div at bounding box center [1043, 222] width 19 height 19
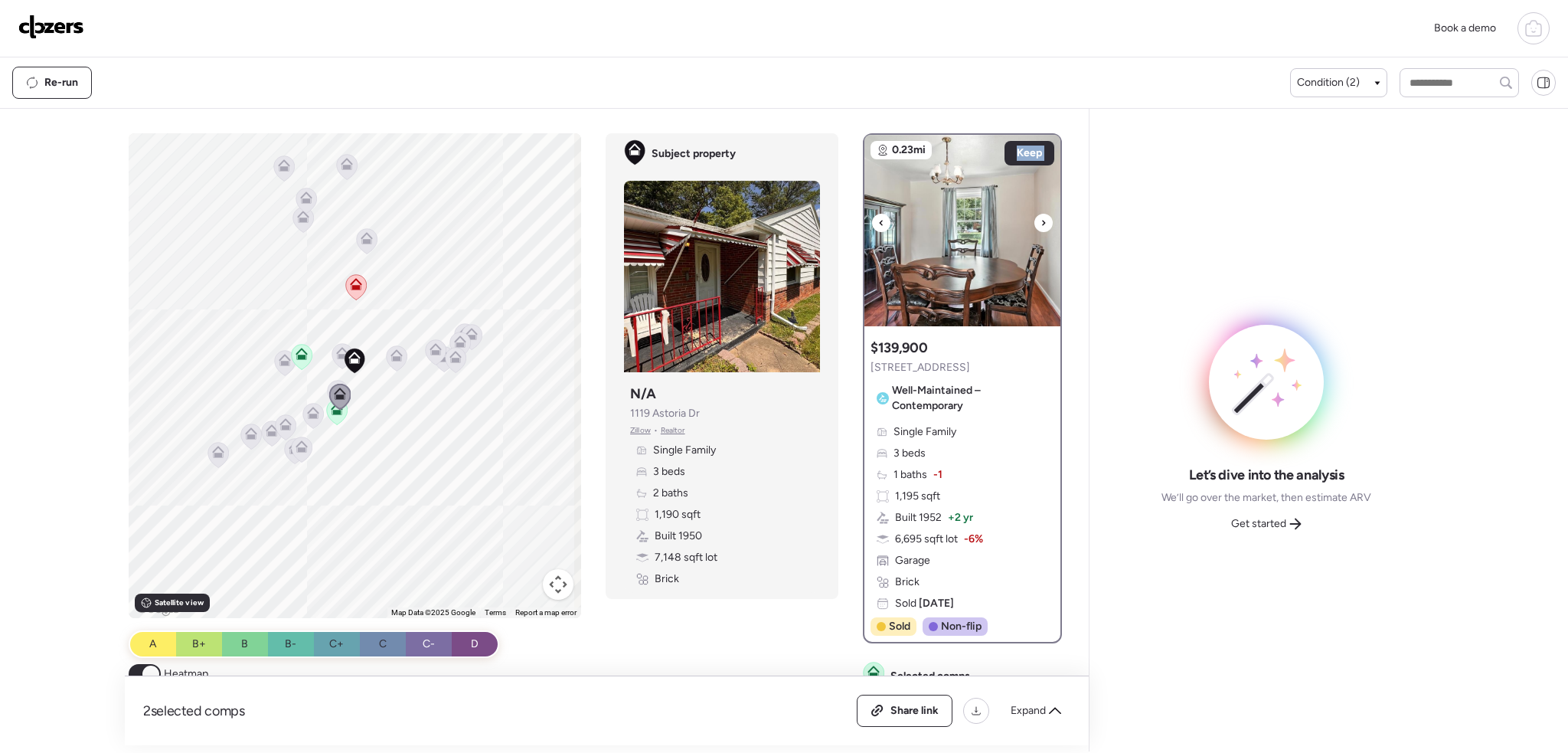
click at [1039, 218] on div at bounding box center [1043, 222] width 19 height 19
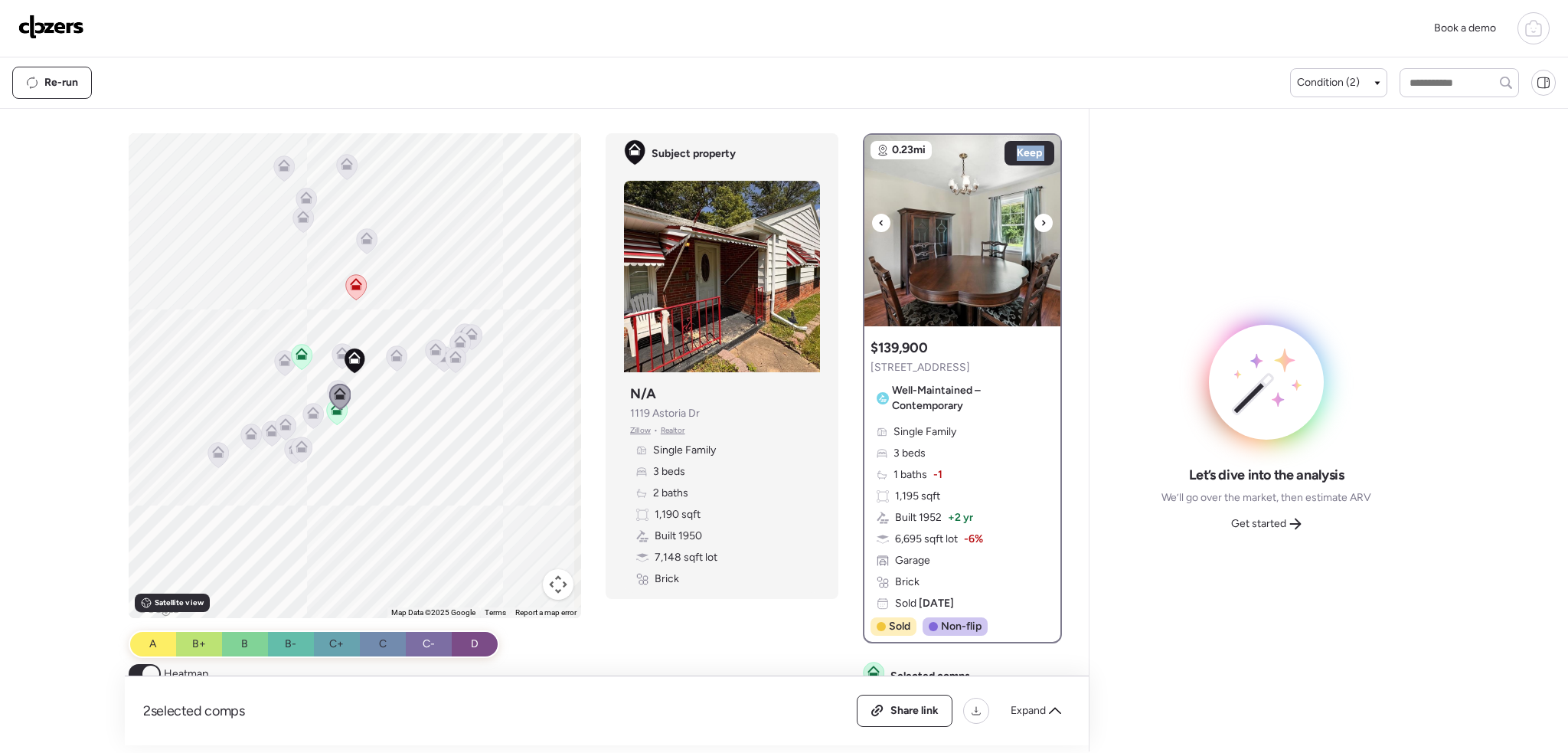
click at [1039, 218] on div at bounding box center [1043, 222] width 19 height 19
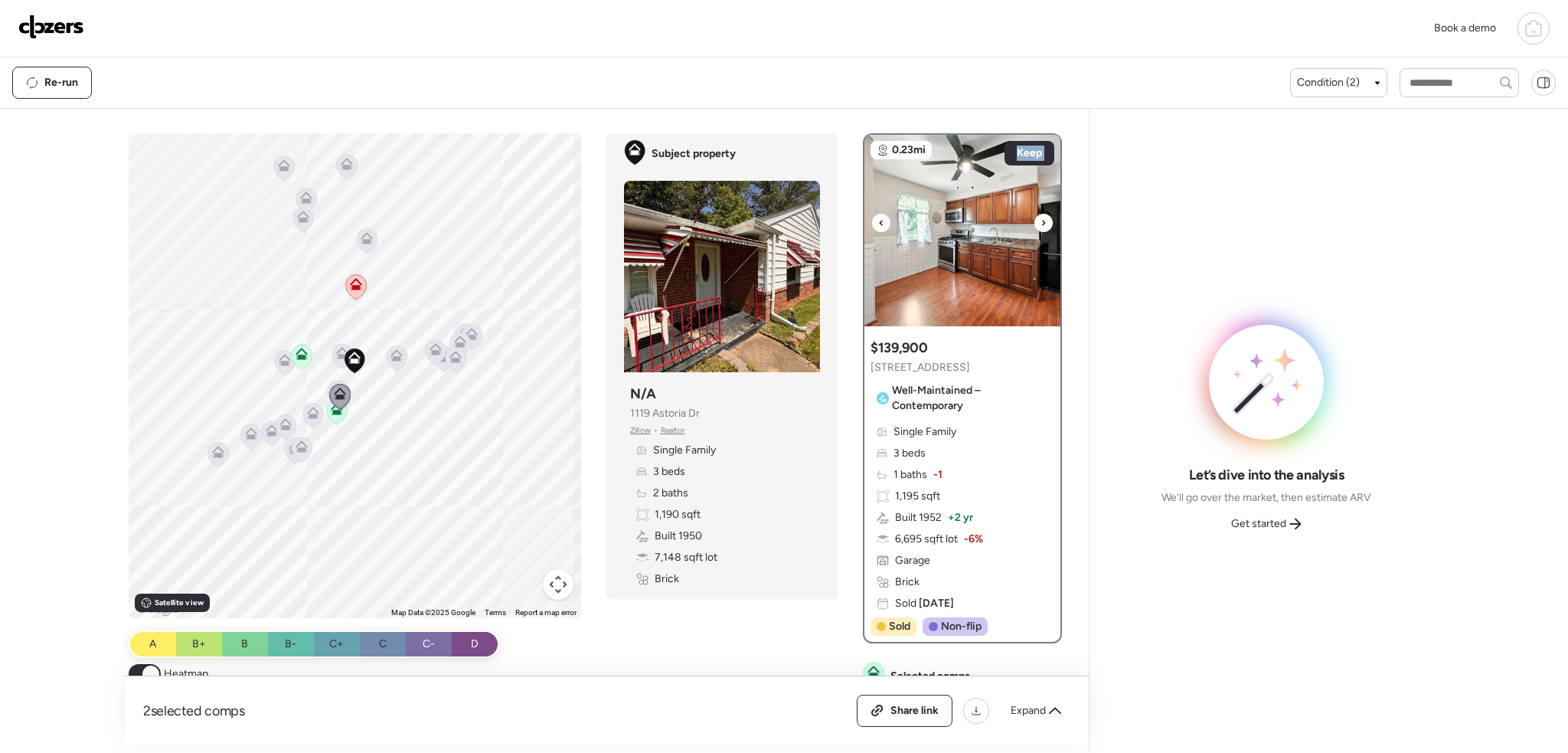
click at [1039, 218] on div at bounding box center [1043, 222] width 19 height 19
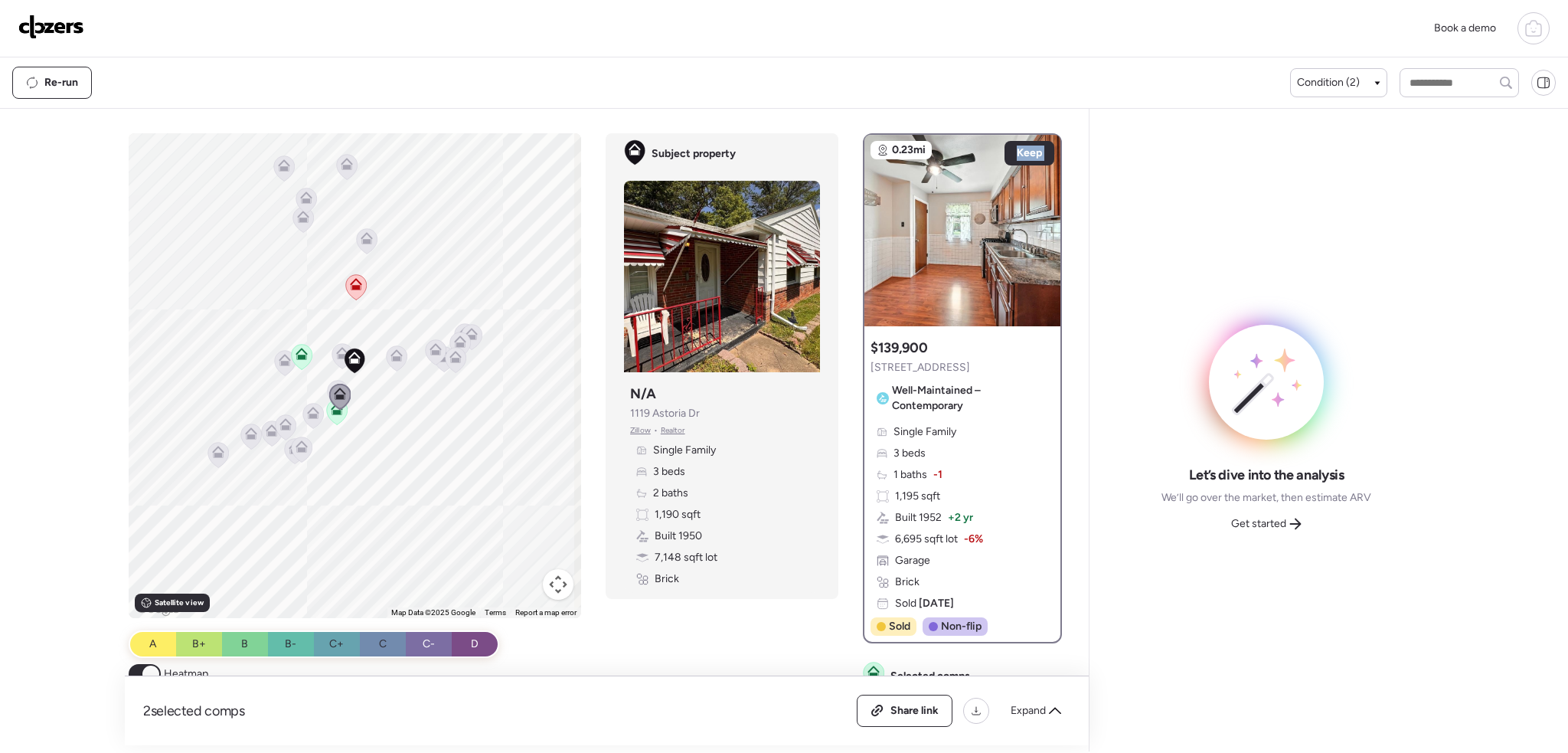
click at [398, 356] on icon at bounding box center [396, 355] width 12 height 12
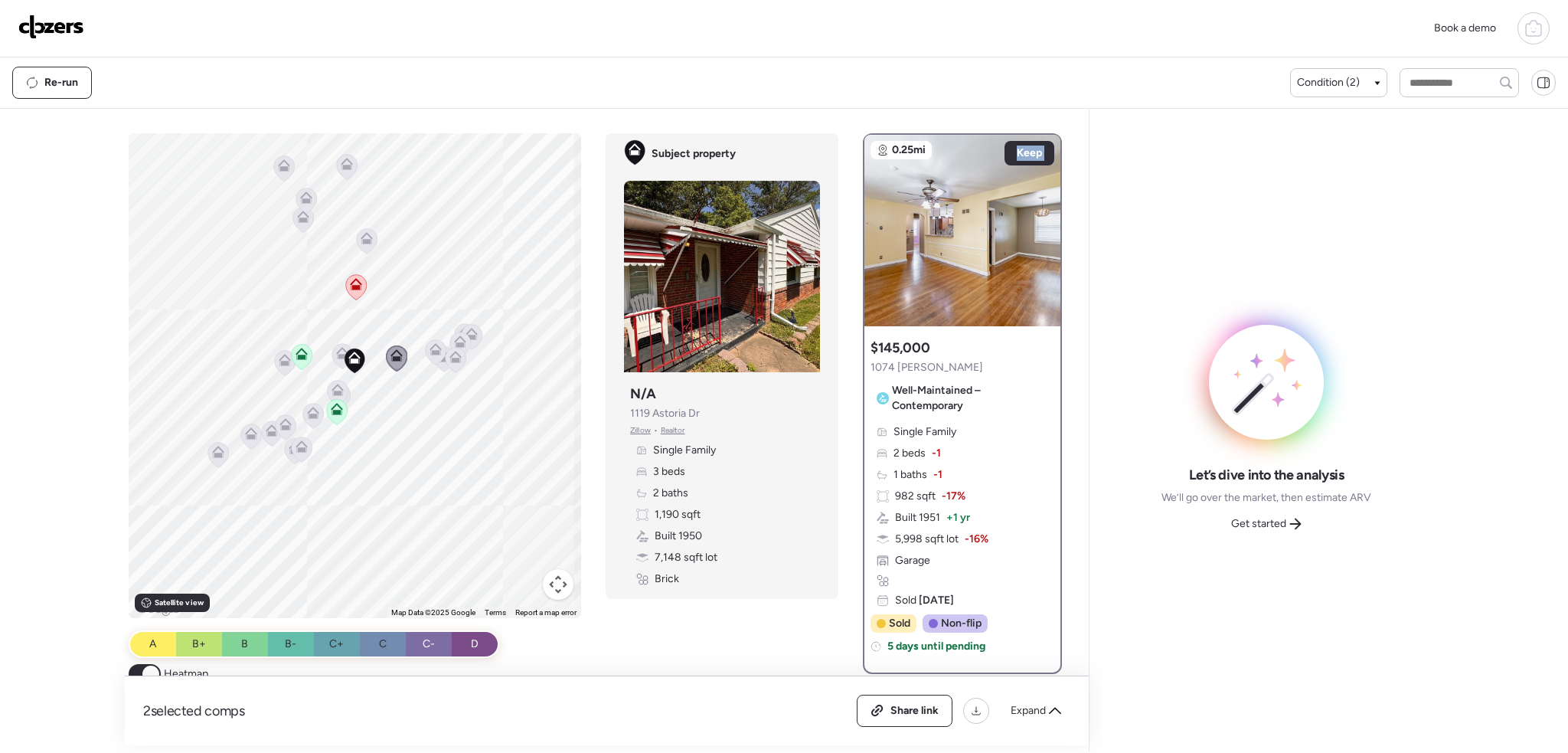
click at [336, 347] on icon at bounding box center [342, 353] width 12 height 12
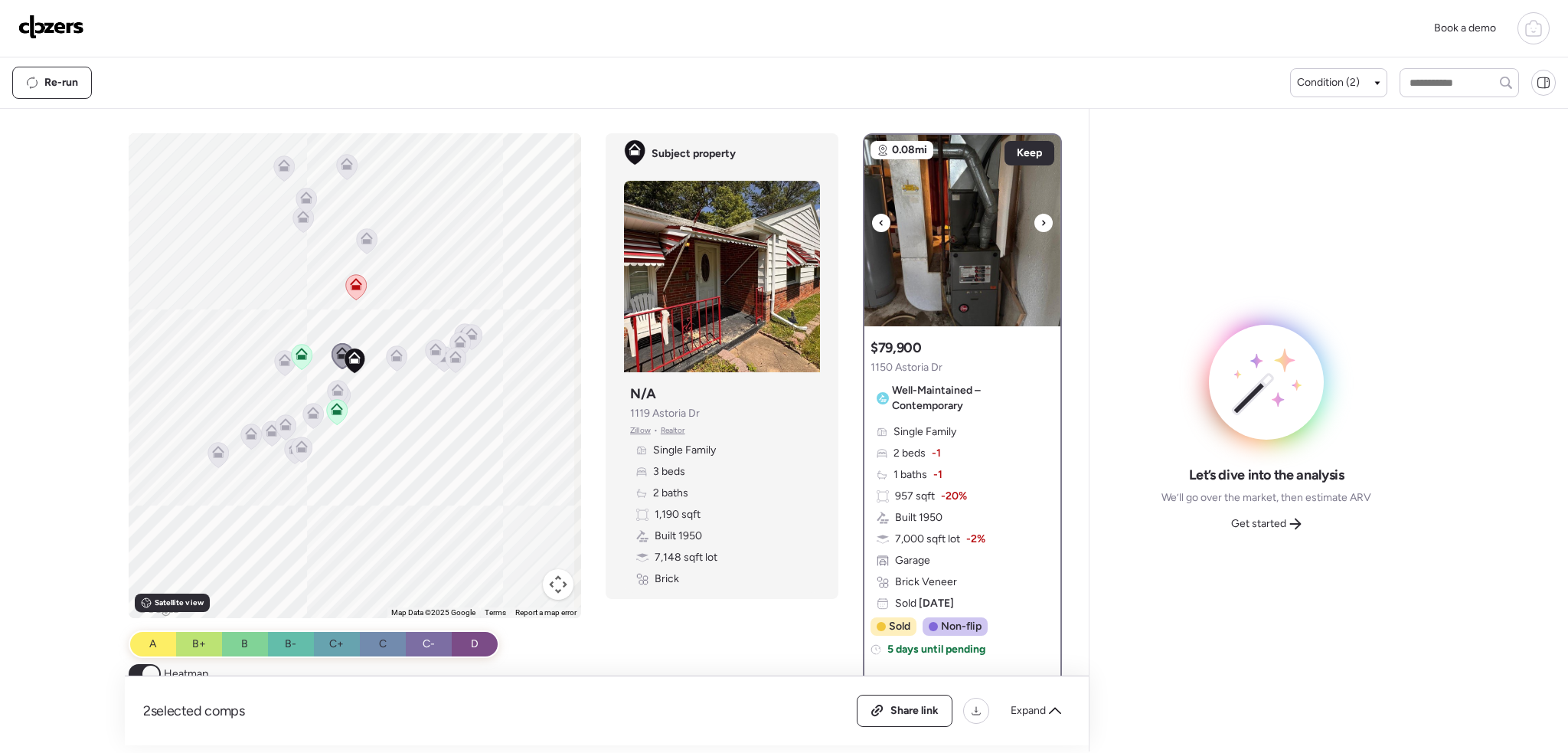
click at [1042, 223] on icon at bounding box center [1043, 222] width 3 height 6
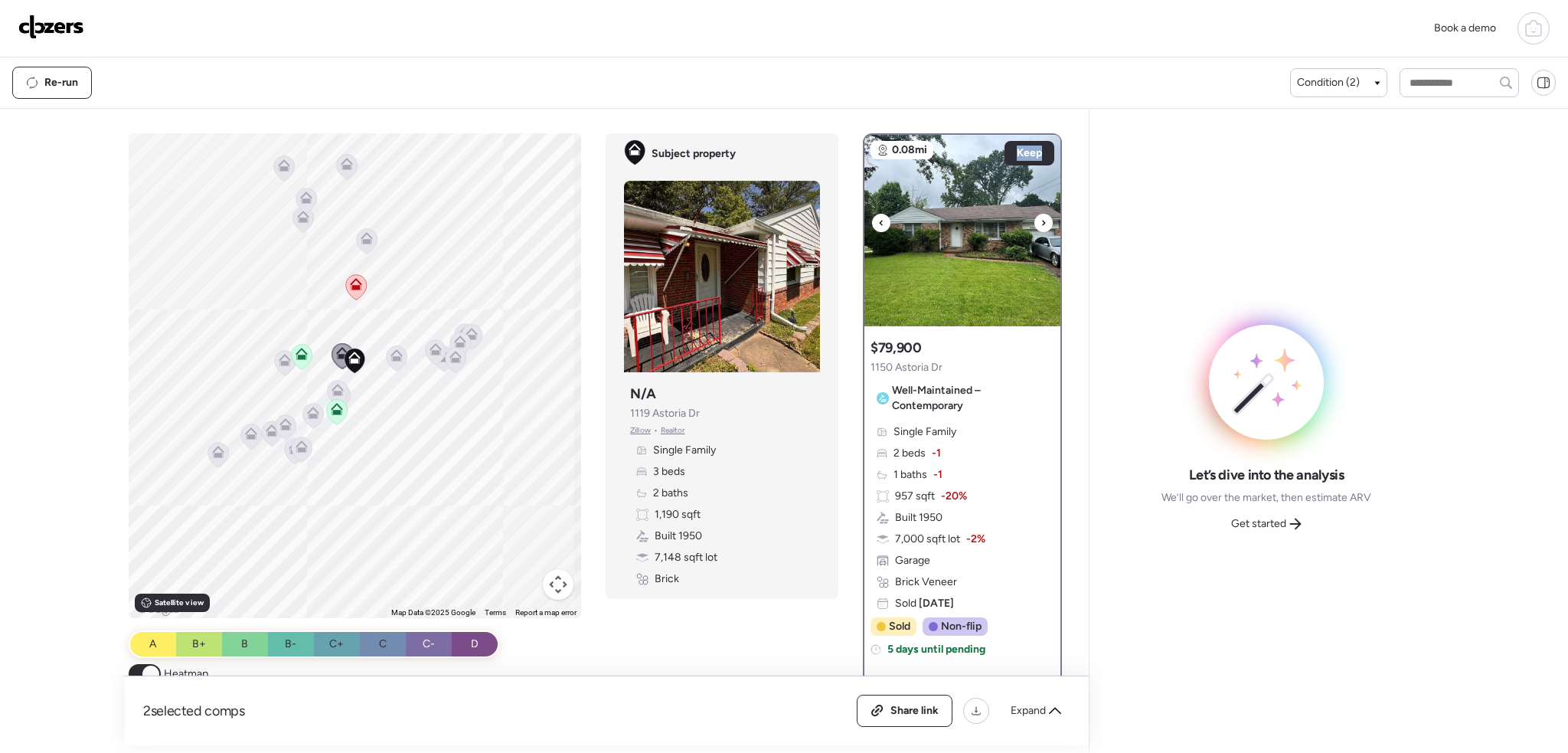
click at [1042, 223] on icon at bounding box center [1043, 222] width 3 height 6
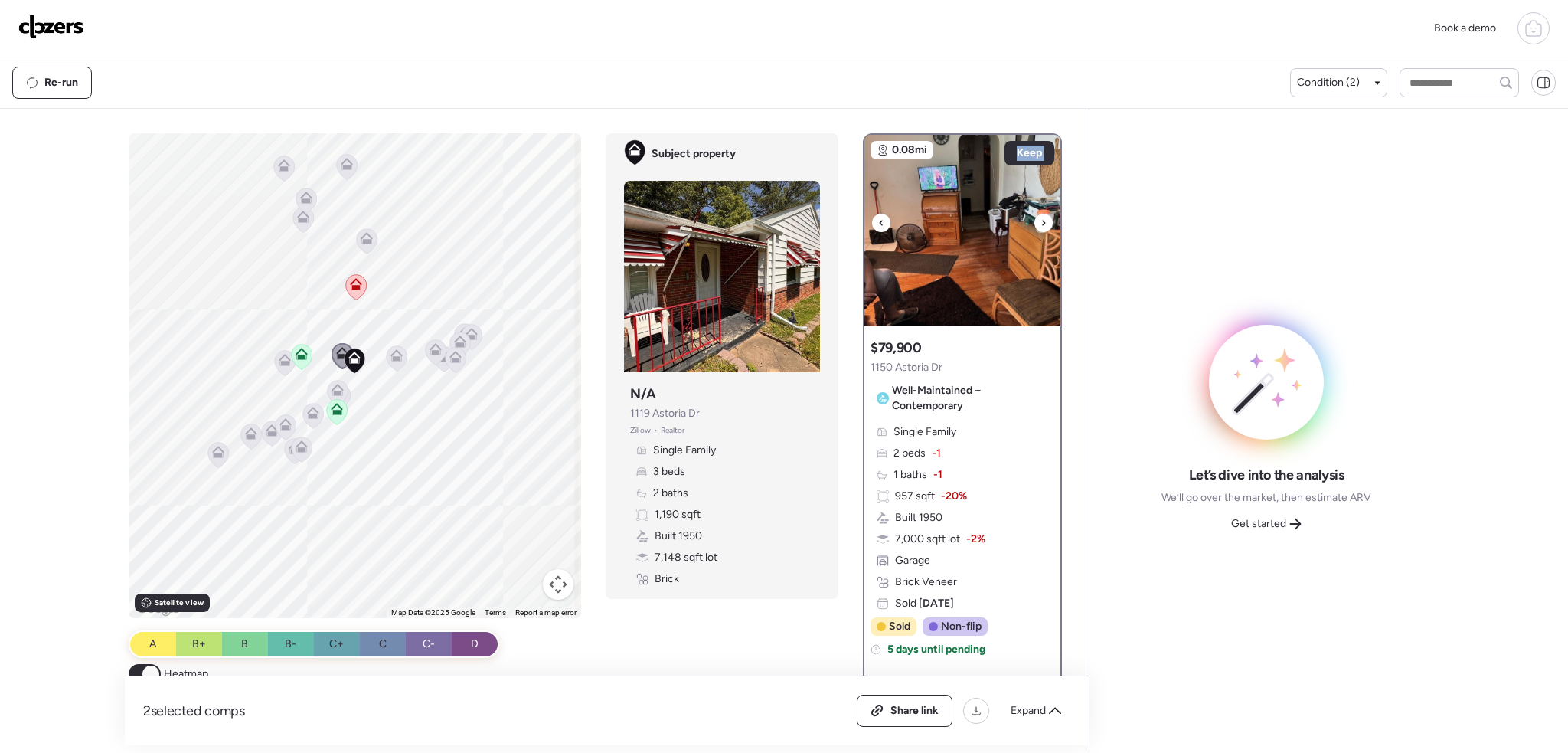
click at [1042, 223] on icon at bounding box center [1043, 222] width 3 height 6
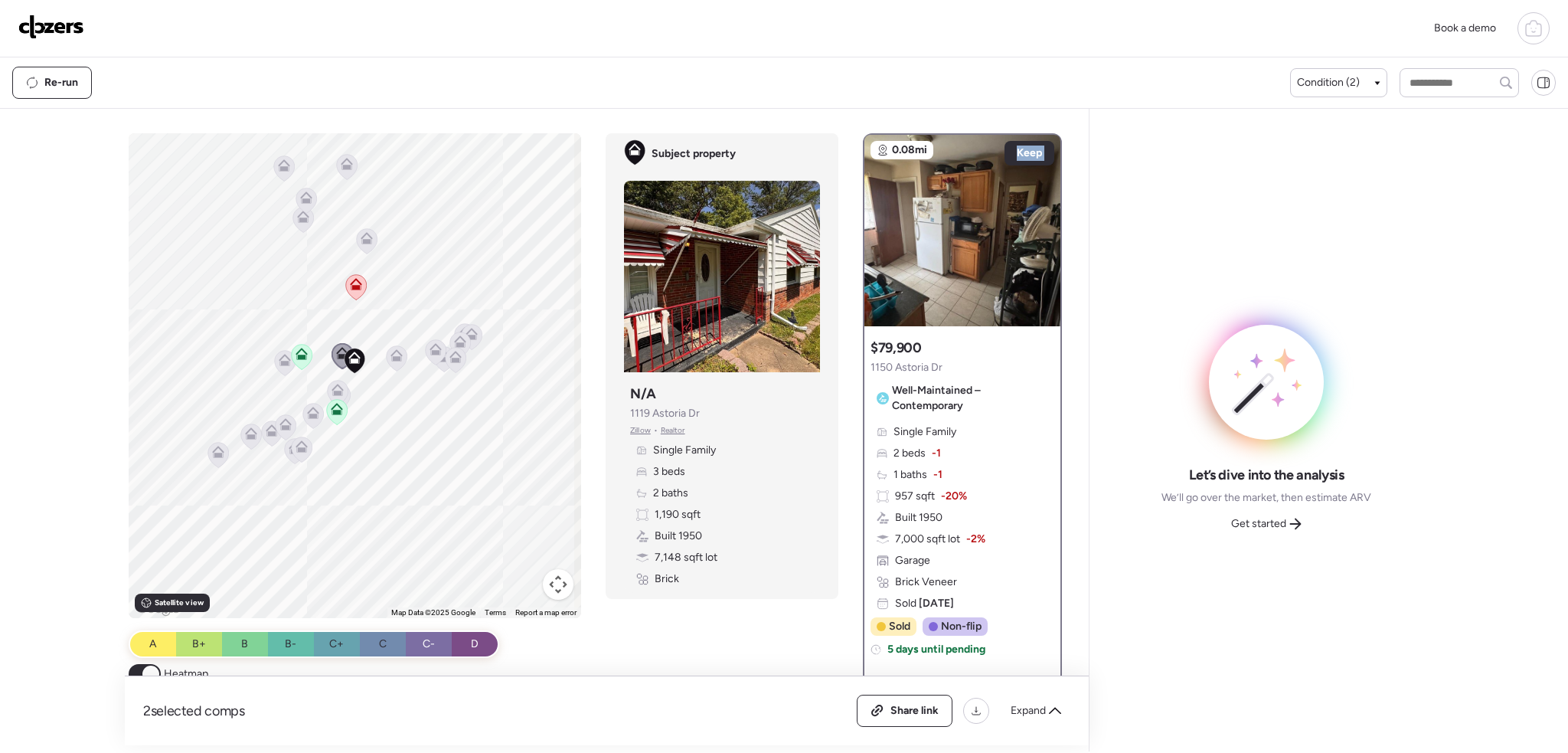
click at [332, 385] on icon at bounding box center [337, 389] width 12 height 12
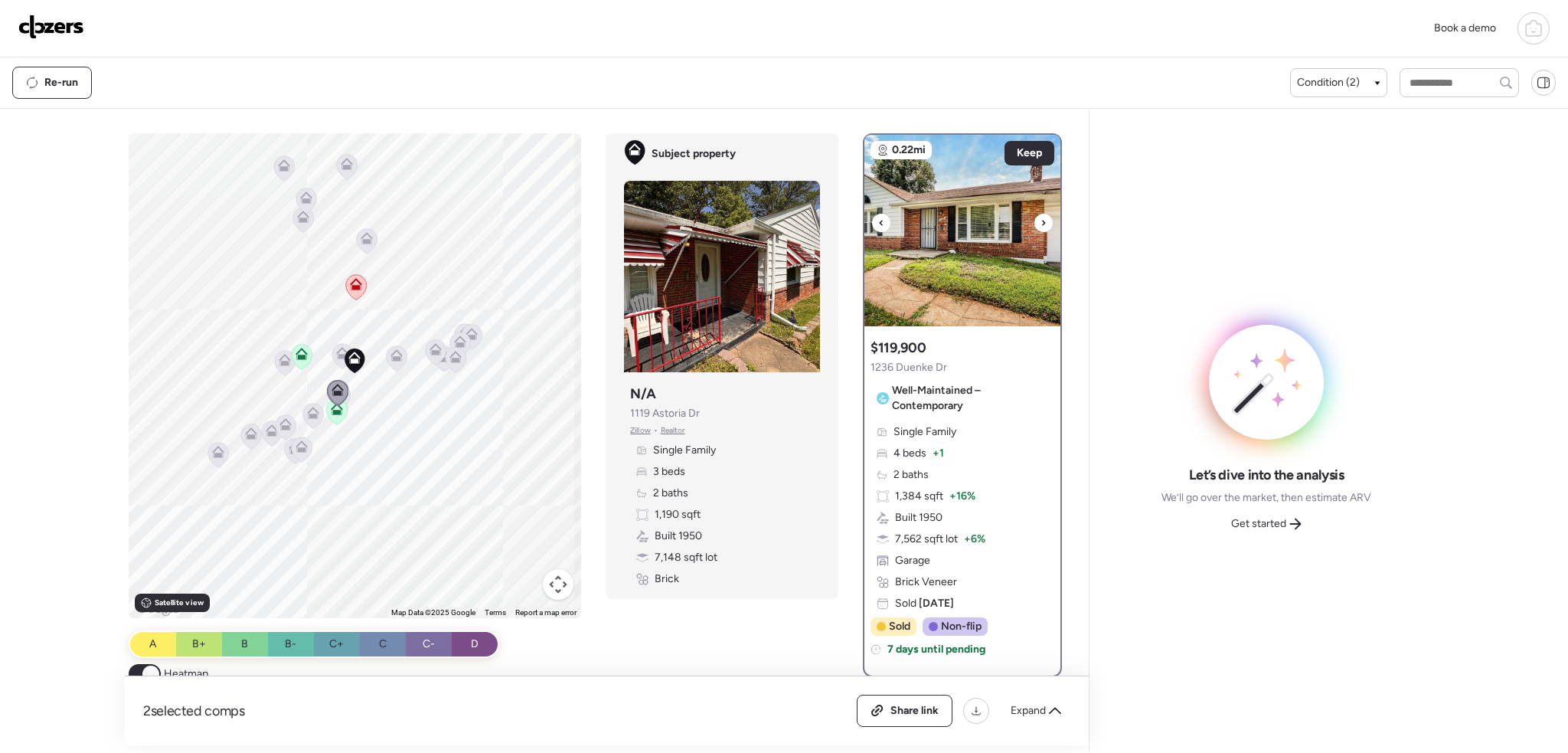
click at [1034, 227] on div at bounding box center [1043, 222] width 19 height 19
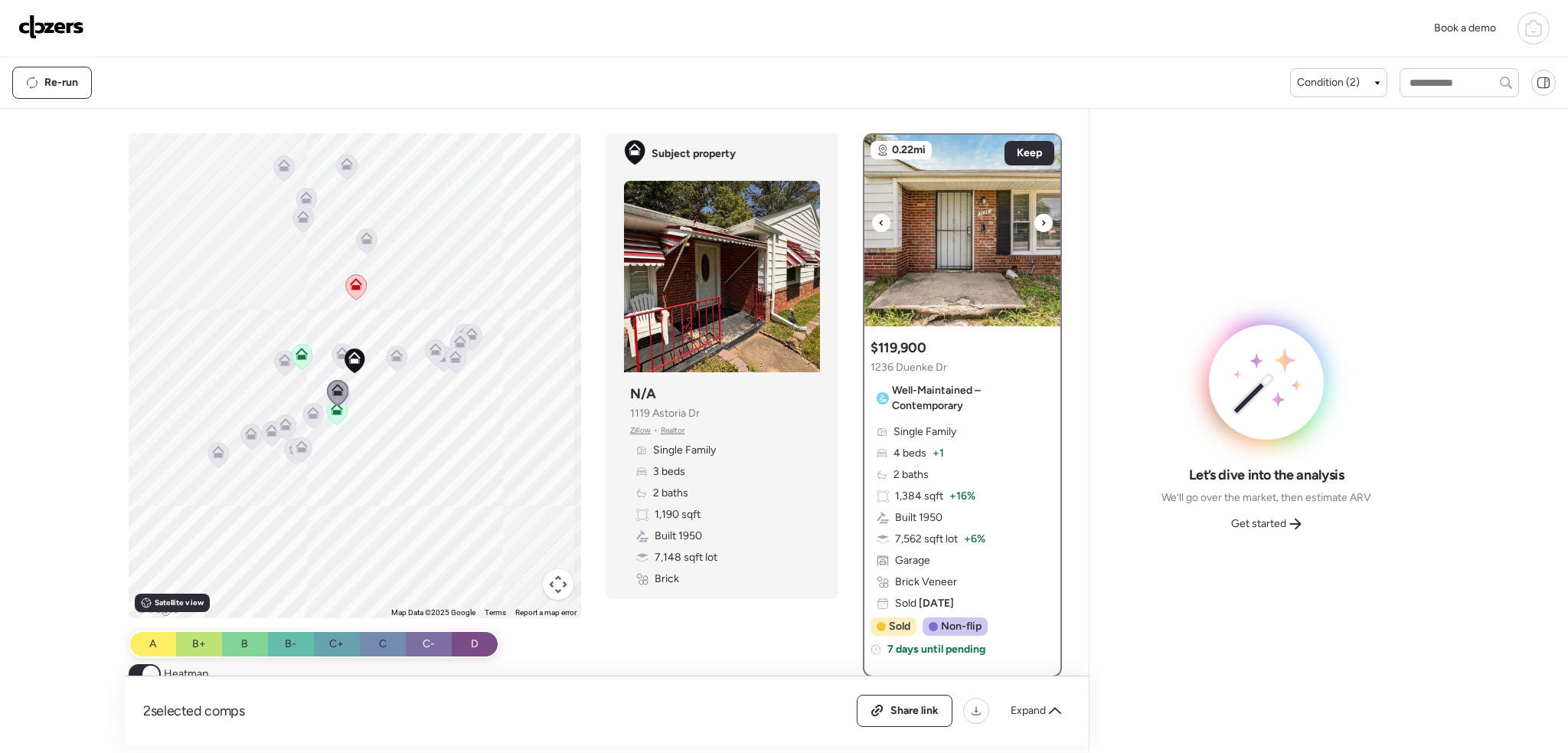
click at [1034, 227] on div at bounding box center [1043, 222] width 19 height 19
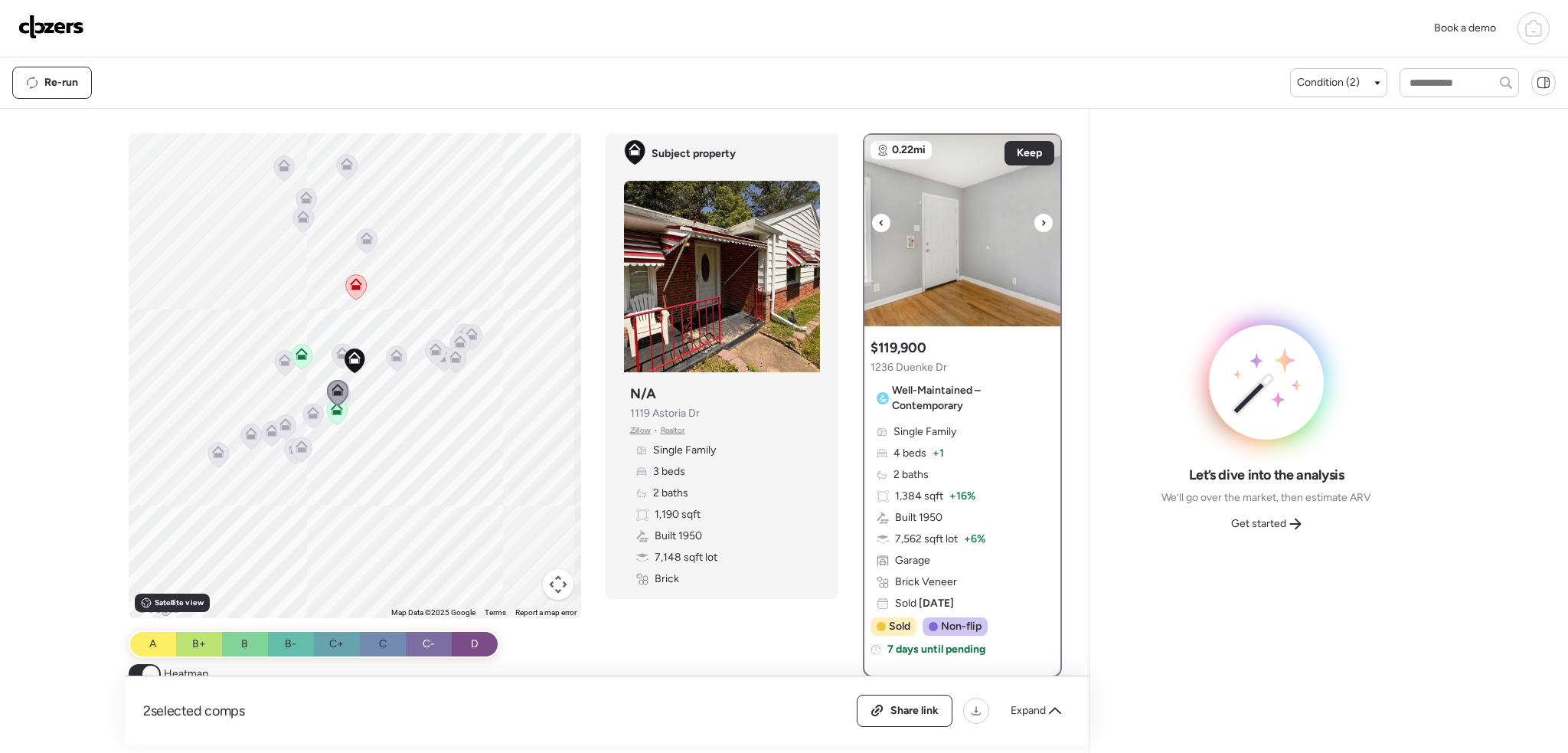
click at [1034, 227] on div at bounding box center [1043, 222] width 19 height 19
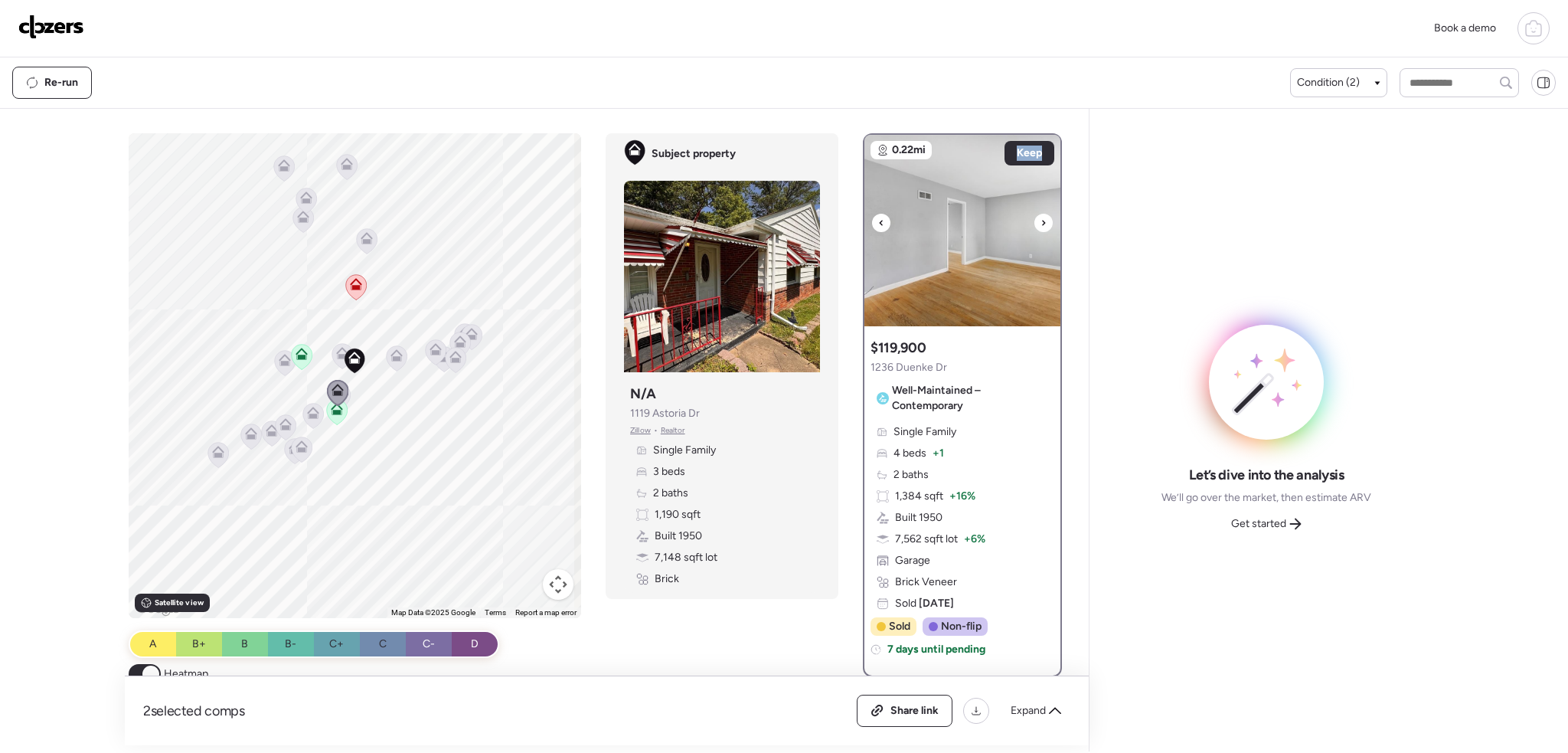
click at [1034, 227] on div at bounding box center [1043, 222] width 19 height 19
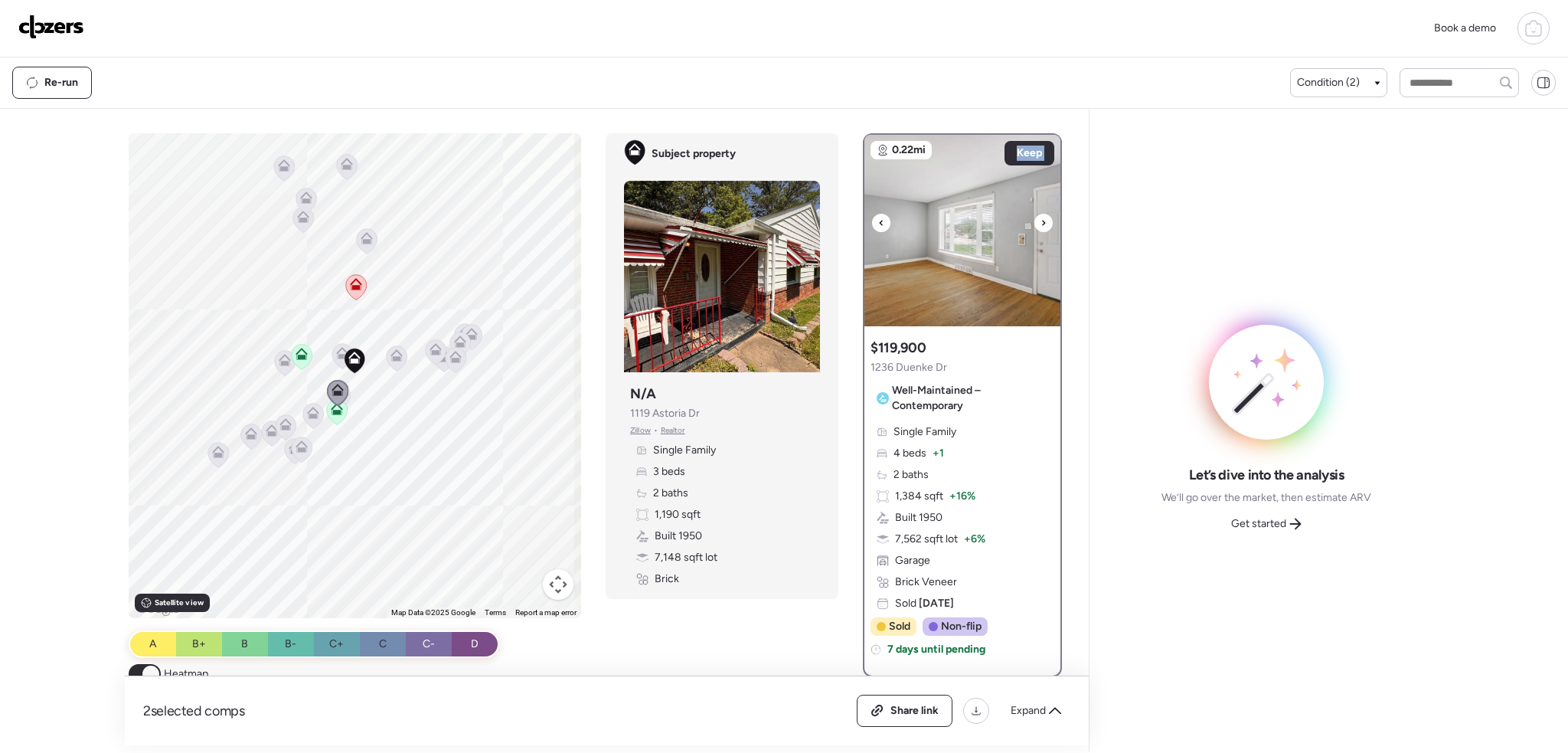
click at [1034, 227] on div at bounding box center [1043, 222] width 19 height 19
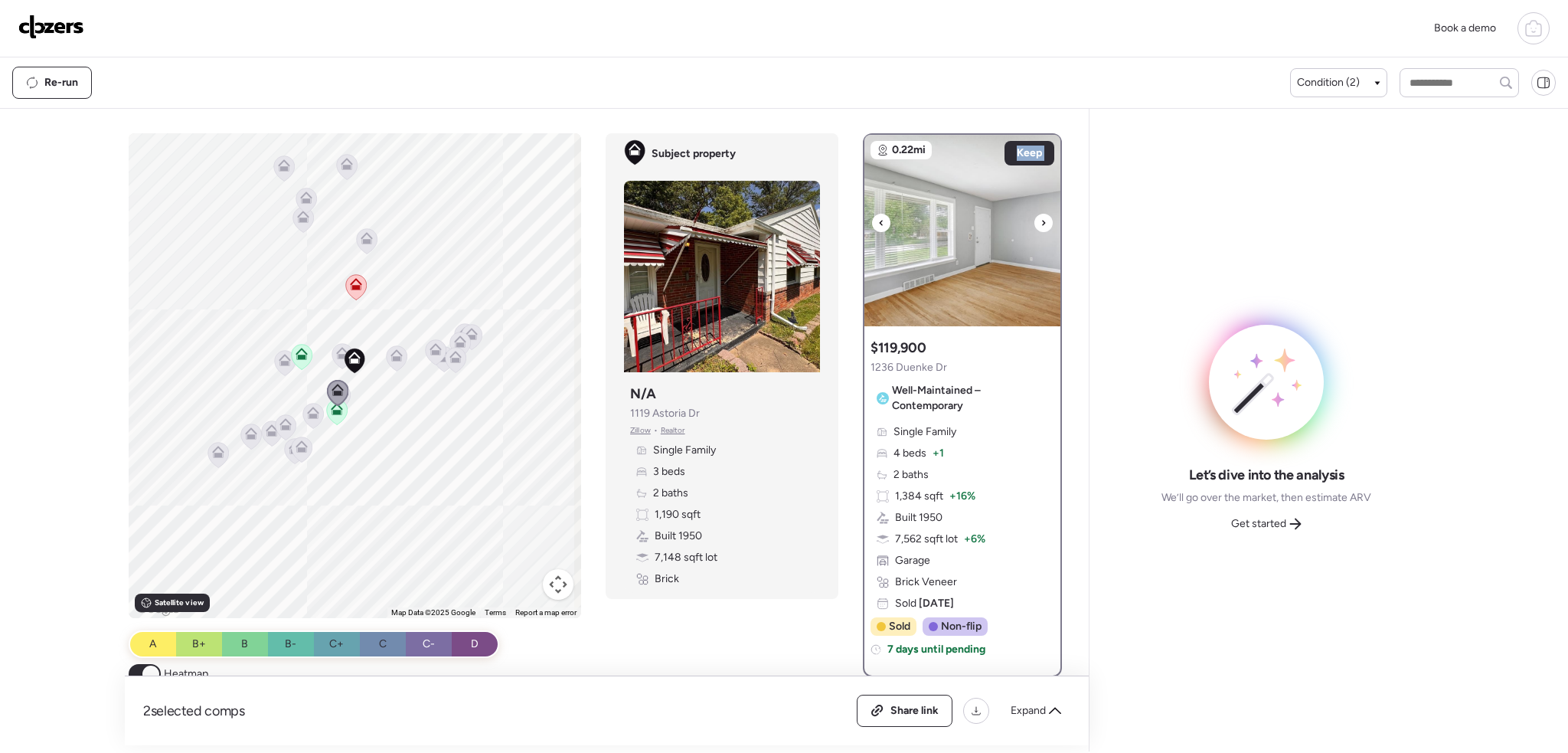
click at [1034, 227] on div at bounding box center [1043, 222] width 19 height 19
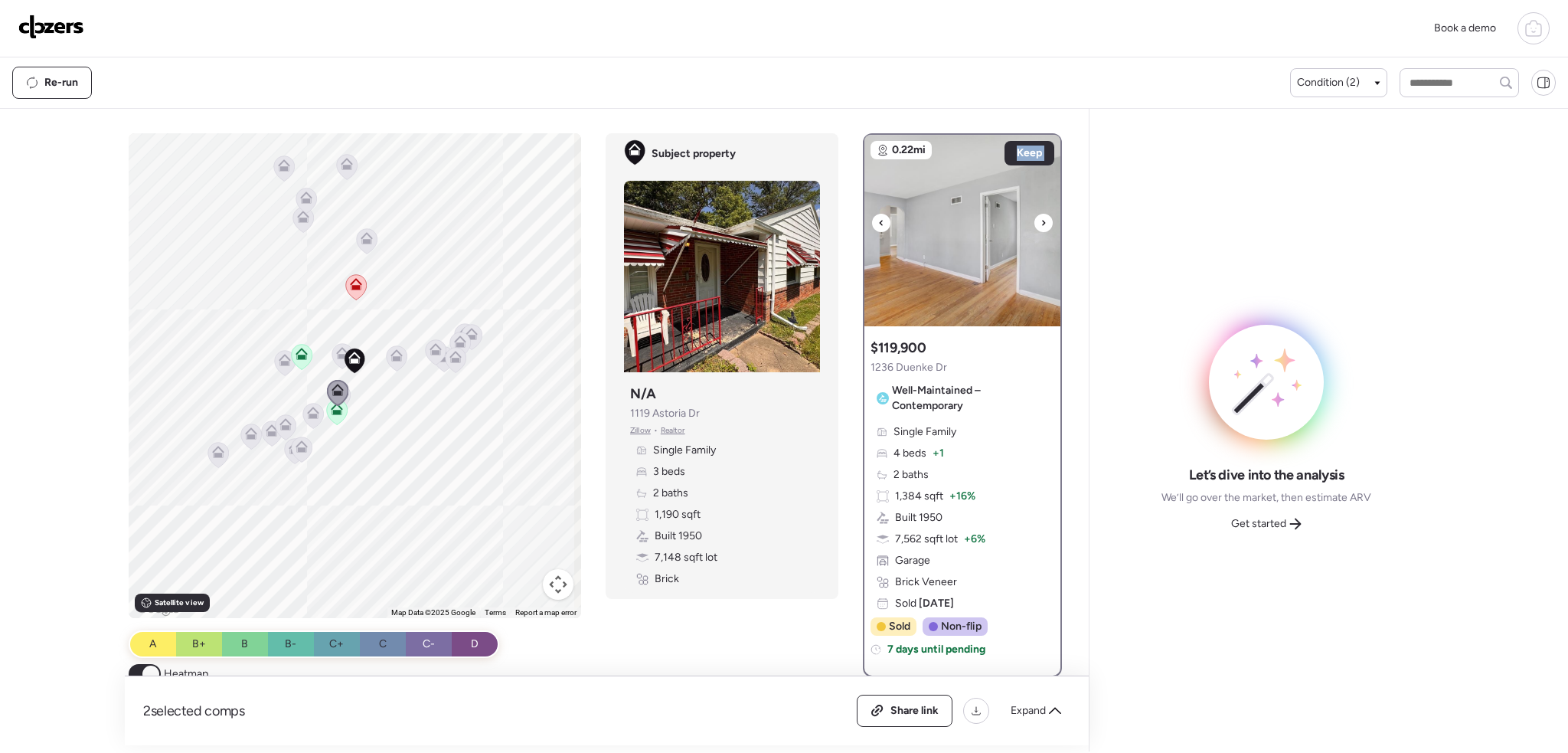
click at [1034, 227] on div at bounding box center [1043, 222] width 19 height 19
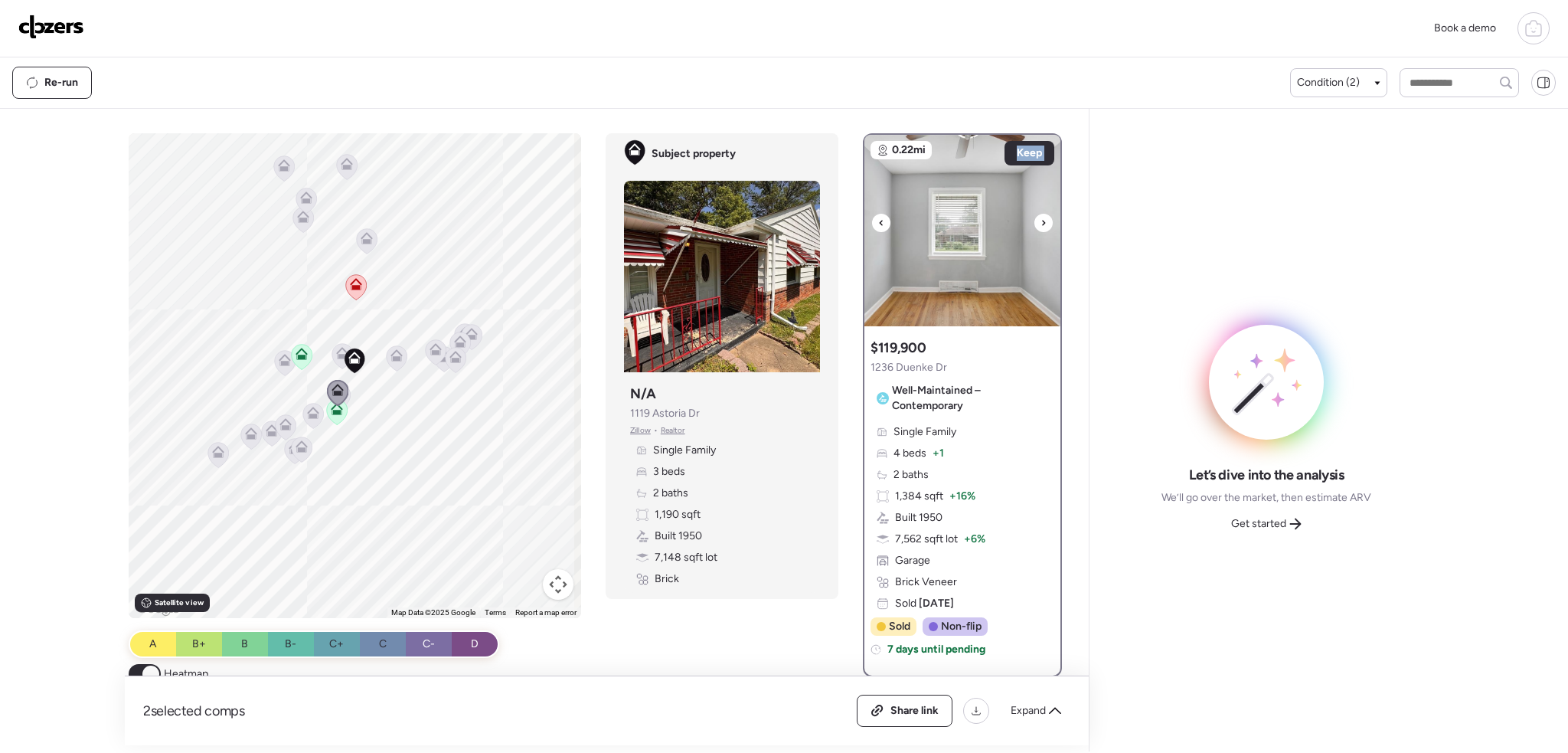
click at [1034, 227] on div at bounding box center [1043, 222] width 19 height 19
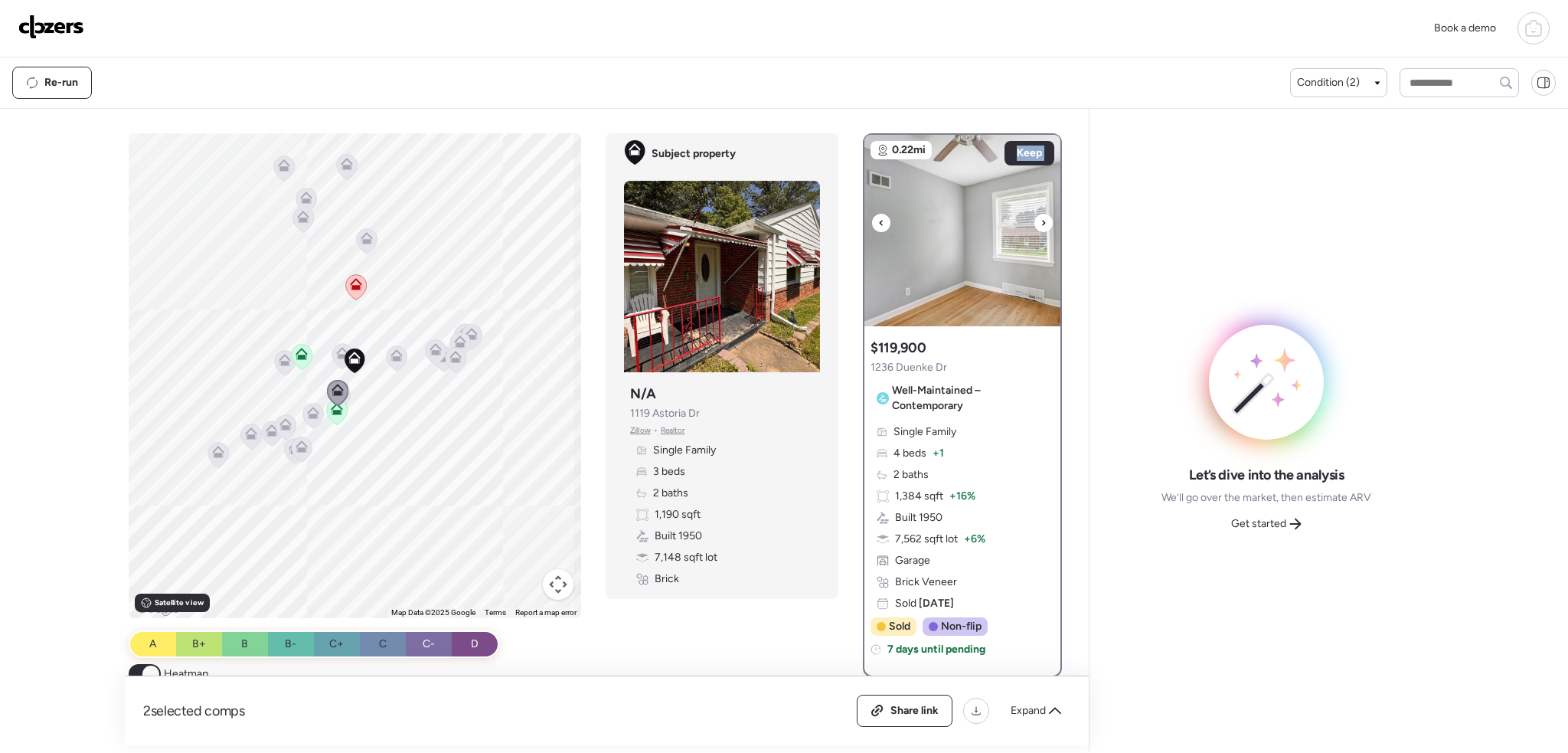
click at [1034, 227] on div at bounding box center [1043, 222] width 19 height 19
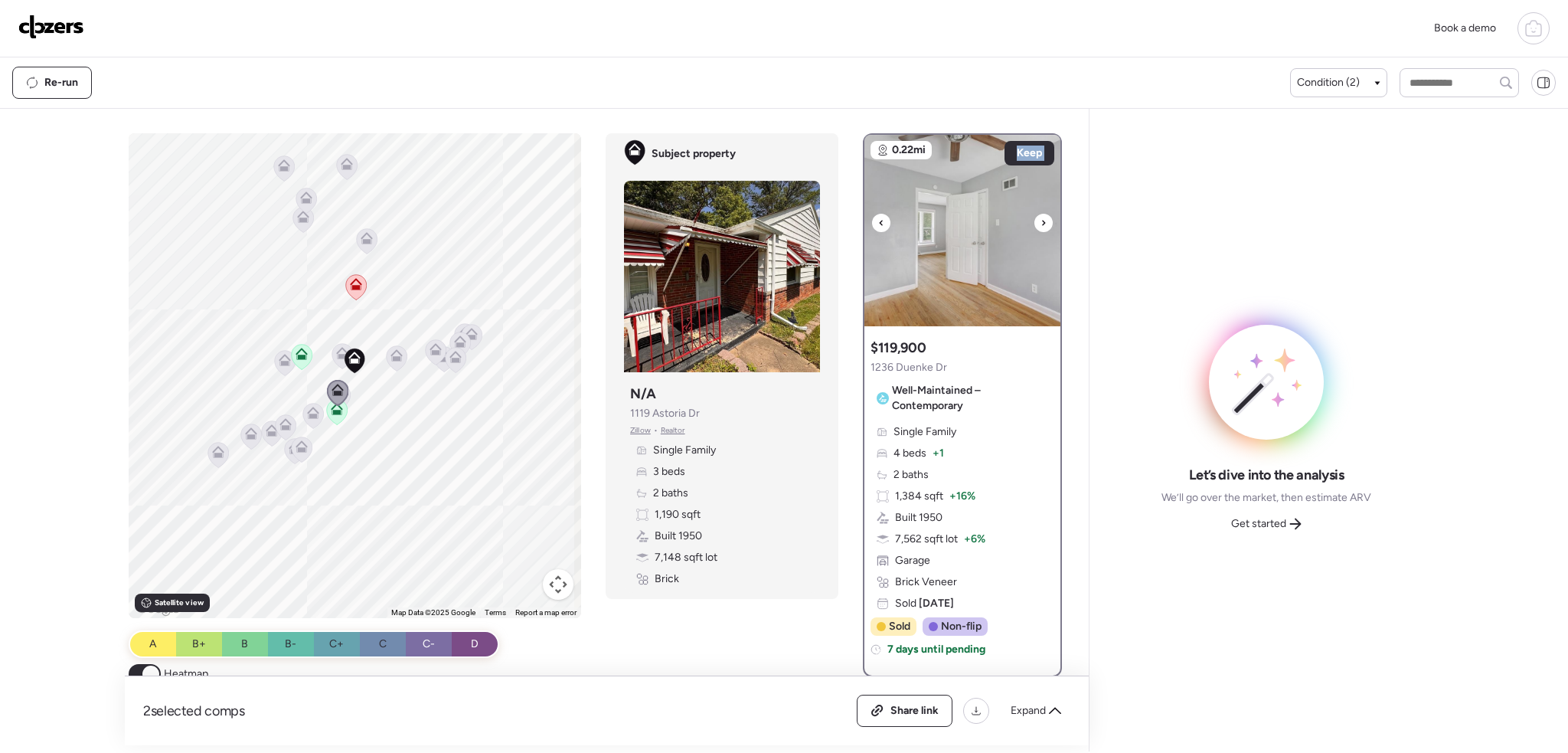
click at [1034, 227] on div at bounding box center [1043, 222] width 19 height 19
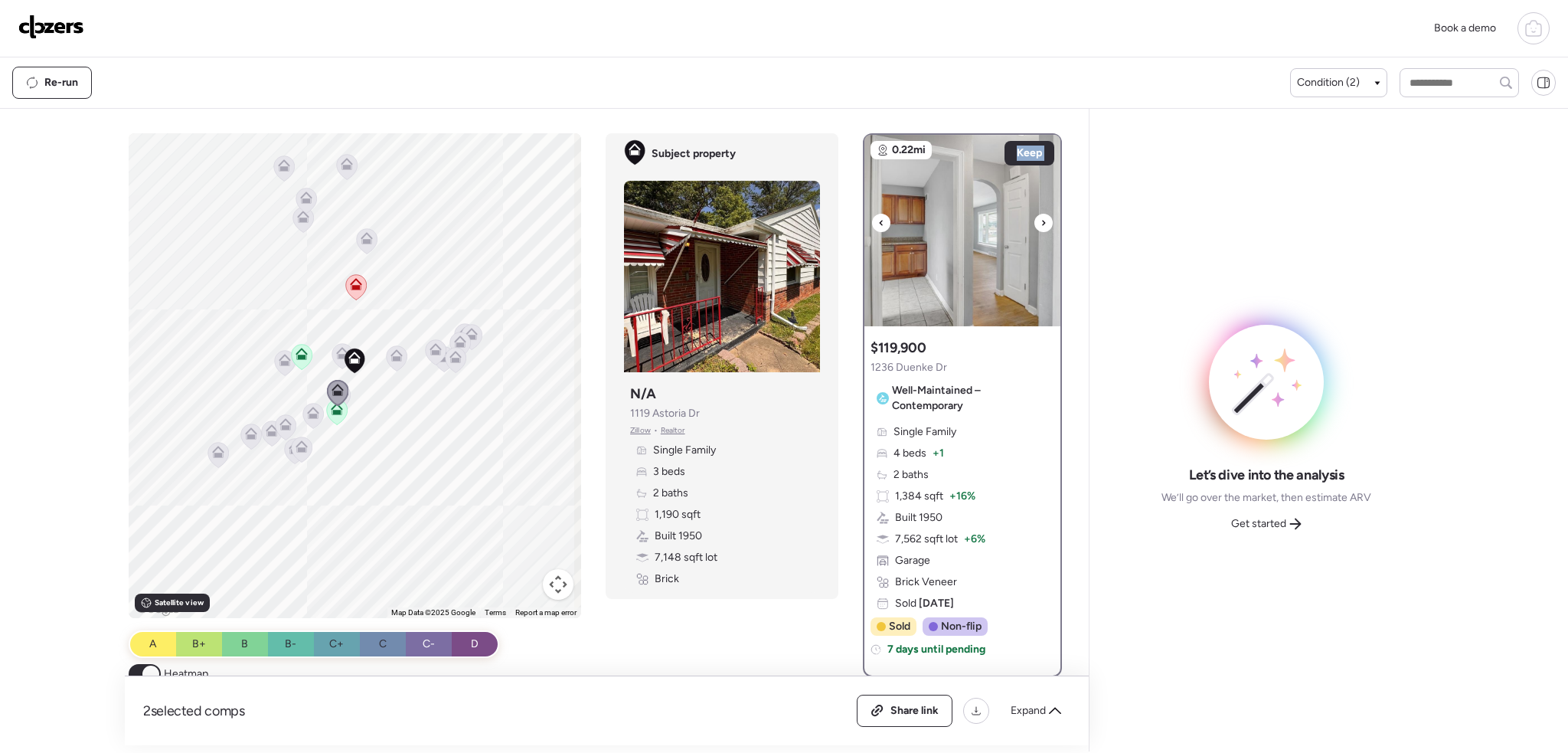
click at [1034, 227] on div at bounding box center [1043, 222] width 19 height 19
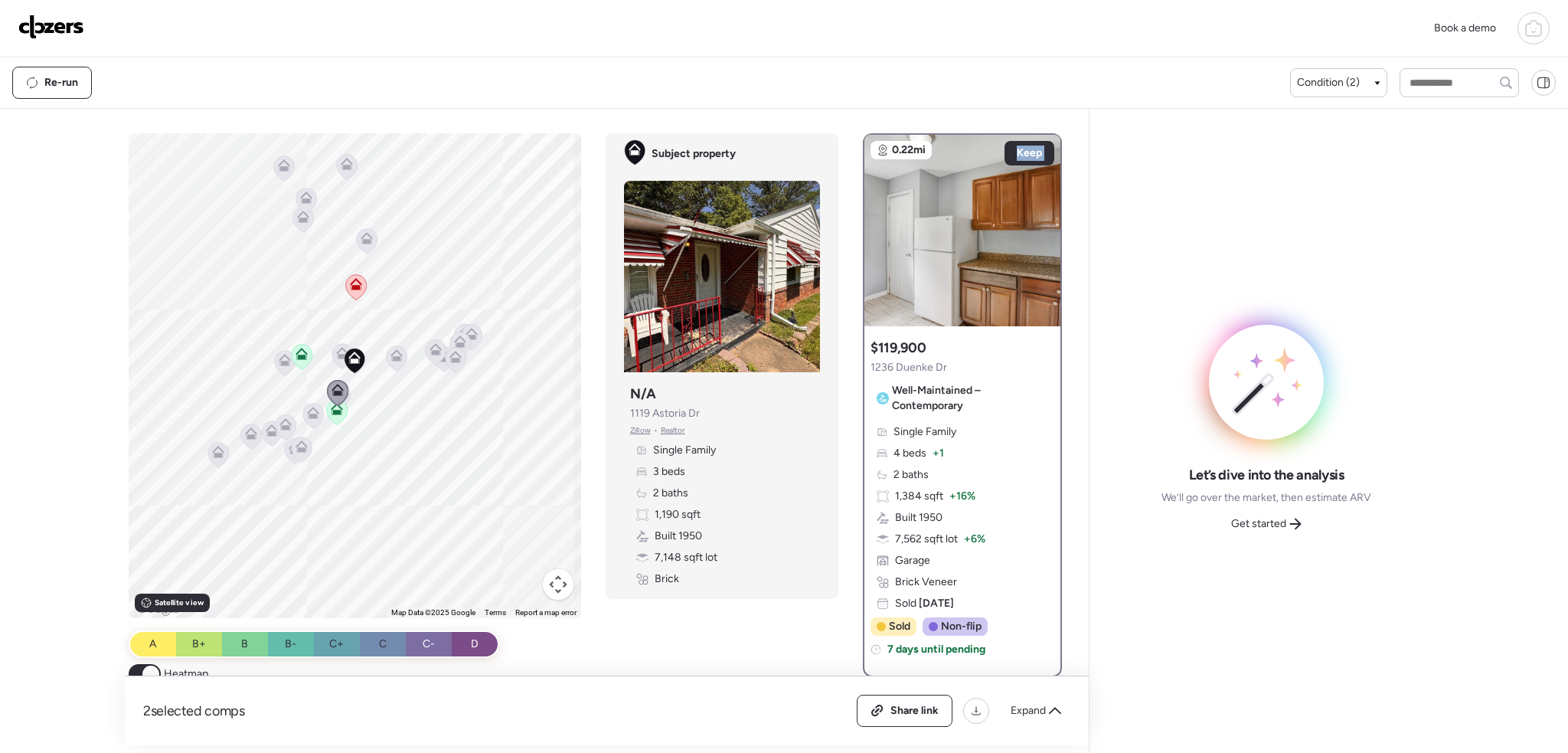
click at [342, 399] on icon at bounding box center [338, 392] width 20 height 25
click at [347, 399] on div "To navigate, press the arrow keys. To activate drag with keyboard, press Alt + …" at bounding box center [355, 375] width 453 height 485
click at [343, 399] on icon at bounding box center [337, 393] width 21 height 26
click at [304, 406] on icon at bounding box center [314, 415] width 20 height 25
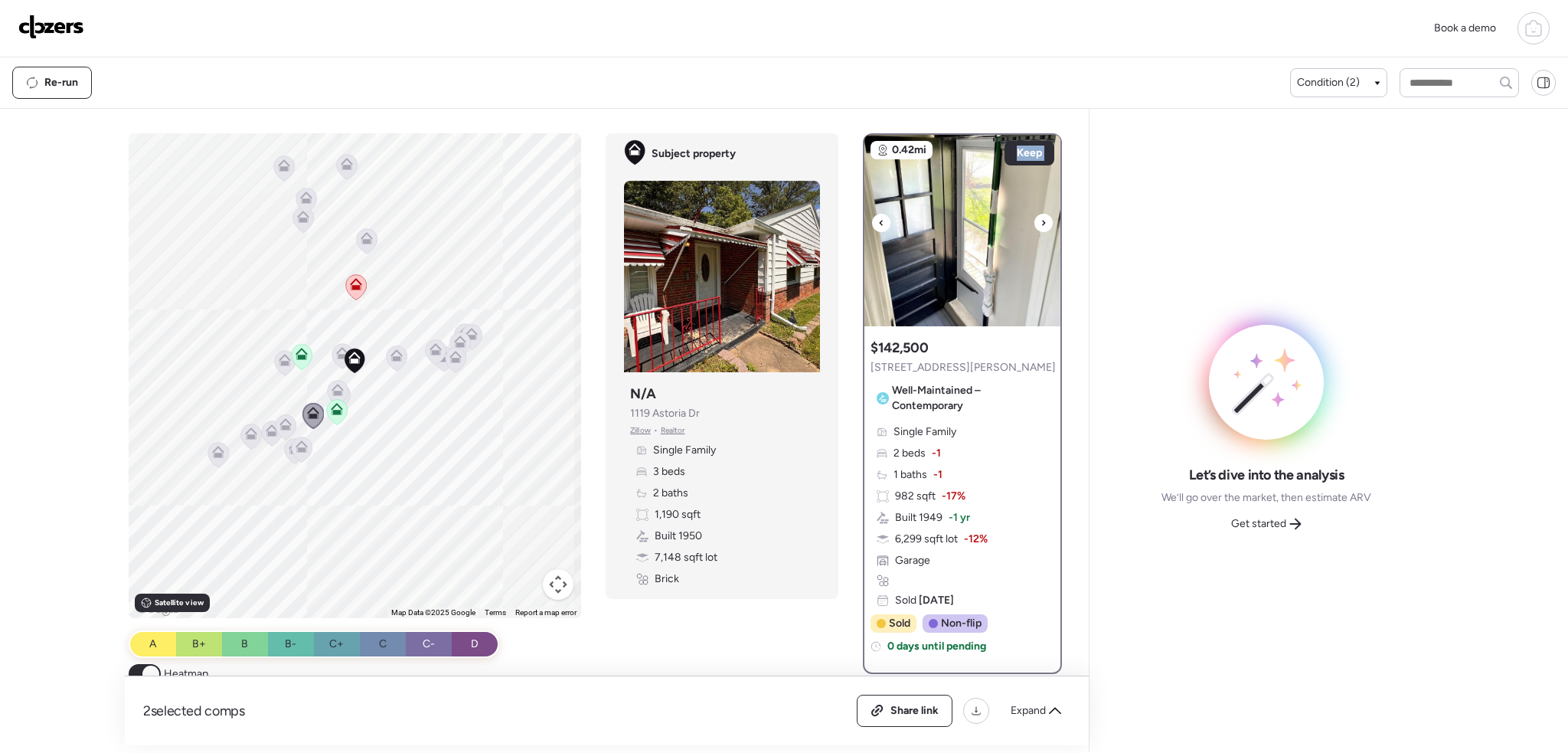
click at [1045, 226] on img at bounding box center [962, 231] width 196 height 192
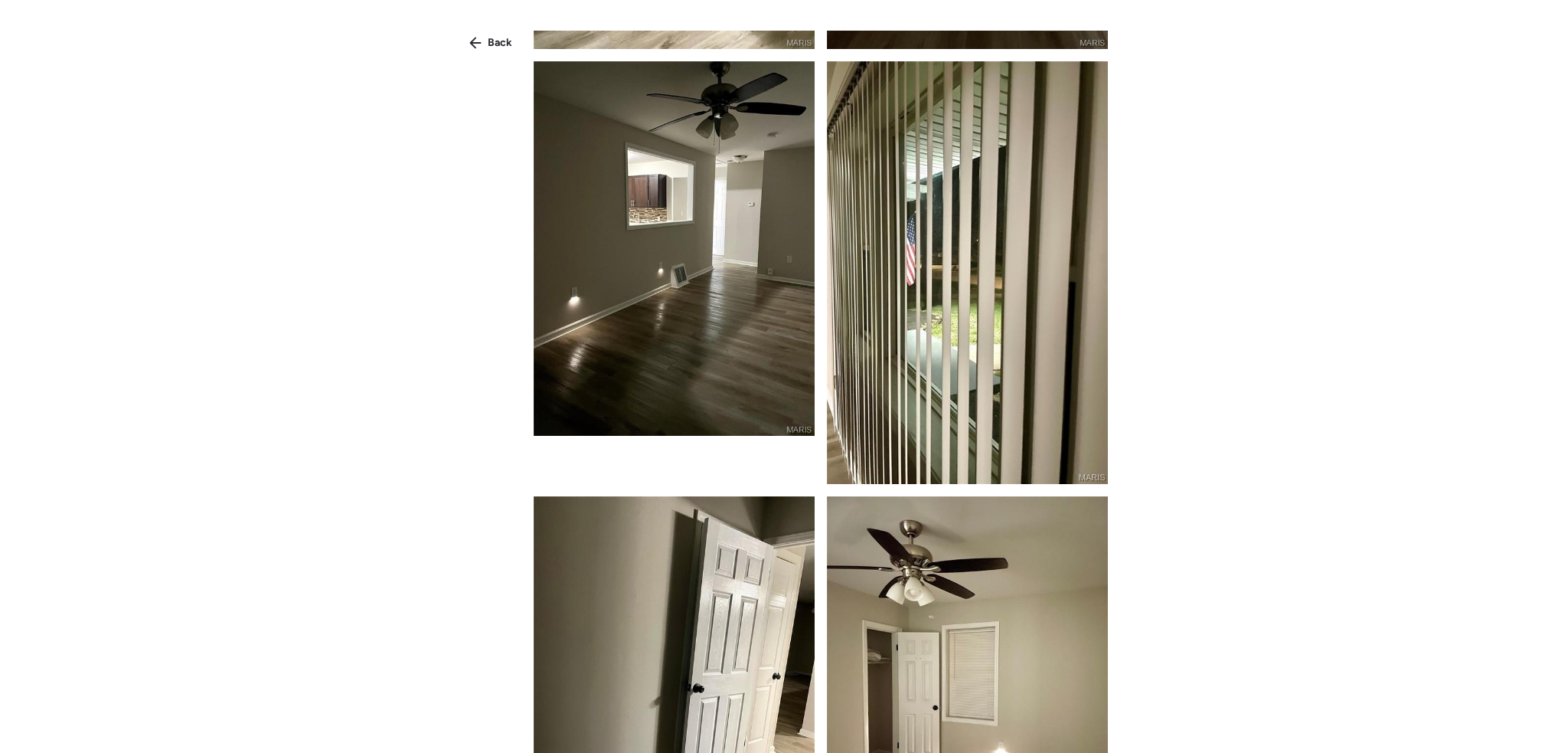
scroll to position [4977, 0]
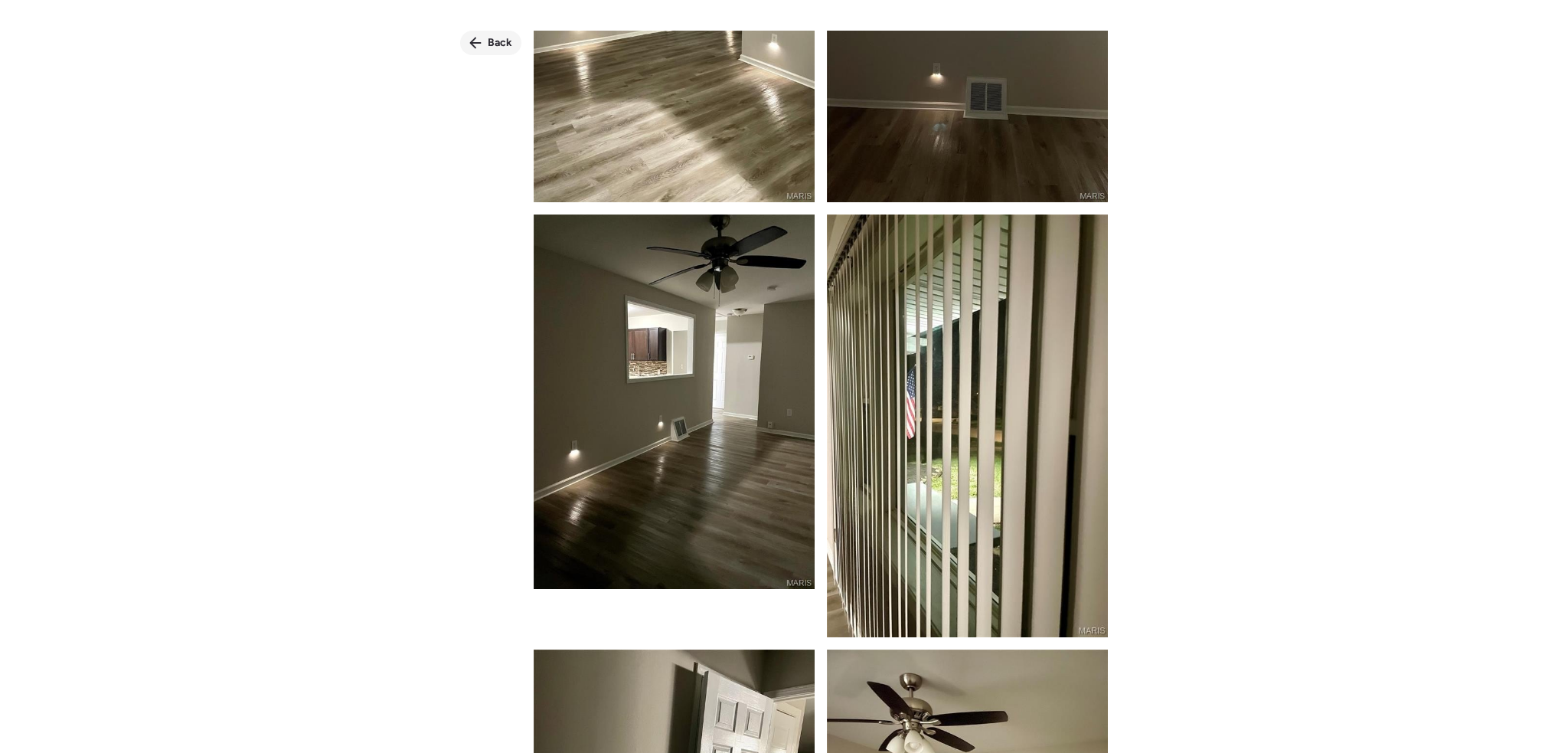
click at [493, 47] on span "Back" at bounding box center [500, 43] width 24 height 15
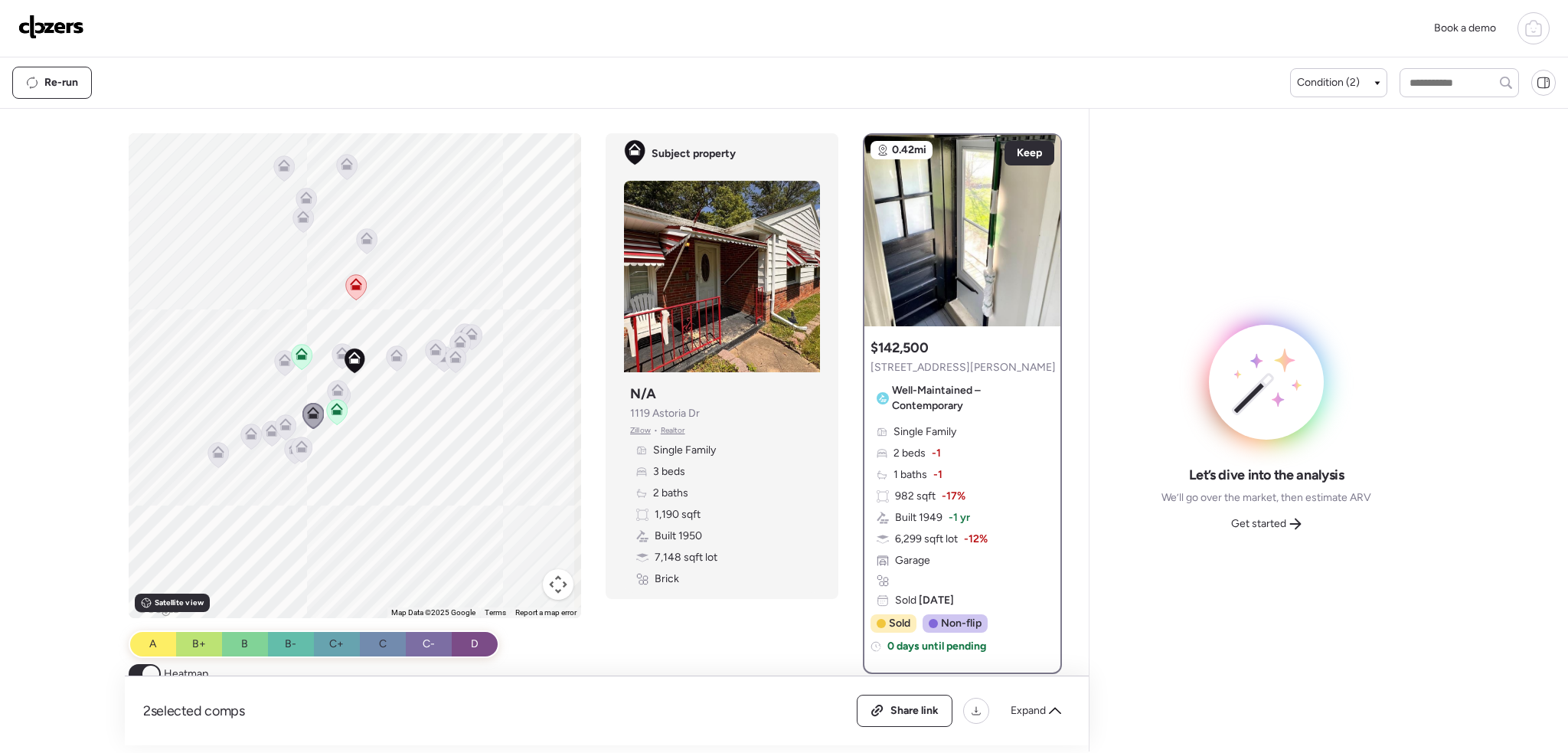
click at [1047, 144] on img at bounding box center [962, 231] width 196 height 192
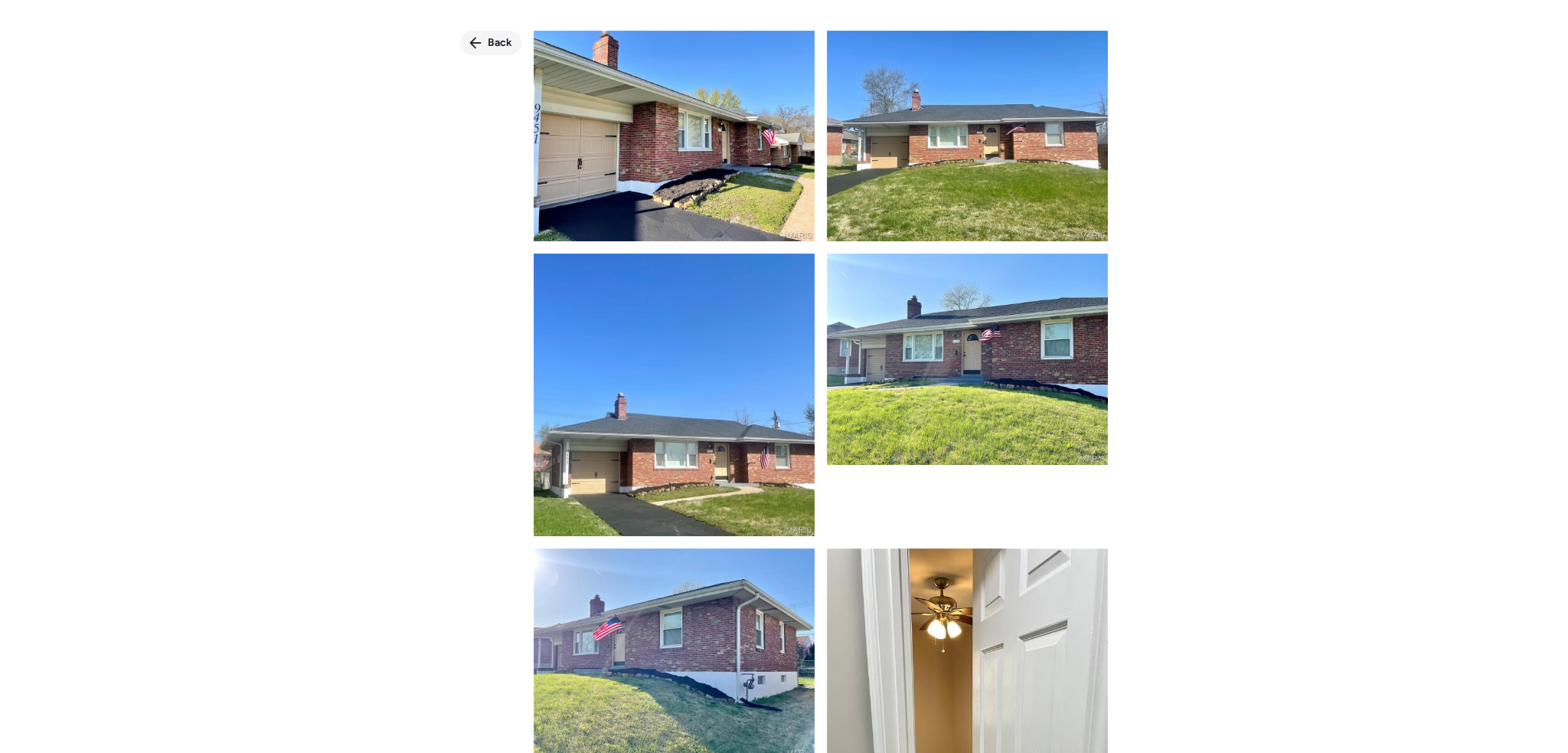
click at [500, 46] on span "Back" at bounding box center [500, 43] width 24 height 15
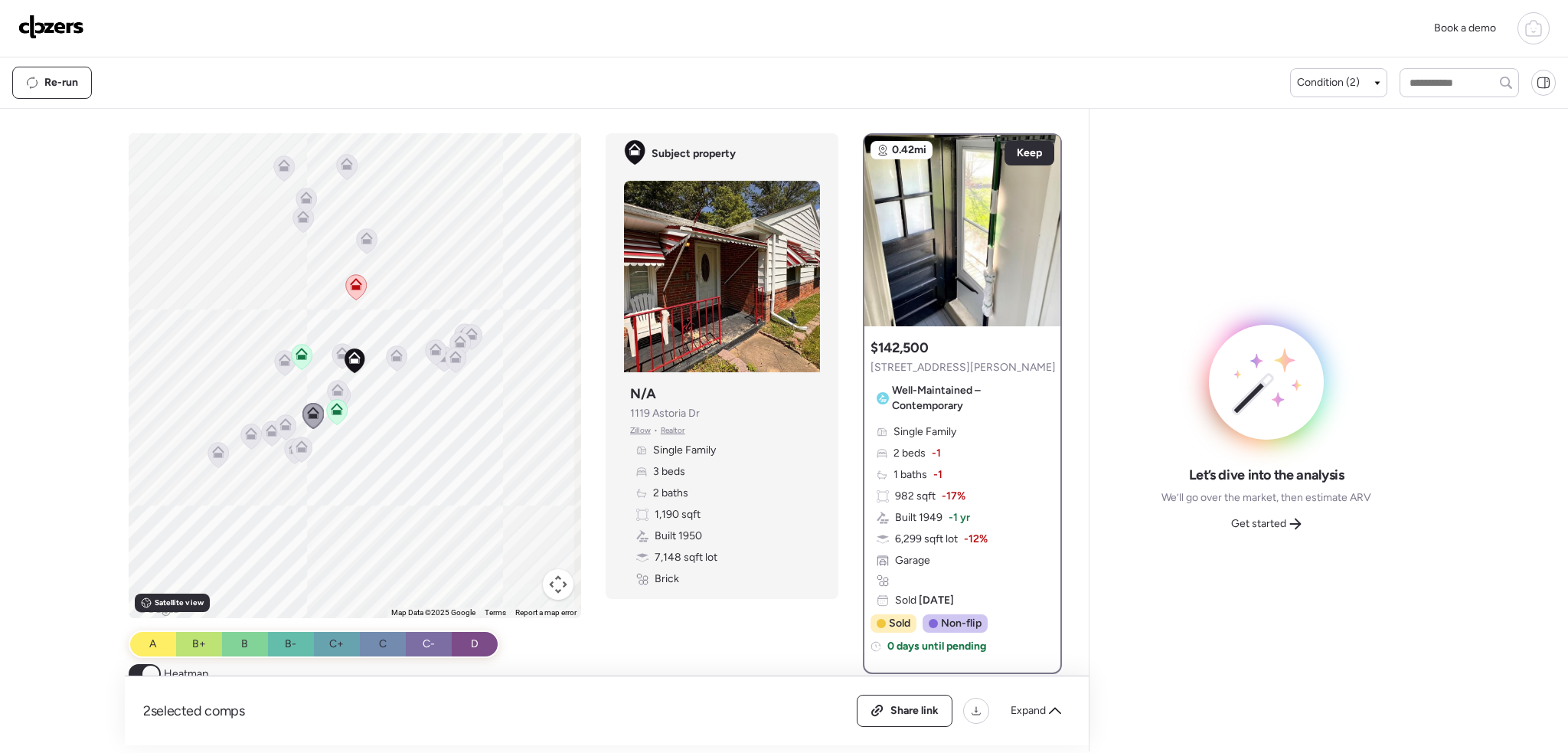
click at [331, 391] on icon at bounding box center [337, 389] width 12 height 12
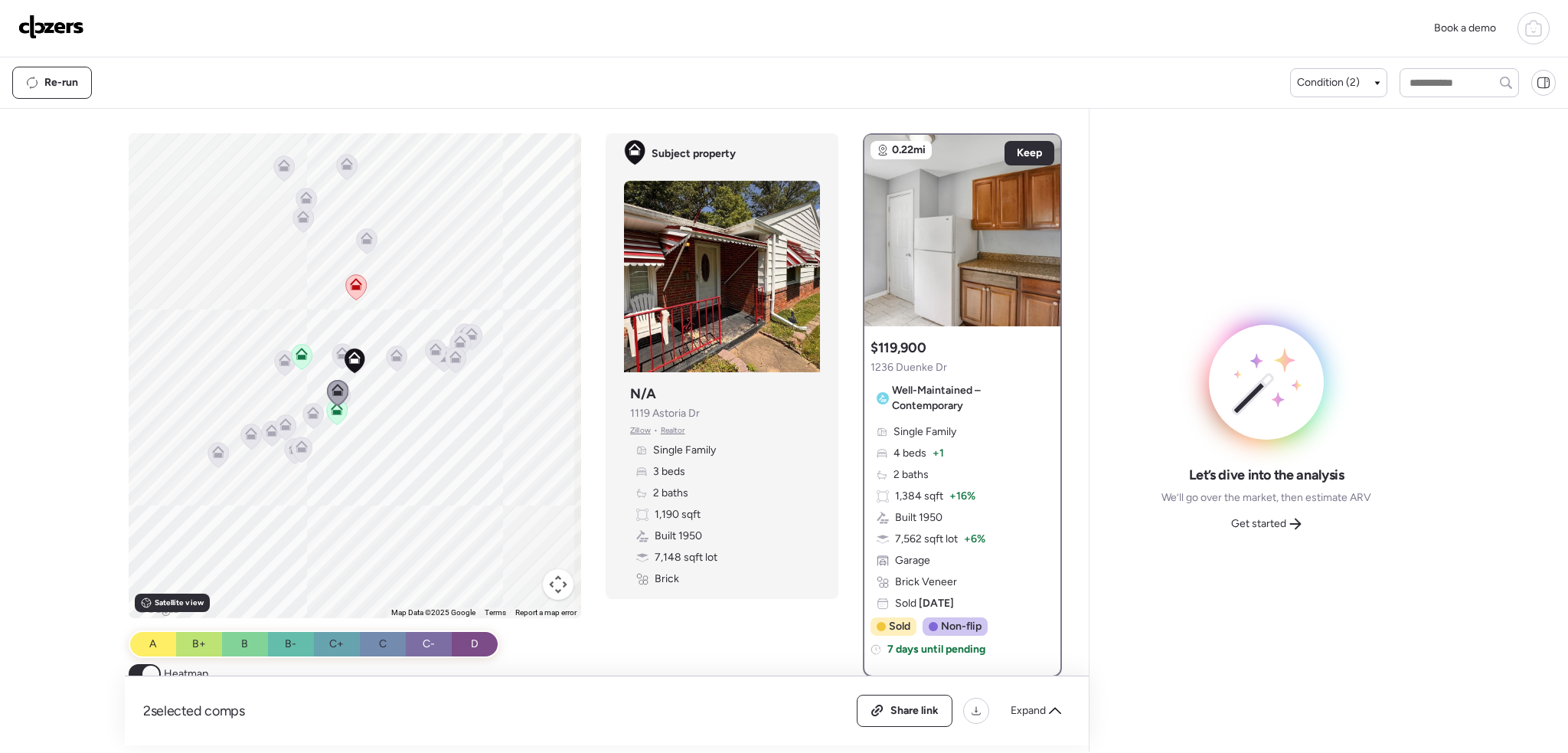
click at [345, 399] on icon at bounding box center [341, 396] width 20 height 25
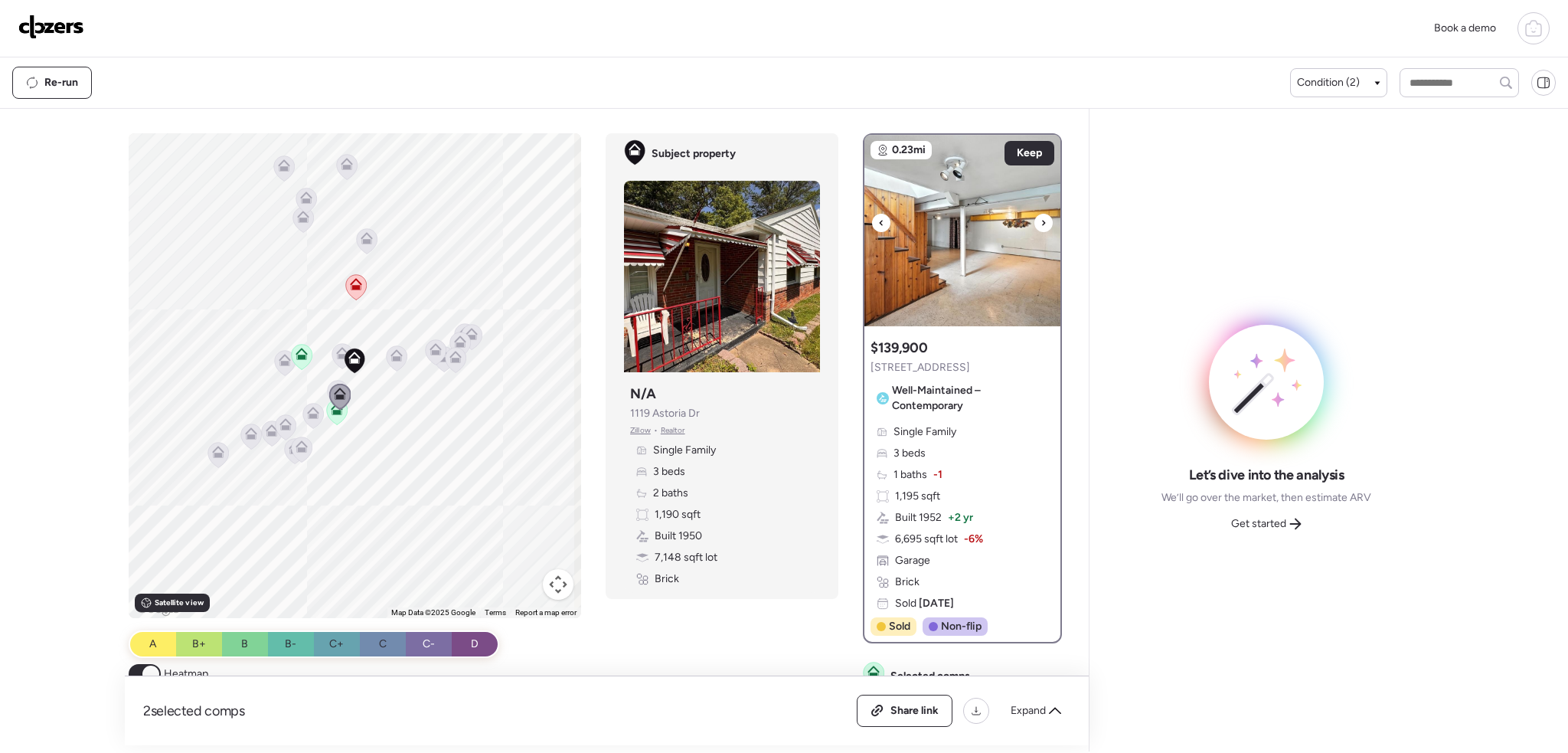
click at [1040, 226] on icon at bounding box center [1043, 222] width 7 height 19
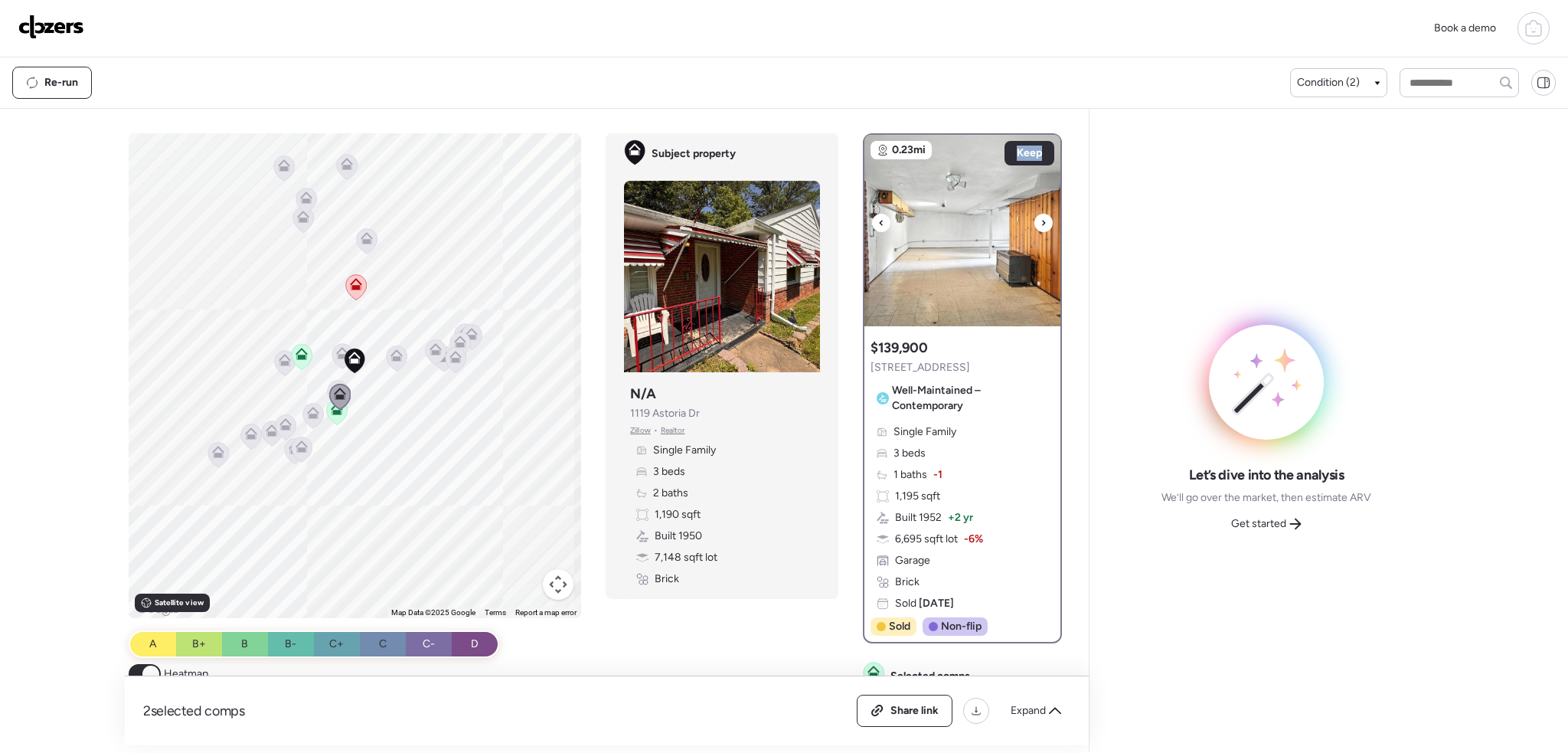
click at [1040, 226] on icon at bounding box center [1043, 222] width 7 height 19
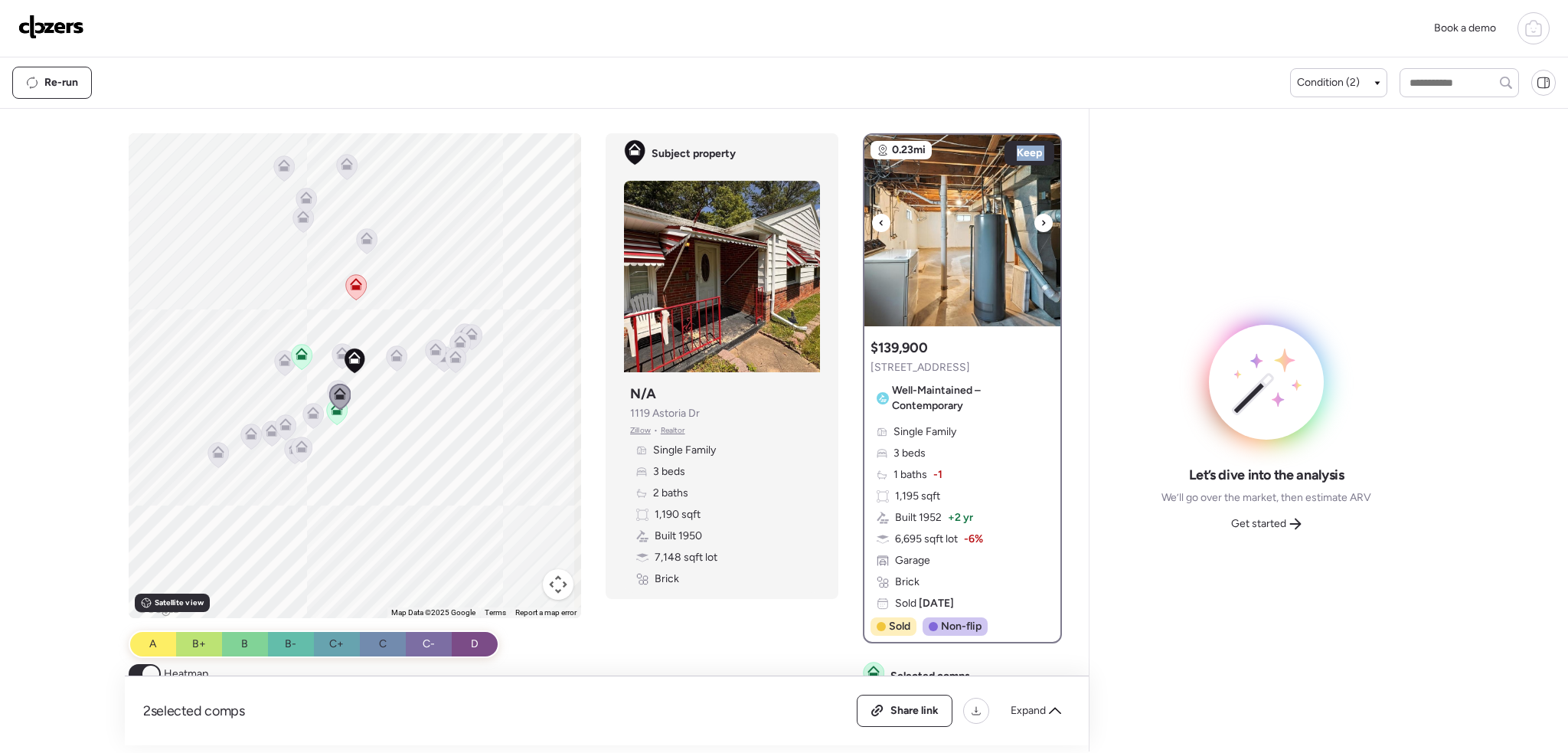
click at [1040, 226] on icon at bounding box center [1043, 222] width 7 height 19
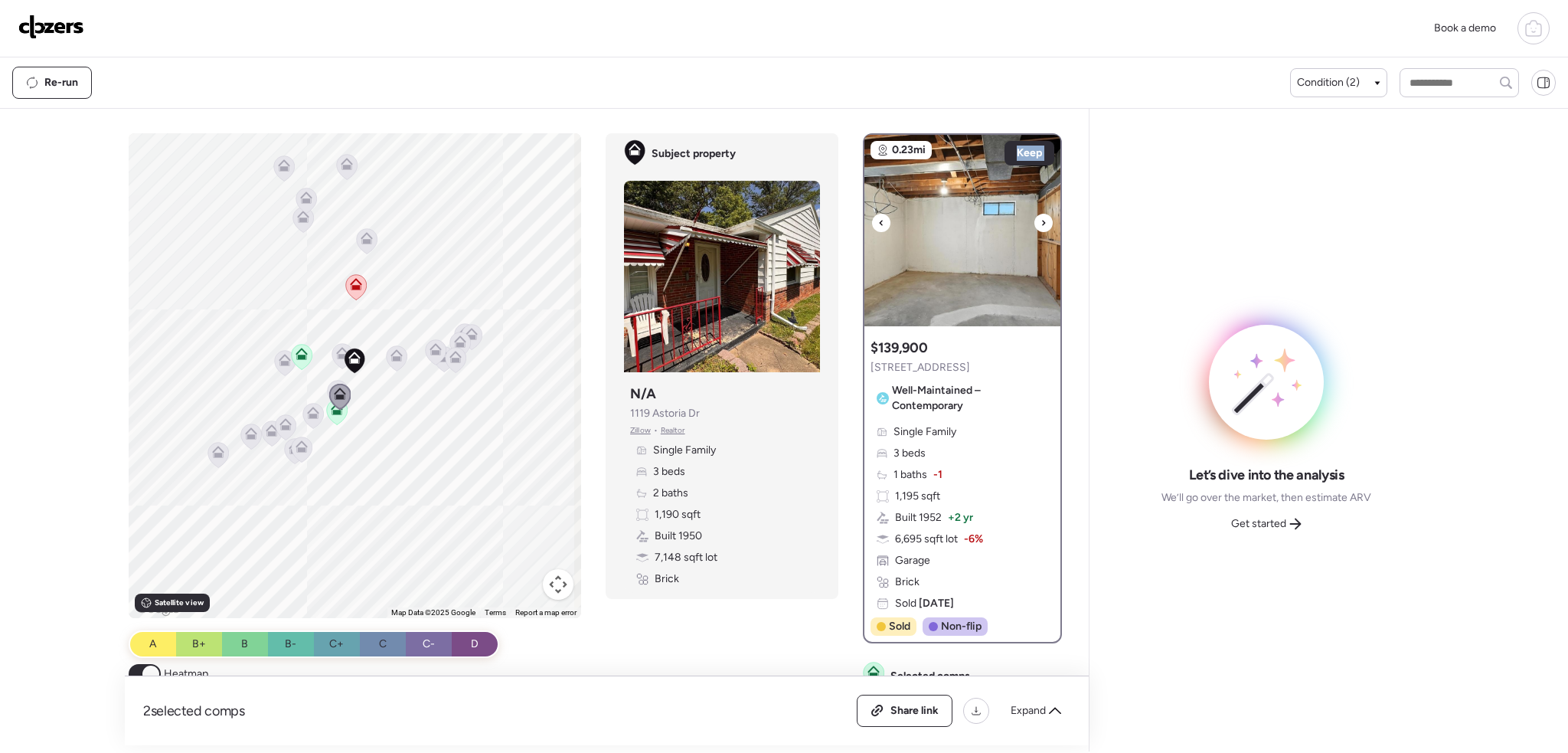
click at [1040, 226] on icon at bounding box center [1043, 222] width 7 height 19
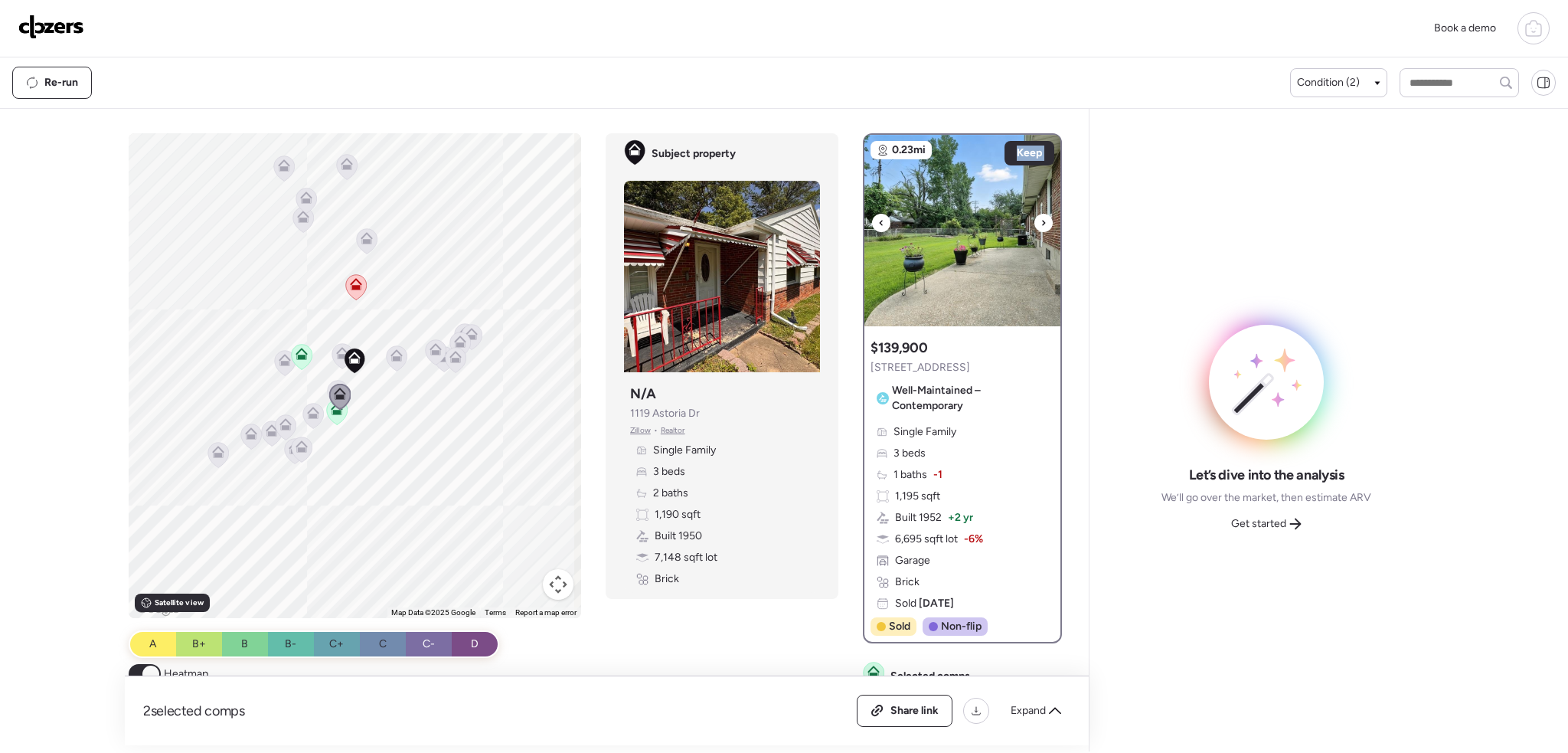
click at [1040, 226] on icon at bounding box center [1043, 222] width 7 height 19
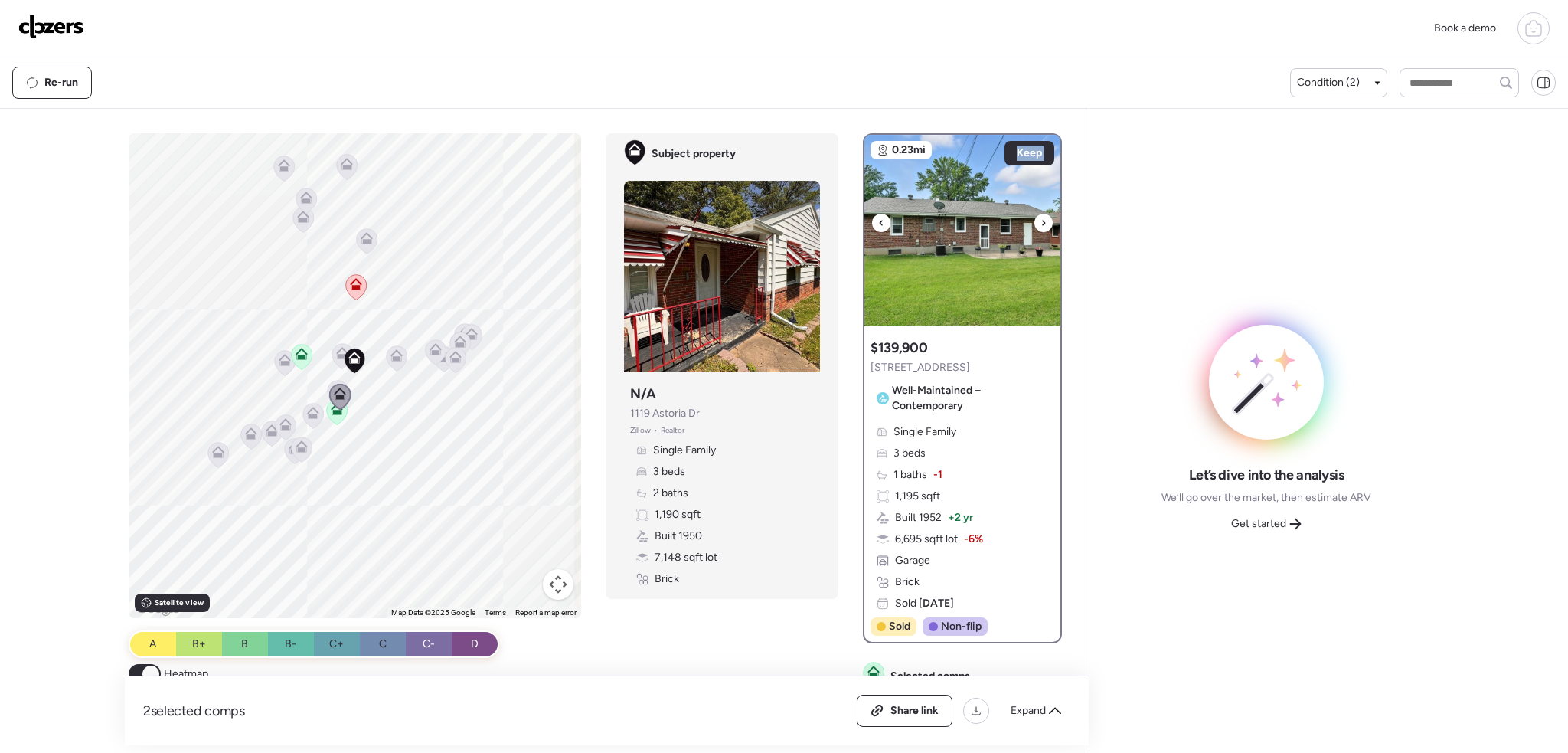
click at [1040, 226] on icon at bounding box center [1043, 222] width 7 height 19
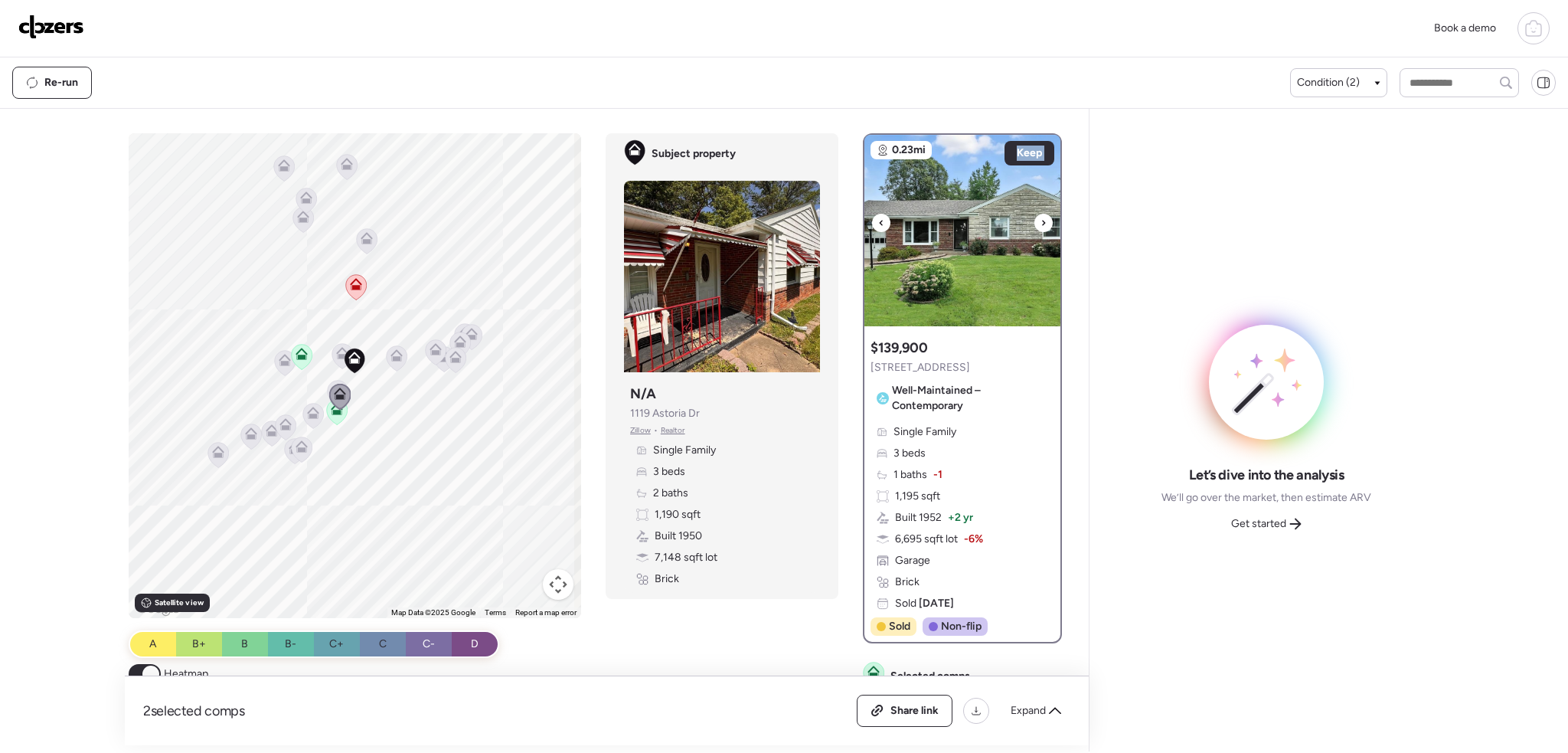
click at [1040, 226] on icon at bounding box center [1043, 222] width 7 height 19
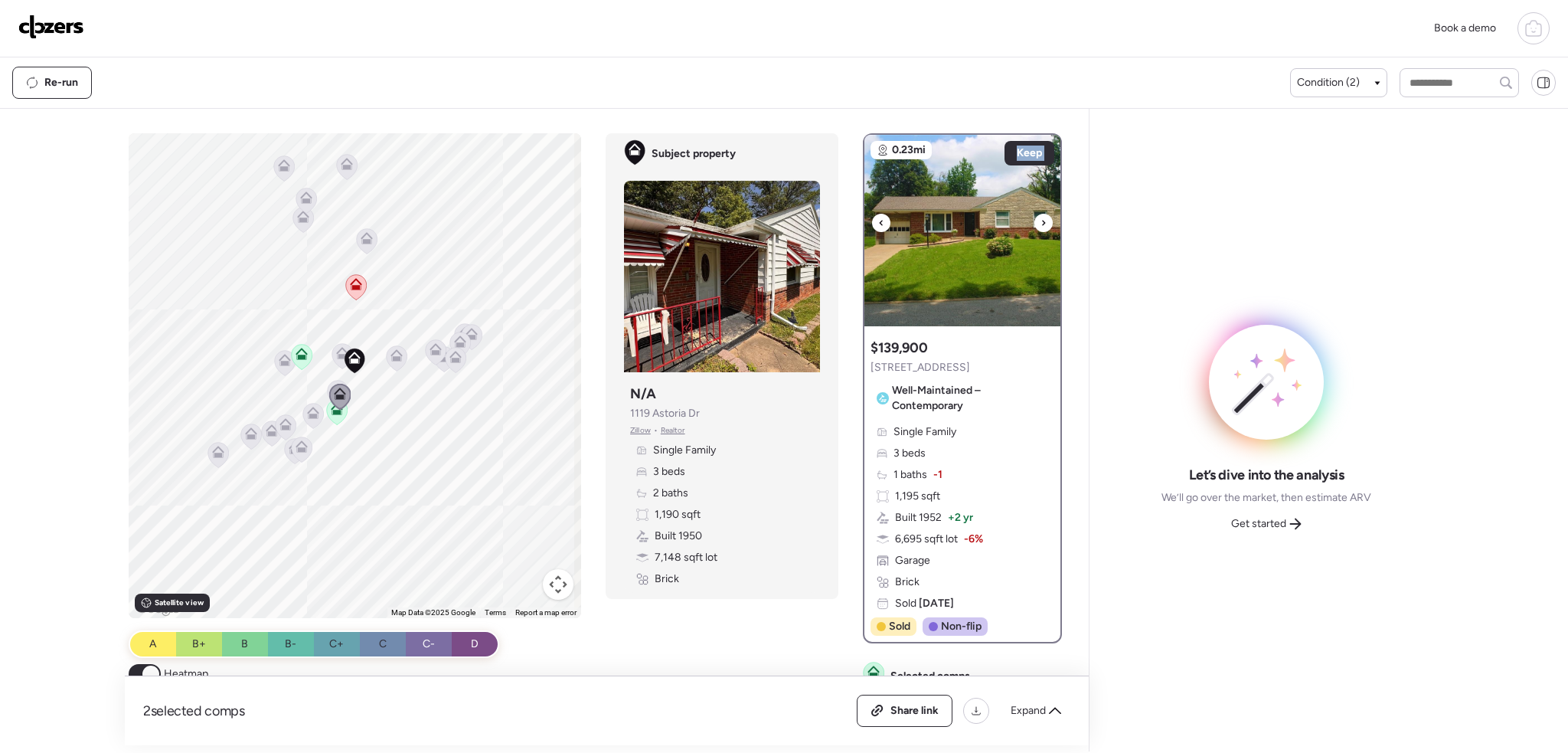
click at [1040, 226] on icon at bounding box center [1043, 222] width 7 height 19
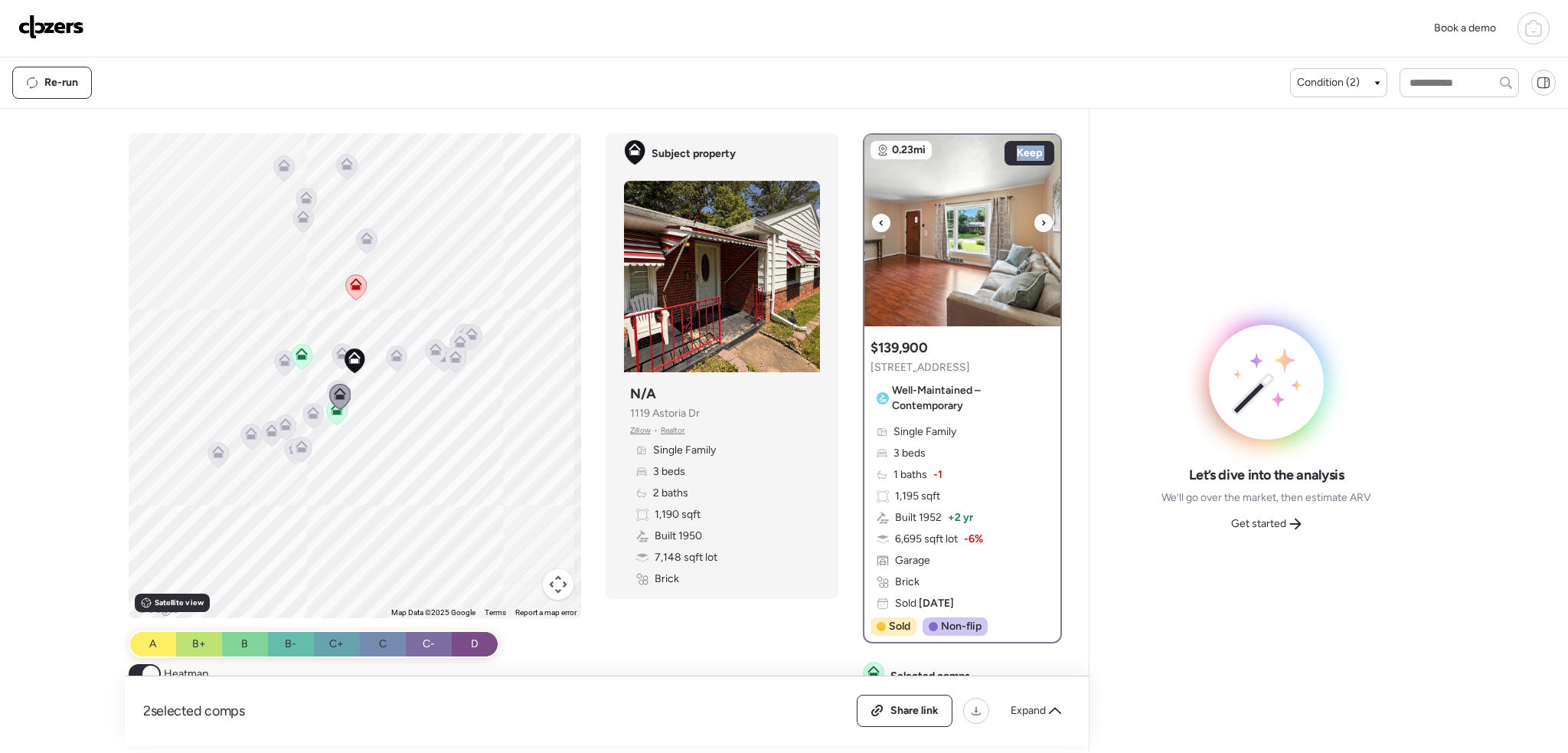
click at [1040, 226] on icon at bounding box center [1043, 222] width 7 height 19
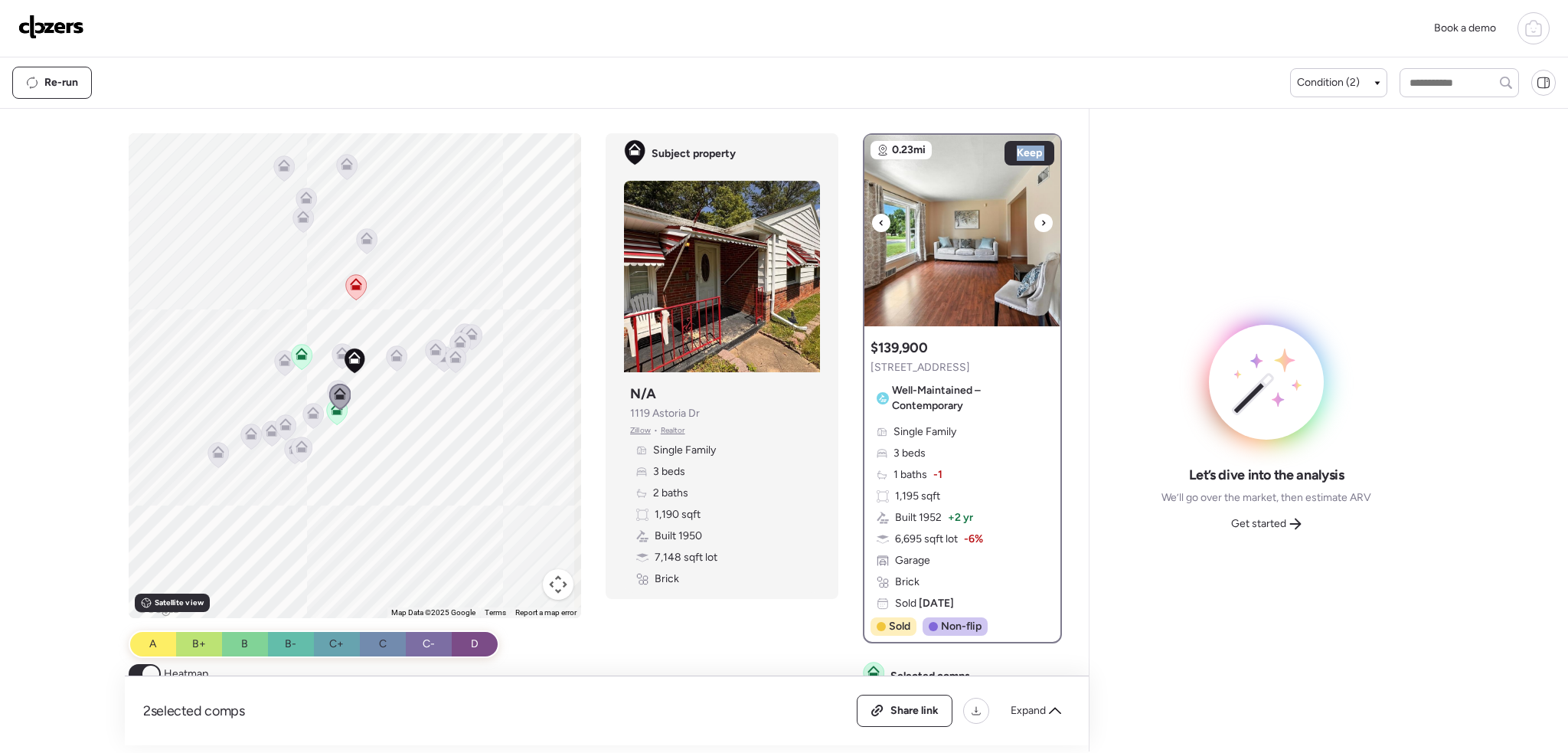
click at [1040, 226] on icon at bounding box center [1043, 222] width 7 height 19
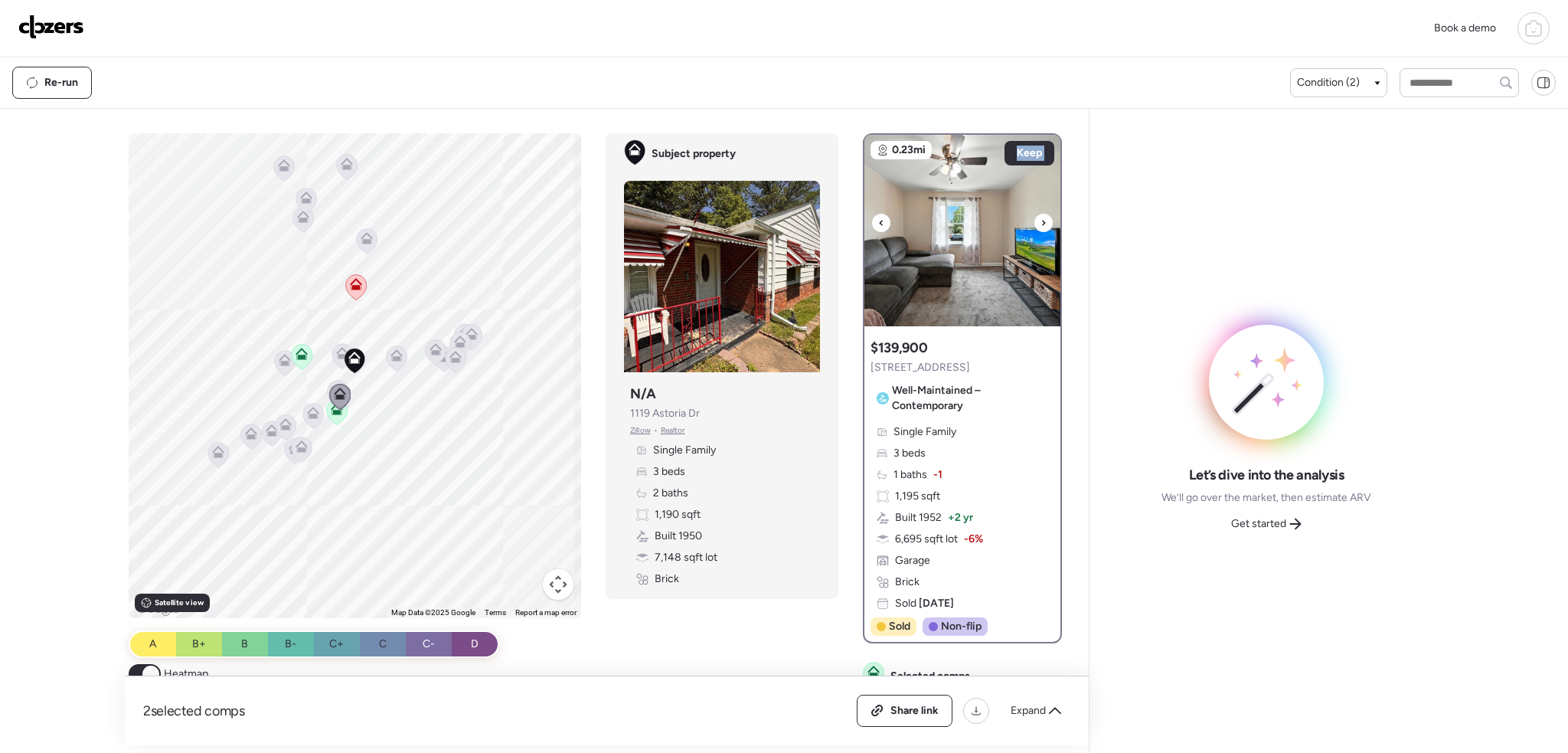
click at [1040, 226] on icon at bounding box center [1043, 222] width 7 height 19
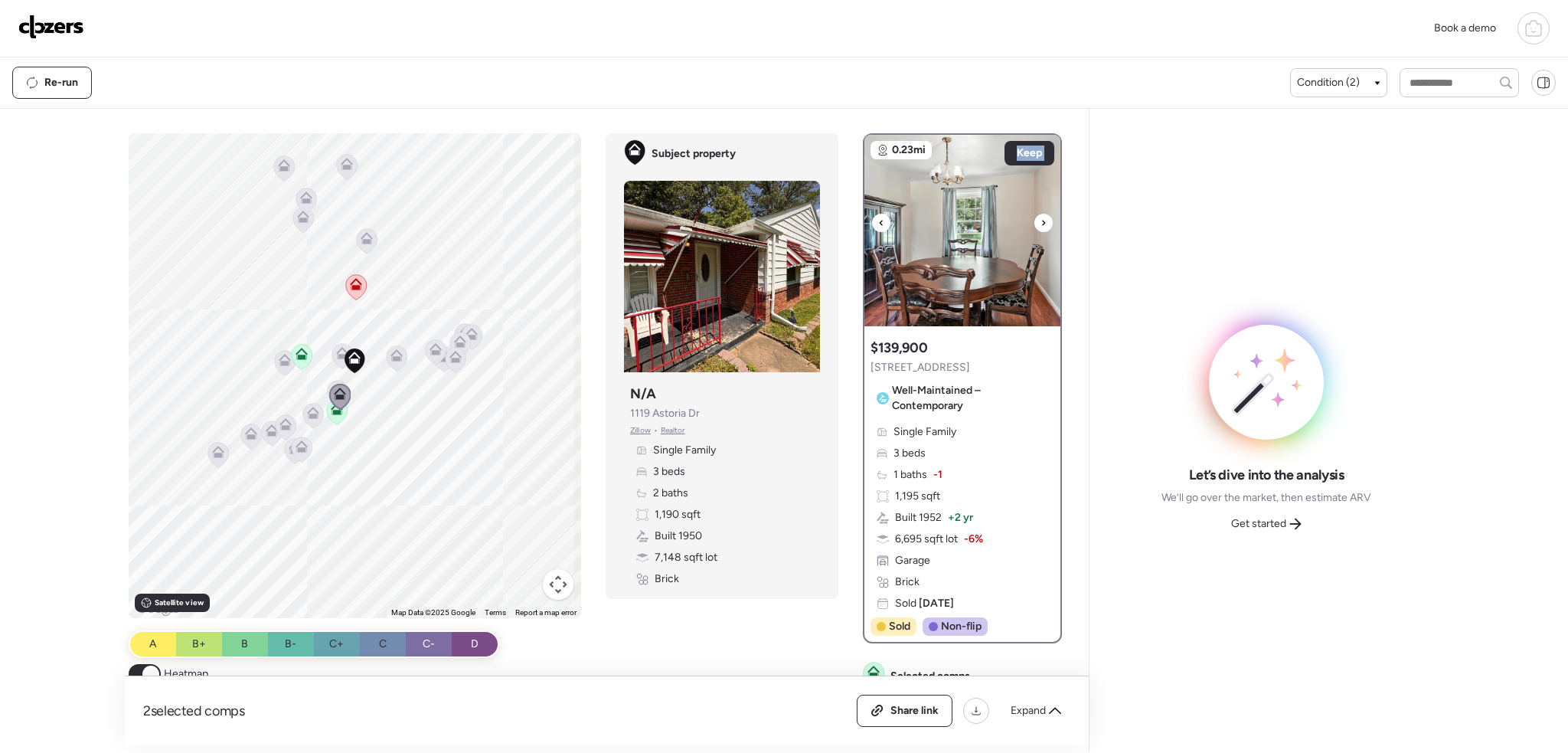
click at [1040, 226] on icon at bounding box center [1043, 222] width 7 height 19
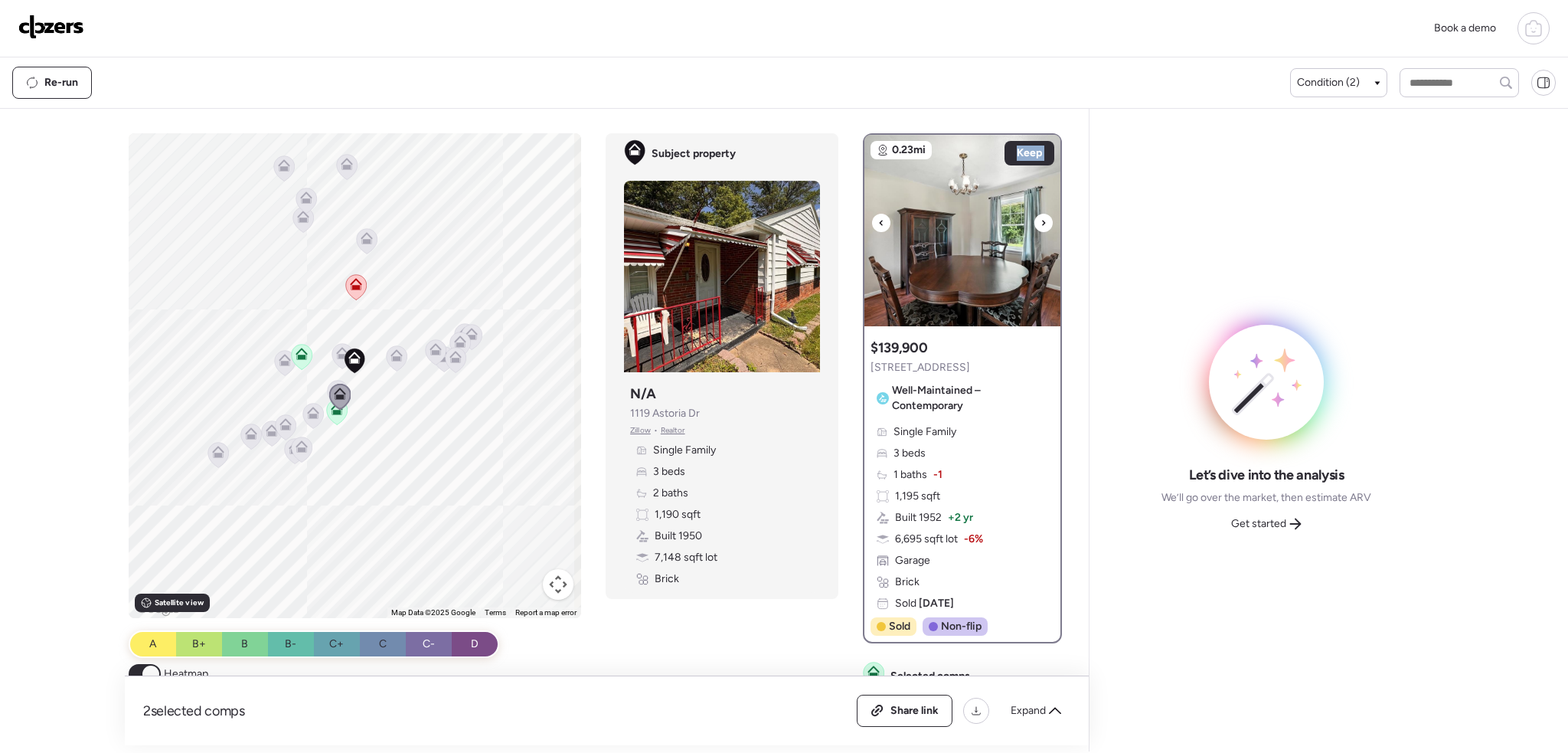
click at [1040, 226] on icon at bounding box center [1043, 222] width 7 height 19
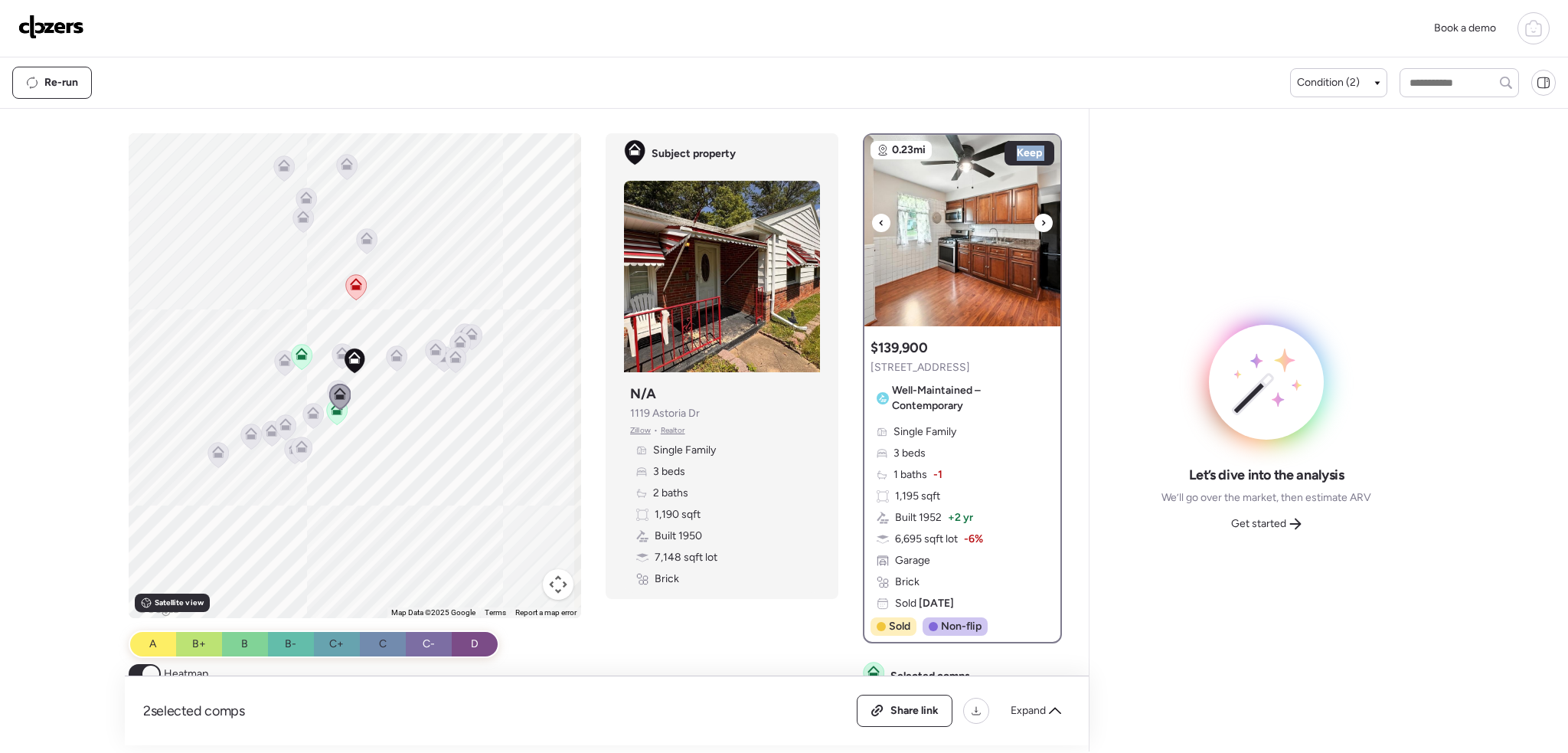
click at [1040, 226] on icon at bounding box center [1043, 222] width 7 height 19
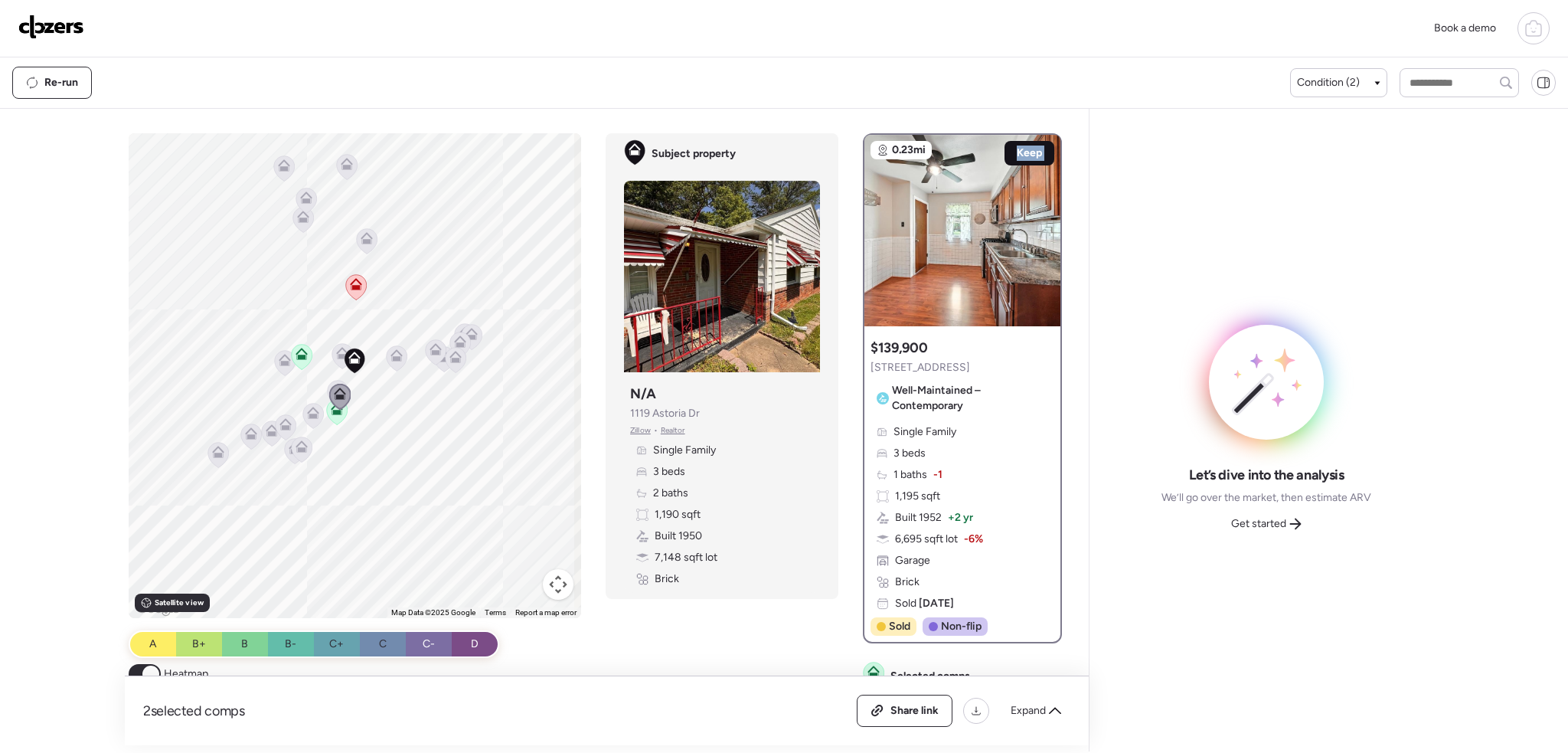
click at [1025, 152] on span "Keep" at bounding box center [1028, 153] width 25 height 15
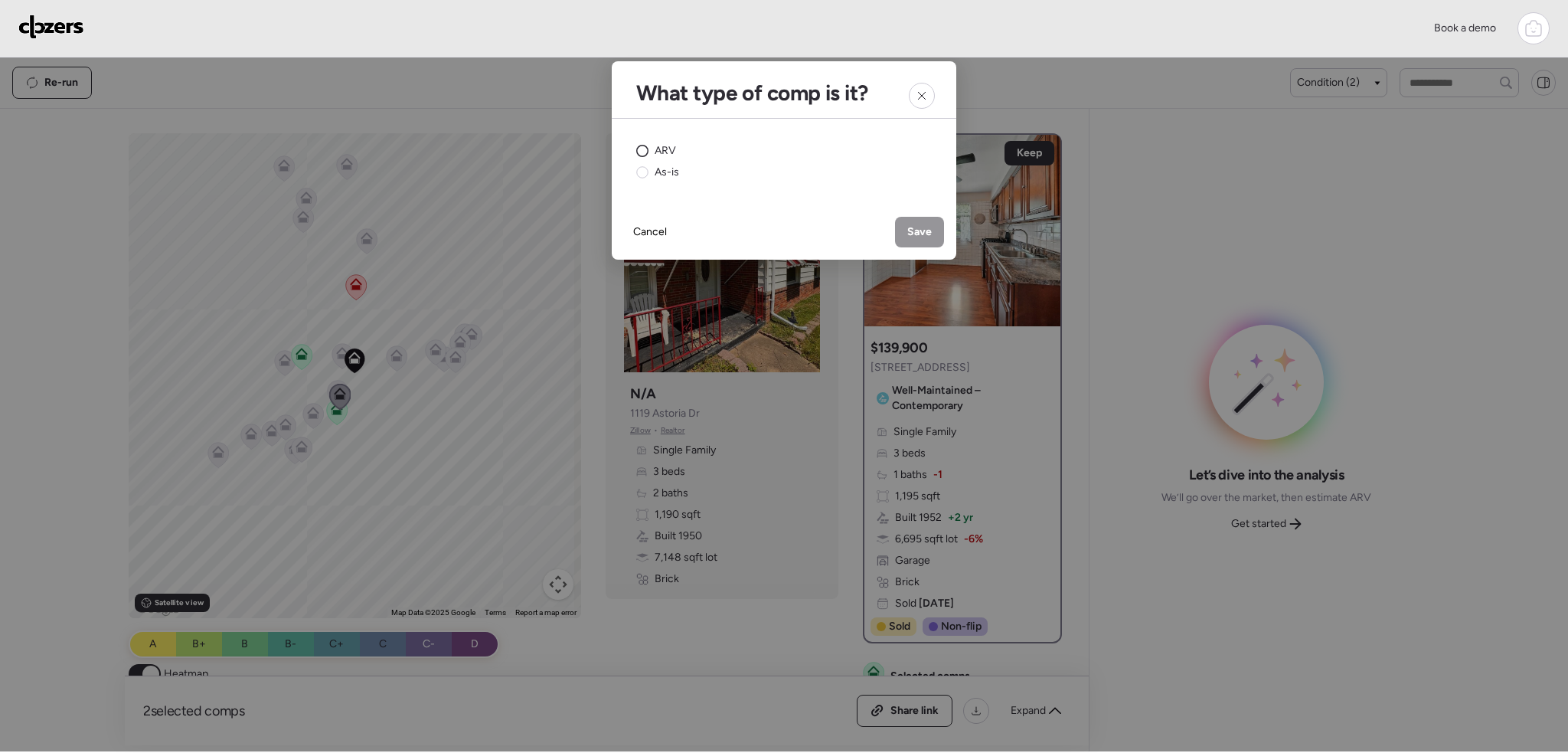
click at [658, 150] on span "ARV" at bounding box center [664, 151] width 21 height 15
click at [917, 229] on span "Save" at bounding box center [919, 232] width 24 height 15
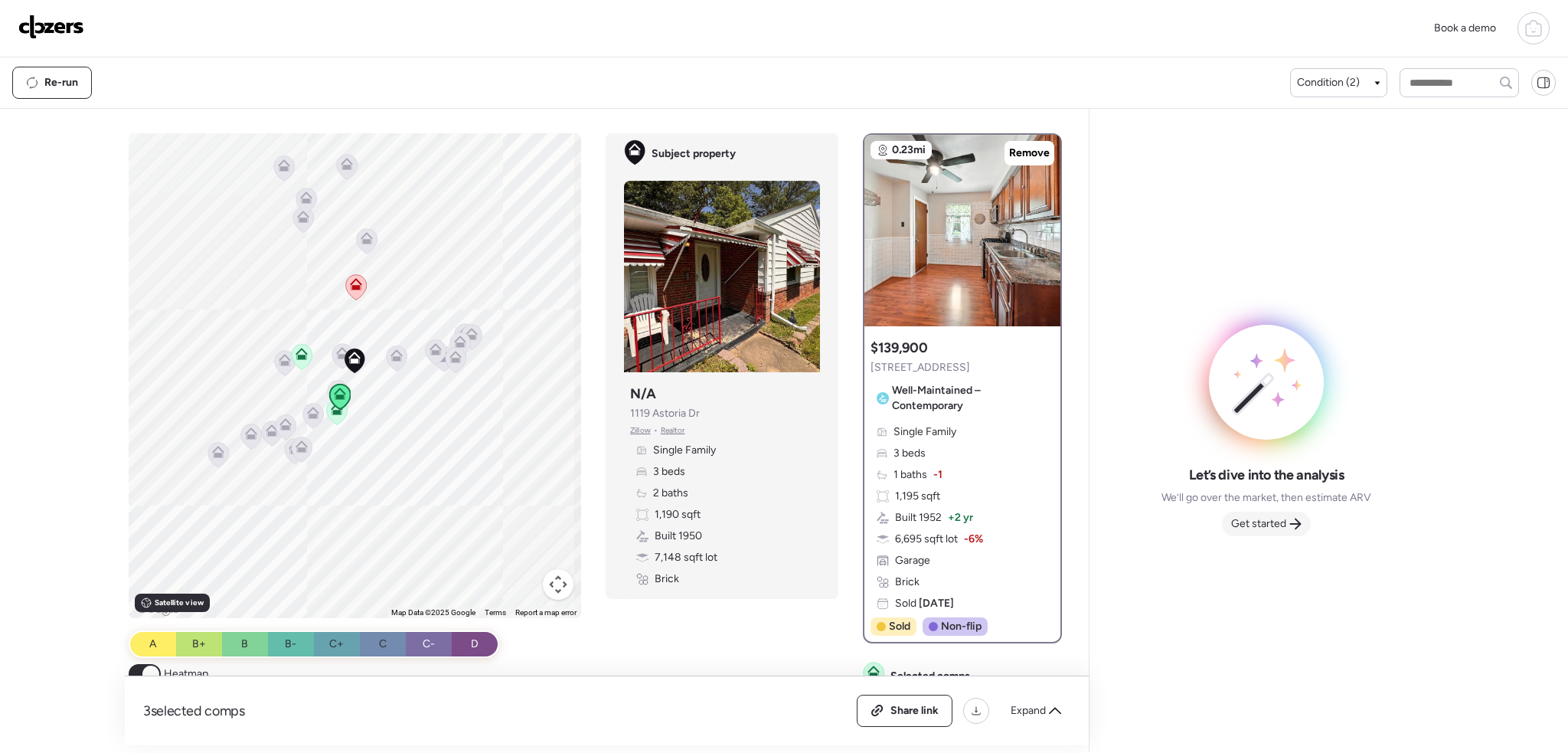
click at [1240, 528] on span "Get started" at bounding box center [1258, 523] width 55 height 15
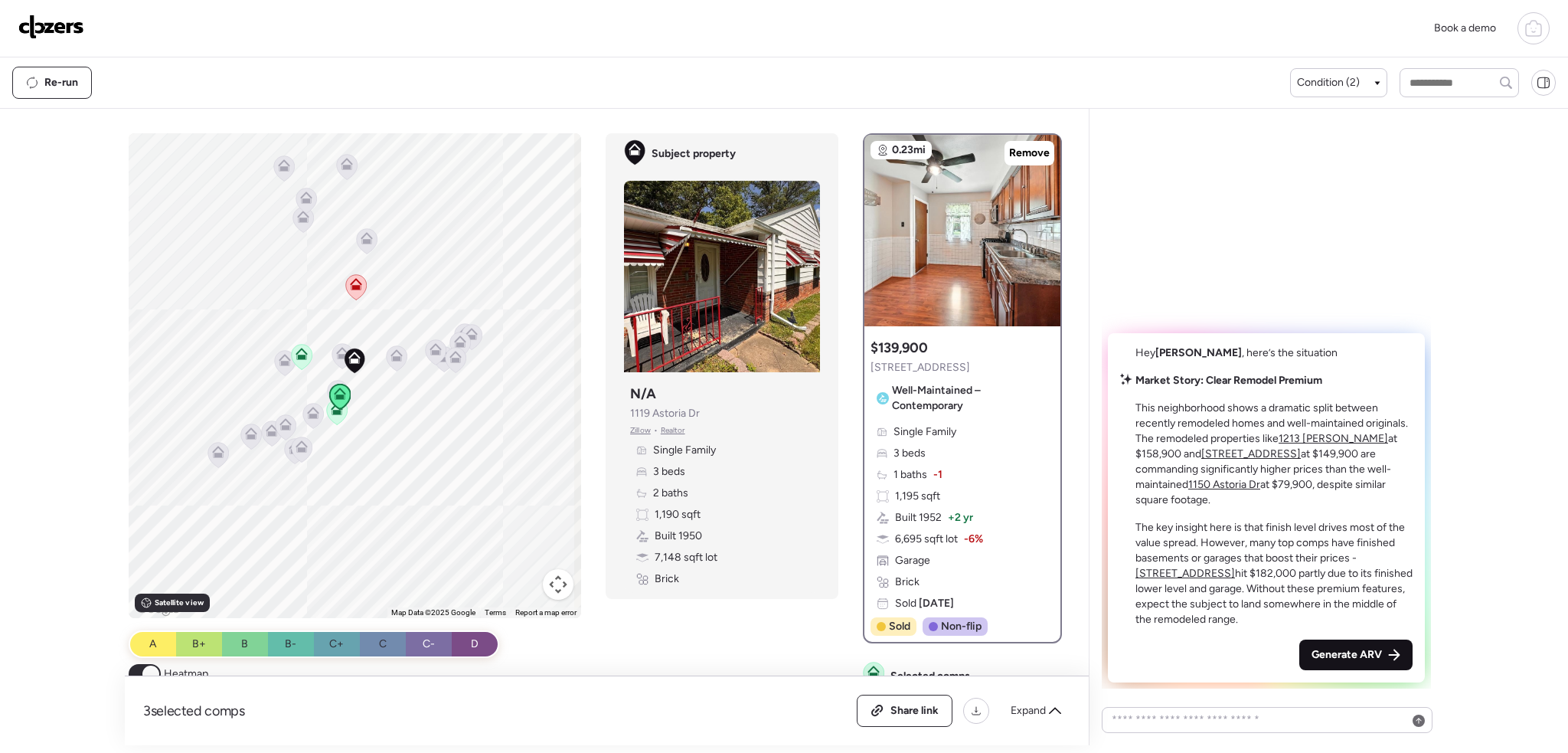
click at [1361, 658] on span "Generate ARV" at bounding box center [1347, 654] width 71 height 15
